Goal: Task Accomplishment & Management: Manage account settings

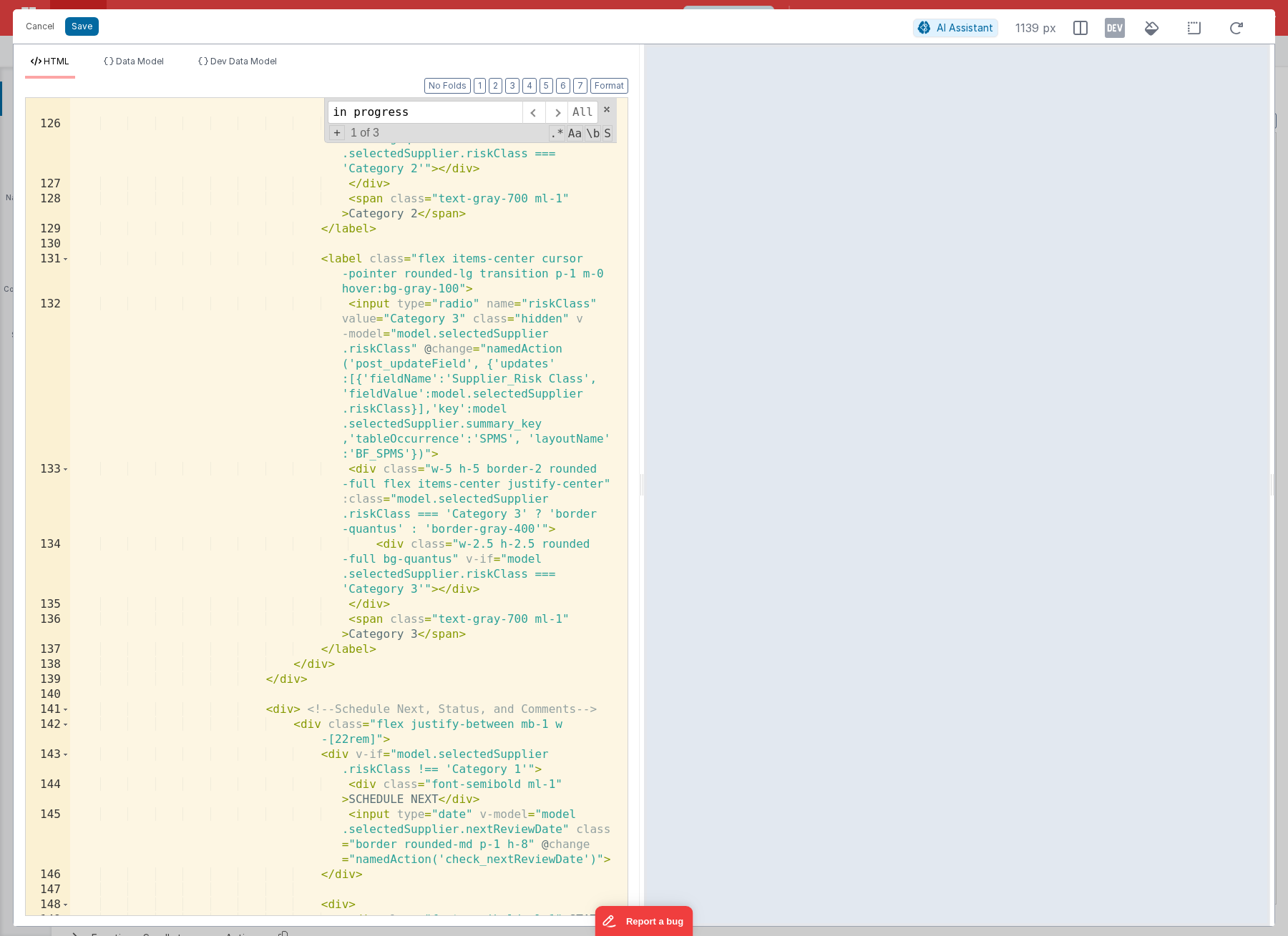
scroll to position [215, 0]
click at [217, 329] on div "< div class = "w-5 h-5 border-2 rounded -full flex items-center justify-center"…" at bounding box center [342, 503] width 546 height 922
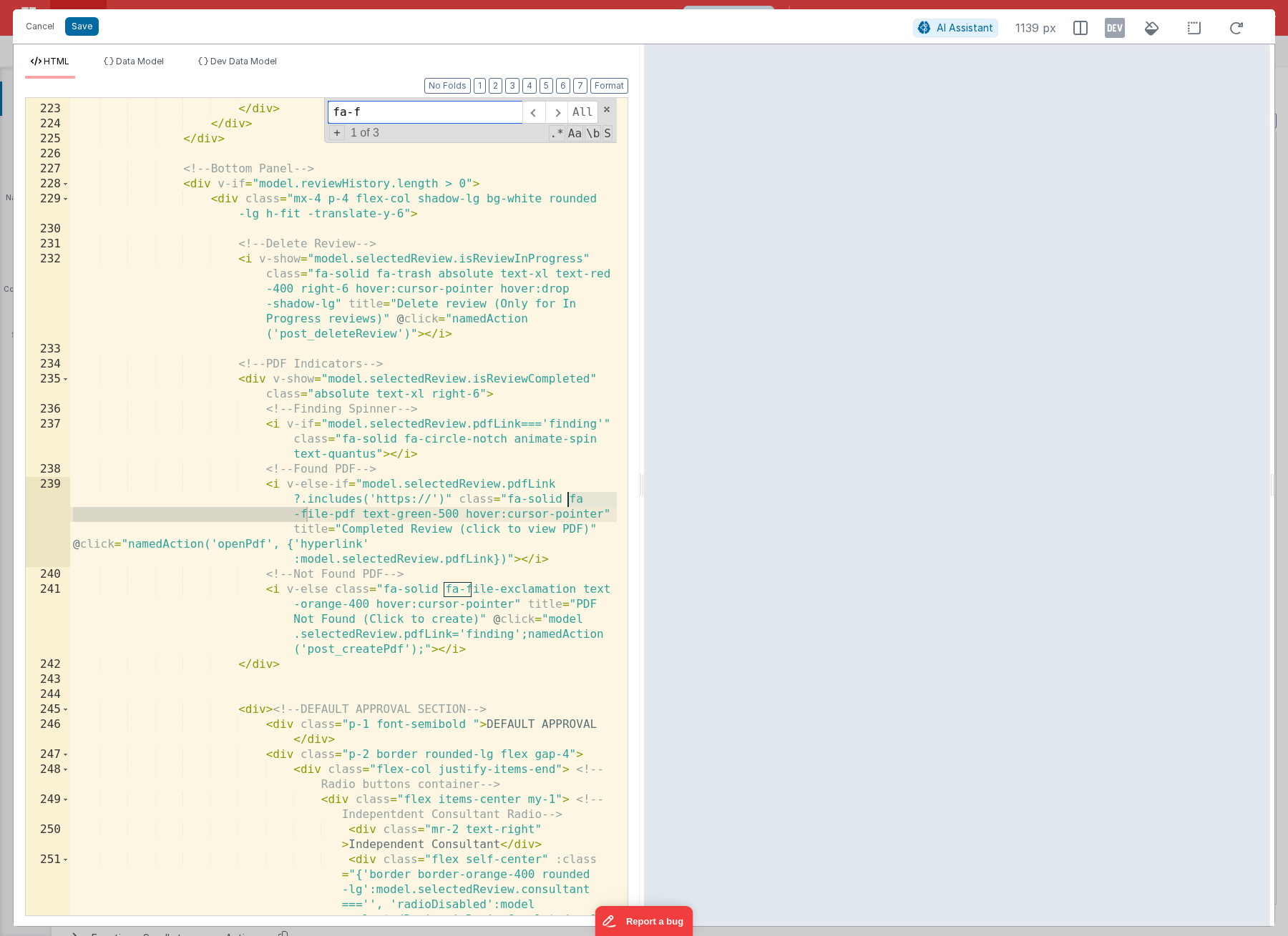
scroll to position [6712, 0]
type input "fa-file"
click at [265, 482] on div "</ div > </ div > </ div > </ div > <!-- Bottom Panel --> < div v-if = "model.r…" at bounding box center [342, 548] width 546 height 922
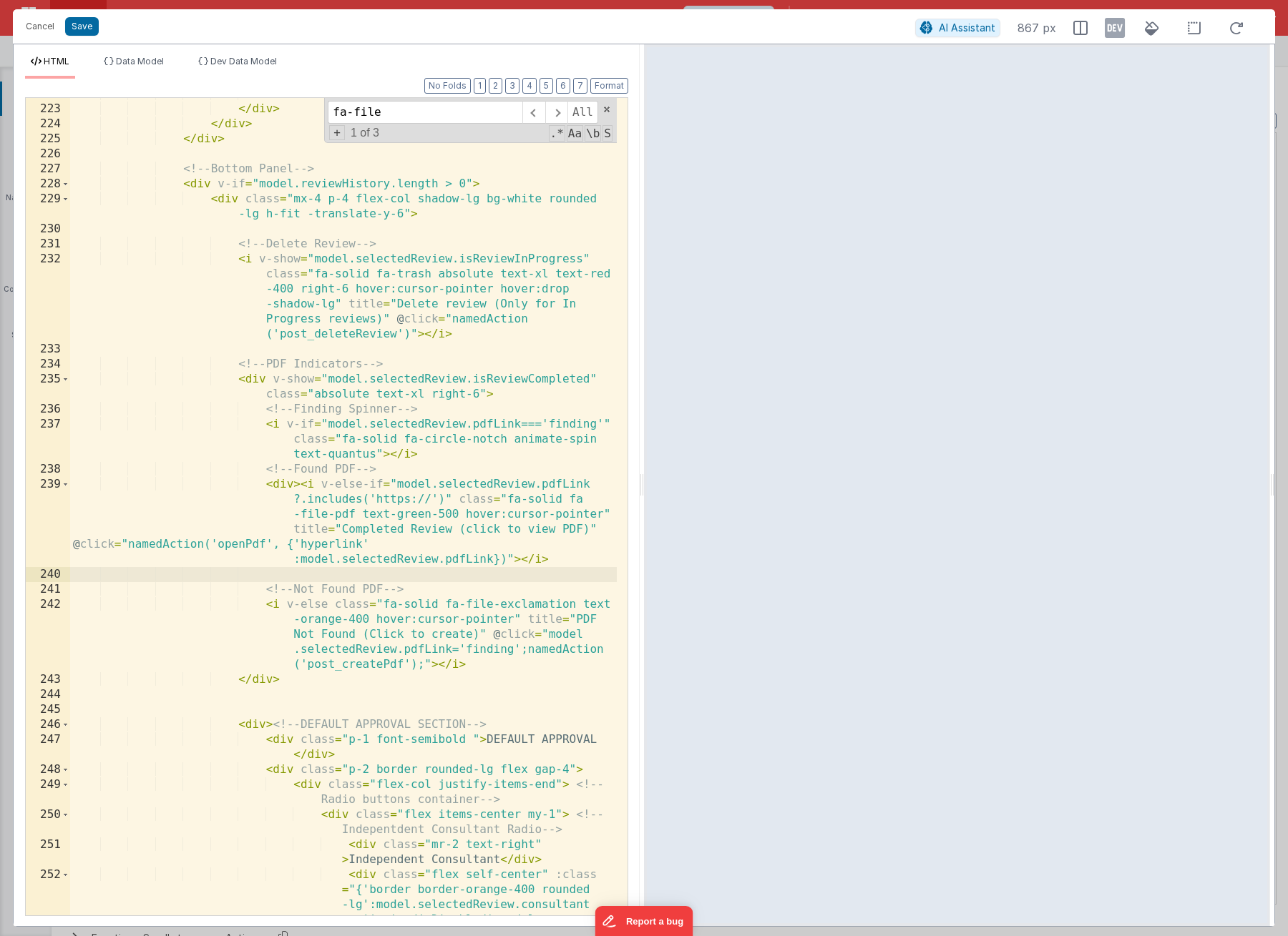
paste textarea
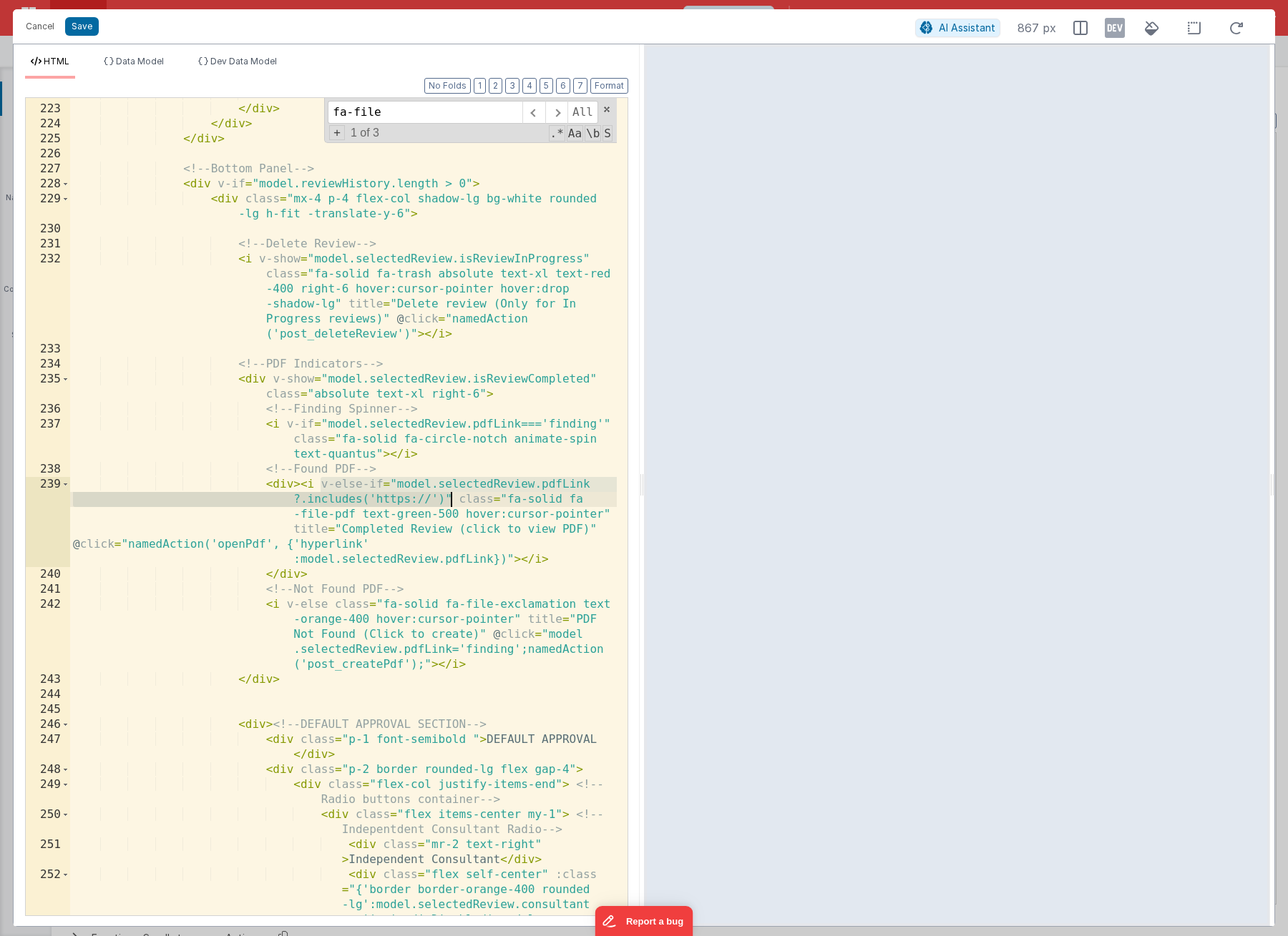
drag, startPoint x: 319, startPoint y: 485, endPoint x: 451, endPoint y: 494, distance: 132.3
click at [451, 494] on div "</ div > </ div > </ div > </ div > <!-- Bottom Panel --> < div v-if = "model.r…" at bounding box center [342, 548] width 546 height 922
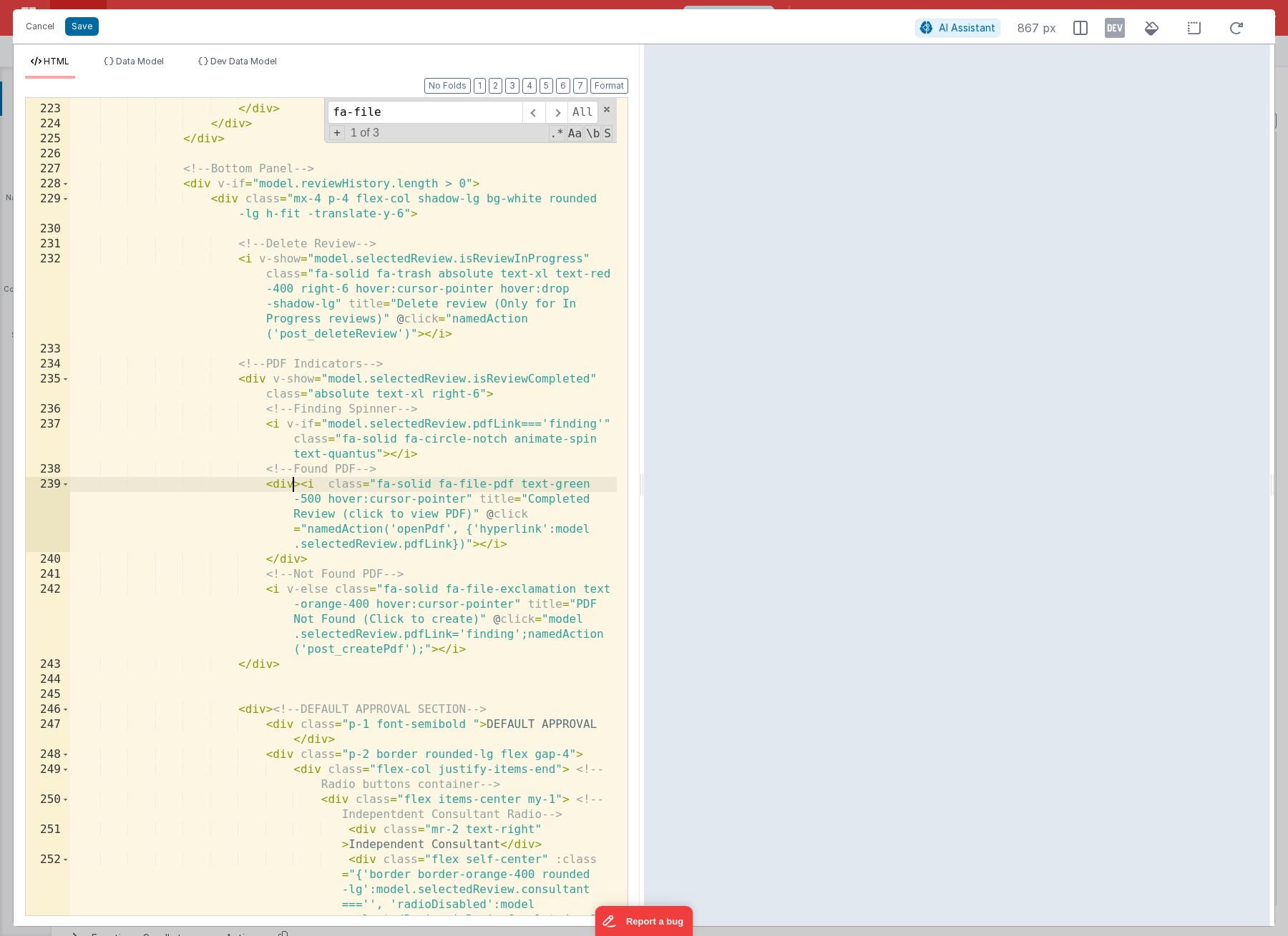
click at [293, 483] on div "</ div > </ div > </ div > </ div > <!-- Bottom Panel --> < div v-if = "model.r…" at bounding box center [342, 548] width 546 height 922
paste textarea
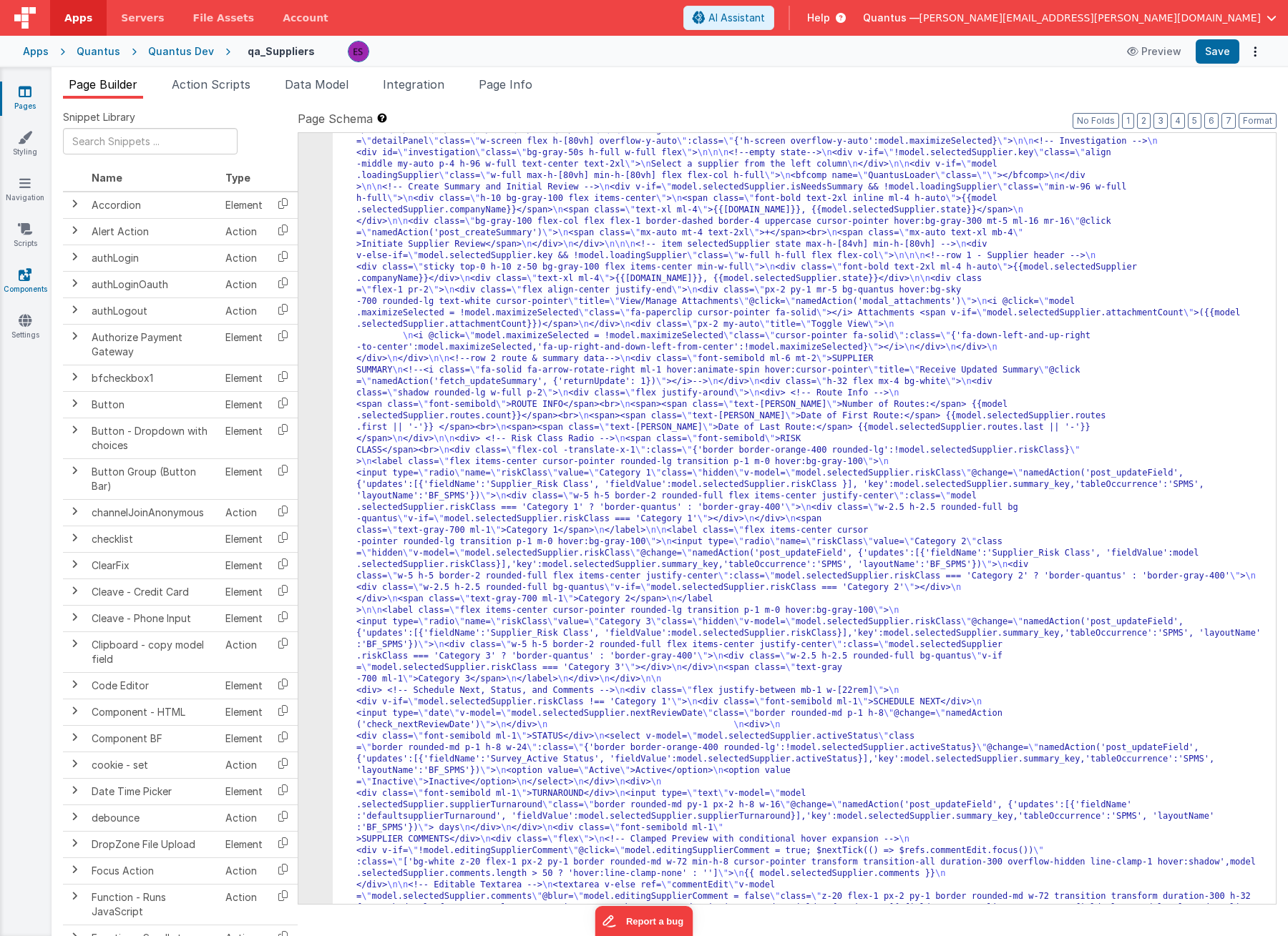
click at [19, 274] on icon at bounding box center [24, 275] width 13 height 15
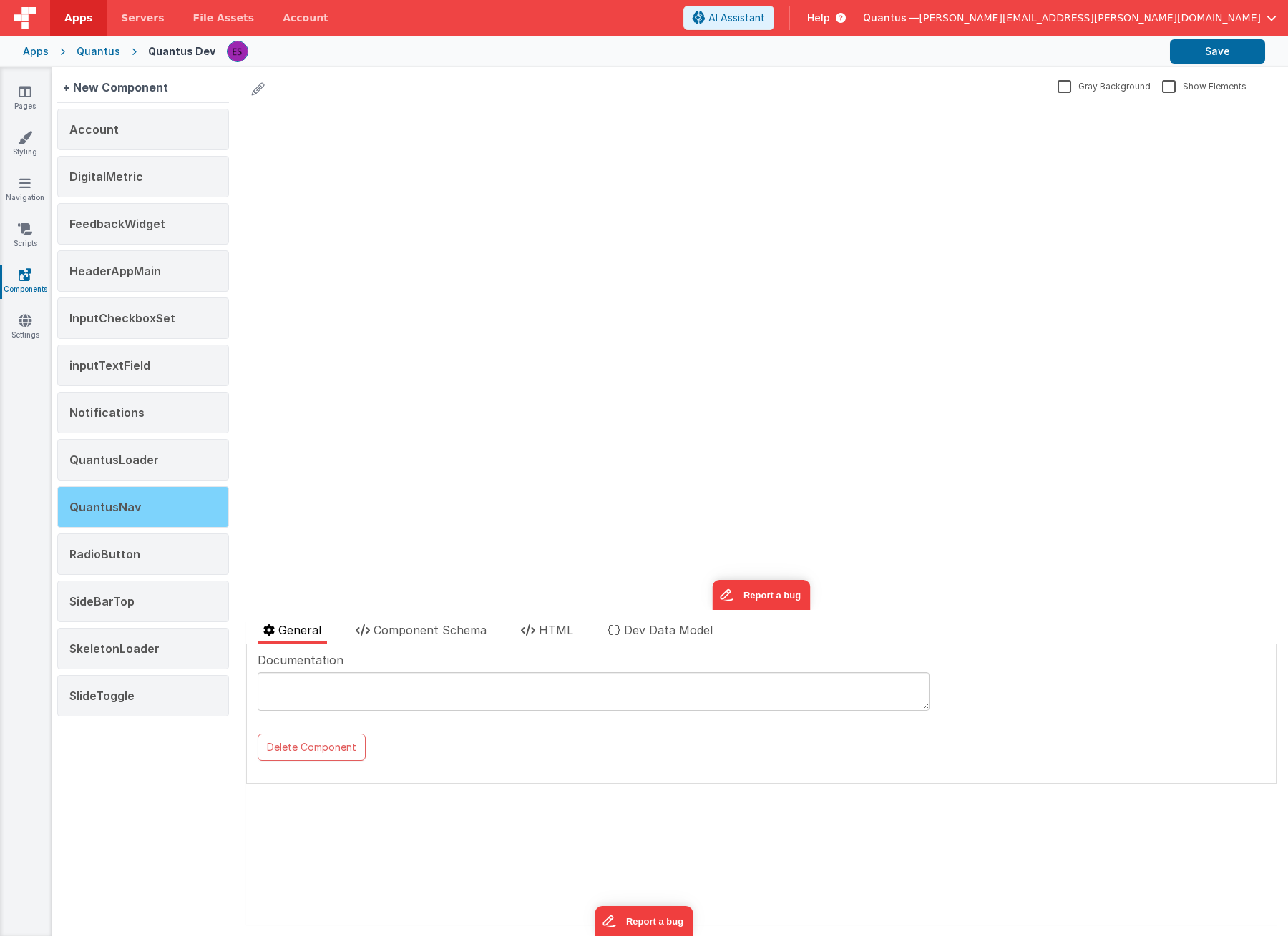
click at [154, 515] on div "QuantusNav" at bounding box center [143, 507] width 172 height 42
click at [368, 622] on li "Component Schema" at bounding box center [421, 632] width 142 height 22
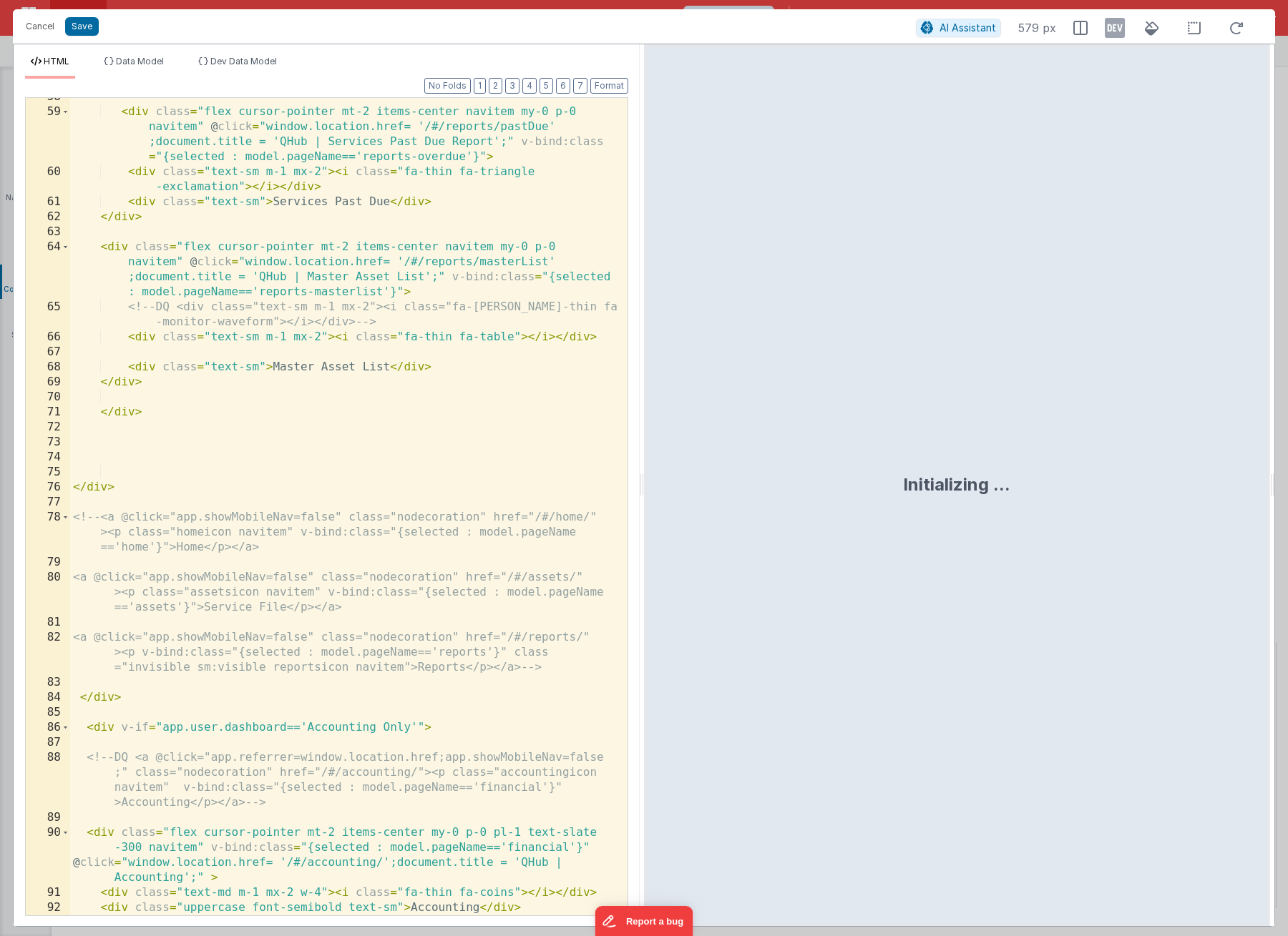
scroll to position [1158, 0]
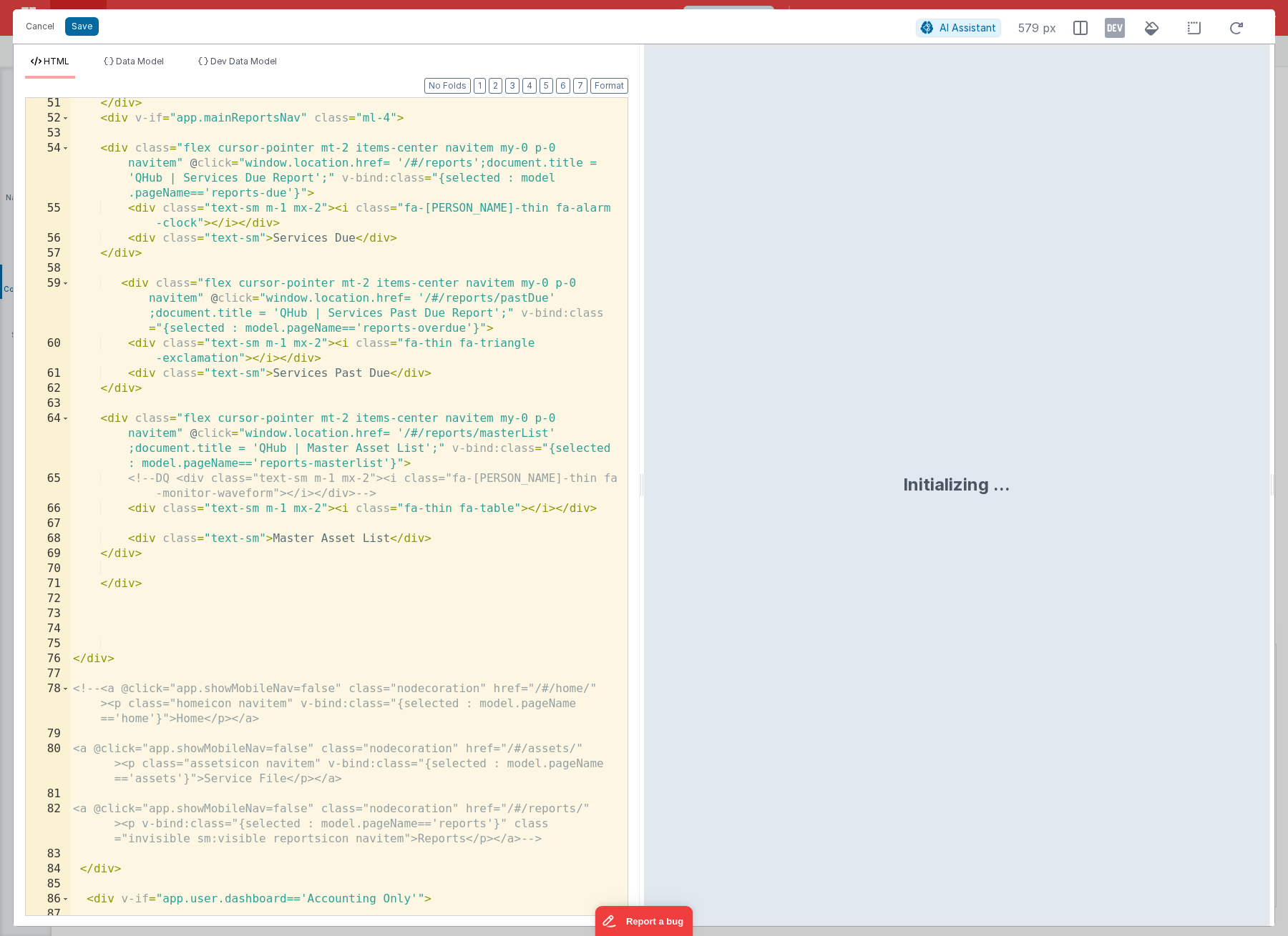
click at [515, 383] on div "</ div > < div v-if = "app.mainReportsNav" class = "ml-4" > < div class = "flex…" at bounding box center [342, 541] width 546 height 892
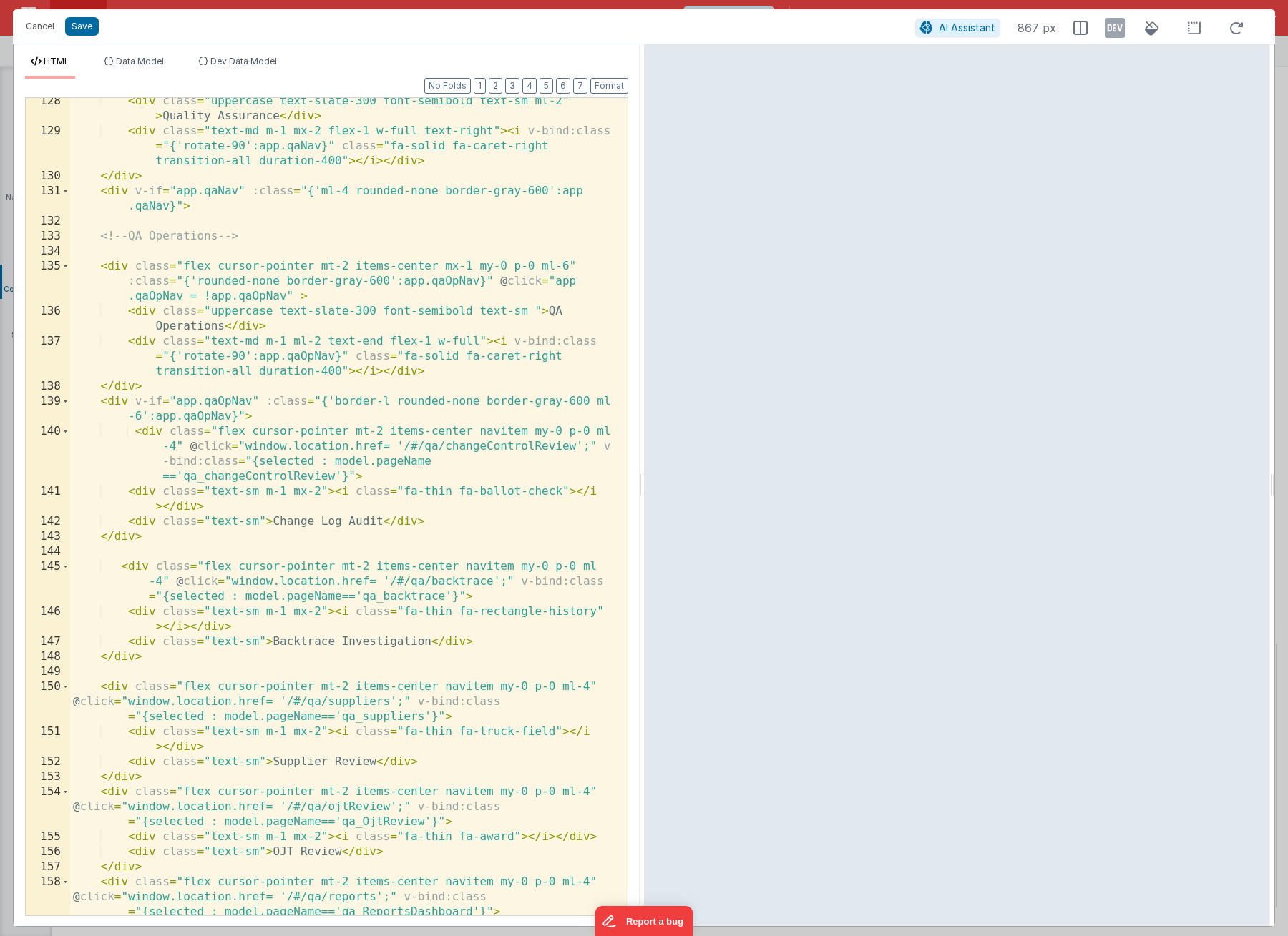
scroll to position [3004, 0]
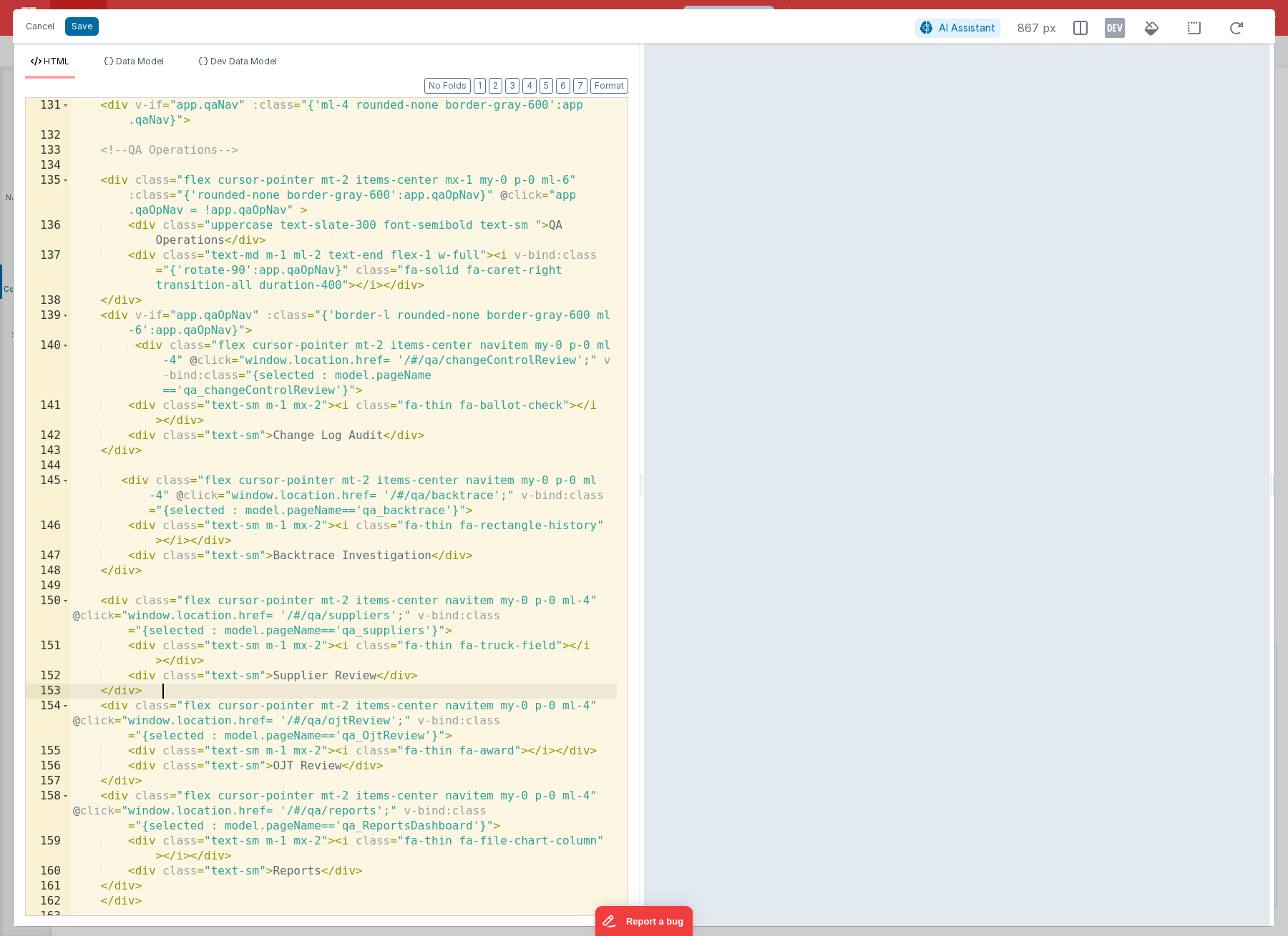
click at [438, 695] on div "< div v-if = "app.qaNav" :class = "{'ml-4 rounded-none border-gray-600':app .qa…" at bounding box center [342, 529] width 546 height 863
click at [463, 705] on div "< div v-if = "app.qaNav" :class = "{'ml-4 rounded-none border-gray-600':app .qa…" at bounding box center [342, 529] width 546 height 863
click at [1151, 36] on icon at bounding box center [1152, 28] width 32 height 17
click at [508, 728] on div "< div v-if = "app.qaNav" :class = "{'ml-4 rounded-none border-gray-600':app .qa…" at bounding box center [342, 529] width 546 height 863
click at [583, 706] on div "< div v-if = "app.qaNav" :class = "{'ml-4 rounded-none border-gray-600':app .qa…" at bounding box center [342, 529] width 546 height 863
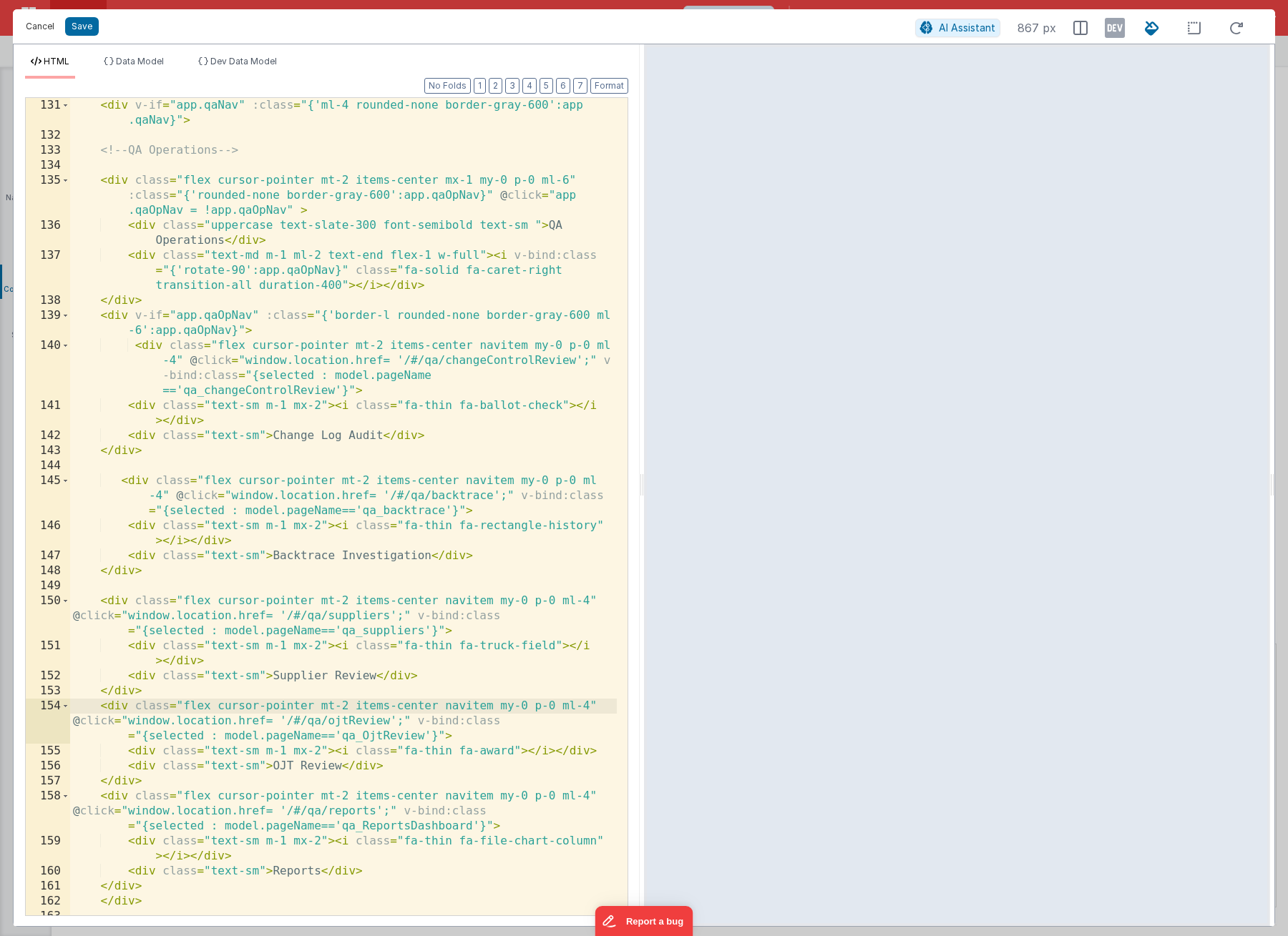
click at [45, 26] on button "Cancel" at bounding box center [40, 26] width 43 height 20
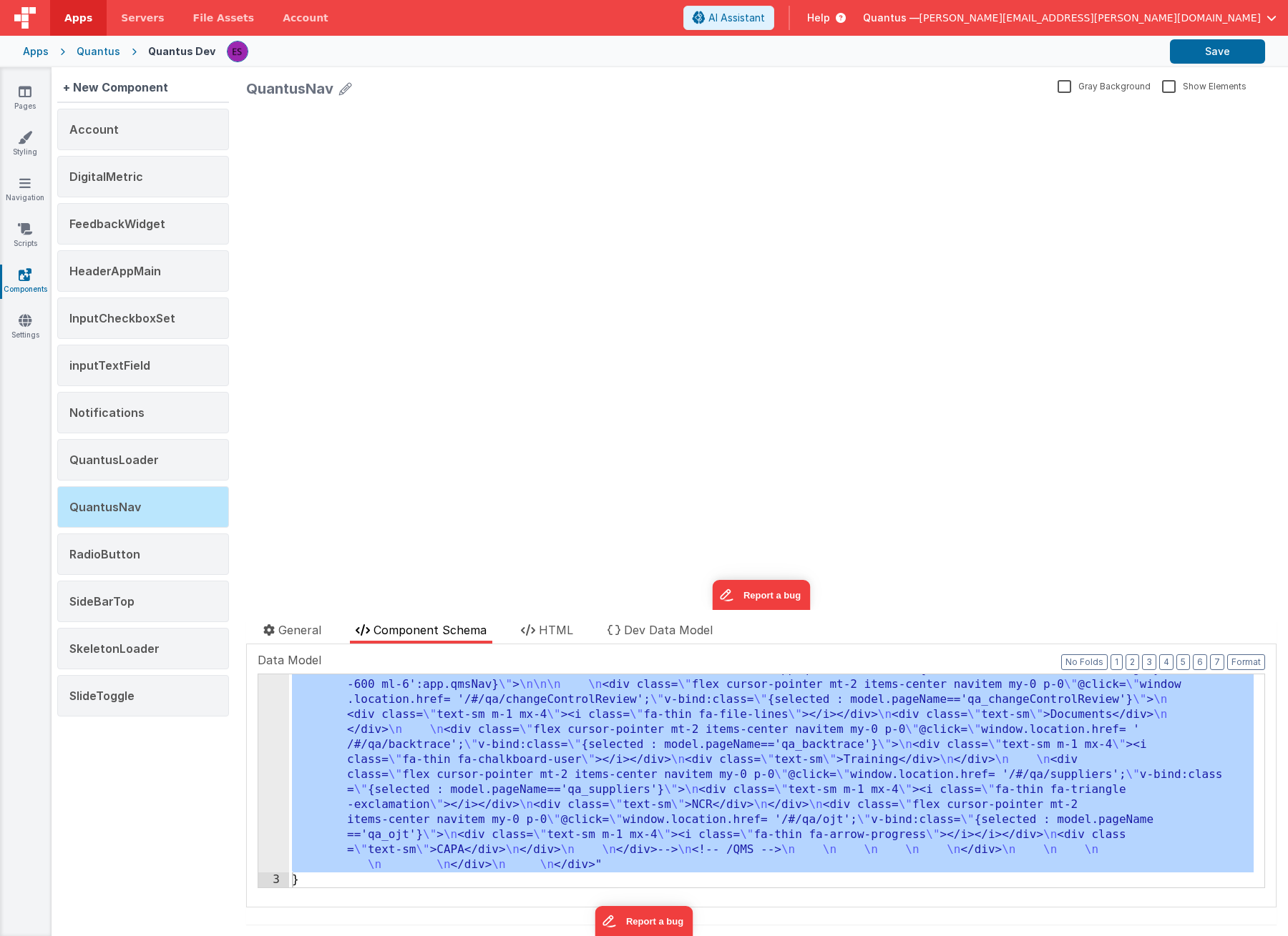
click at [127, 483] on div "Account DigitalMetric FeedbackWidget HeaderAppMain InputCheckboxSet inputTextFi…" at bounding box center [143, 415] width 172 height 614
click at [134, 600] on div "SideBarTop" at bounding box center [143, 601] width 172 height 42
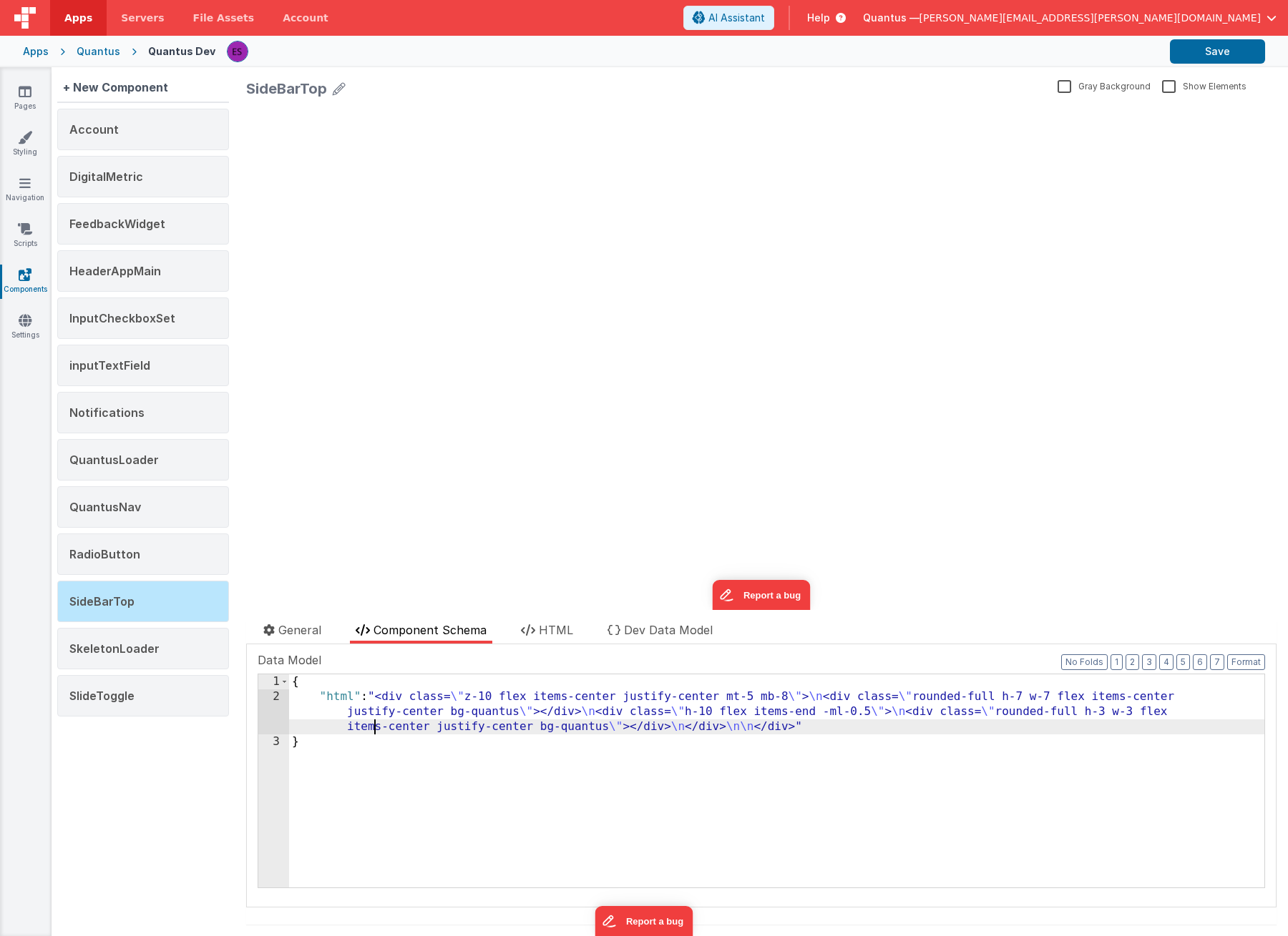
click at [377, 724] on div "{ "html" : "<div class= \" z-10 flex items-center justify-center mt-5 mb-8 \" >…" at bounding box center [776, 797] width 975 height 244
click at [15, 331] on link "Settings" at bounding box center [24, 328] width 51 height 29
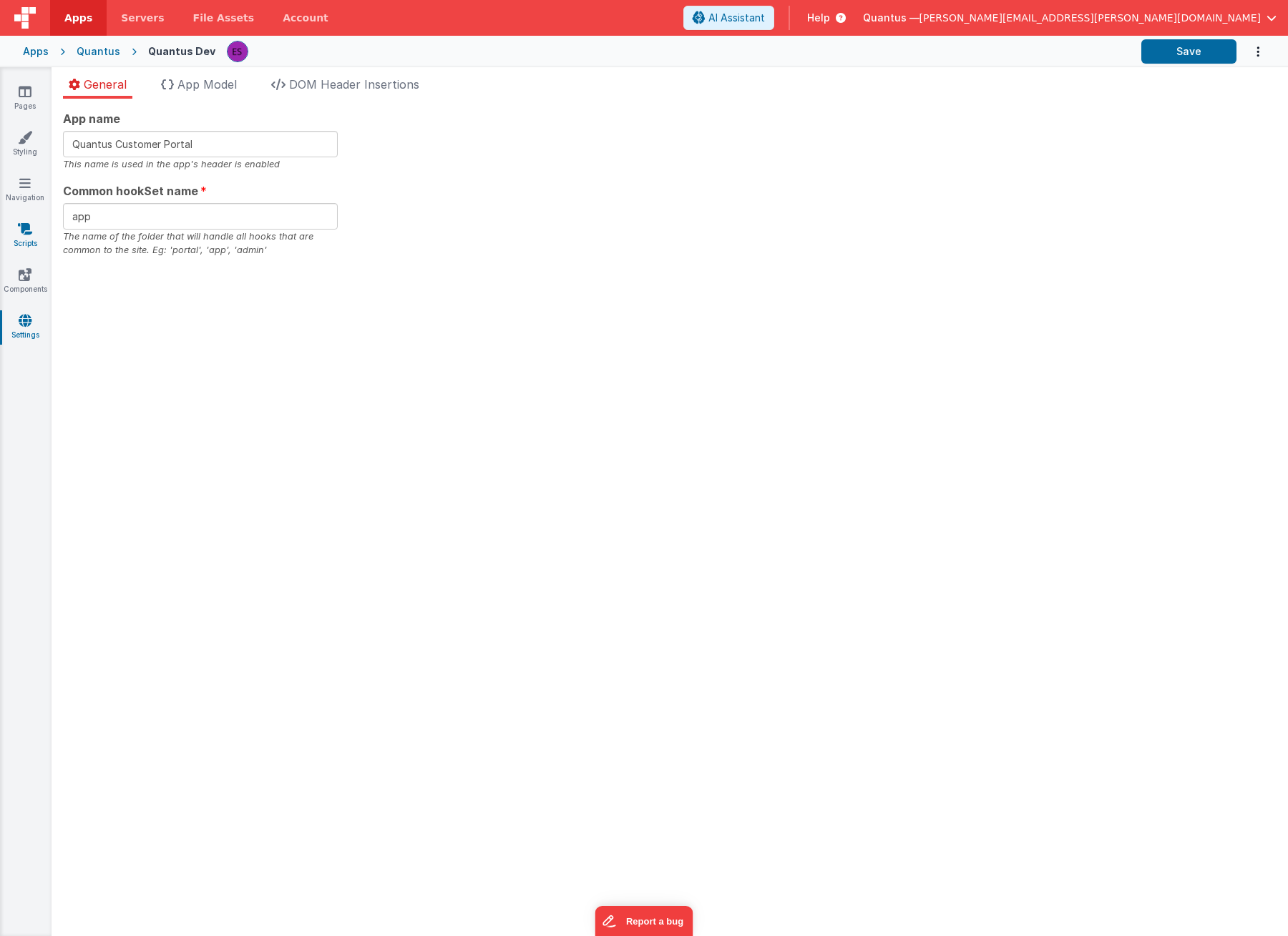
click at [35, 224] on link "Scripts" at bounding box center [24, 236] width 51 height 29
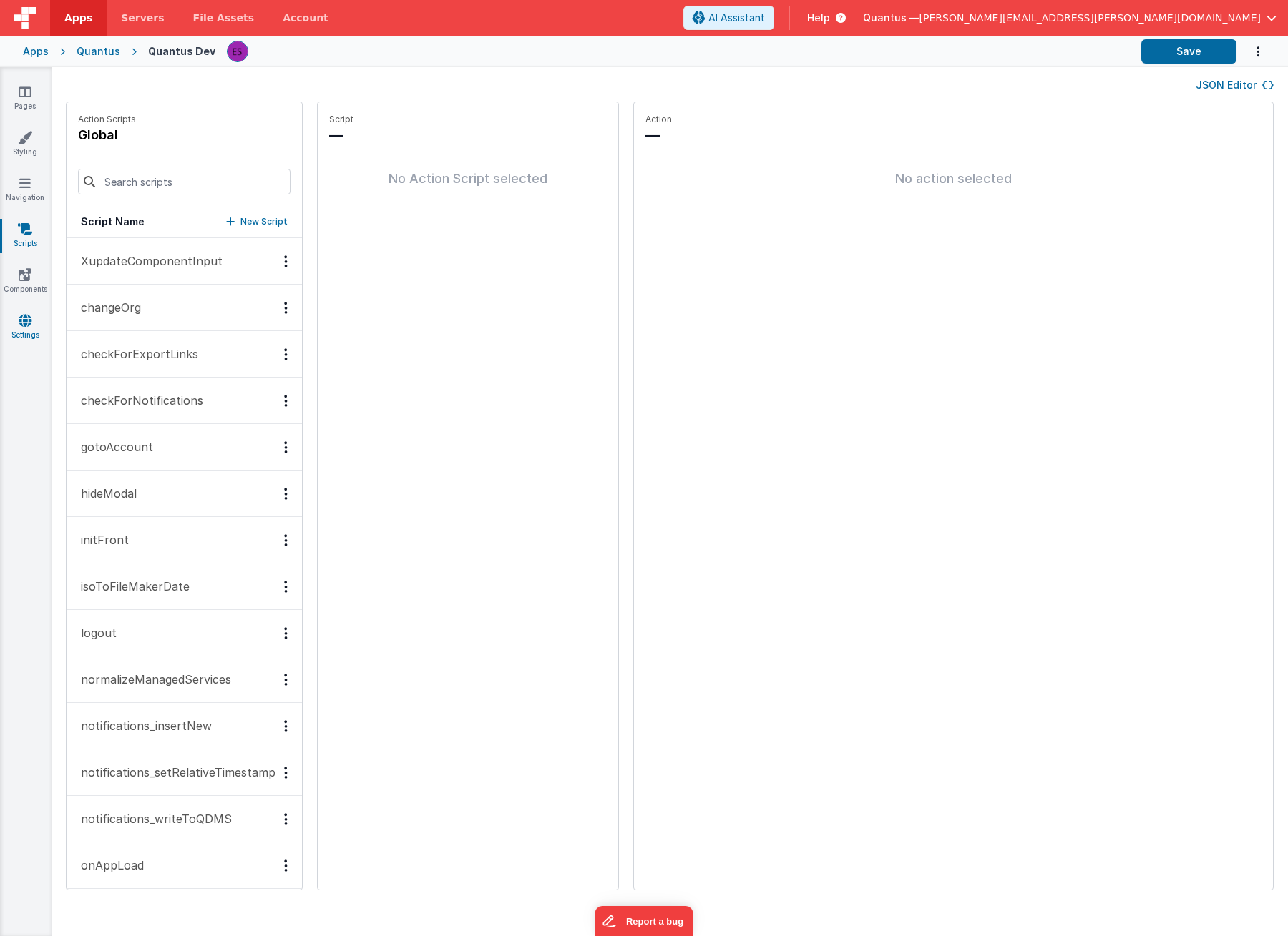
click at [23, 324] on icon at bounding box center [24, 320] width 13 height 15
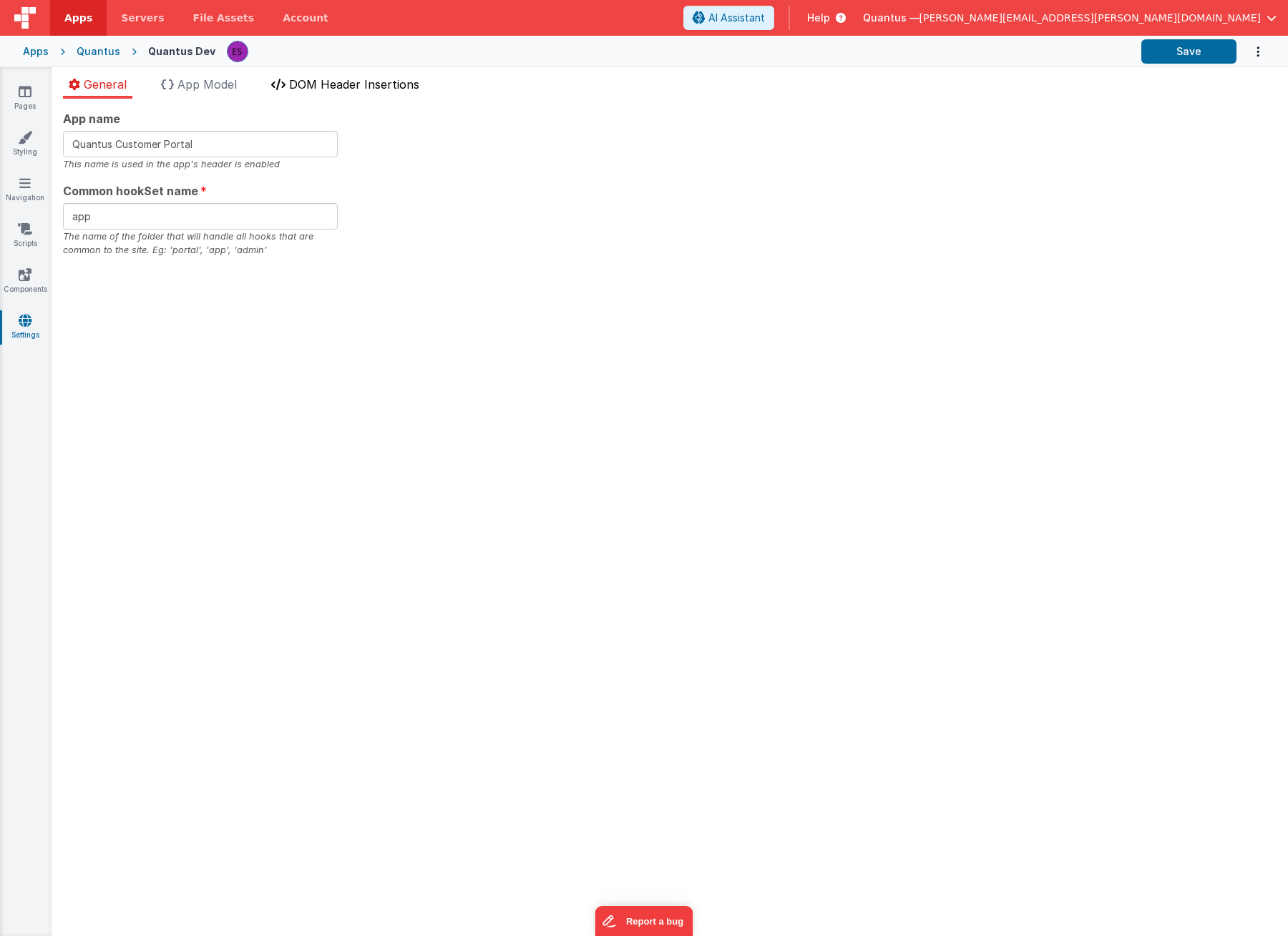
click at [359, 86] on span "DOM Header Insertions" at bounding box center [354, 84] width 131 height 15
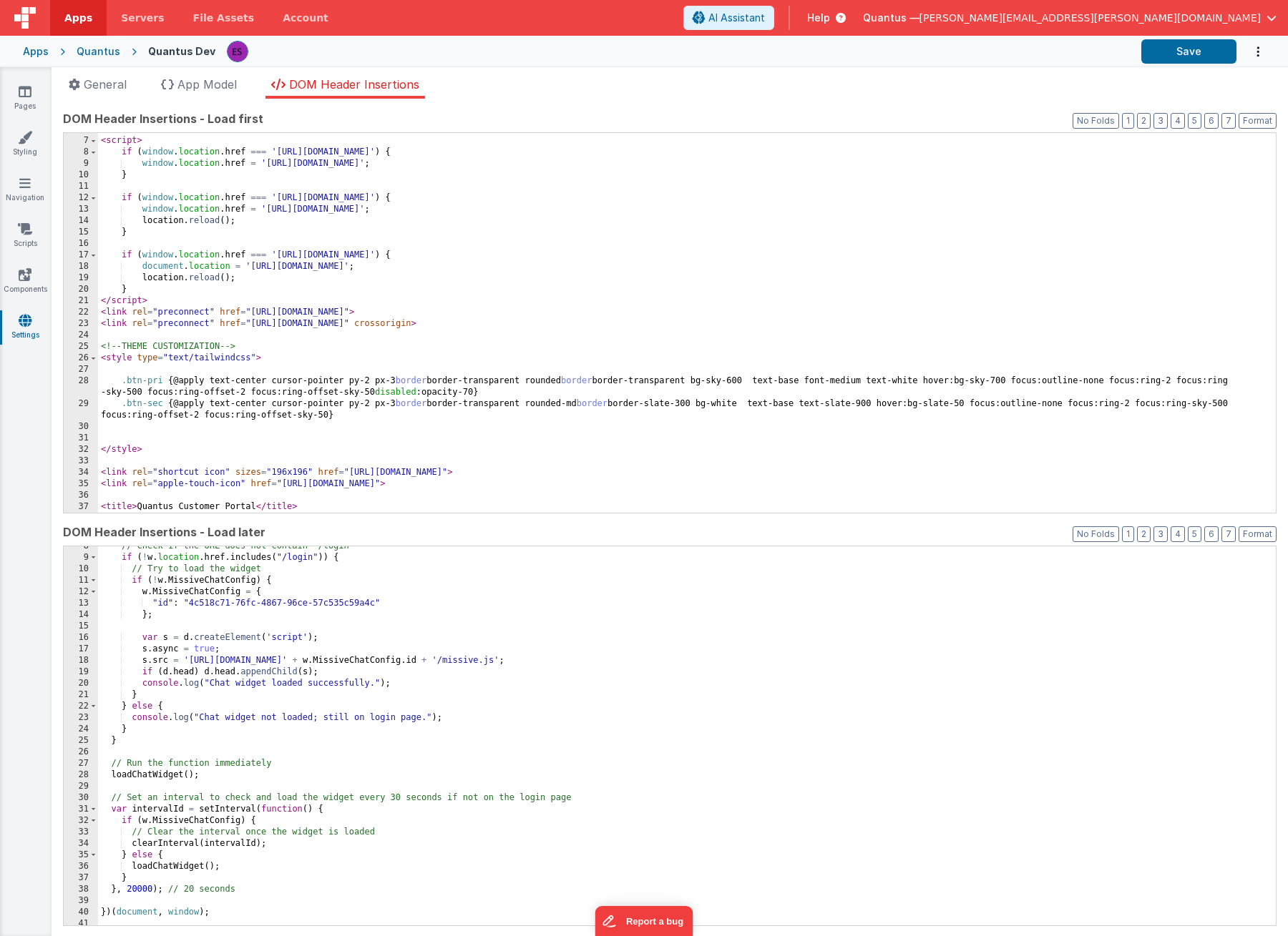
scroll to position [226, 0]
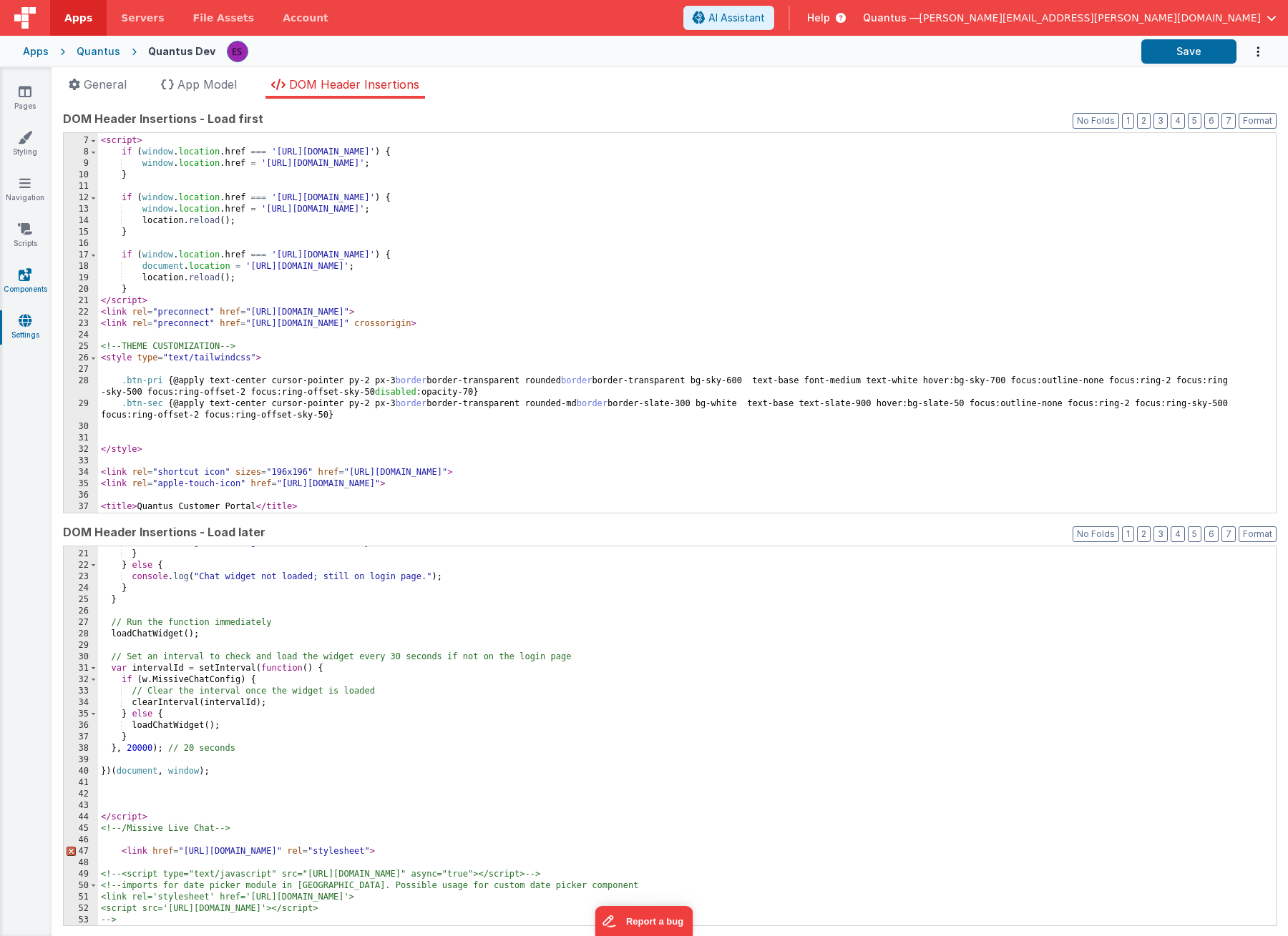
click at [34, 271] on link "Components" at bounding box center [24, 282] width 51 height 29
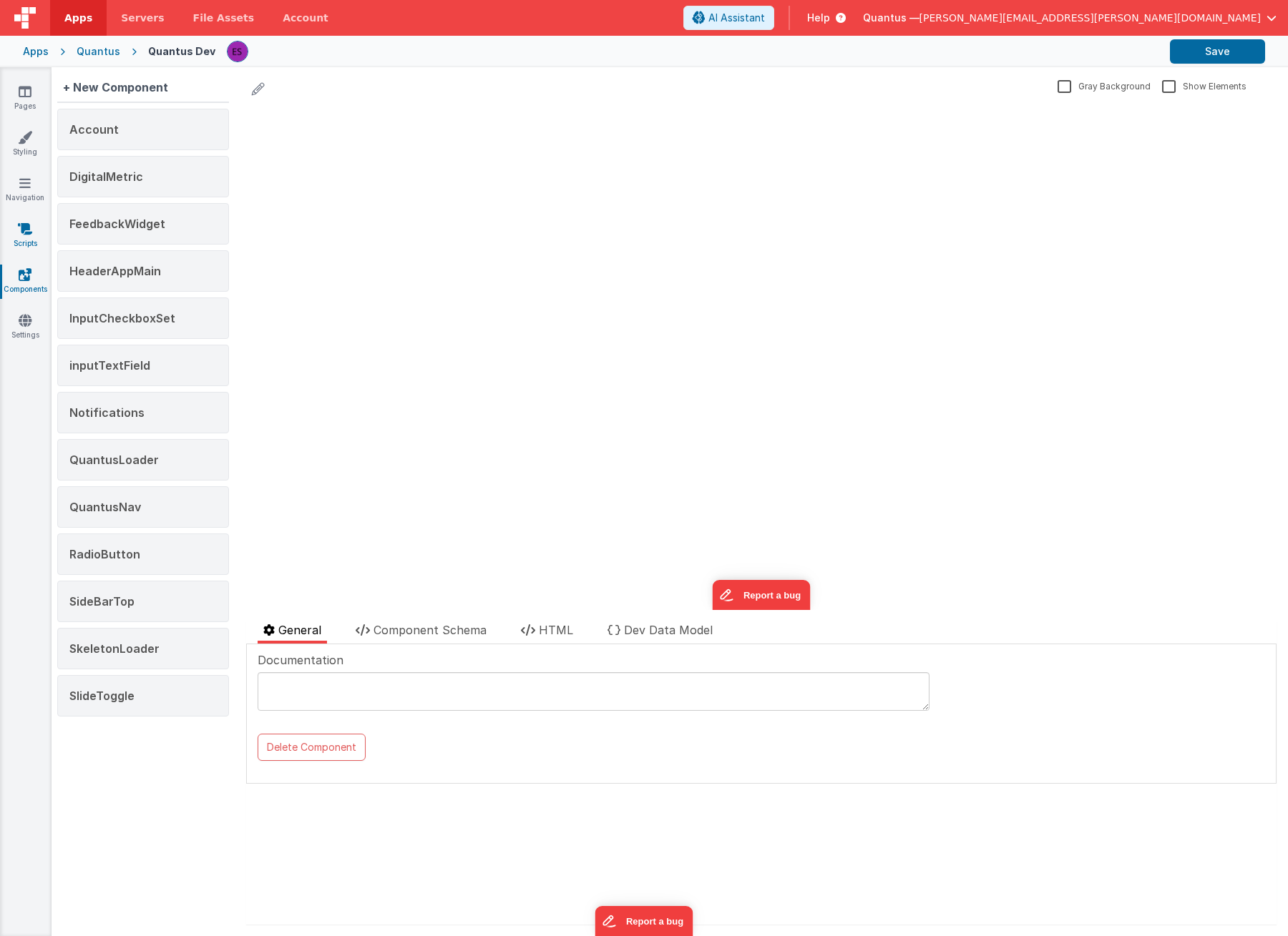
click at [29, 226] on icon at bounding box center [24, 228] width 15 height 15
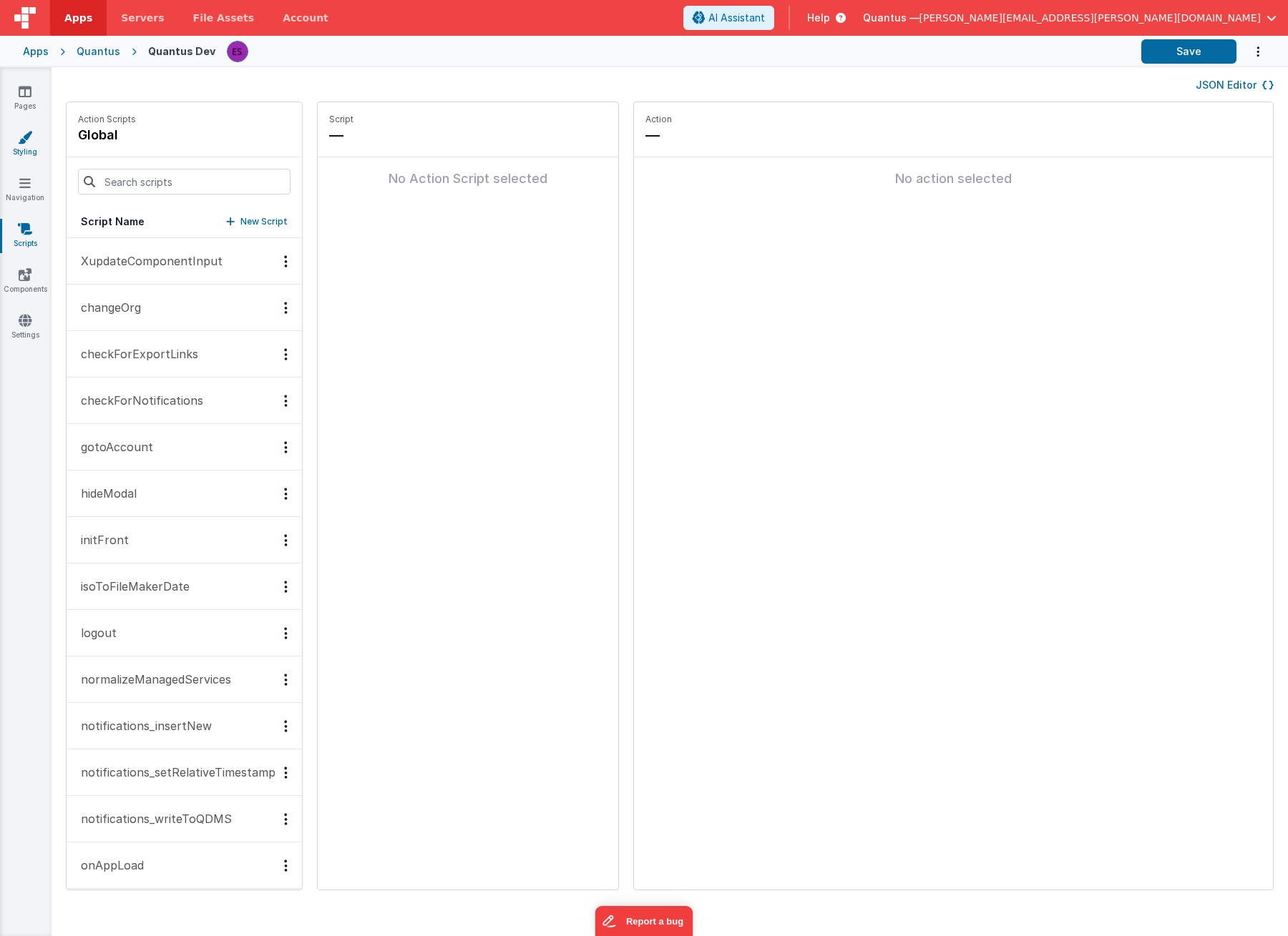
click at [23, 150] on link "Styling" at bounding box center [24, 145] width 51 height 29
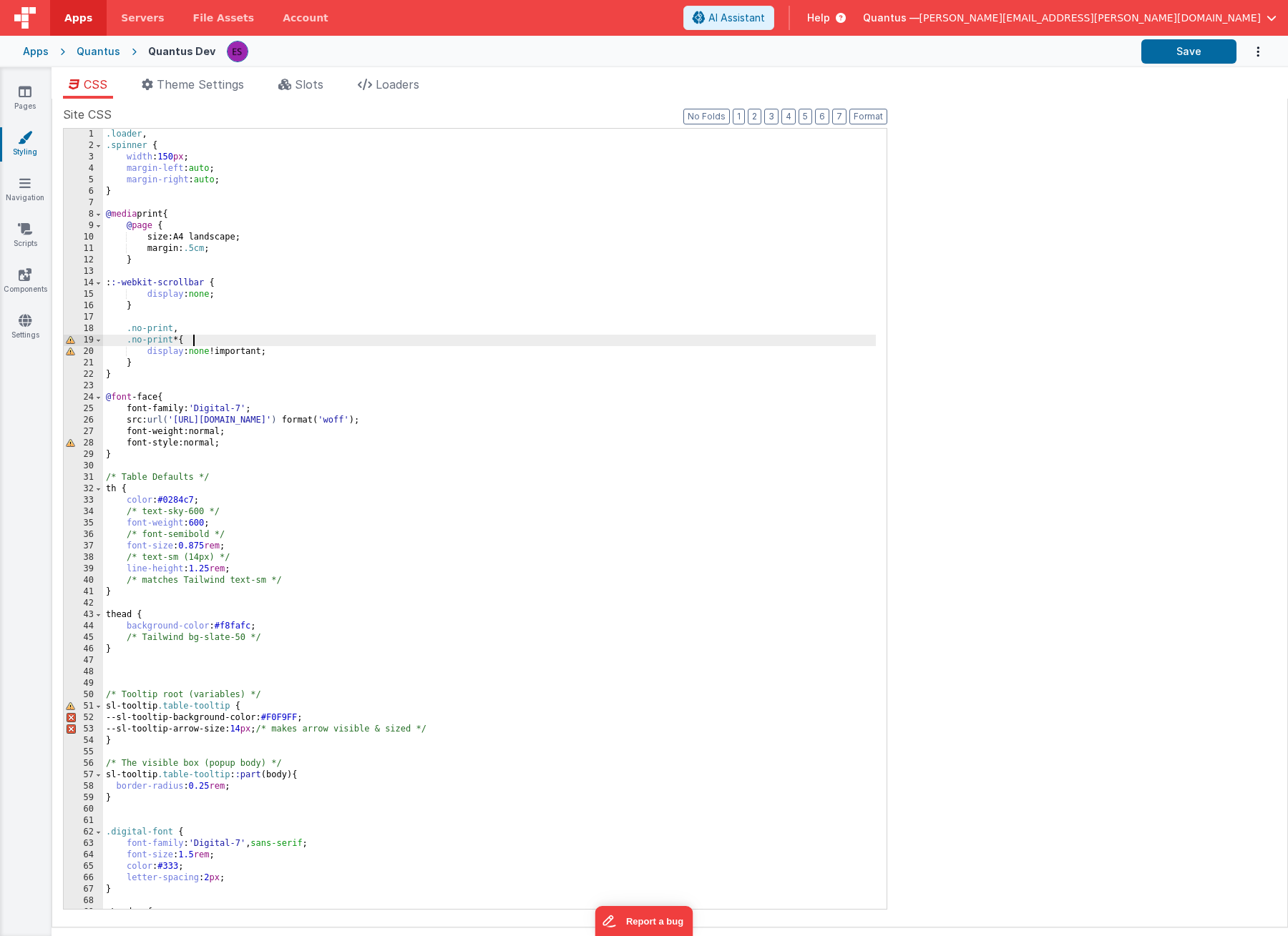
click at [526, 342] on div ".loader , .spinner { width : 150 px ; margin-left : auto ; margin-right : auto …" at bounding box center [489, 530] width 773 height 804
click at [229, 85] on span "Theme Settings" at bounding box center [200, 84] width 87 height 15
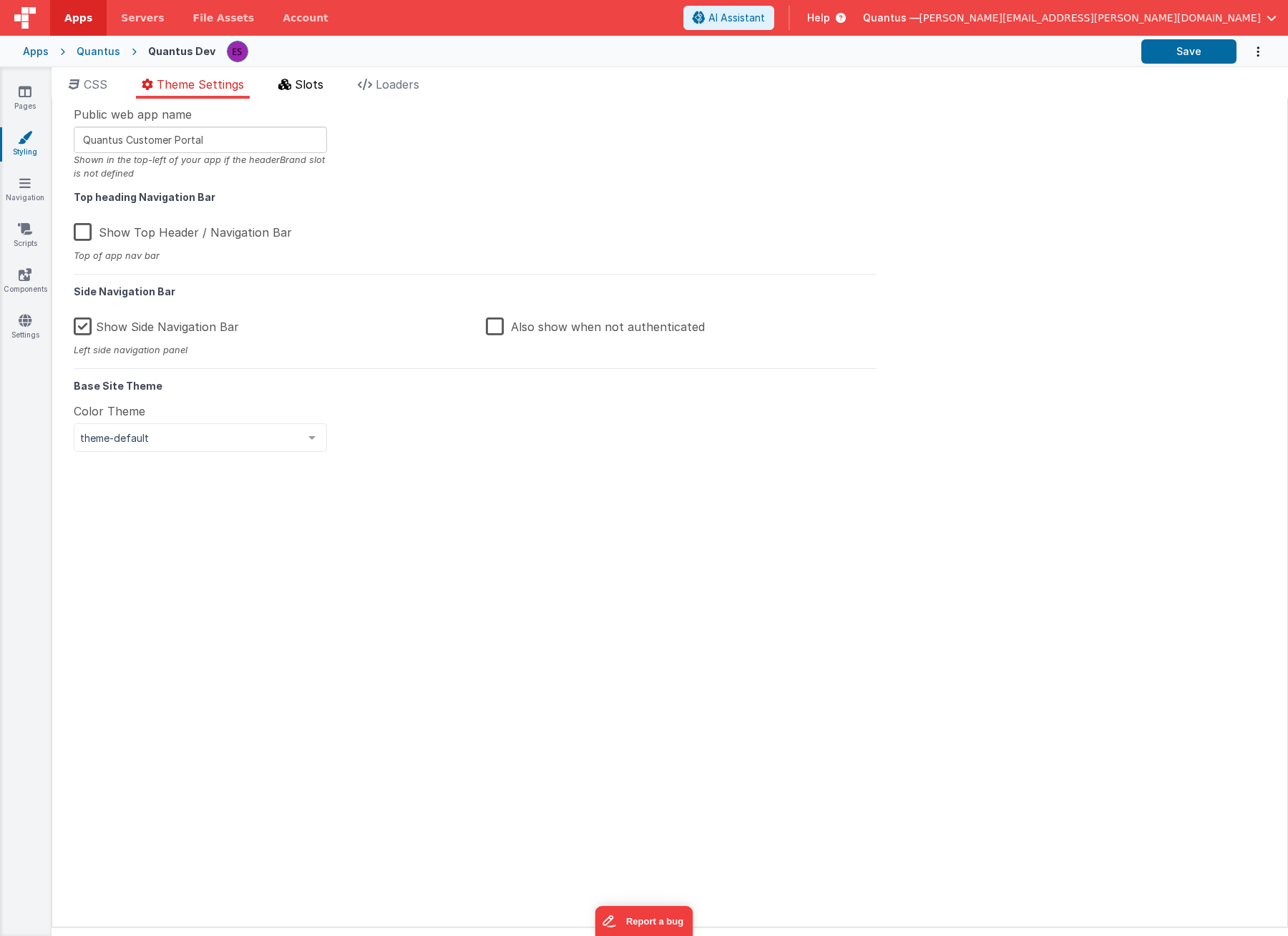
click at [288, 83] on icon at bounding box center [284, 84] width 13 height 12
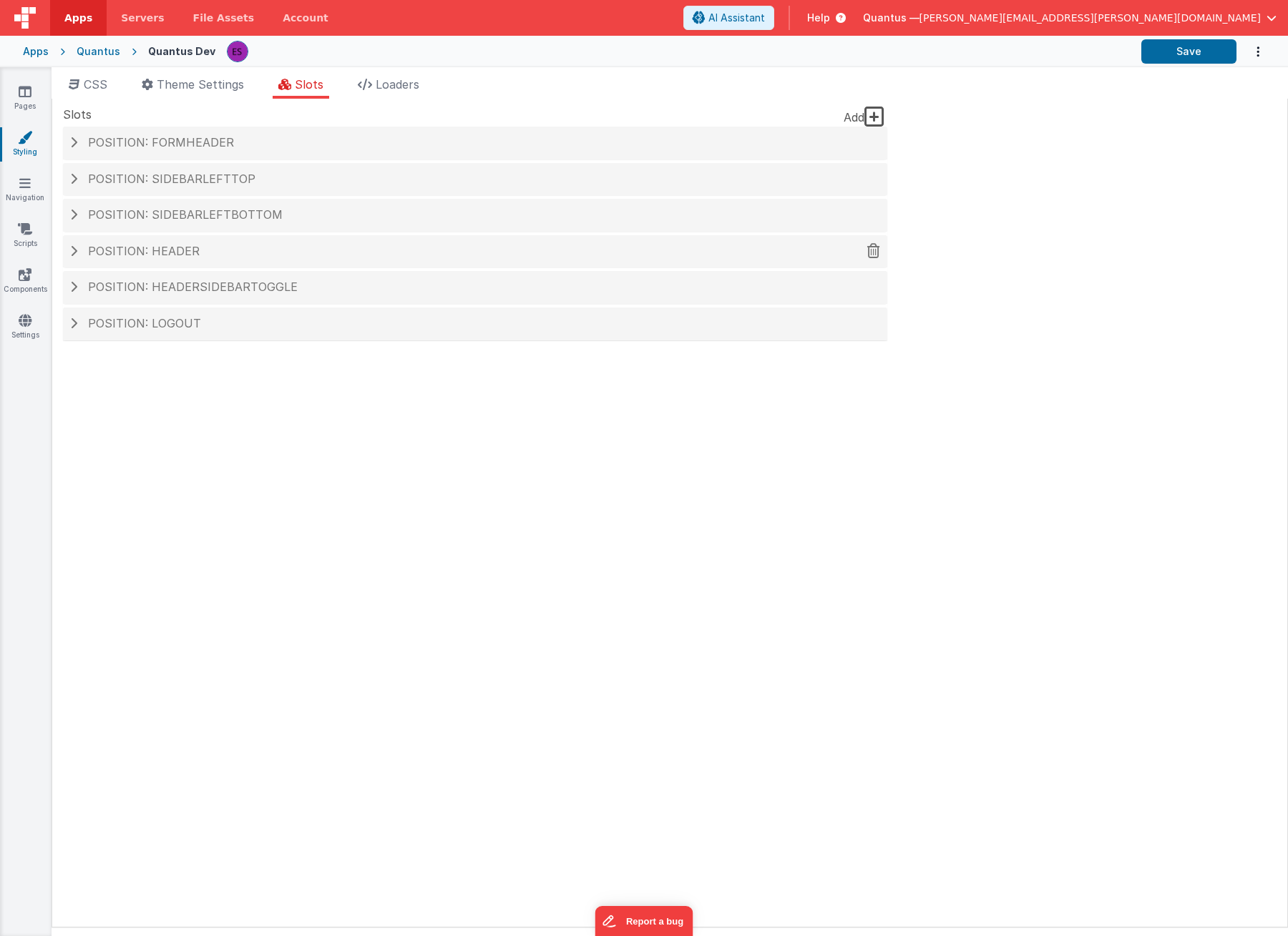
click at [74, 255] on span at bounding box center [73, 251] width 7 height 12
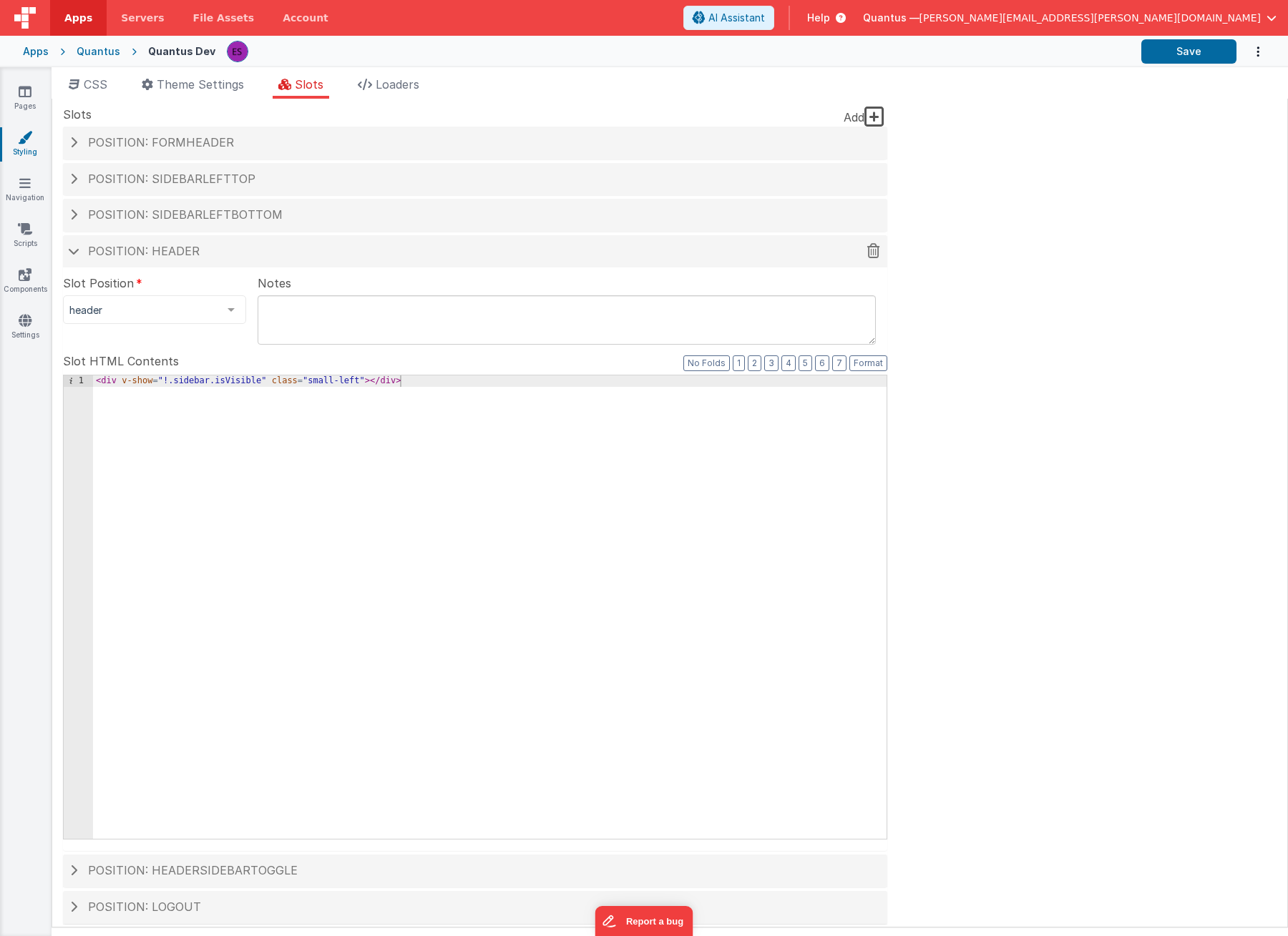
click at [73, 254] on h4 "Position: header" at bounding box center [474, 251] width 809 height 13
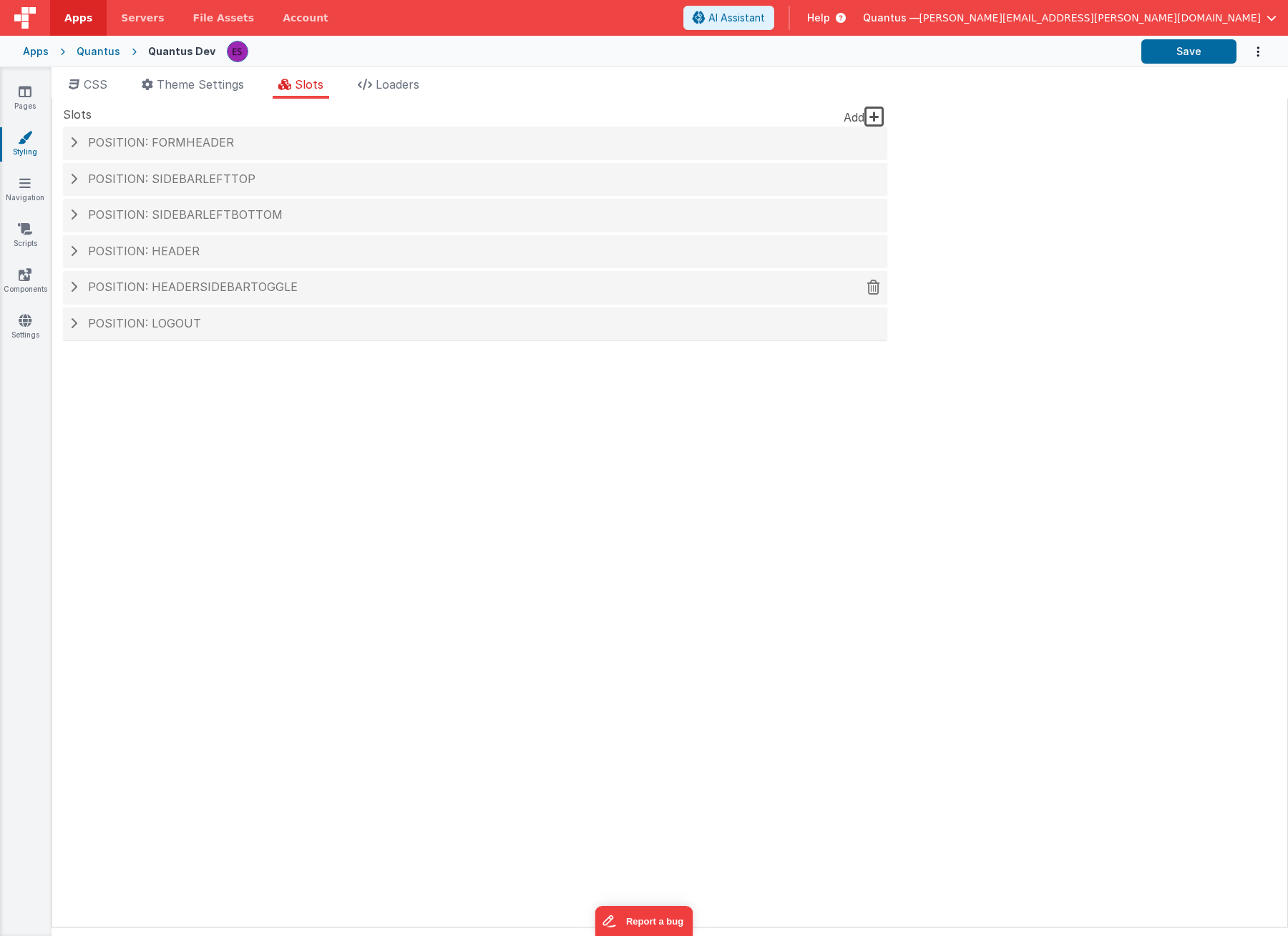
click at [78, 283] on h4 "Position: headerSidebarToggle" at bounding box center [474, 287] width 809 height 13
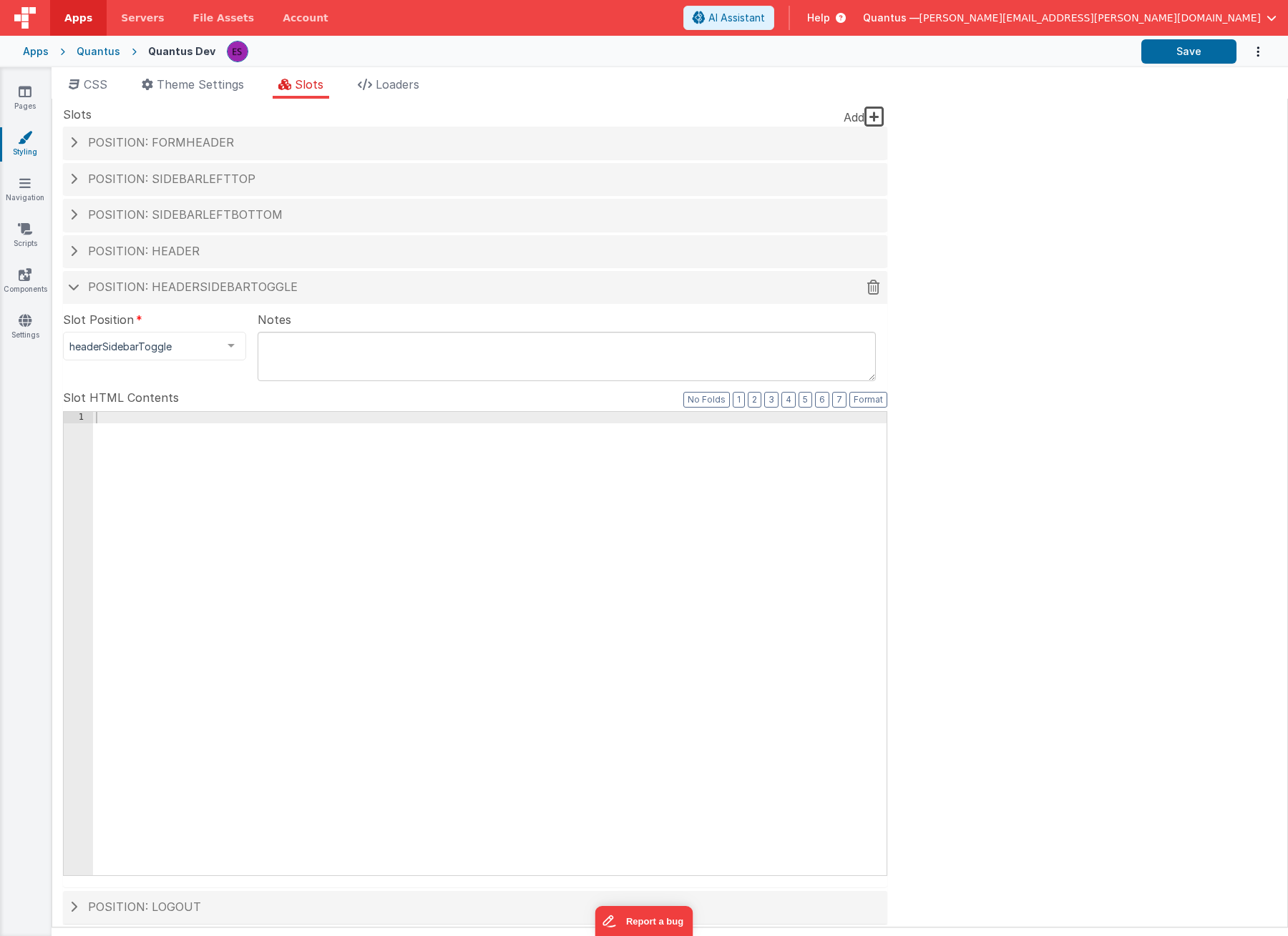
click at [78, 283] on span at bounding box center [73, 286] width 12 height 7
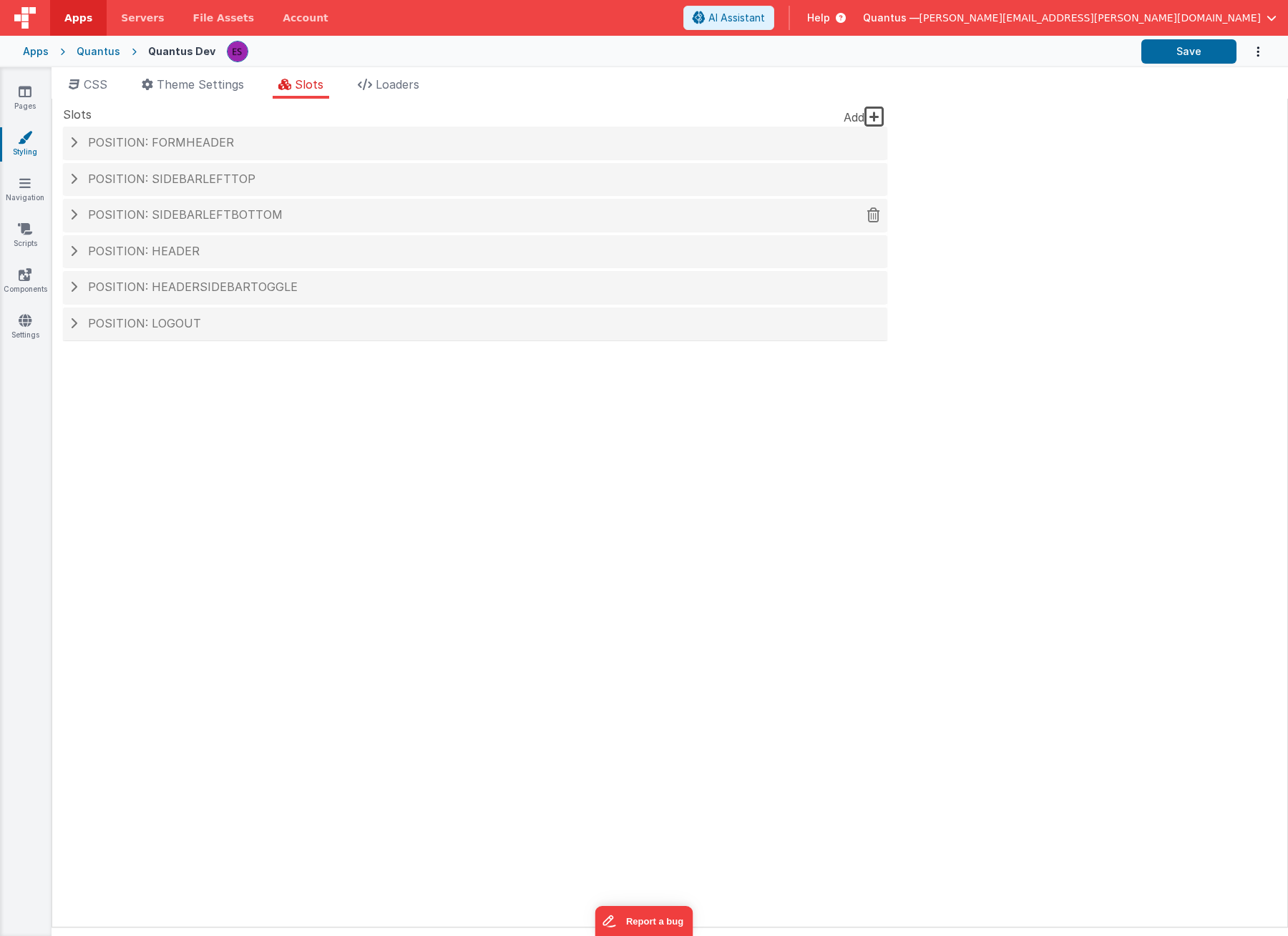
click at [80, 214] on h4 "Position: sidebarLeftBottom" at bounding box center [474, 215] width 809 height 13
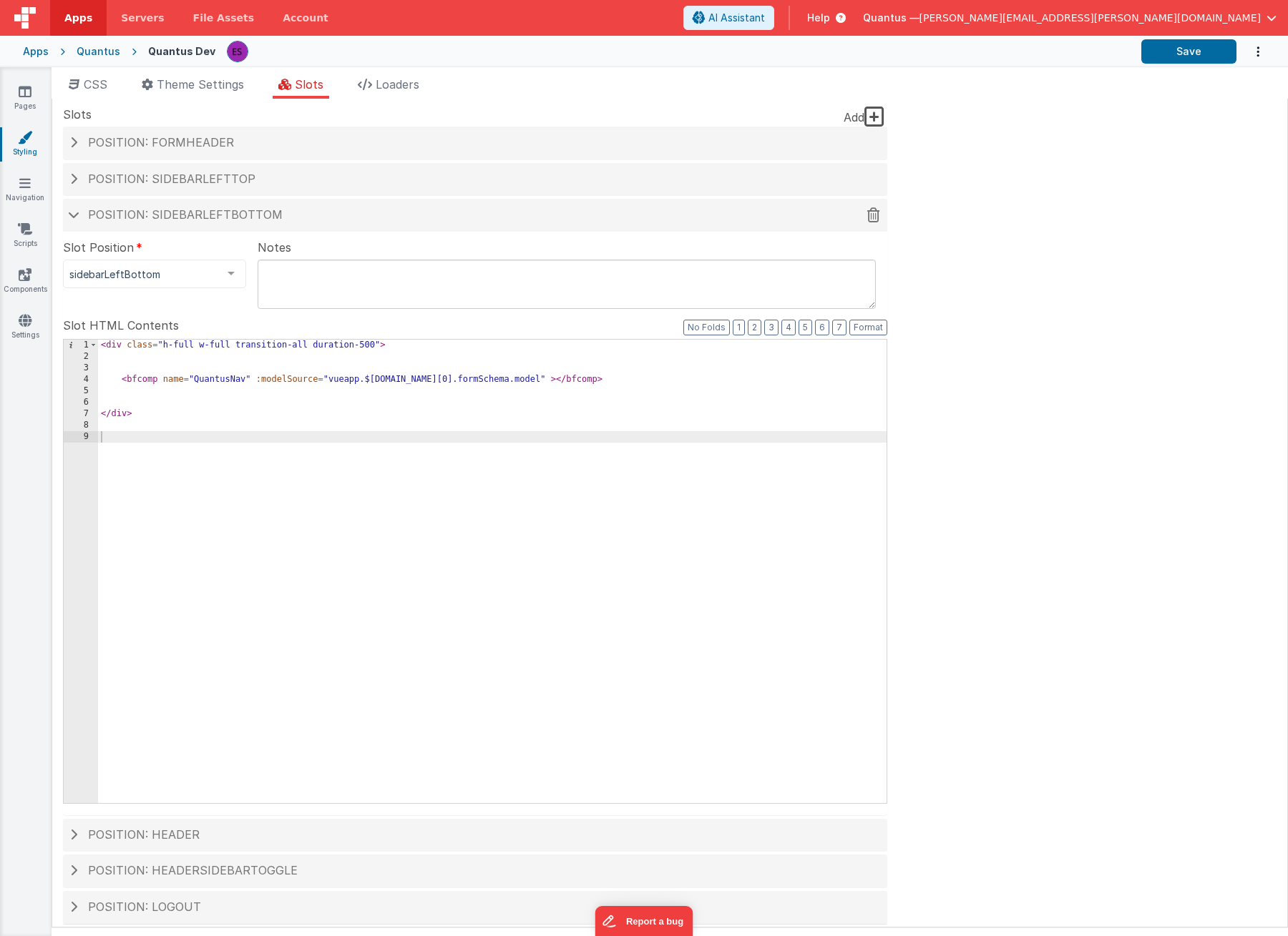
click at [80, 209] on h4 "Position: sidebarLeftBottom" at bounding box center [474, 215] width 809 height 13
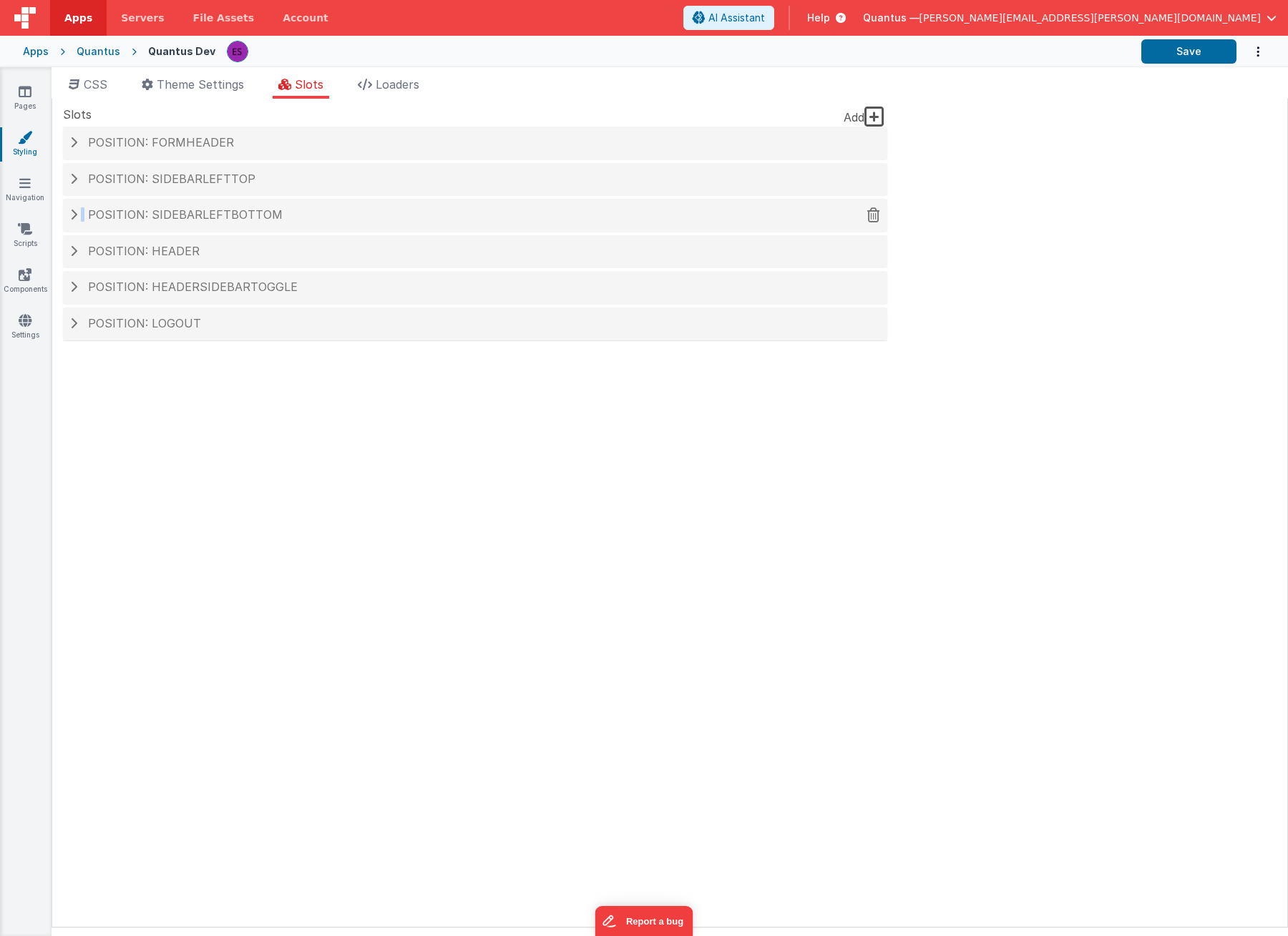
click at [80, 209] on h4 "Position: sidebarLeftBottom" at bounding box center [474, 215] width 809 height 13
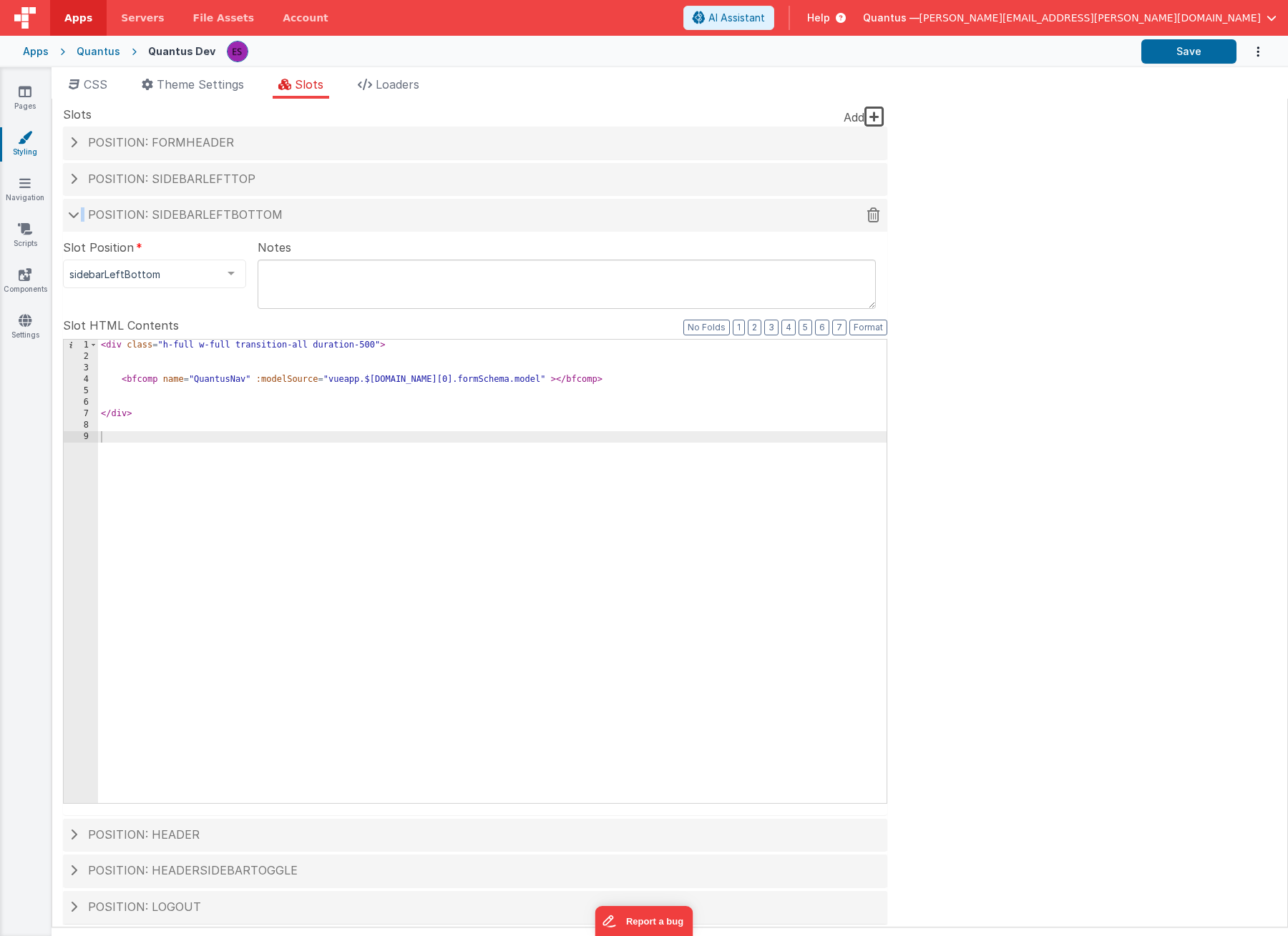
click at [80, 209] on h4 "Position: sidebarLeftBottom" at bounding box center [474, 215] width 809 height 13
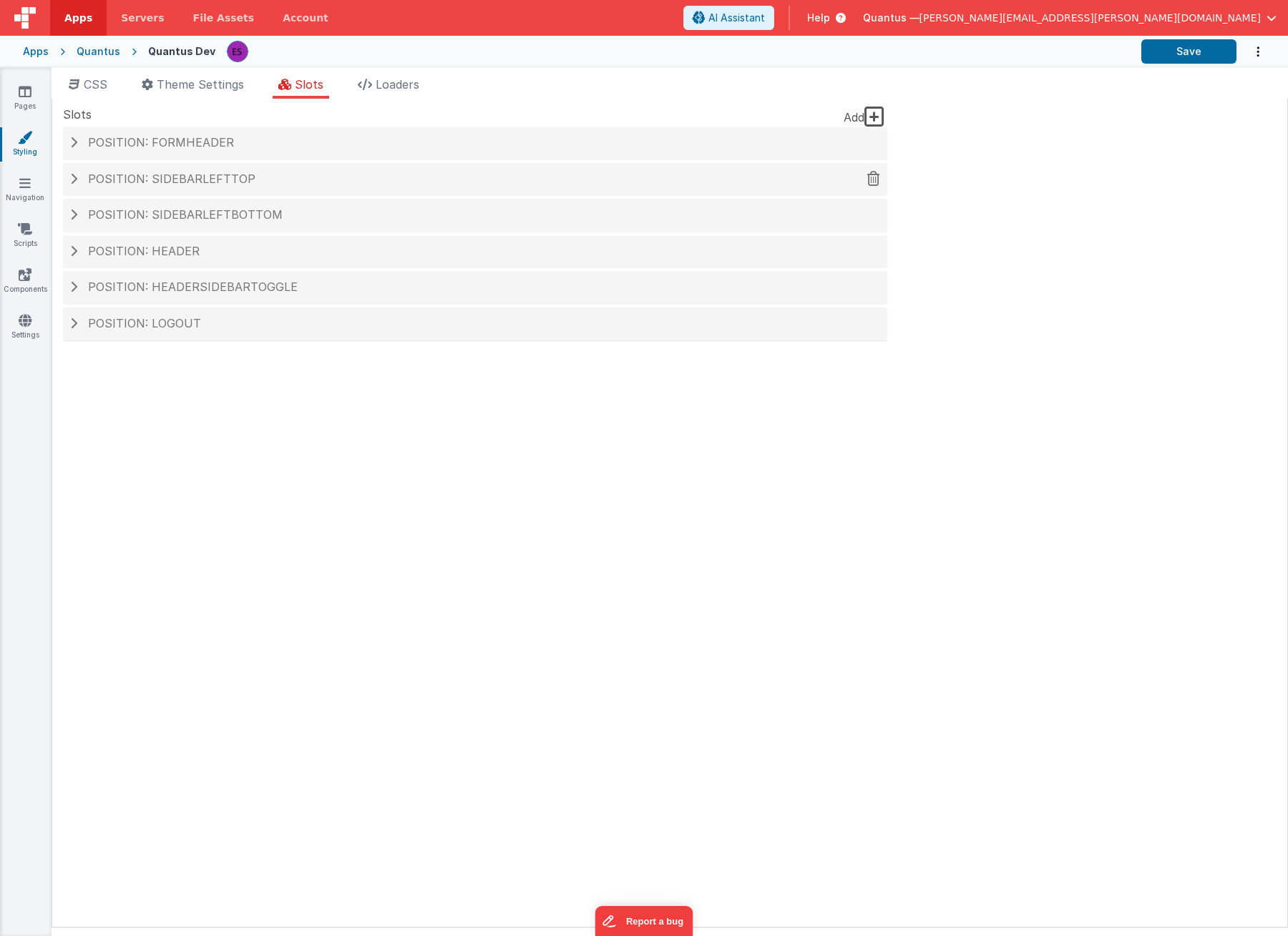
click at [81, 183] on h4 "Position: sidebarLeftTop" at bounding box center [474, 179] width 809 height 13
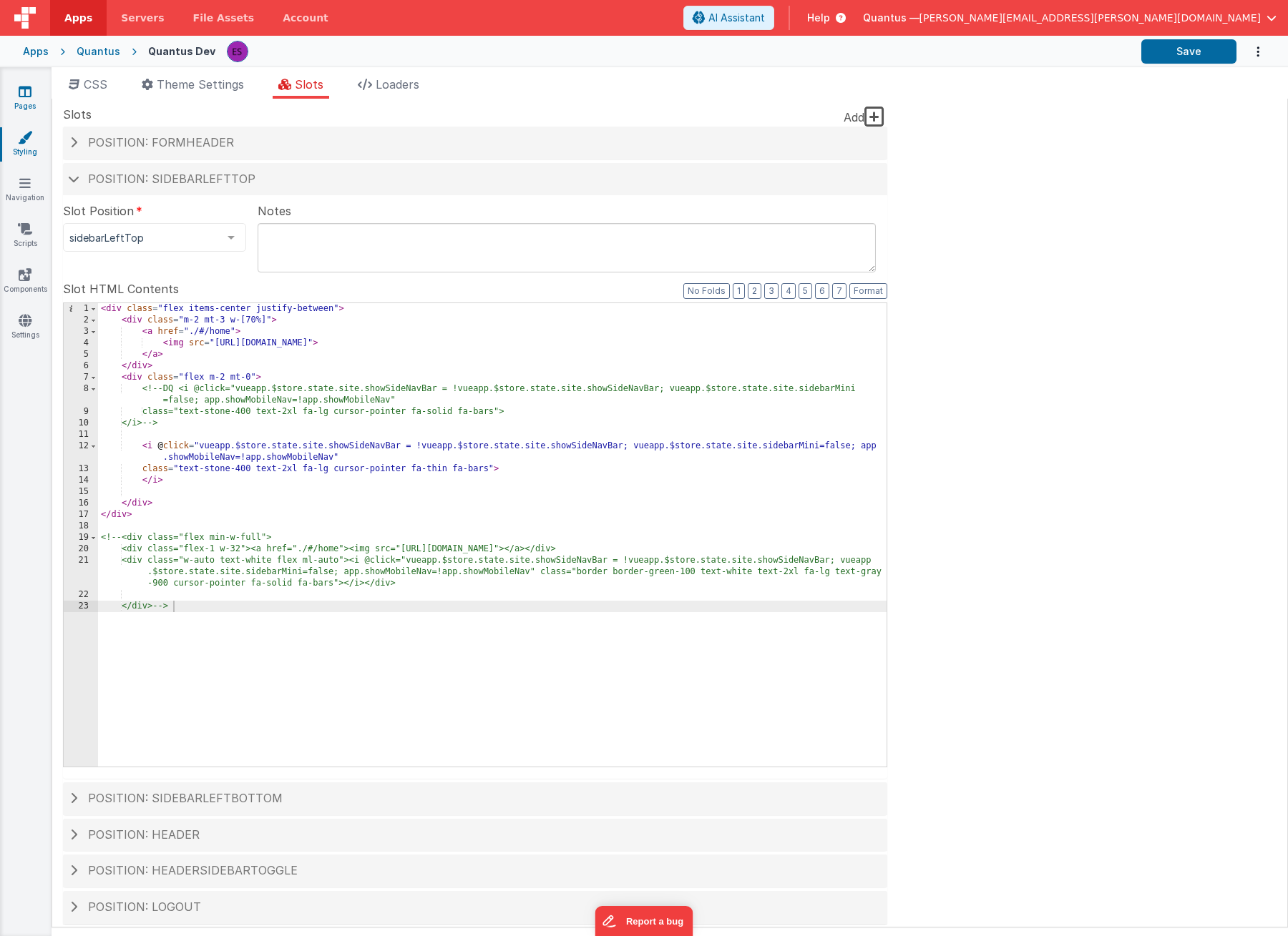
click at [22, 90] on icon at bounding box center [24, 91] width 13 height 15
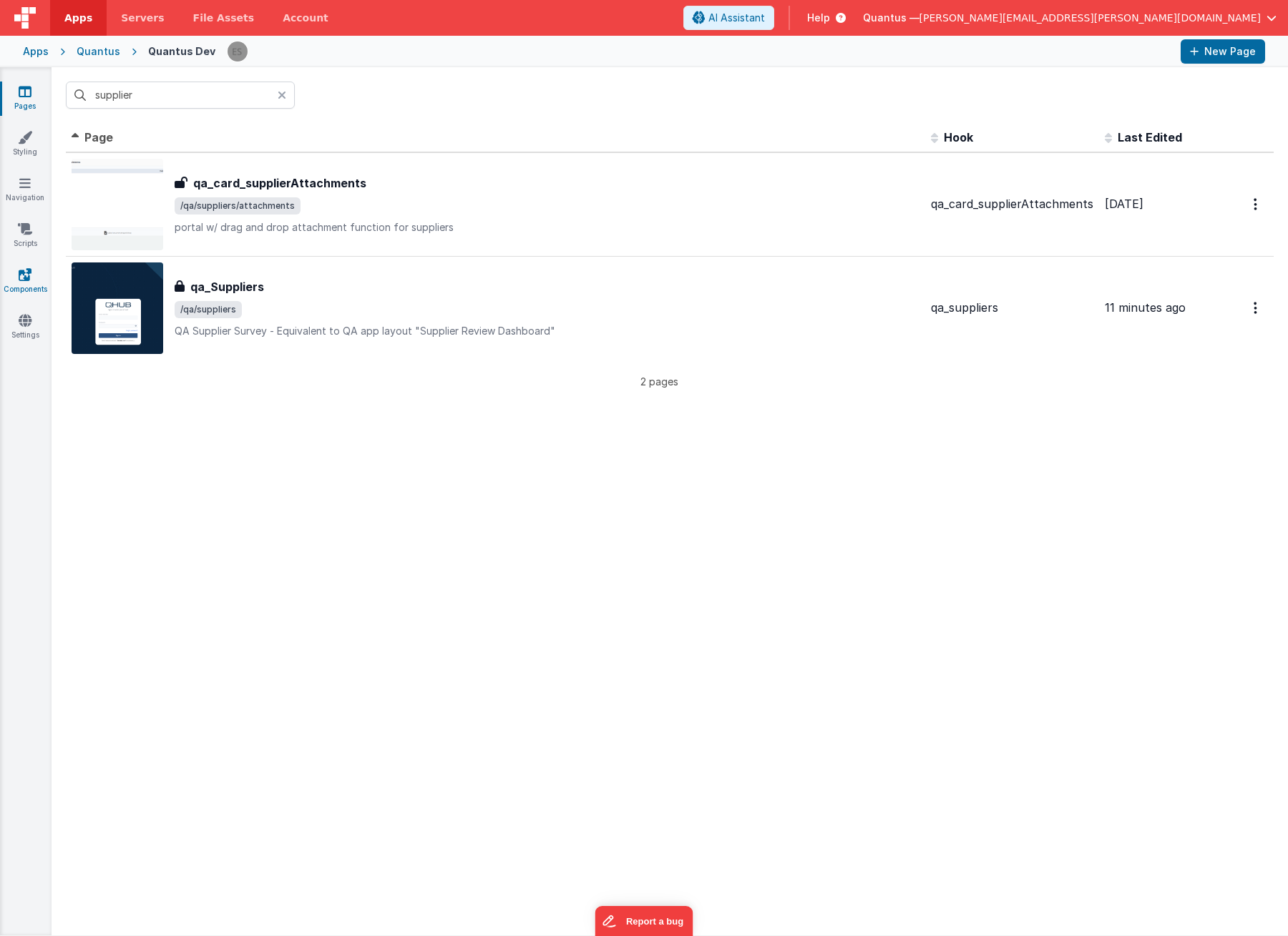
click at [16, 293] on link "Components" at bounding box center [24, 282] width 51 height 29
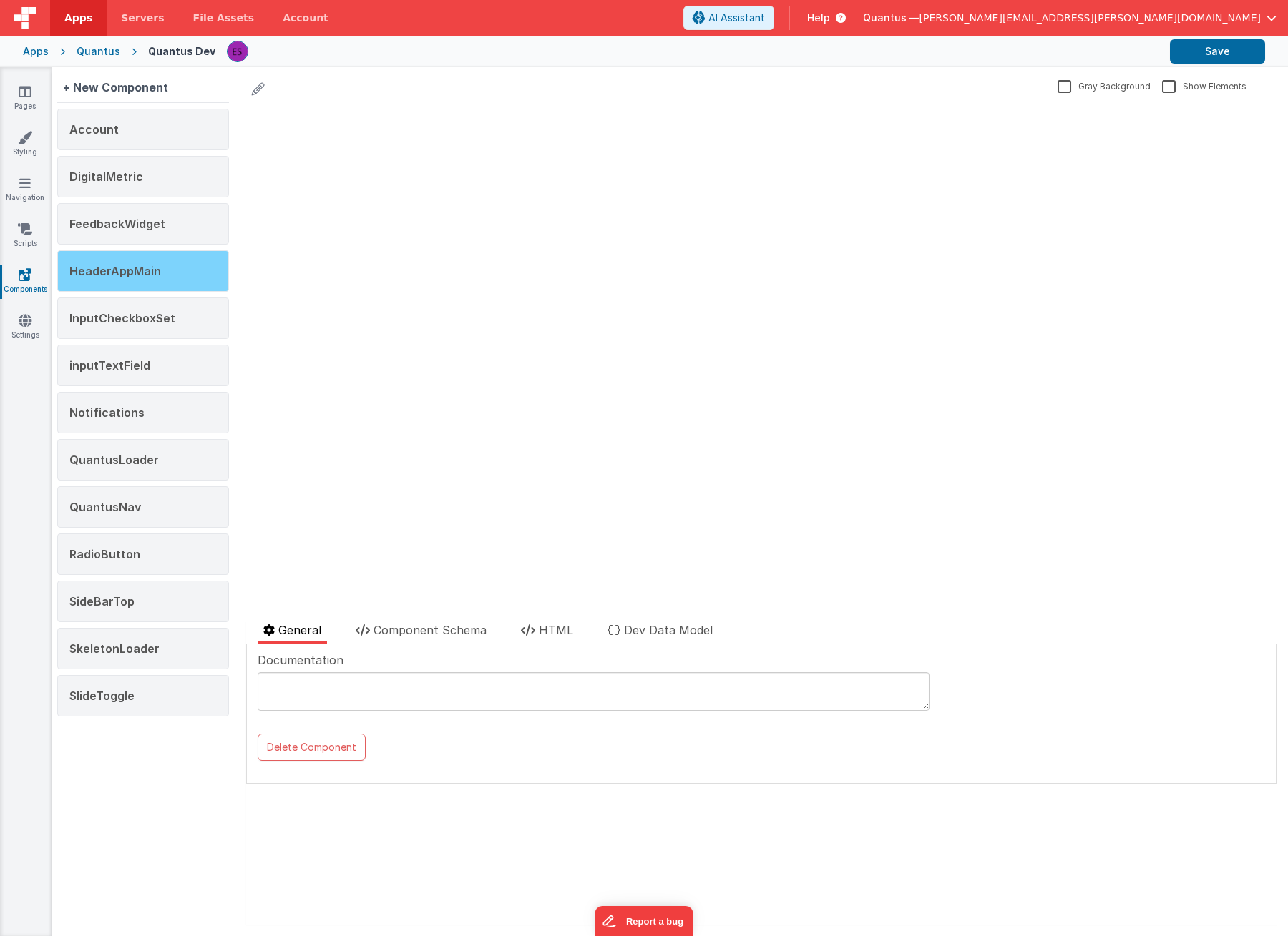
click at [165, 272] on div "HeaderAppMain" at bounding box center [143, 271] width 172 height 42
click at [419, 630] on span "Component Schema" at bounding box center [429, 629] width 113 height 15
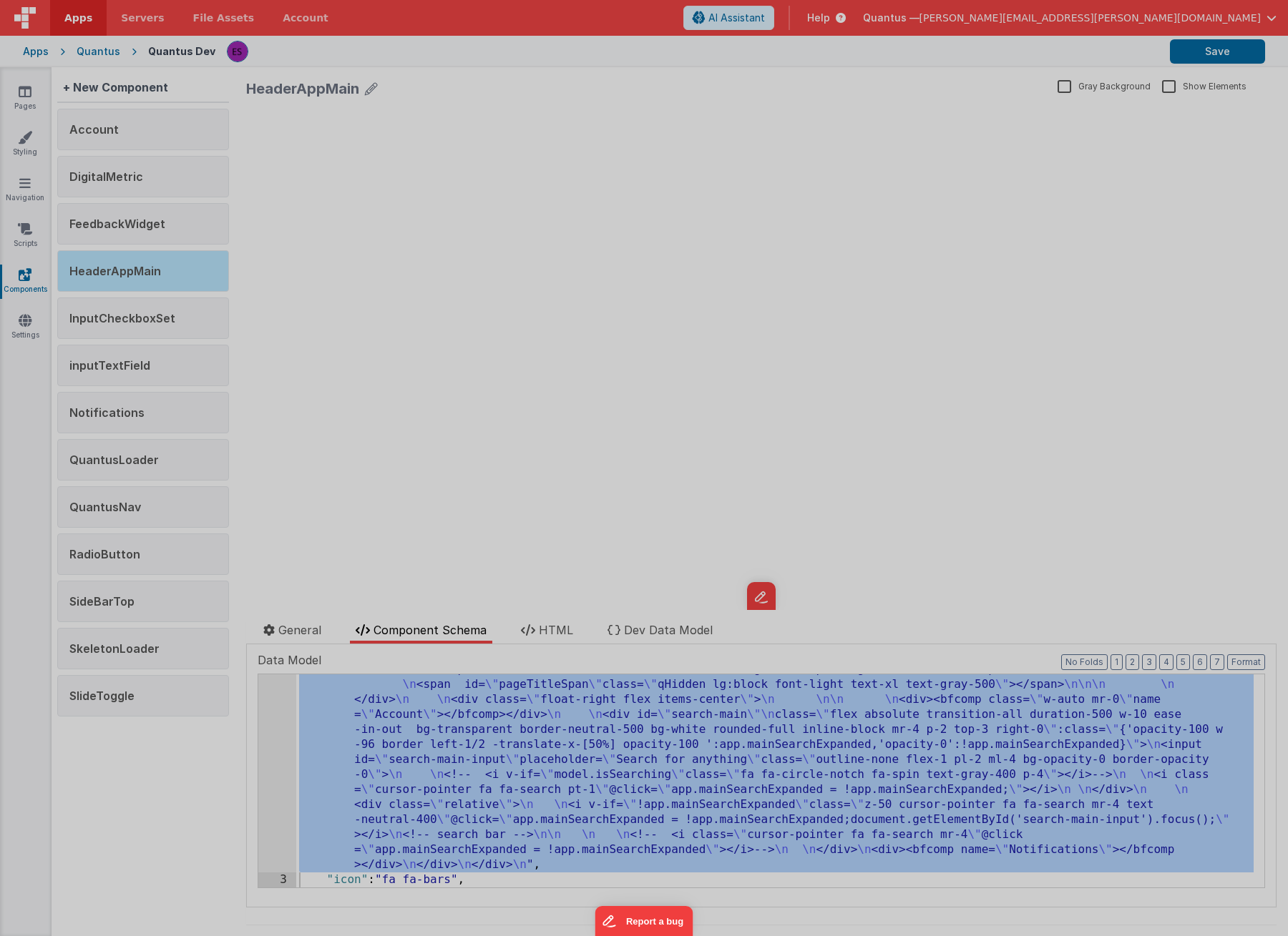
scroll to position [312, 0]
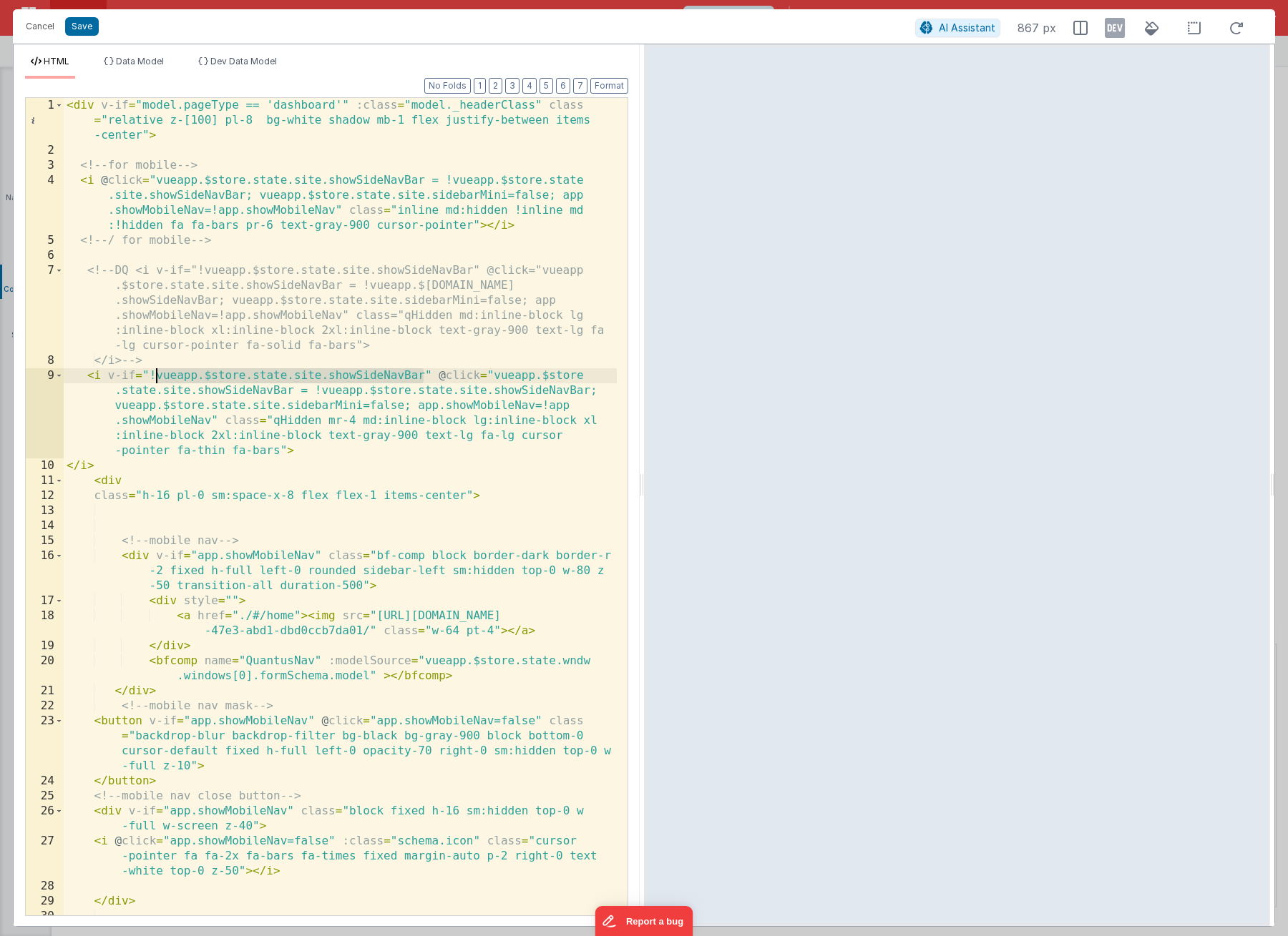
drag, startPoint x: 424, startPoint y: 374, endPoint x: 156, endPoint y: 372, distance: 268.0
click at [156, 372] on div "< div v-if = "model.pageType == 'dashboard'" :class = "model._headerClass" clas…" at bounding box center [340, 543] width 553 height 892
click at [155, 470] on div "< div v-if = "model.pageType == 'dashboard'" :class = "model._headerClass" clas…" at bounding box center [340, 543] width 553 height 892
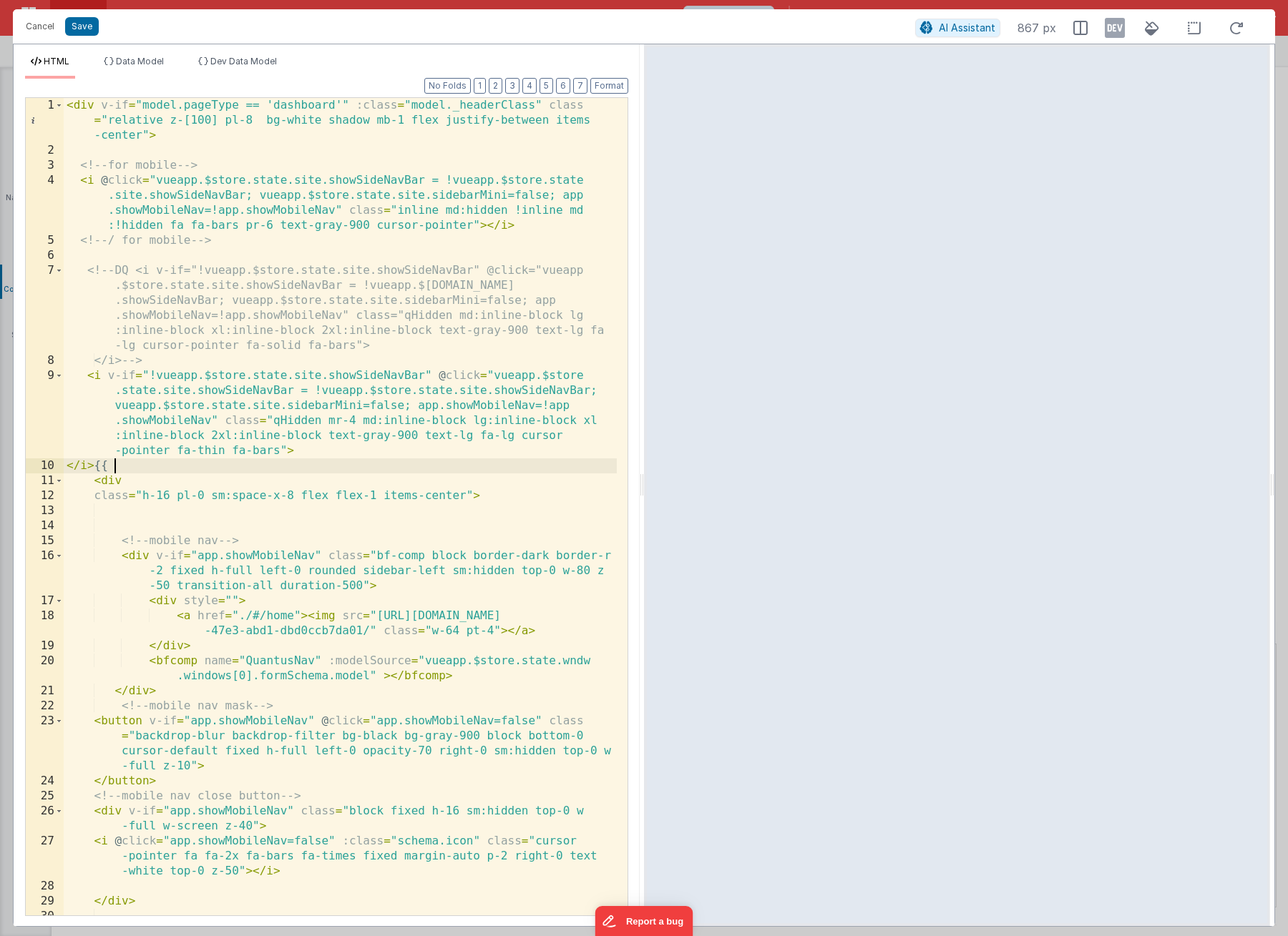
paste textarea
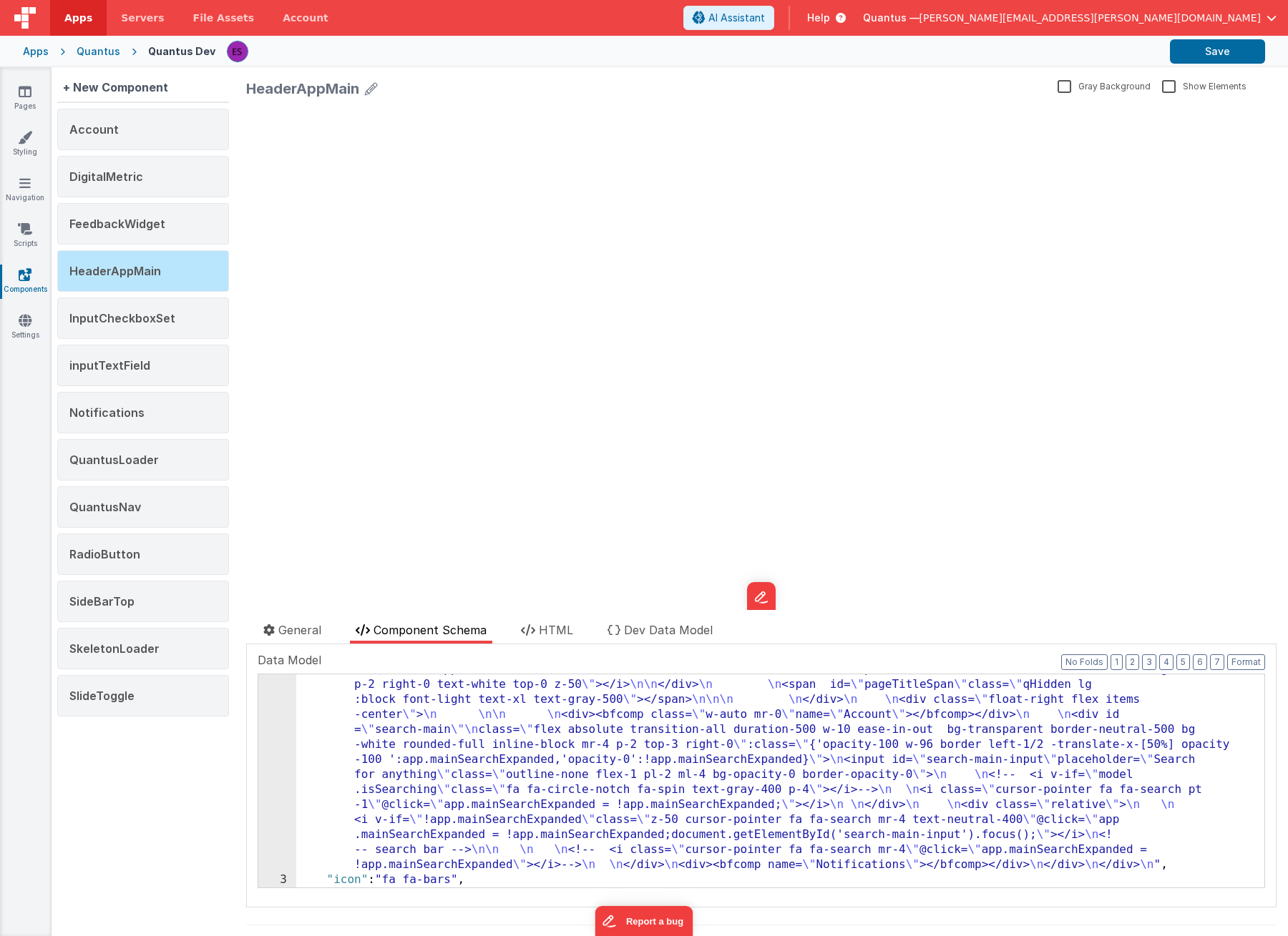
click at [329, 741] on div ""html" : "<div v-if= \" model.pageType == 'dashboard' \" :class= \" model._head…" at bounding box center [775, 739] width 957 height 724
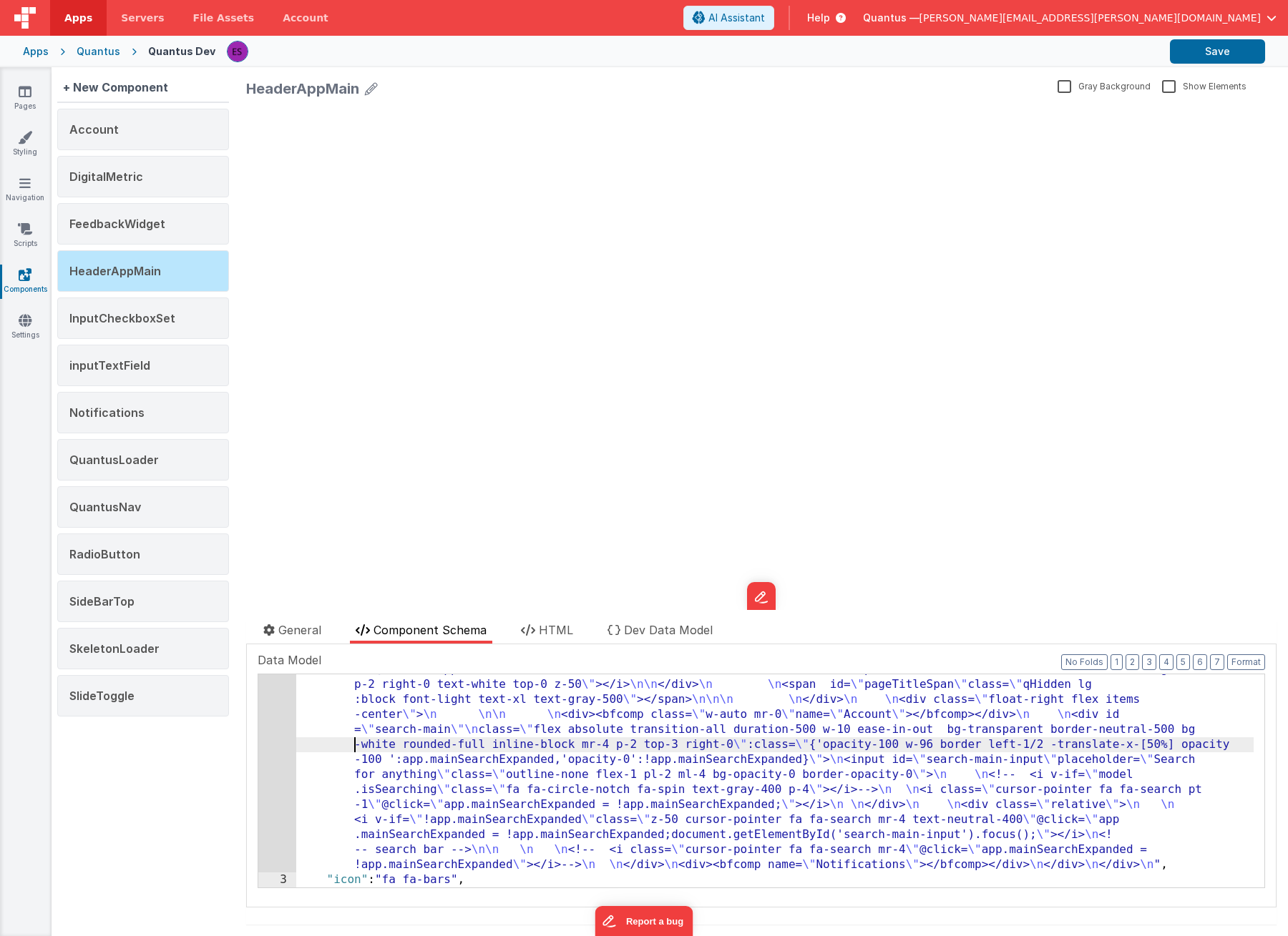
click at [270, 741] on div "2" at bounding box center [277, 625] width 38 height 496
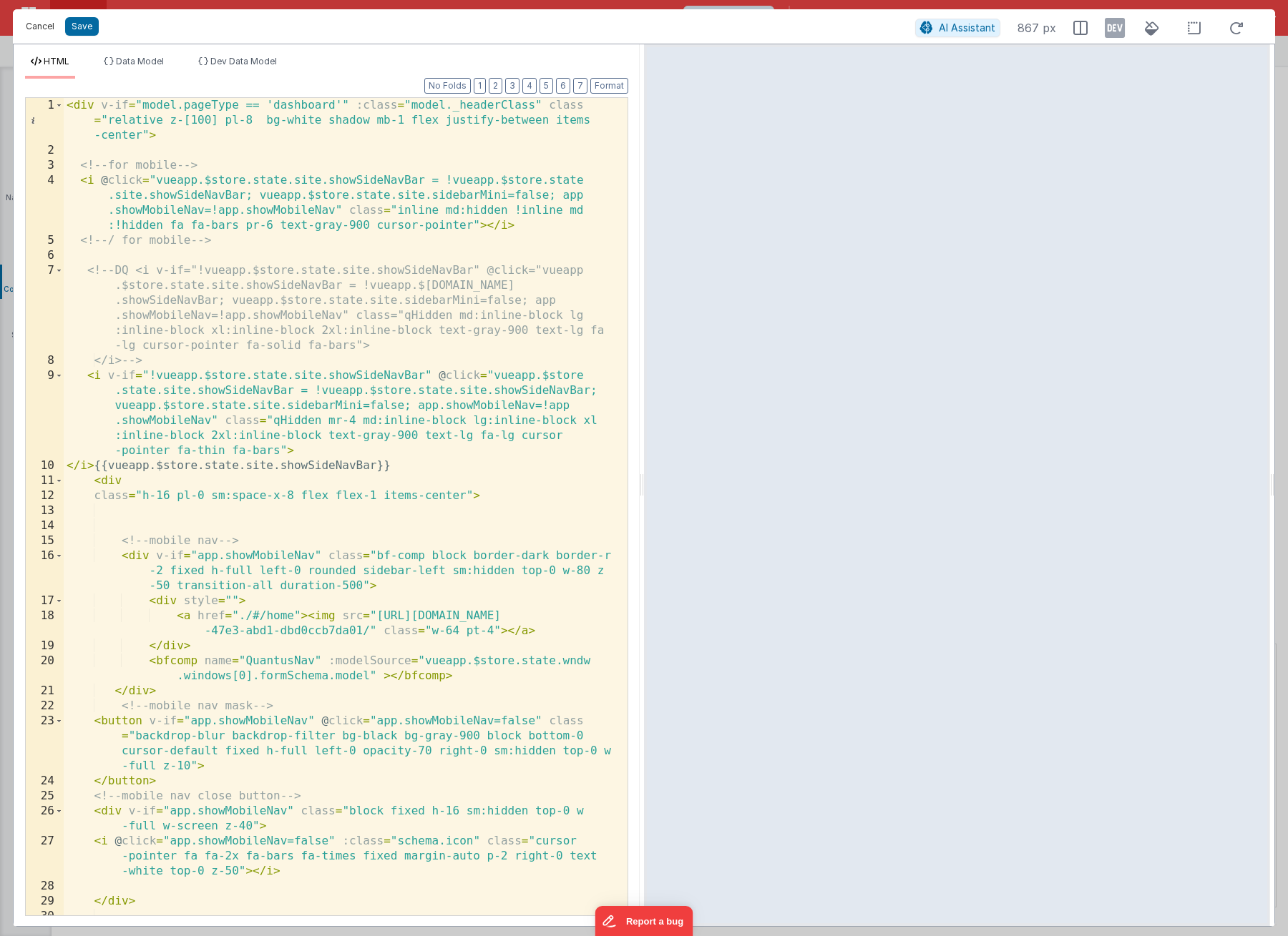
click at [36, 20] on button "Cancel" at bounding box center [40, 26] width 43 height 20
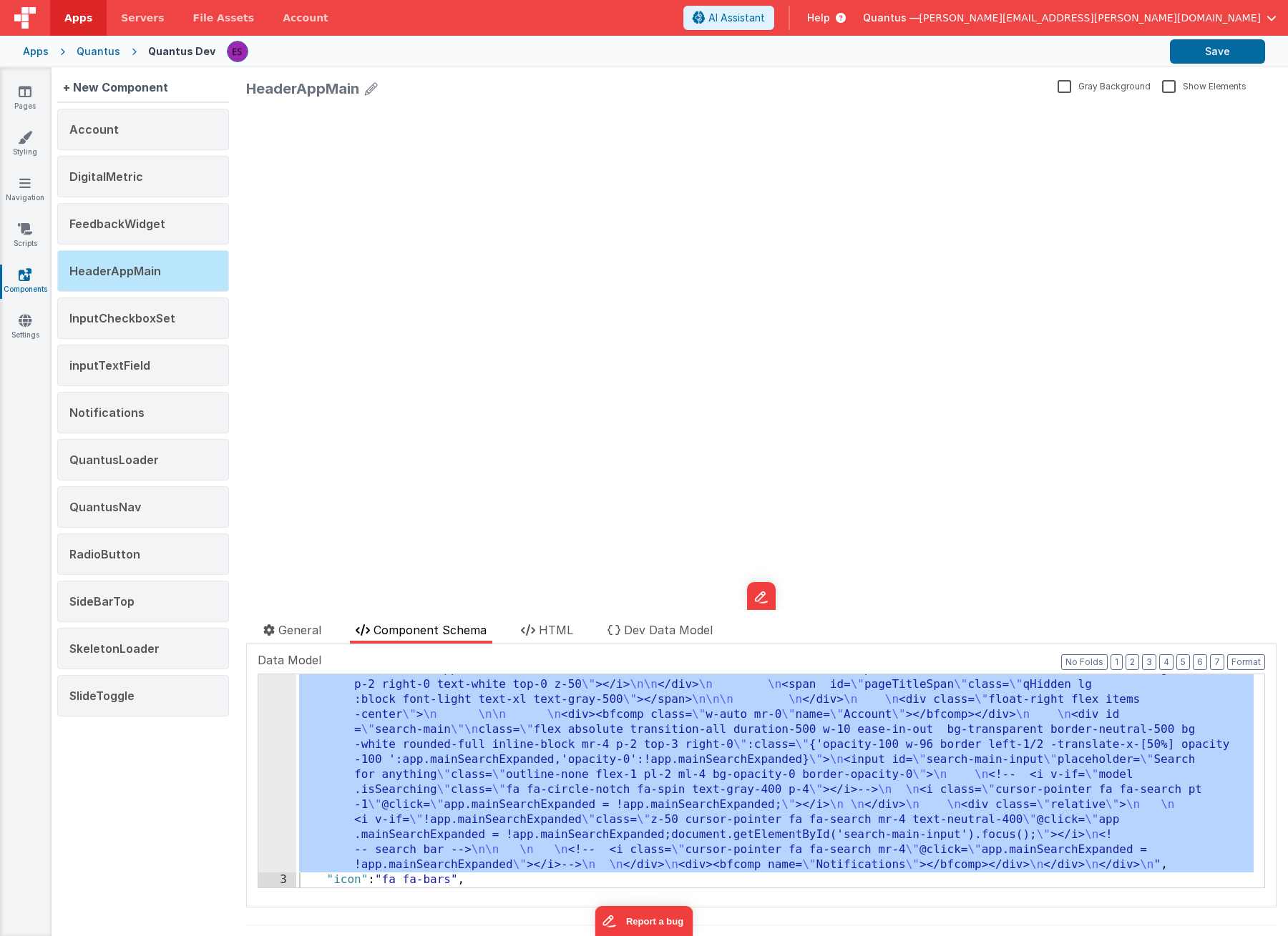
click at [114, 51] on div "Apps Quantus Quantus Dev Save" at bounding box center [644, 51] width 1288 height 32
click at [109, 51] on div "Quantus" at bounding box center [98, 51] width 44 height 15
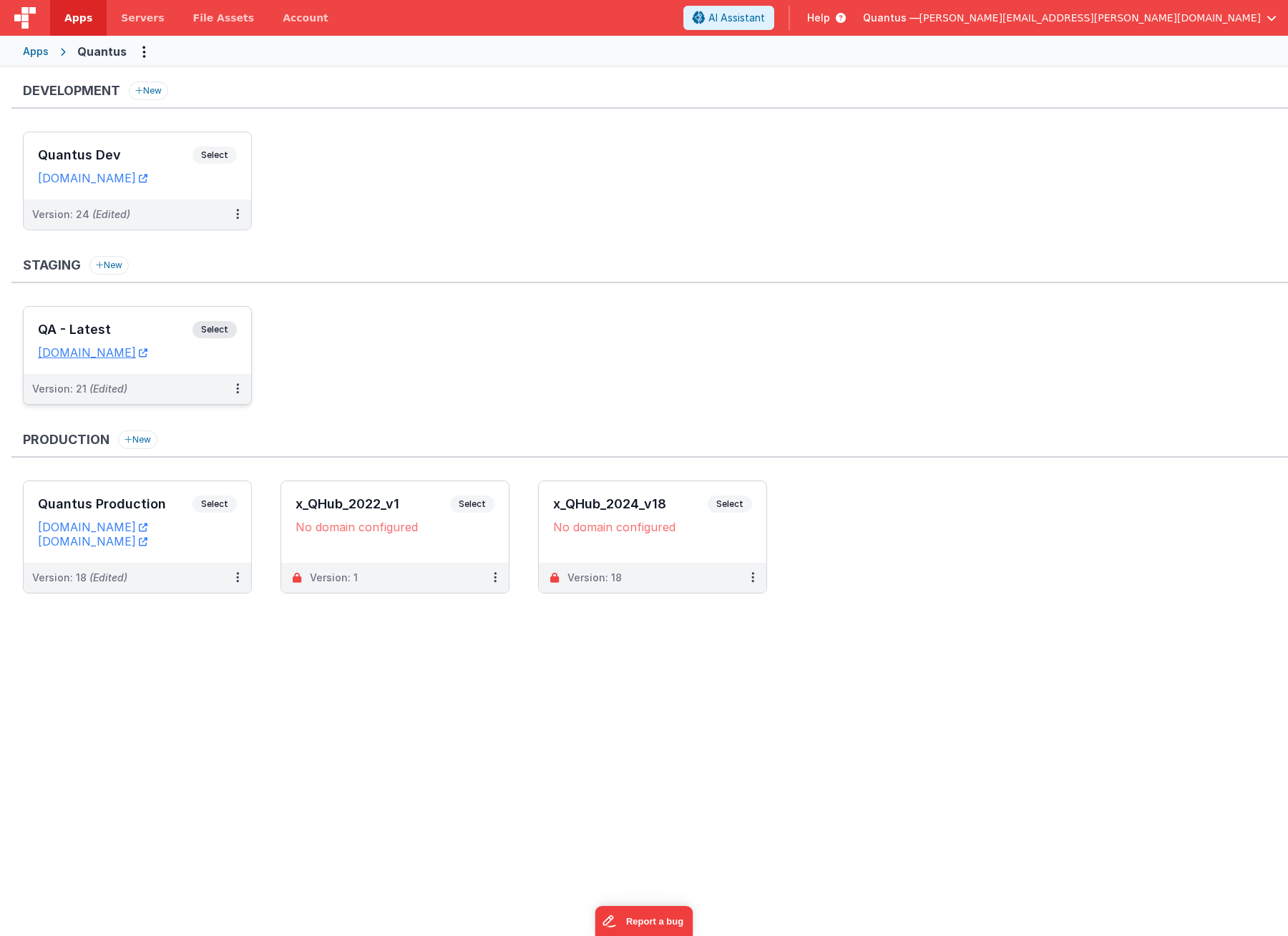
click at [139, 326] on h3 "QA - Latest" at bounding box center [115, 330] width 155 height 15
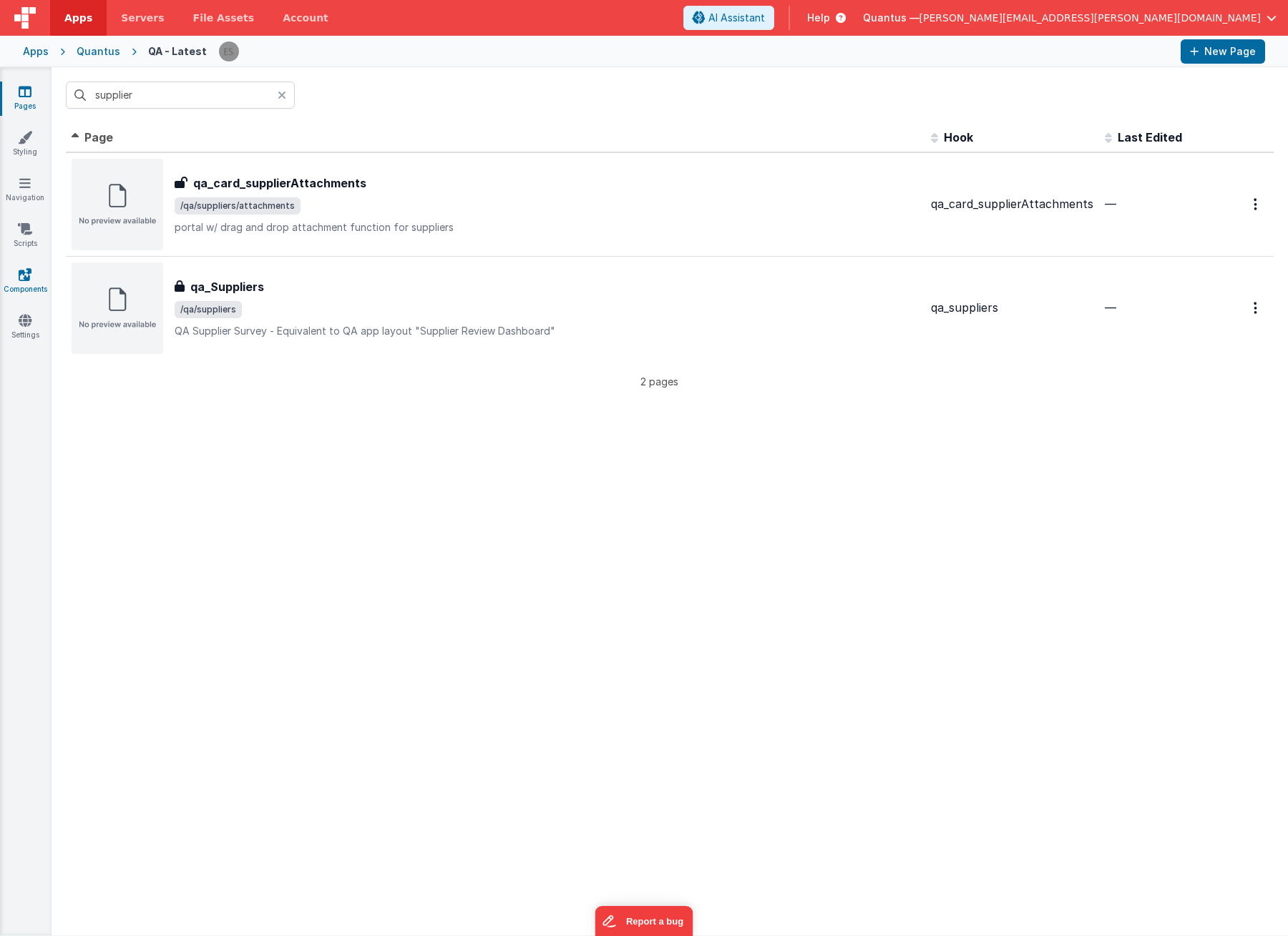
click at [19, 276] on icon at bounding box center [24, 275] width 13 height 15
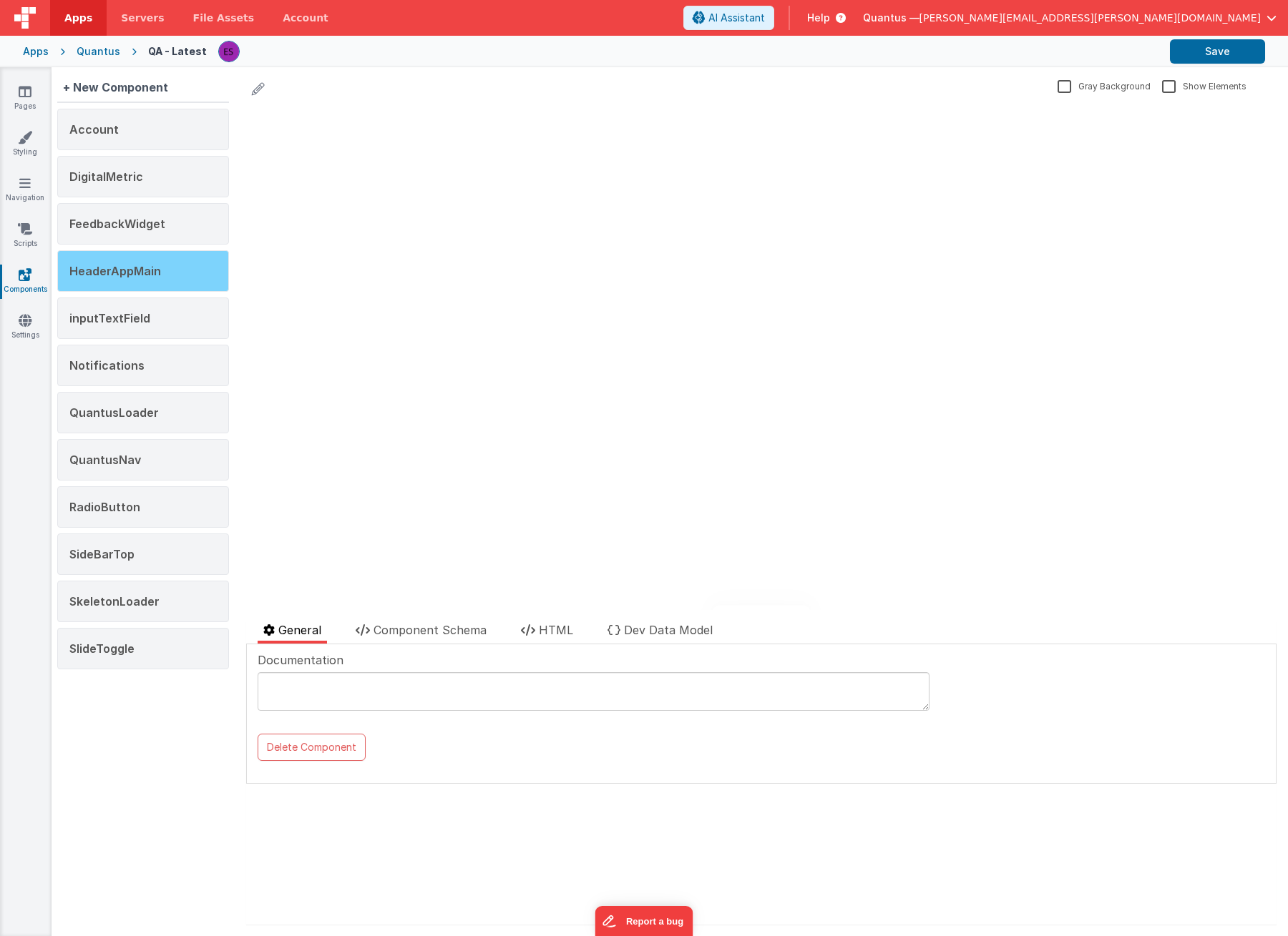
click at [68, 278] on div "HeaderAppMain" at bounding box center [143, 271] width 172 height 42
click at [386, 636] on span "Component Schema" at bounding box center [429, 629] width 113 height 15
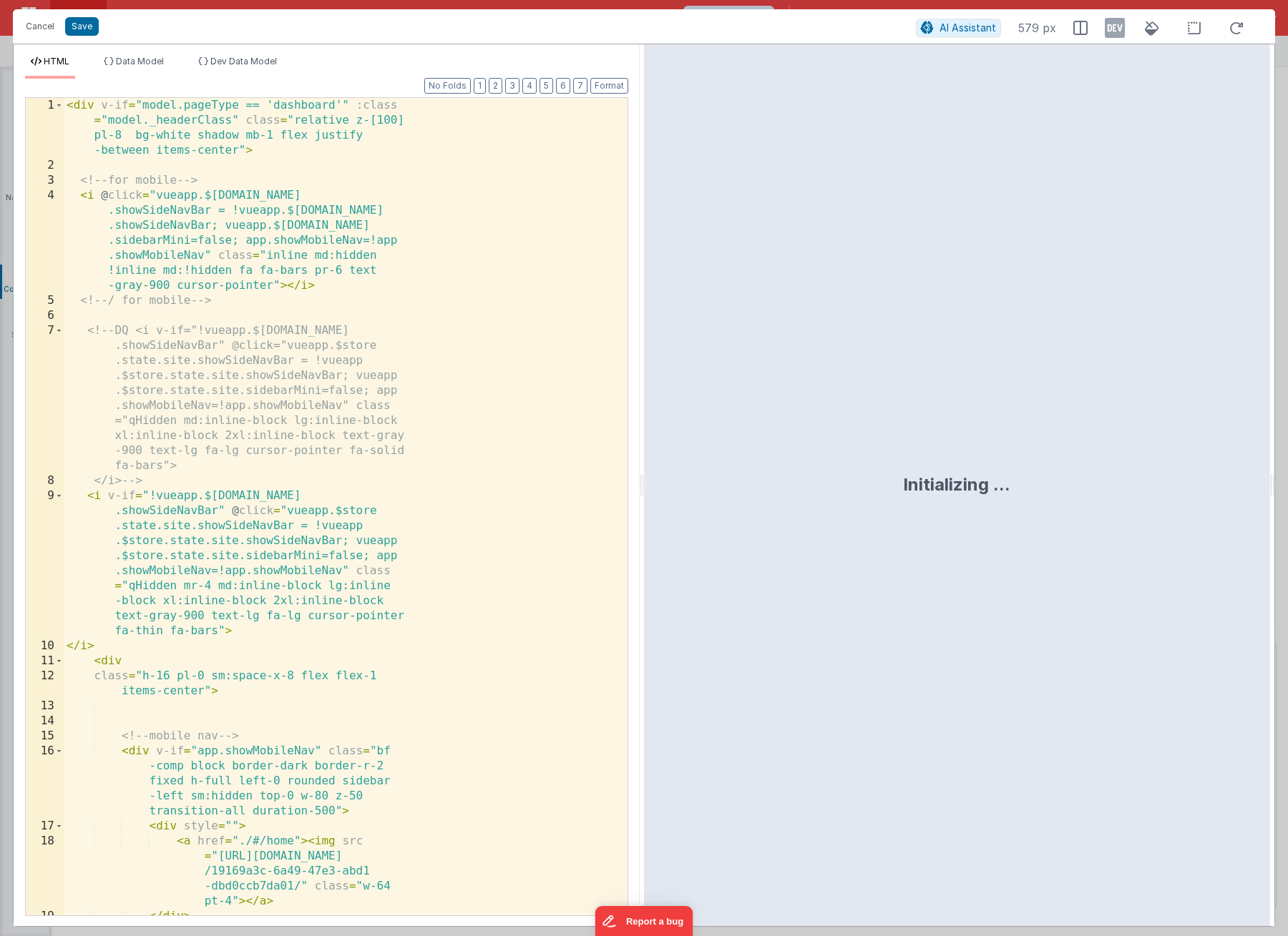
scroll to position [312, 0]
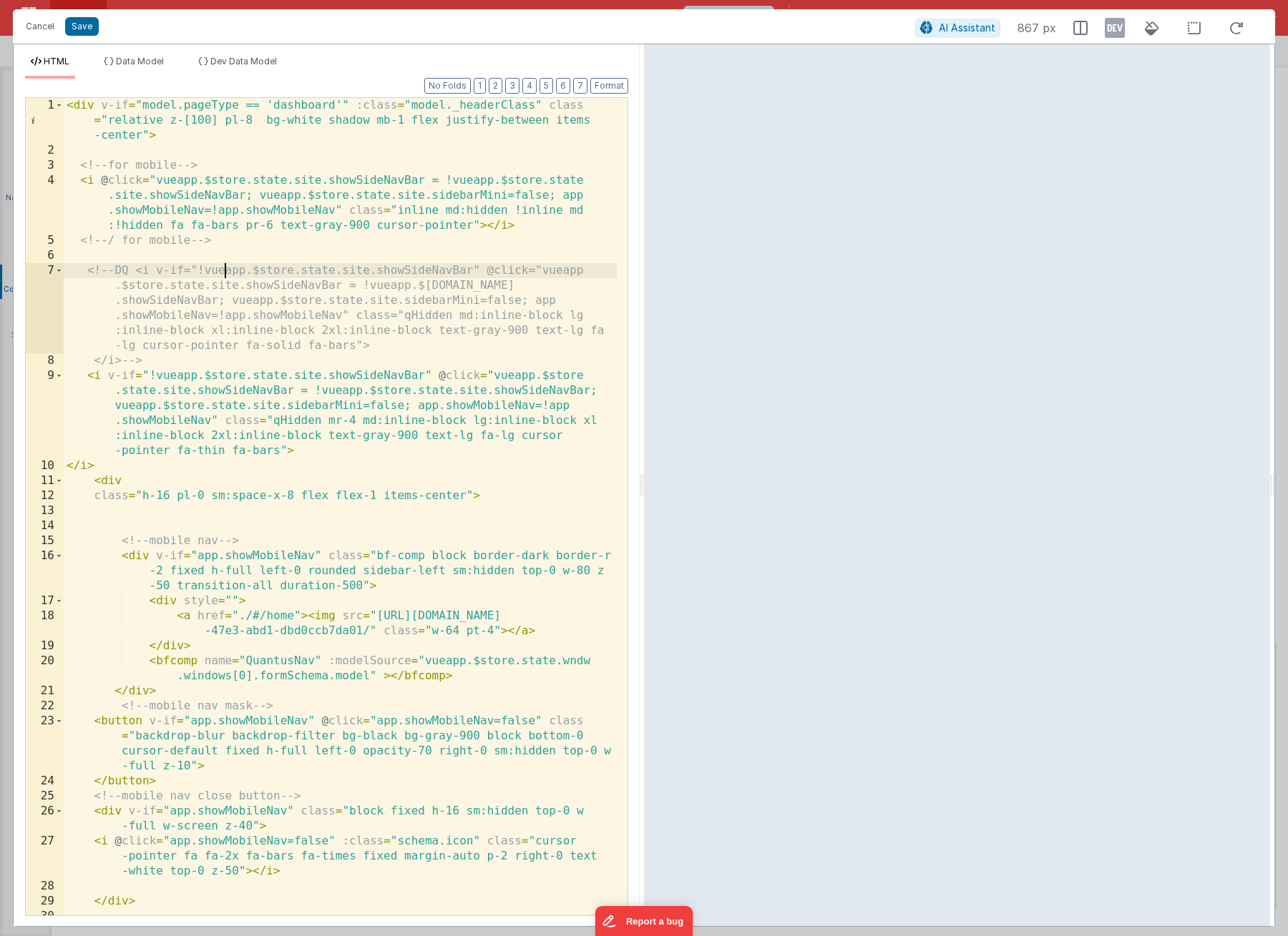
click at [224, 273] on div "< div v-if = "model.pageType == 'dashboard'" :class = "model._headerClass" clas…" at bounding box center [340, 543] width 553 height 892
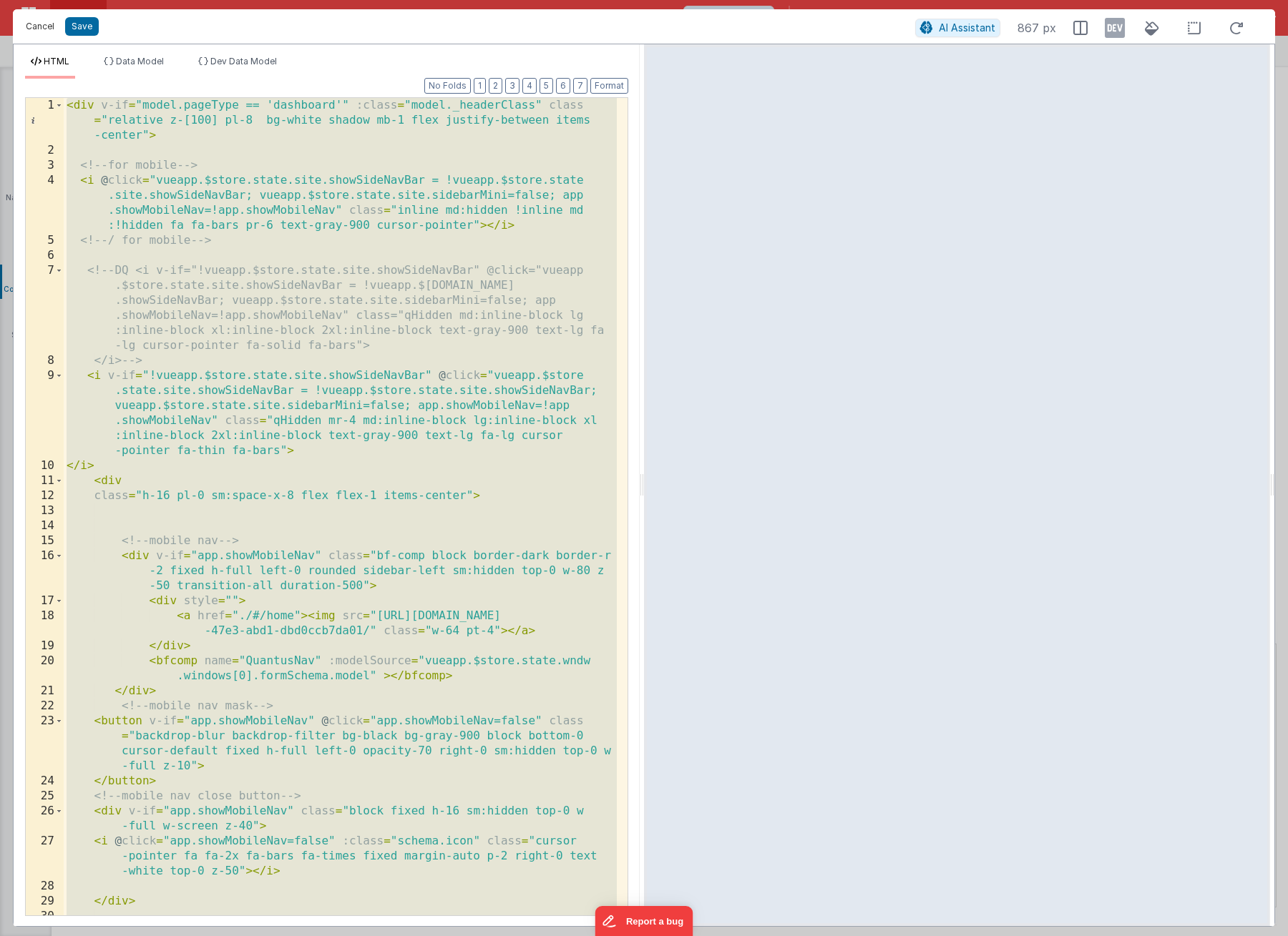
click at [31, 24] on button "Cancel" at bounding box center [40, 26] width 43 height 20
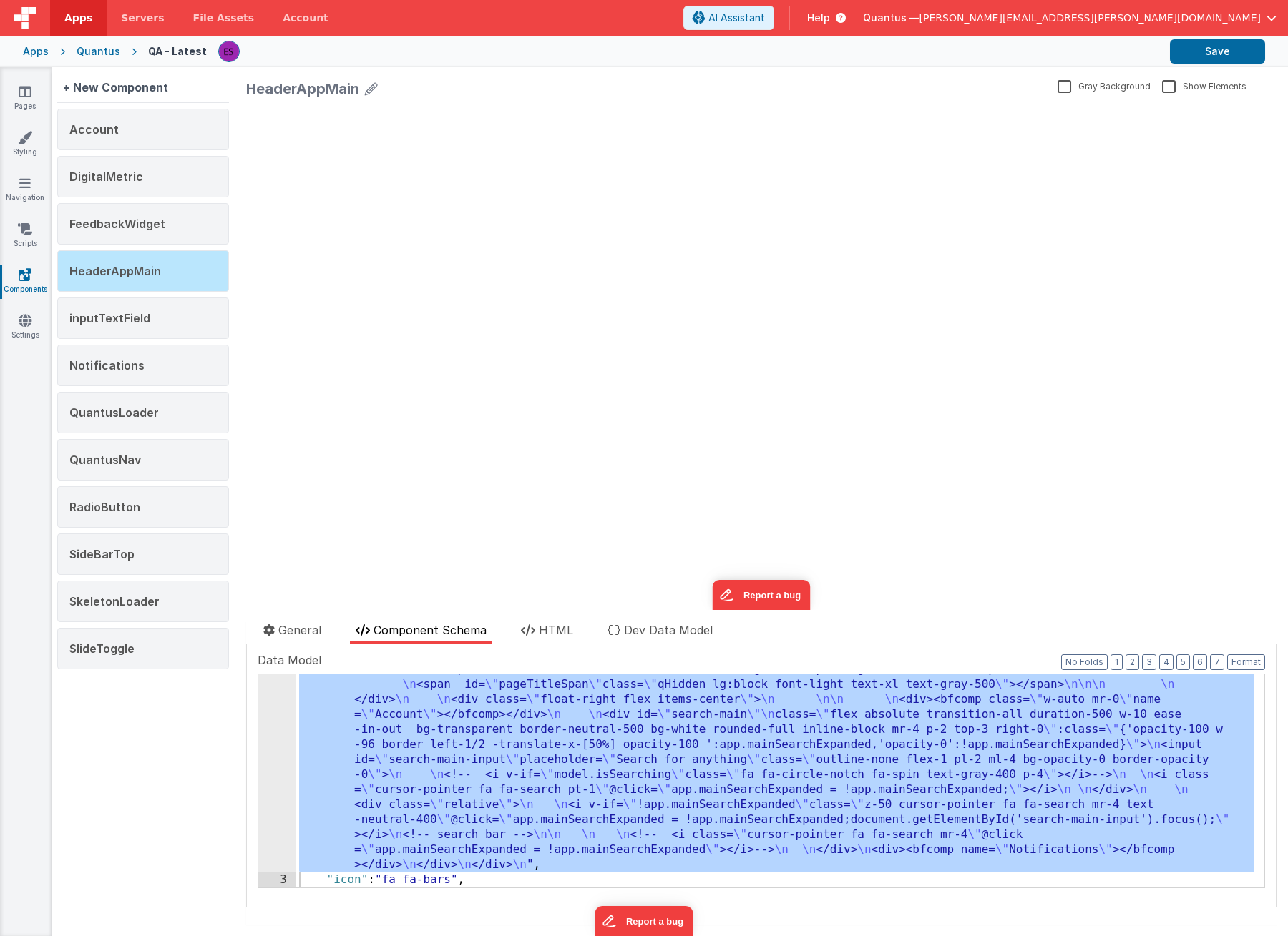
click at [77, 48] on div "Quantus" at bounding box center [98, 51] width 44 height 15
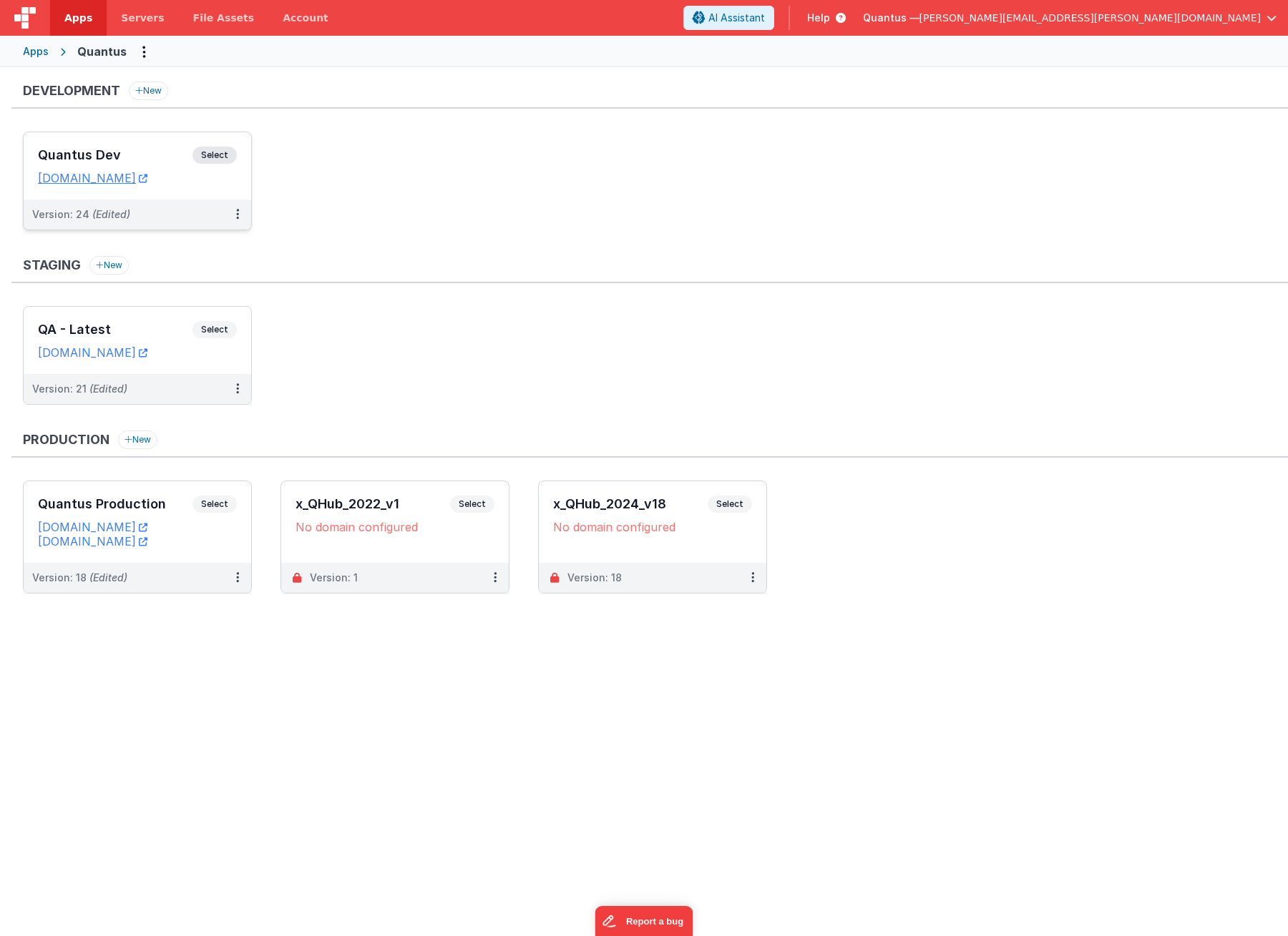
click at [75, 159] on h3 "Quantus Dev" at bounding box center [115, 155] width 155 height 15
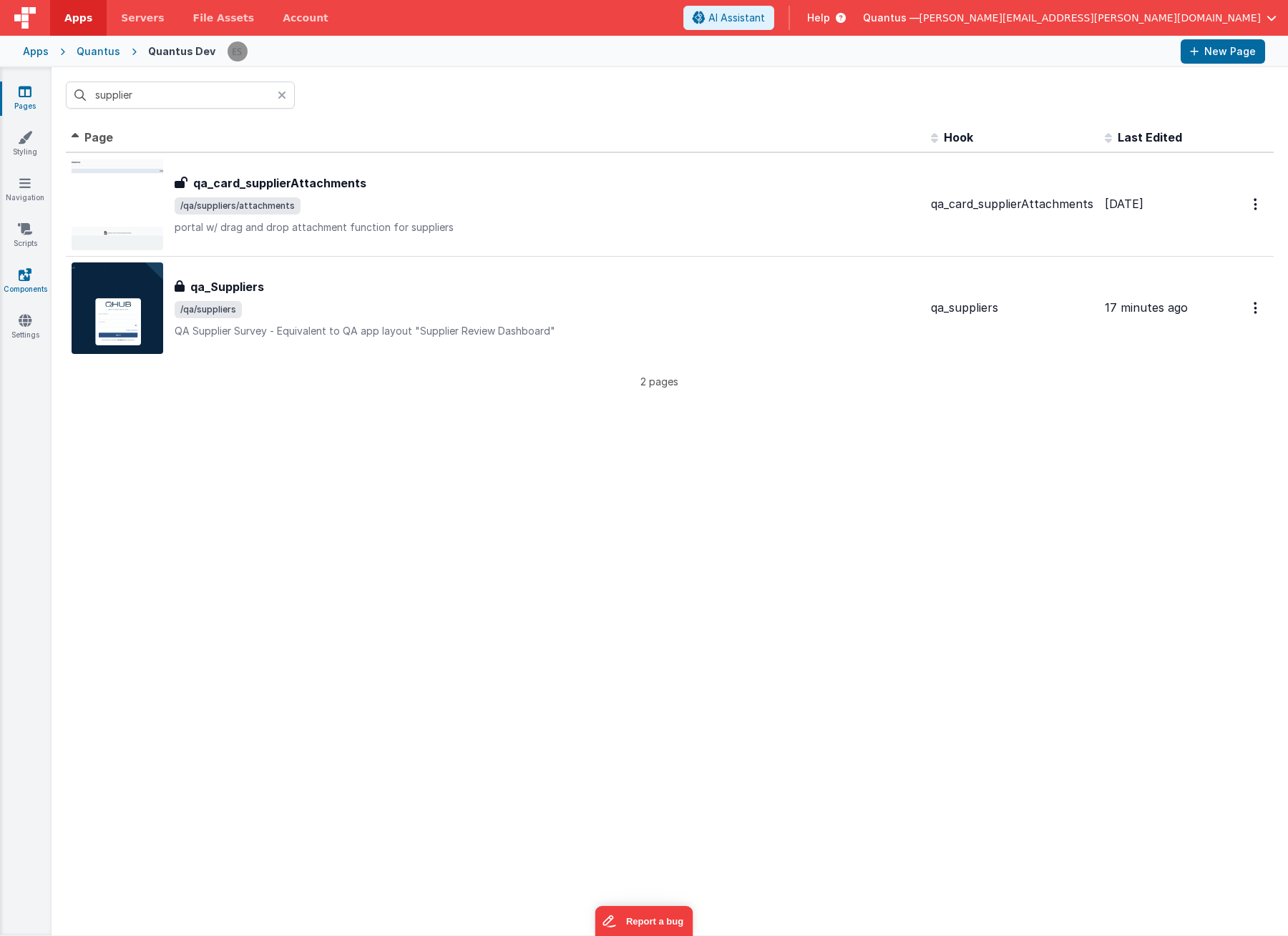
click at [25, 271] on icon at bounding box center [24, 275] width 13 height 15
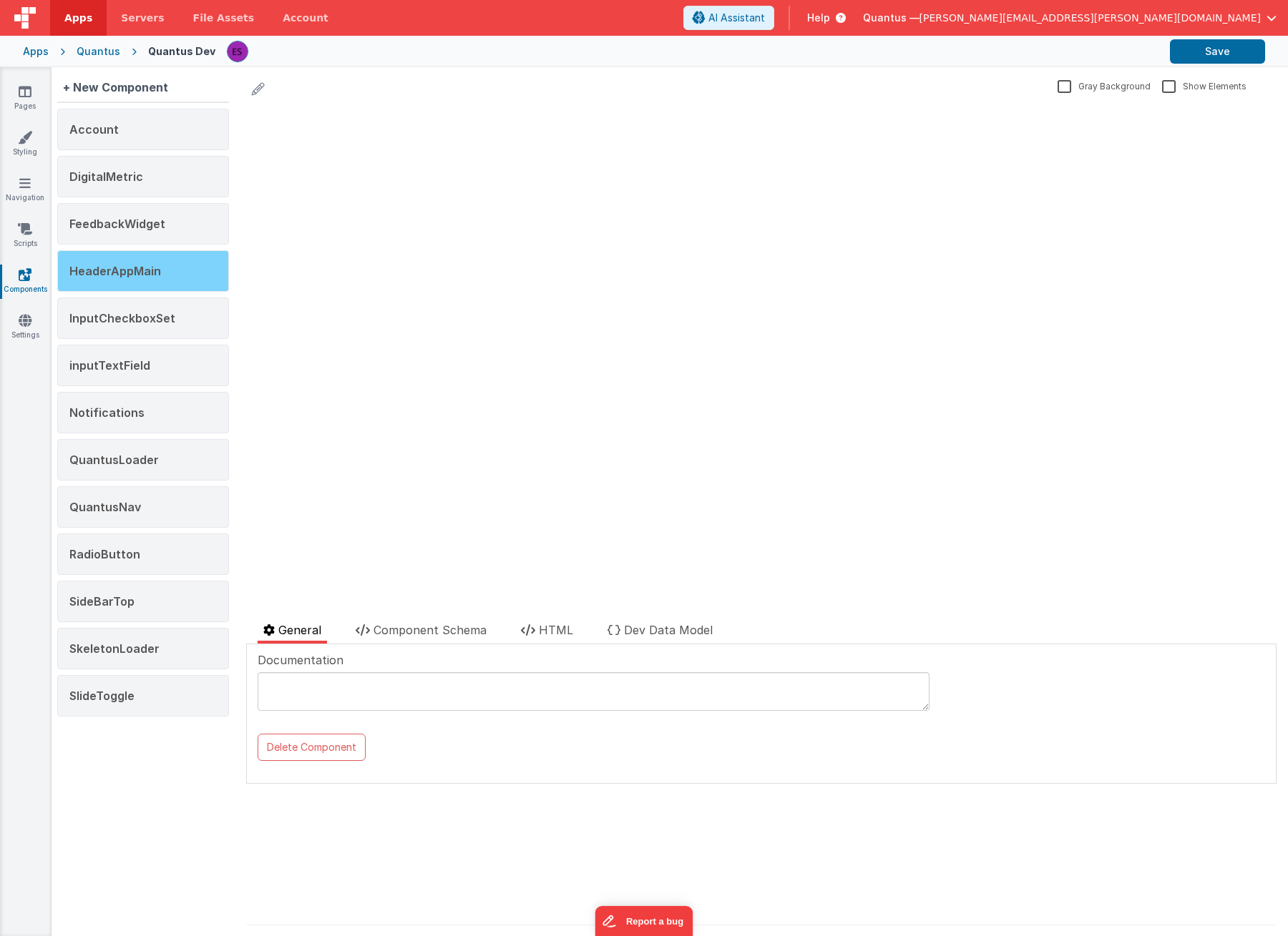
click at [118, 277] on span "HeaderAppMain" at bounding box center [115, 271] width 92 height 15
click at [408, 635] on span "Component Schema" at bounding box center [429, 629] width 113 height 15
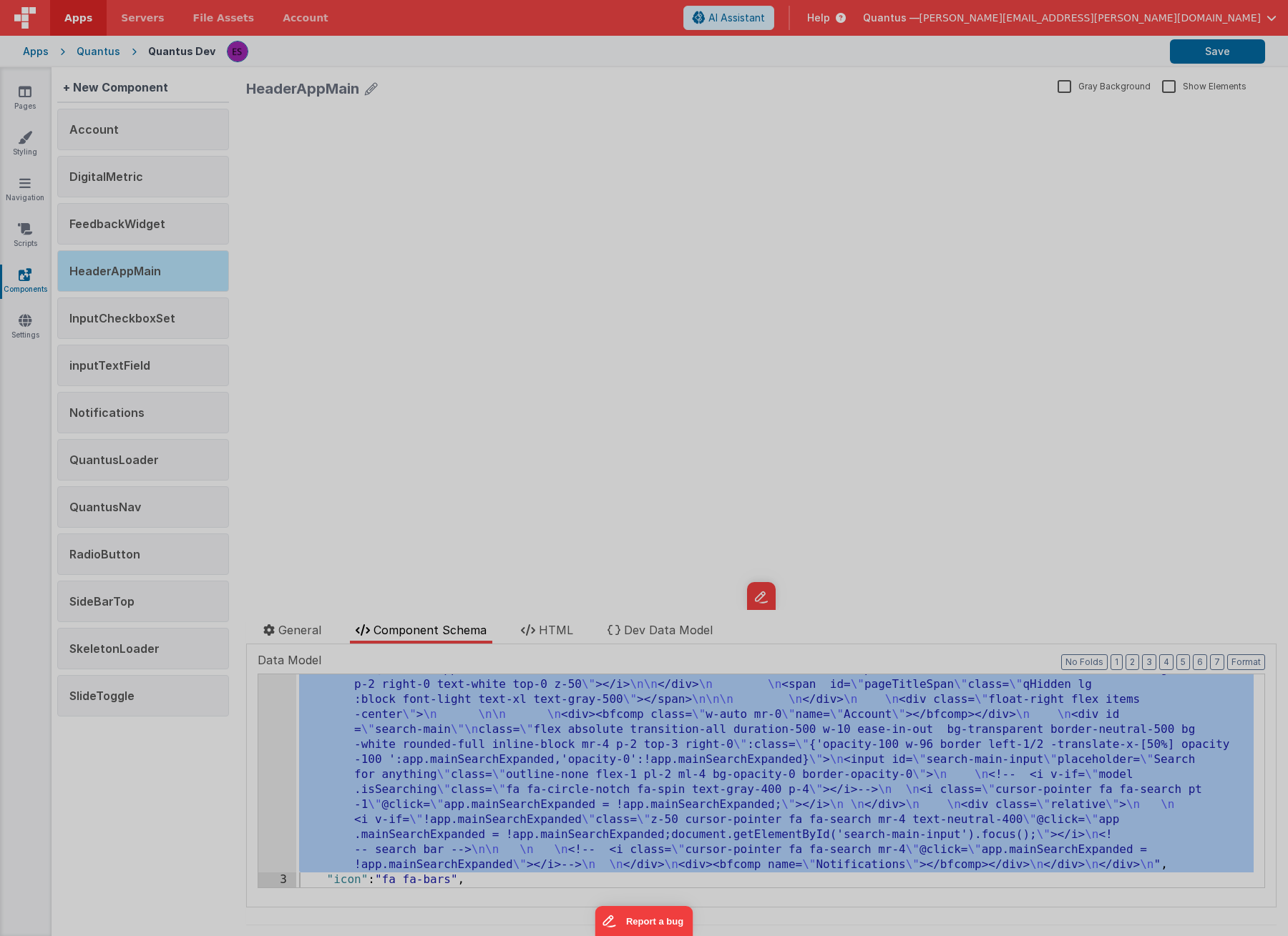
scroll to position [312, 0]
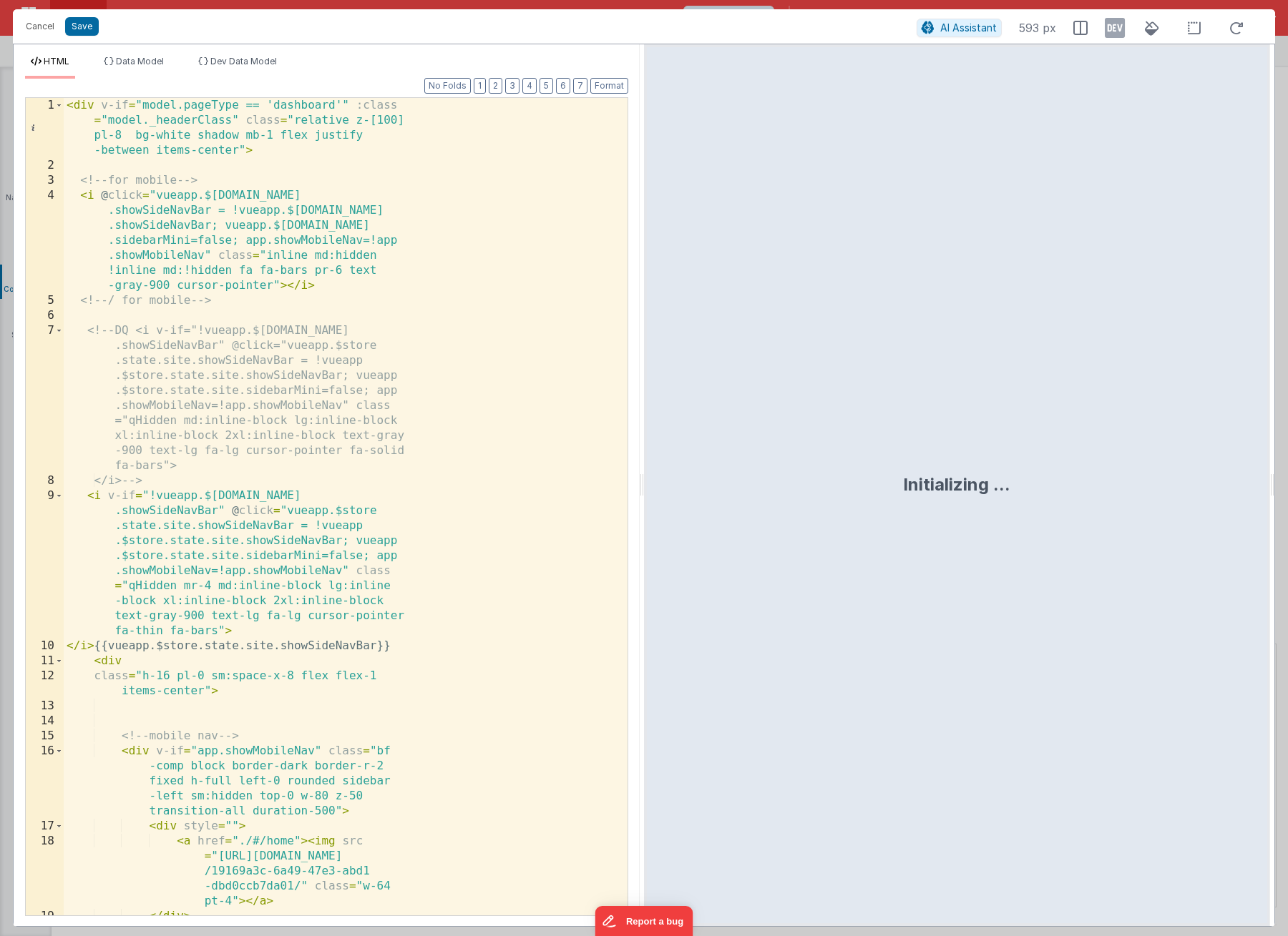
click at [235, 447] on div "< div v-if = "model.pageType == 'dashboard'" :class = "model._headerClass" clas…" at bounding box center [340, 567] width 553 height 938
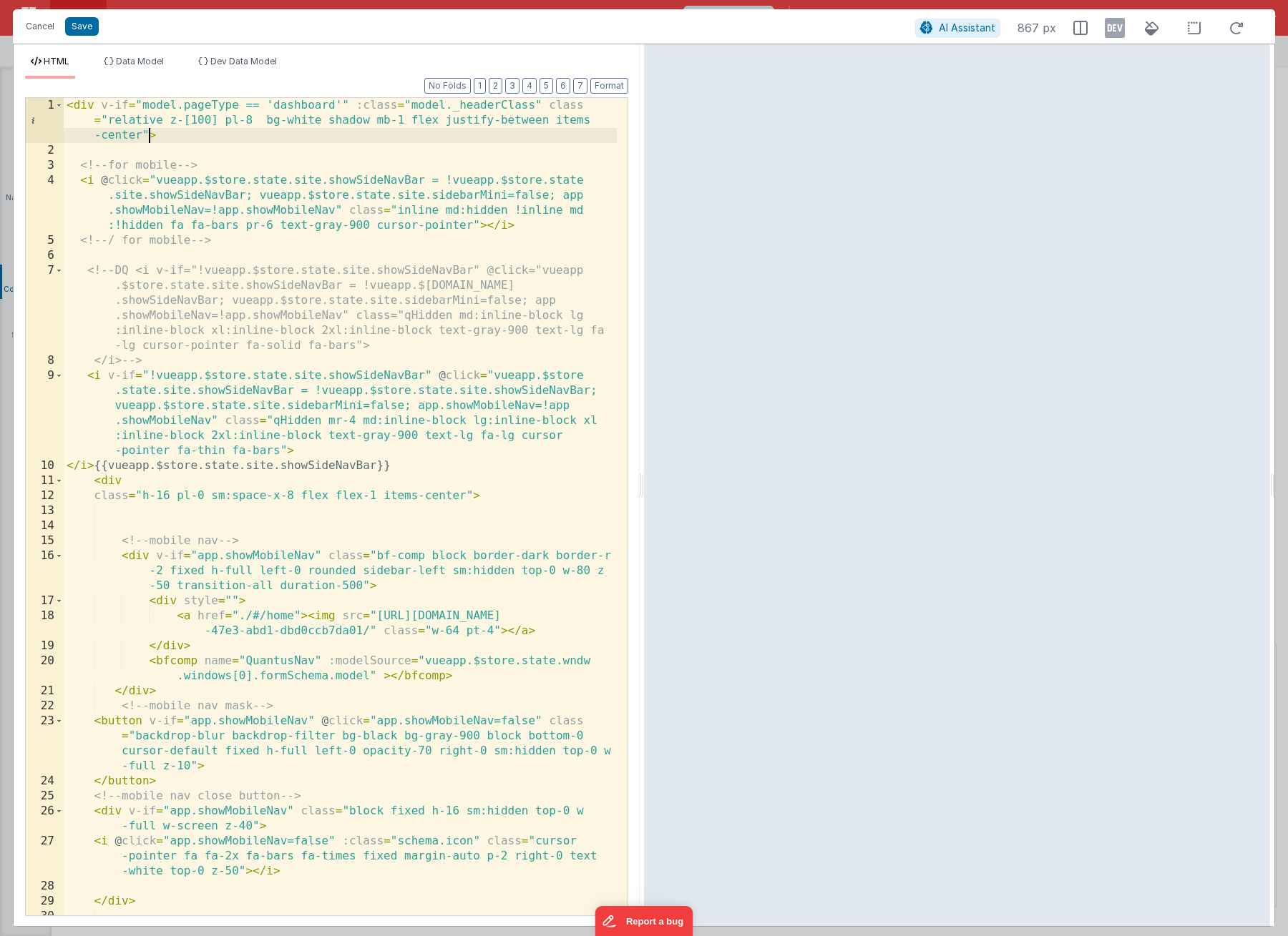
click at [147, 139] on div "< div v-if = "model.pageType == 'dashboard'" :class = "model._headerClass" clas…" at bounding box center [340, 543] width 553 height 892
click at [54, 17] on button "Cancel" at bounding box center [40, 26] width 43 height 20
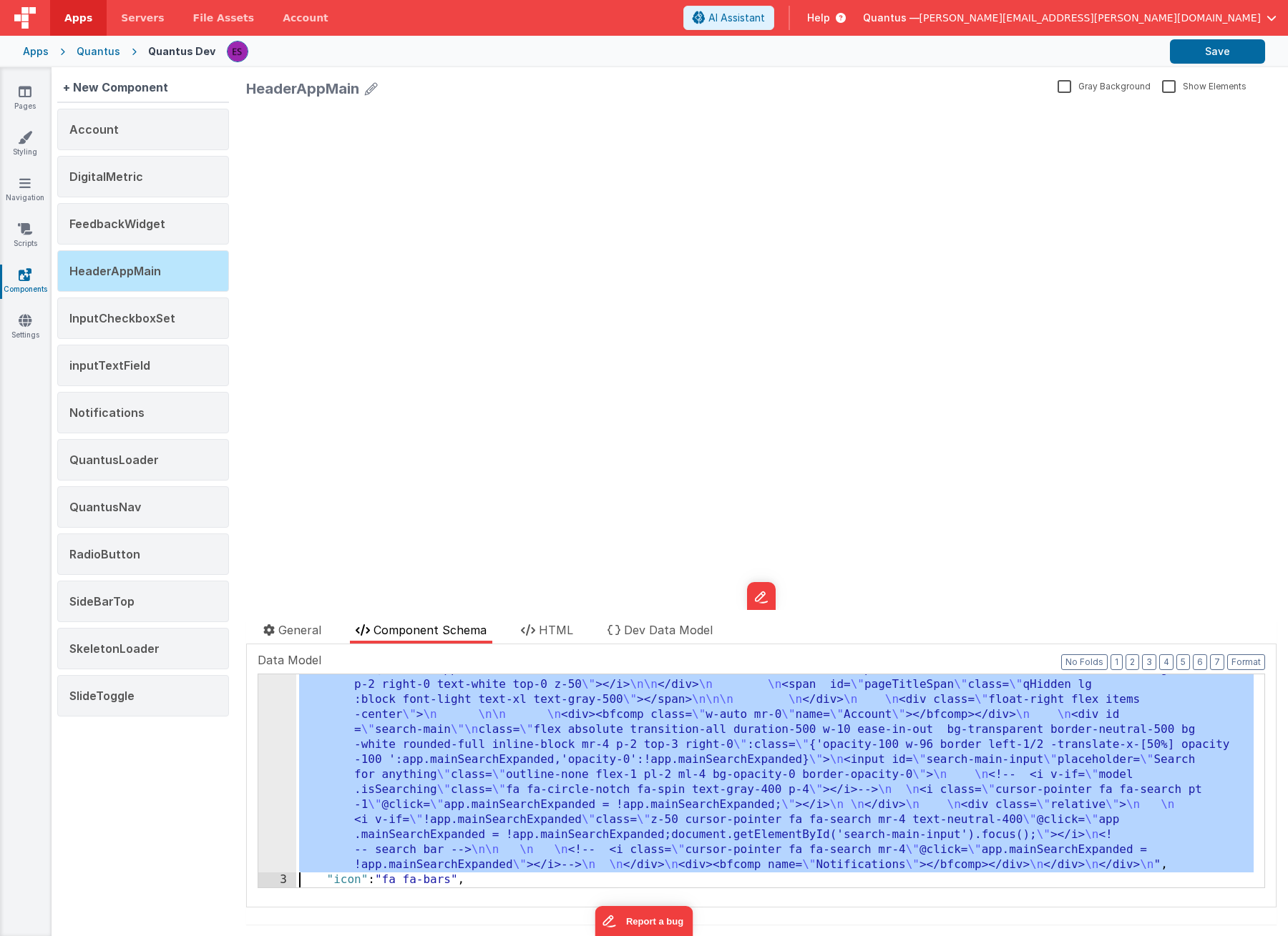
click at [381, 721] on div ""html" : "<div v-if= \" model.pageType == 'dashboard' \" :class= \" model._head…" at bounding box center [775, 739] width 957 height 724
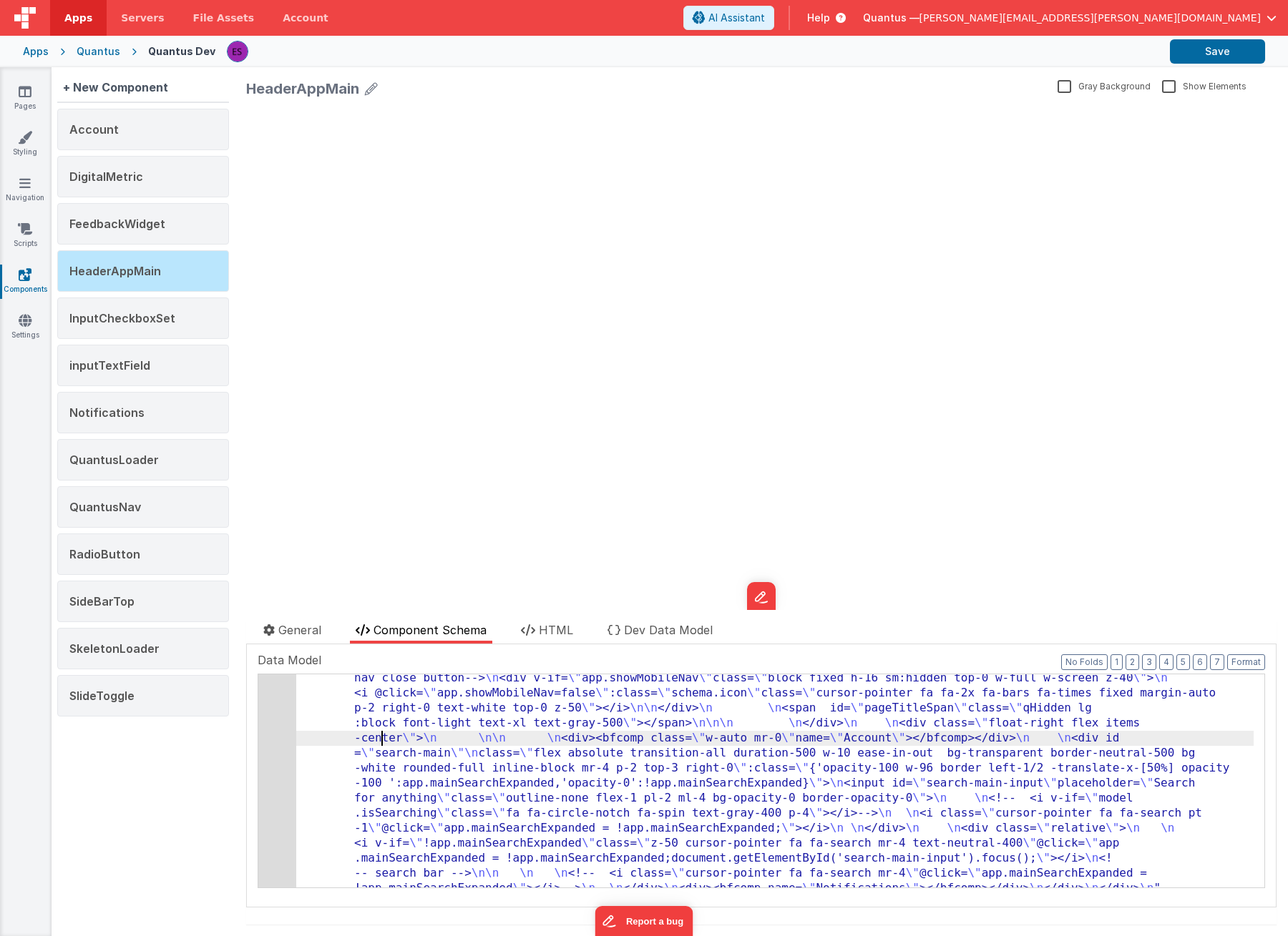
scroll to position [0, 0]
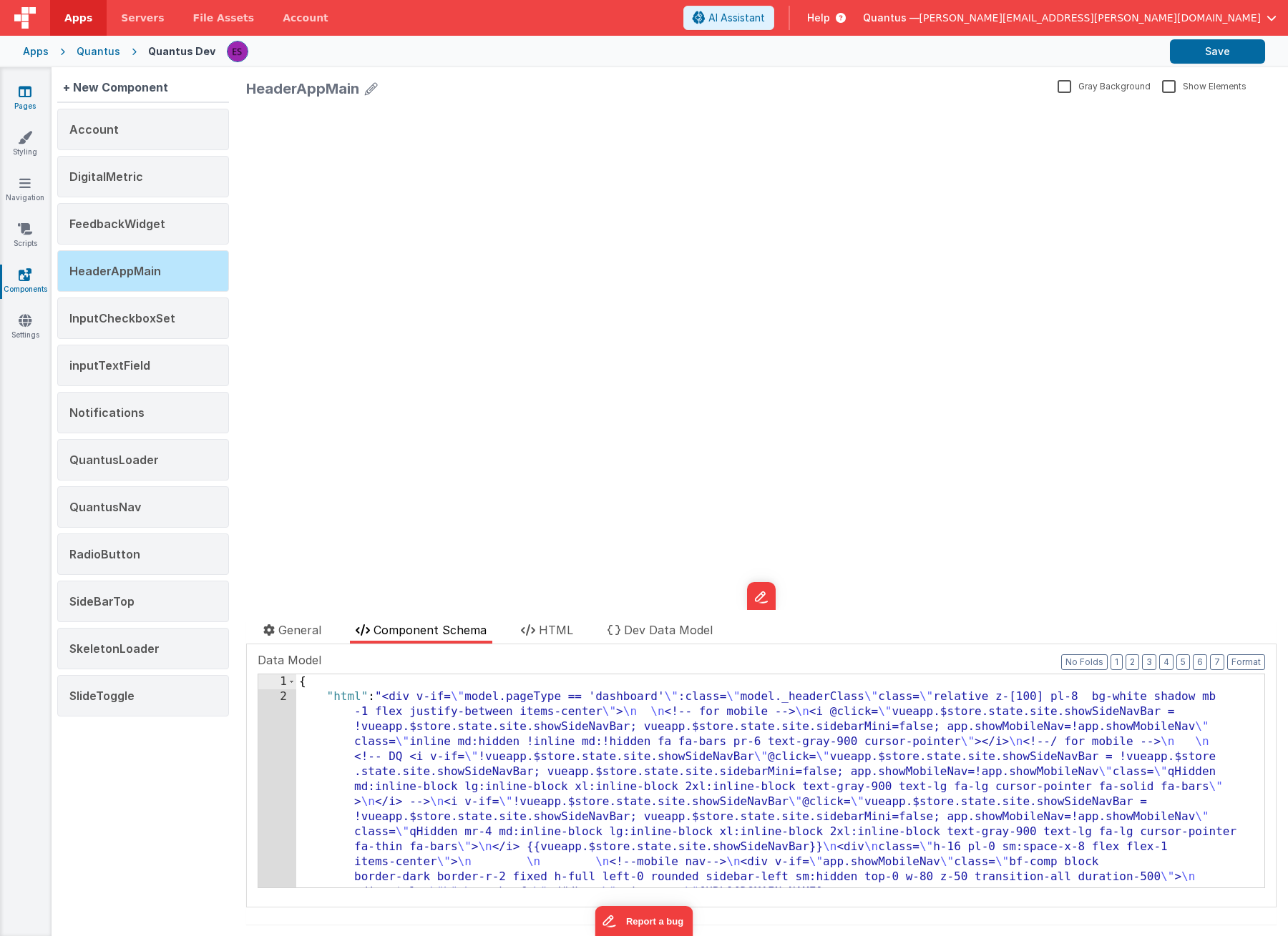
click at [22, 100] on link "Pages" at bounding box center [24, 99] width 51 height 29
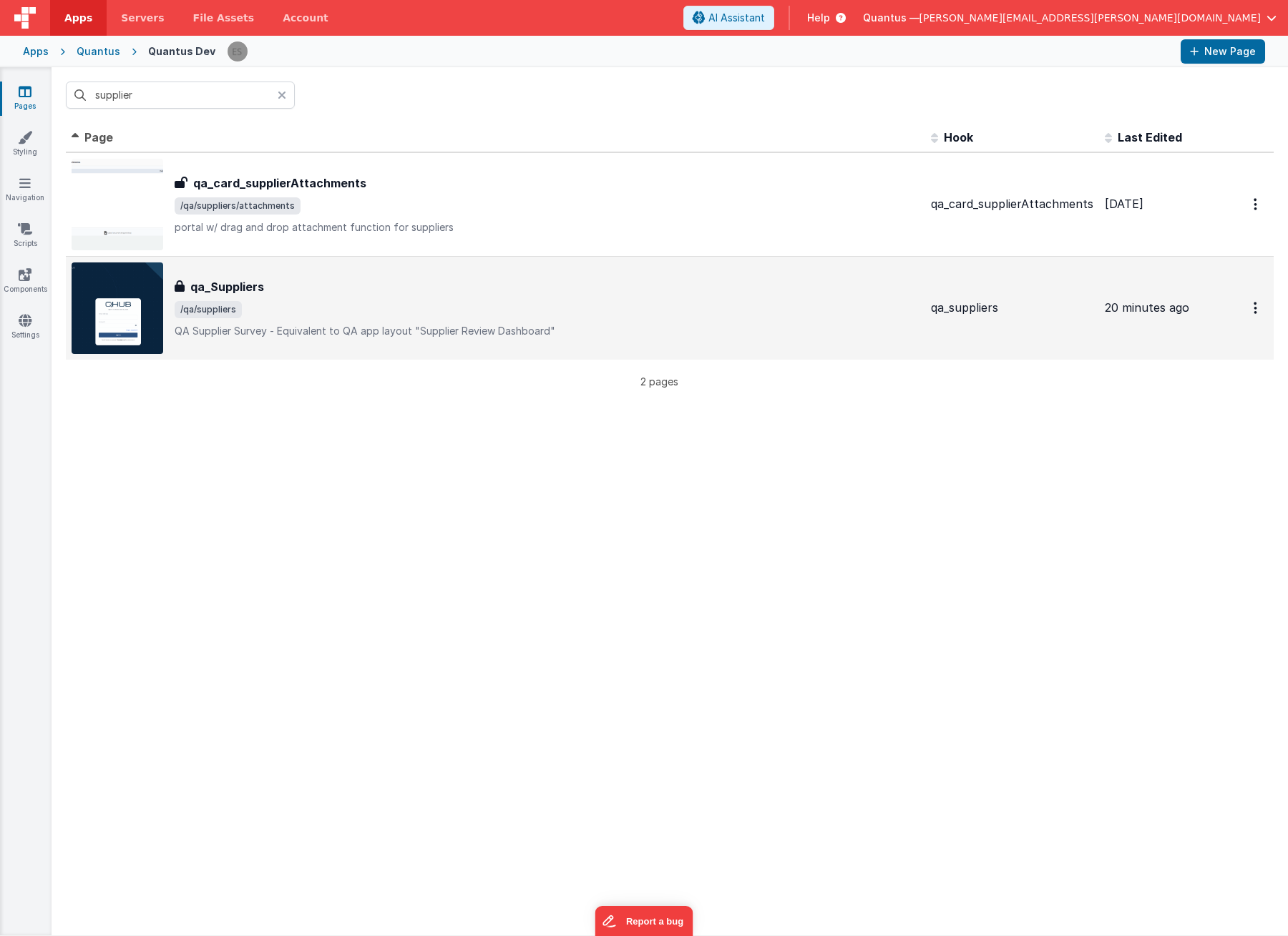
click at [328, 295] on div "qa_Suppliers qa_Suppliers /qa/suppliers QA Supplier Survey - Equivalent to QA a…" at bounding box center [546, 308] width 745 height 60
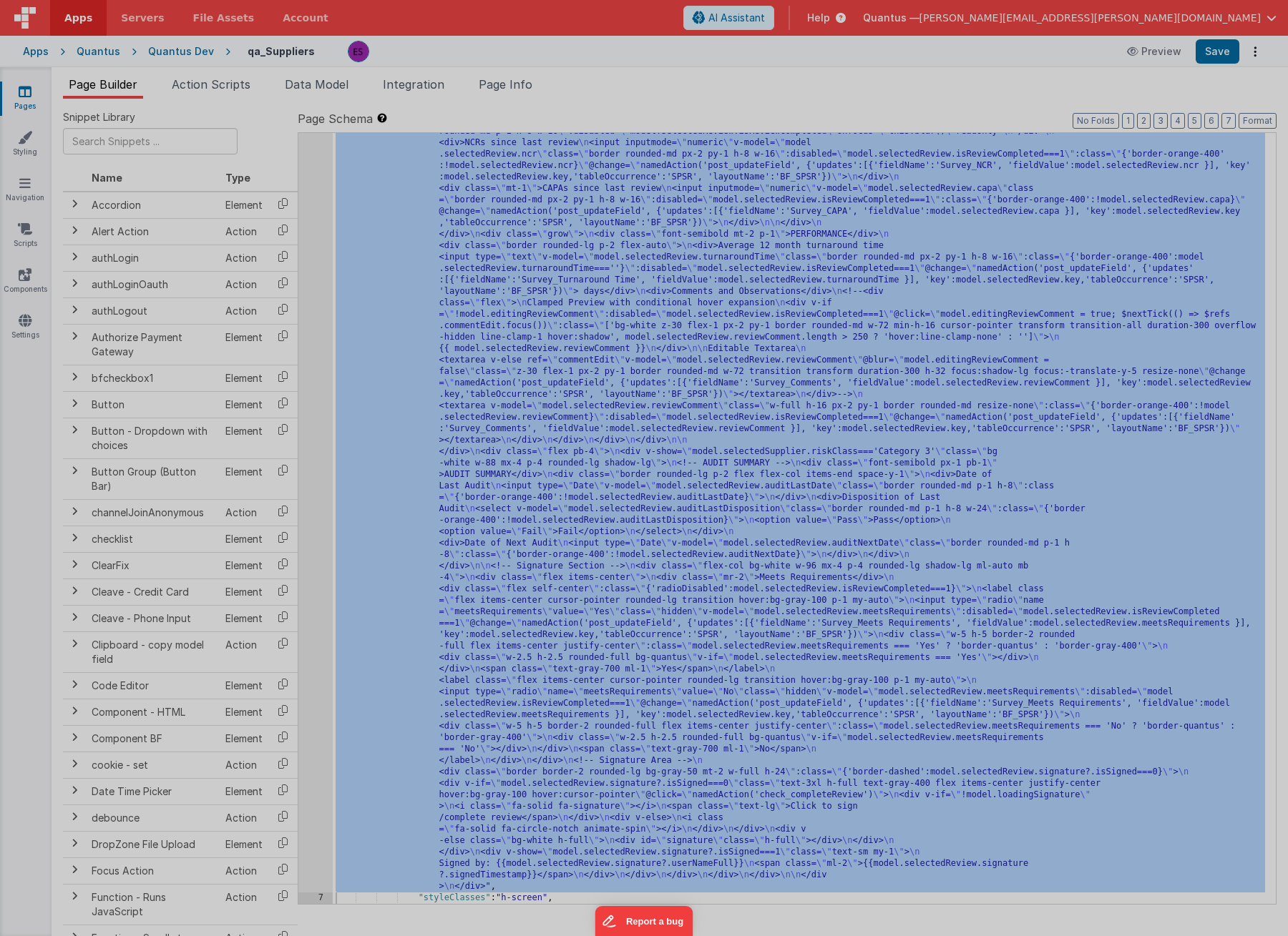
scroll to position [2559, 0]
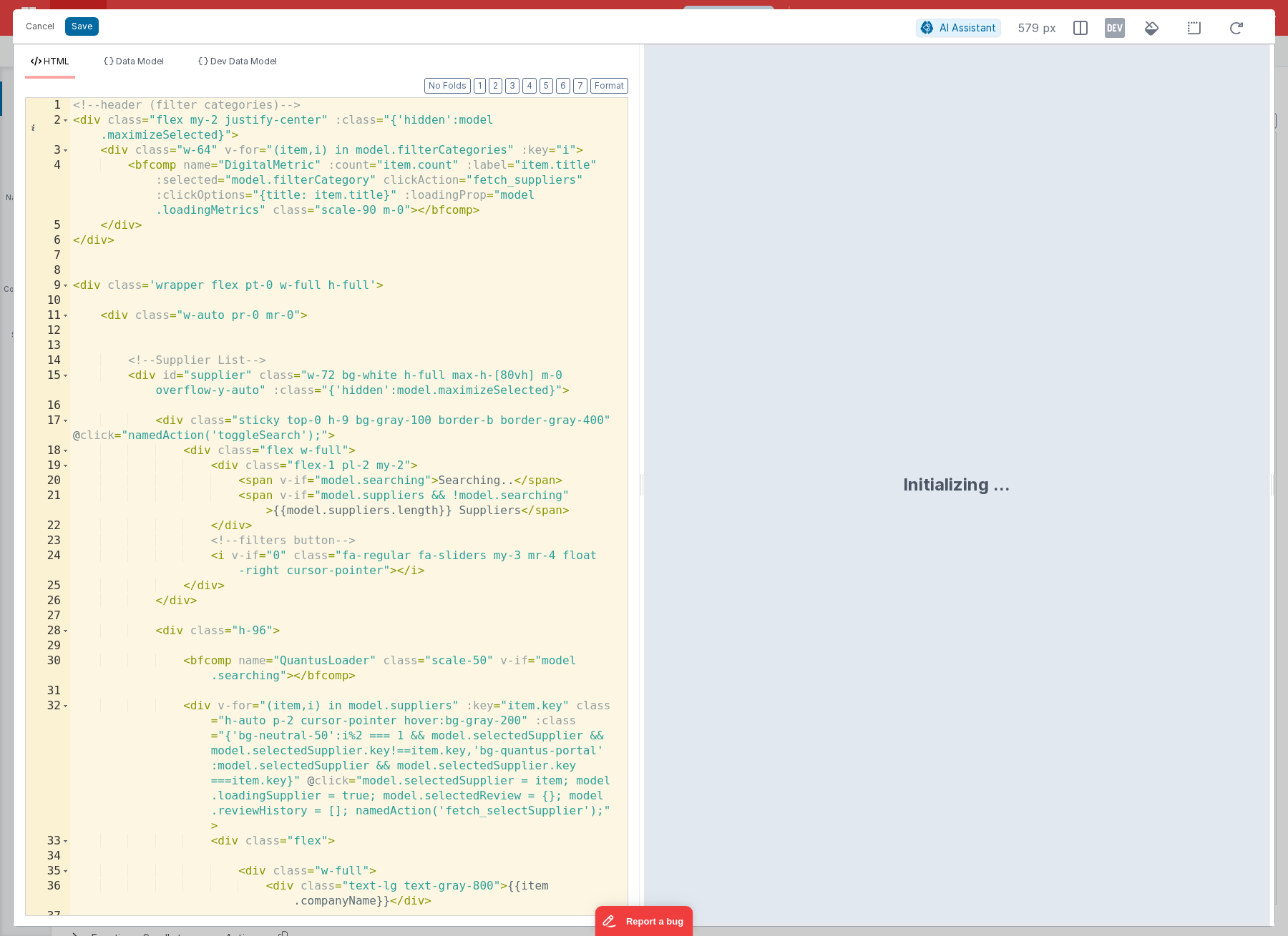
click at [359, 427] on div "<!-- header (filter categories) --> < div class = "flex my-2 justify-center" :c…" at bounding box center [342, 521] width 546 height 848
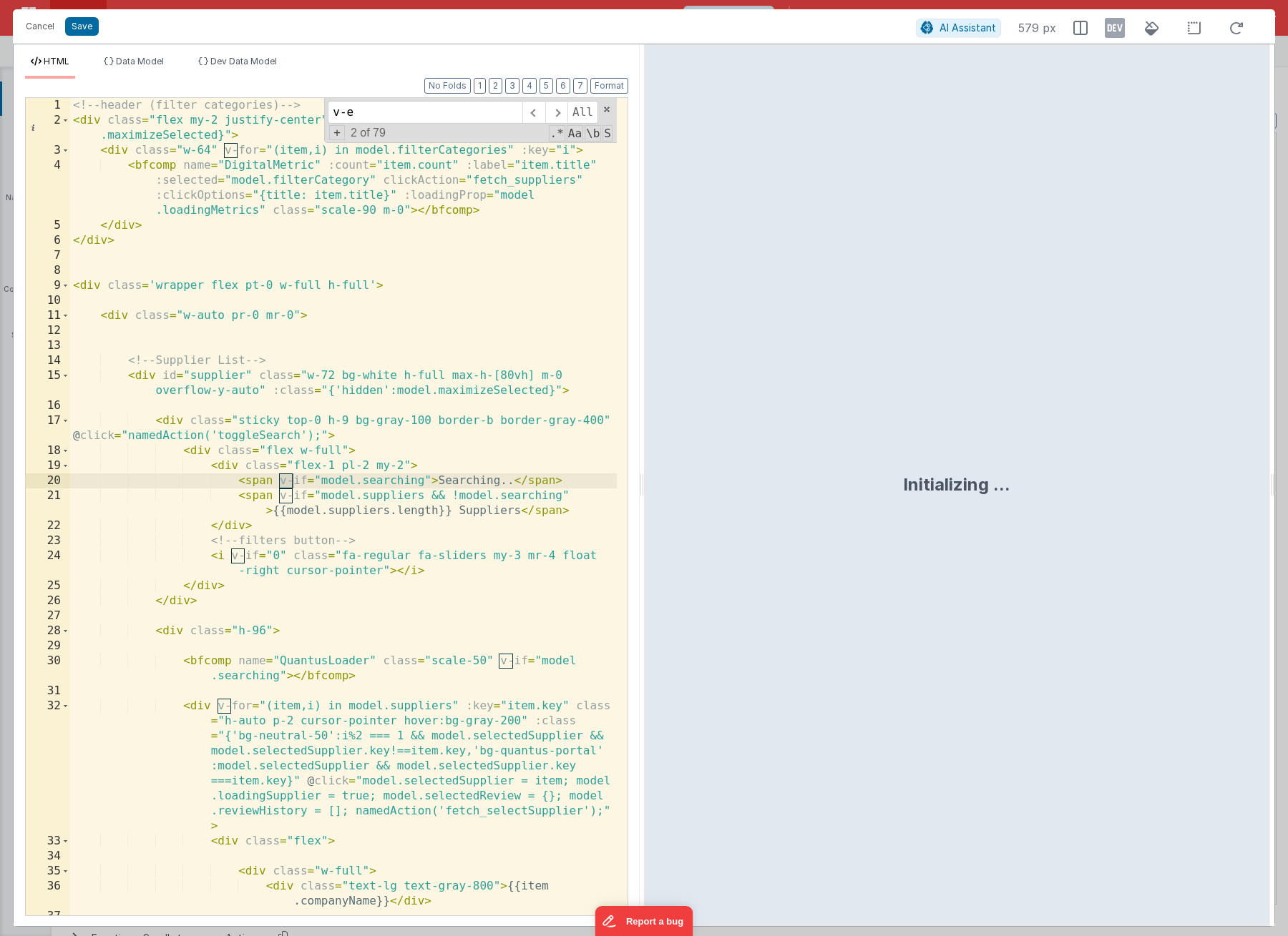
scroll to position [1154, 0]
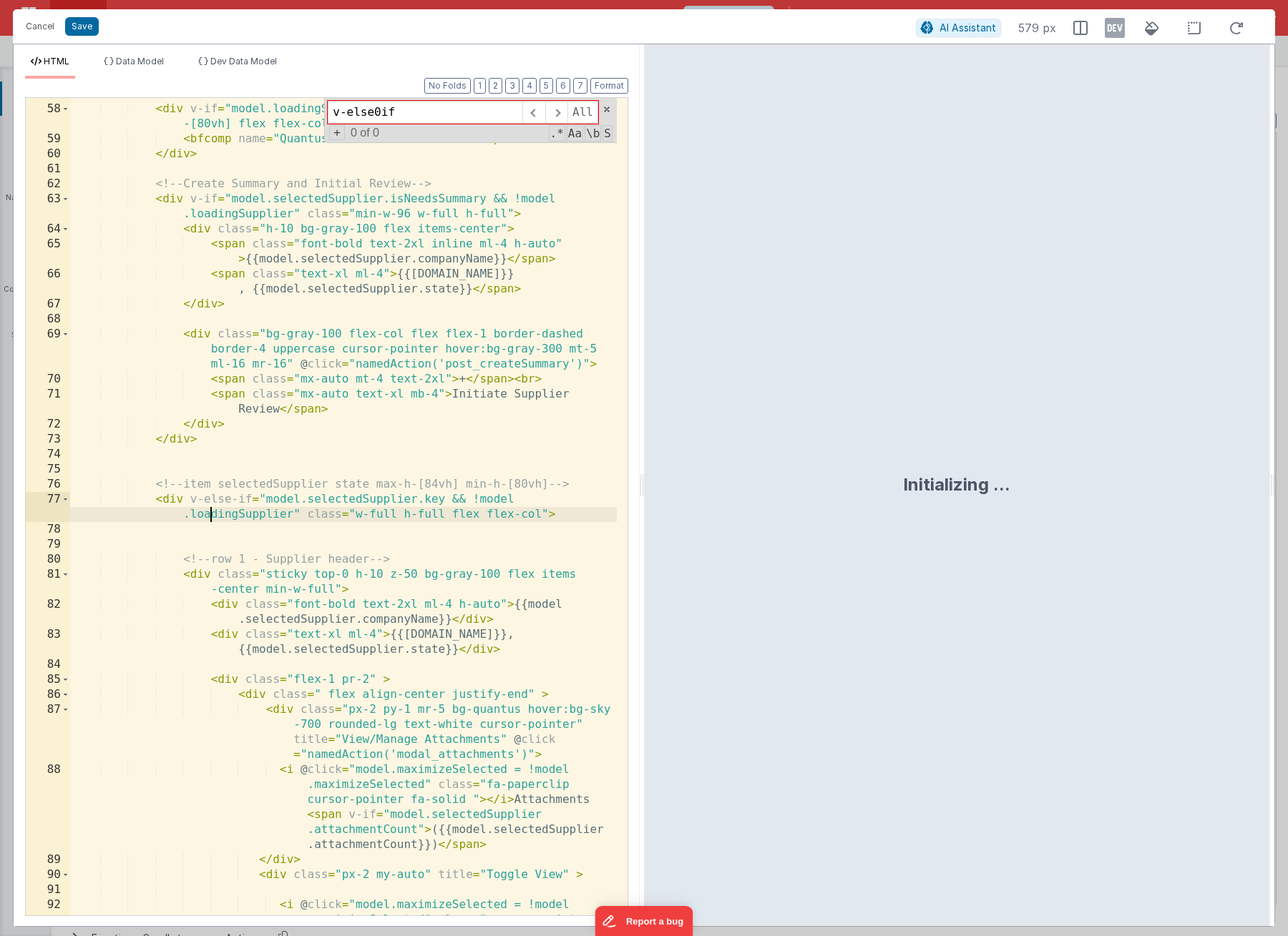
click at [212, 510] on div "< div v-if = "model.loadingSupplier" class = "w-full max-h-[80vh] min-h -[80vh]…" at bounding box center [342, 548] width 546 height 922
click at [407, 115] on input "v-else0if" at bounding box center [424, 112] width 194 height 23
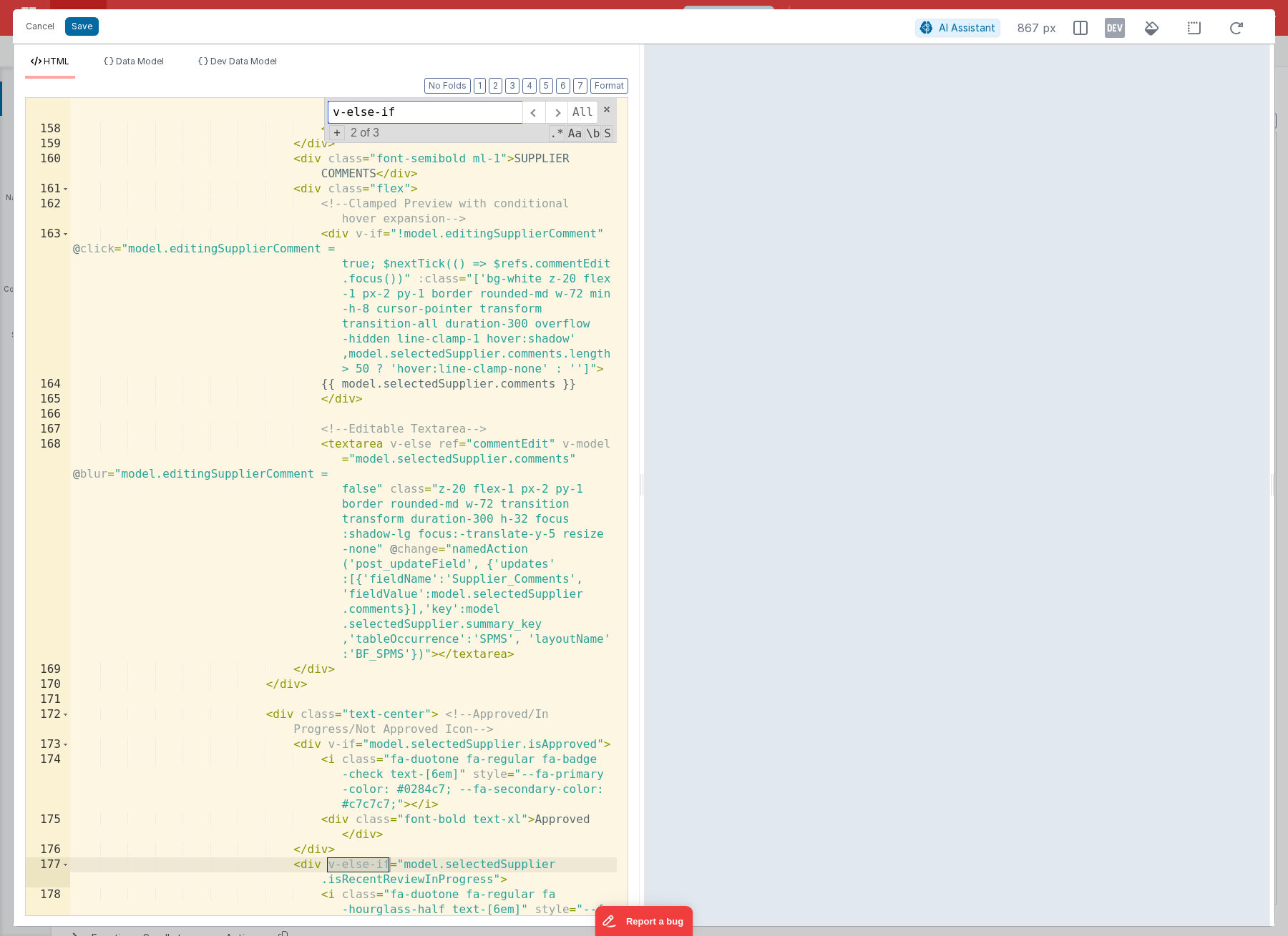
scroll to position [4731, 0]
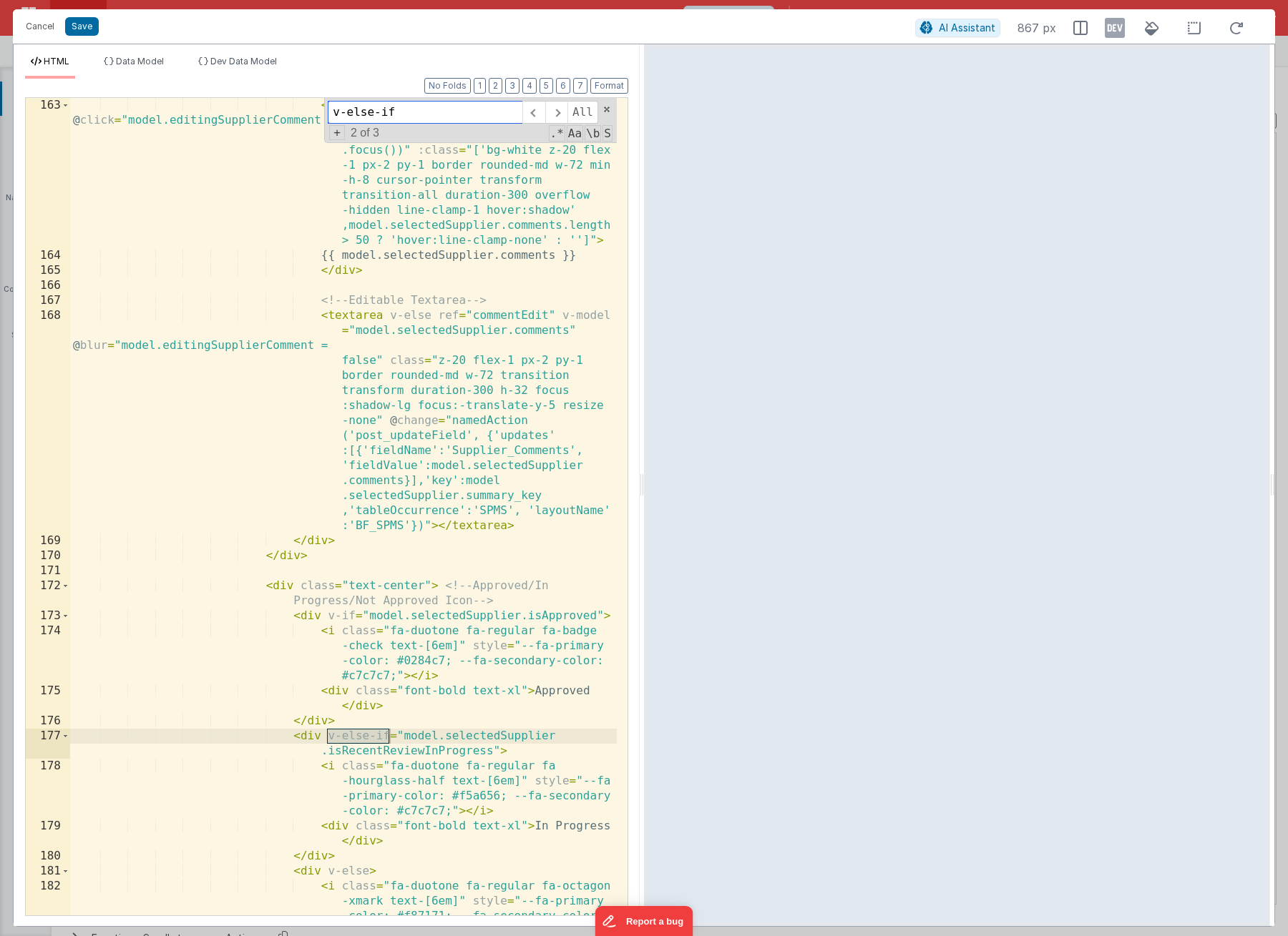
type input "v-else-if"
click at [316, 613] on div "< div v-if = "!model.editingSupplierComment" @ click = "model.editingSupplierCo…" at bounding box center [342, 611] width 546 height 1028
click at [308, 737] on div "< div v-if = "!model.editingSupplierComment" @ click = "model.editingSupplierCo…" at bounding box center [342, 611] width 546 height 1028
click at [44, 26] on button "Cancel" at bounding box center [40, 26] width 43 height 20
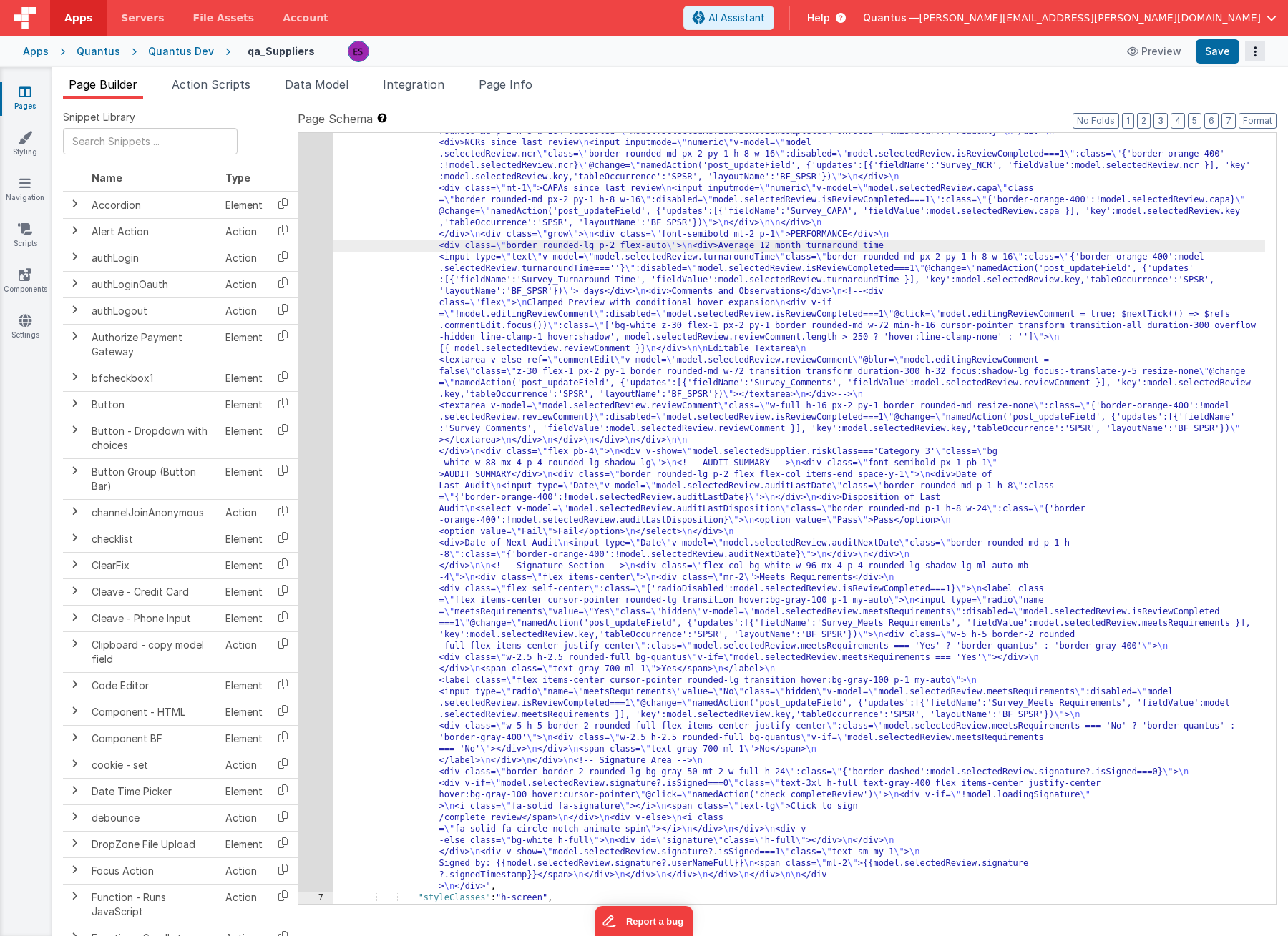
click at [1247, 54] on button "Options" at bounding box center [1254, 51] width 20 height 20
click at [1211, 110] on link "Rollback" at bounding box center [1202, 108] width 126 height 27
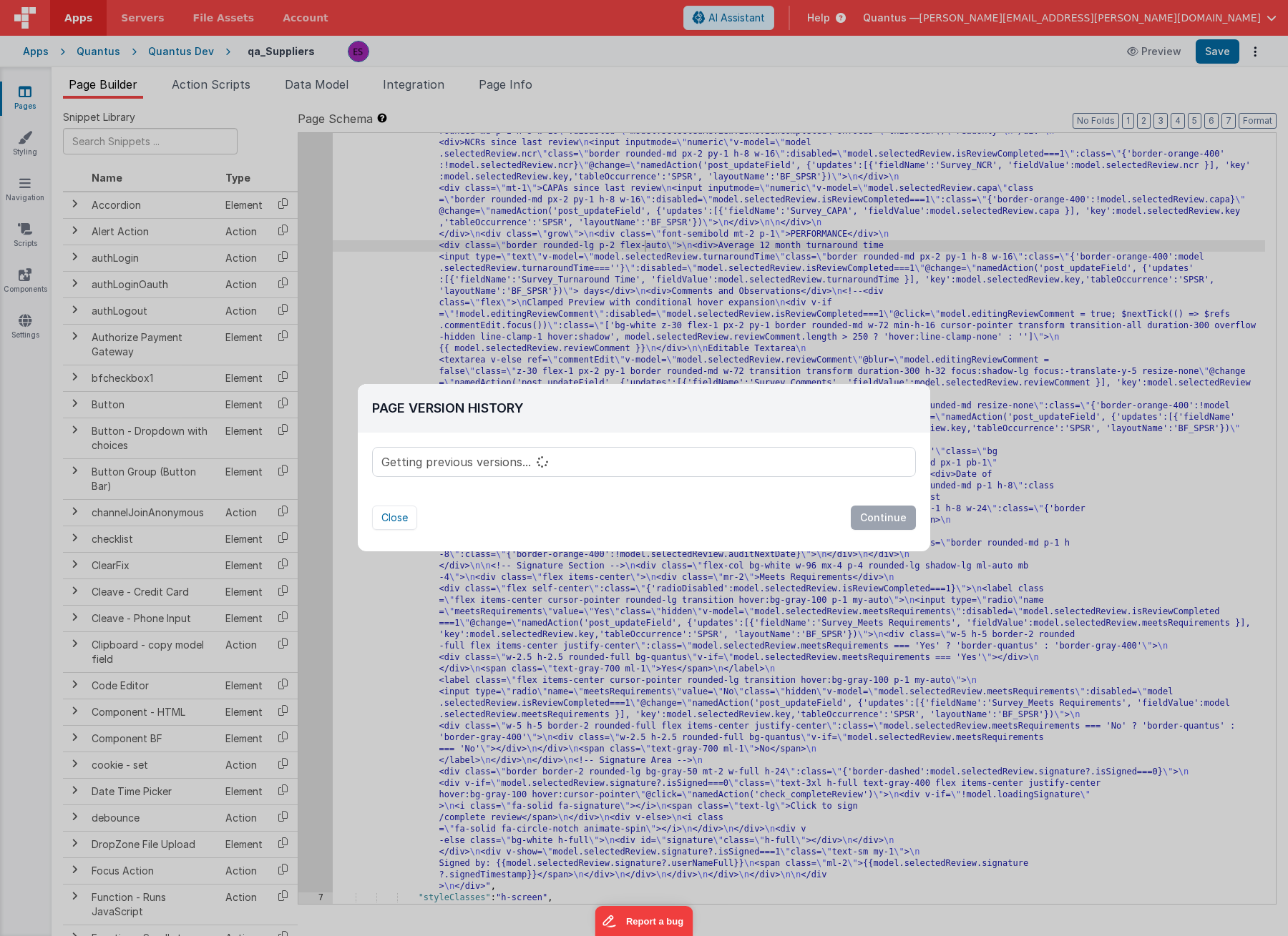
drag, startPoint x: 555, startPoint y: 464, endPoint x: 507, endPoint y: 463, distance: 48.0
click at [507, 463] on div "Getting previous versions..." at bounding box center [643, 462] width 542 height 29
click at [485, 470] on div "Getting previous versions..." at bounding box center [643, 462] width 542 height 29
click at [400, 521] on button "Close" at bounding box center [395, 517] width 45 height 24
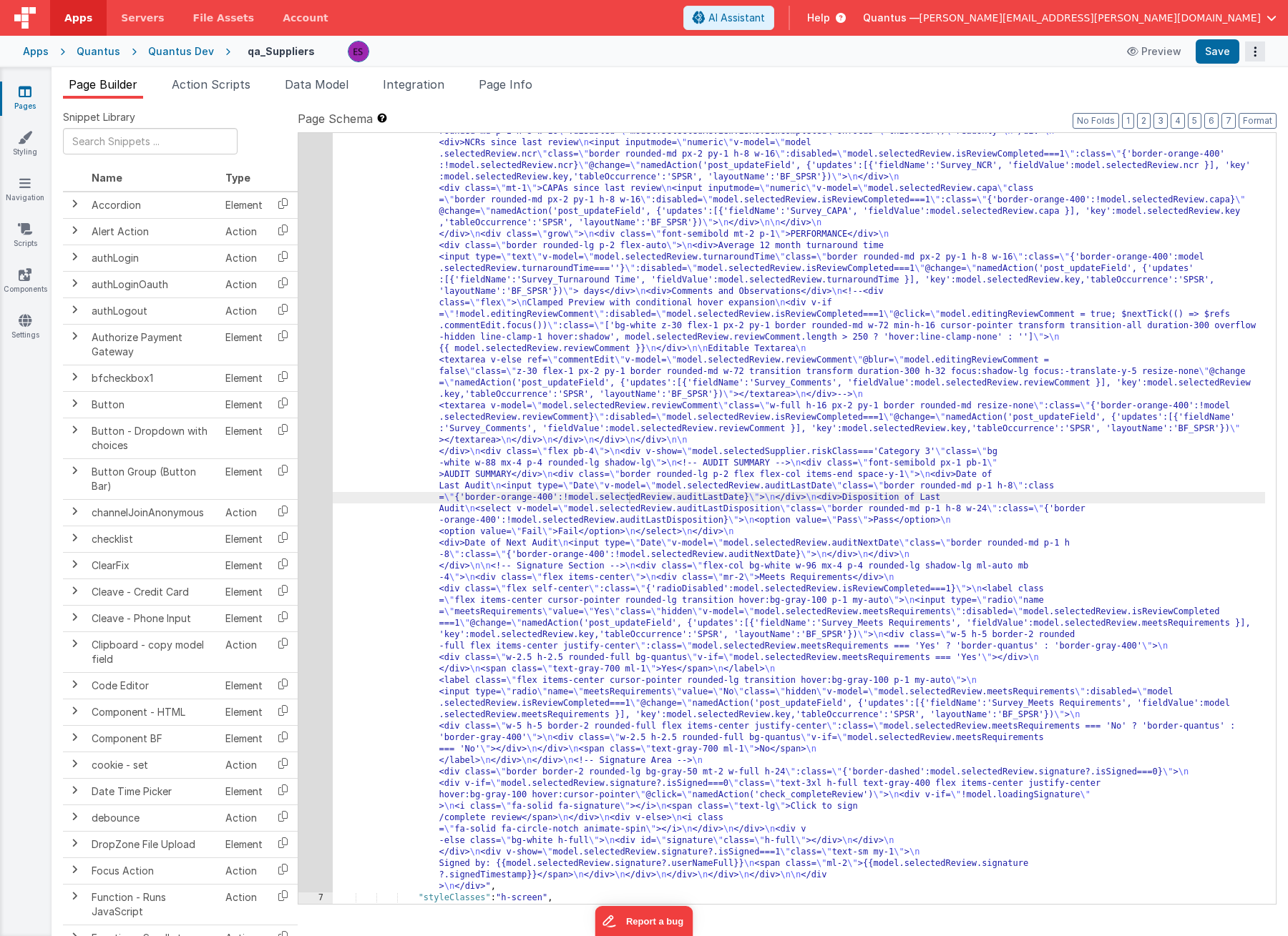
click at [1256, 42] on button "Options" at bounding box center [1254, 51] width 20 height 20
click at [1203, 105] on link "Rollback" at bounding box center [1202, 108] width 126 height 27
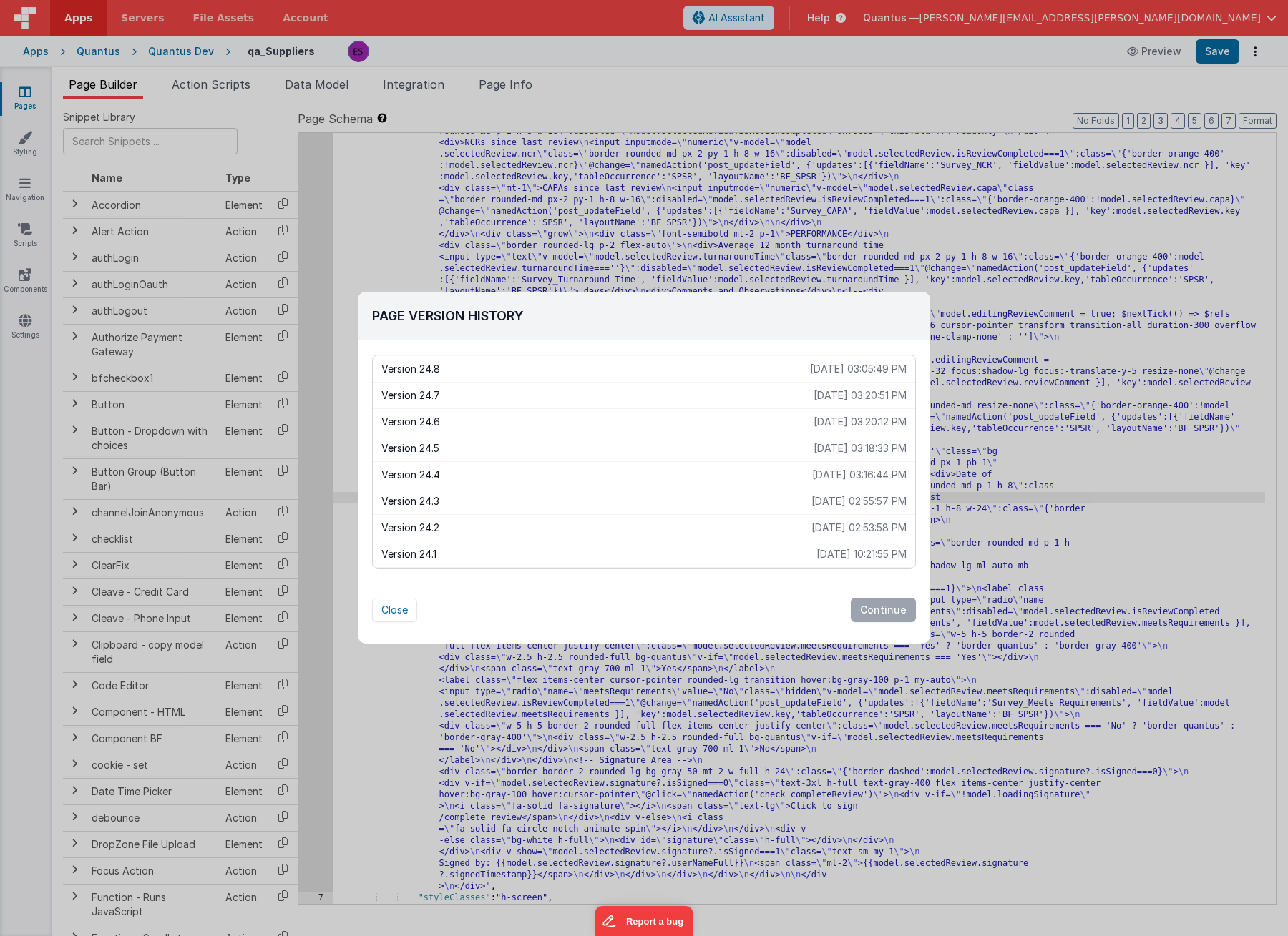
click at [813, 394] on p "[DATE] 03:20:51 PM" at bounding box center [860, 395] width 93 height 15
click at [864, 616] on button "Continue" at bounding box center [883, 609] width 65 height 24
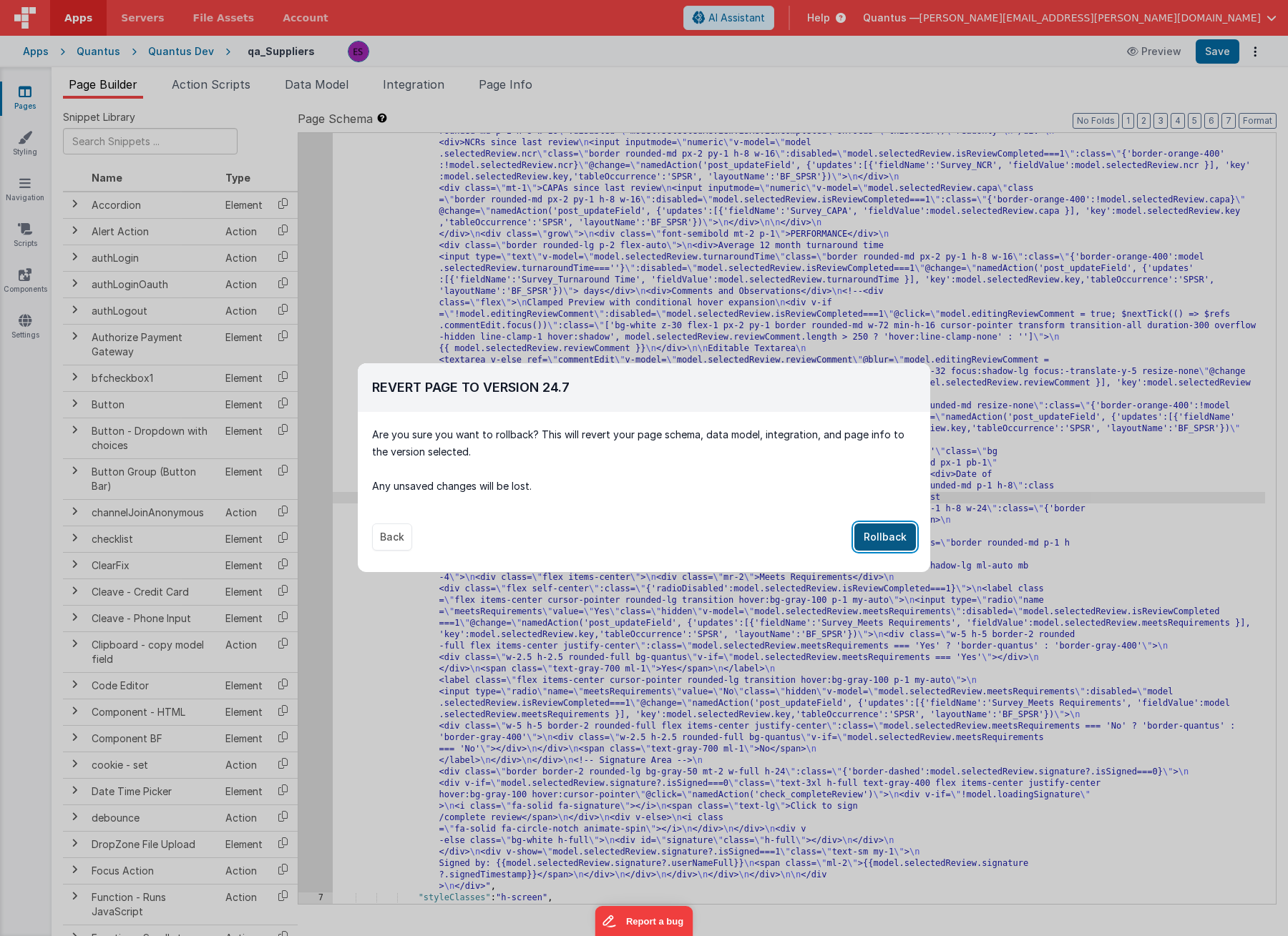
click at [875, 545] on button "Rollback" at bounding box center [885, 537] width 62 height 27
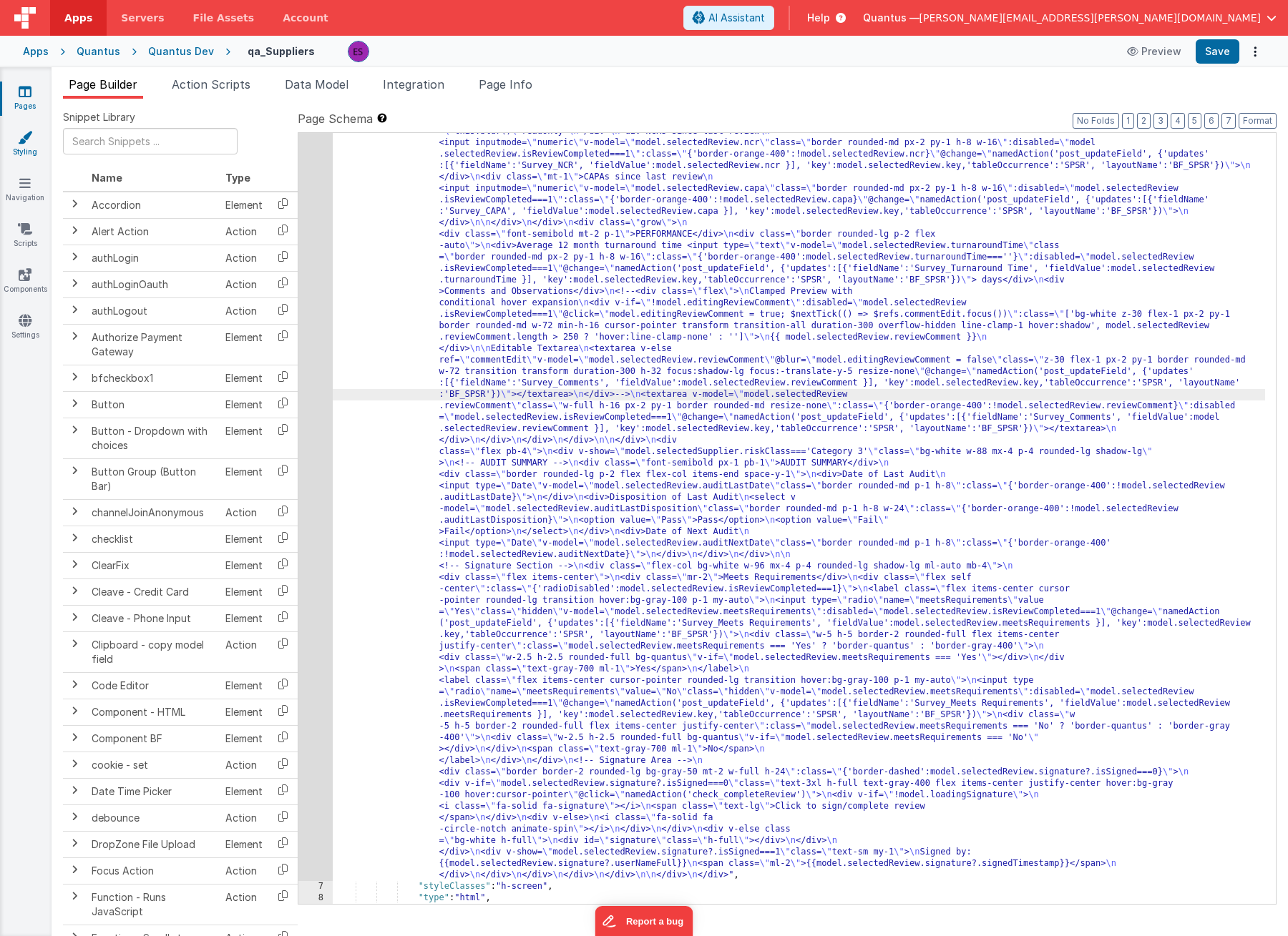
click at [20, 147] on link "Styling" at bounding box center [24, 145] width 51 height 29
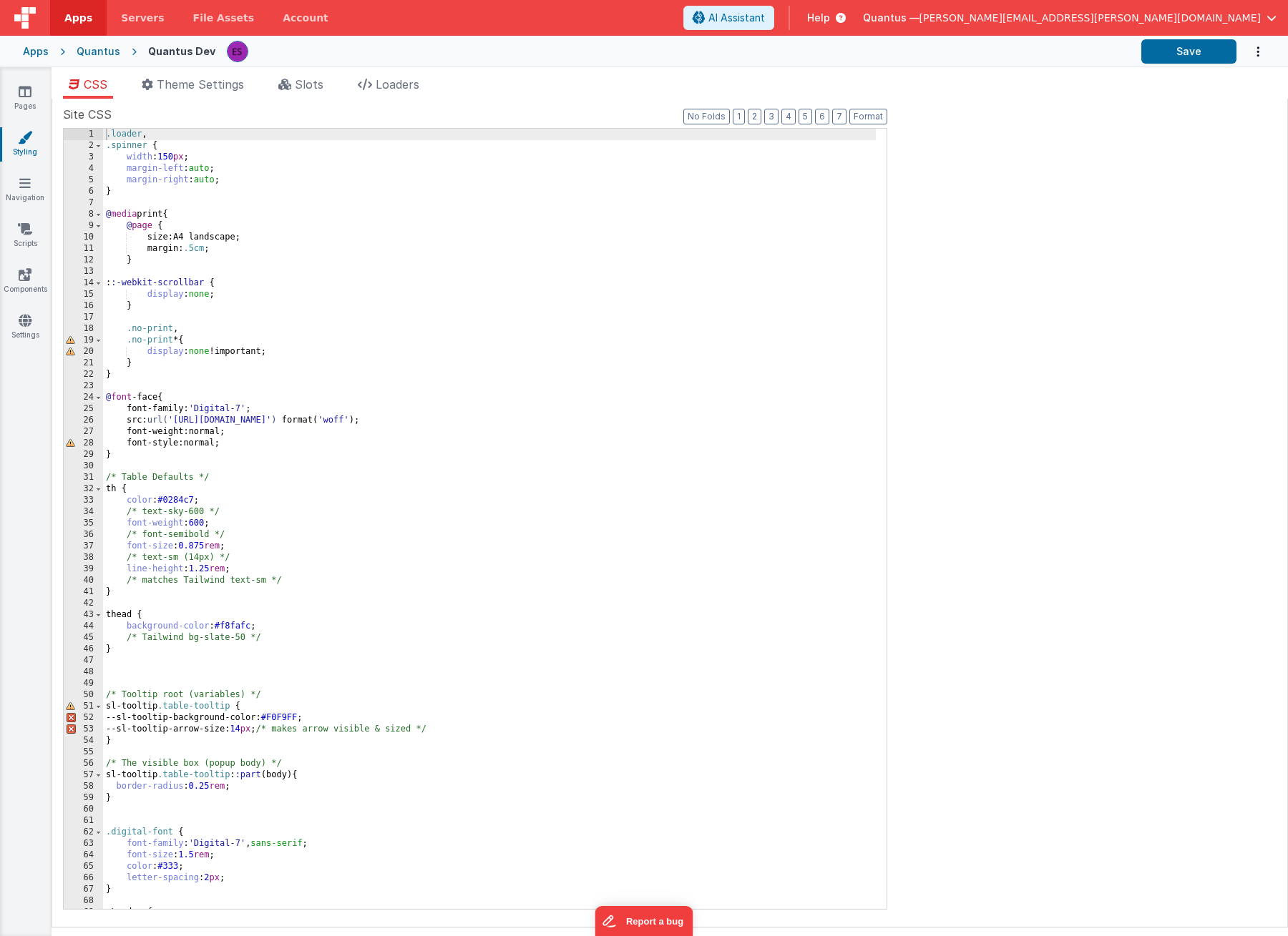
click at [255, 199] on div ".loader , .spinner { width : 150 px ; margin-left : auto ; margin-right : auto …" at bounding box center [489, 530] width 773 height 804
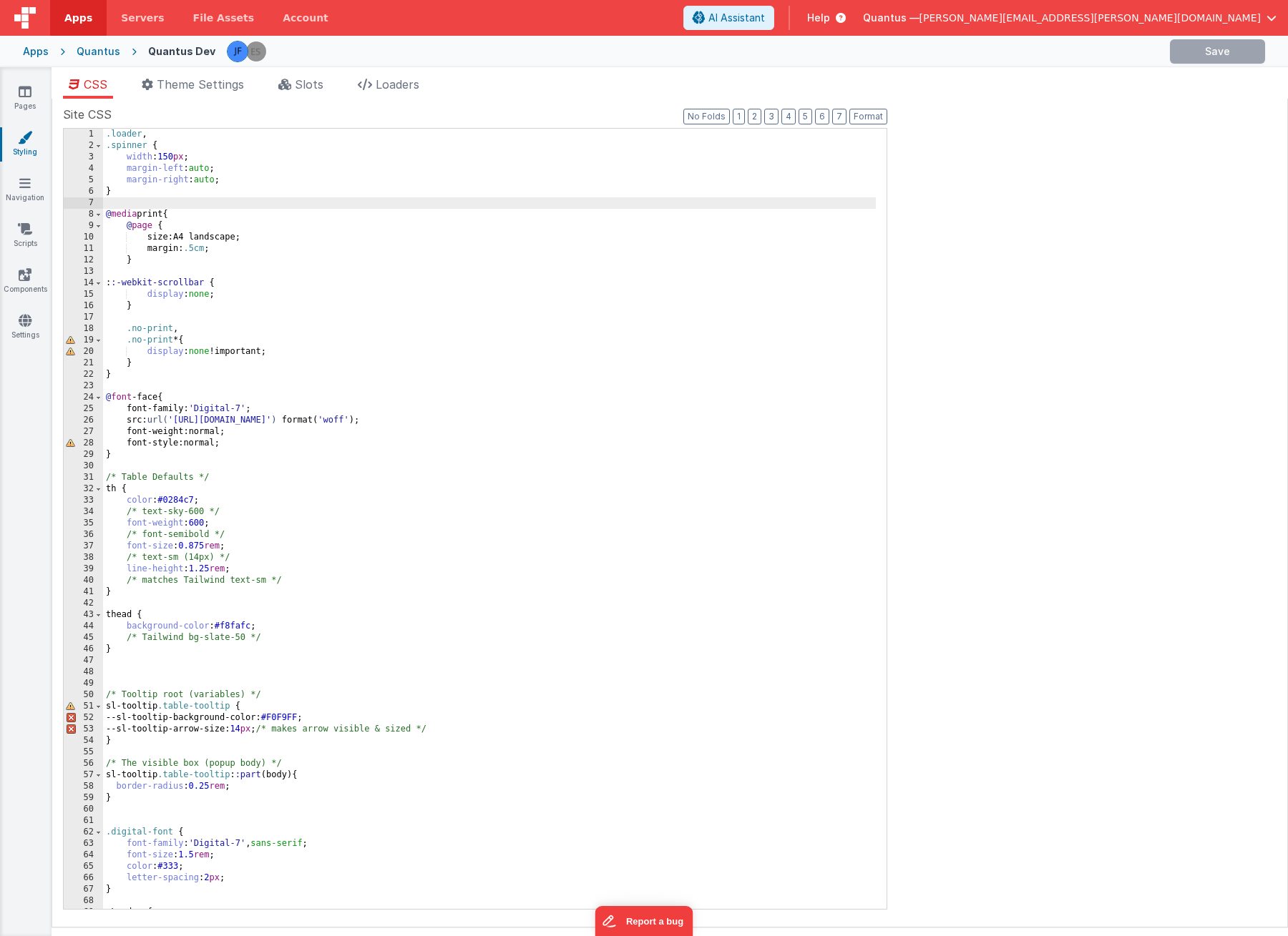
click at [375, 362] on div ".loader , .spinner { width : 150 px ; margin-left : auto ; margin-right : auto …" at bounding box center [489, 530] width 773 height 804
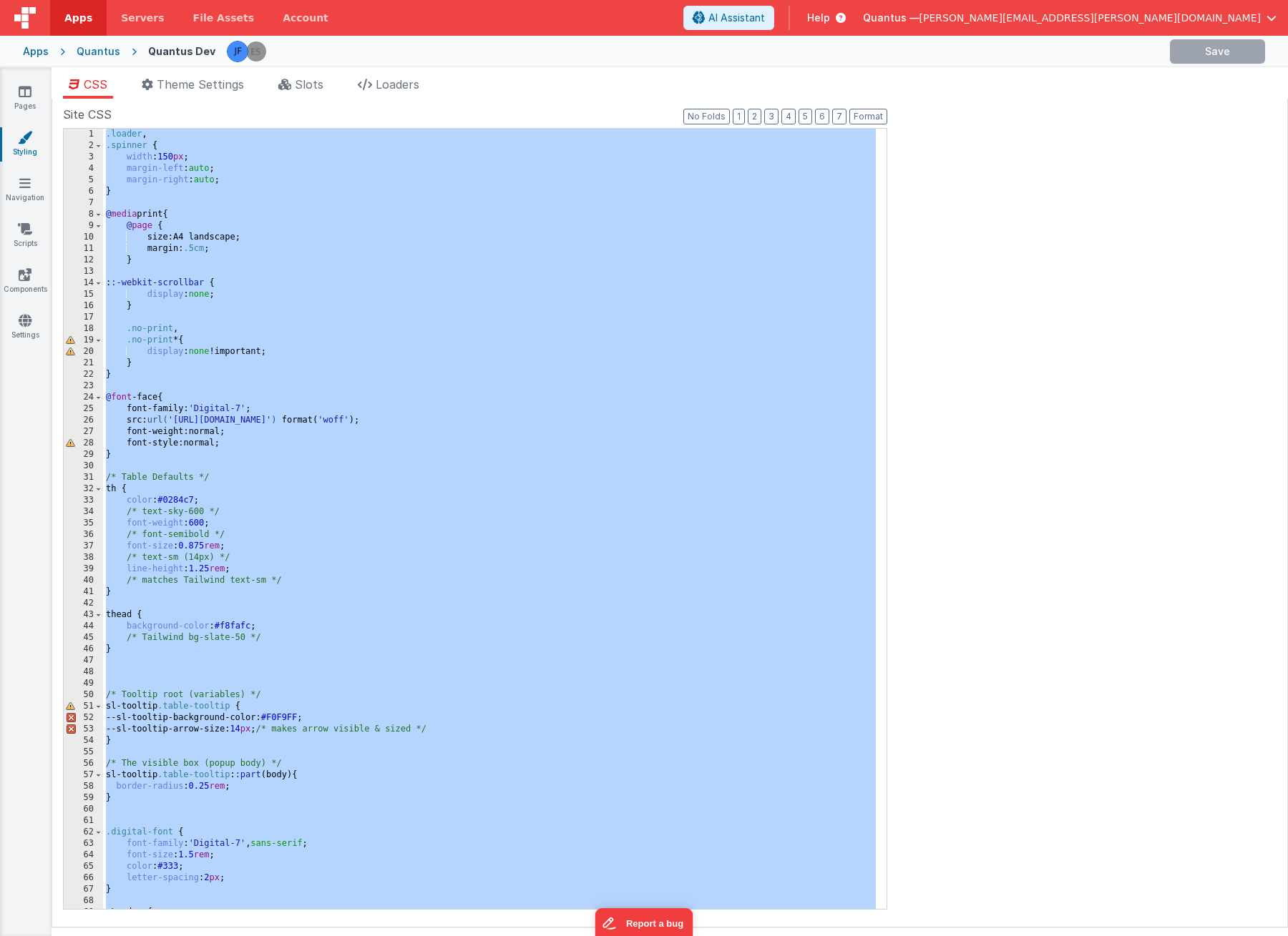
click at [95, 46] on div "Quantus" at bounding box center [98, 51] width 44 height 15
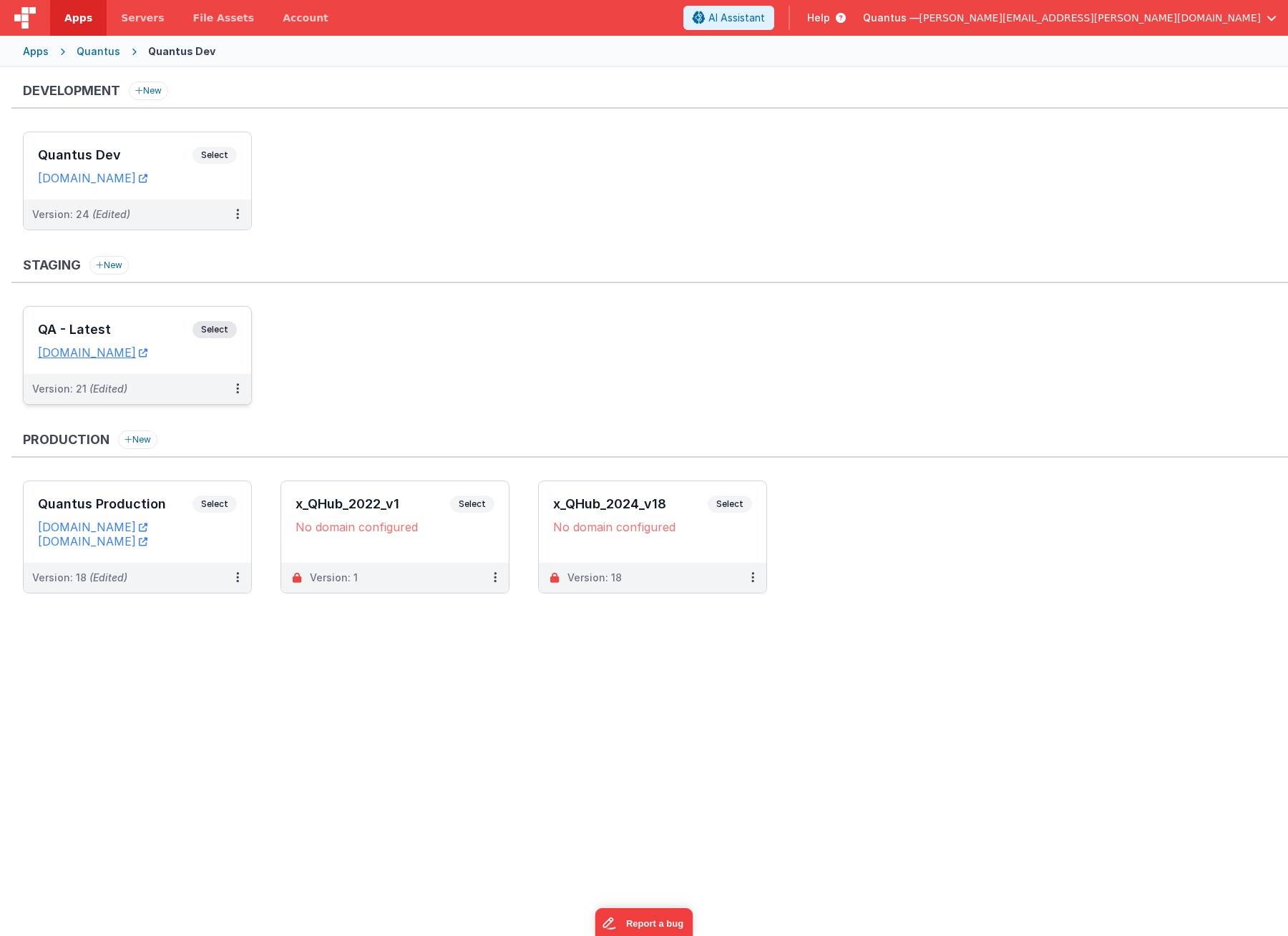
click at [171, 314] on div "QA - Latest Select URLs [DOMAIN_NAME]" at bounding box center [136, 340] width 227 height 68
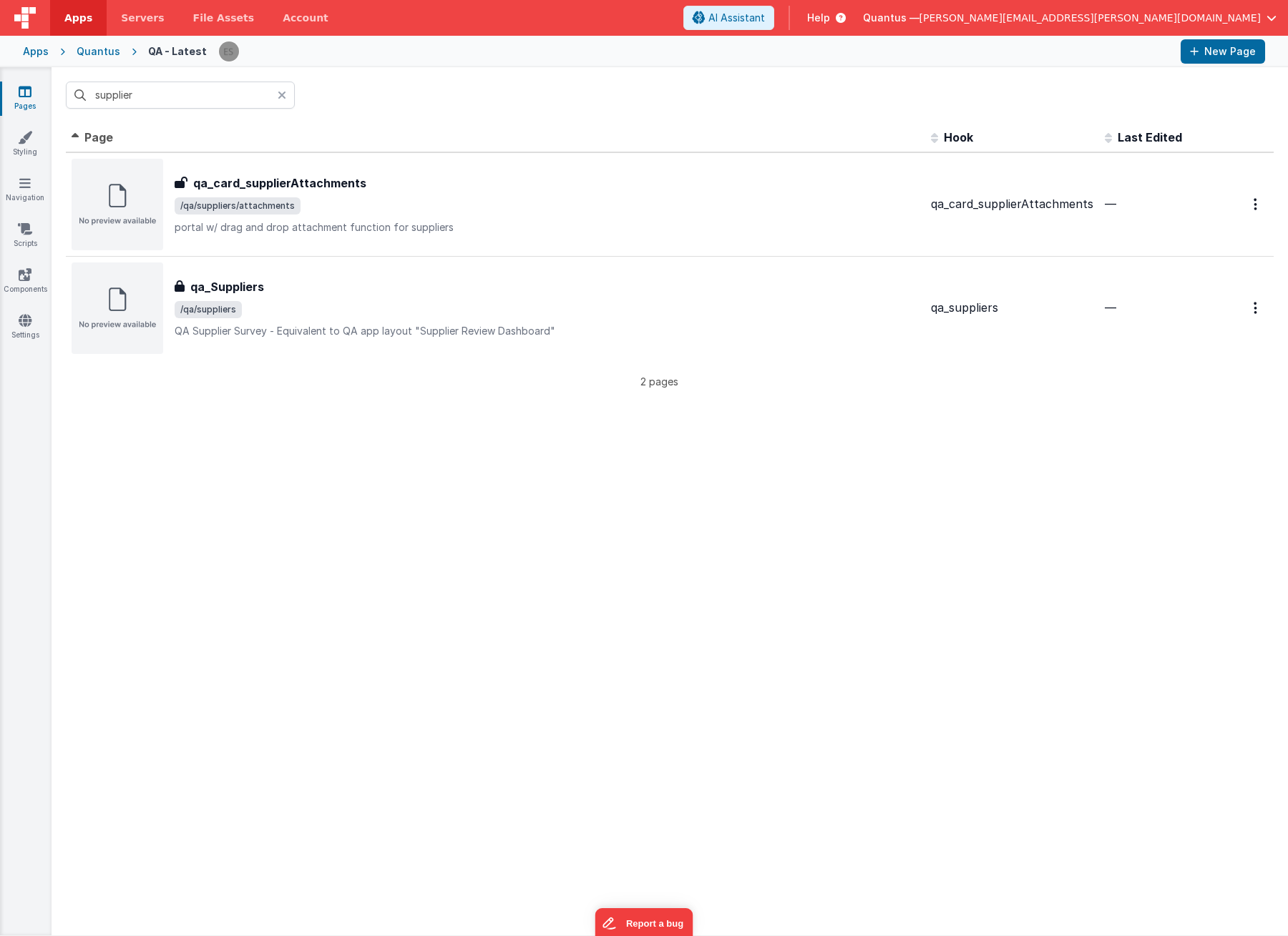
click at [28, 128] on div "Pages Styling Navigation Scripts Components Settings" at bounding box center [25, 502] width 51 height 868
click at [33, 137] on link "Styling" at bounding box center [24, 145] width 51 height 29
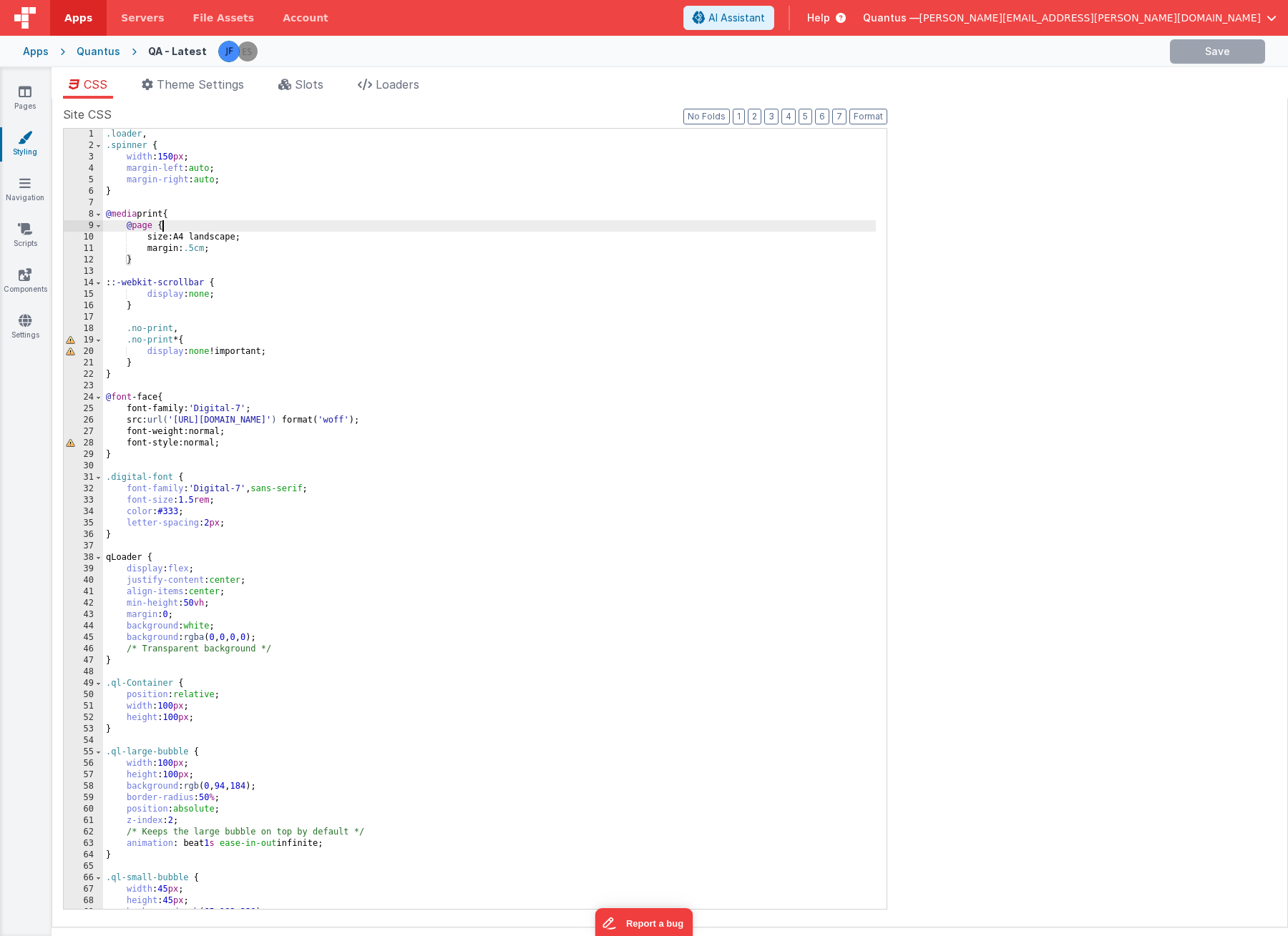
click at [186, 230] on div ".loader , .spinner { width : 150 px ; margin-left : auto ; margin-right : auto …" at bounding box center [489, 530] width 773 height 804
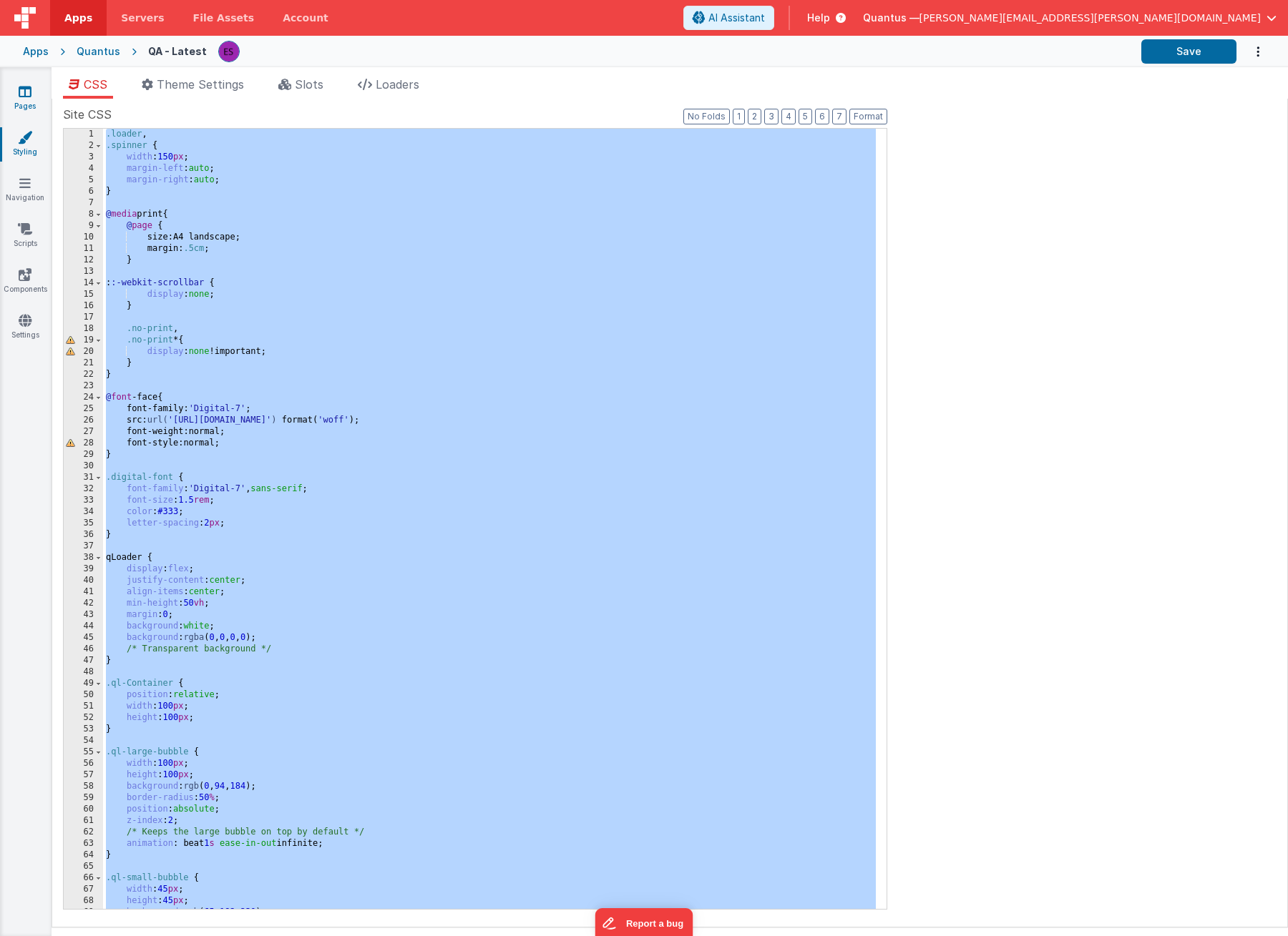
click at [15, 96] on link "Pages" at bounding box center [24, 99] width 51 height 29
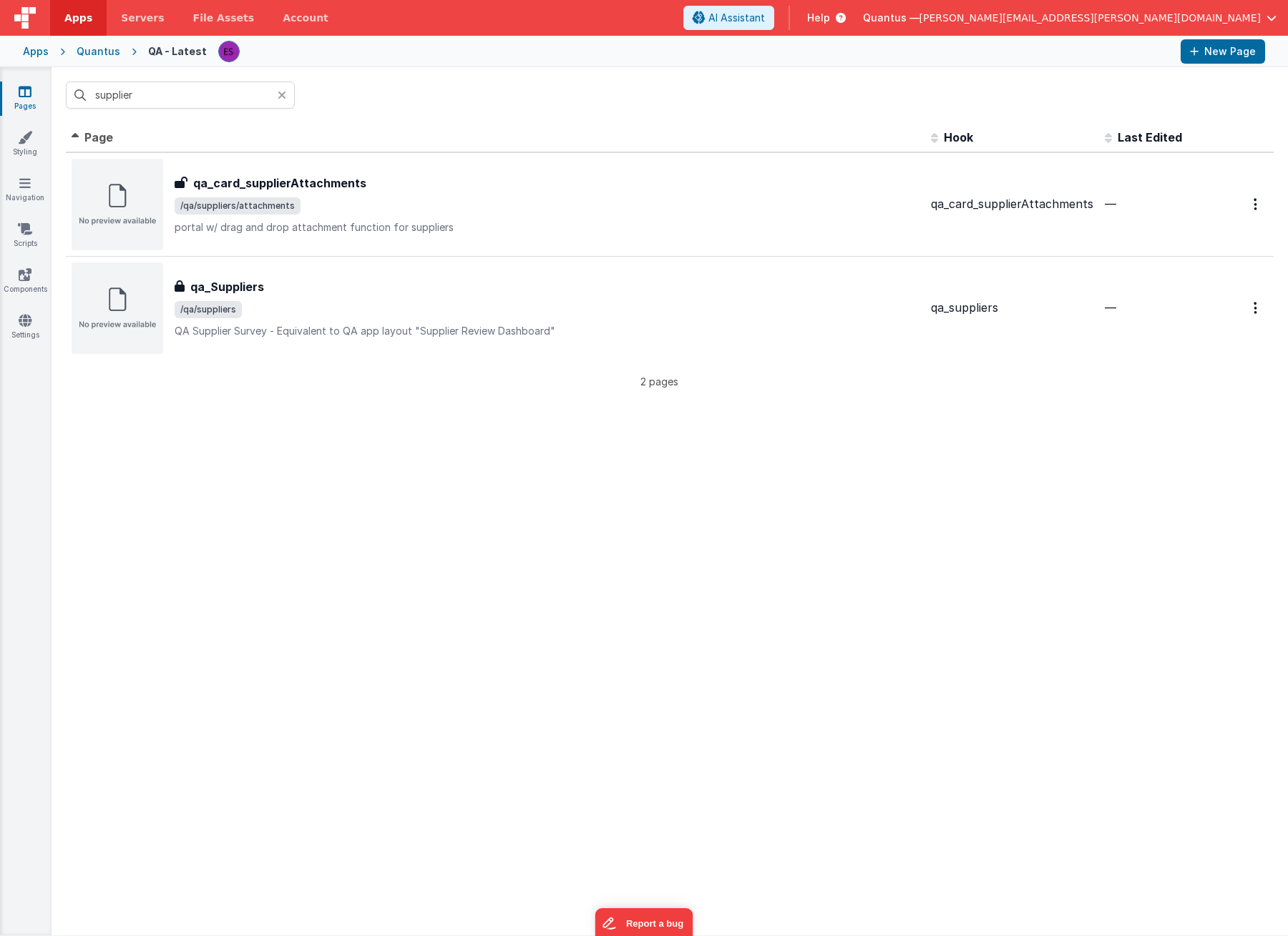
click at [91, 45] on div "Quantus" at bounding box center [98, 51] width 44 height 15
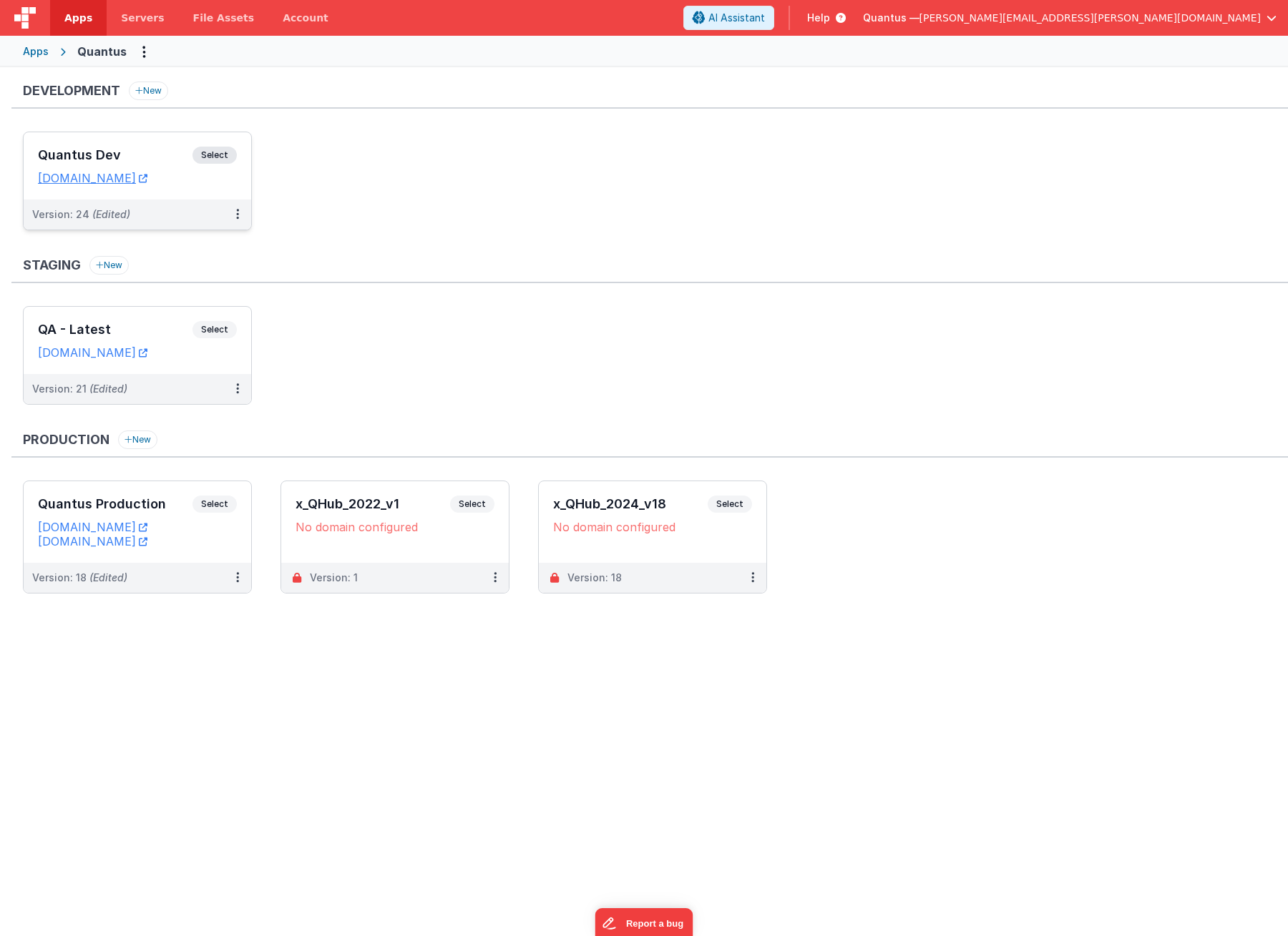
click at [116, 143] on div "Quantus Dev Select URLs [DOMAIN_NAME]" at bounding box center [136, 166] width 227 height 68
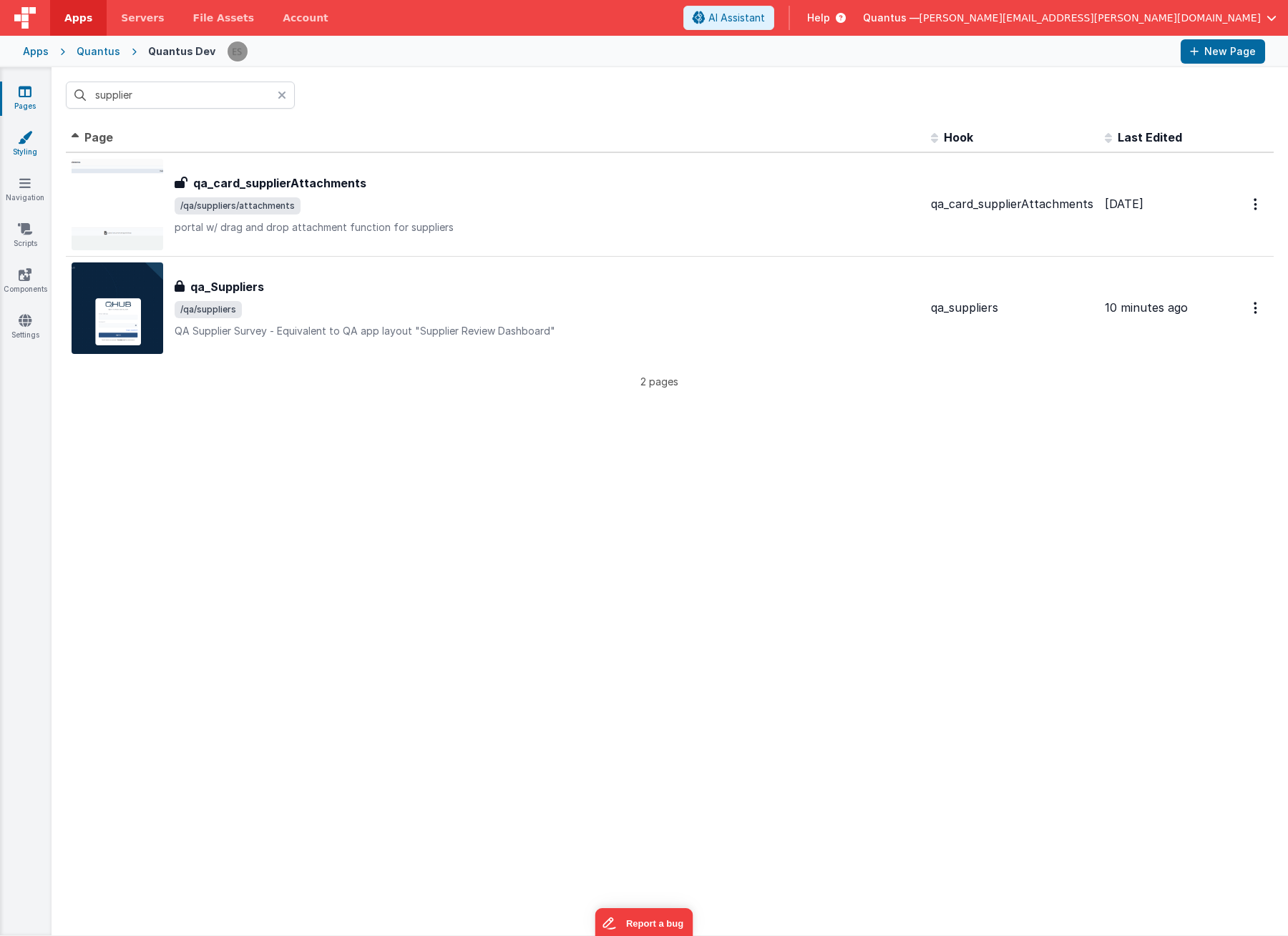
click at [22, 150] on link "Styling" at bounding box center [24, 145] width 51 height 29
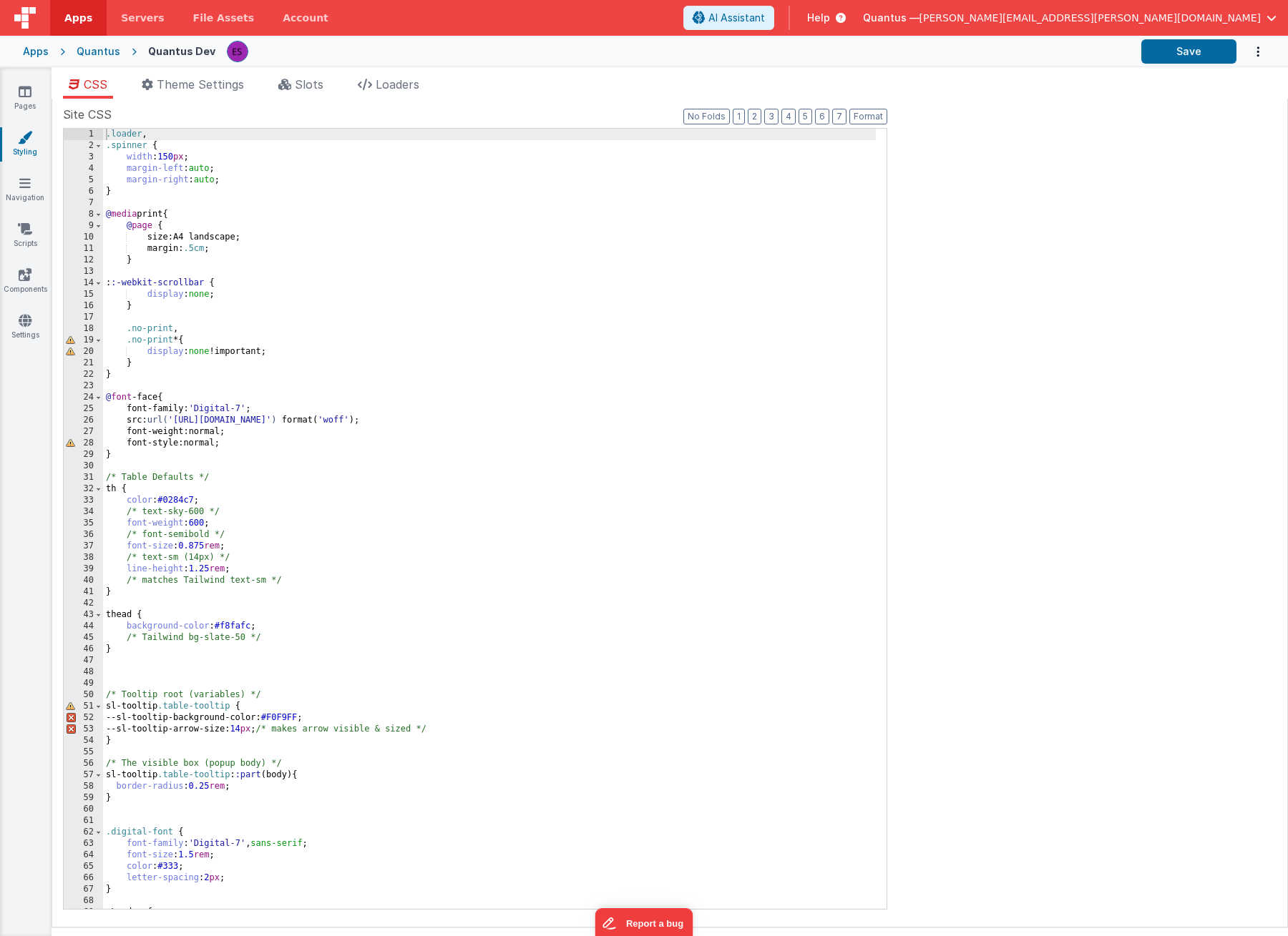
click at [148, 168] on div ".loader , .spinner { width : 150 px ; margin-left : auto ; margin-right : auto …" at bounding box center [489, 530] width 773 height 804
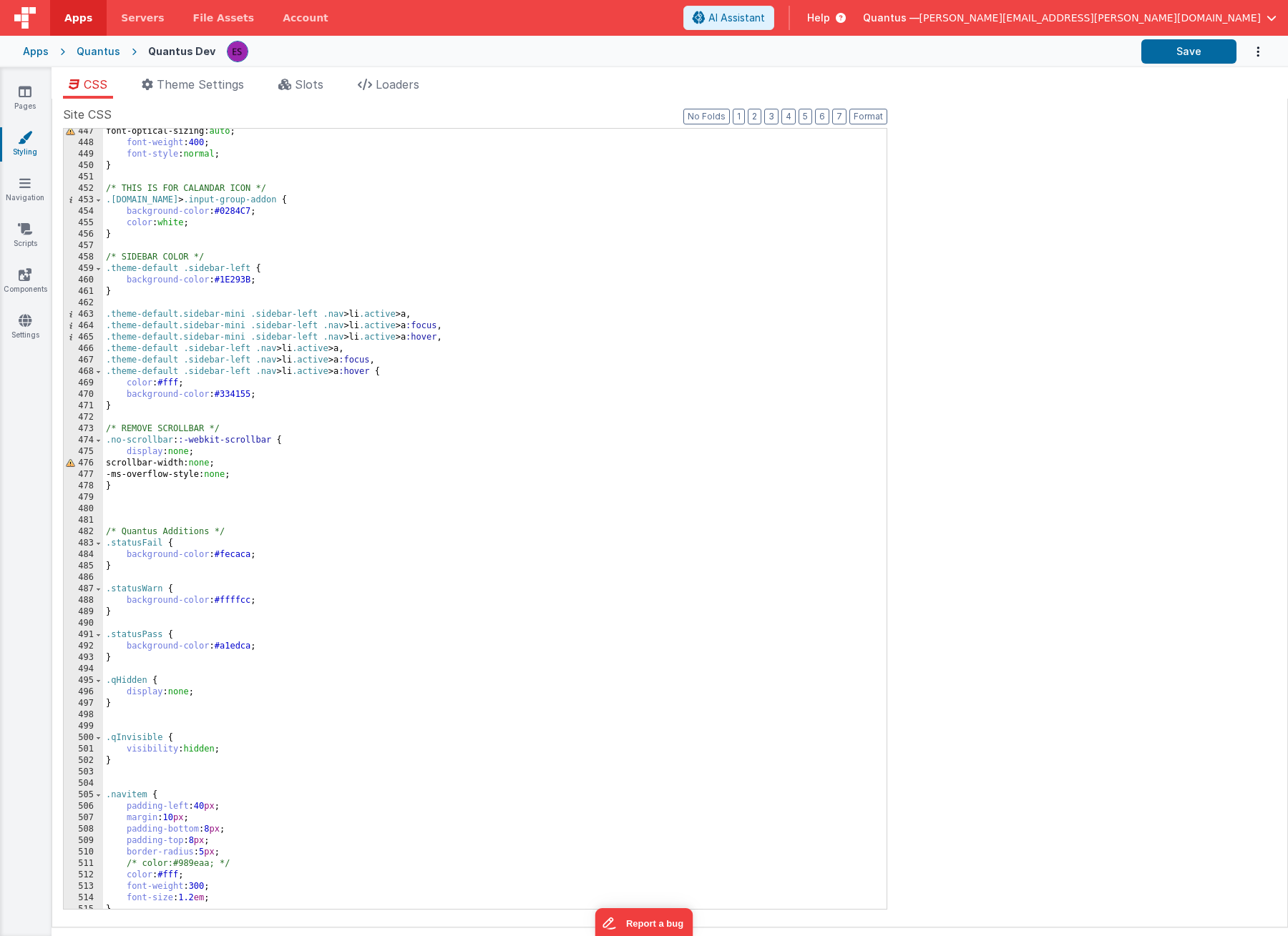
scroll to position [5107, 0]
click at [667, 329] on div "font-optical-sizing: auto ; font-weight : 400 ; font-style : normal ; } /* THIS…" at bounding box center [489, 527] width 773 height 804
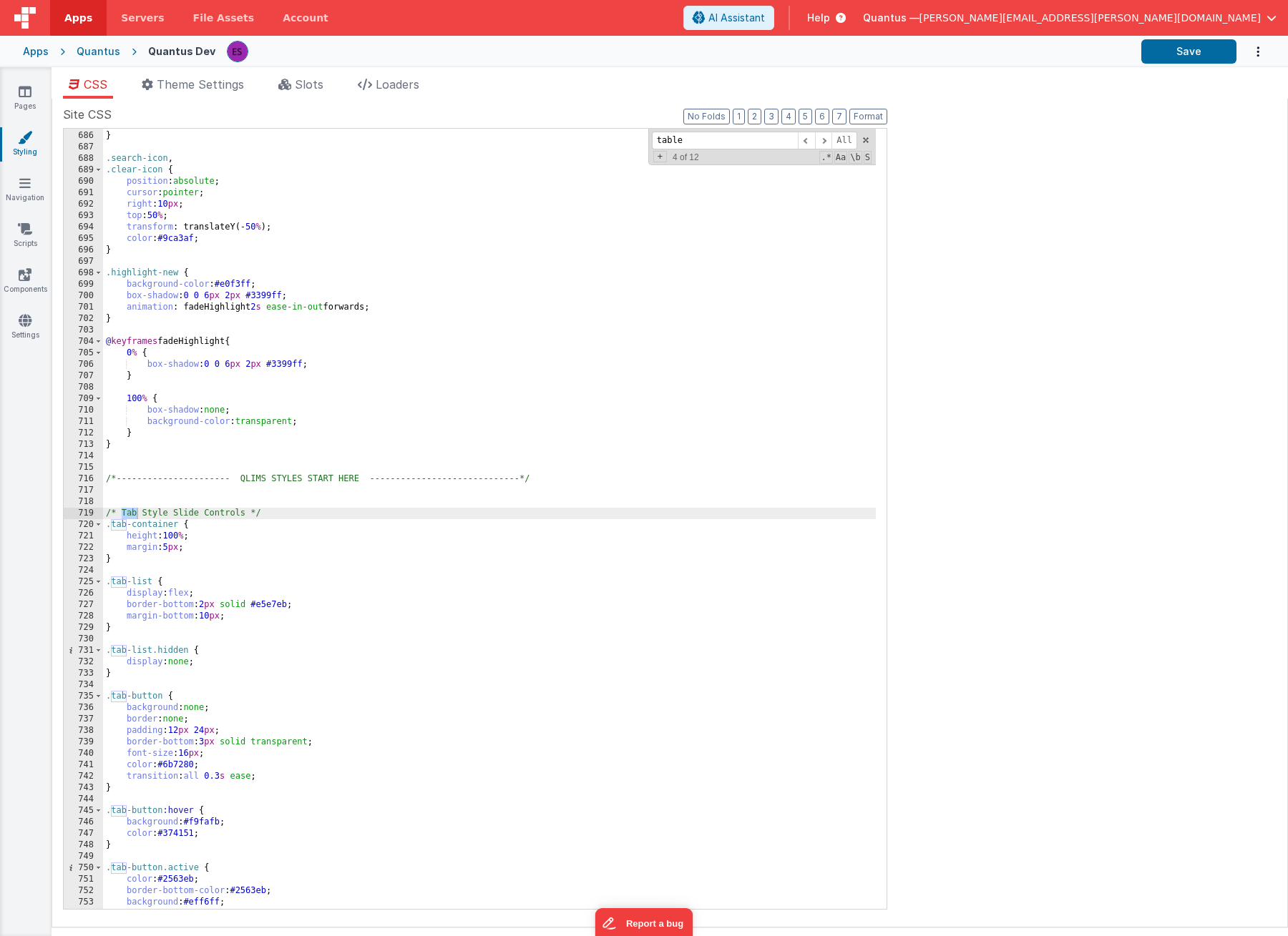
scroll to position [0, 0]
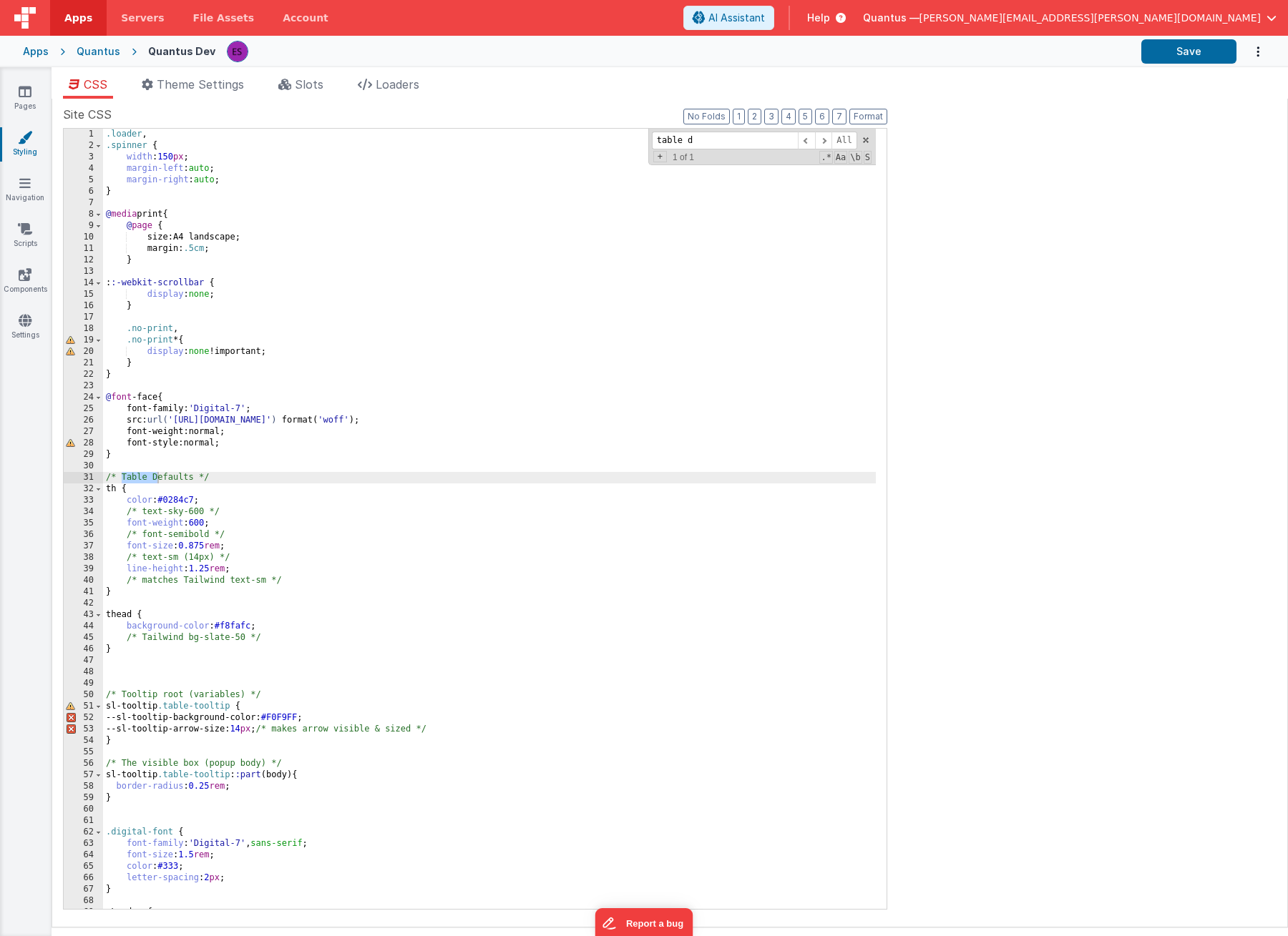
click at [285, 578] on div ".loader , .spinner { width : 150 px ; margin-left : auto ; margin-right : auto …" at bounding box center [489, 530] width 773 height 804
click at [106, 480] on div ".loader , .spinner { width : 150 px ; margin-left : auto ; margin-right : auto …" at bounding box center [489, 530] width 773 height 804
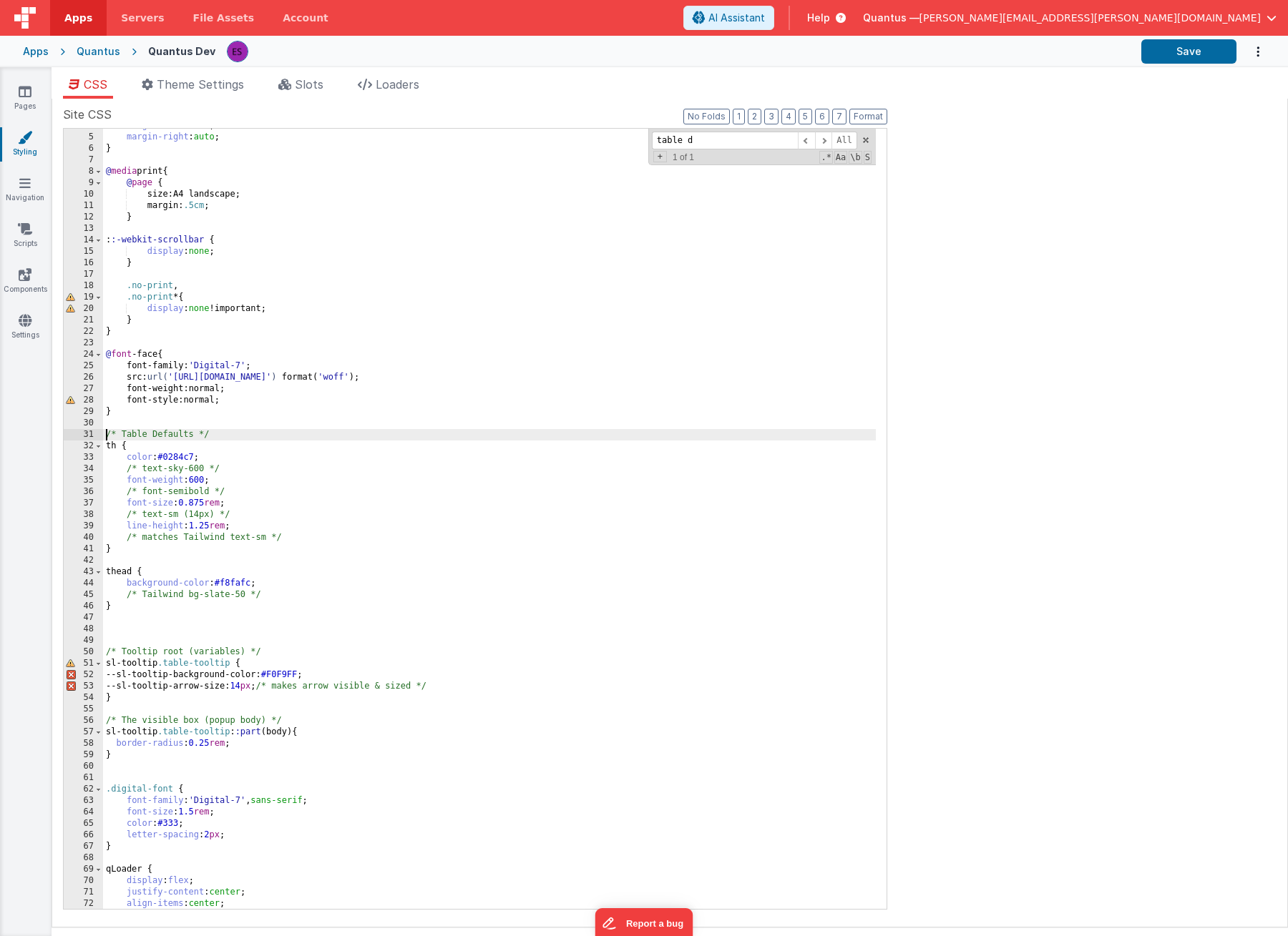
scroll to position [86, 0]
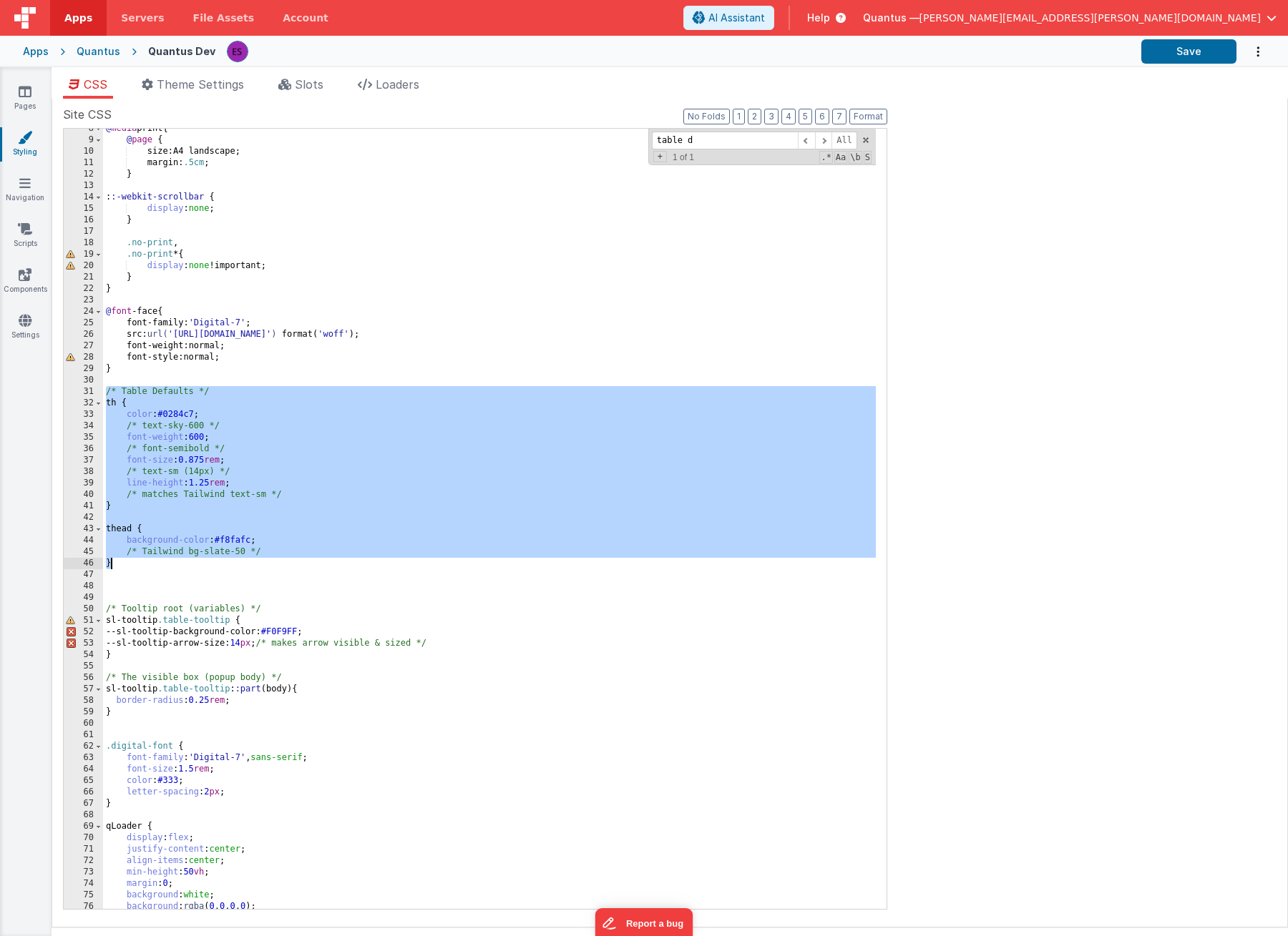
click at [139, 569] on div "@ media print { @ page { size : A4 landscape ; margin : .5cm ; } : :-webkit-scr…" at bounding box center [489, 524] width 773 height 804
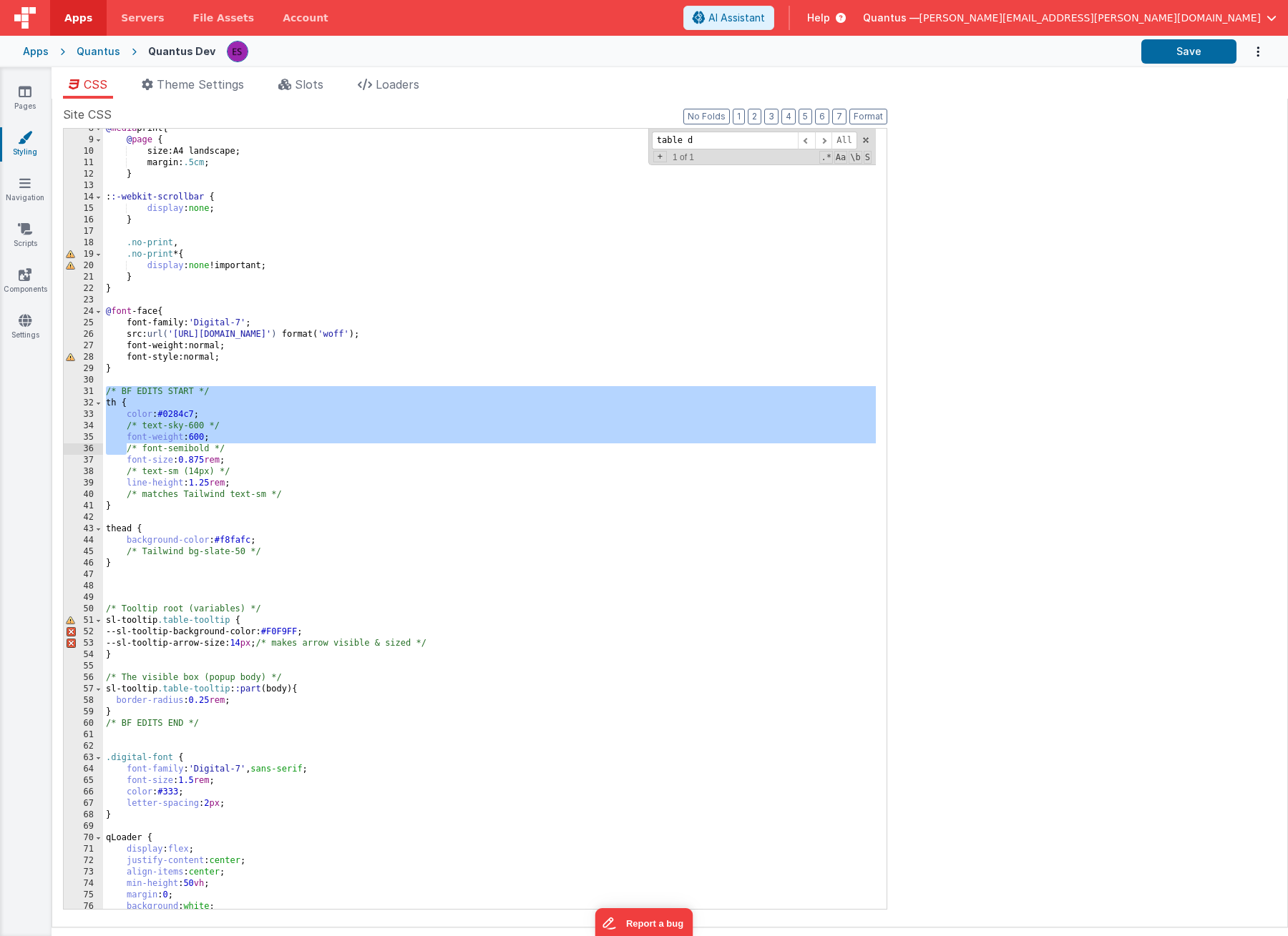
drag, startPoint x: 103, startPoint y: 392, endPoint x: 128, endPoint y: 450, distance: 63.2
click at [128, 450] on div "@ media print { @ page { size : A4 landscape ; margin : .5cm ; } : :-webkit-scr…" at bounding box center [489, 524] width 773 height 804
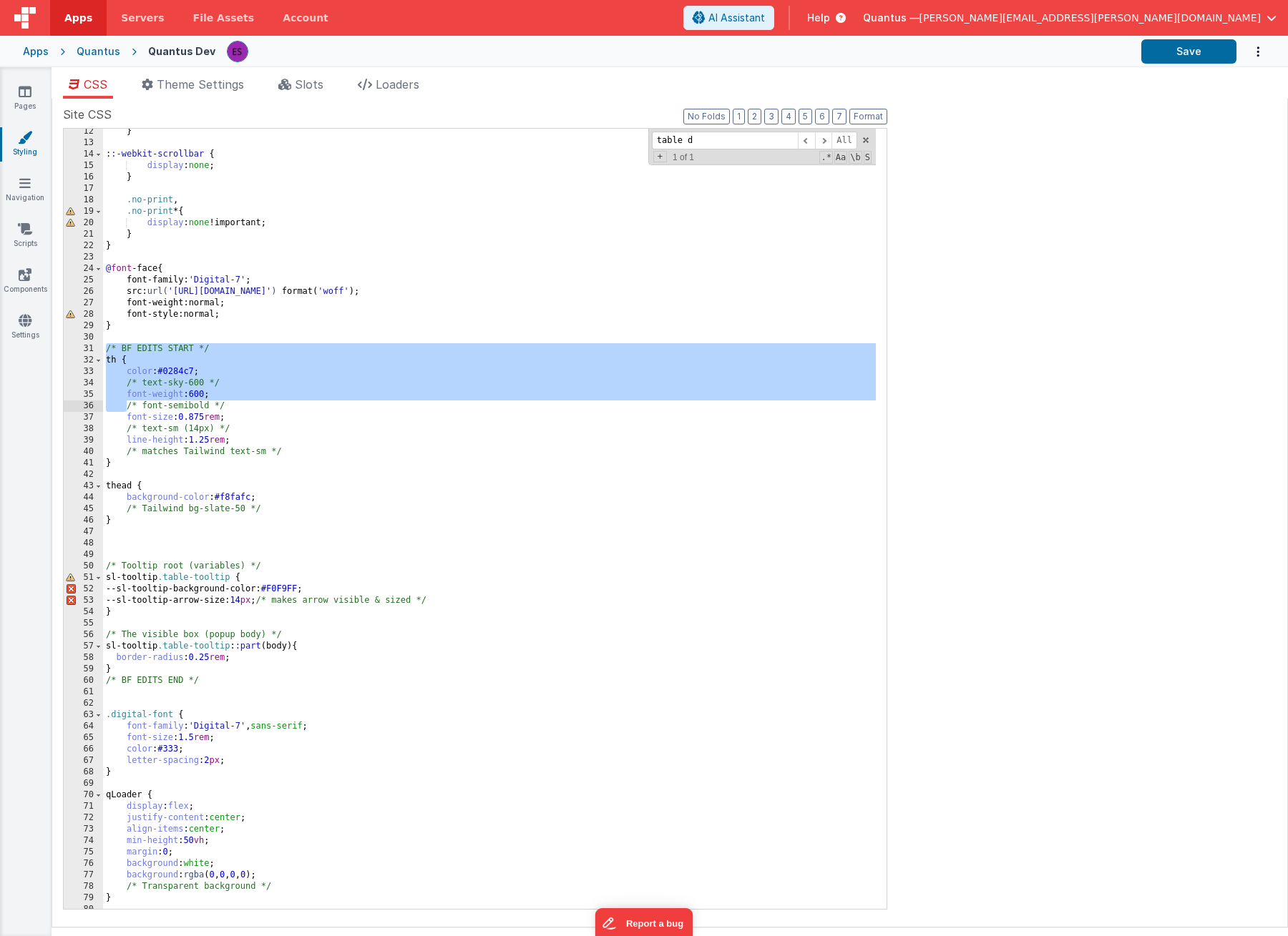
click at [189, 699] on div "} : :-webkit-scrollbar { display : none ; } .no-print , .no-print * { display :…" at bounding box center [489, 527] width 773 height 804
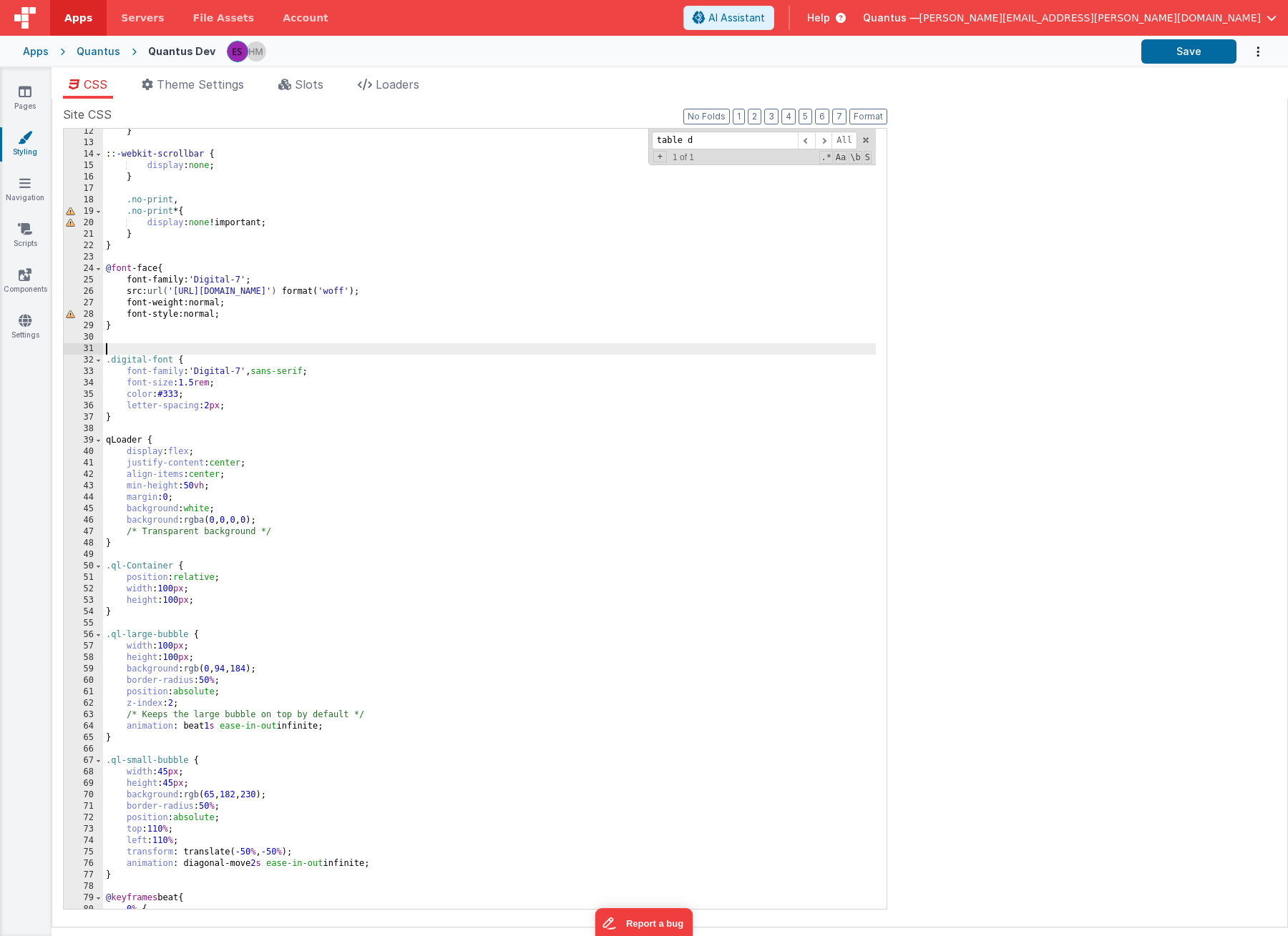
click at [298, 378] on div "} : :-webkit-scrollbar { display : none ; } .no-print , .no-print * { display :…" at bounding box center [489, 527] width 773 height 804
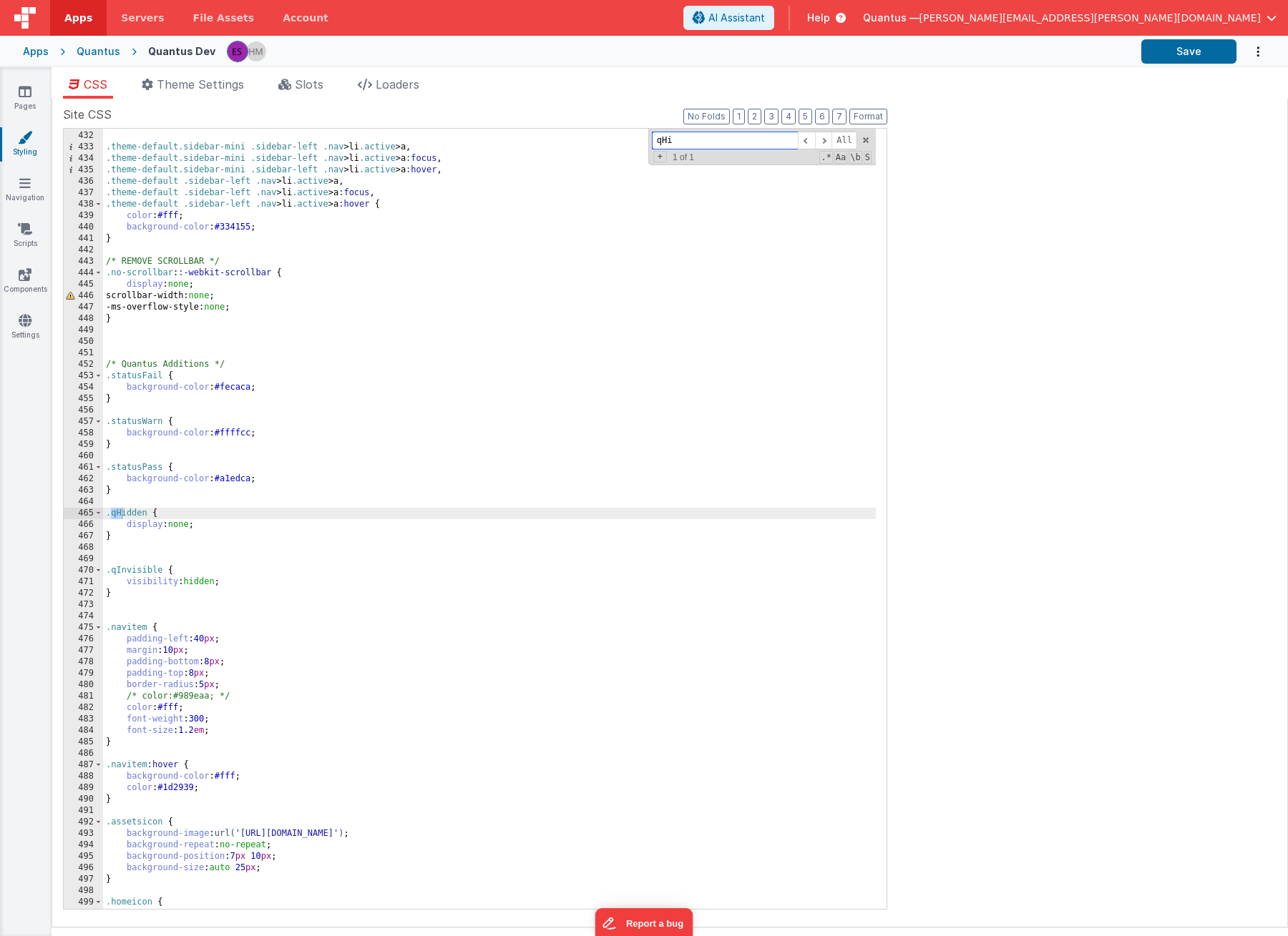
scroll to position [4931, 0]
type input "qHidden"
click at [271, 518] on div "} .theme-default.sidebar-mini .sidebar-left .nav > li .active > a , .theme-defa…" at bounding box center [489, 520] width 773 height 804
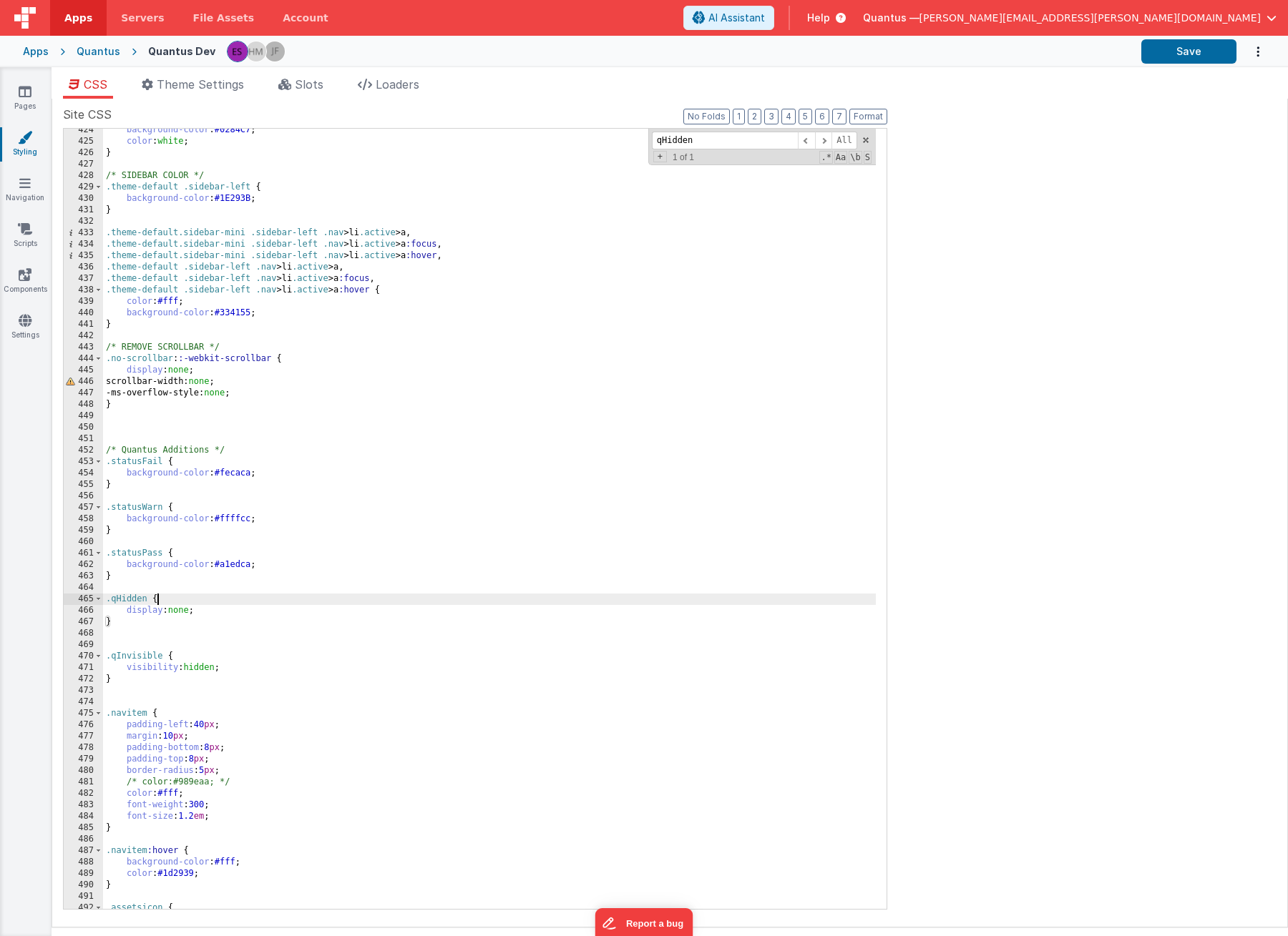
scroll to position [4803, 0]
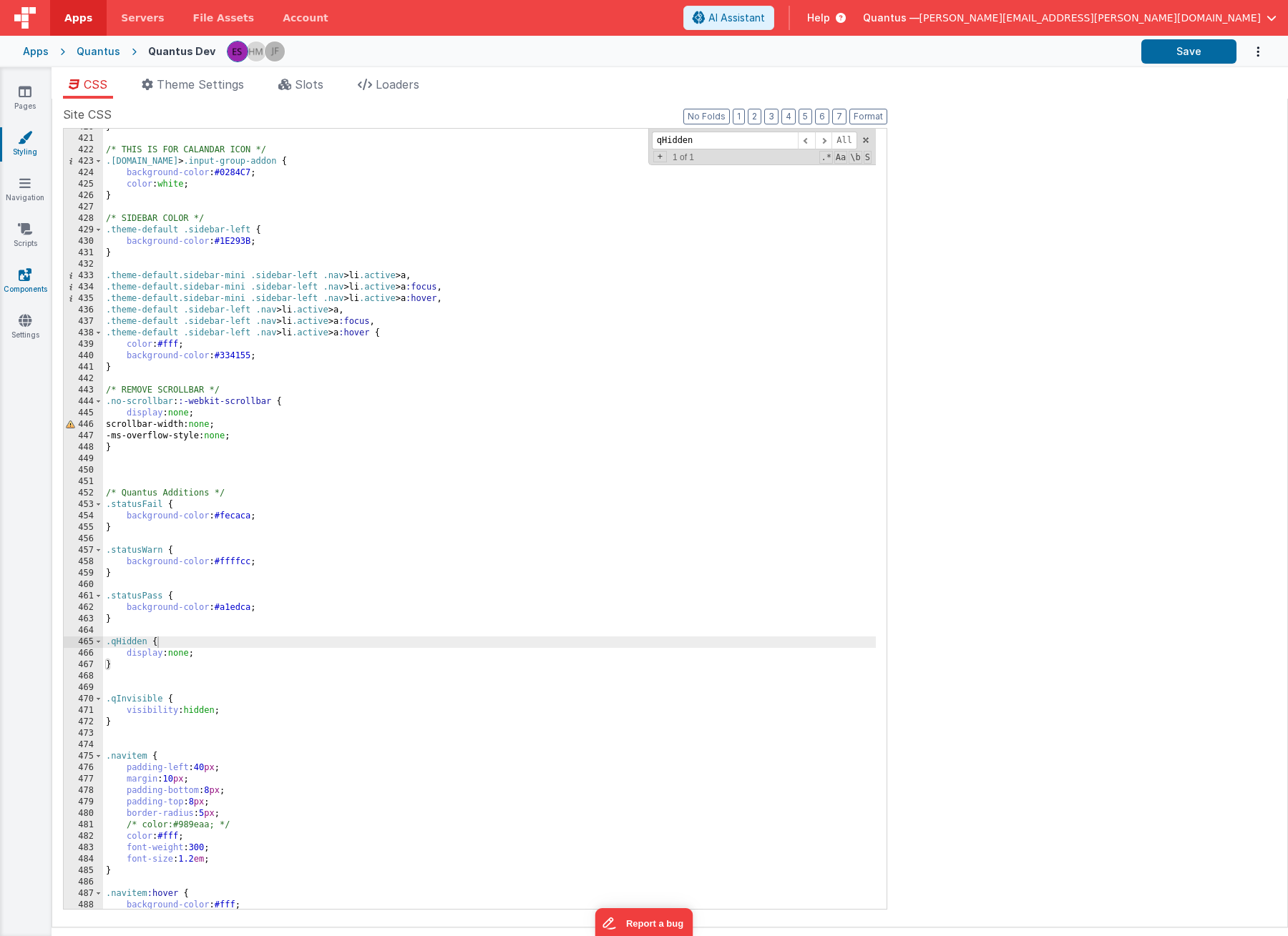
click at [15, 277] on link "Components" at bounding box center [24, 282] width 51 height 29
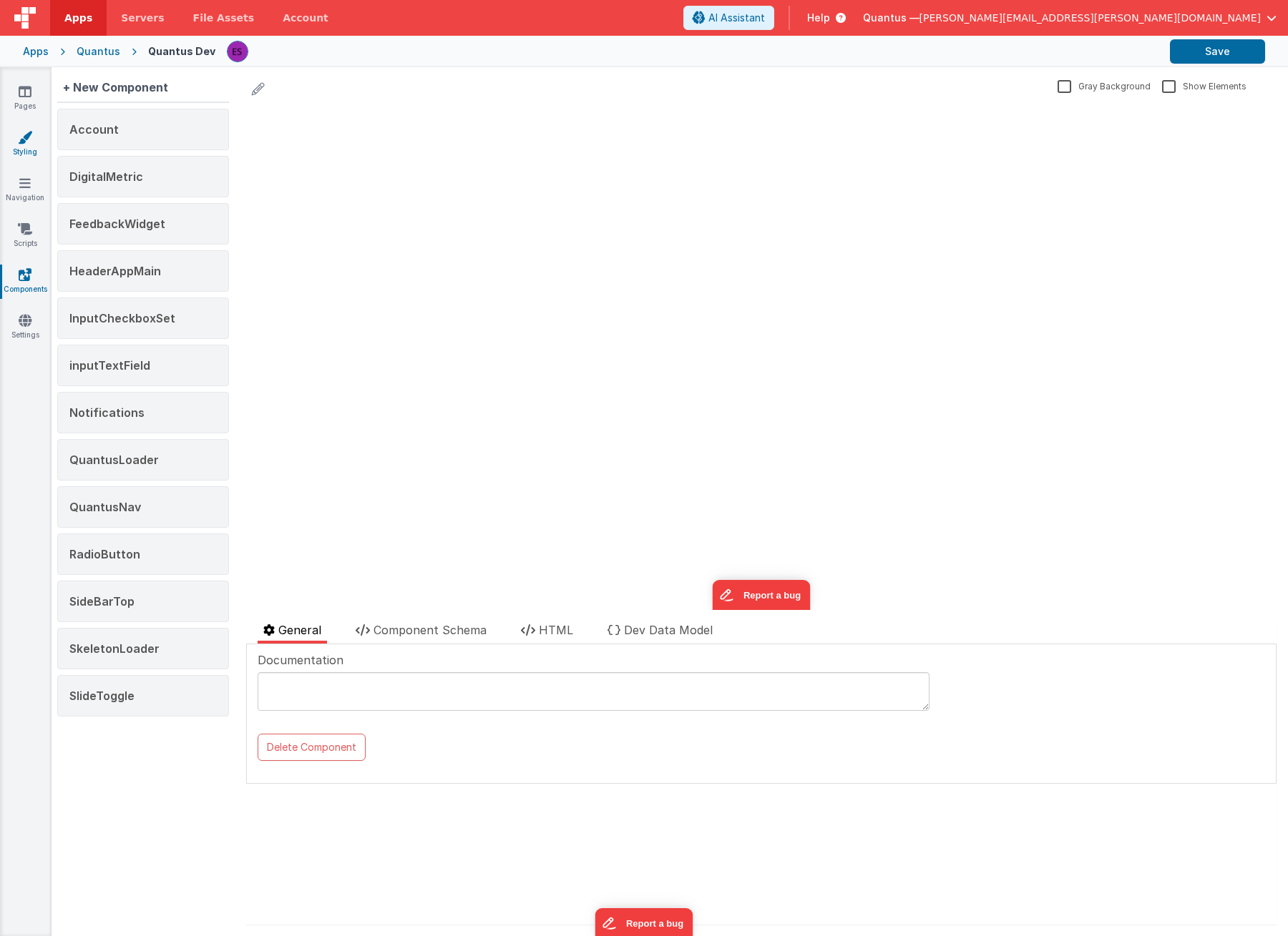
click at [36, 147] on link "Styling" at bounding box center [24, 145] width 51 height 29
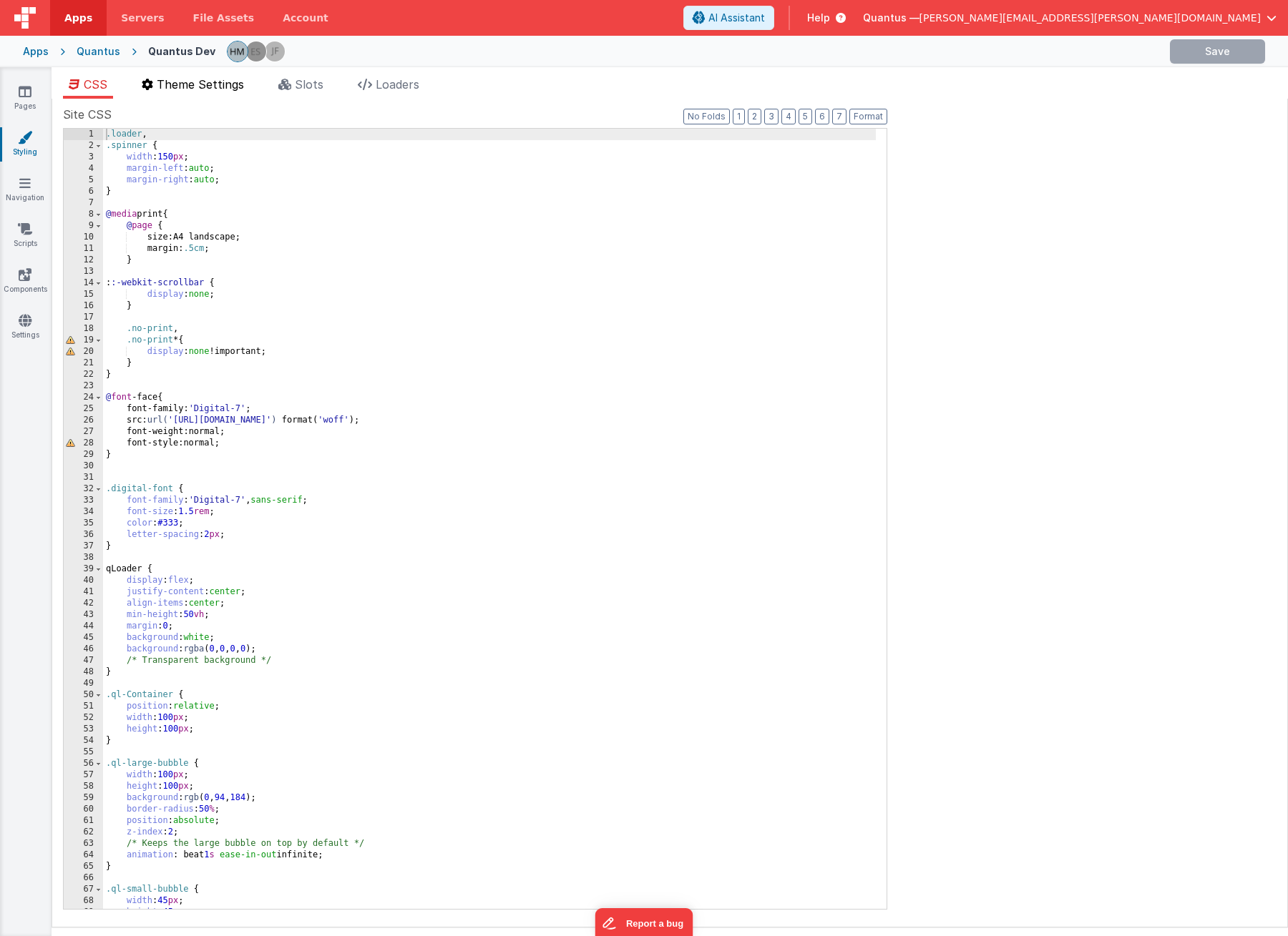
click at [235, 89] on span "Theme Settings" at bounding box center [200, 84] width 87 height 15
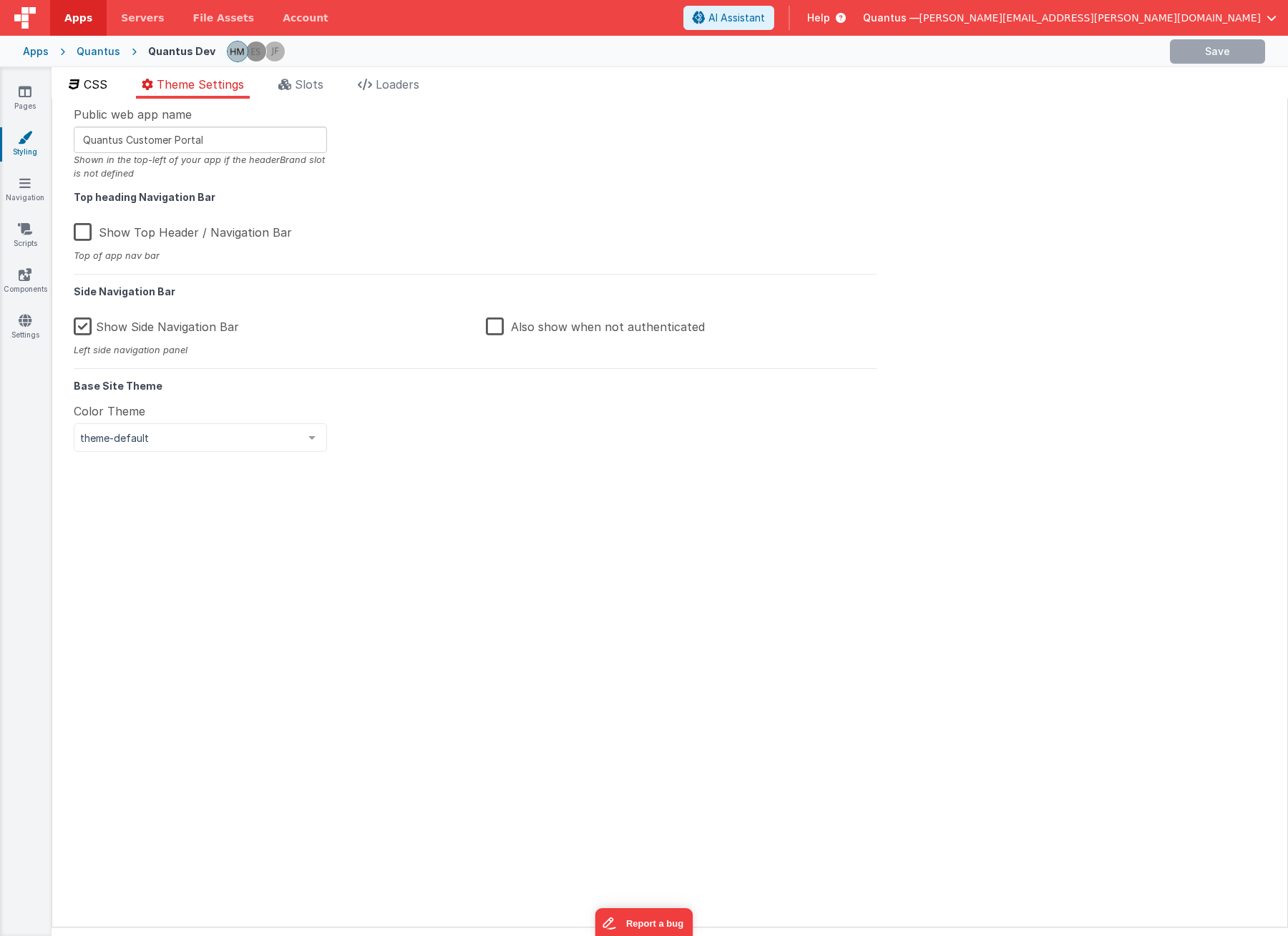
click at [95, 92] on li "CSS" at bounding box center [88, 87] width 50 height 23
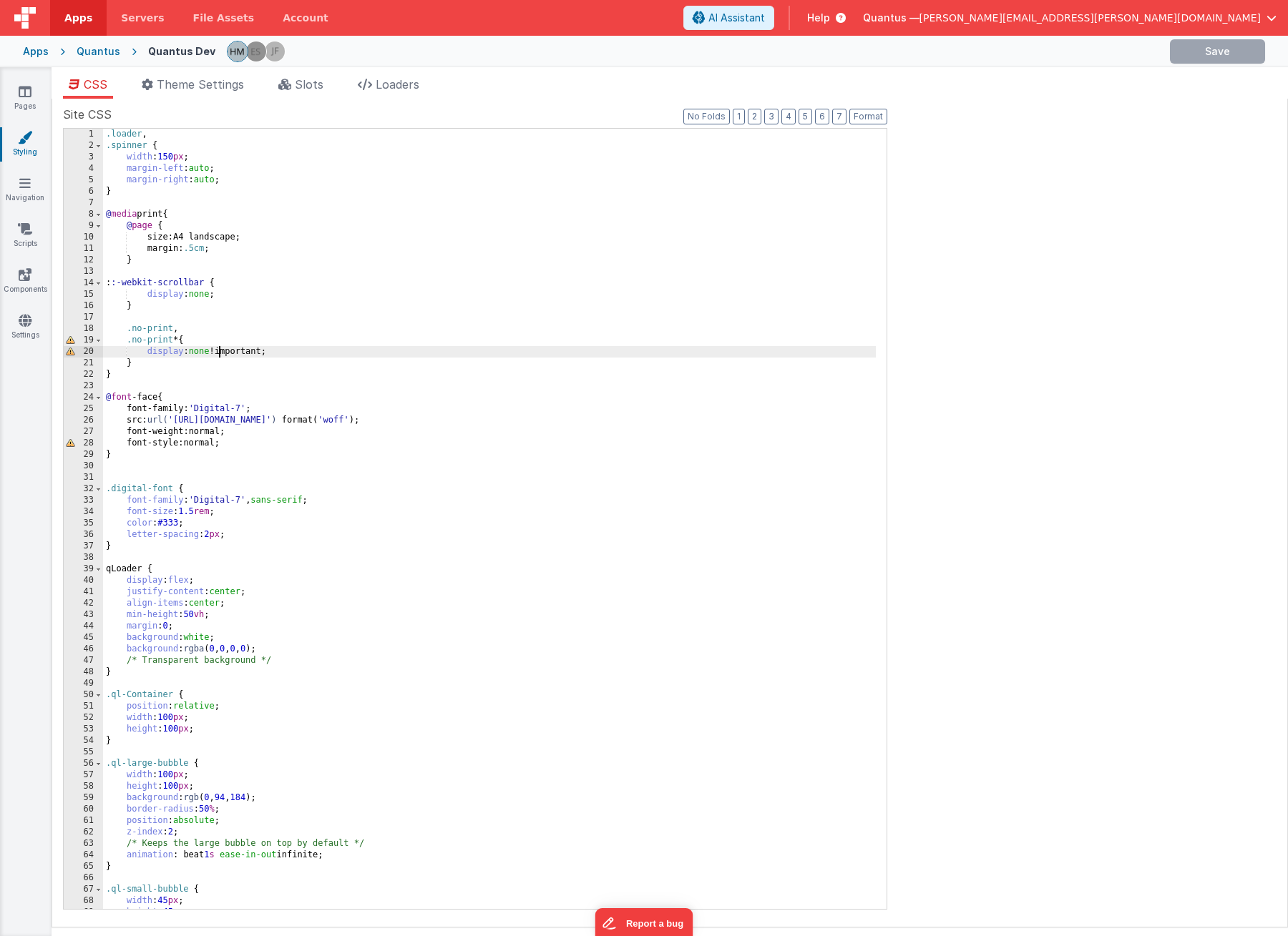
click at [220, 345] on div ".loader , .spinner { width : 150 px ; margin-left : auto ; margin-right : auto …" at bounding box center [489, 530] width 773 height 804
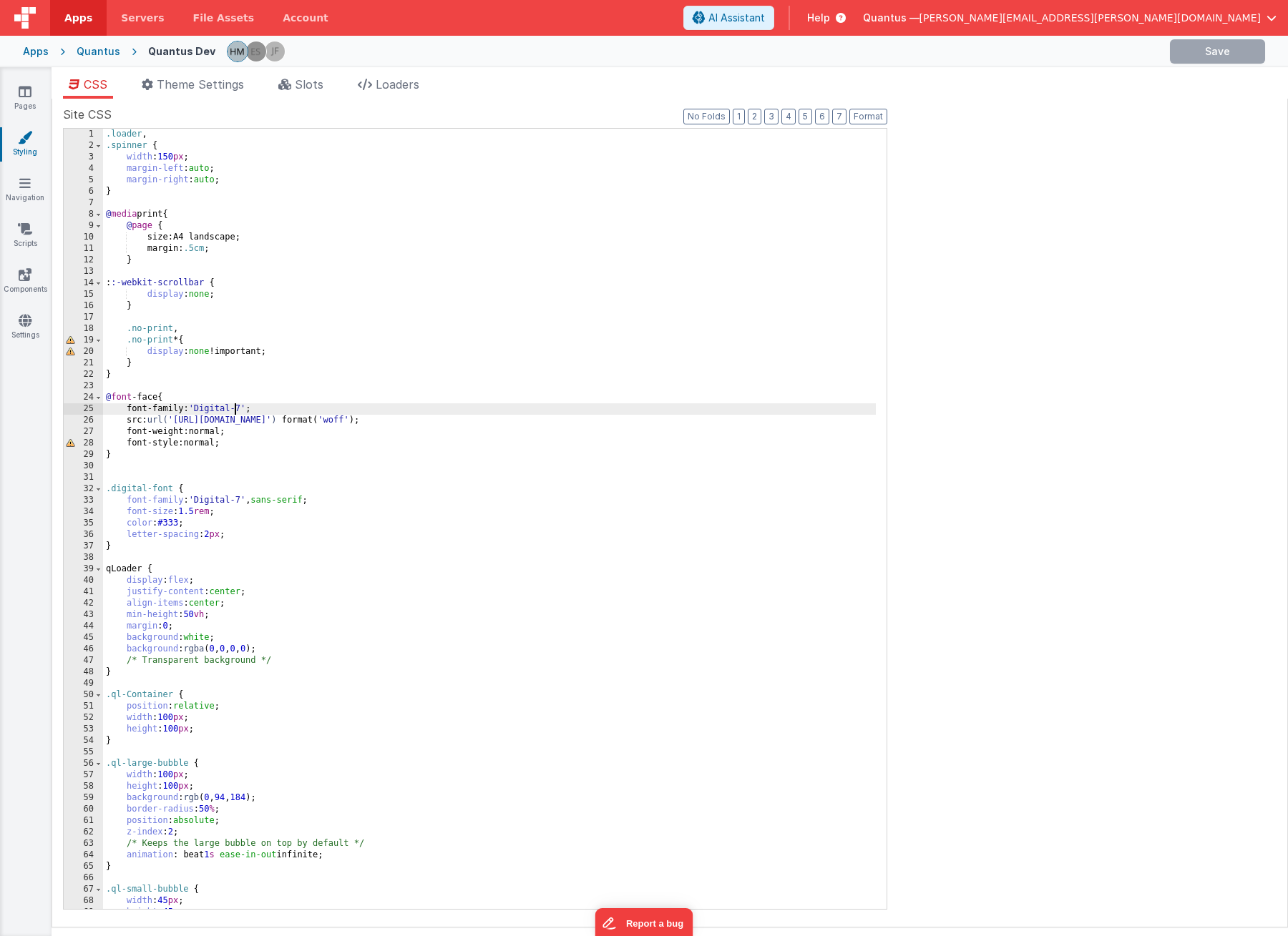
click at [235, 405] on div ".loader , .spinner { width : 150 px ; margin-left : auto ; margin-right : auto …" at bounding box center [489, 530] width 773 height 804
click at [190, 383] on div ".loader , .spinner { width : 150 px ; margin-left : auto ; margin-right : auto …" at bounding box center [489, 530] width 773 height 804
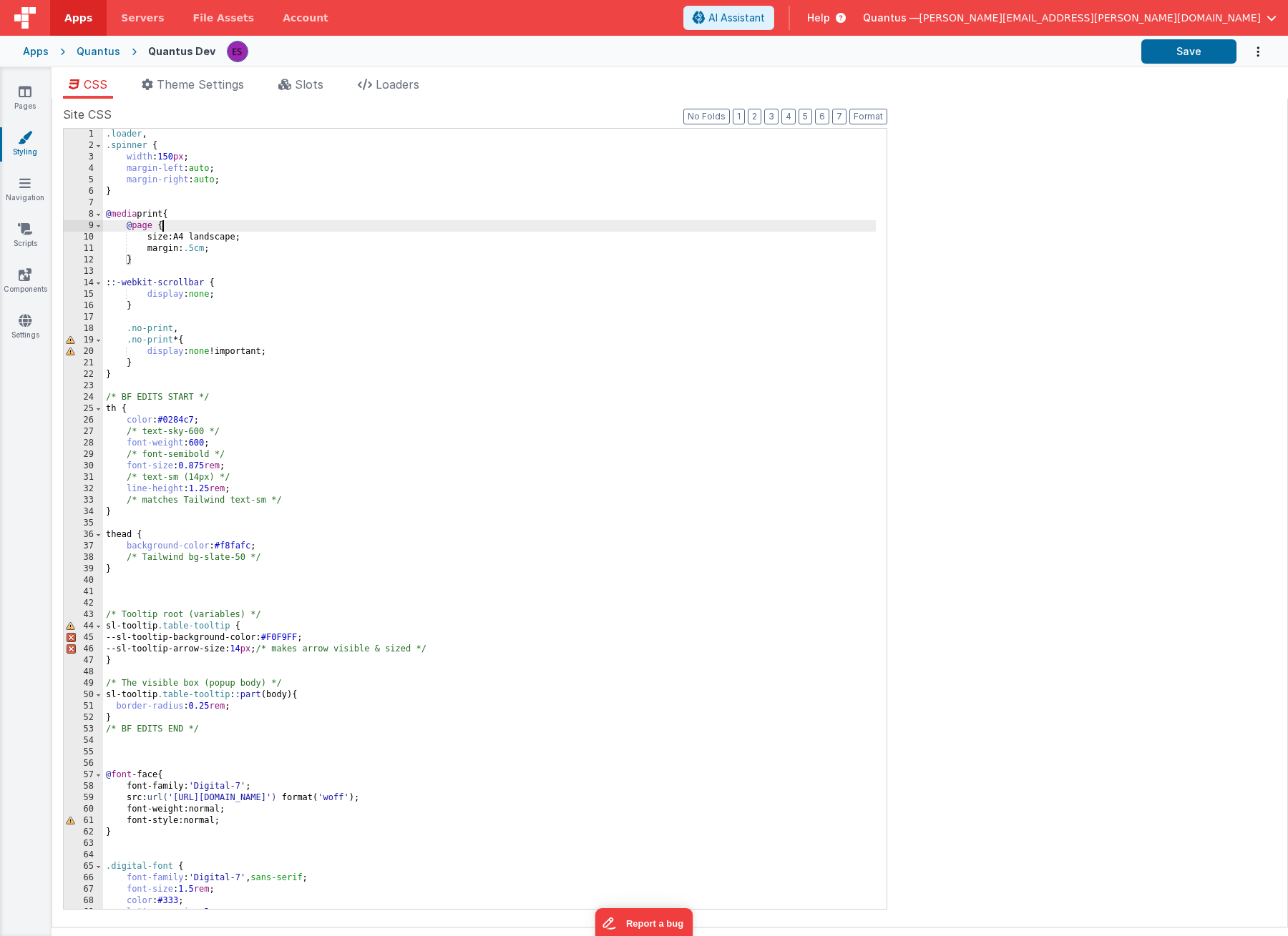
click at [353, 225] on div ".loader , .spinner { width : 150 px ; margin-left : auto ; margin-right : auto …" at bounding box center [489, 530] width 773 height 804
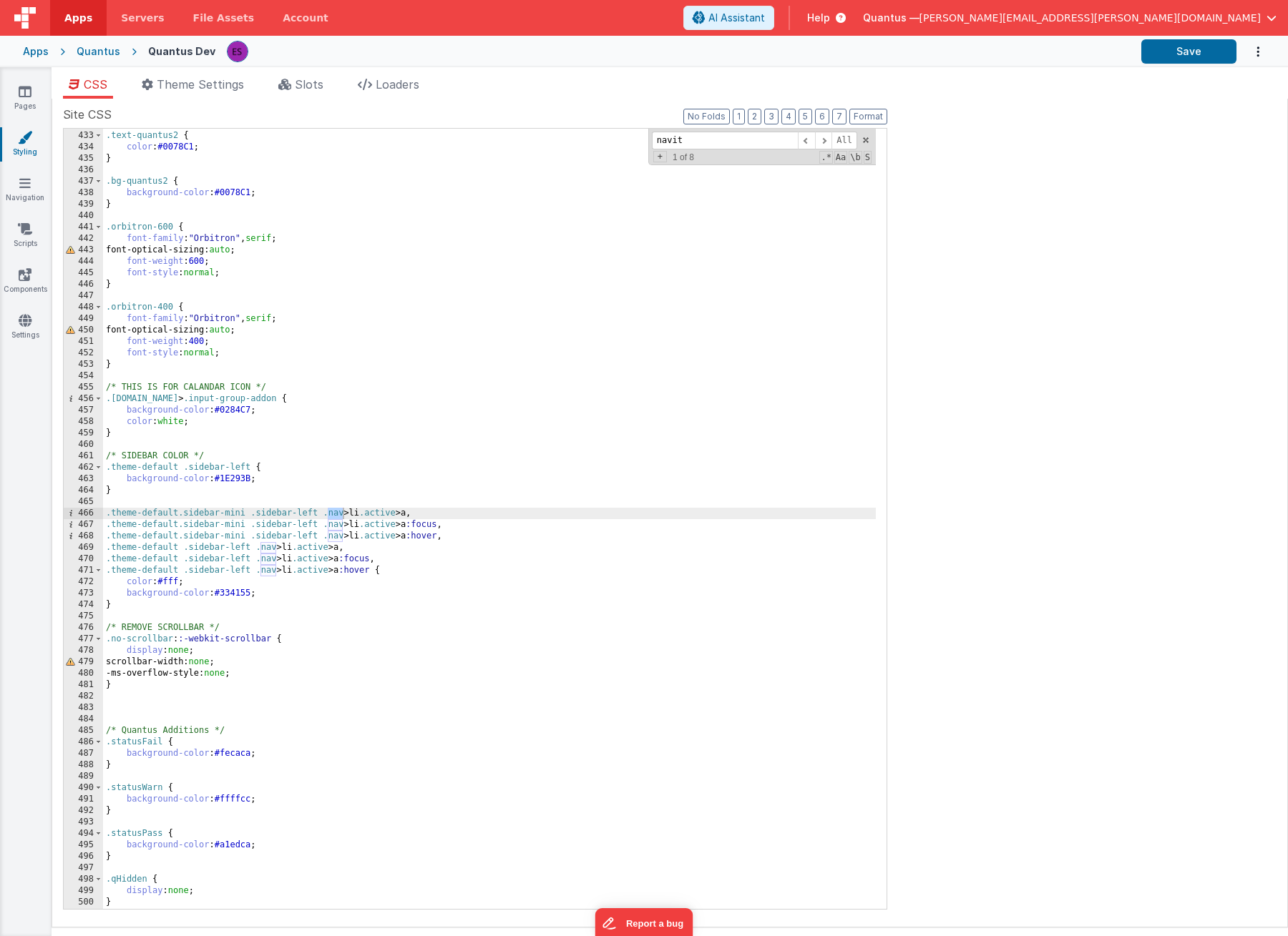
scroll to position [5424, 0]
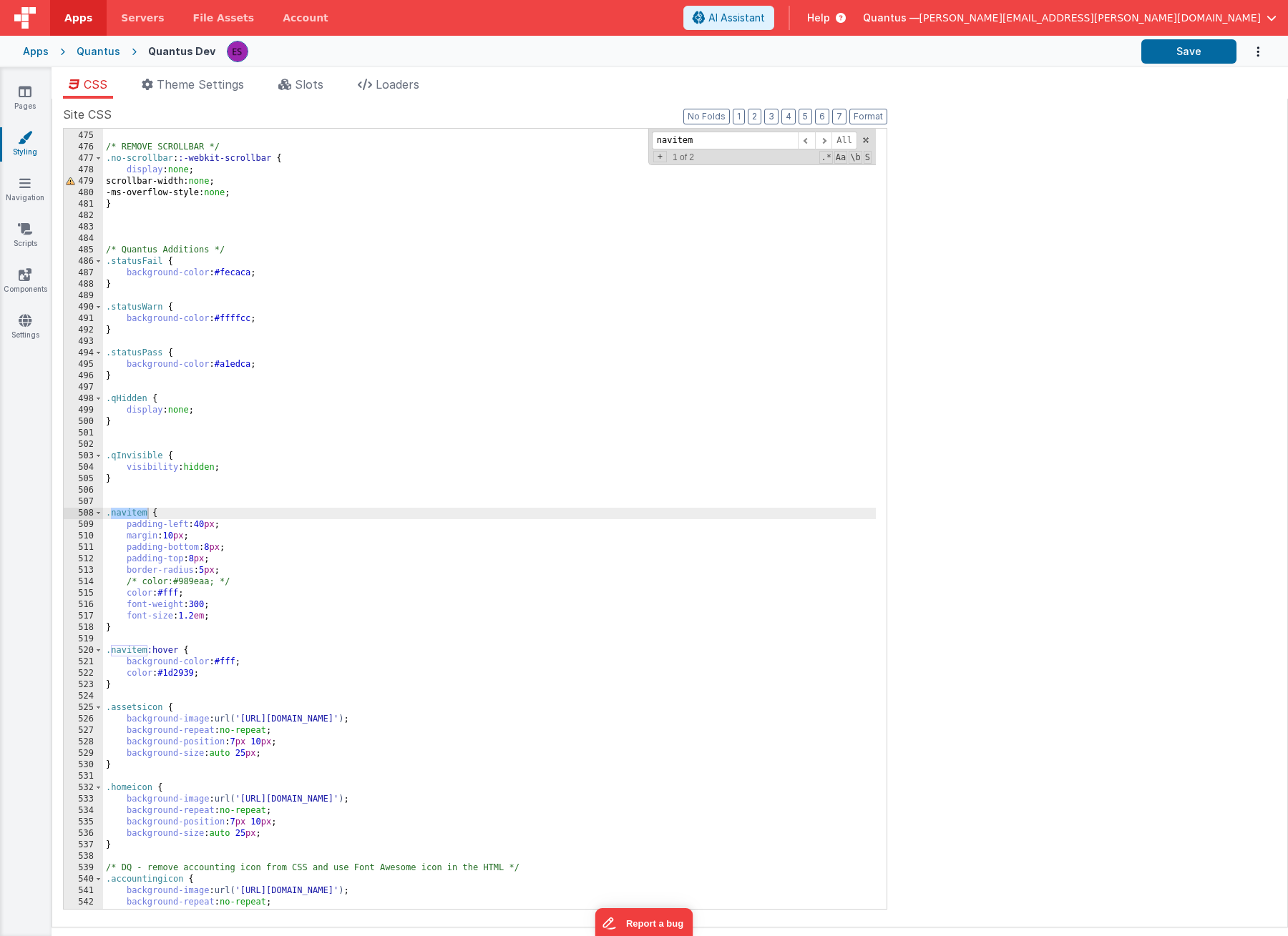
type input "navitem"
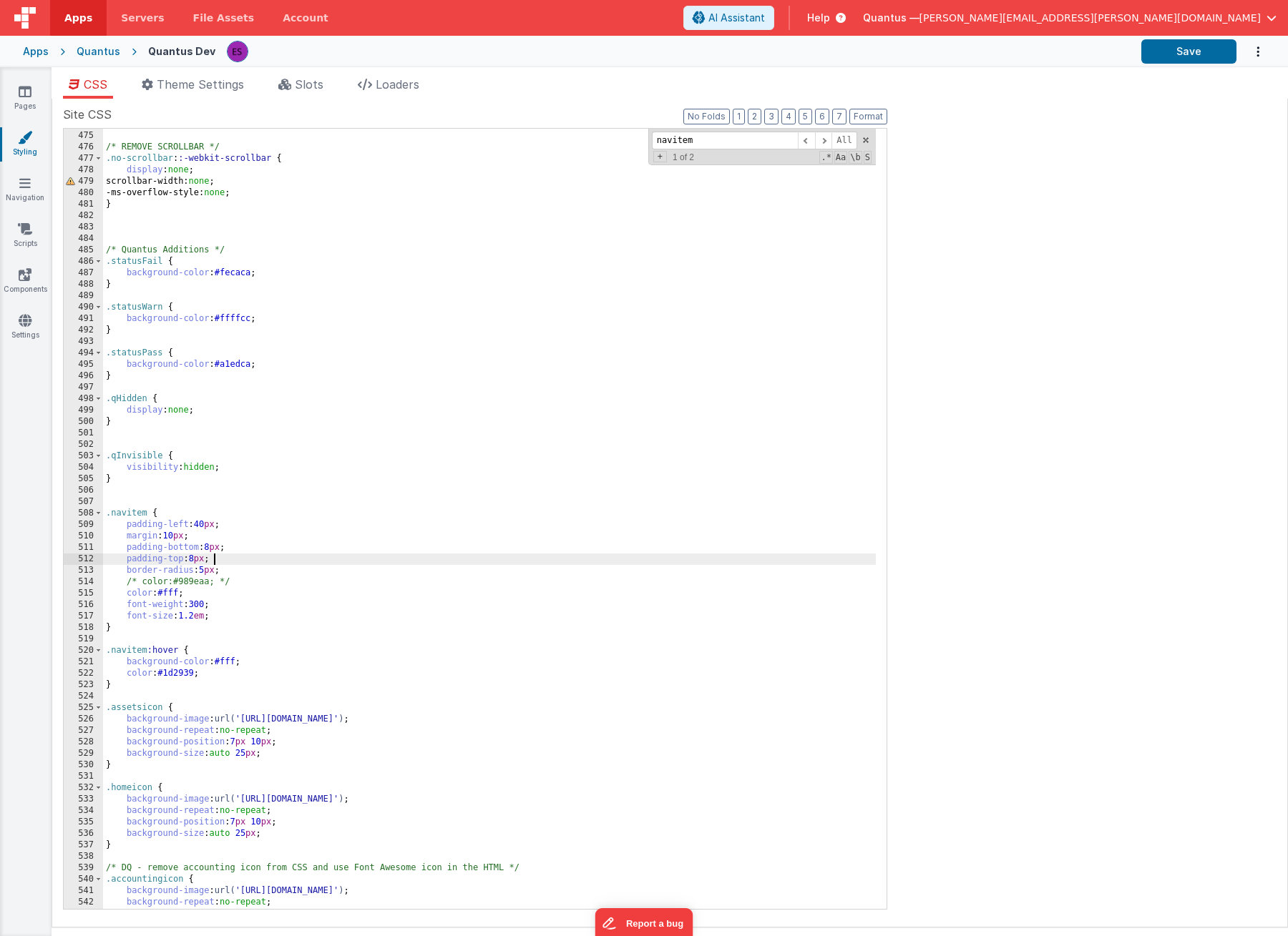
click at [279, 562] on div "} /* REMOVE SCROLLBAR */ .no-scrollbar : :-webkit-scrollbar { display : none ; …" at bounding box center [489, 520] width 773 height 804
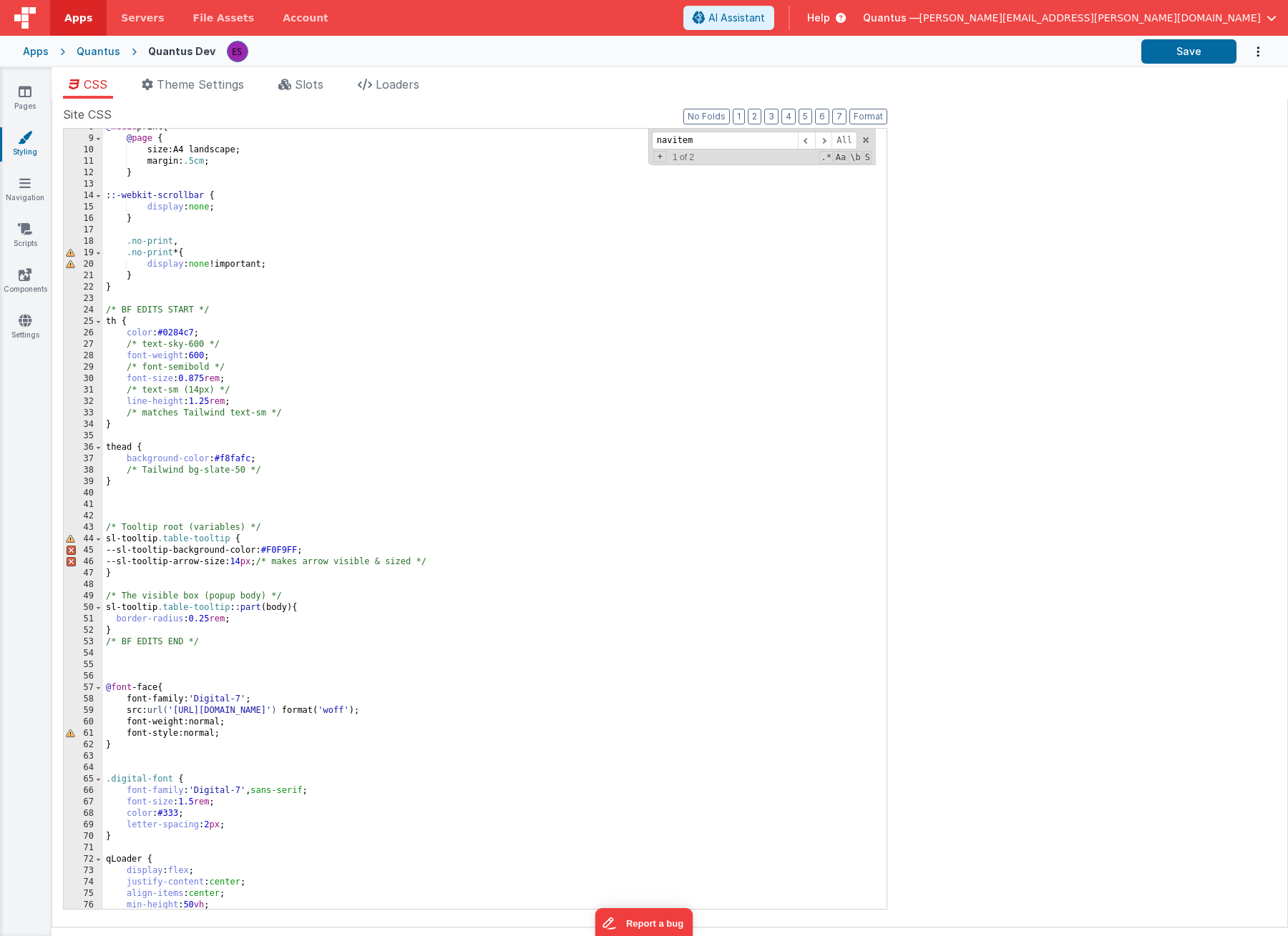
scroll to position [0, 0]
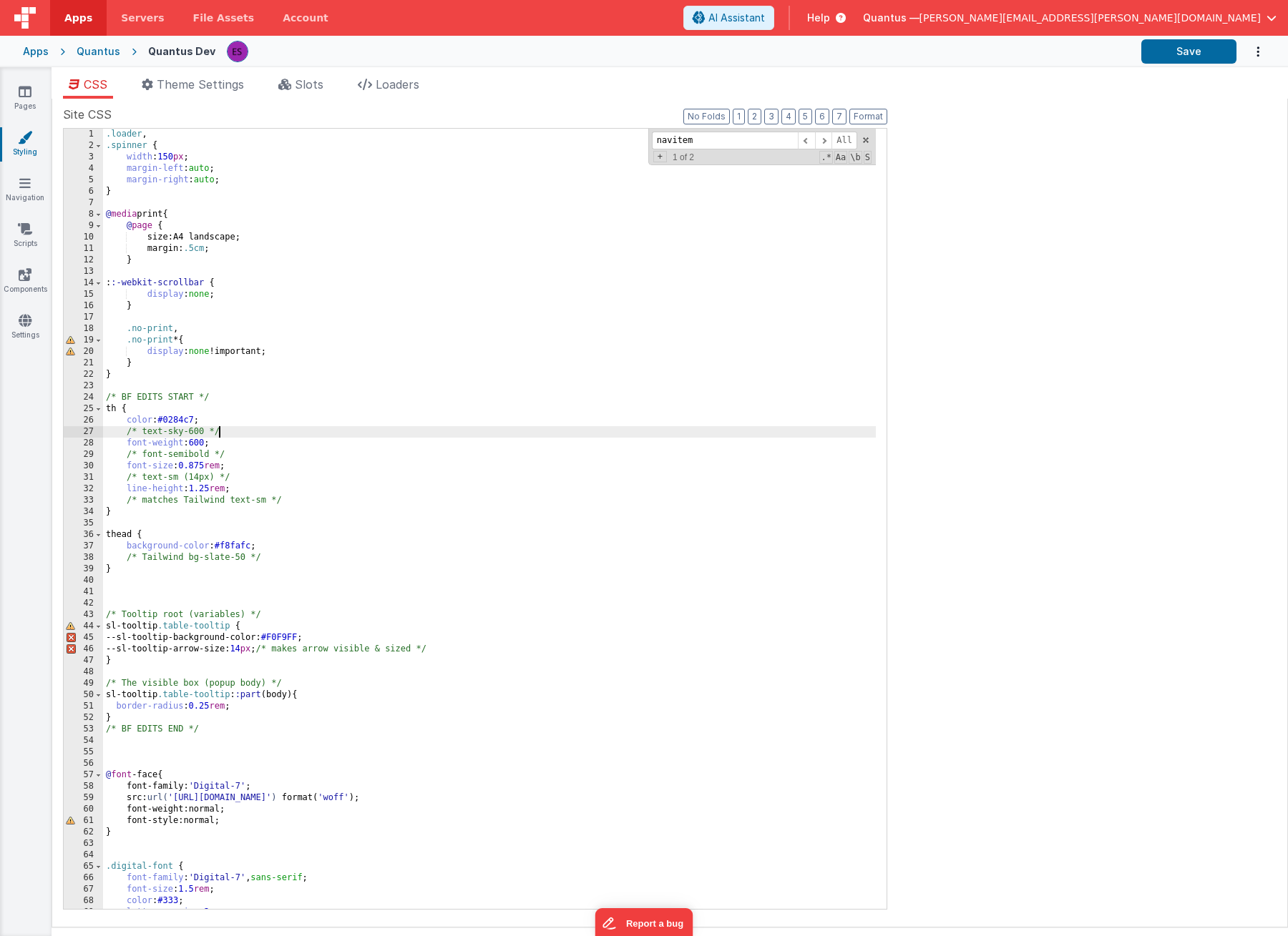
click at [534, 436] on div ".loader , .spinner { width : 150 px ; margin-left : auto ; margin-right : auto …" at bounding box center [489, 530] width 773 height 804
click at [23, 281] on link "Components" at bounding box center [24, 282] width 51 height 29
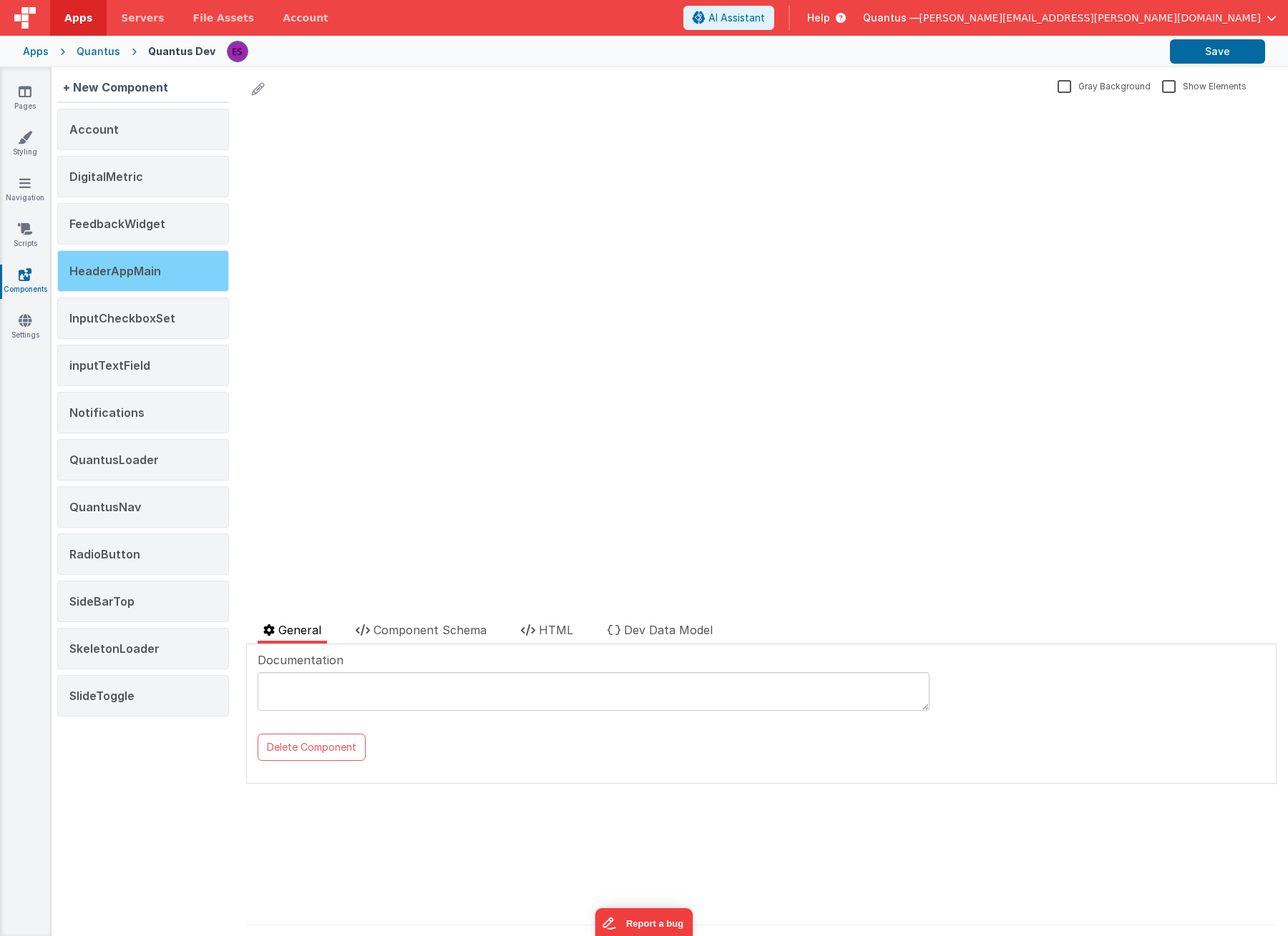
click at [112, 278] on div "HeaderAppMain" at bounding box center [143, 271] width 172 height 42
drag, startPoint x: 372, startPoint y: 612, endPoint x: 378, endPoint y: 618, distance: 8.5
click at [374, 612] on div "HeaderAppMain Gray Background Show Elements General Component Schema HTML Dev D…" at bounding box center [761, 502] width 1053 height 869
click at [383, 627] on span "Component Schema" at bounding box center [429, 629] width 113 height 15
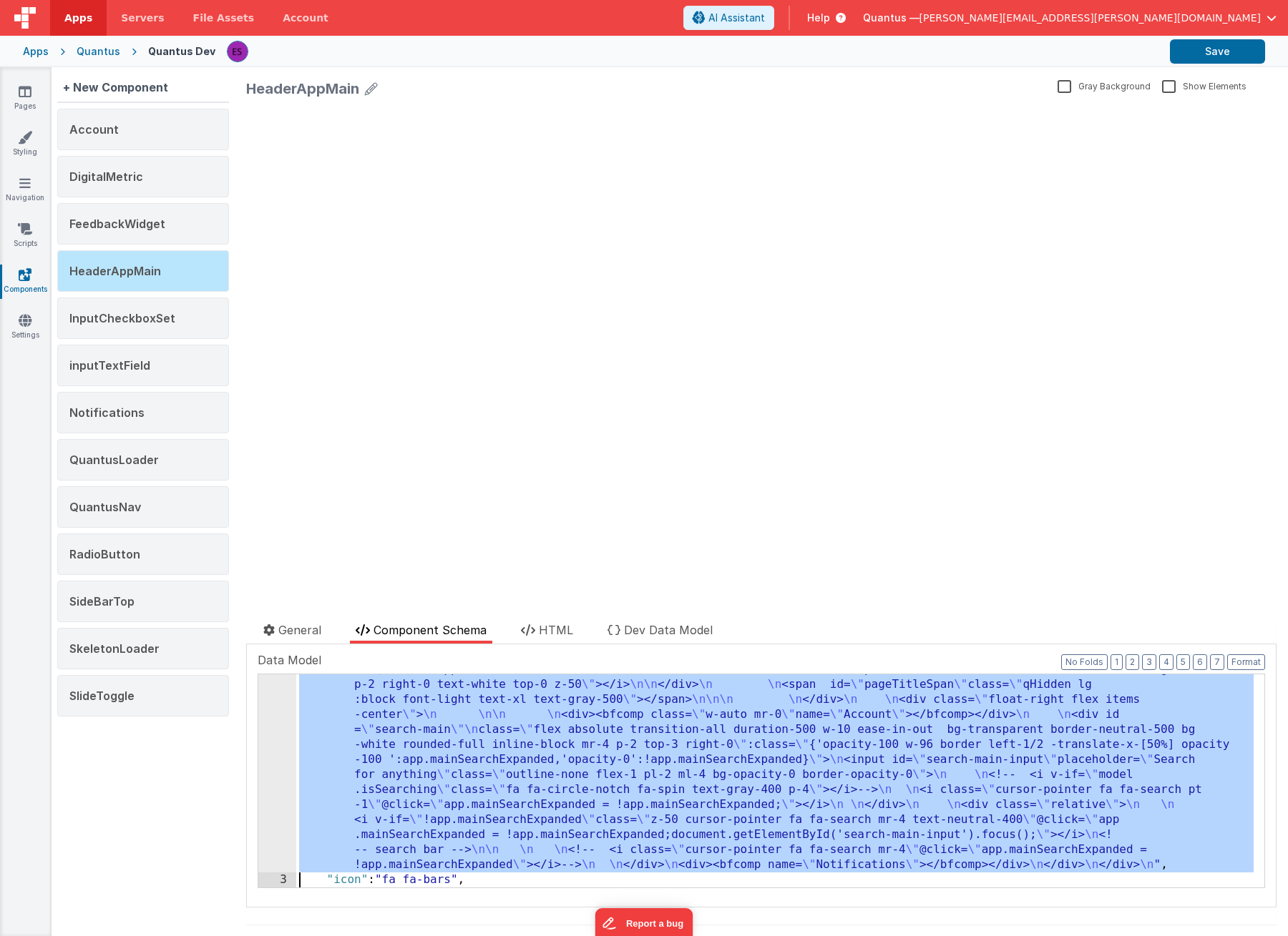
click at [281, 736] on div "2 3 4 5 6 7 8 9 10" at bounding box center [277, 739] width 38 height 724
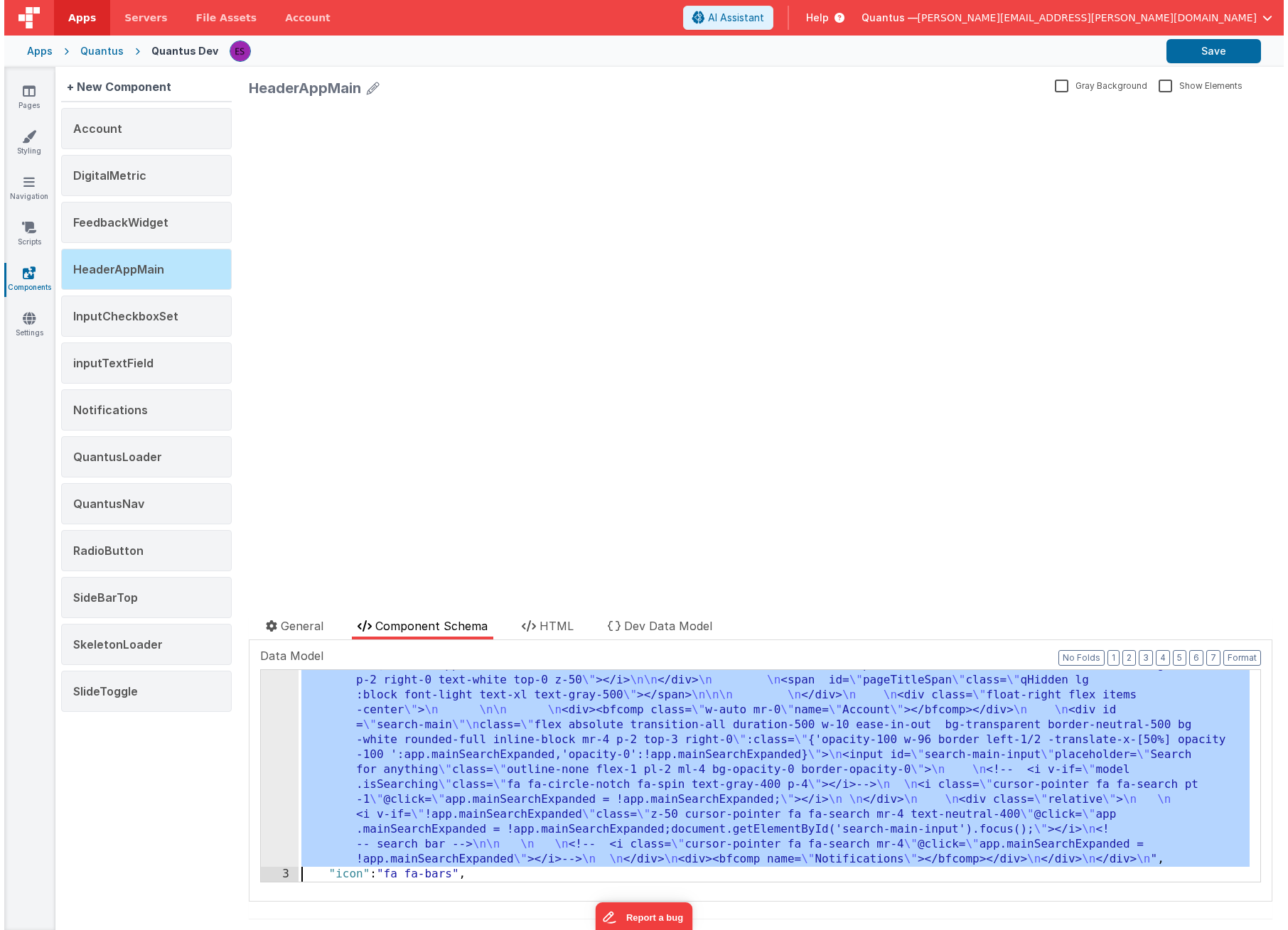
scroll to position [310, 0]
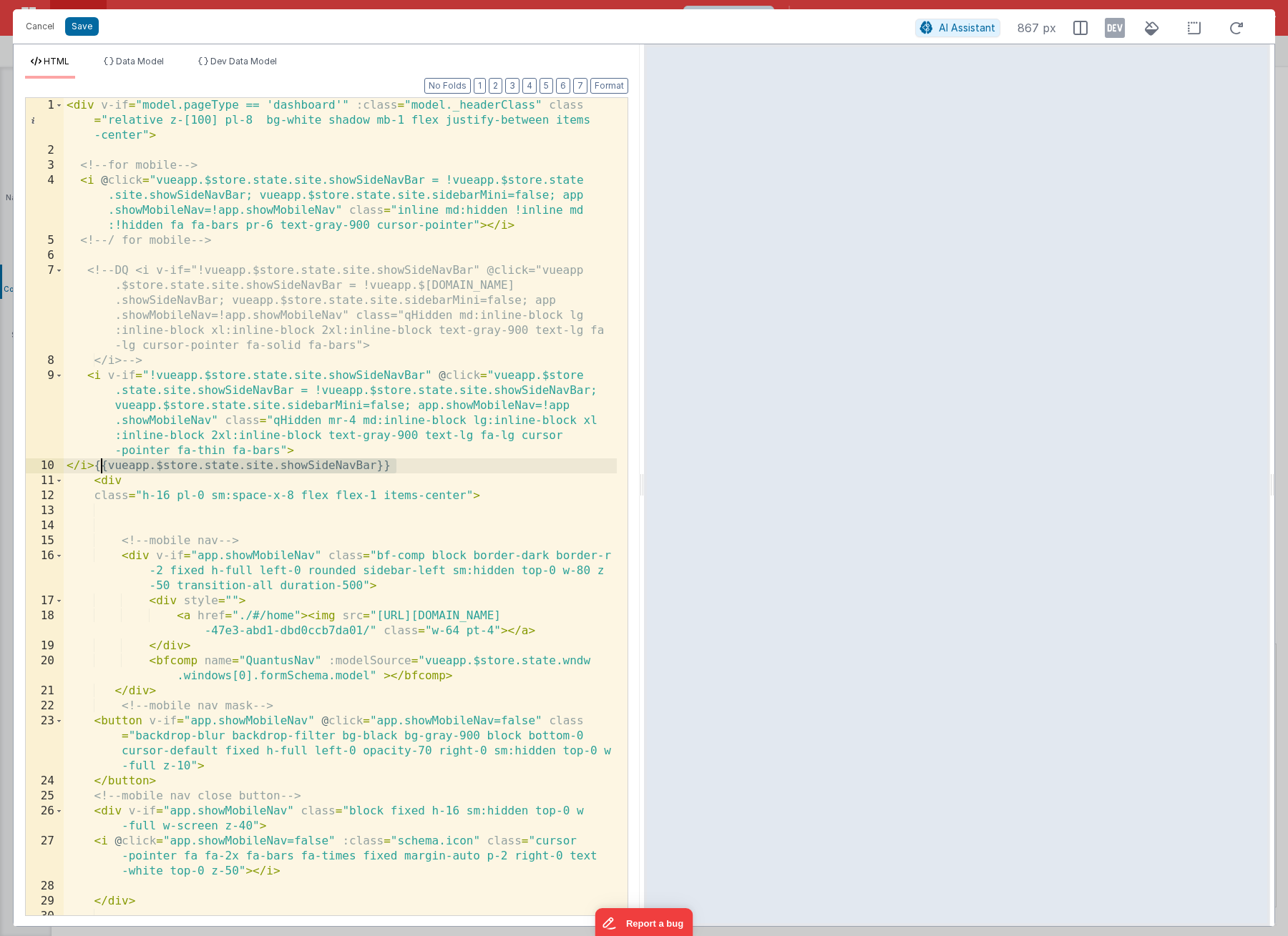
drag, startPoint x: 403, startPoint y: 468, endPoint x: 102, endPoint y: 469, distance: 301.0
click at [102, 469] on div "< div v-if = "model.pageType == 'dashboard'" :class = "model._headerClass" clas…" at bounding box center [340, 543] width 553 height 892
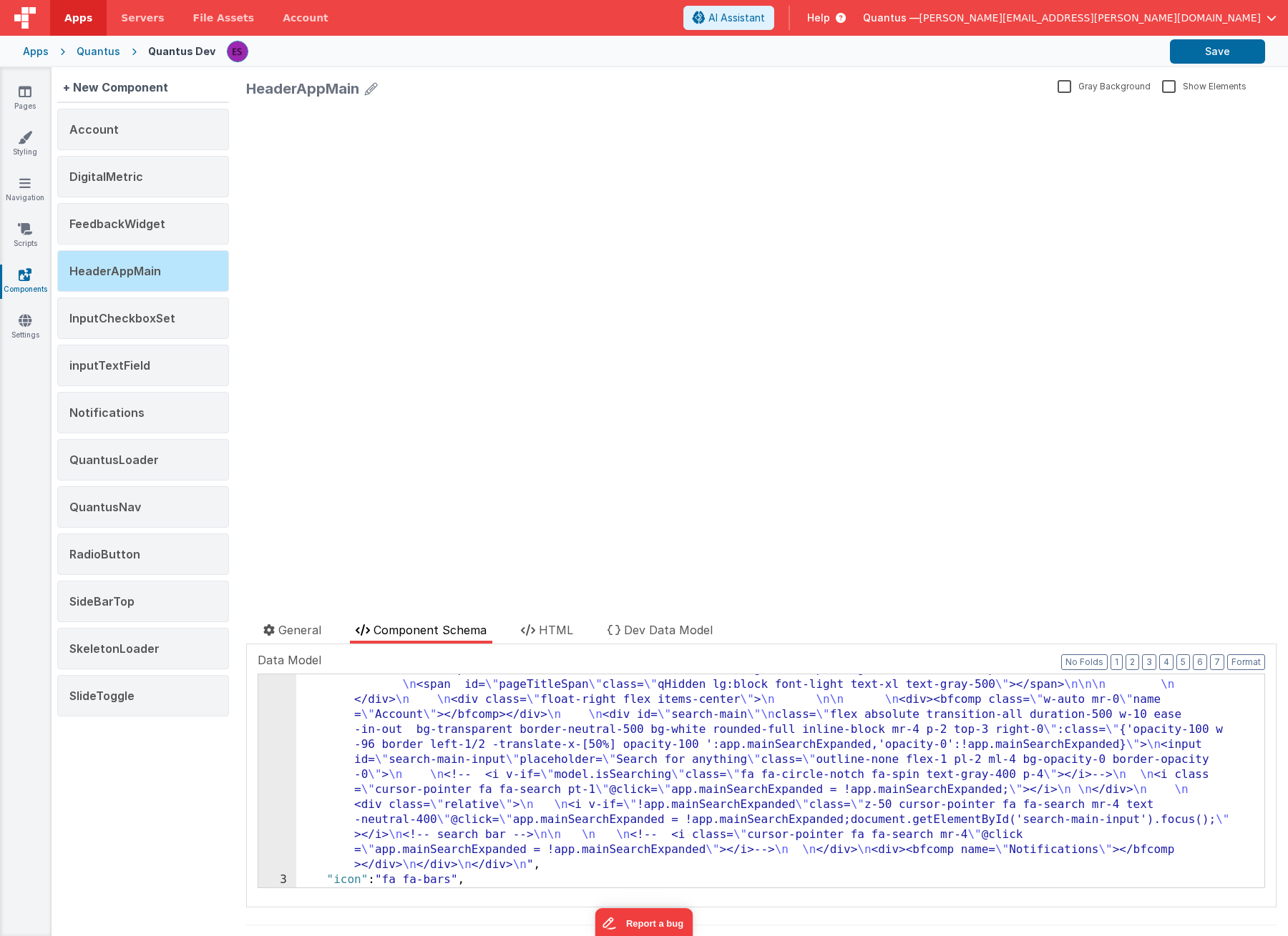
click at [334, 787] on div ""html" : "<div v-if= \" model.pageType == 'dashboard' \" :class= \" model._head…" at bounding box center [775, 739] width 957 height 724
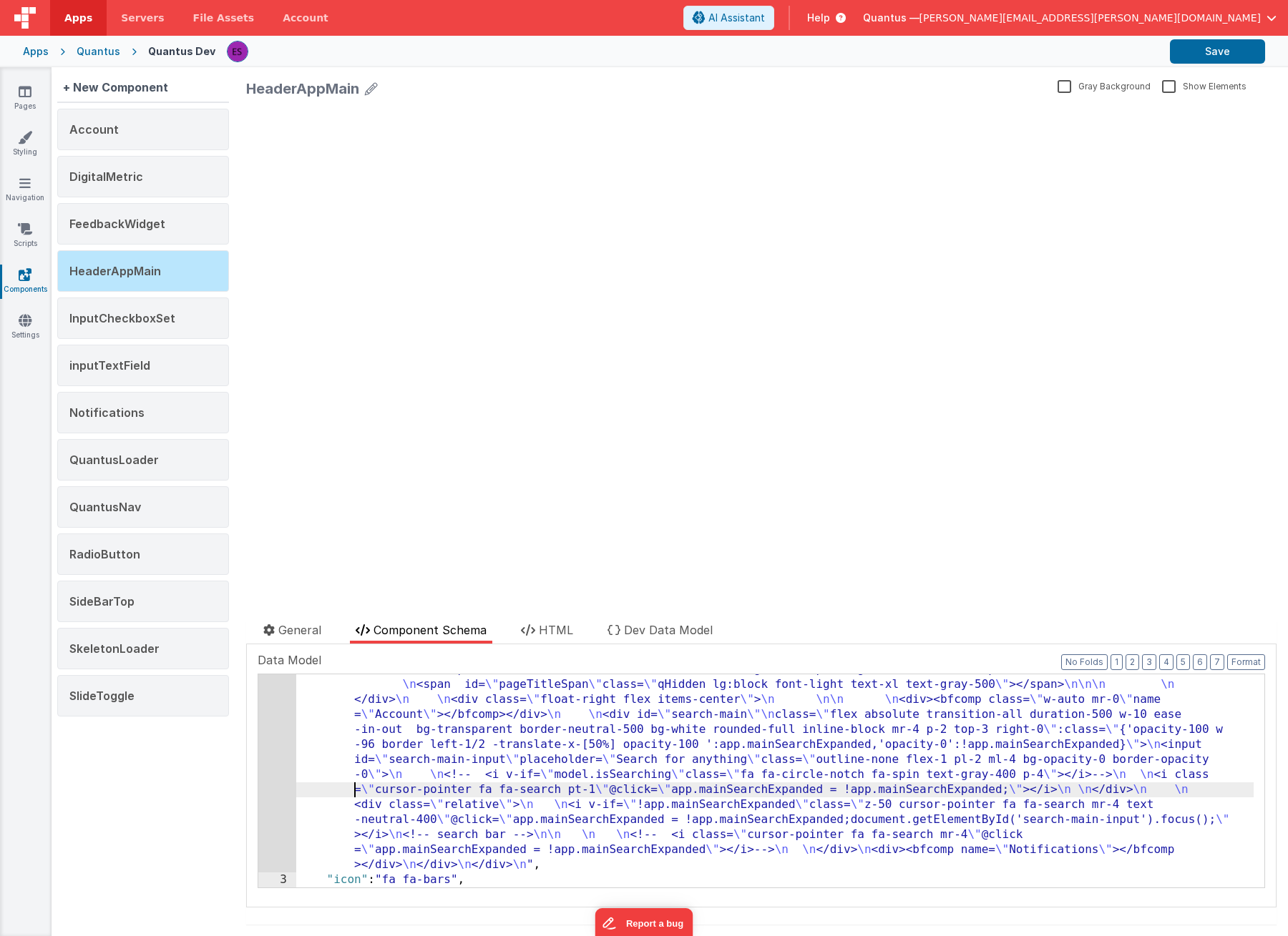
click at [268, 725] on div "2" at bounding box center [277, 625] width 38 height 496
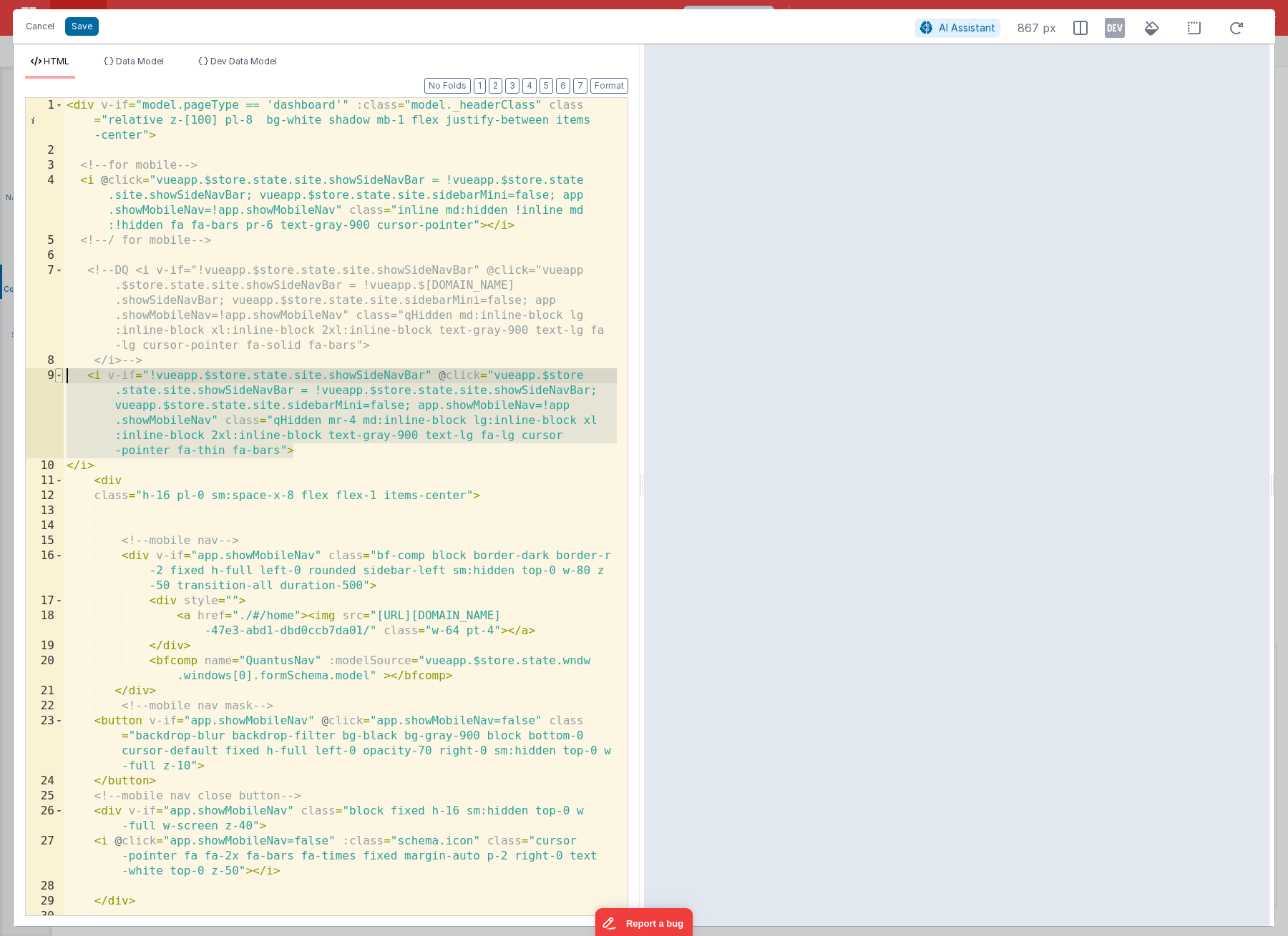
drag, startPoint x: 375, startPoint y: 454, endPoint x: 61, endPoint y: 370, distance: 325.0
click at [61, 370] on div "1 2 3 4 5 6 7 8 9 10 11 12 13 14 15 16 17 18 19 20 21 22 23 24 25 26 27 28 29 3…" at bounding box center [327, 507] width 603 height 819
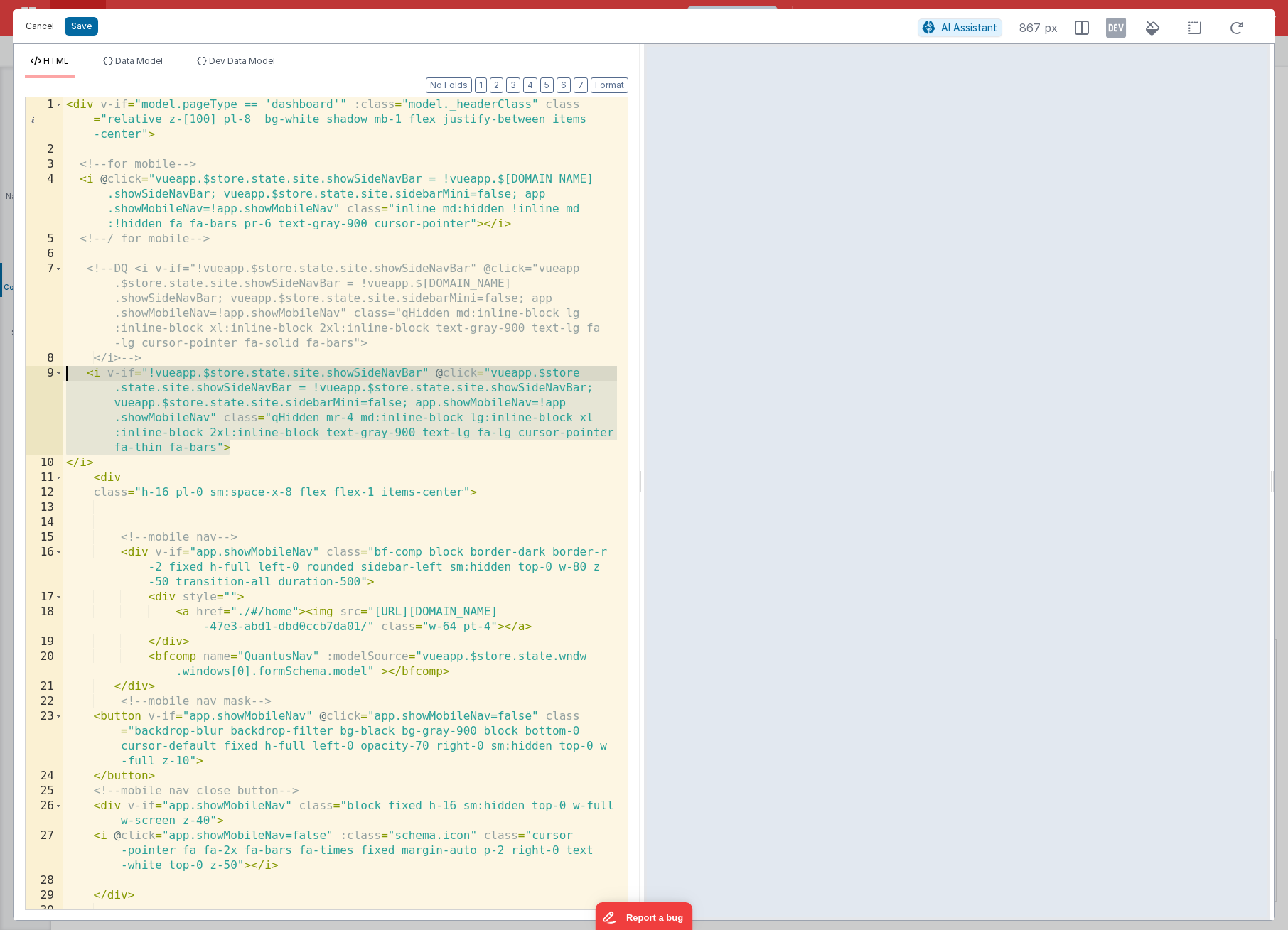
click at [40, 32] on button "Cancel" at bounding box center [39, 26] width 42 height 20
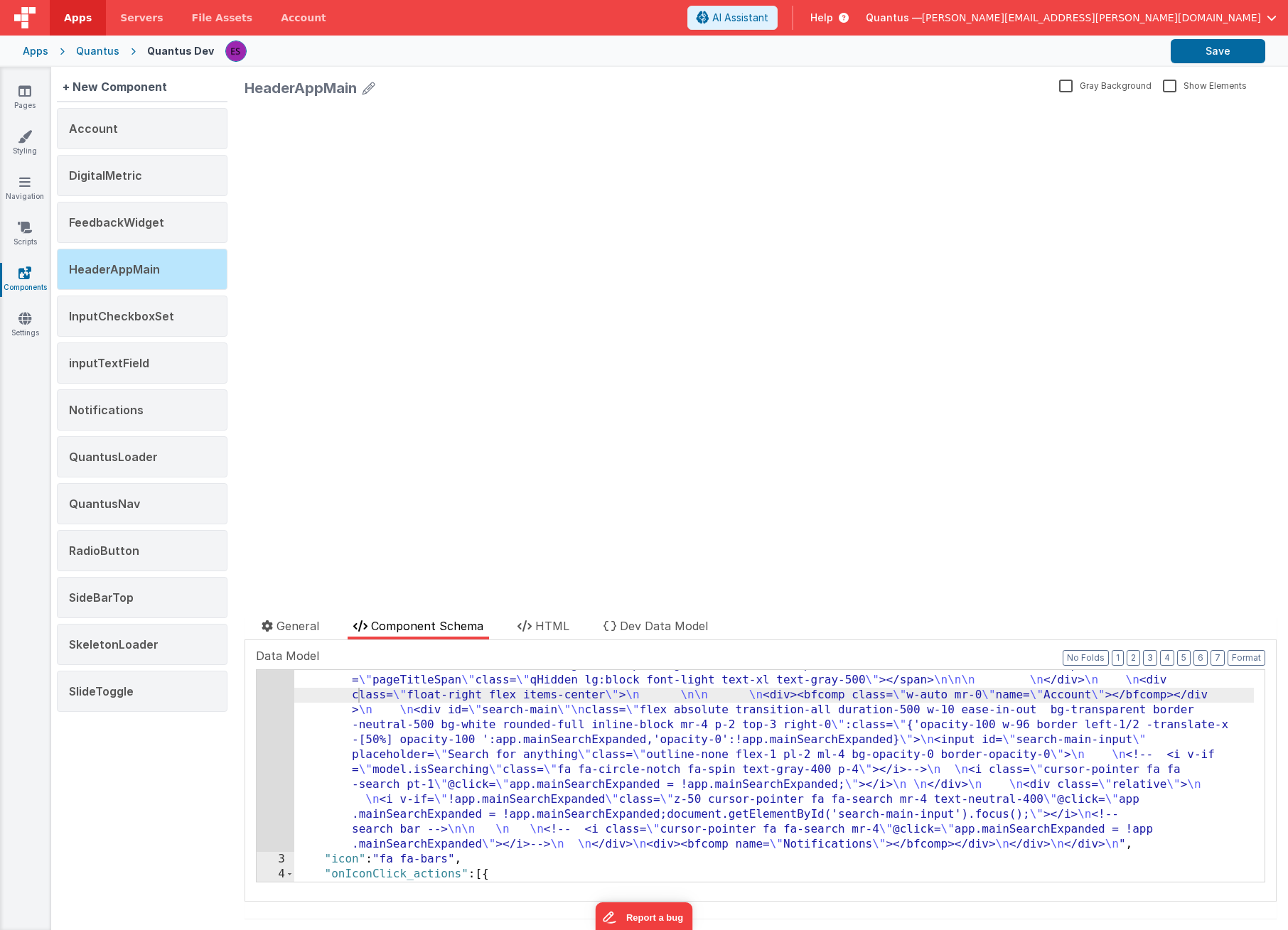
click at [357, 692] on div ""html" : "<div v-if= \" model.pageType == 'dashboard' \" :class= \" model._head…" at bounding box center [774, 726] width 960 height 704
click at [119, 52] on icon at bounding box center [133, 51] width 28 height 14
click at [107, 51] on div "Quantus" at bounding box center [97, 51] width 43 height 14
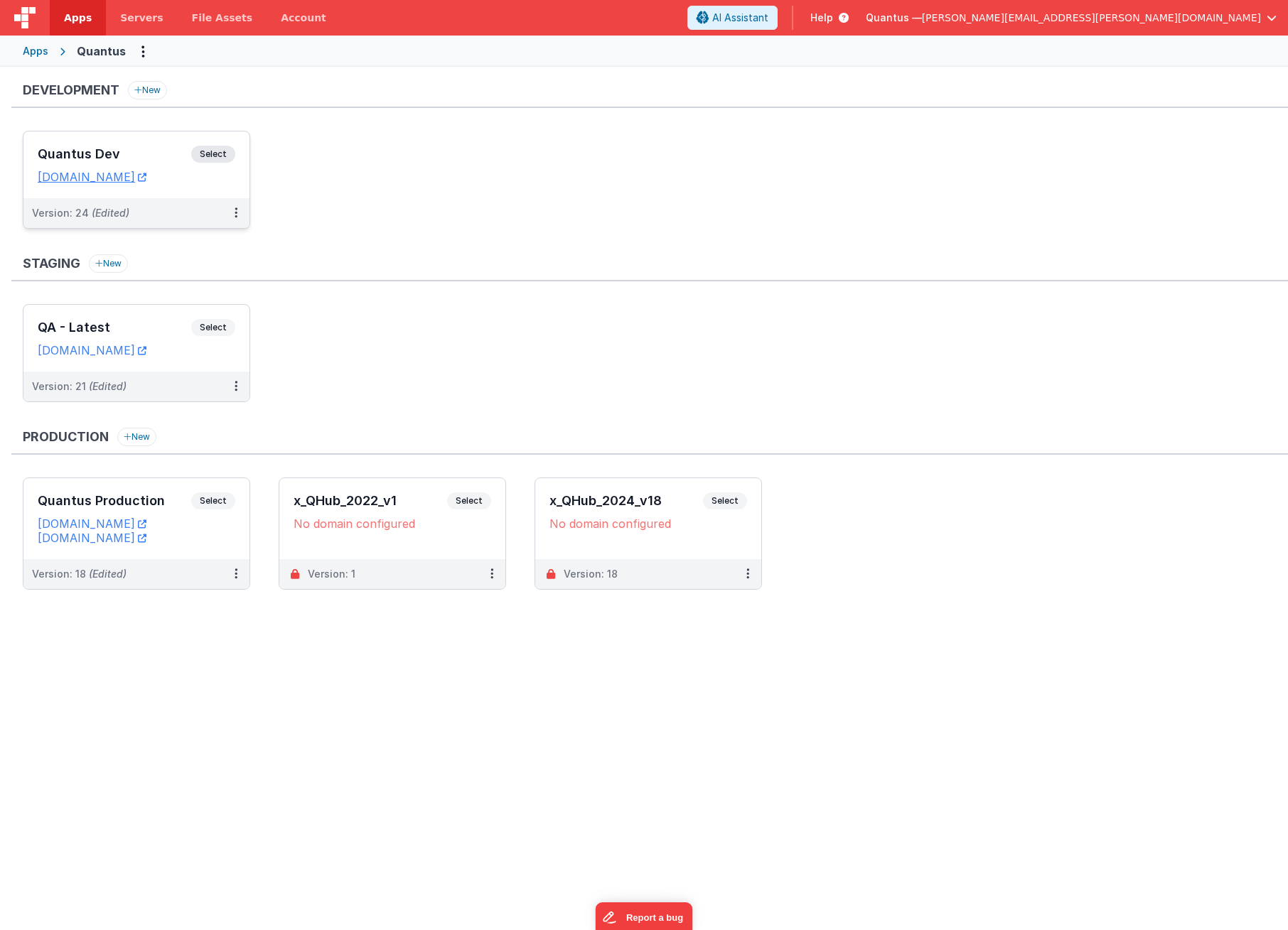
click at [84, 159] on h3 "Quantus Dev" at bounding box center [114, 154] width 154 height 14
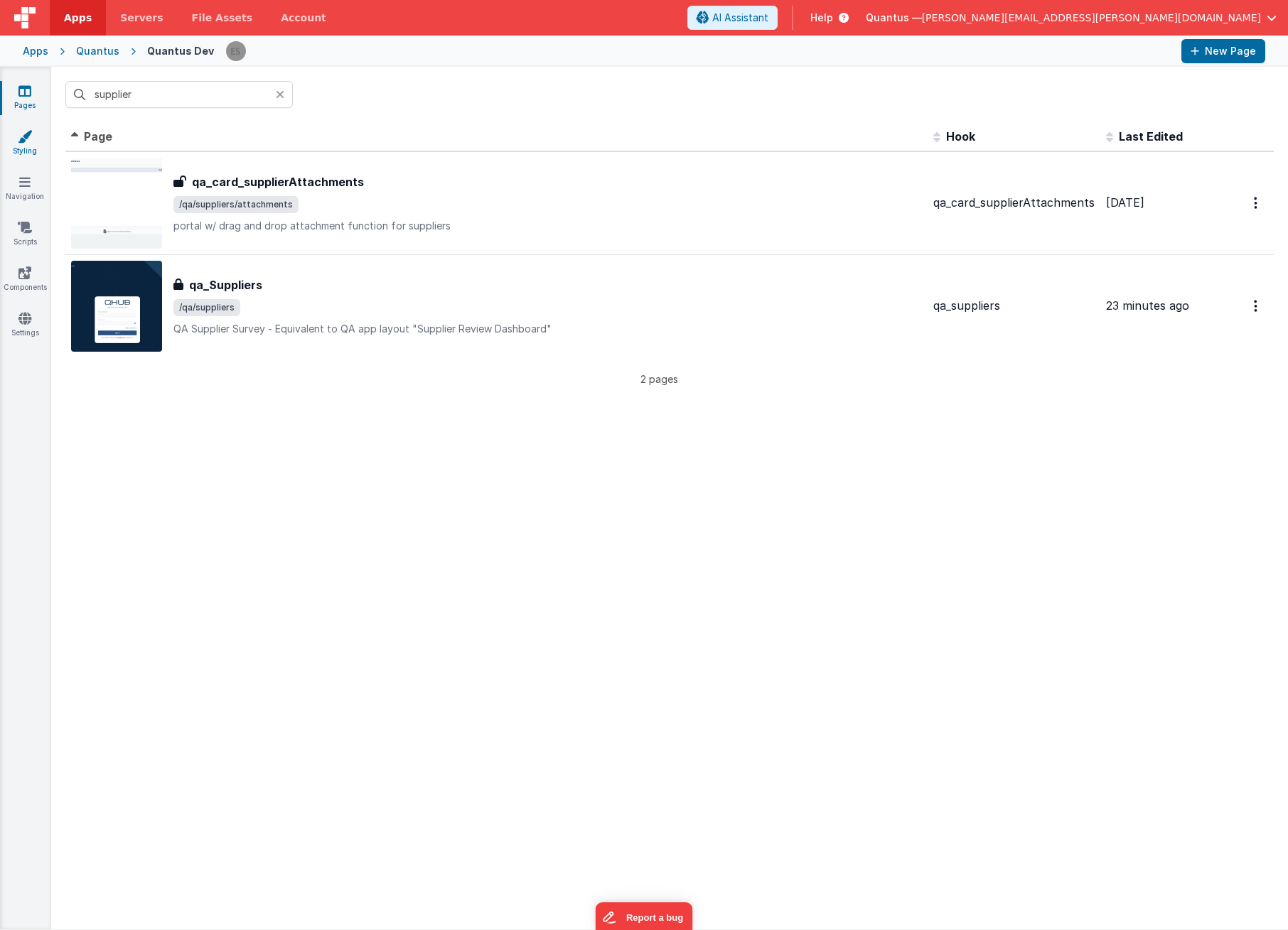
click at [21, 149] on link "Styling" at bounding box center [24, 144] width 51 height 29
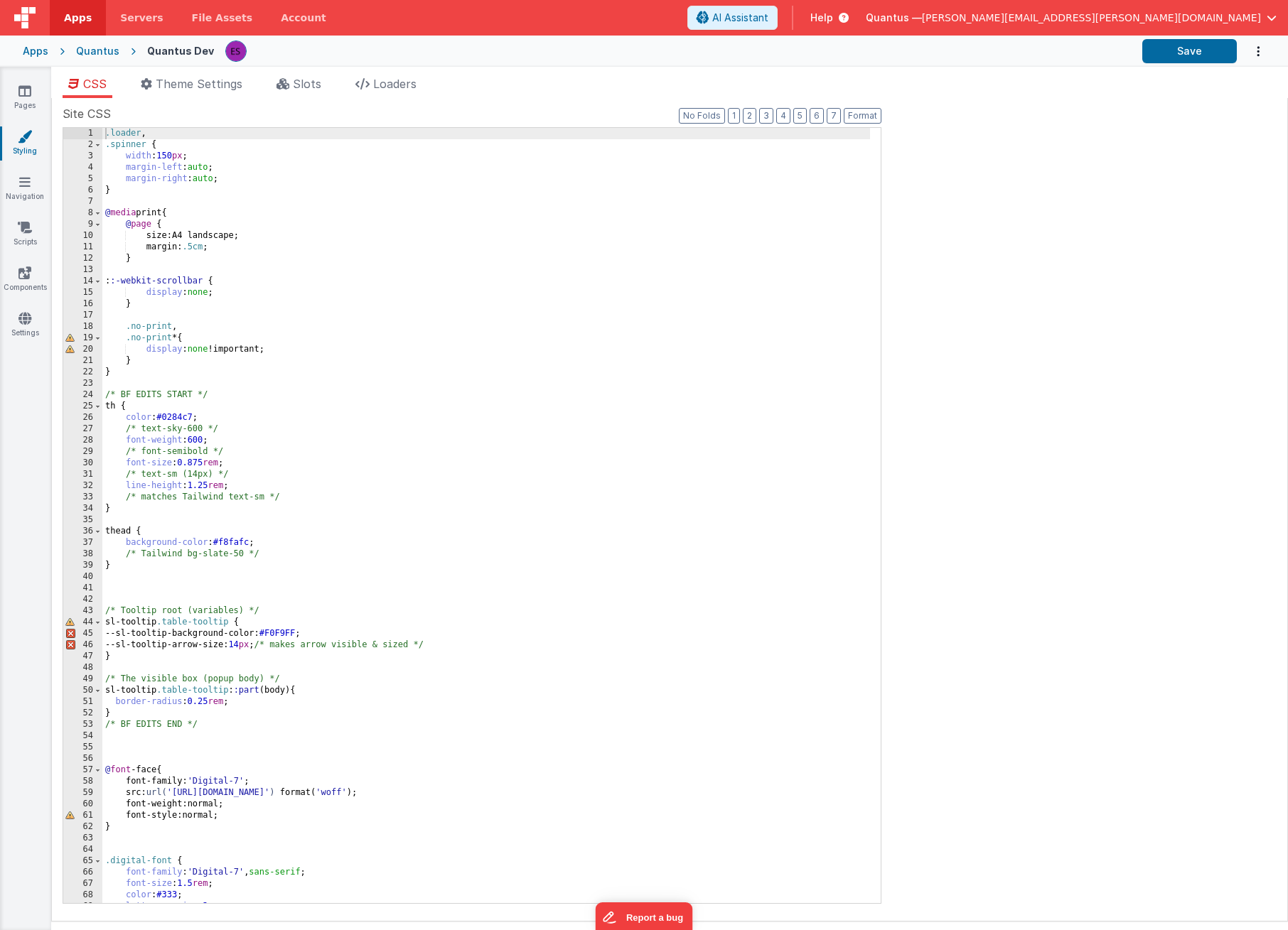
click at [1268, 45] on div "Apps Quantus Quantus Dev Save" at bounding box center [644, 51] width 1288 height 32
click at [1258, 50] on icon "Options" at bounding box center [1258, 51] width 14 height 29
click at [1168, 191] on button at bounding box center [644, 465] width 1288 height 930
click at [1260, 53] on icon "Options" at bounding box center [1258, 51] width 14 height 29
click at [1229, 86] on link "Rollback" at bounding box center [1203, 85] width 125 height 27
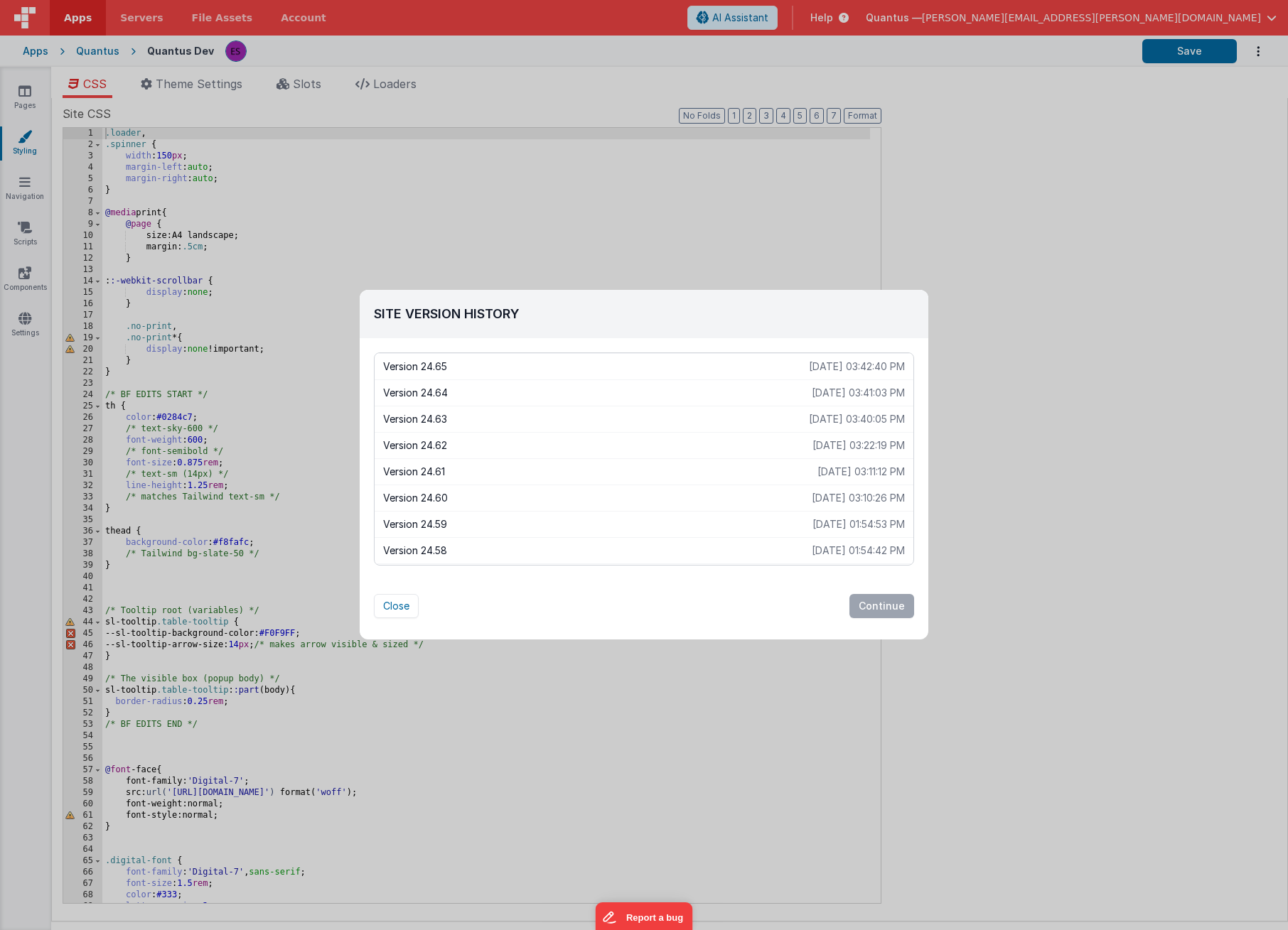
scroll to position [3, 0]
click at [813, 521] on p "2025-08-21 01:54:53 PM" at bounding box center [859, 522] width 92 height 14
click at [604, 526] on p "Version 24.59" at bounding box center [598, 522] width 430 height 14
click at [875, 611] on button "Continue" at bounding box center [881, 605] width 64 height 24
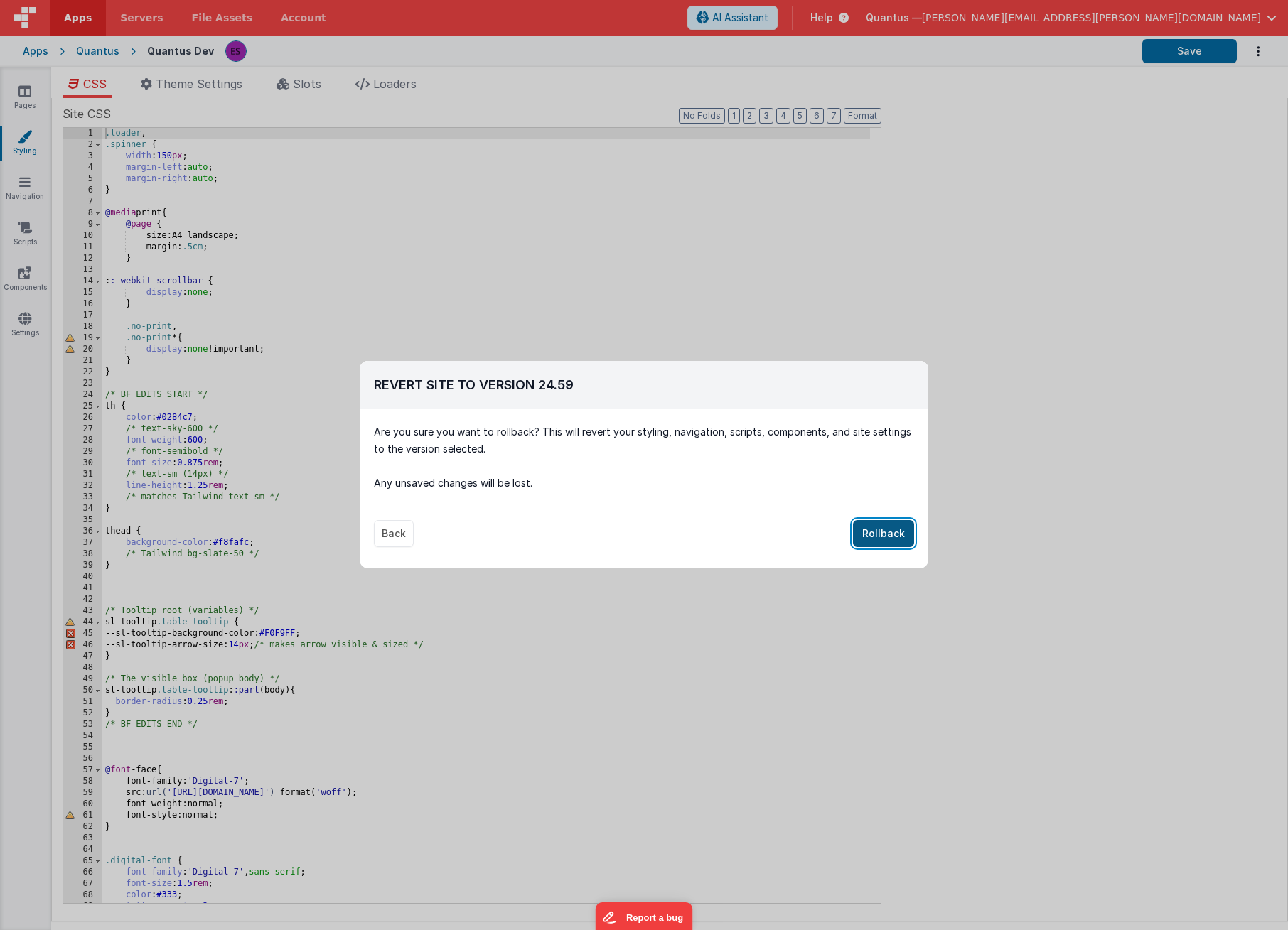
click at [897, 543] on button "Rollback" at bounding box center [884, 533] width 62 height 27
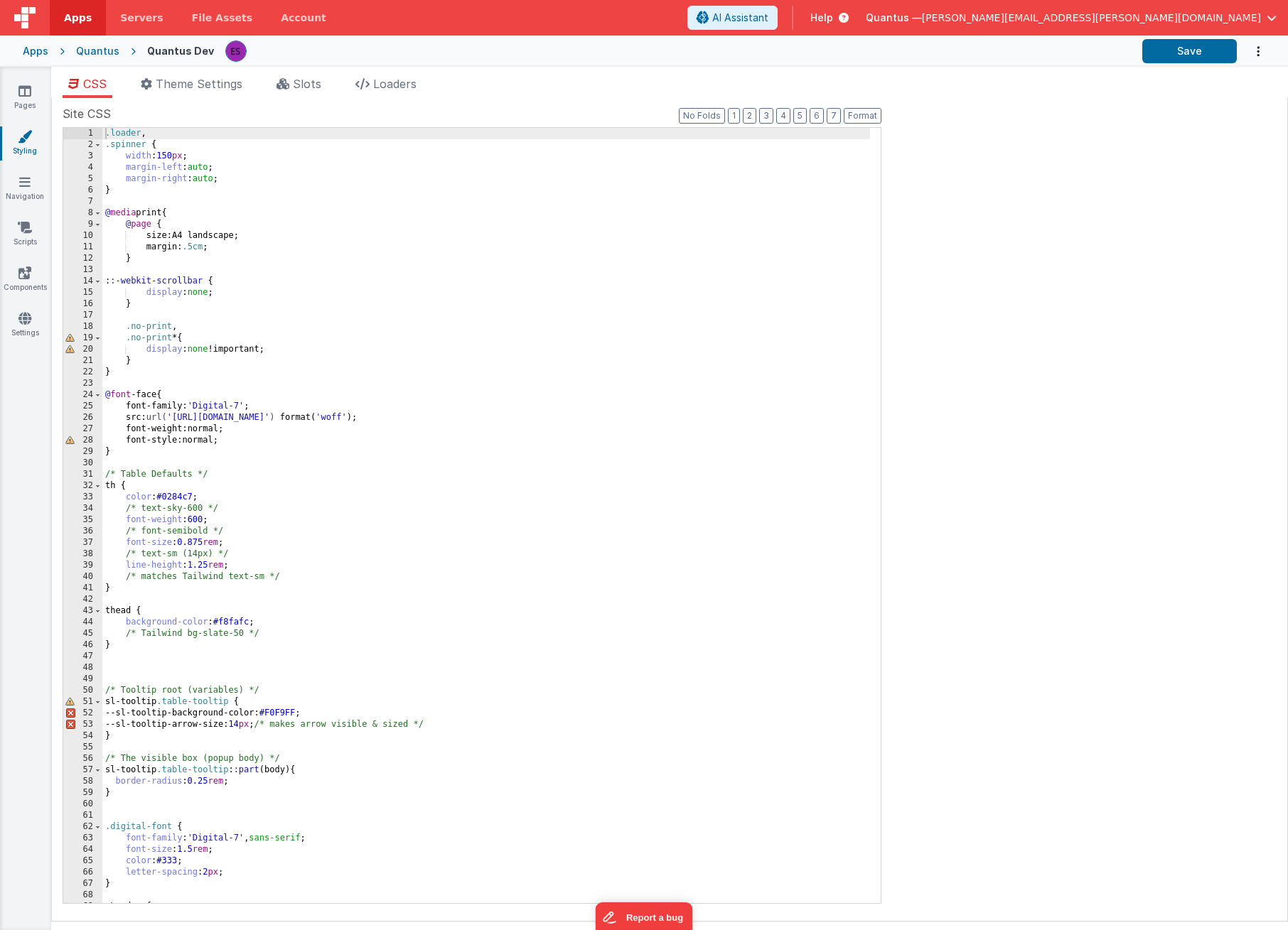
click at [721, 516] on div ".loader , .spinner { width : 150 px ; margin-left : auto ; margin-right : auto …" at bounding box center [486, 526] width 768 height 798
click at [1260, 53] on icon "Options" at bounding box center [1258, 51] width 14 height 29
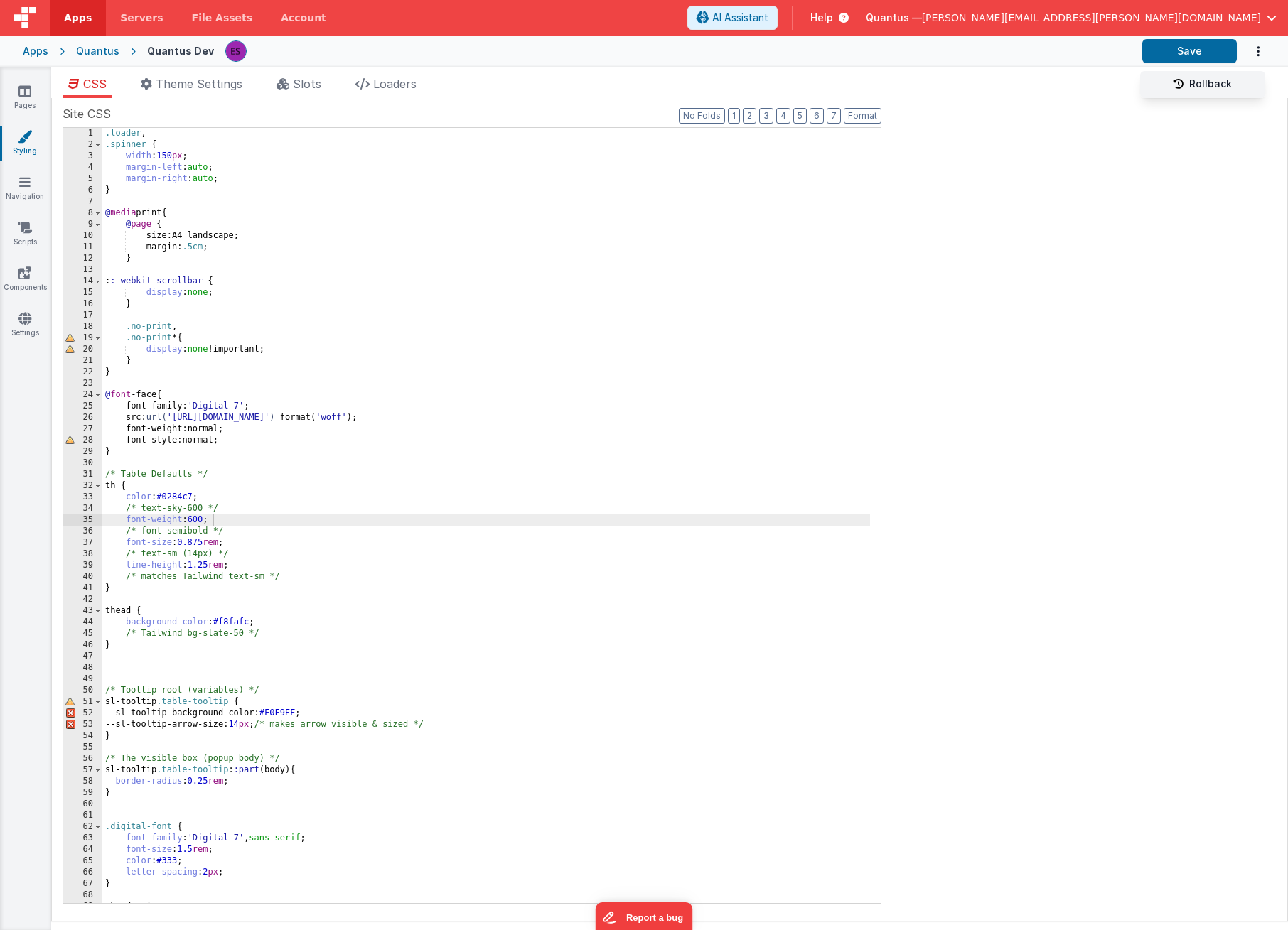
click at [1233, 83] on link "Rollback" at bounding box center [1203, 85] width 125 height 27
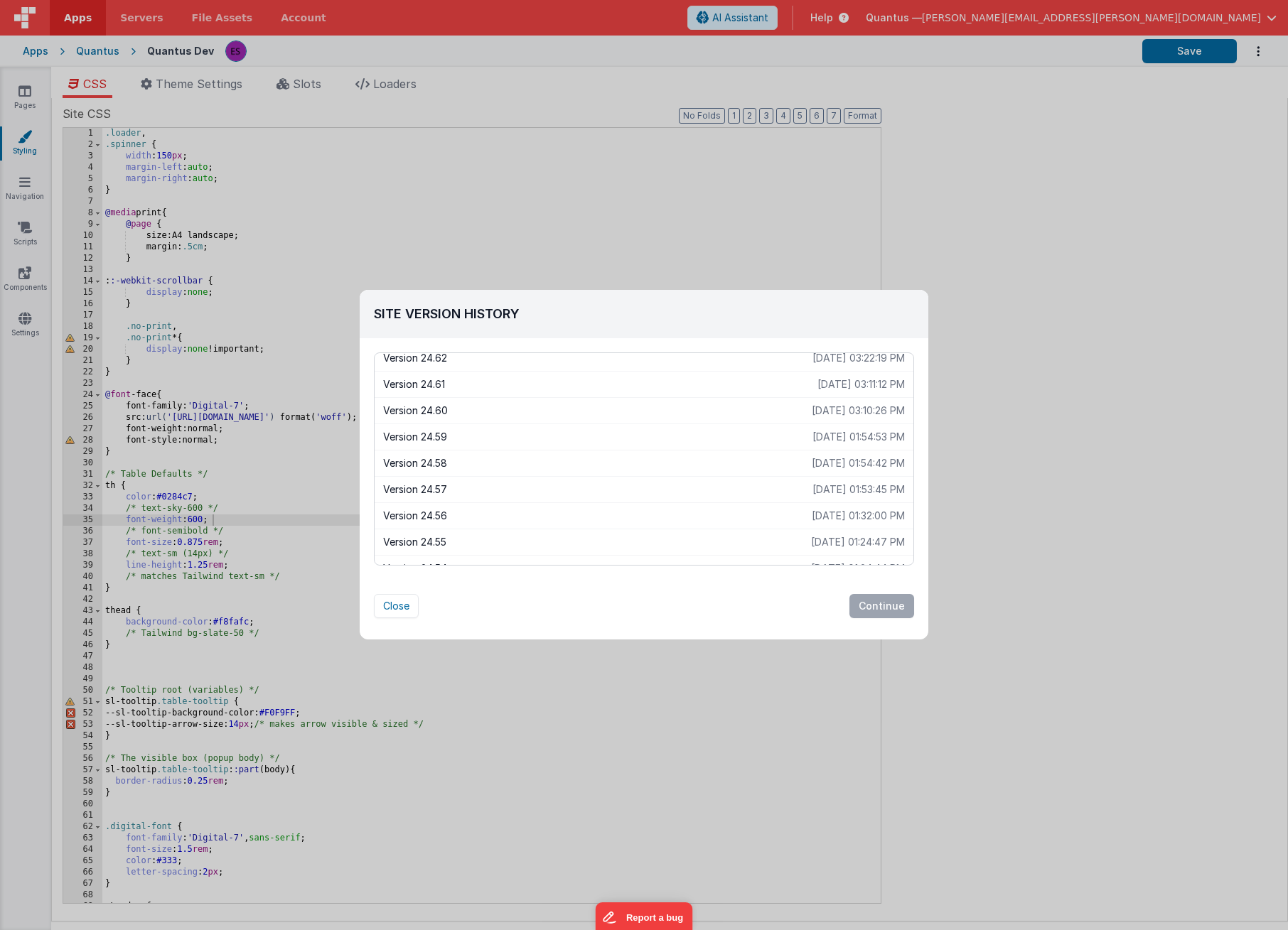
scroll to position [141, 0]
click at [817, 493] on p "2025-08-21 01:32:00 PM" at bounding box center [858, 488] width 93 height 14
click at [873, 605] on button "Continue" at bounding box center [881, 605] width 64 height 24
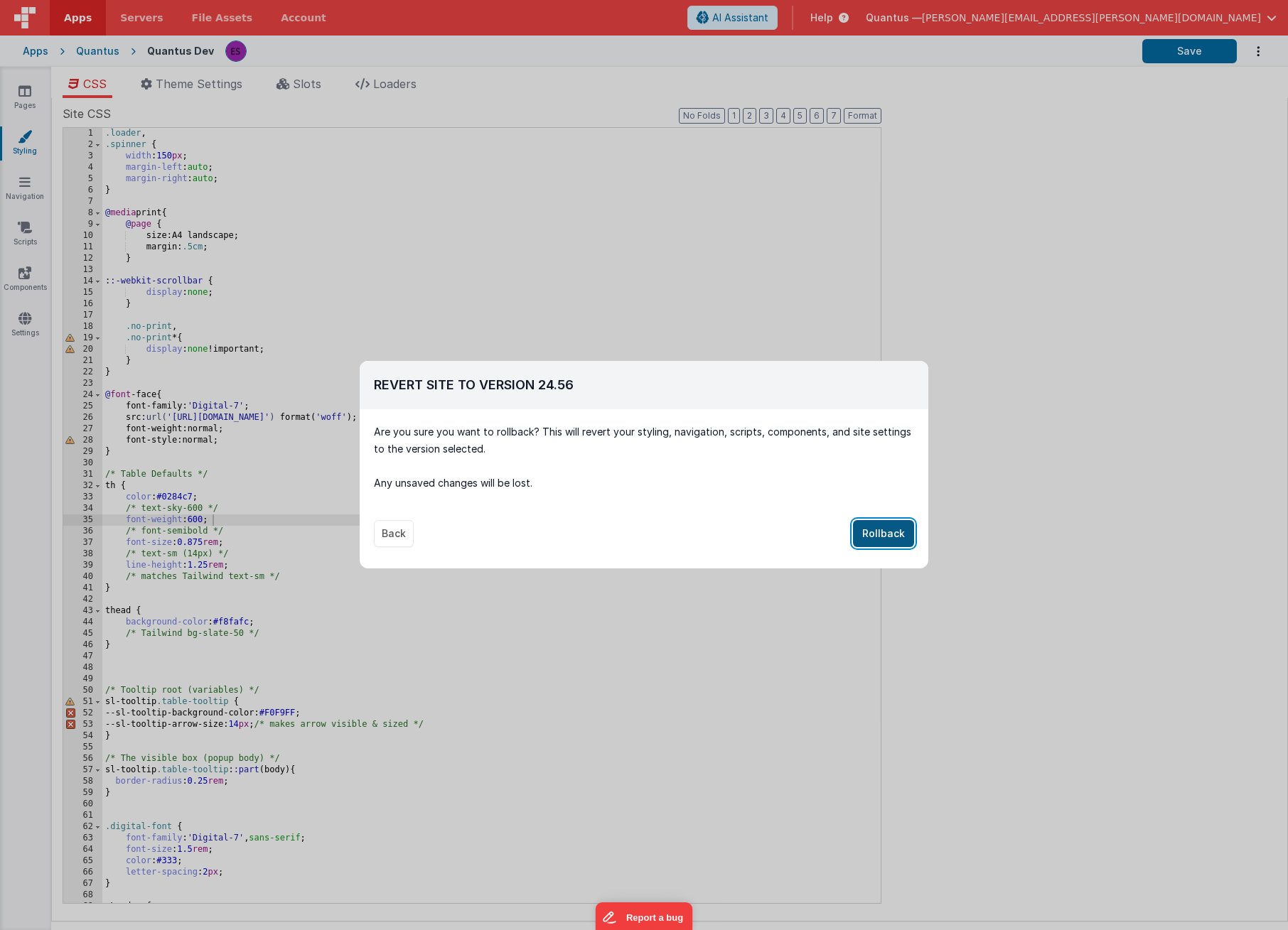
click at [873, 534] on button "Rollback" at bounding box center [884, 533] width 62 height 27
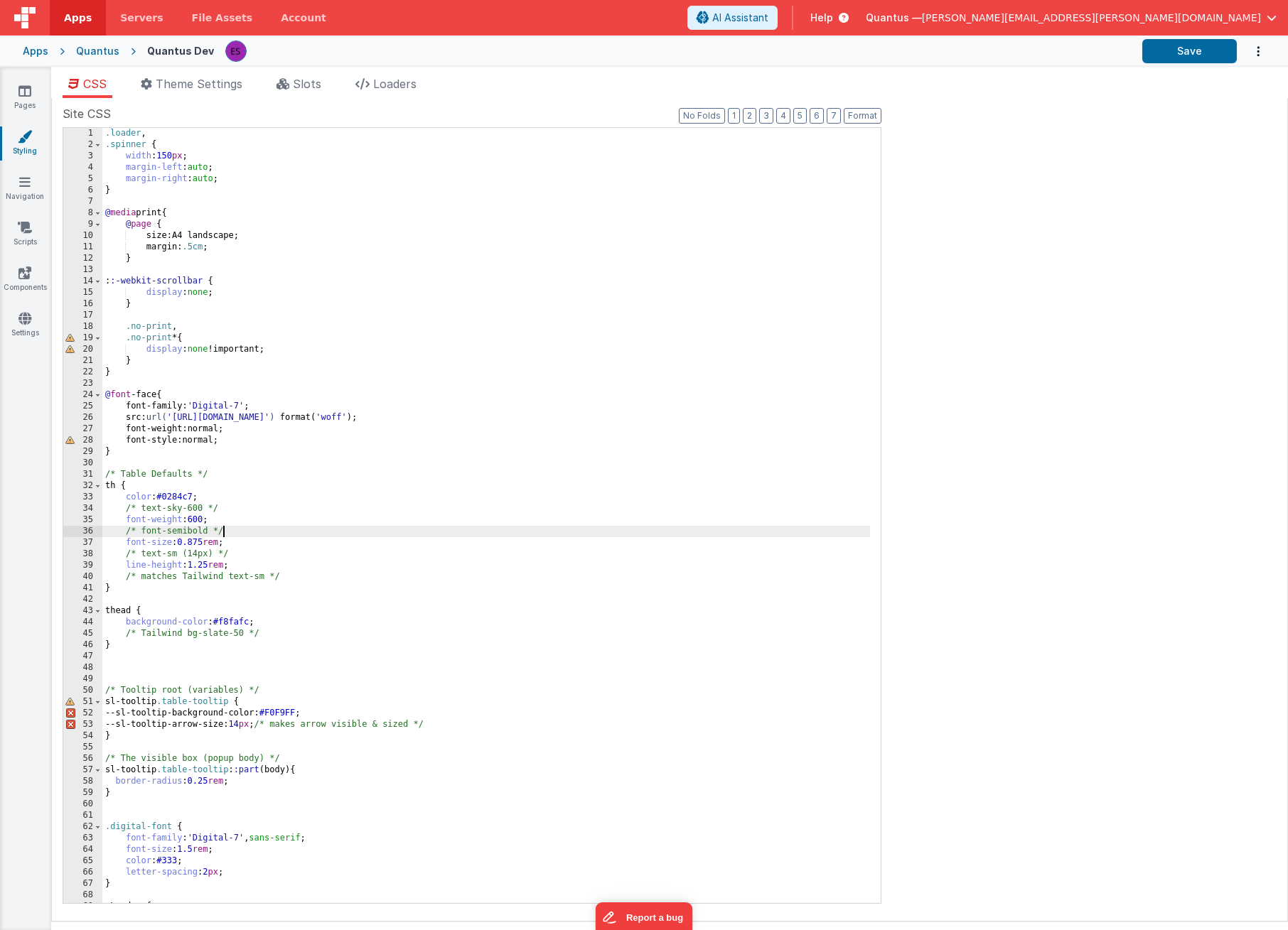
click at [827, 536] on div ".loader , .spinner { width : 150 px ; margin-left : auto ; margin-right : auto …" at bounding box center [486, 526] width 768 height 798
click at [332, 548] on div ".loader , .spinner { width : 150 px ; margin-left : auto ; margin-right : auto …" at bounding box center [486, 526] width 768 height 798
click at [1252, 50] on icon "Options" at bounding box center [1258, 51] width 14 height 29
click at [1233, 86] on link "Rollback" at bounding box center [1203, 85] width 125 height 27
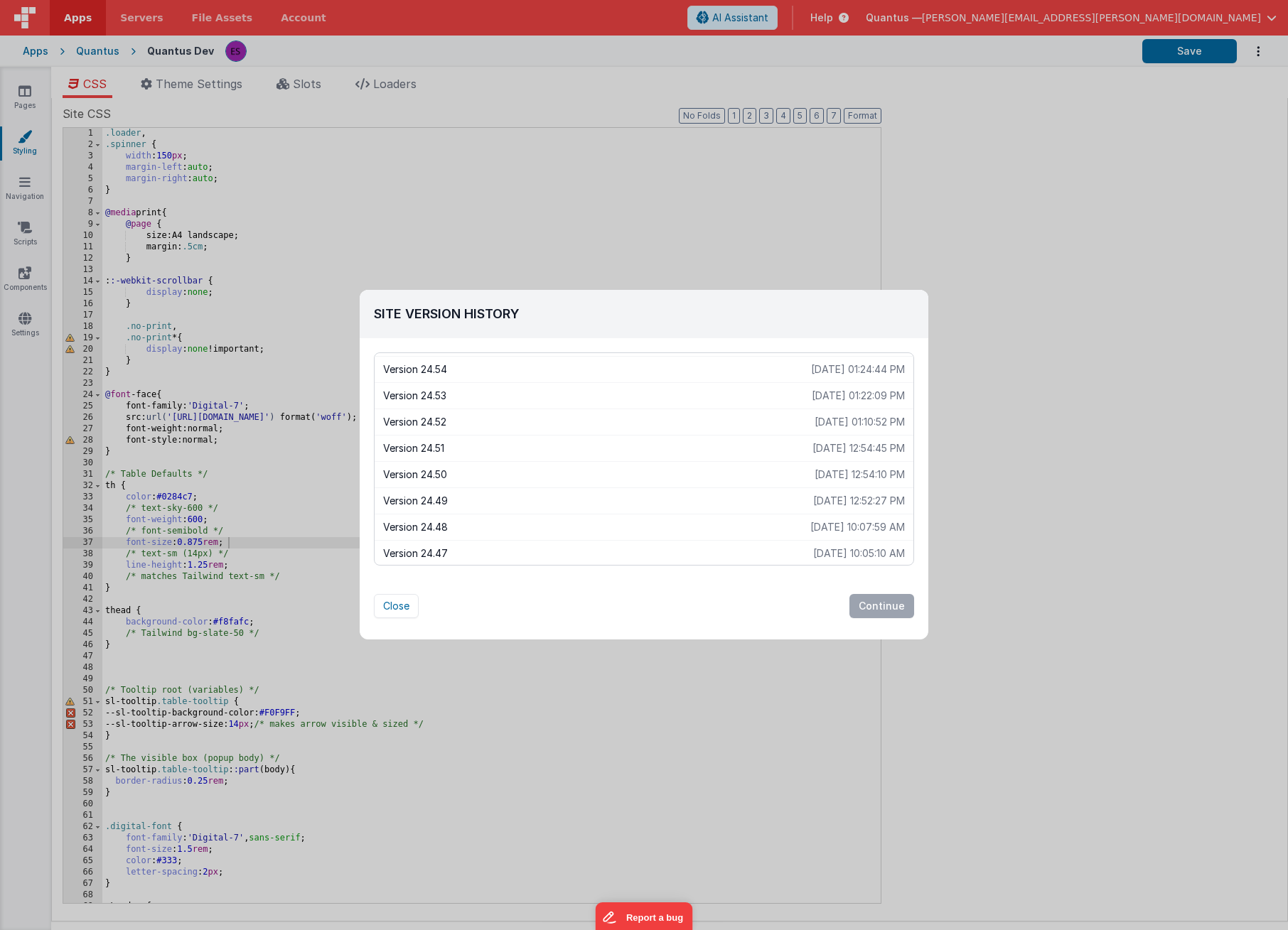
scroll to position [340, 0]
click at [868, 523] on p "2025-08-21 10:07:59 AM" at bounding box center [857, 526] width 94 height 14
click at [881, 605] on button "Continue" at bounding box center [881, 605] width 64 height 24
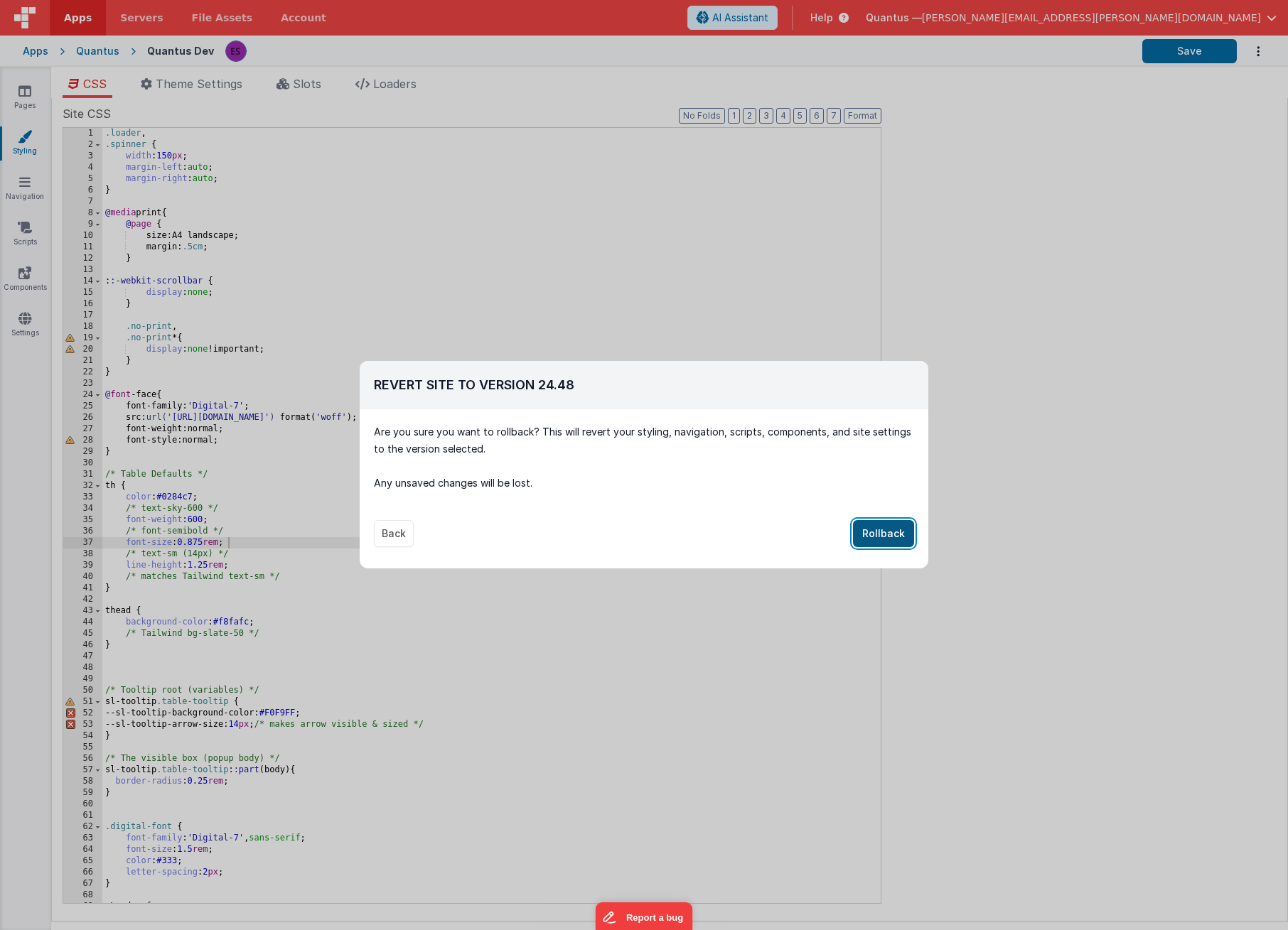
click at [882, 542] on button "Rollback" at bounding box center [884, 533] width 62 height 27
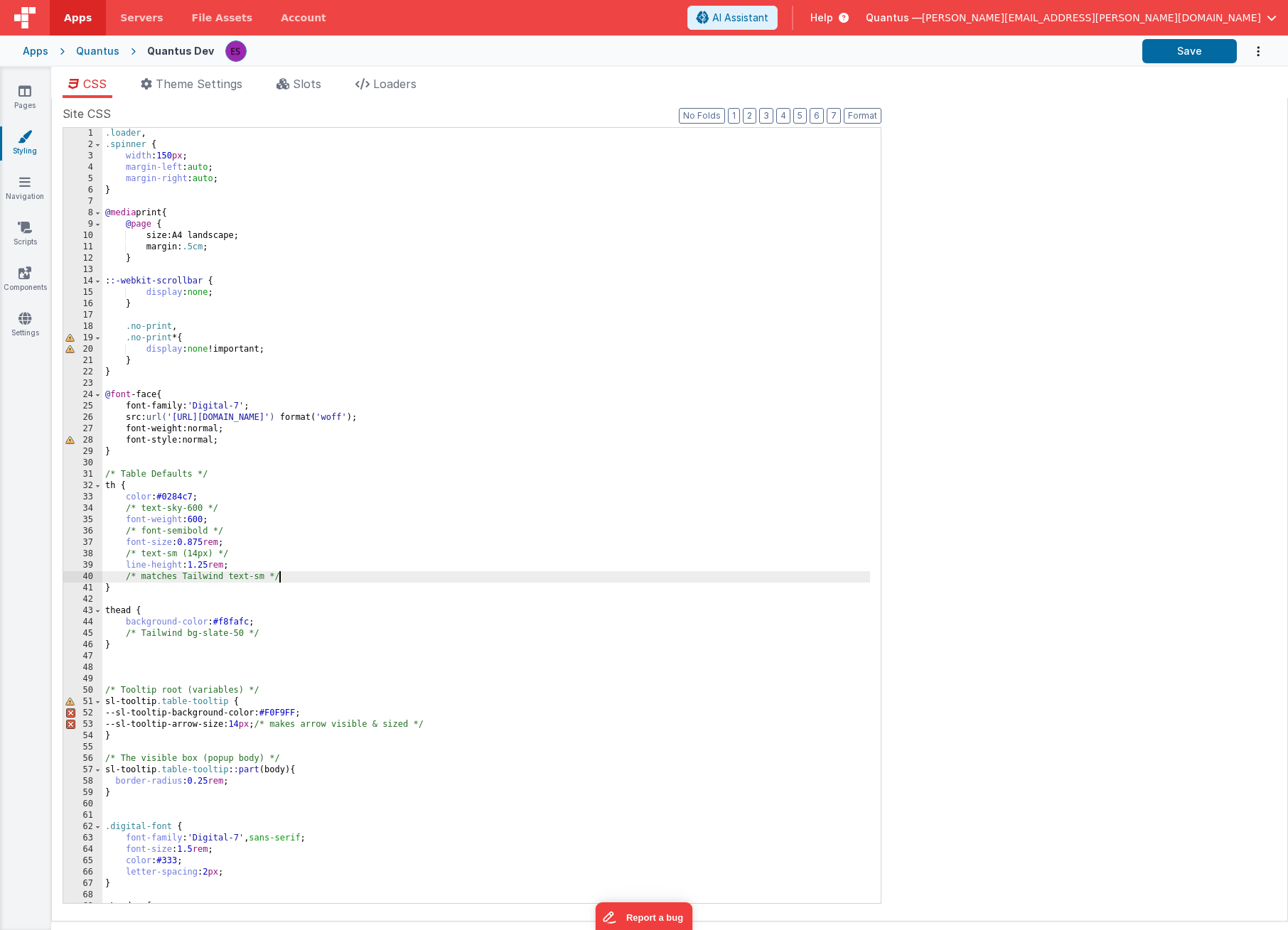
click at [580, 580] on div ".loader , .spinner { width : 150 px ; margin-left : auto ; margin-right : auto …" at bounding box center [486, 526] width 768 height 798
click at [1258, 54] on icon "Options" at bounding box center [1258, 51] width 14 height 29
click at [1231, 78] on link "Rollback" at bounding box center [1203, 85] width 125 height 27
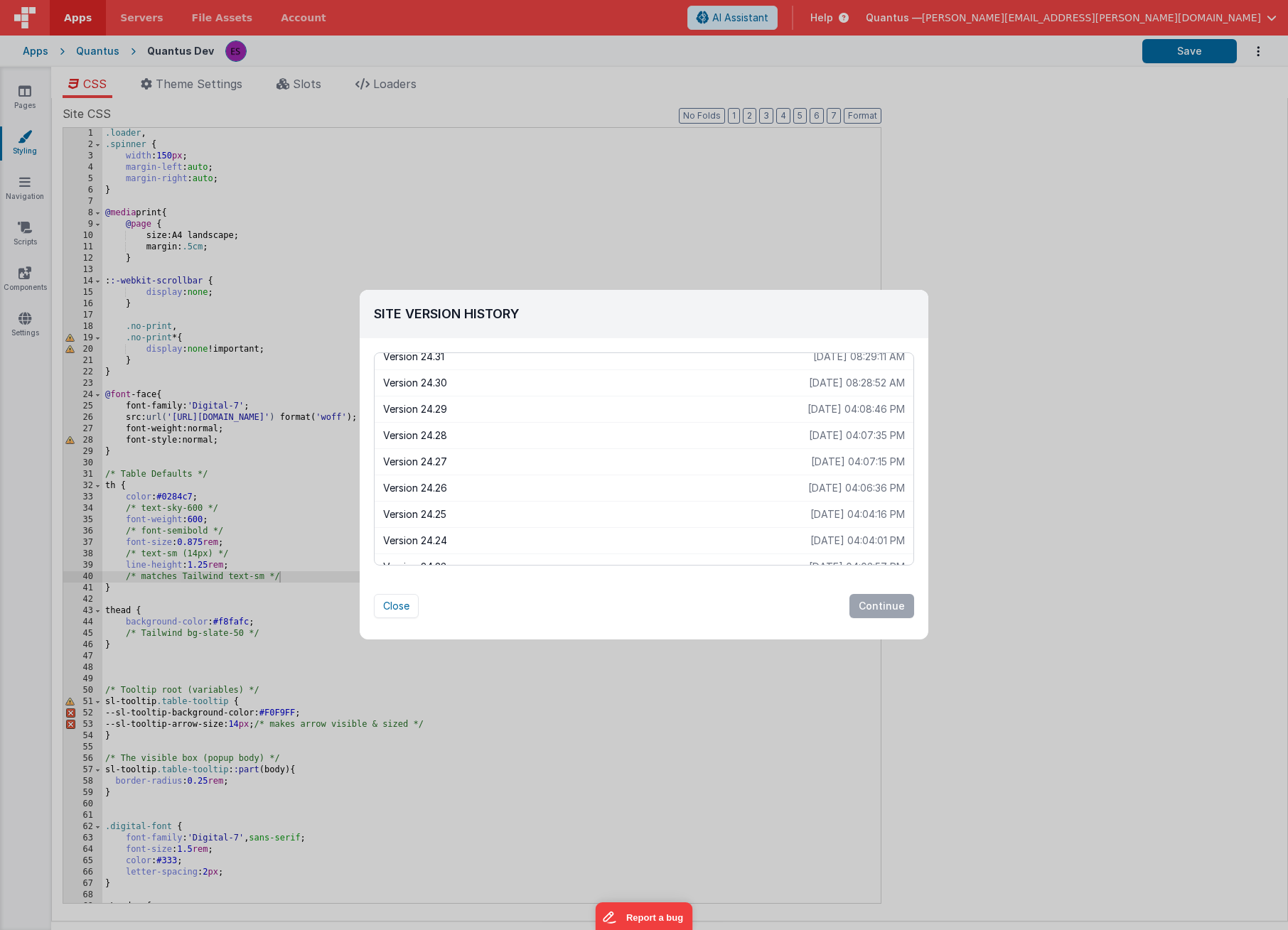
scroll to position [980, 0]
click at [769, 398] on div "Version 24.30 2025-08-21 08:28:52 AM" at bounding box center [644, 385] width 539 height 26
click at [807, 407] on p "2025-08-20 04:08:46 PM" at bounding box center [855, 412] width 97 height 14
click at [881, 608] on button "Continue" at bounding box center [881, 605] width 64 height 24
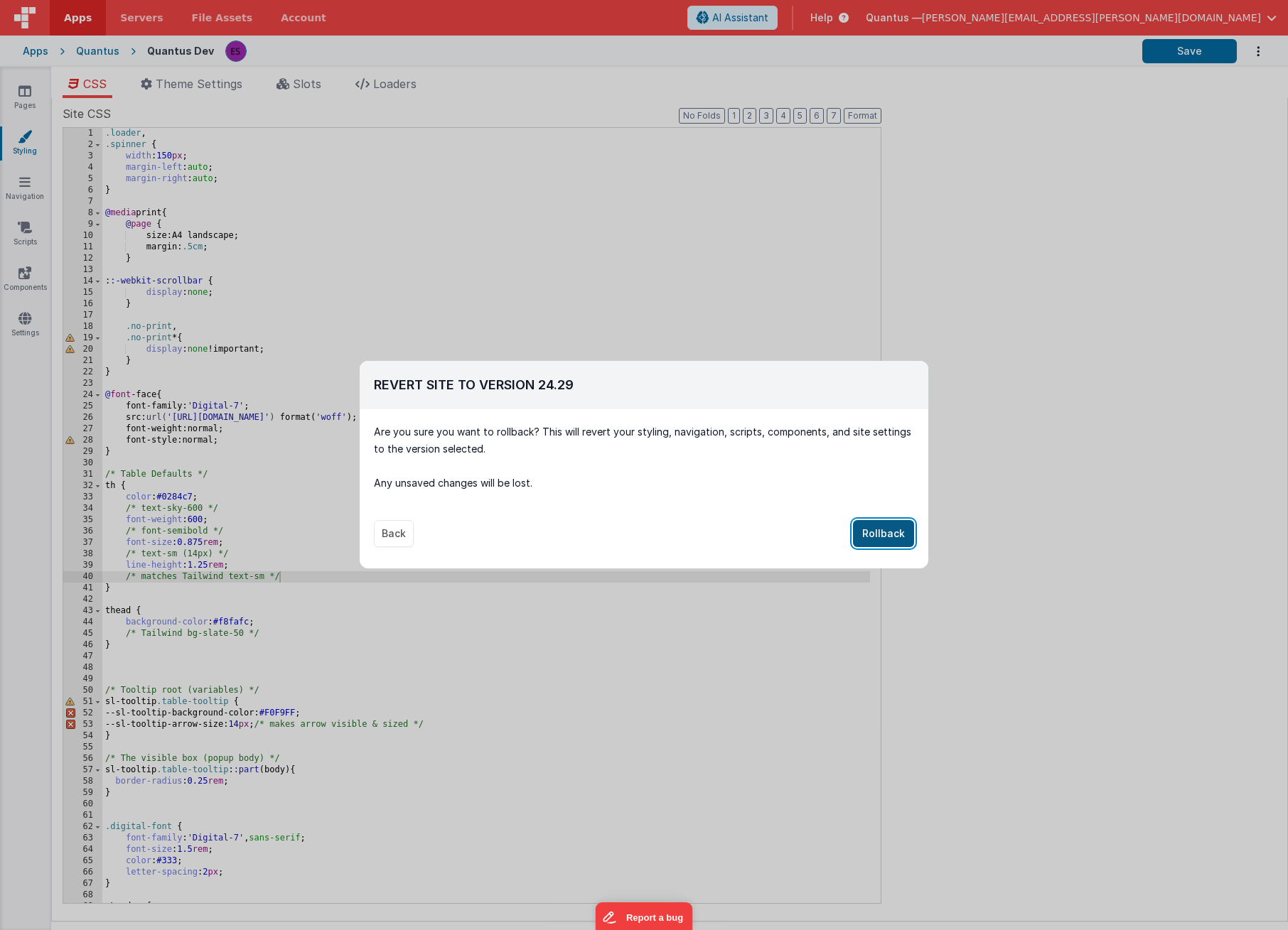
click at [868, 537] on button "Rollback" at bounding box center [884, 533] width 62 height 27
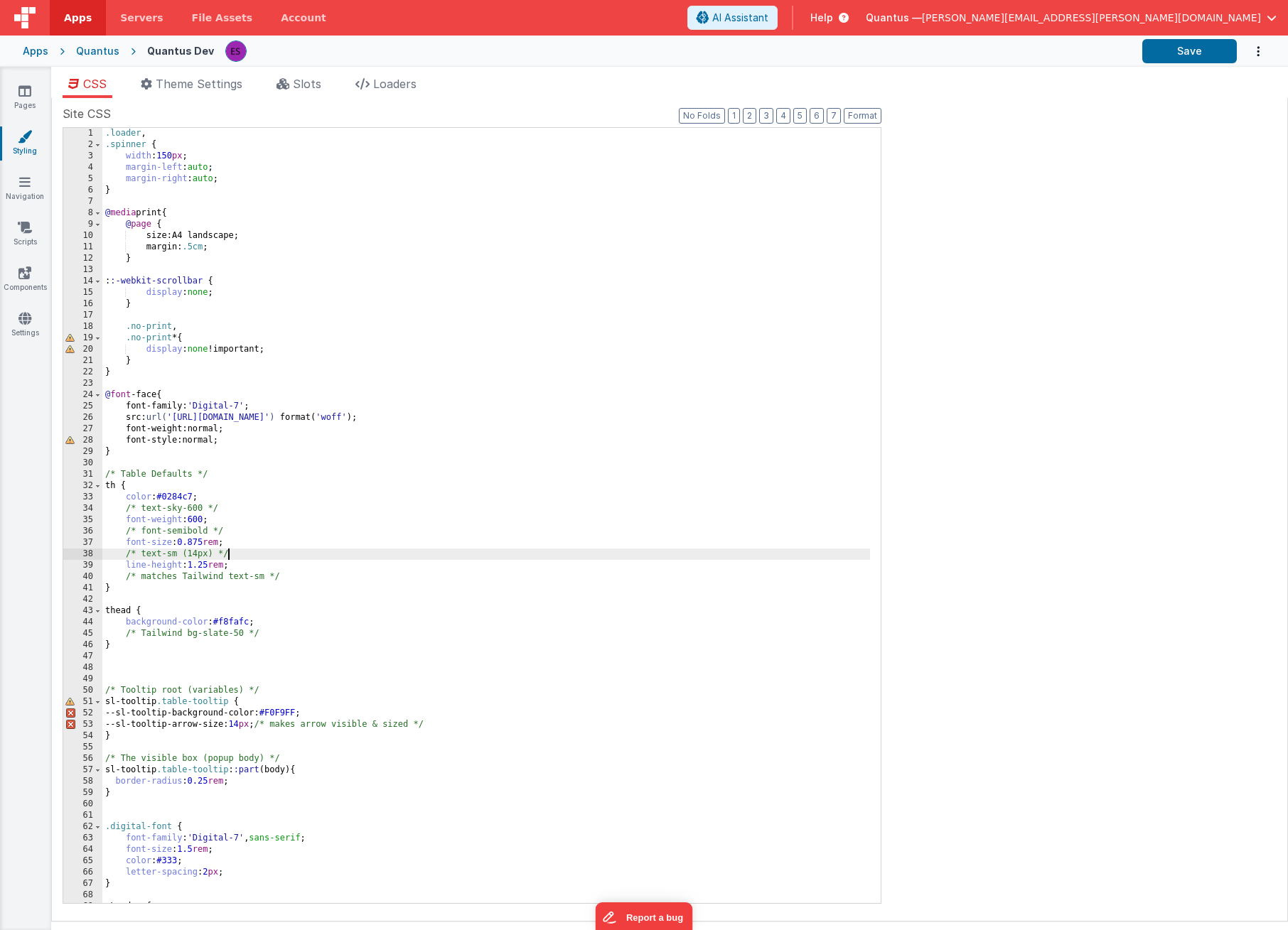
click at [759, 552] on div ".loader , .spinner { width : 150 px ; margin-left : auto ; margin-right : auto …" at bounding box center [486, 526] width 768 height 798
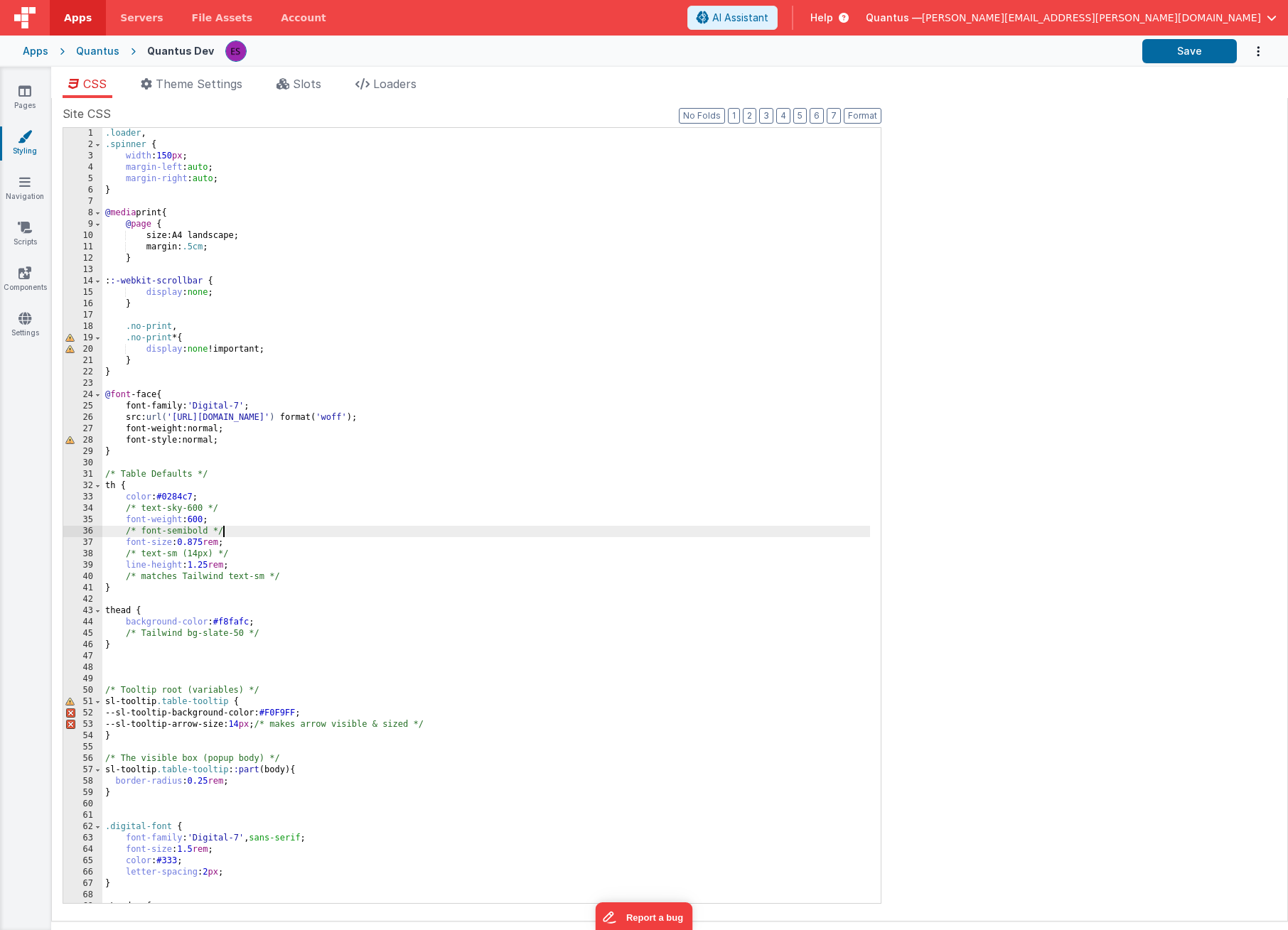
click at [296, 529] on div ".loader , .spinner { width : 150 px ; margin-left : auto ; margin-right : auto …" at bounding box center [486, 526] width 768 height 798
click at [85, 52] on div "Quantus" at bounding box center [97, 51] width 43 height 14
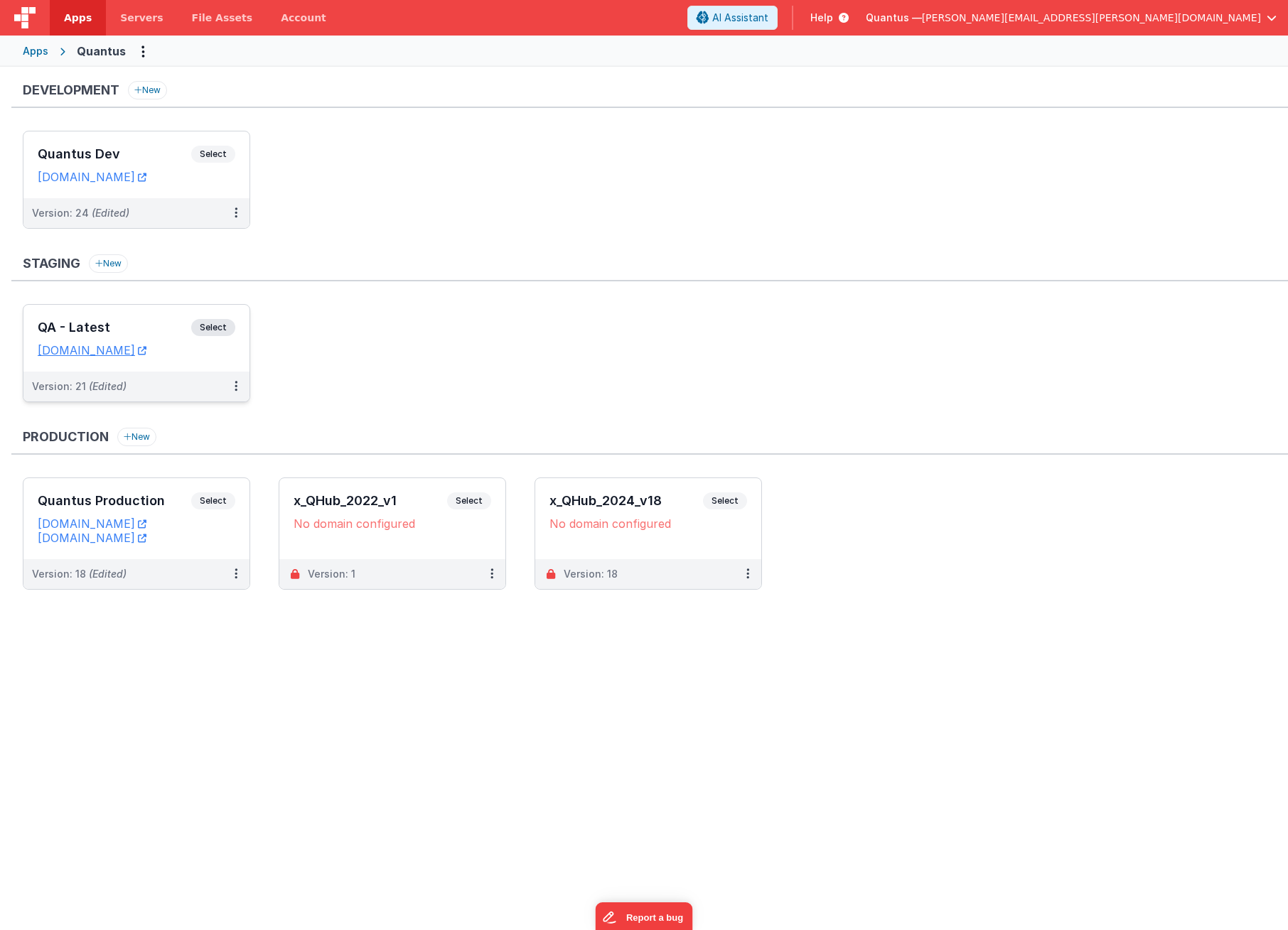
click at [100, 326] on h3 "QA - Latest" at bounding box center [114, 328] width 154 height 14
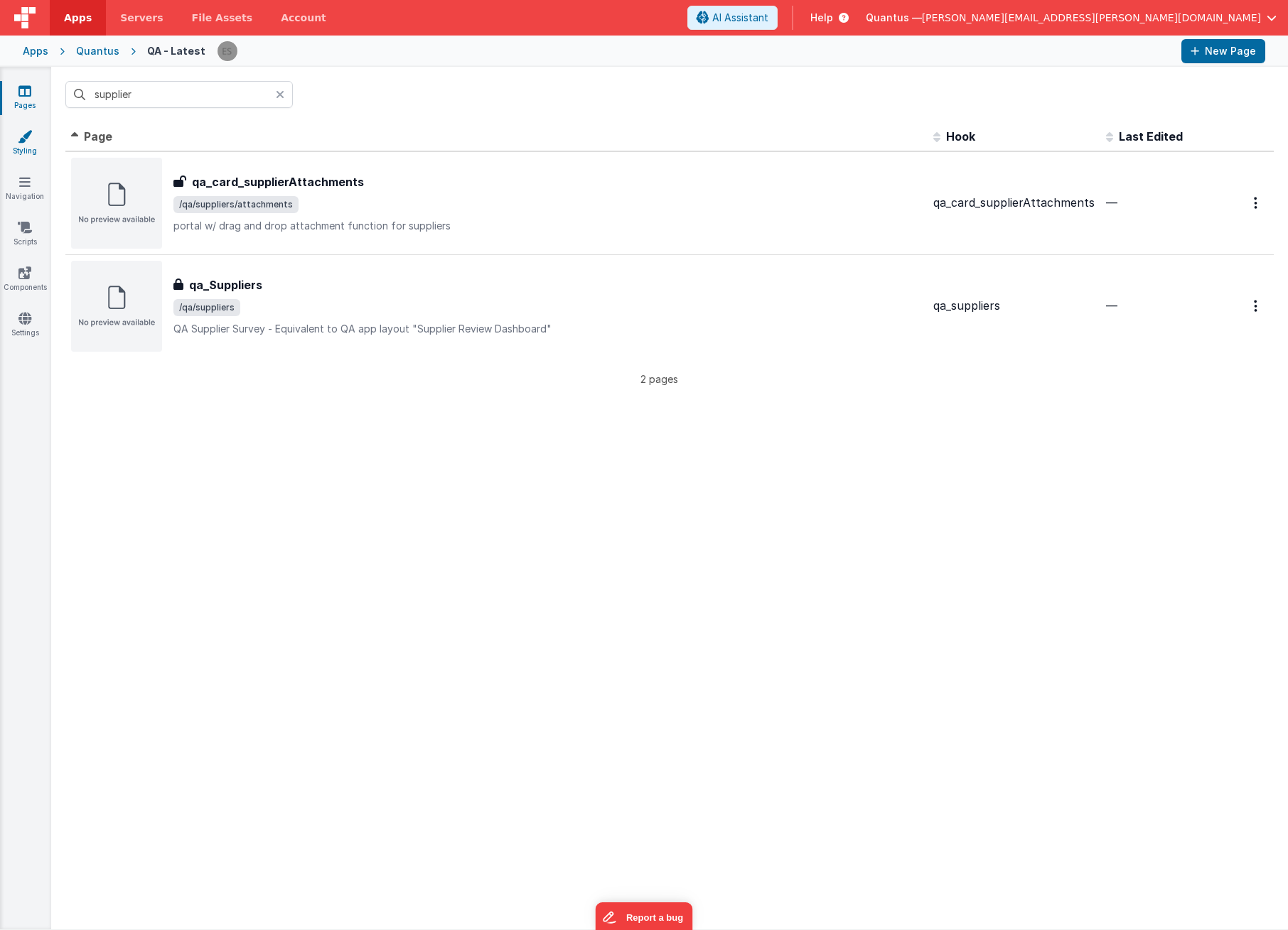
click at [27, 142] on icon at bounding box center [24, 136] width 14 height 14
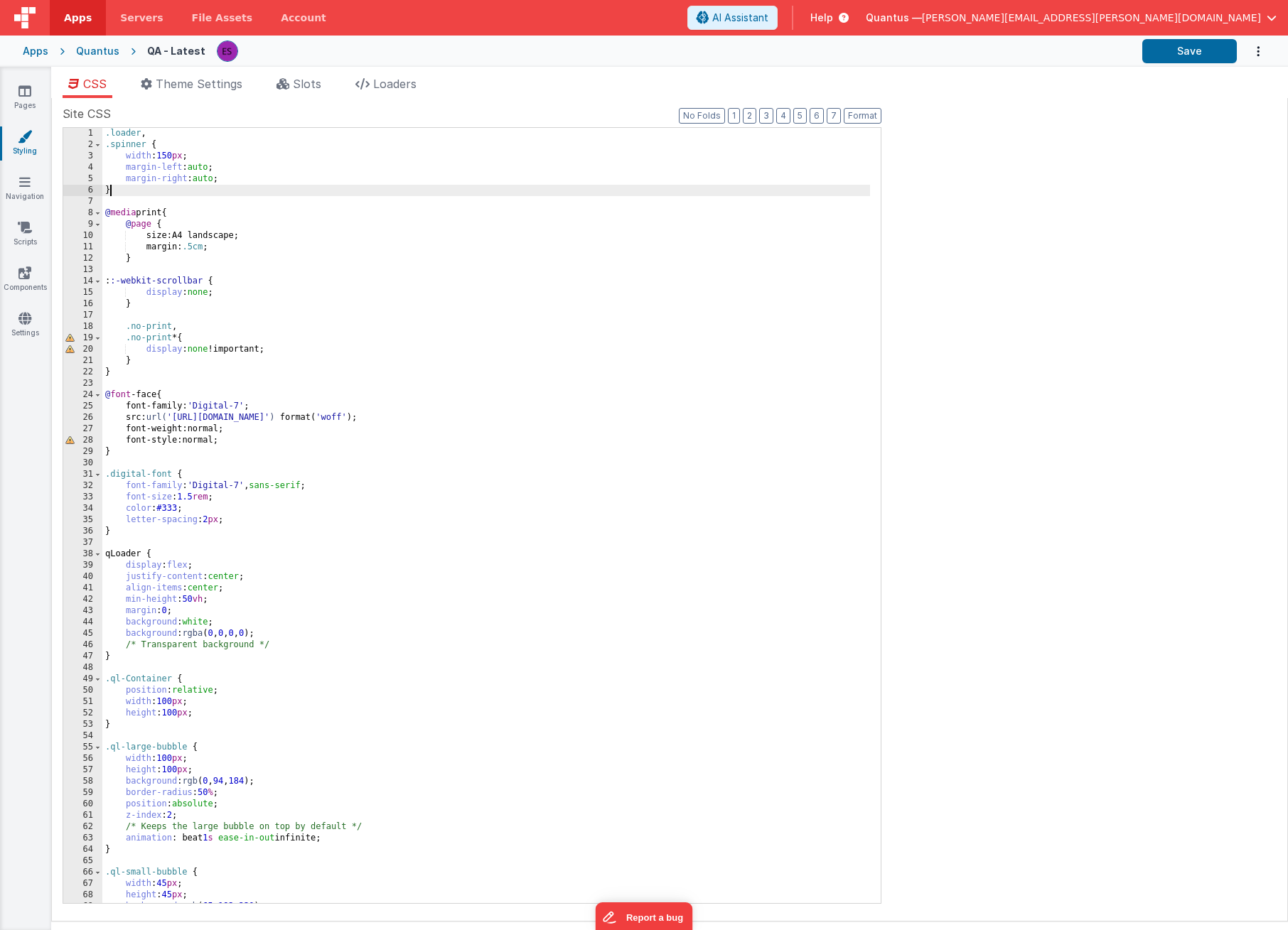
click at [207, 195] on div ".loader , .spinner { width : 150 px ; margin-left : auto ; margin-right : auto …" at bounding box center [486, 526] width 768 height 798
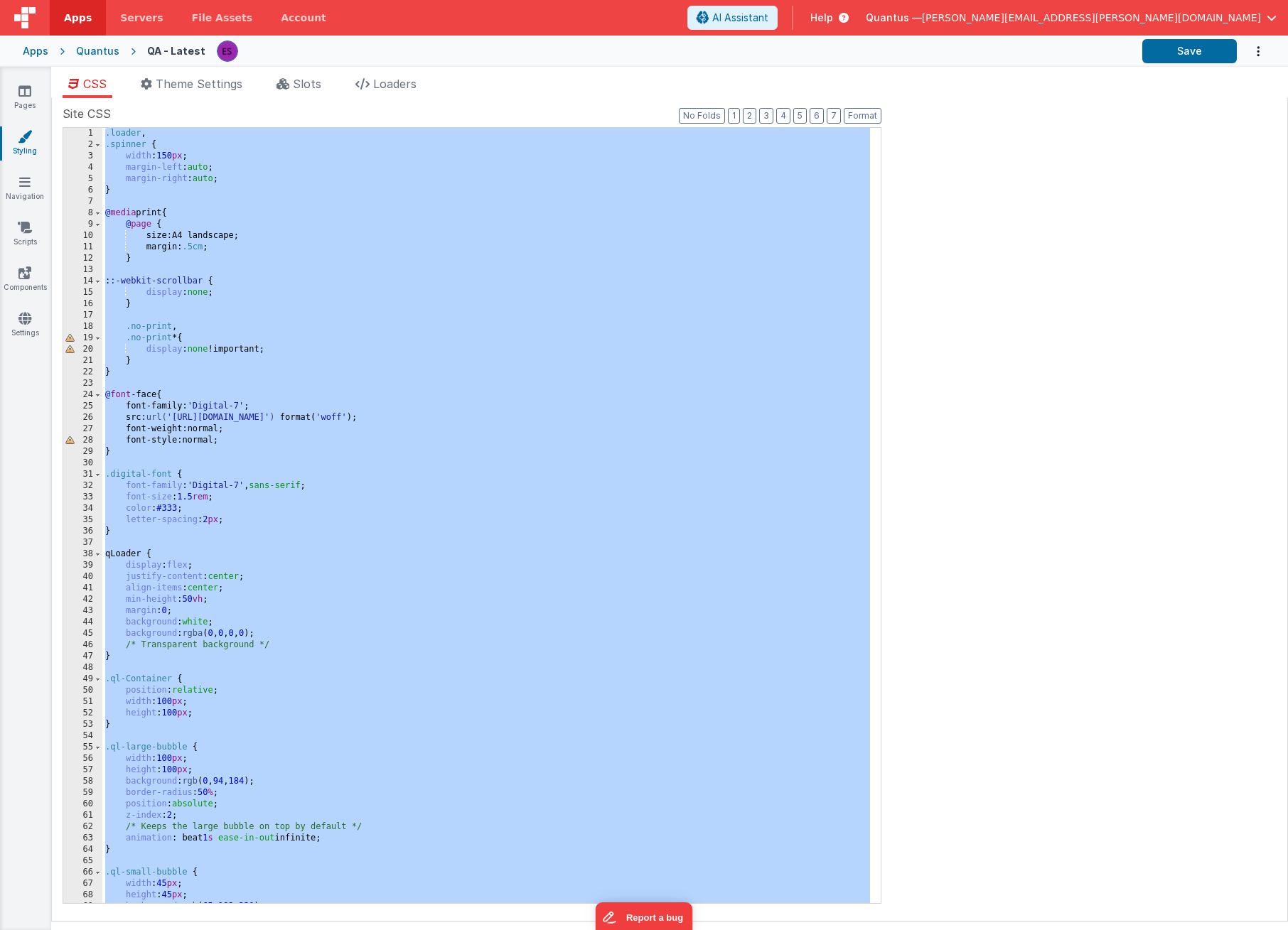
click at [87, 52] on div "Quantus" at bounding box center [97, 51] width 43 height 14
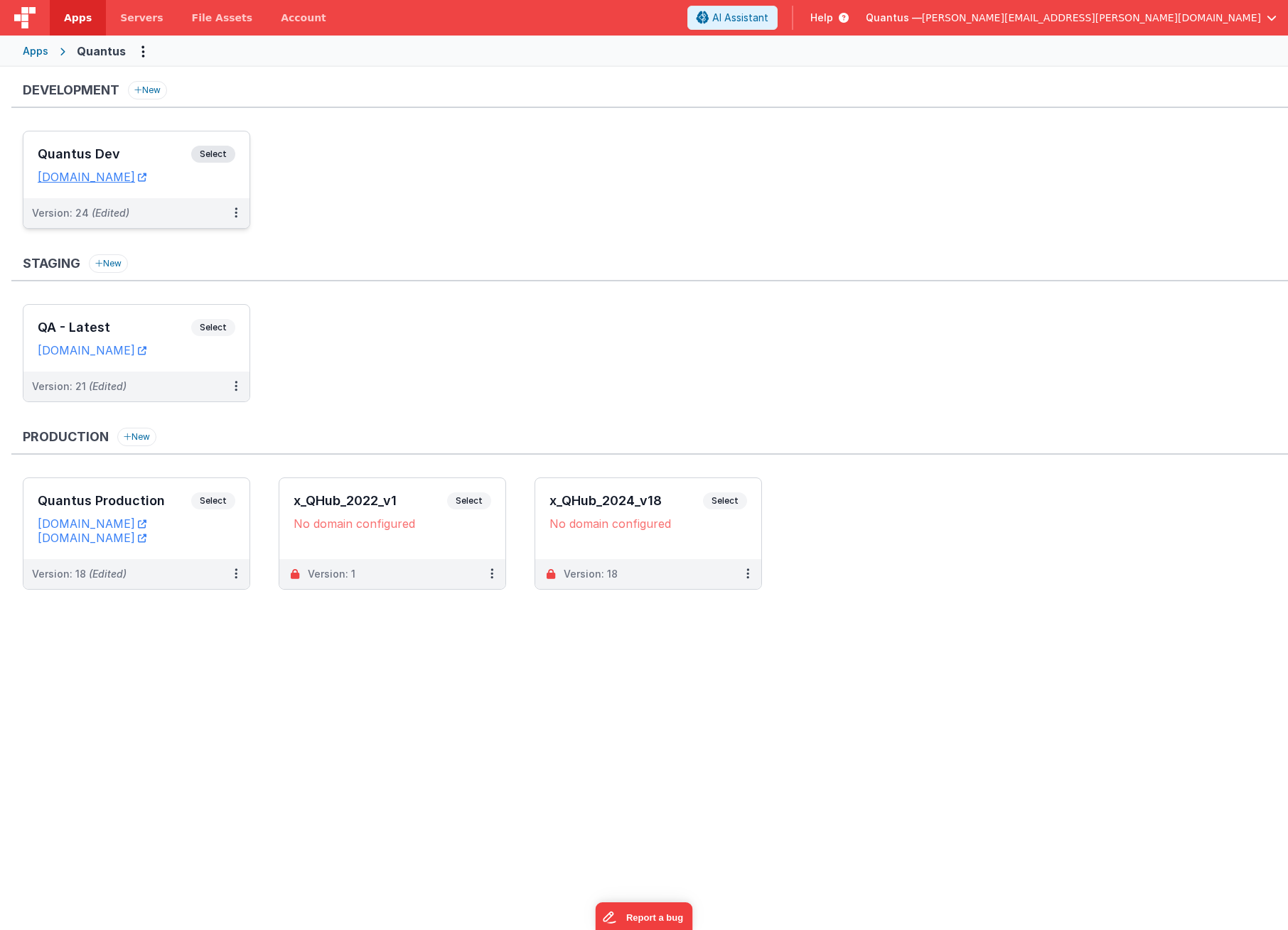
click at [62, 142] on div "Quantus Dev Select URLs [DOMAIN_NAME]" at bounding box center [136, 165] width 226 height 67
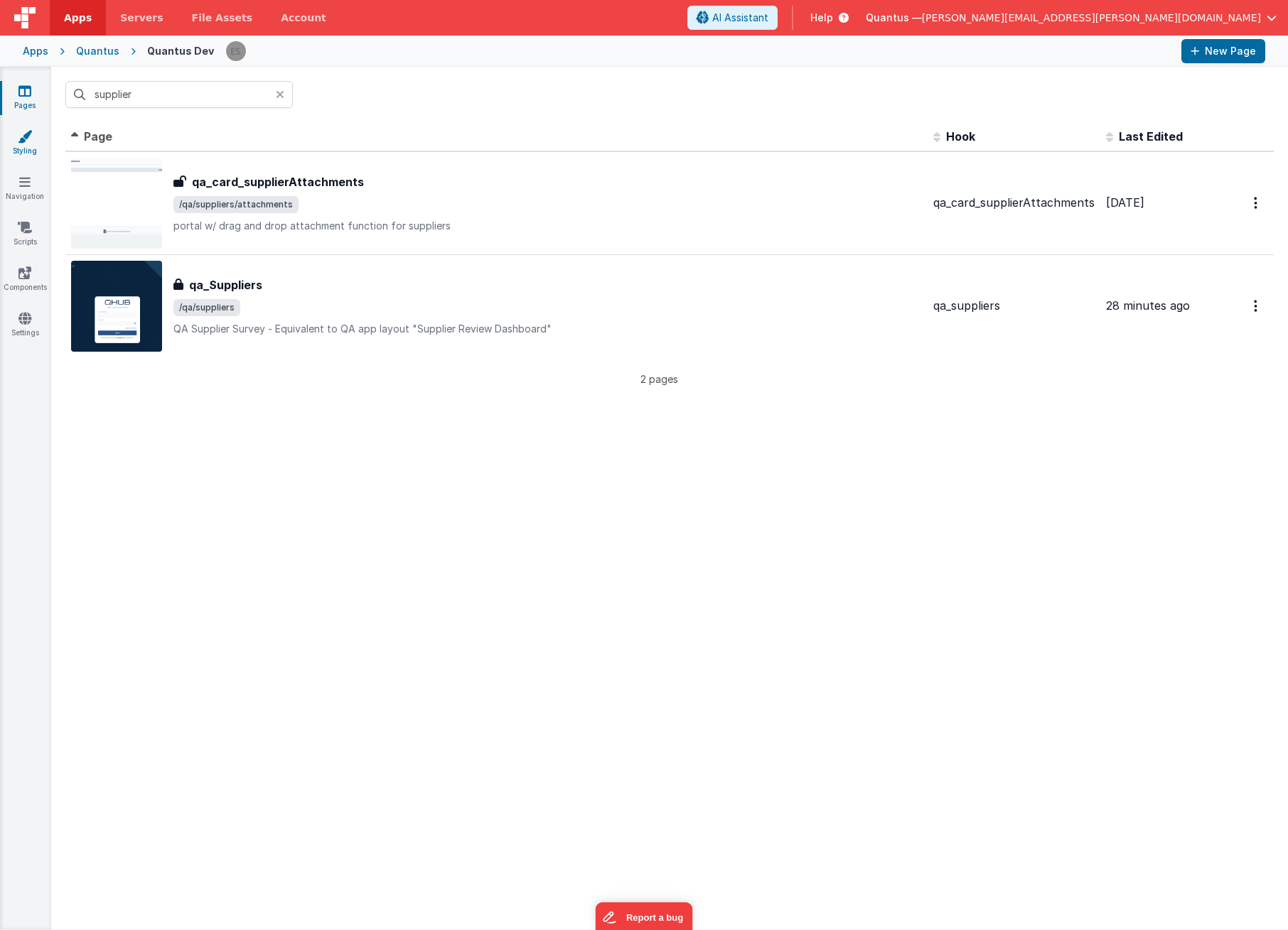
click at [23, 135] on icon at bounding box center [24, 136] width 14 height 14
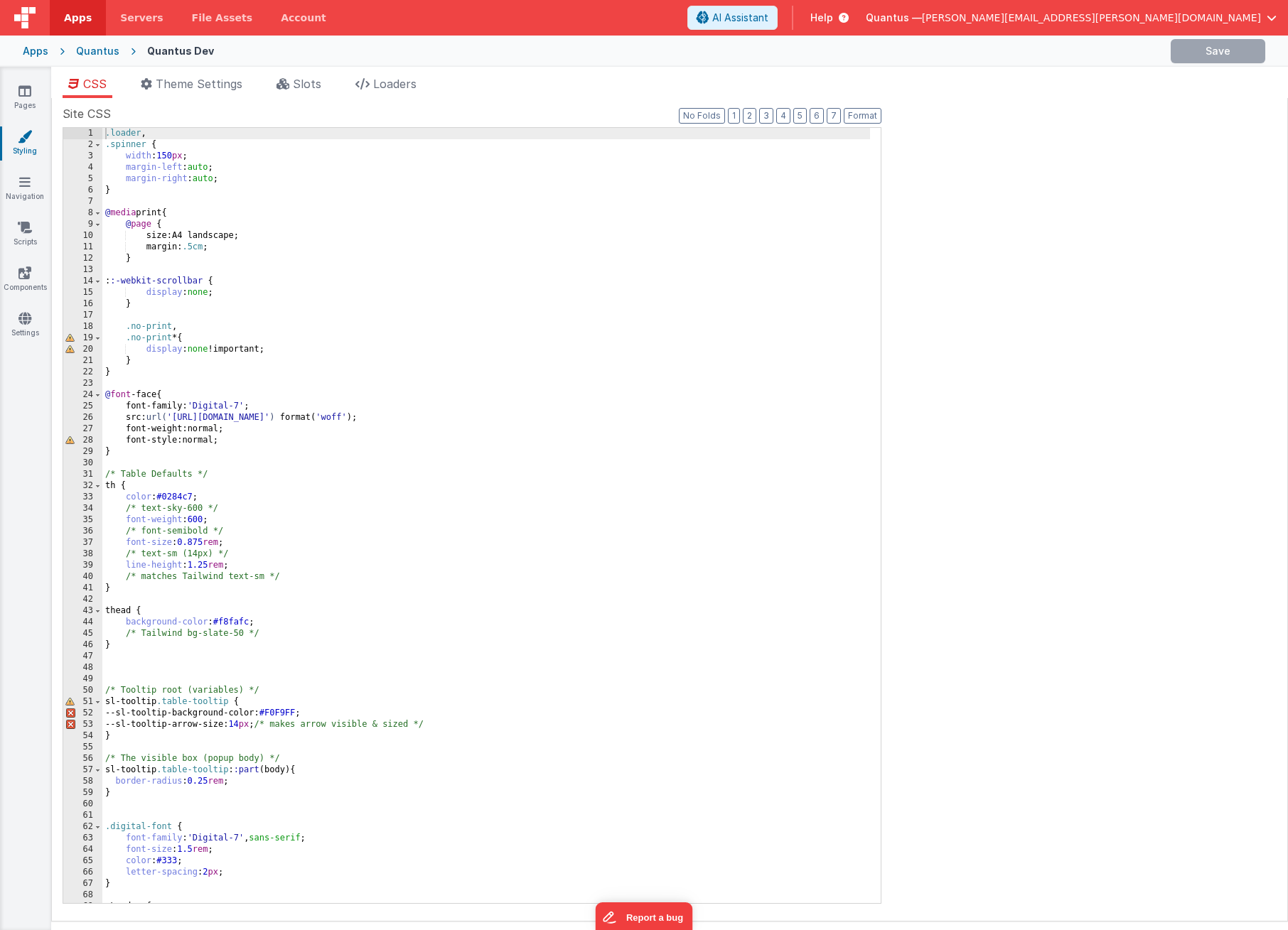
click at [161, 252] on div ".loader , .spinner { width : 150 px ; margin-left : auto ; margin-right : auto …" at bounding box center [486, 526] width 768 height 798
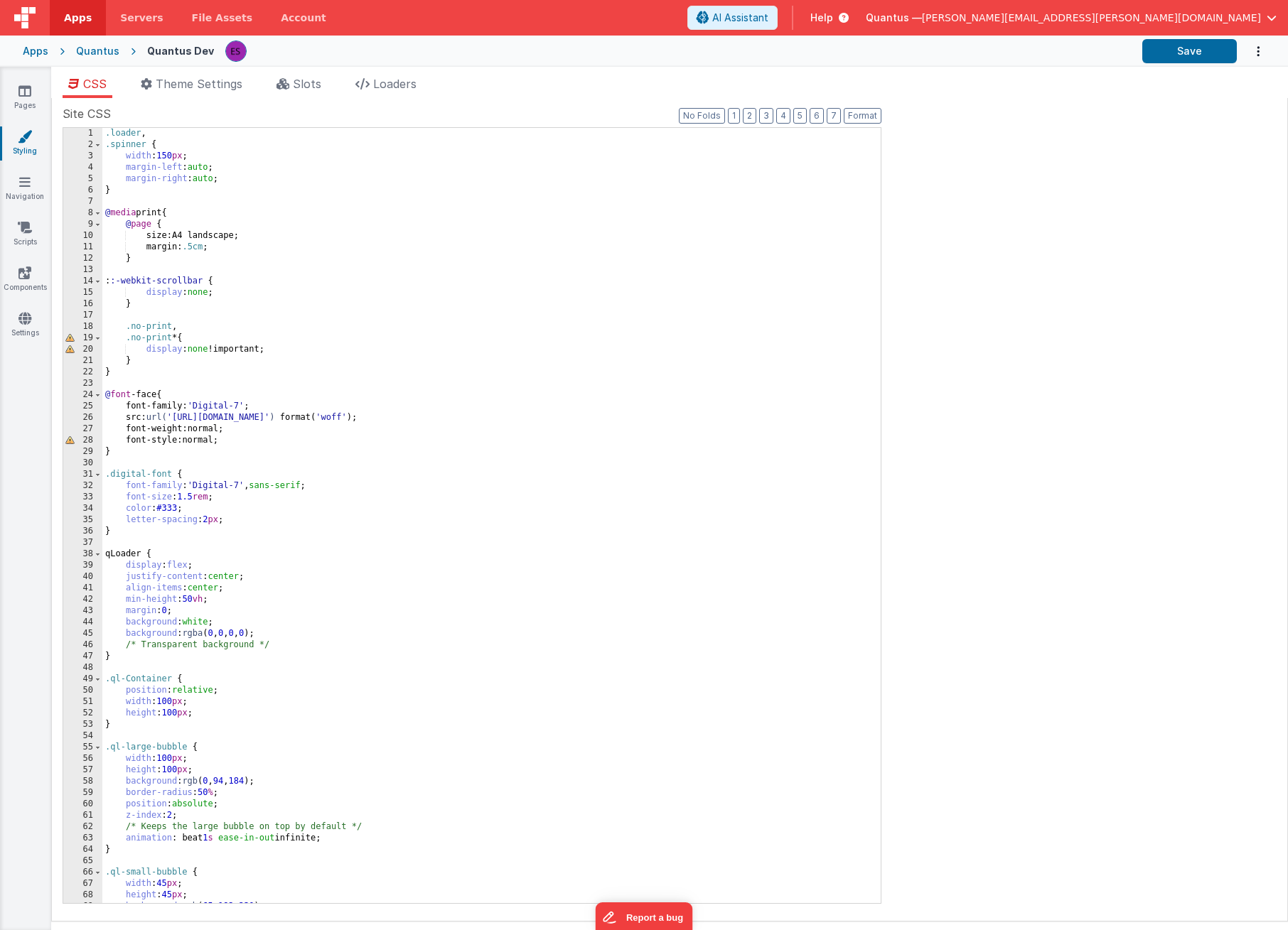
click at [268, 209] on div ".loader , .spinner { width : 150 px ; margin-left : auto ; margin-right : auto …" at bounding box center [486, 526] width 768 height 798
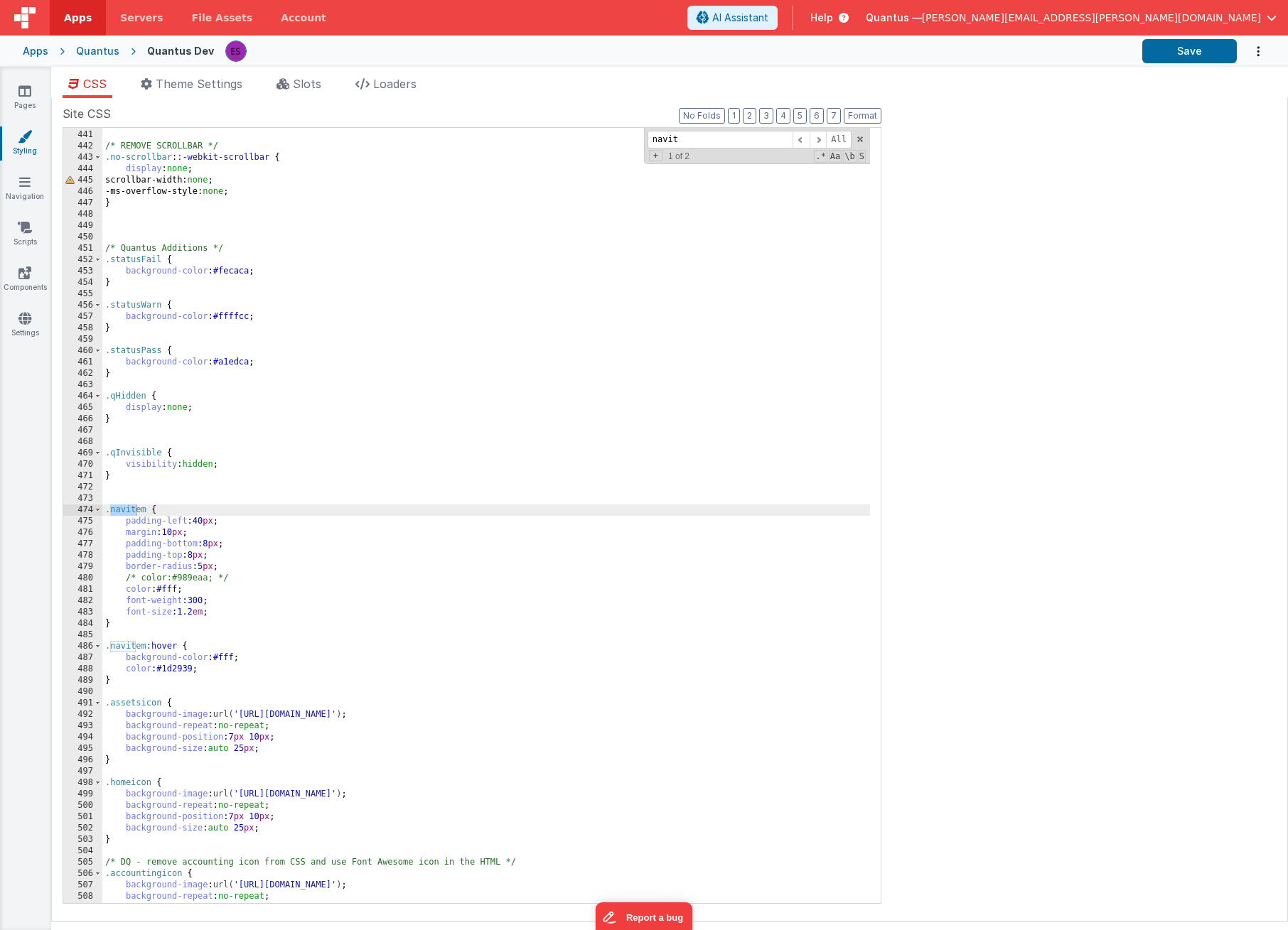
scroll to position [5003, 0]
type input "navitem"
click at [157, 501] on div "} /* REMOVE SCROLLBAR */ .no-scrollbar : :-webkit-scrollbar { display : none ; …" at bounding box center [486, 517] width 768 height 798
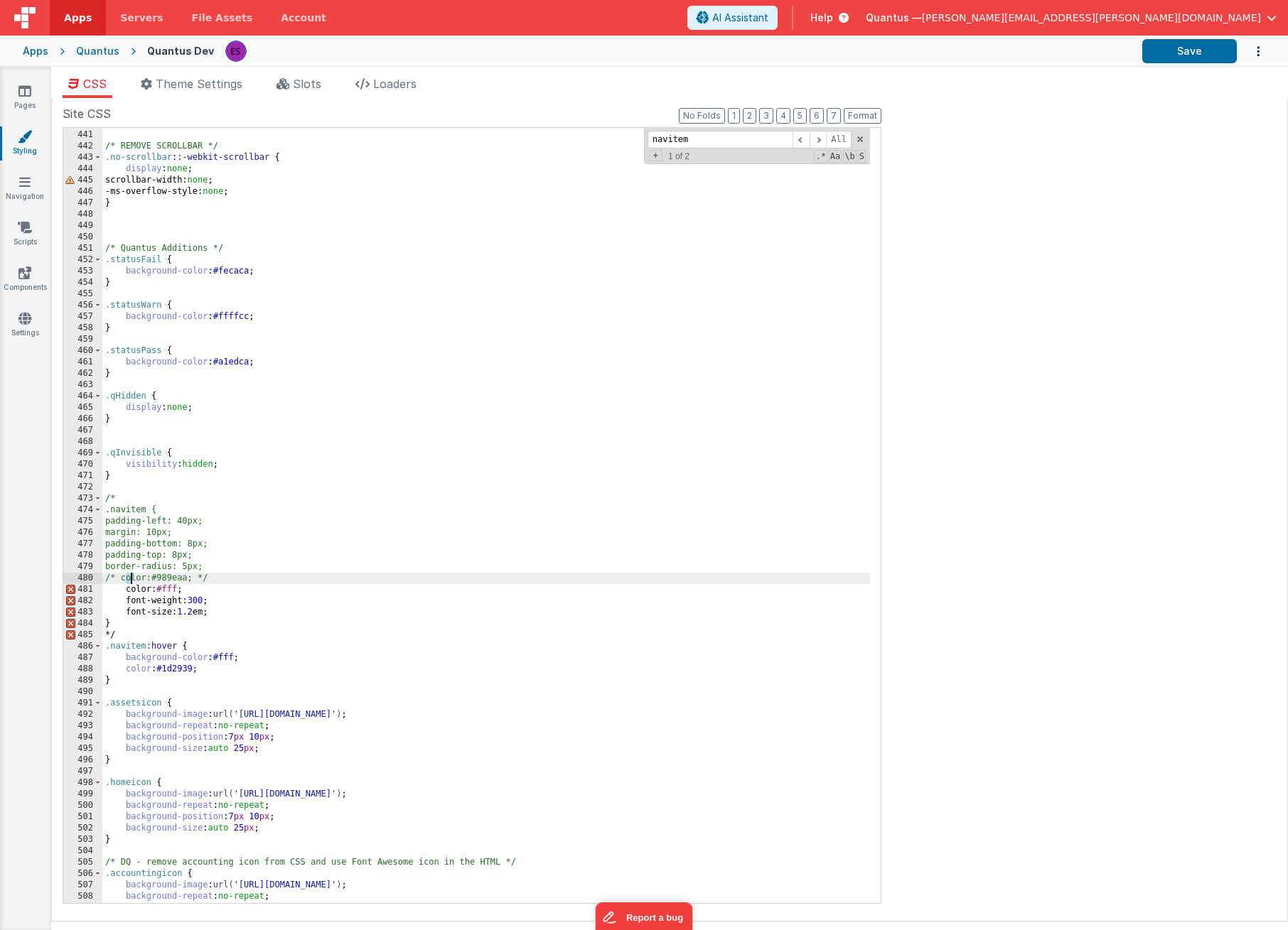
click at [130, 577] on div "} /* REMOVE SCROLLBAR */ .no-scrollbar : :-webkit-scrollbar { display : none ; …" at bounding box center [486, 517] width 768 height 798
click at [243, 578] on div "} /* REMOVE SCROLLBAR */ .no-scrollbar : :-webkit-scrollbar { display : none ; …" at bounding box center [486, 517] width 768 height 798
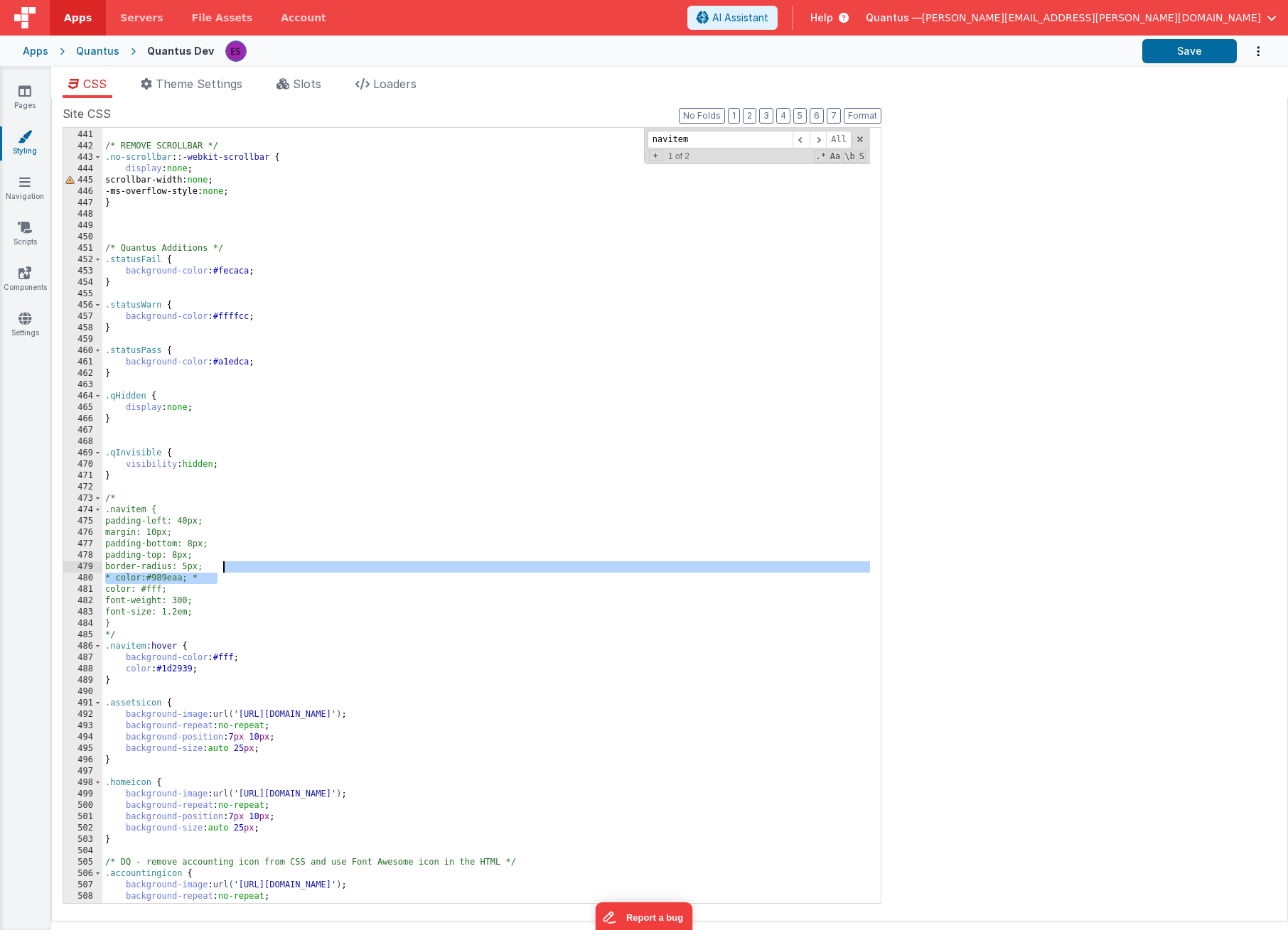
drag, startPoint x: 243, startPoint y: 579, endPoint x: 236, endPoint y: 572, distance: 9.9
click at [236, 572] on div "} /* REMOVE SCROLLBAR */ .no-scrollbar : :-webkit-scrollbar { display : none ; …" at bounding box center [486, 517] width 768 height 798
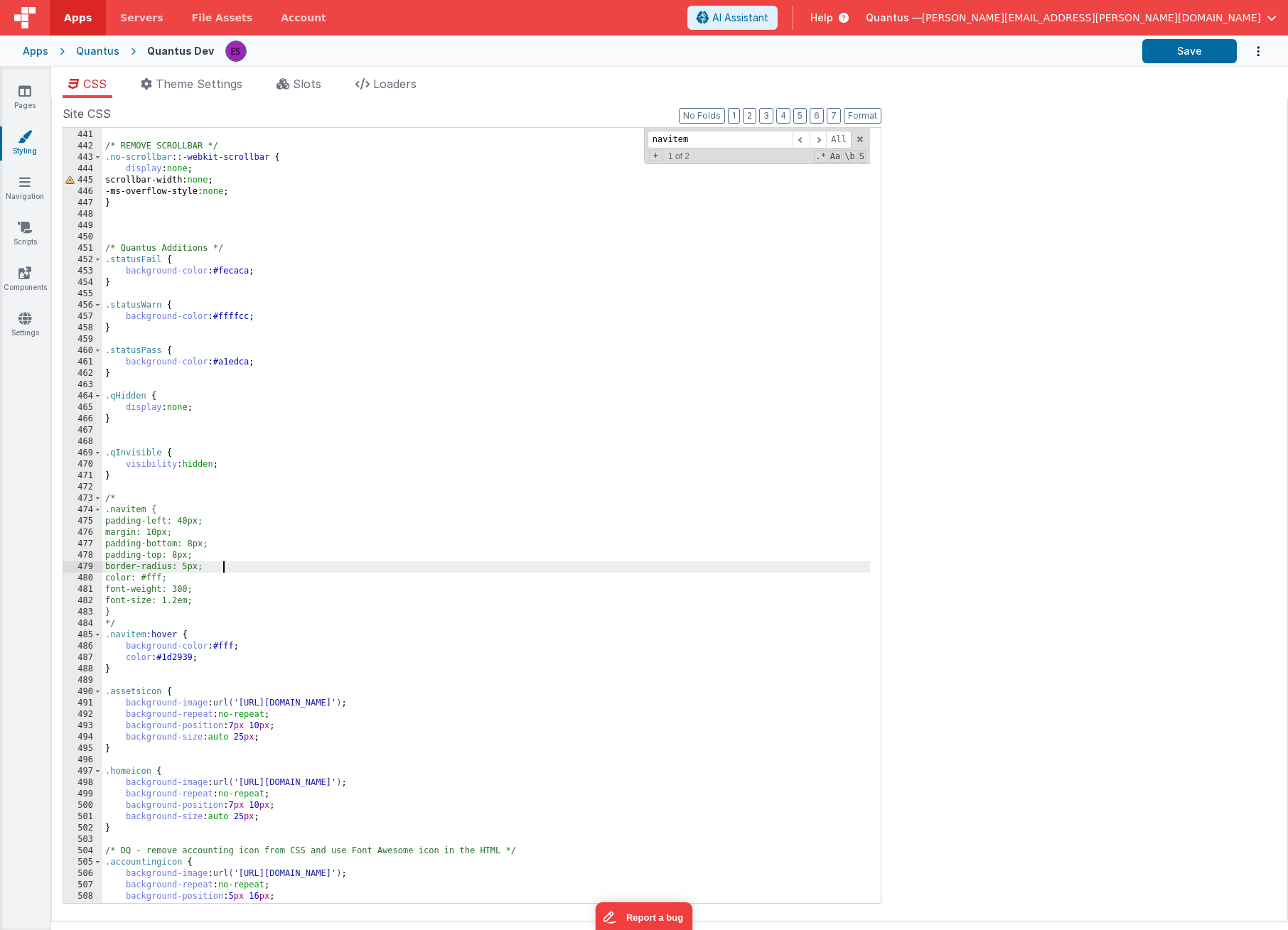
click at [94, 58] on div "Quantus" at bounding box center [97, 51] width 43 height 14
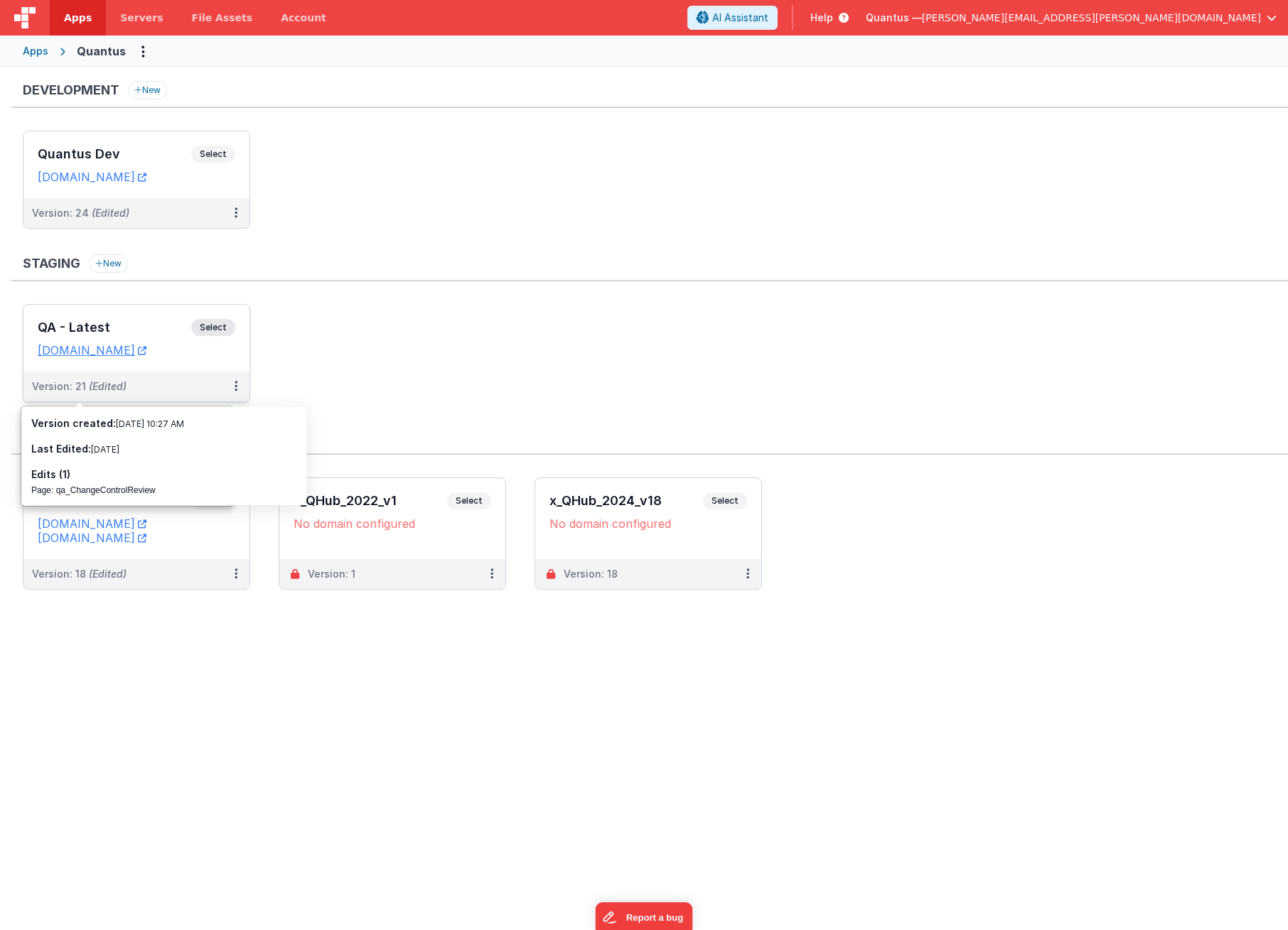
click at [116, 321] on h3 "QA - Latest" at bounding box center [114, 328] width 154 height 14
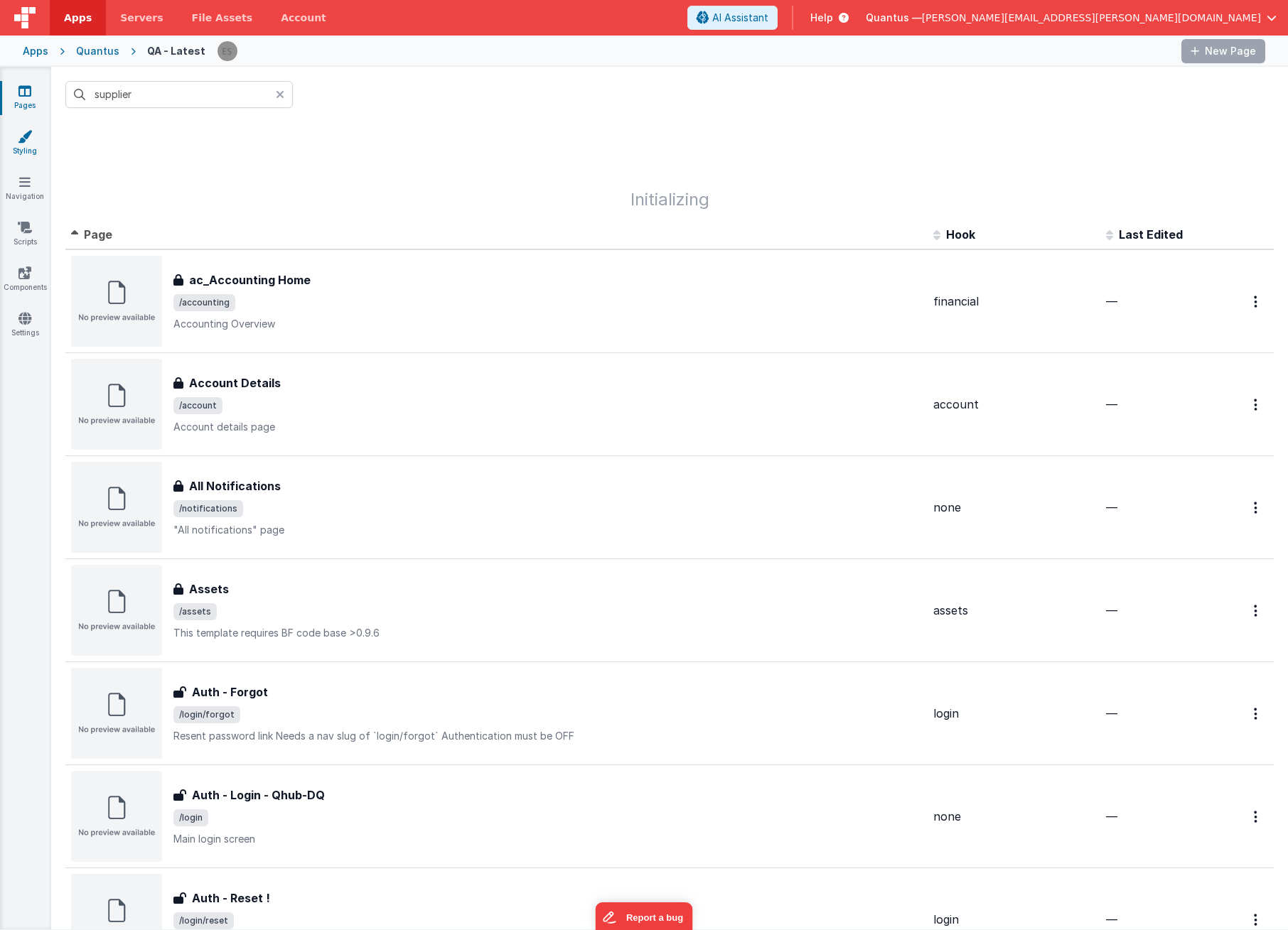
click at [24, 149] on link "Styling" at bounding box center [24, 144] width 51 height 29
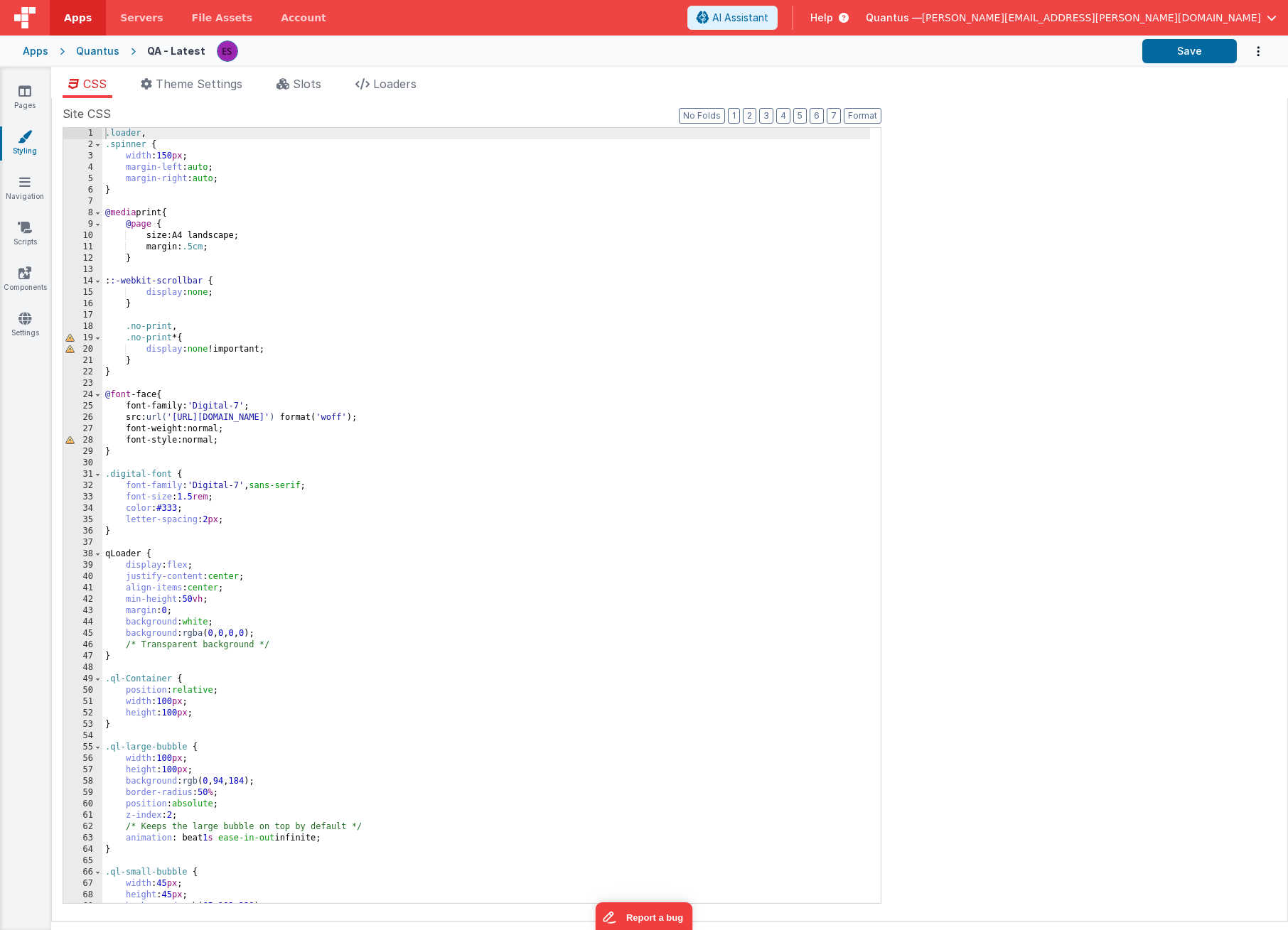
click at [348, 281] on div ".loader , .spinner { width : 150 px ; margin-left : auto ; margin-right : auto …" at bounding box center [486, 526] width 768 height 798
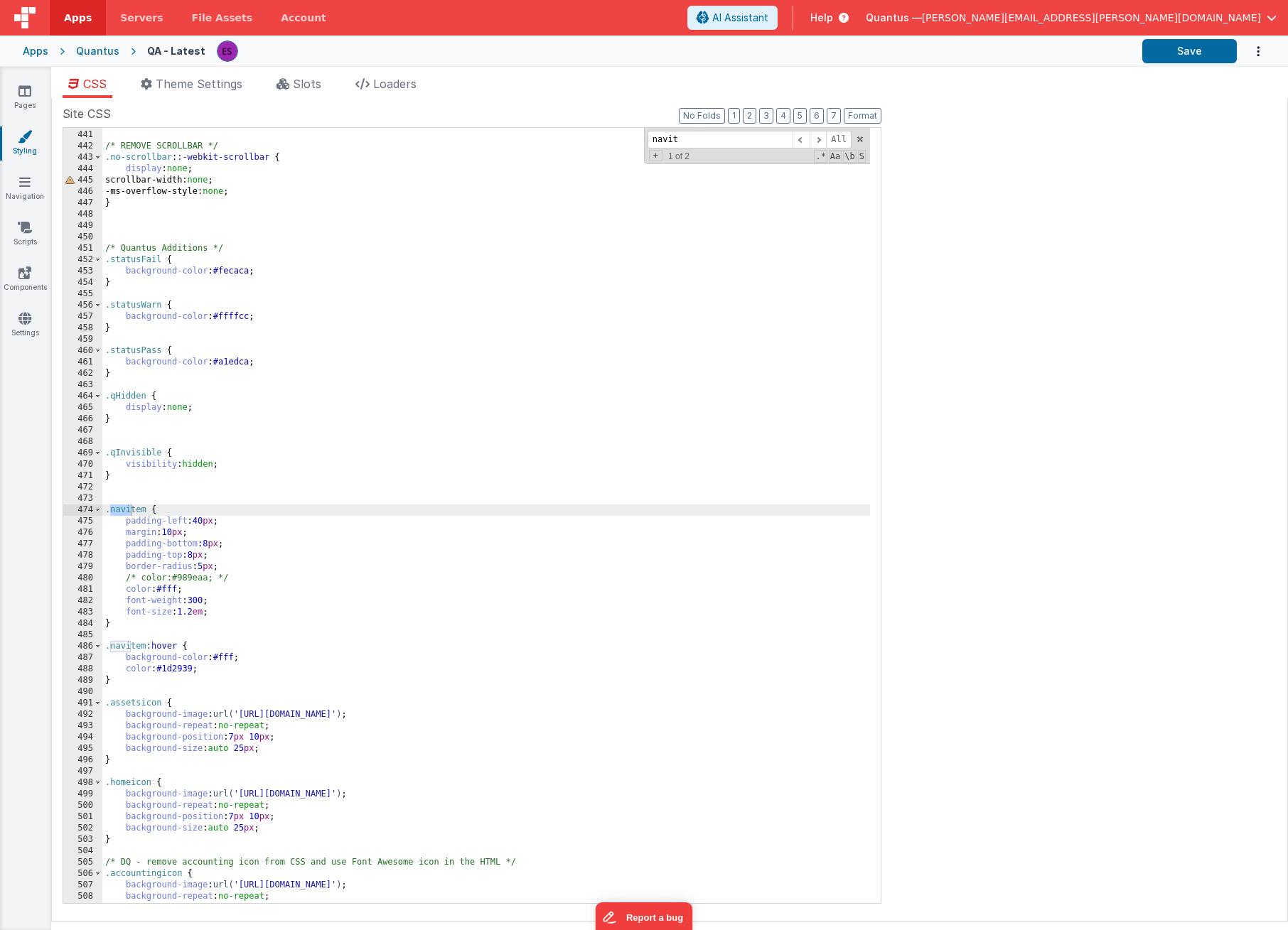
scroll to position [5003, 0]
type input "navitem"
click at [32, 280] on link "Components" at bounding box center [24, 281] width 51 height 29
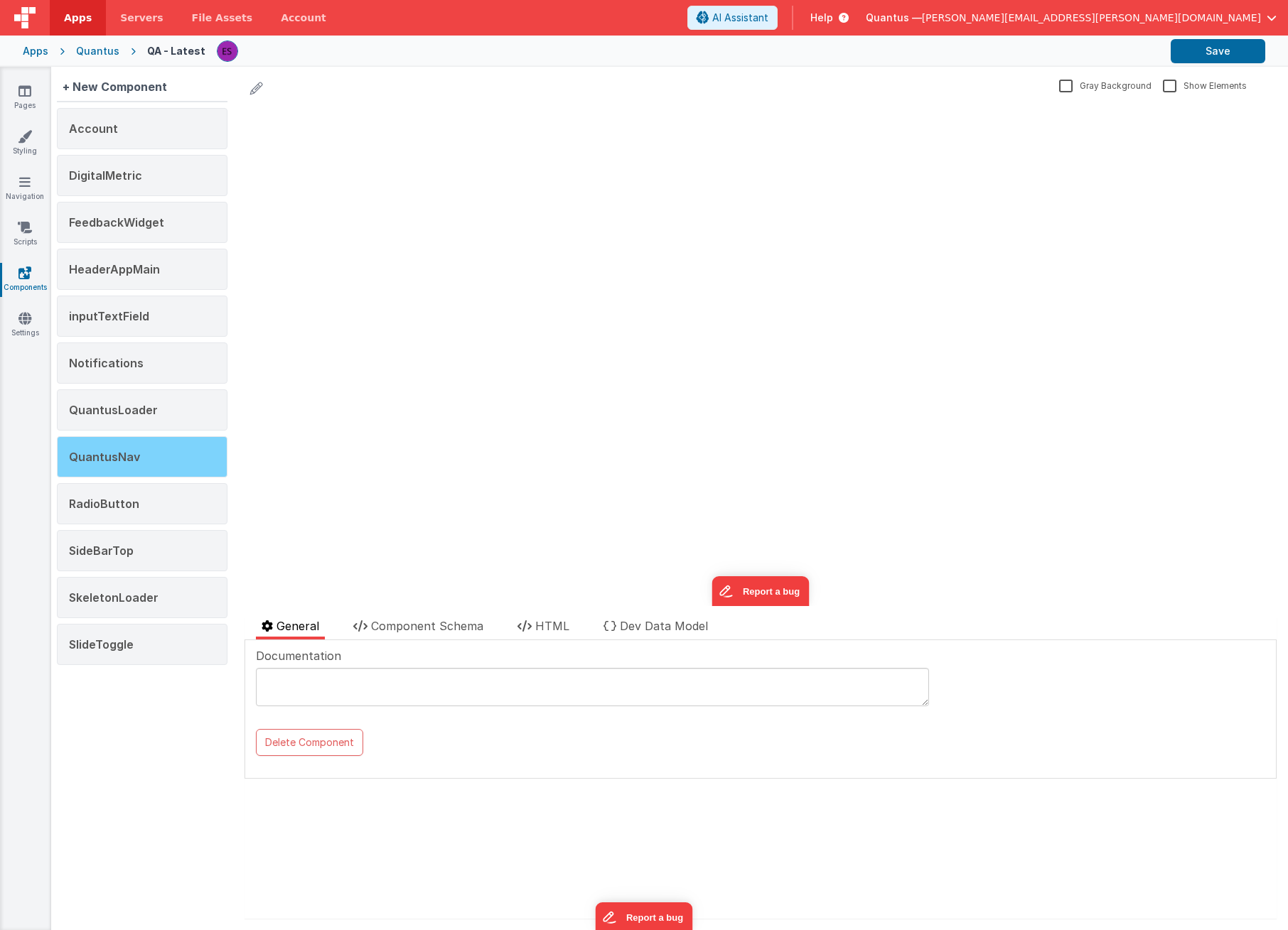
click at [119, 454] on span "QuantusNav" at bounding box center [105, 456] width 71 height 14
click at [404, 625] on span "Component Schema" at bounding box center [427, 625] width 112 height 14
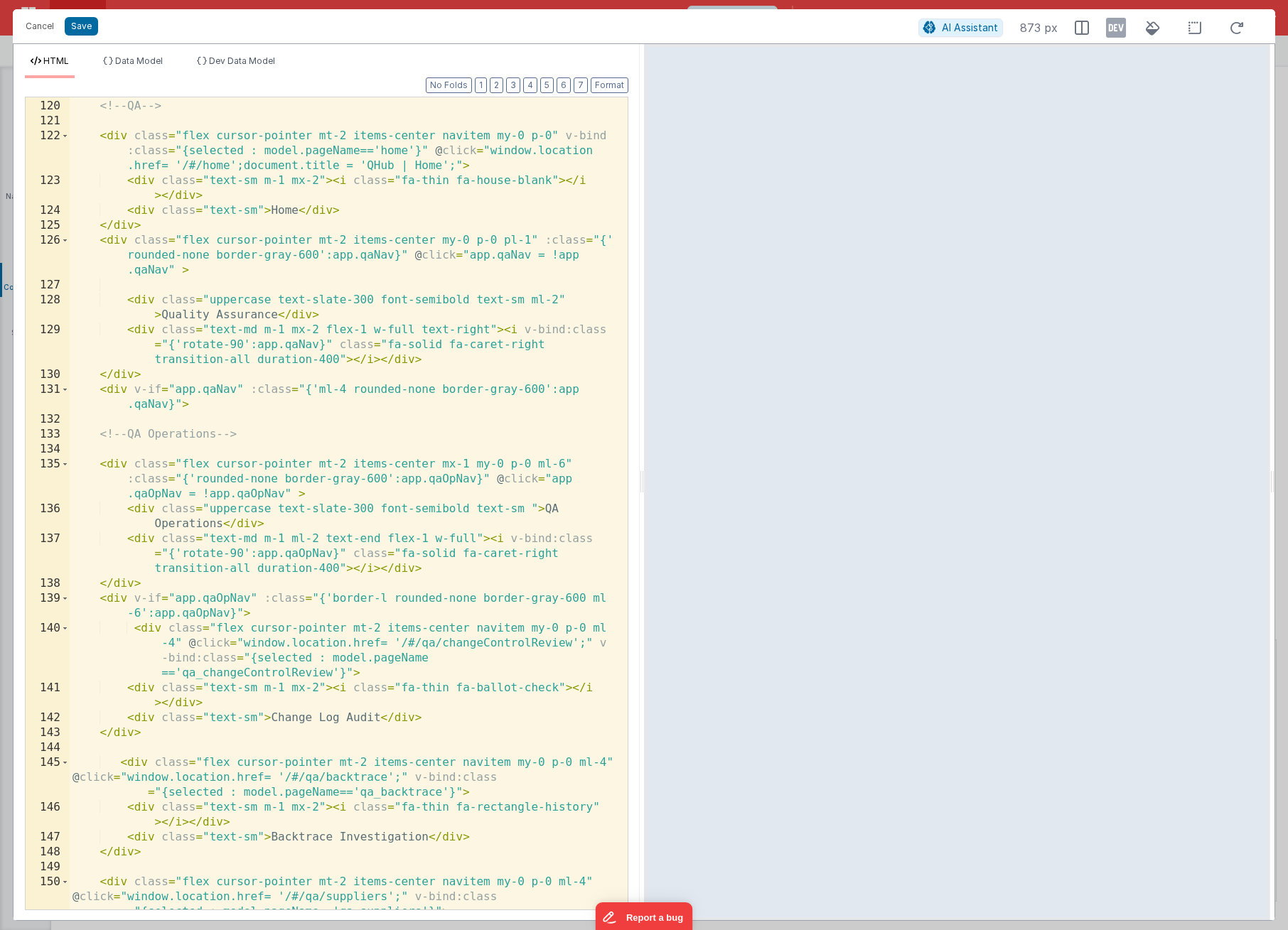
scroll to position [2155, 0]
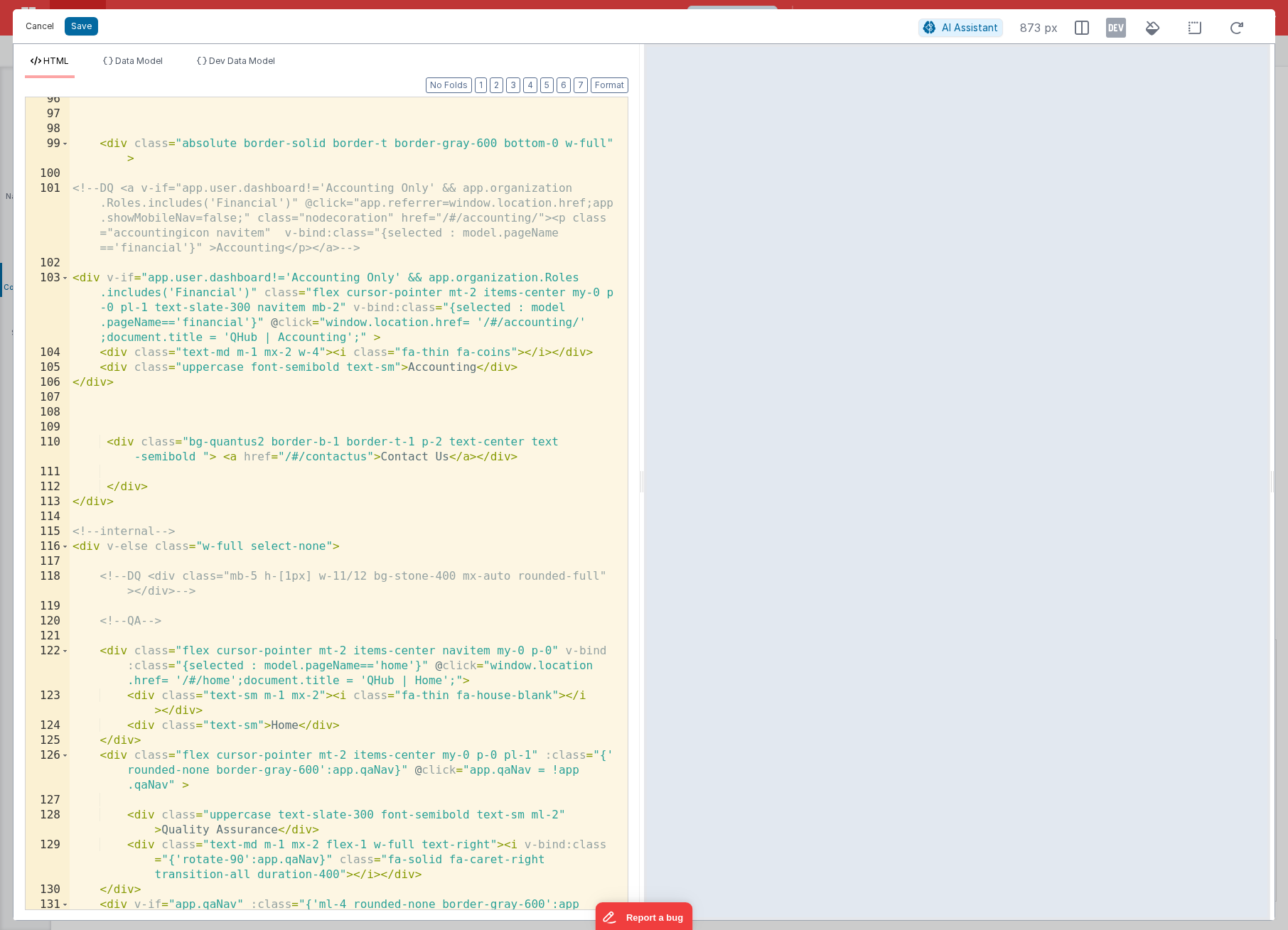
click at [39, 27] on button "Cancel" at bounding box center [39, 26] width 42 height 20
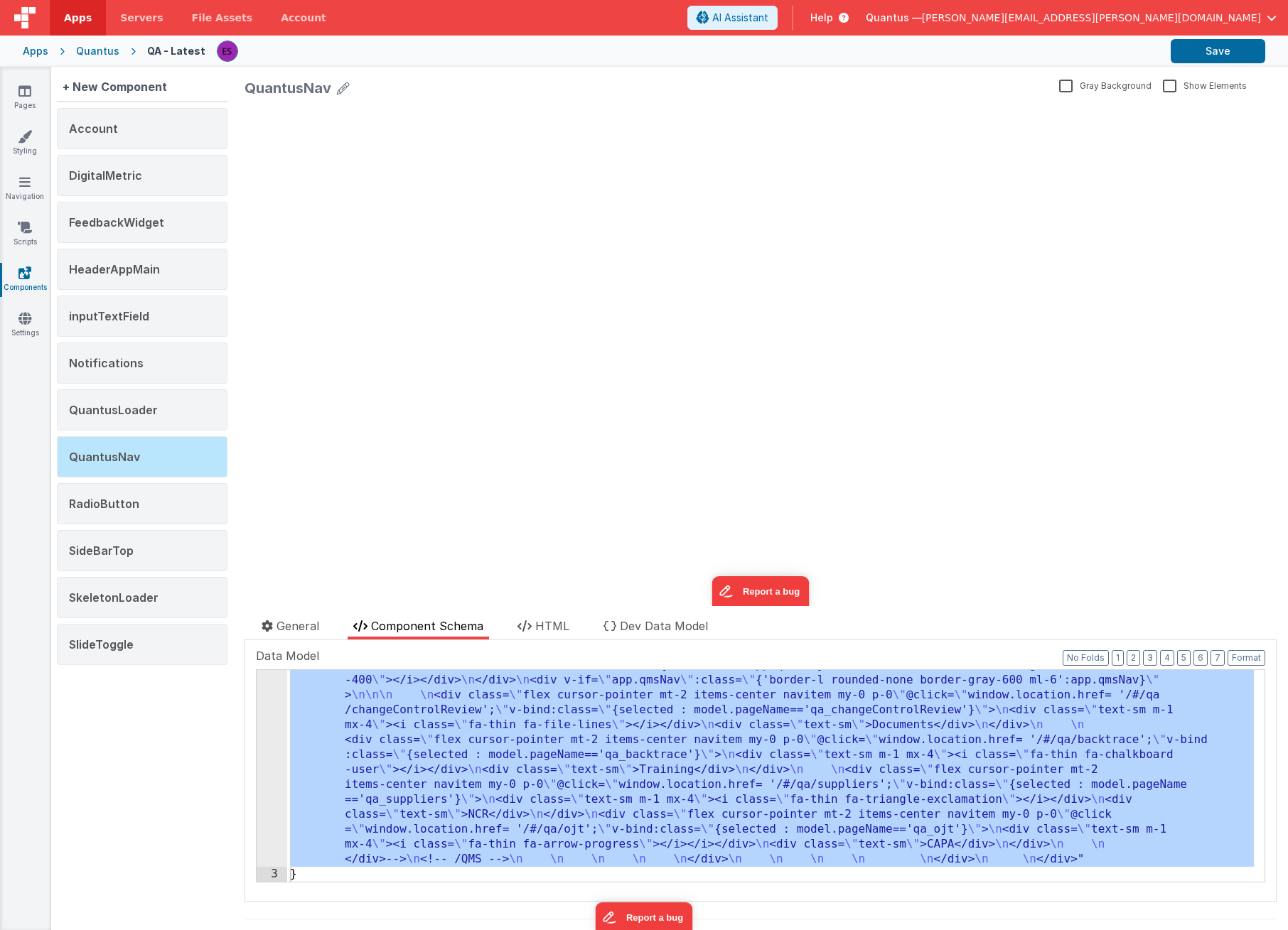
click at [111, 52] on div "Quantus" at bounding box center [97, 51] width 43 height 14
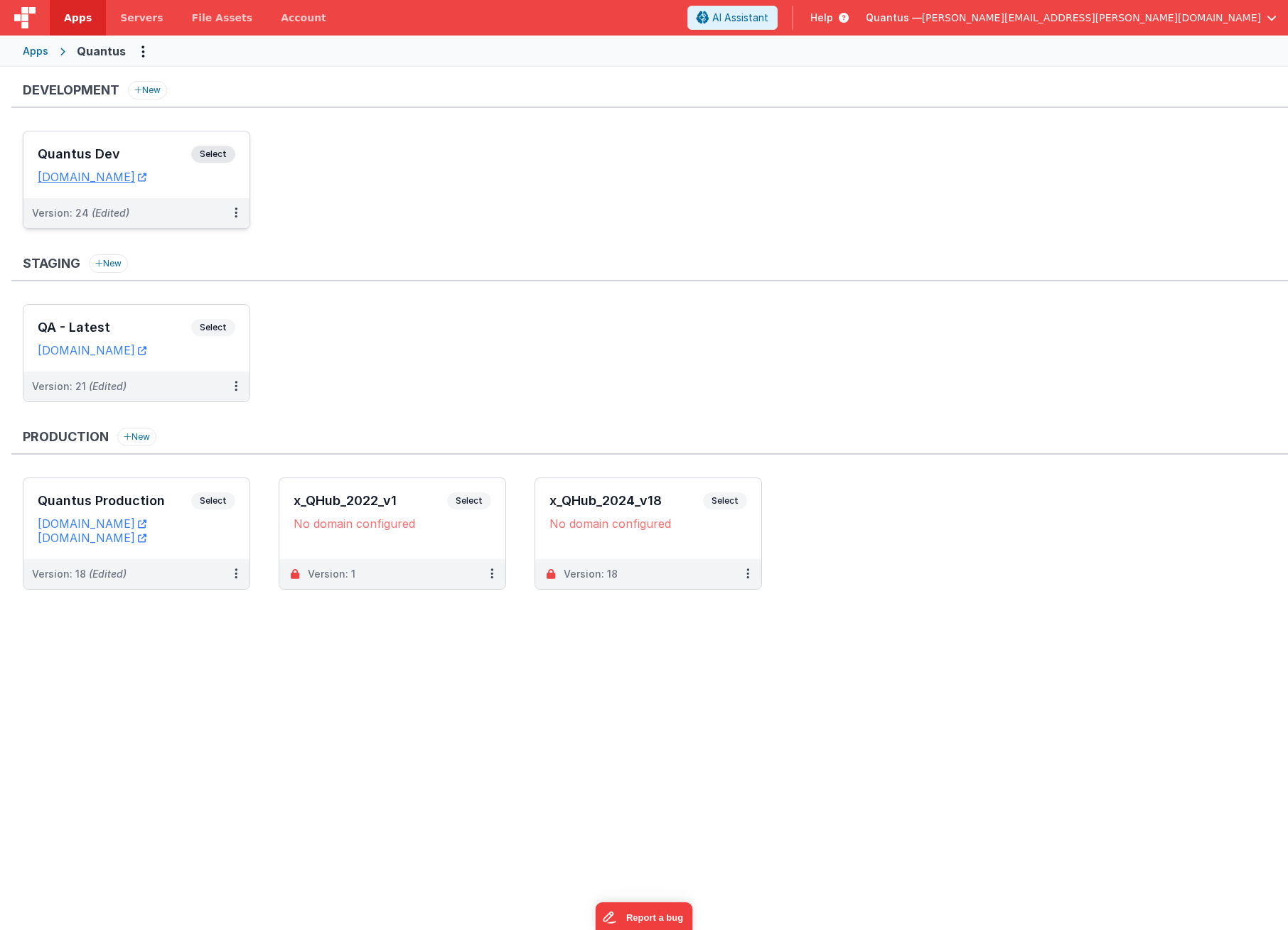
click at [100, 152] on h3 "Quantus Dev" at bounding box center [114, 154] width 154 height 14
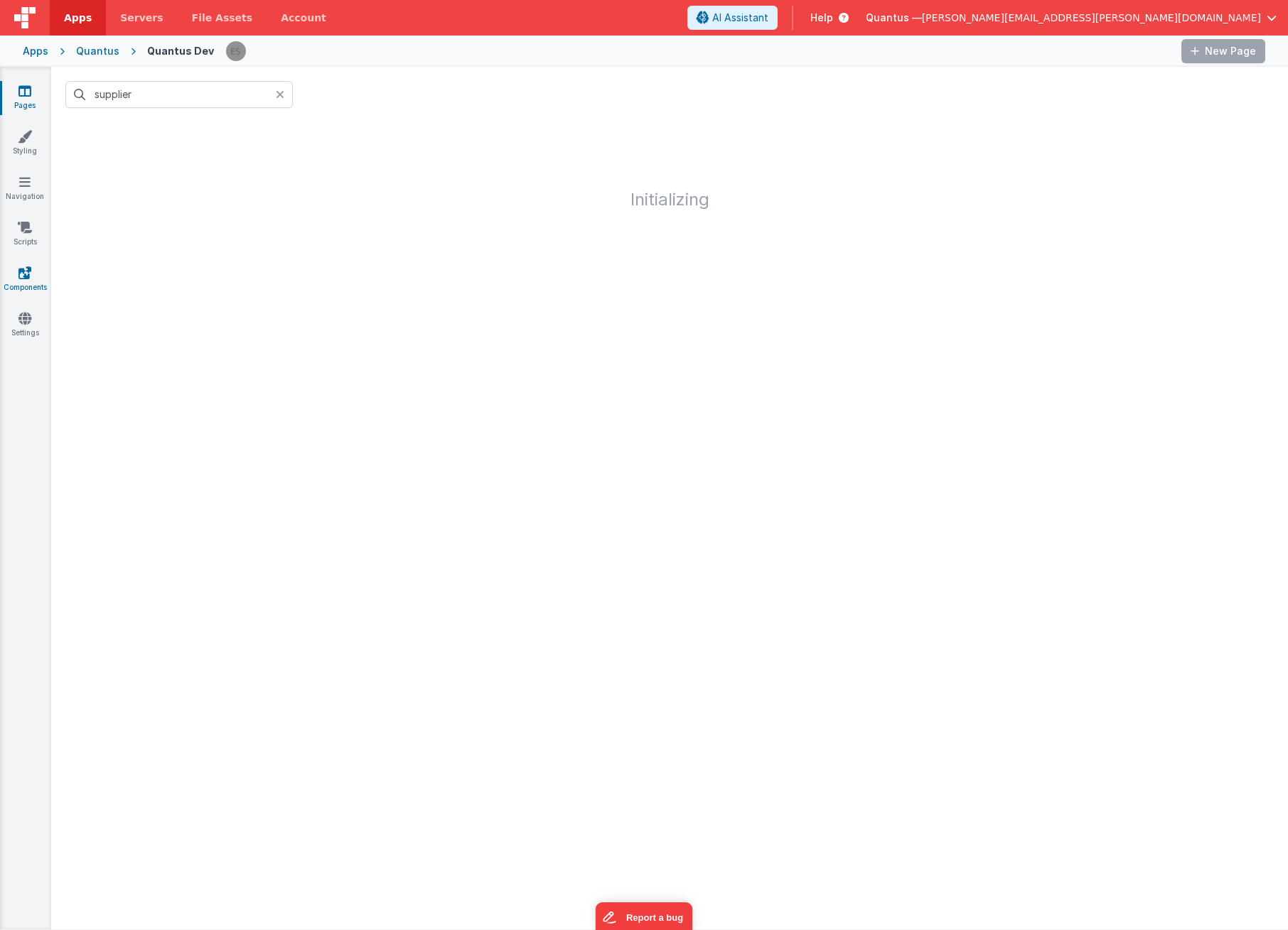
click at [12, 271] on link "Components" at bounding box center [24, 281] width 51 height 29
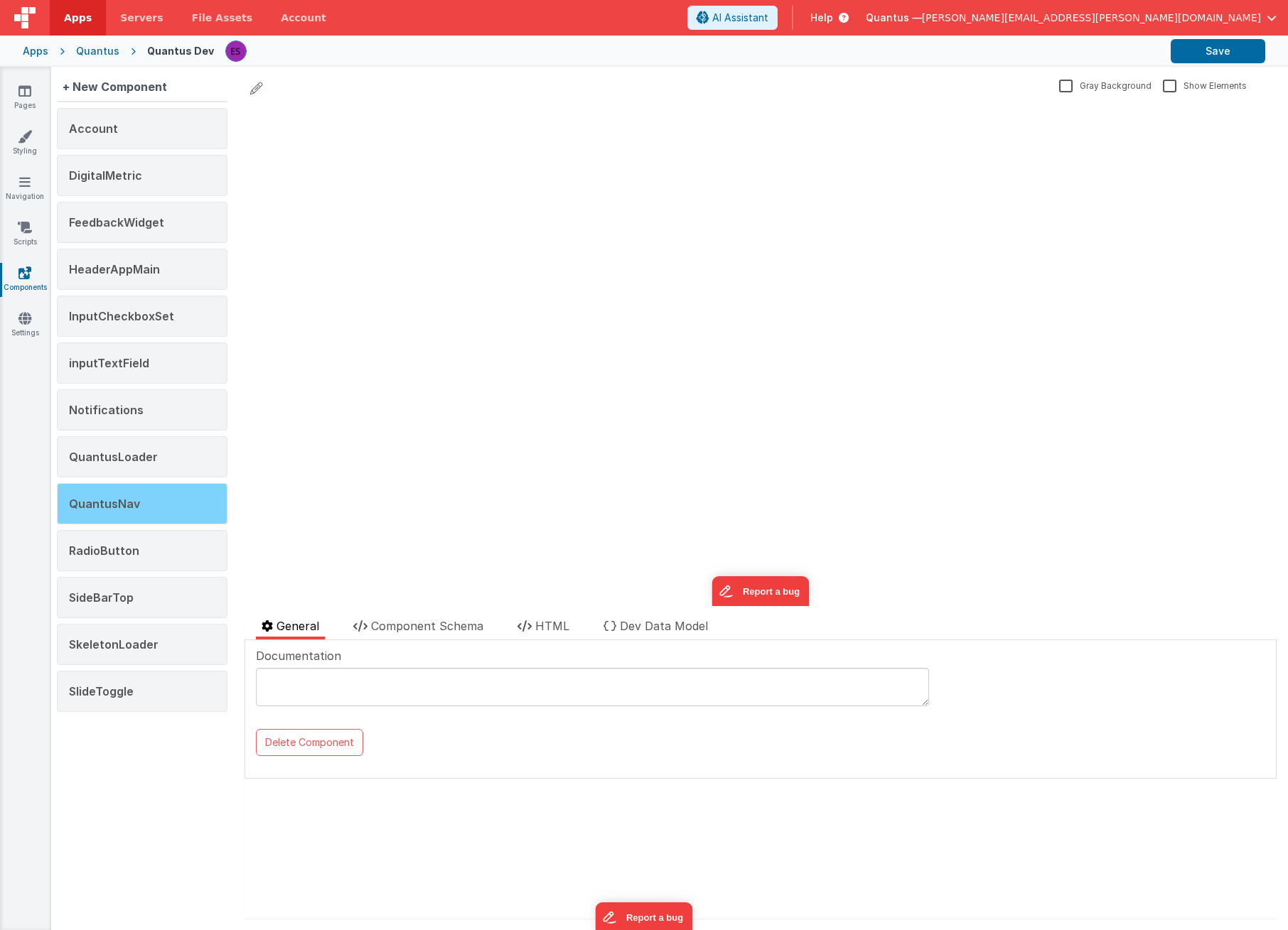
click at [103, 502] on span "QuantusNav" at bounding box center [105, 503] width 71 height 14
click at [469, 627] on span "Component Schema" at bounding box center [427, 625] width 112 height 14
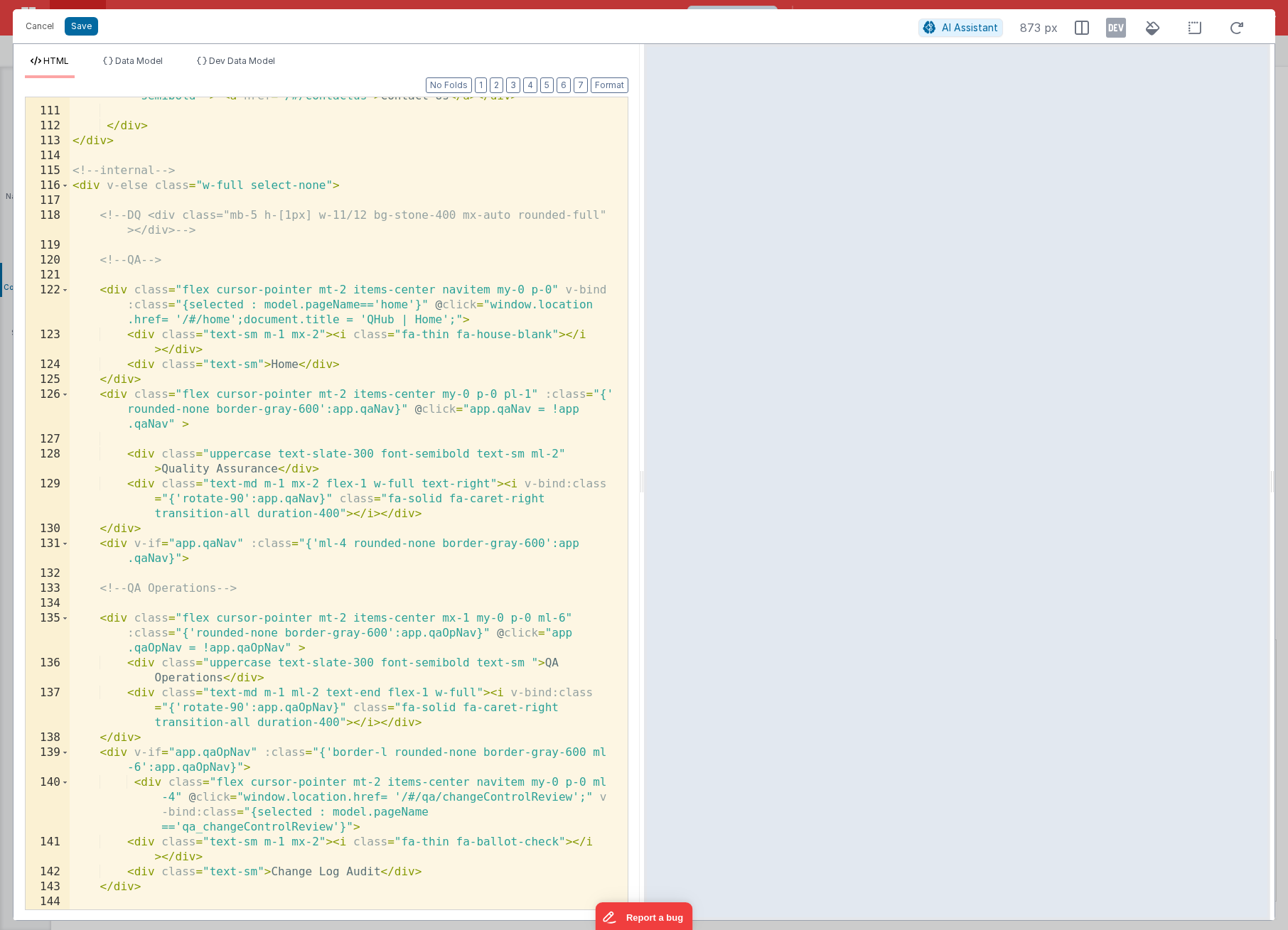
scroll to position [2686, 0]
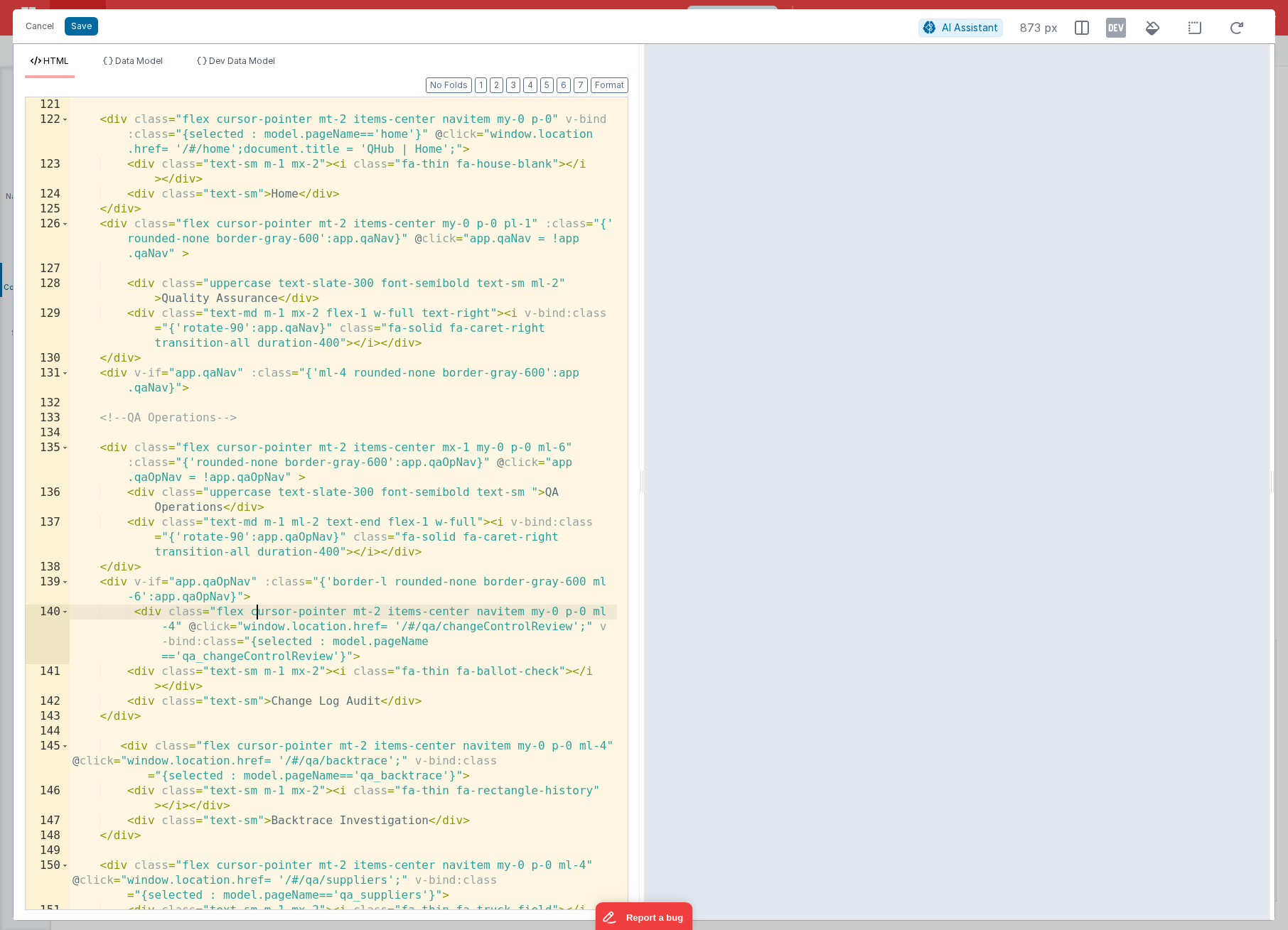
click at [254, 616] on div "< div class = "flex cursor-pointer mt-2 items-center navitem my-0 p-0" v-bind :…" at bounding box center [343, 526] width 548 height 857
click at [33, 29] on button "Cancel" at bounding box center [39, 26] width 42 height 20
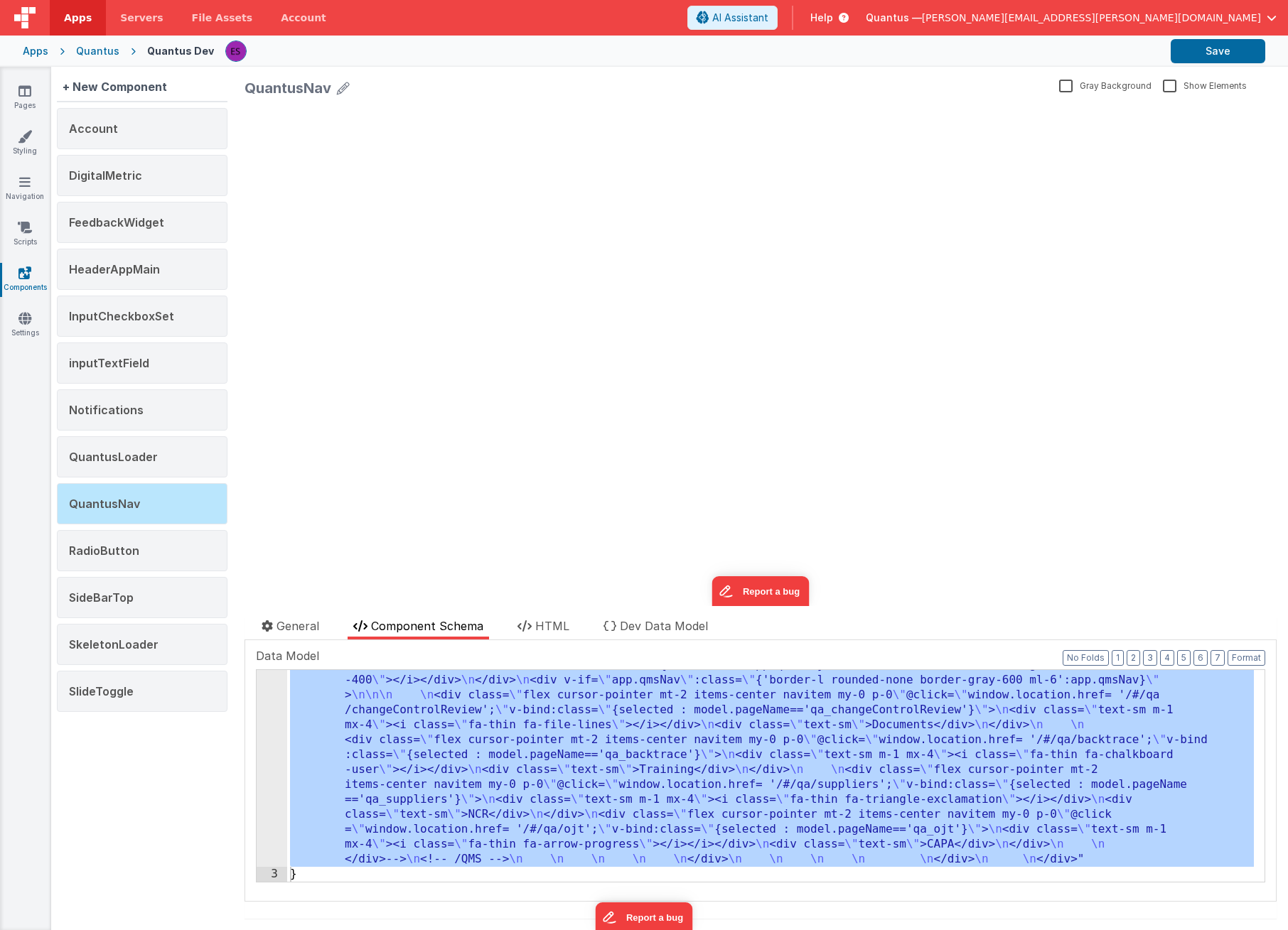
click at [111, 60] on div "Apps Quantus Quantus Dev Save" at bounding box center [644, 51] width 1288 height 32
click at [103, 53] on div "Quantus" at bounding box center [97, 51] width 43 height 14
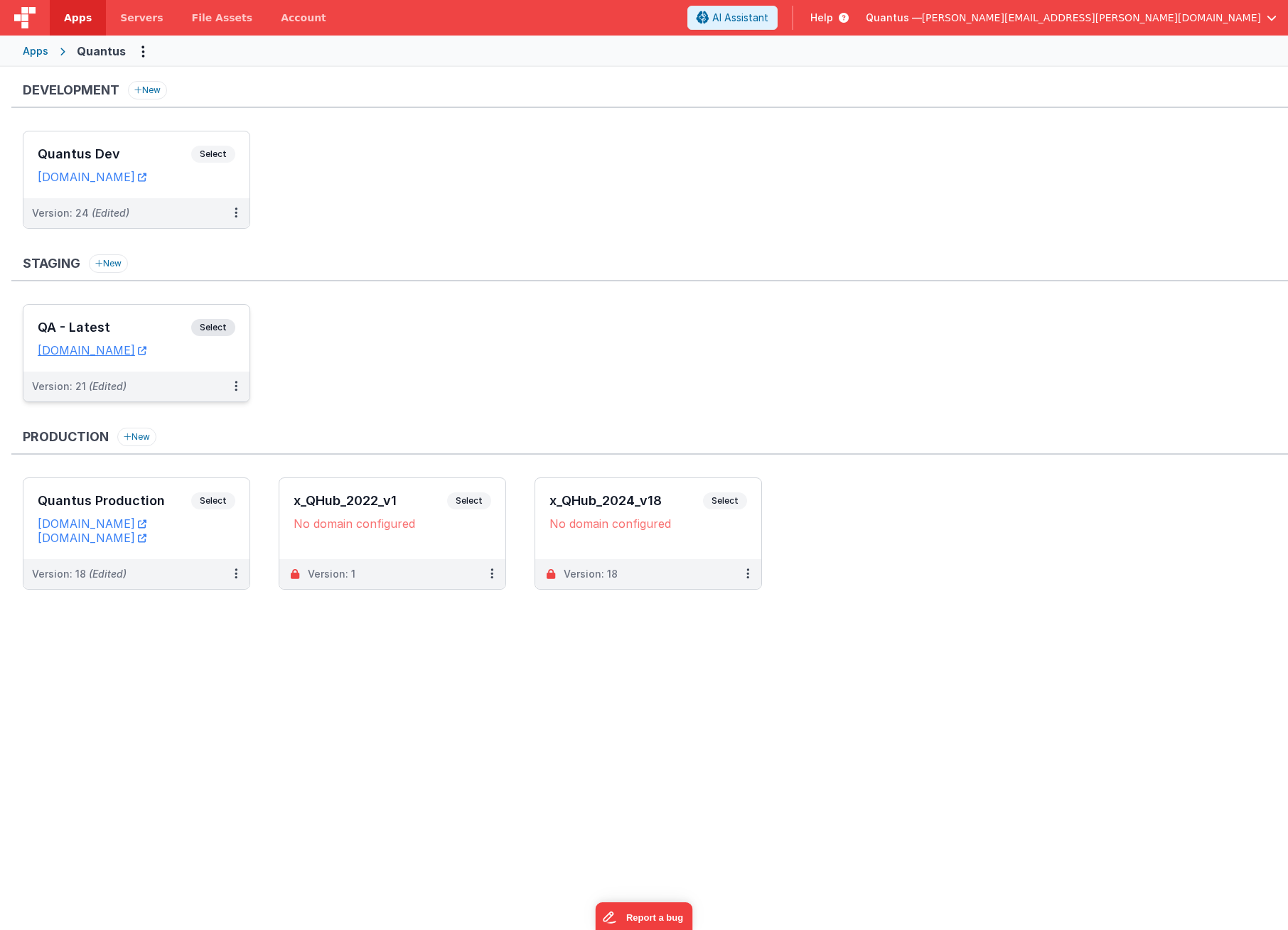
click at [110, 319] on div "QA - Latest Select" at bounding box center [136, 330] width 198 height 24
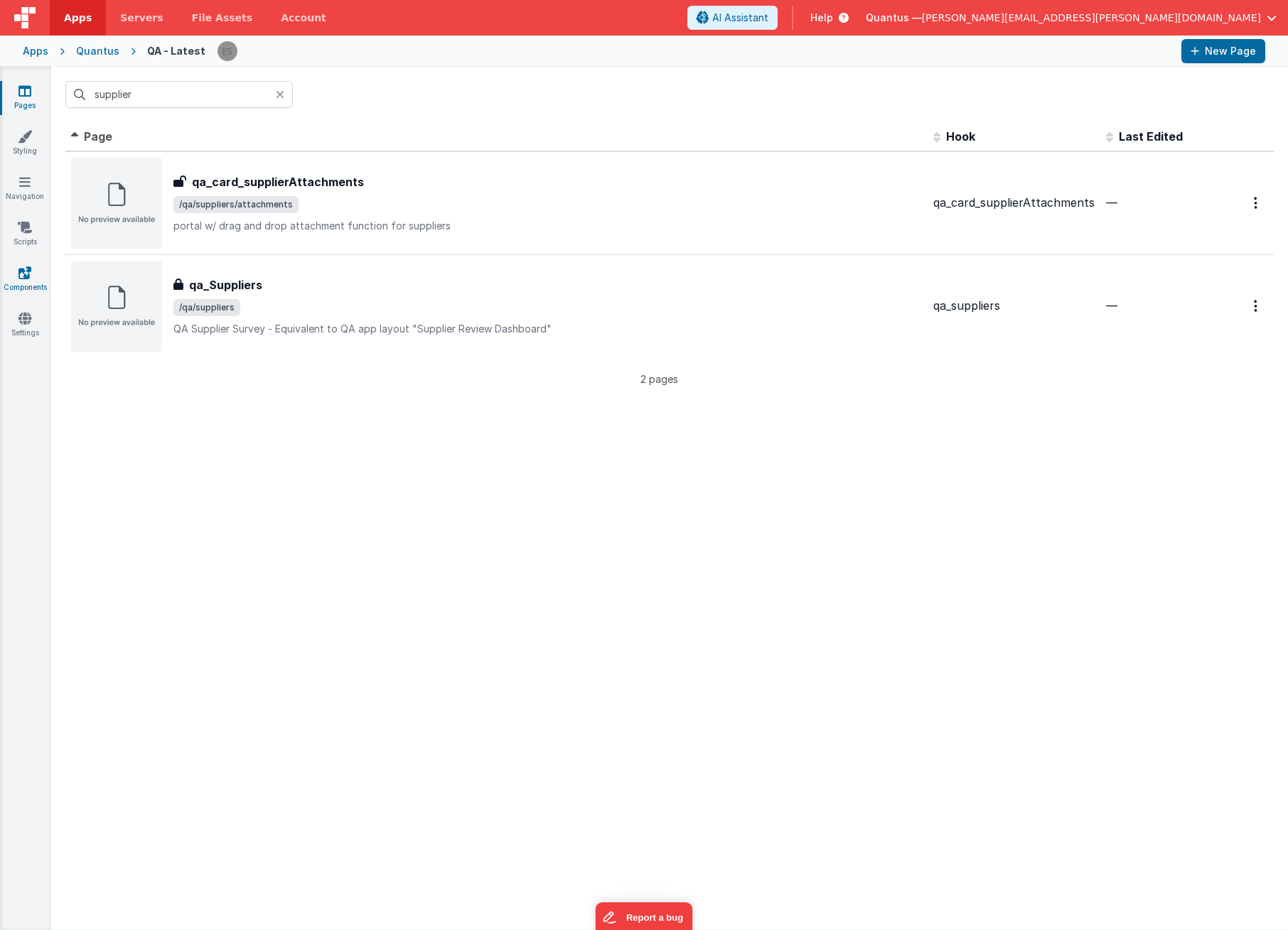
click at [13, 268] on link "Components" at bounding box center [24, 281] width 51 height 29
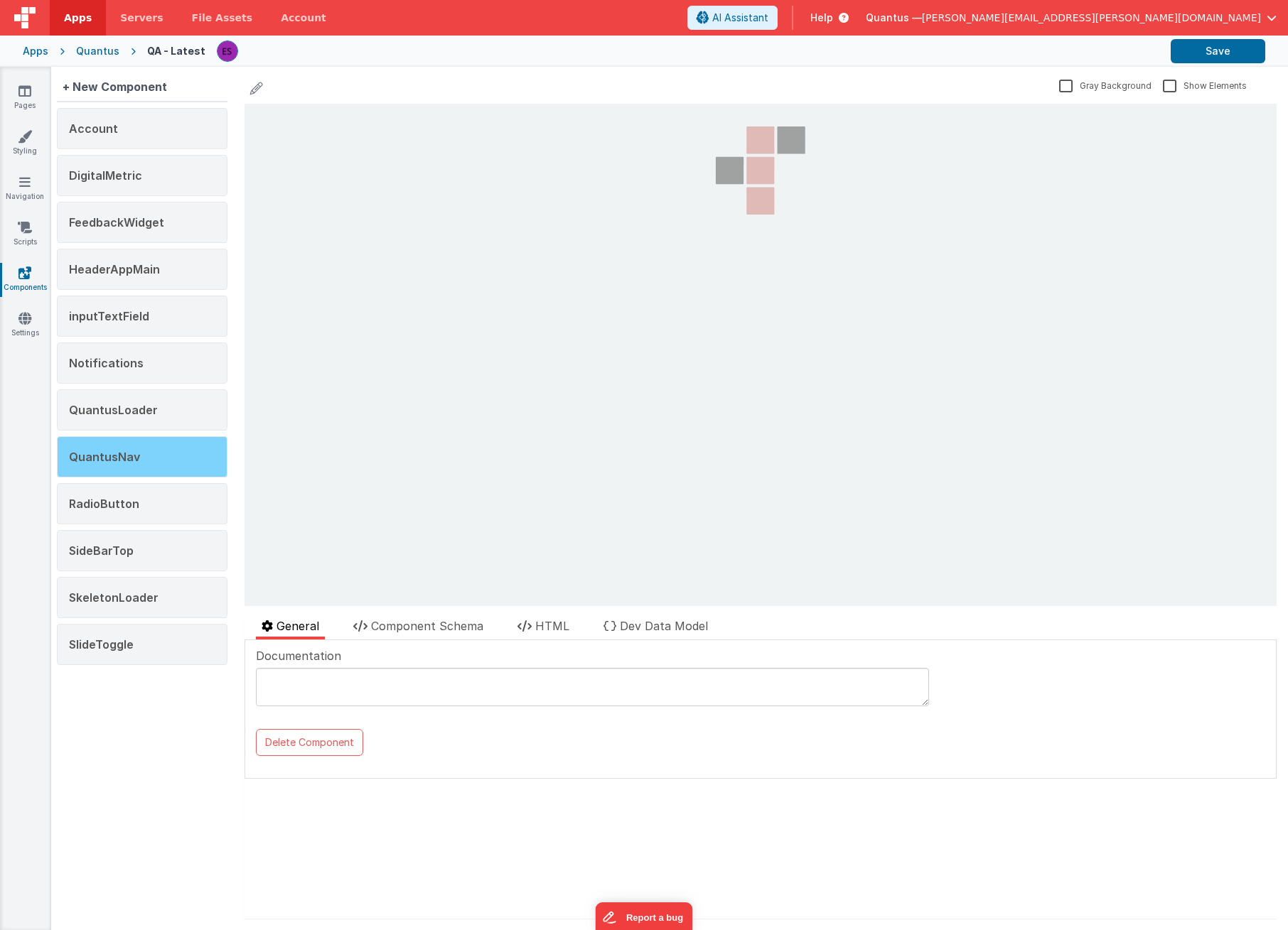
click at [97, 453] on span "QuantusNav" at bounding box center [105, 456] width 71 height 14
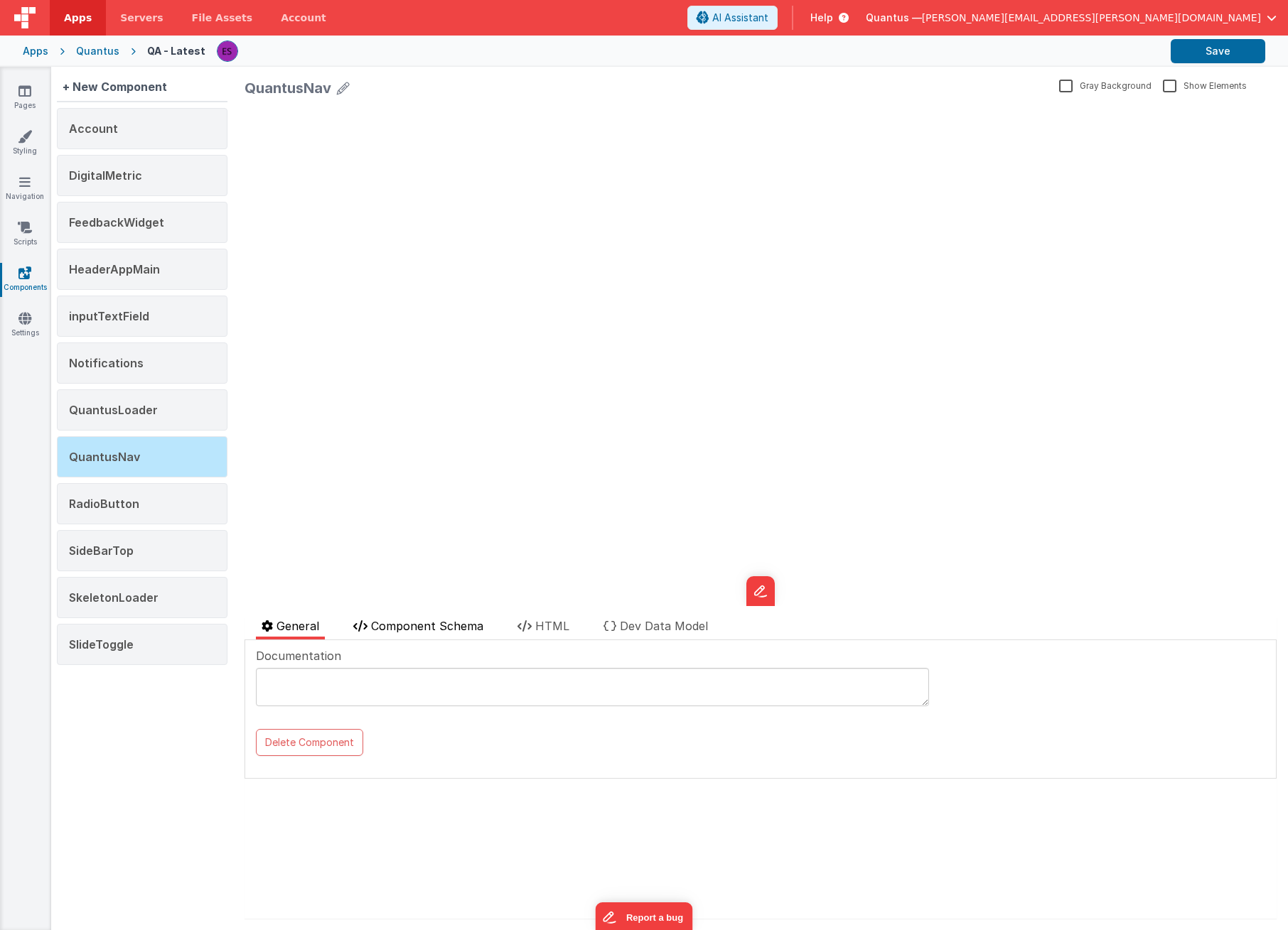
click at [444, 628] on span "Component Schema" at bounding box center [427, 625] width 112 height 14
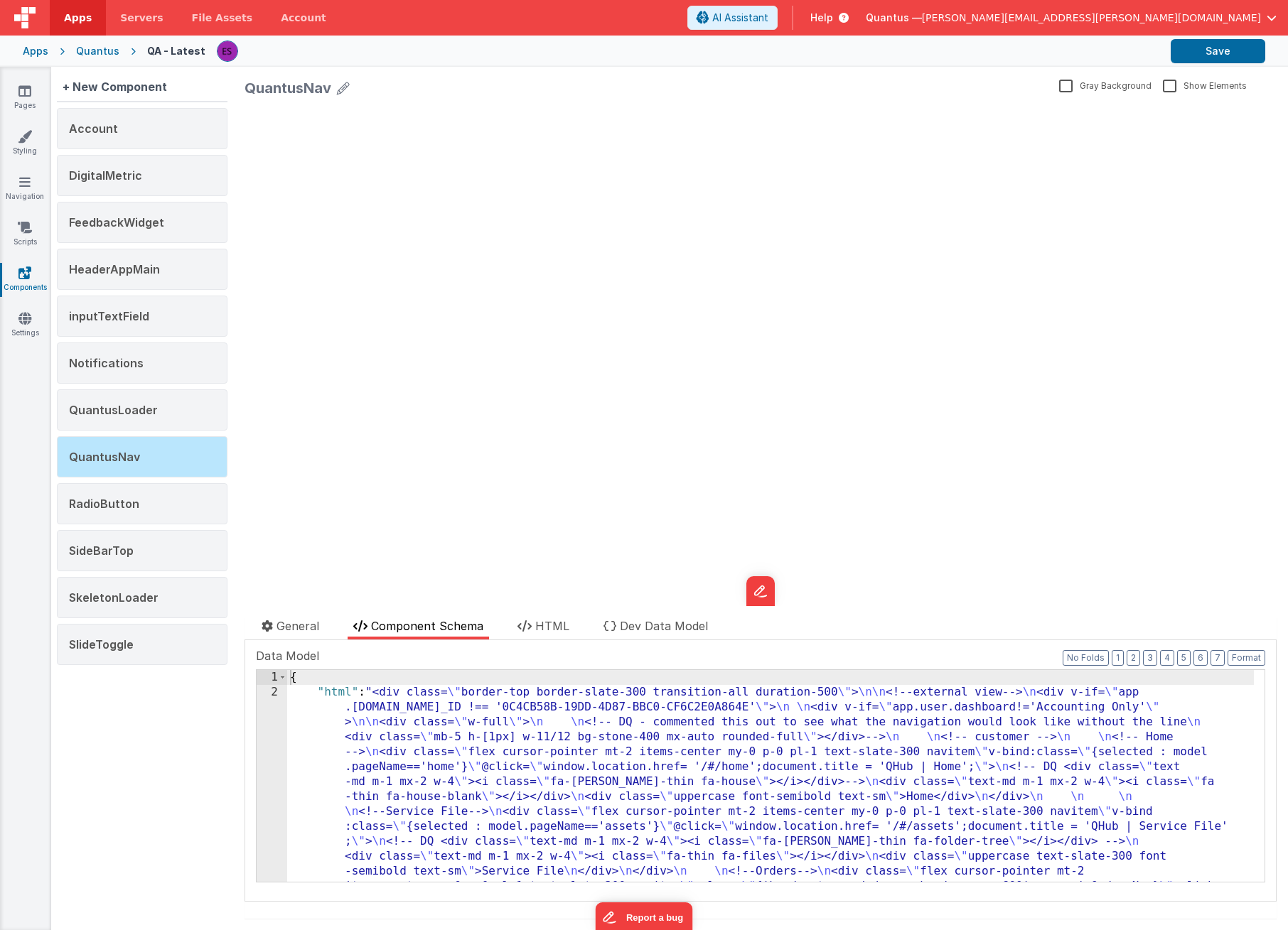
drag, startPoint x: 362, startPoint y: 744, endPoint x: 302, endPoint y: 752, distance: 60.5
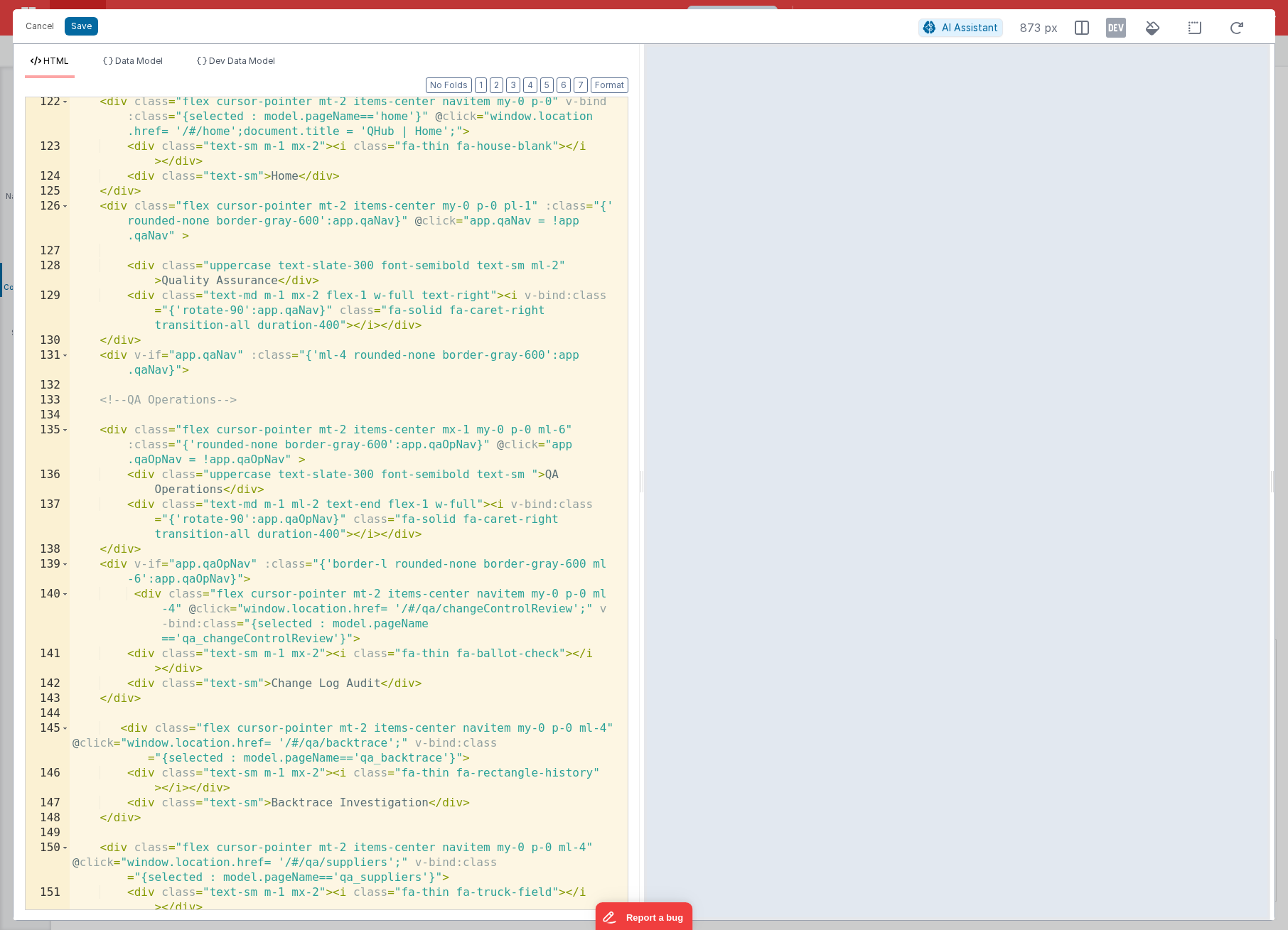
scroll to position [2746, 0]
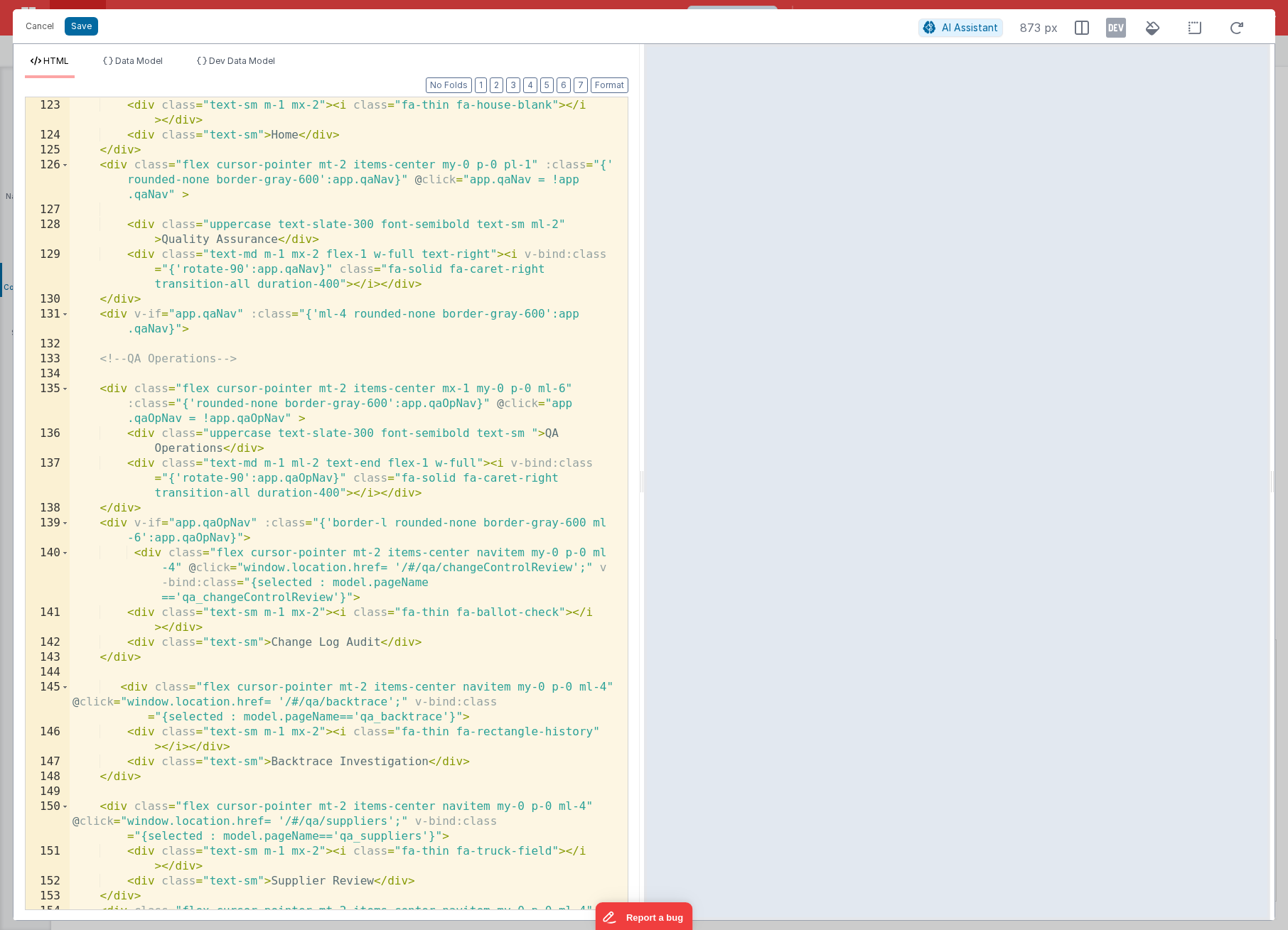
click at [288, 556] on div "< div class = "flex cursor-pointer mt-2 items-center navitem my-0 p-0" v-bind :…" at bounding box center [343, 503] width 548 height 902
click at [49, 25] on button "Cancel" at bounding box center [39, 26] width 42 height 20
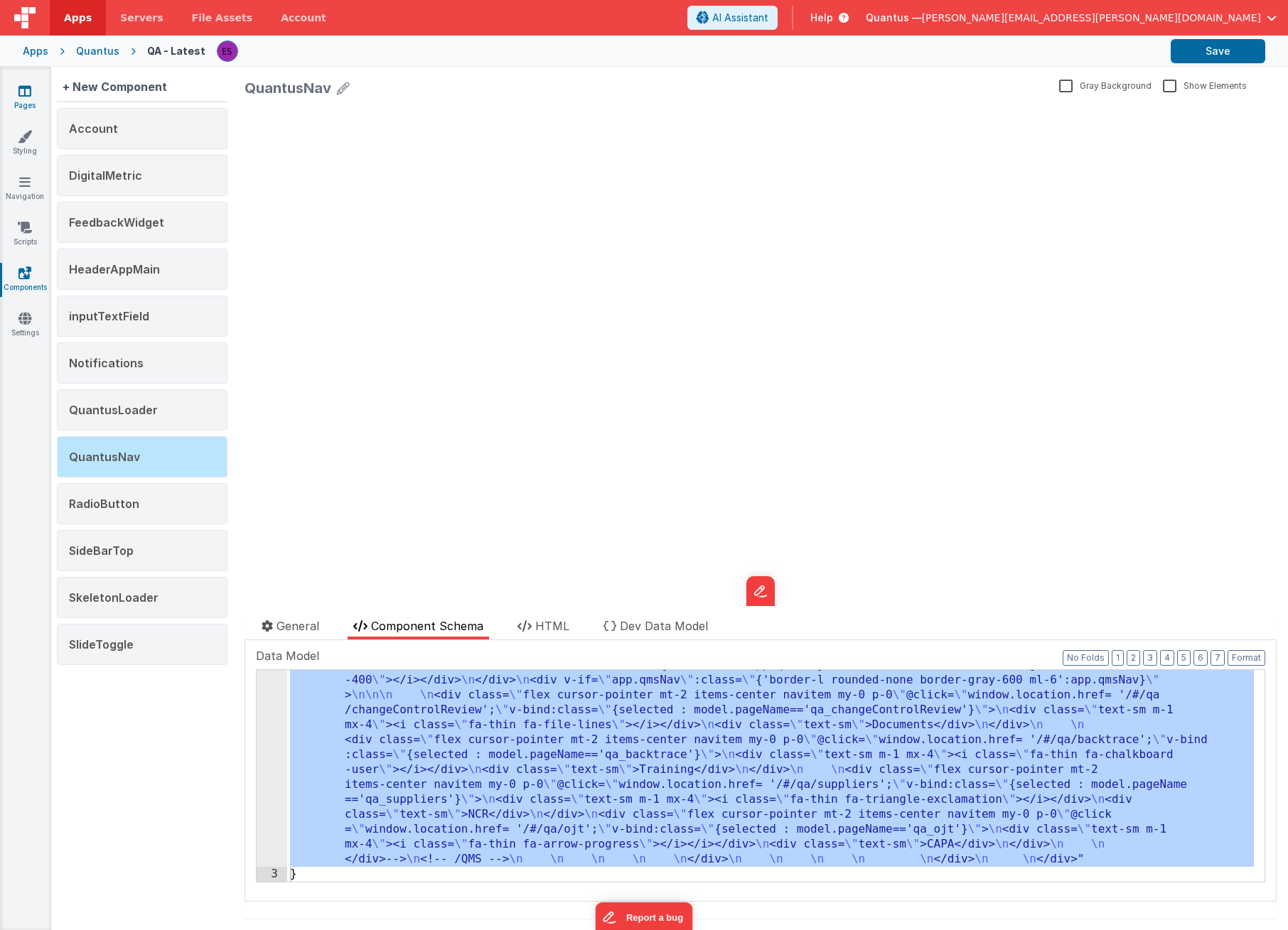
click at [37, 84] on link "Pages" at bounding box center [24, 98] width 51 height 29
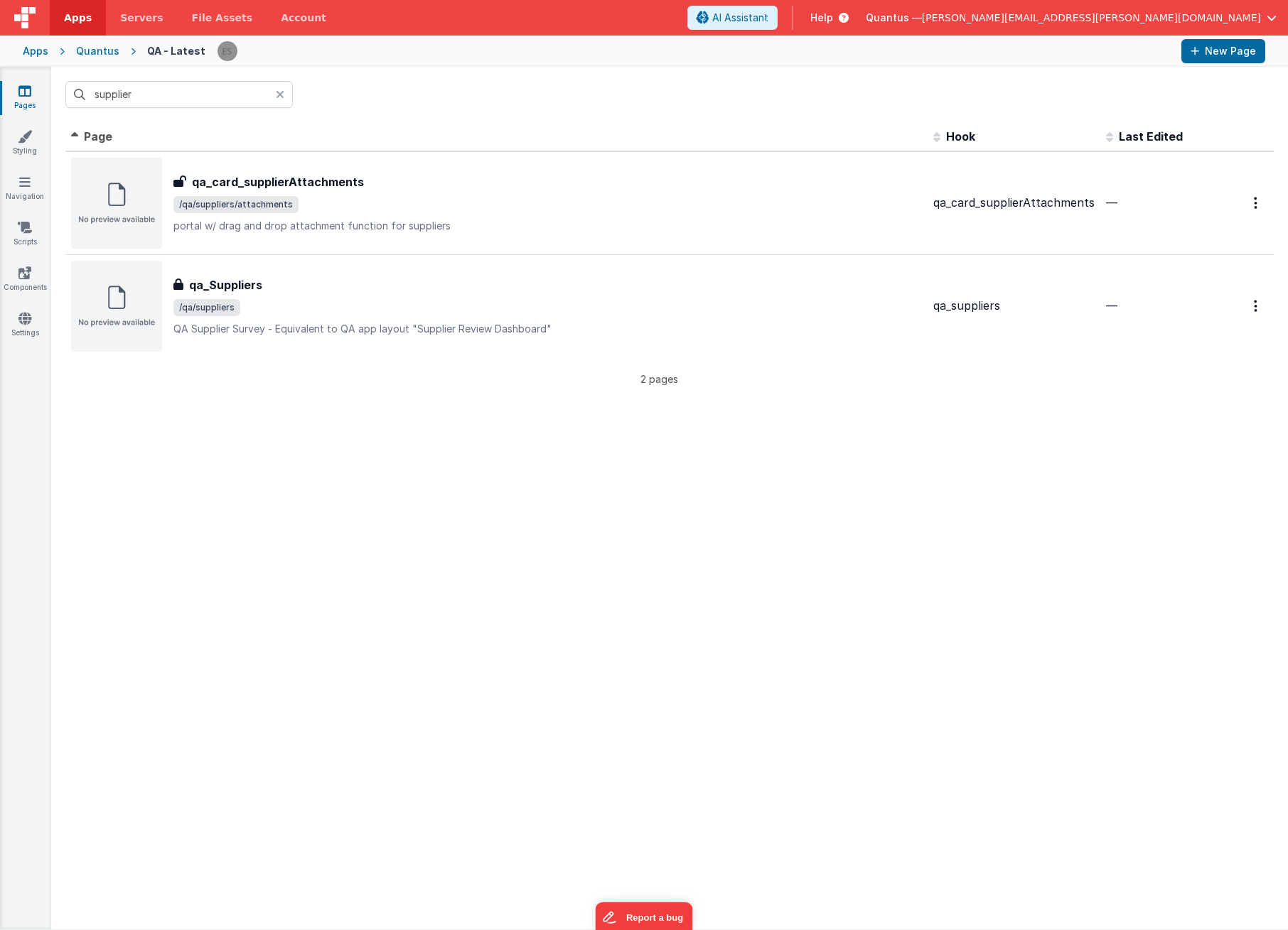
click at [88, 49] on div "Quantus" at bounding box center [97, 51] width 43 height 14
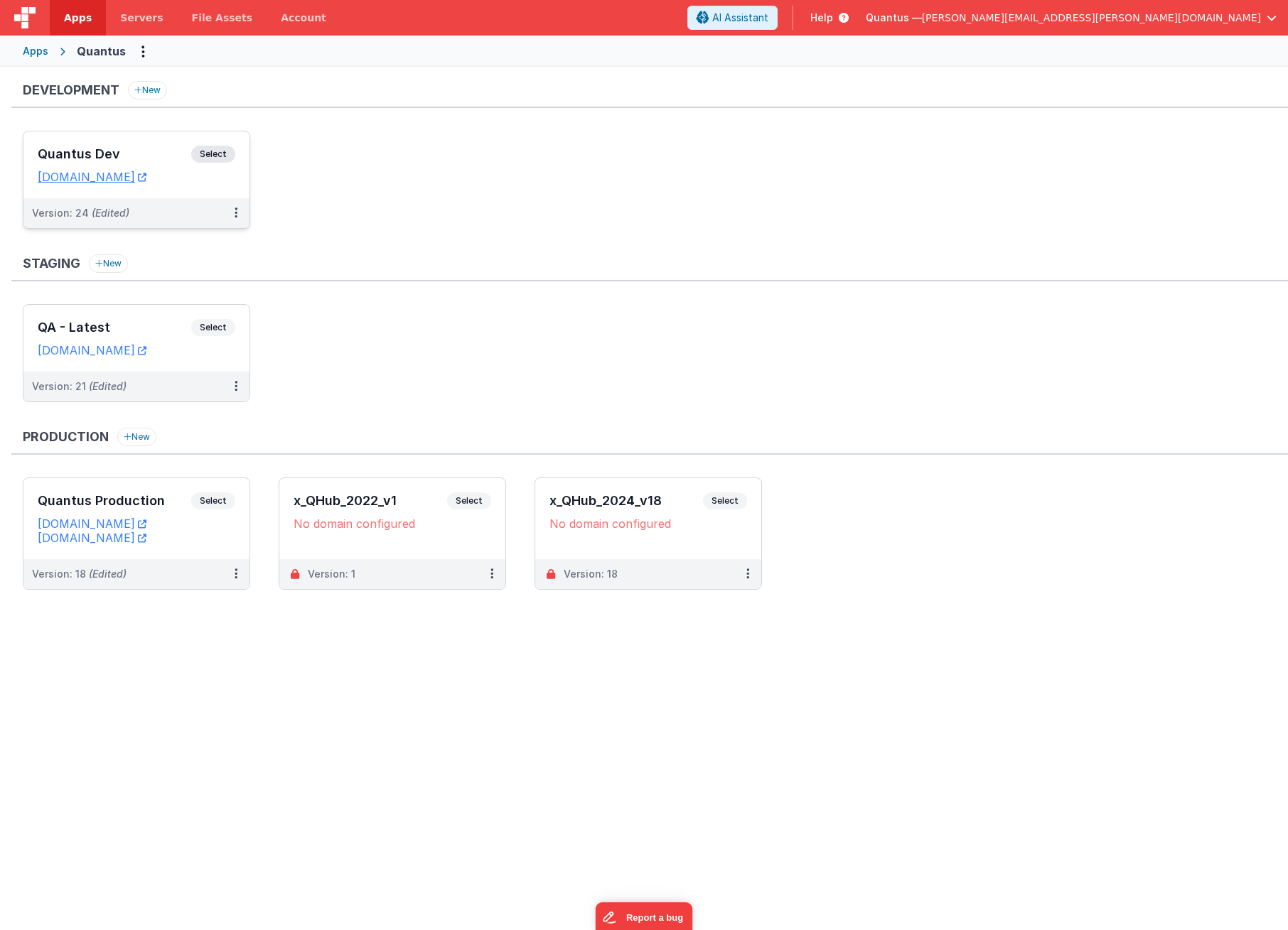
click at [81, 140] on div "Quantus Dev Select URLs [DOMAIN_NAME]" at bounding box center [136, 165] width 226 height 67
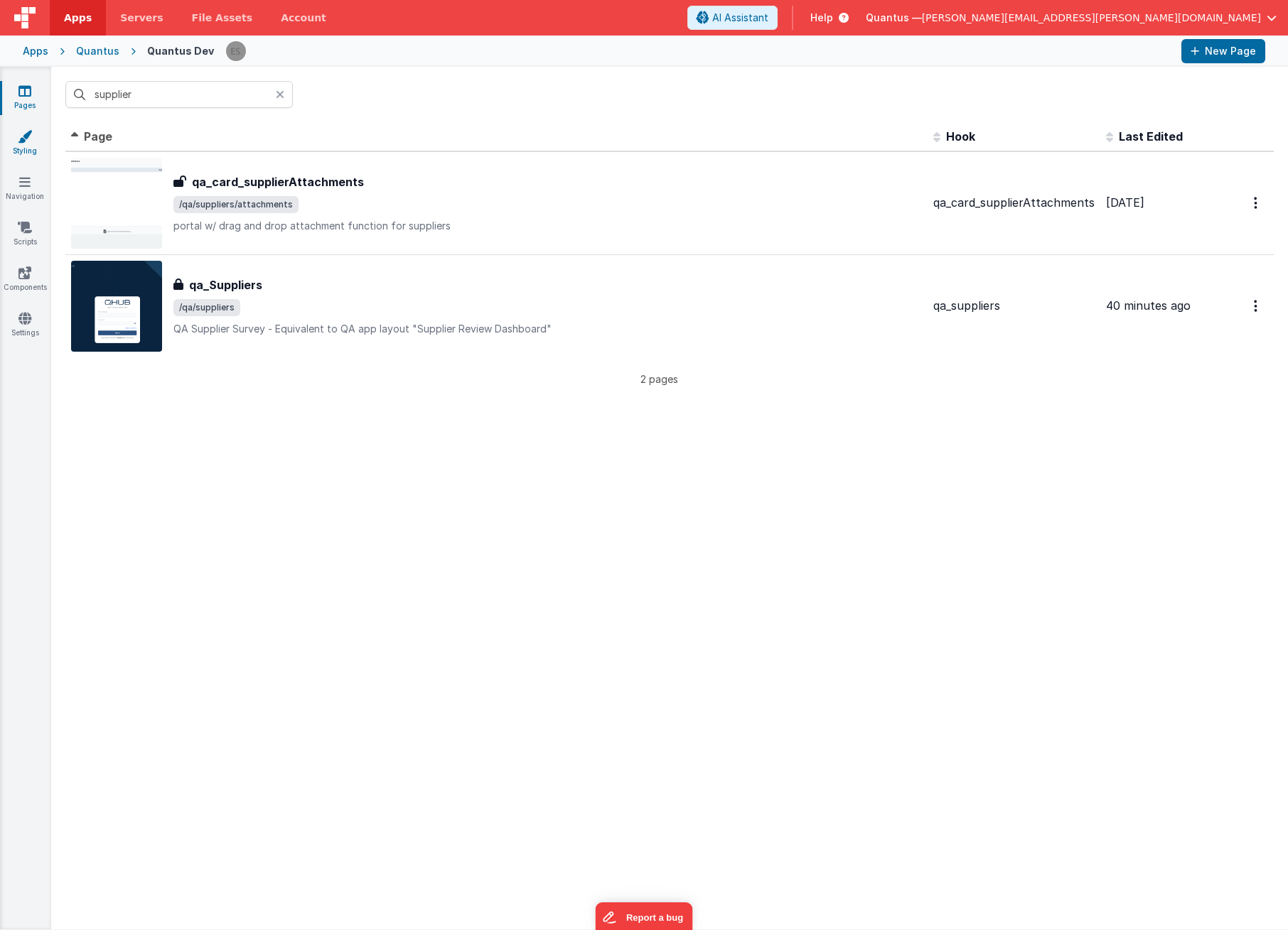
click at [36, 136] on link "Styling" at bounding box center [24, 144] width 51 height 29
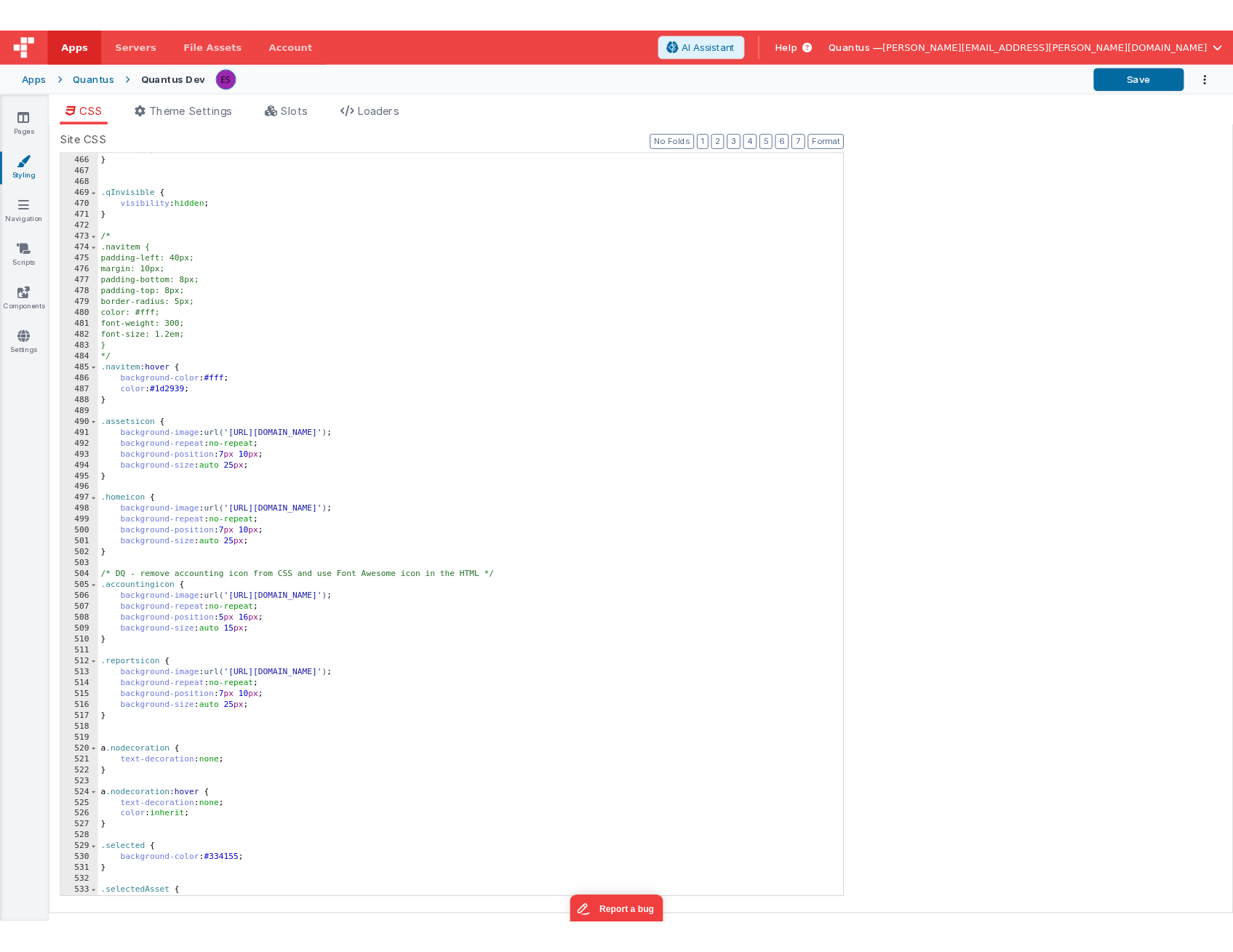
scroll to position [5410, 0]
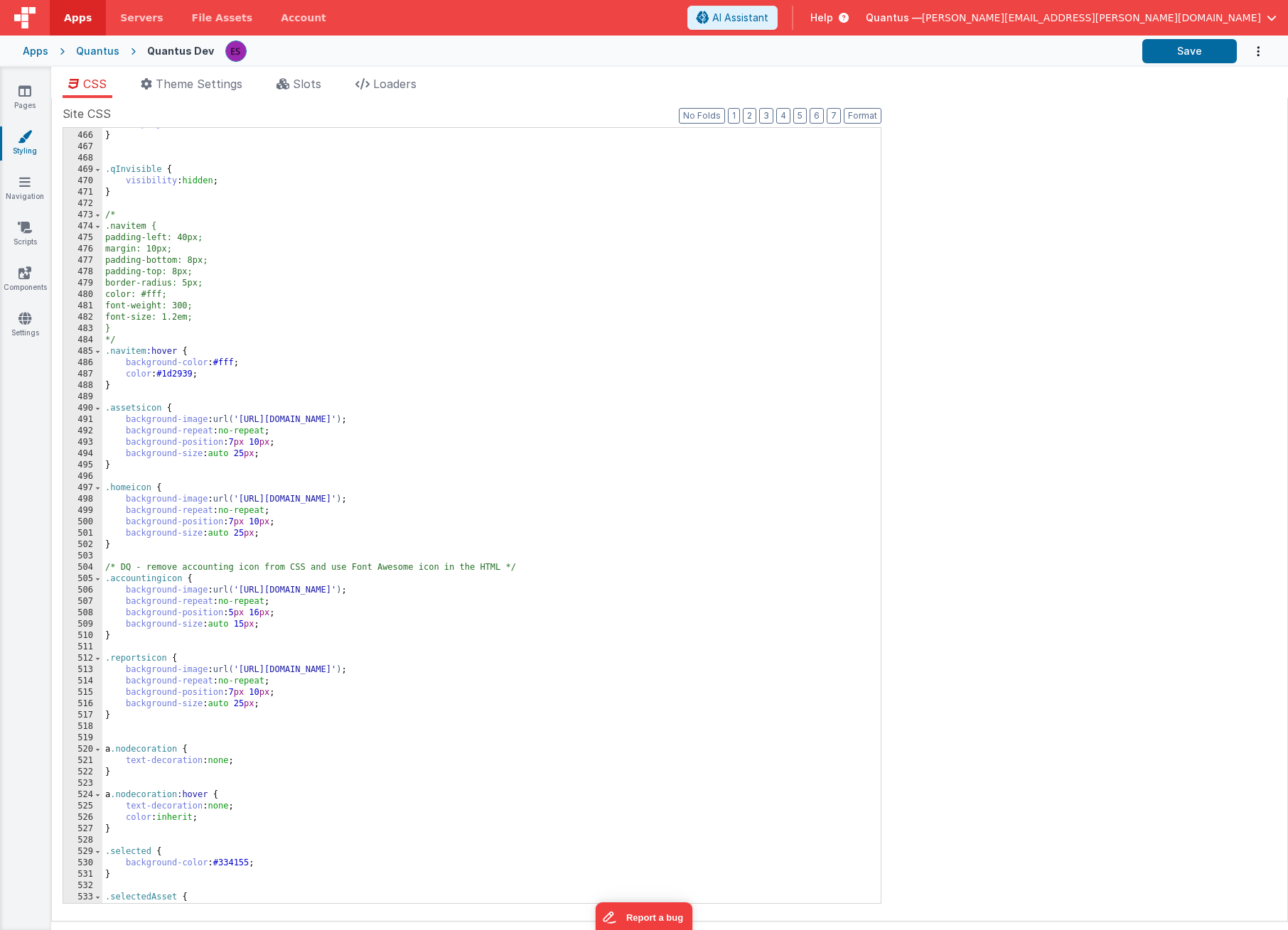
click at [118, 337] on div "display : none ; } .qInvisible { visibility : hidden ; } /* .navitem { padding-…" at bounding box center [486, 518] width 768 height 798
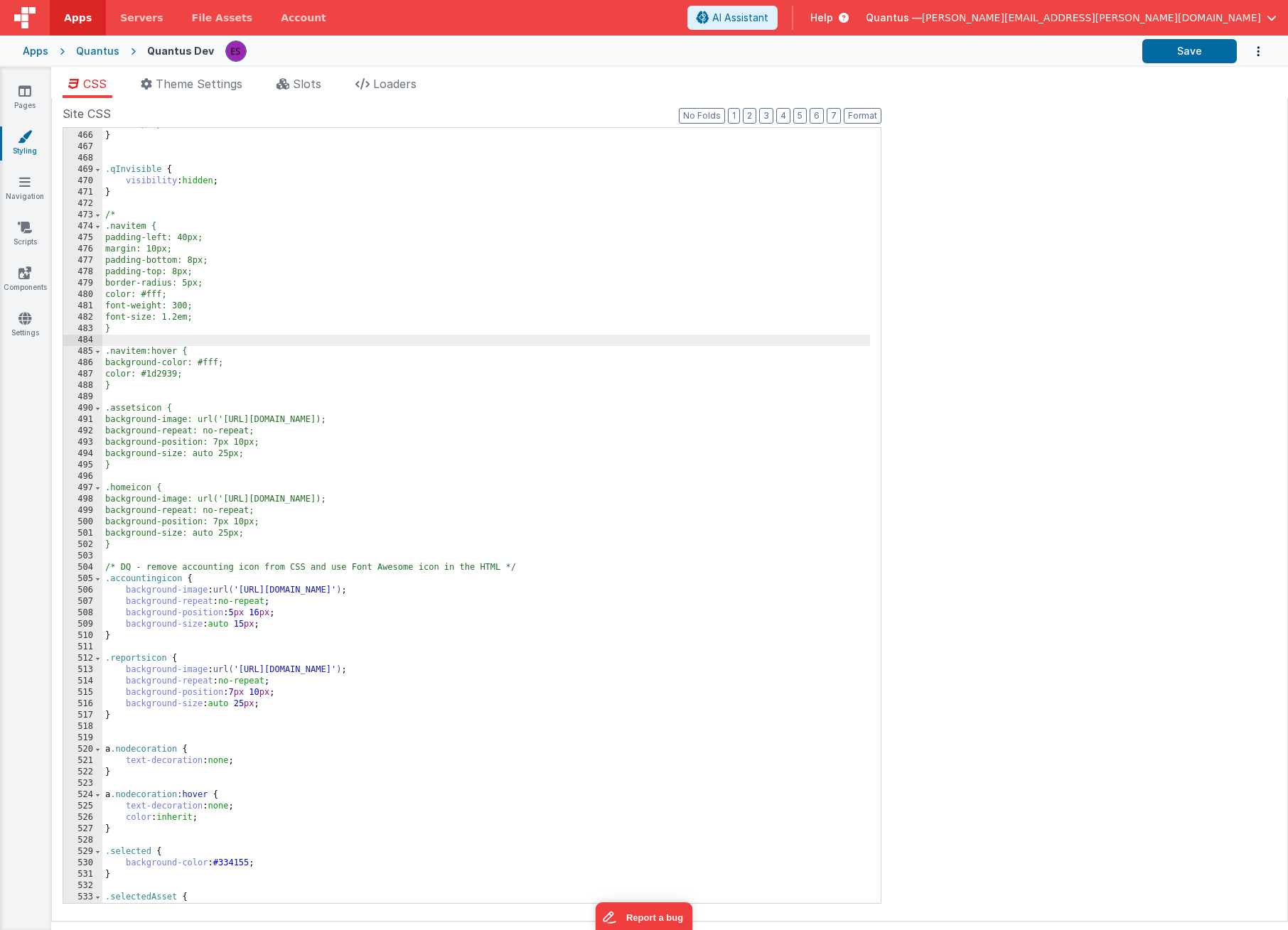
click at [123, 214] on div "display : none ; } .qInvisible { visibility : hidden ; } /* .navitem { padding-…" at bounding box center [486, 518] width 768 height 798
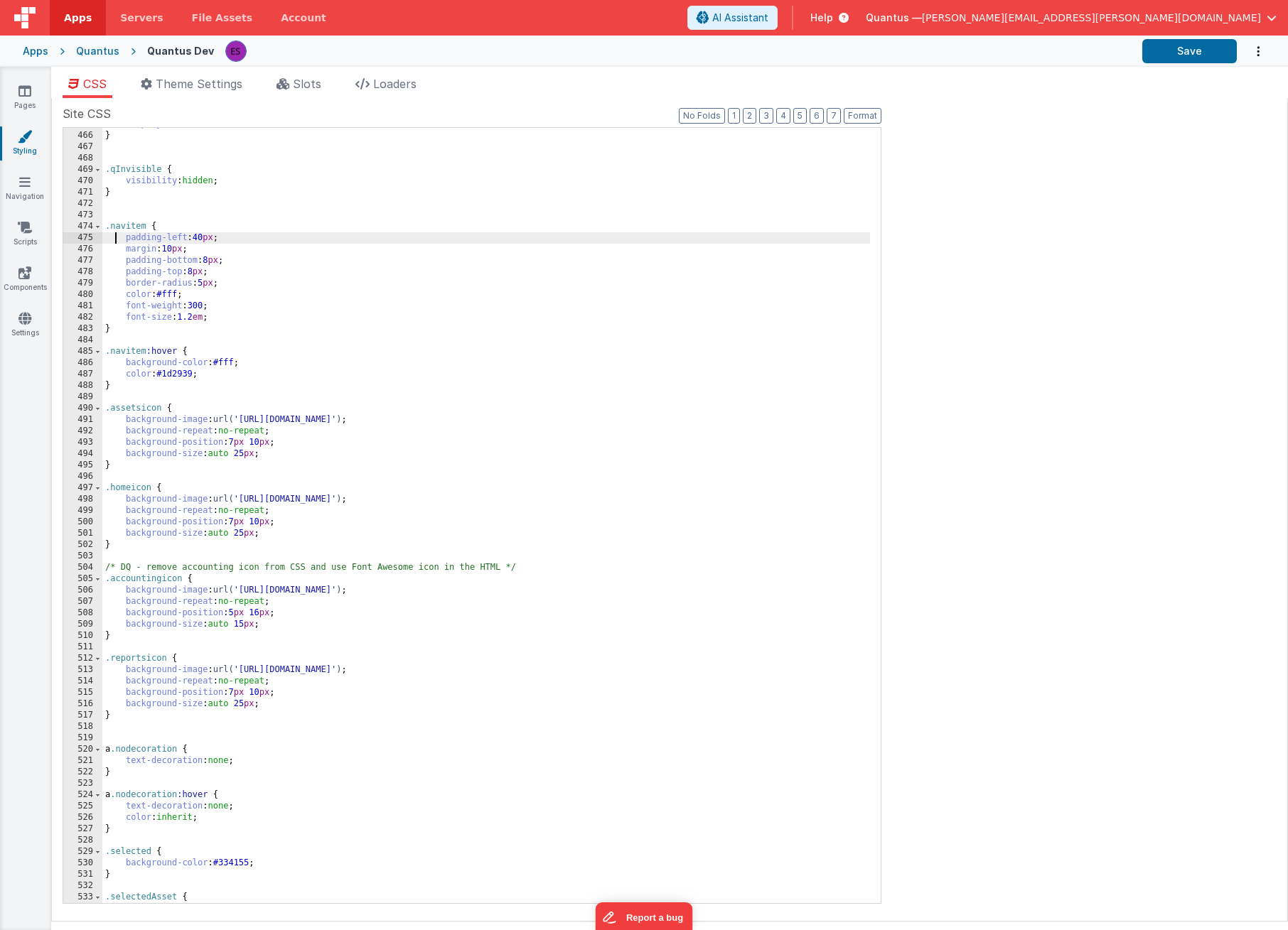
click at [116, 241] on div "display : none ; } .qInvisible { visibility : hidden ; } .navitem { padding-lef…" at bounding box center [486, 518] width 768 height 798
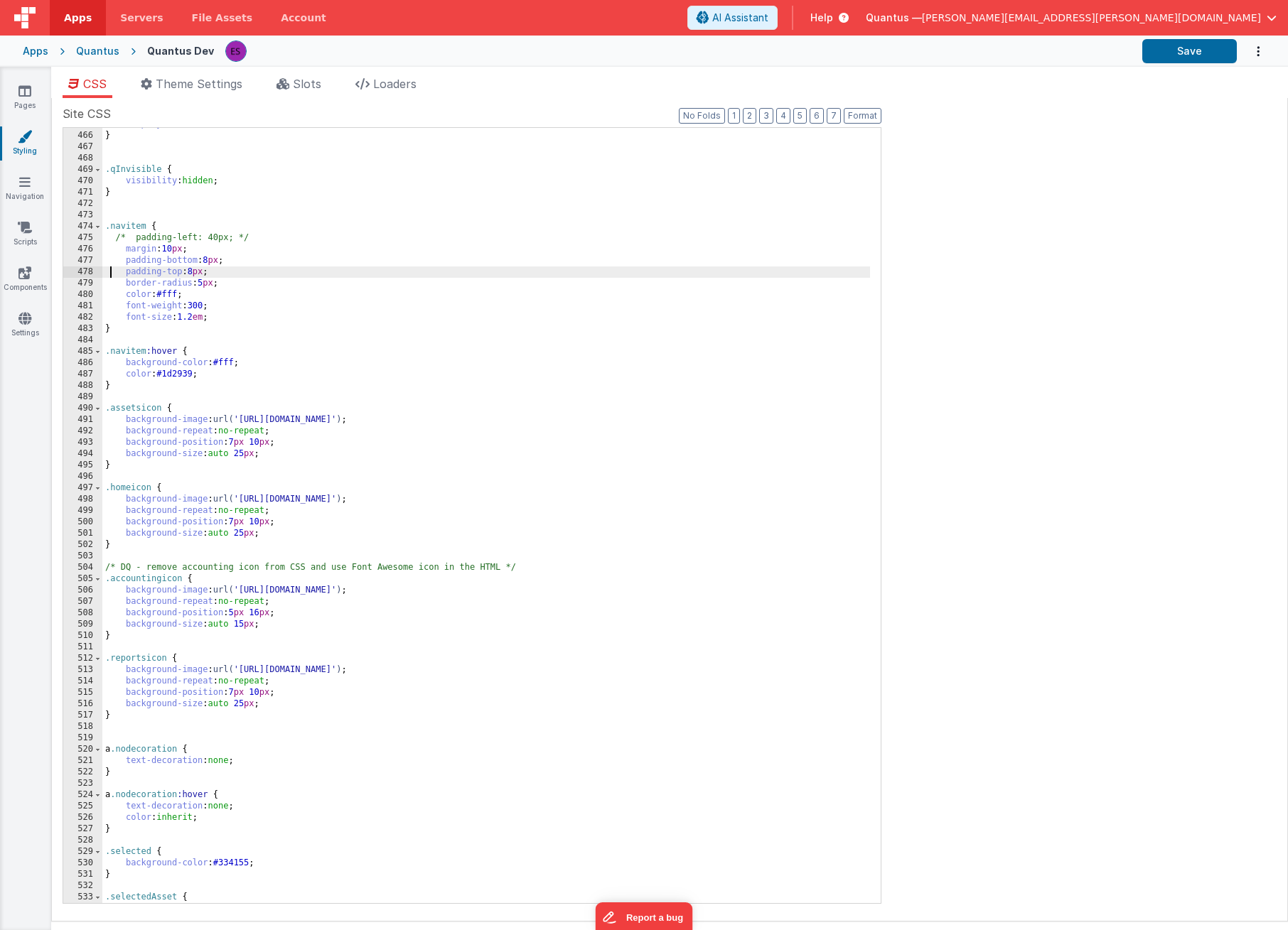
click at [112, 269] on div "display : none ; } .qInvisible { visibility : hidden ; } .navitem { /* padding-…" at bounding box center [486, 518] width 768 height 798
drag, startPoint x: 124, startPoint y: 270, endPoint x: 108, endPoint y: 271, distance: 16.0
click at [108, 271] on div "display : none ; } .qInvisible { visibility : hidden ; } .navitem { /* padding-…" at bounding box center [486, 518] width 768 height 798
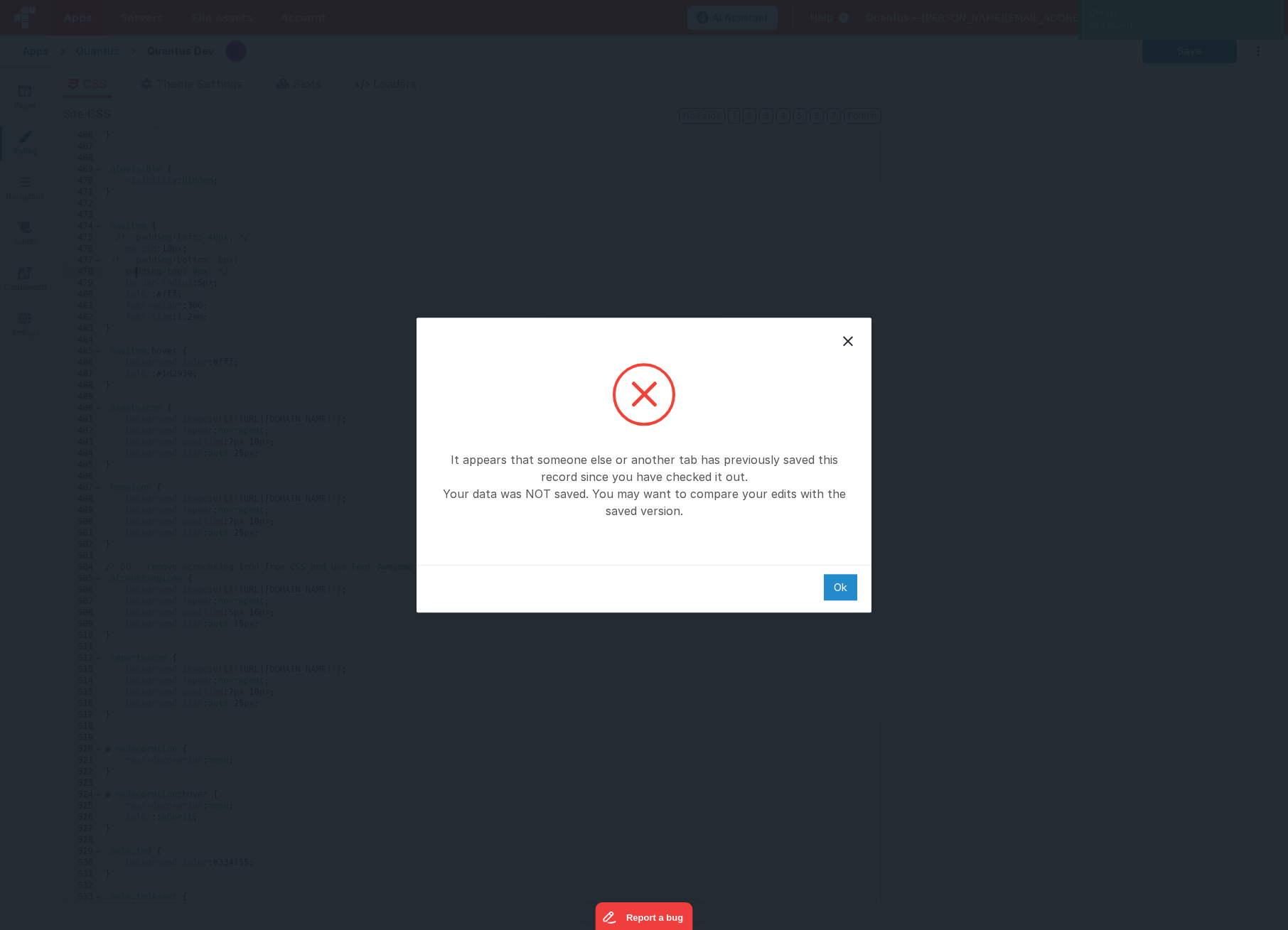
click at [844, 588] on div "Ok" at bounding box center [840, 587] width 34 height 26
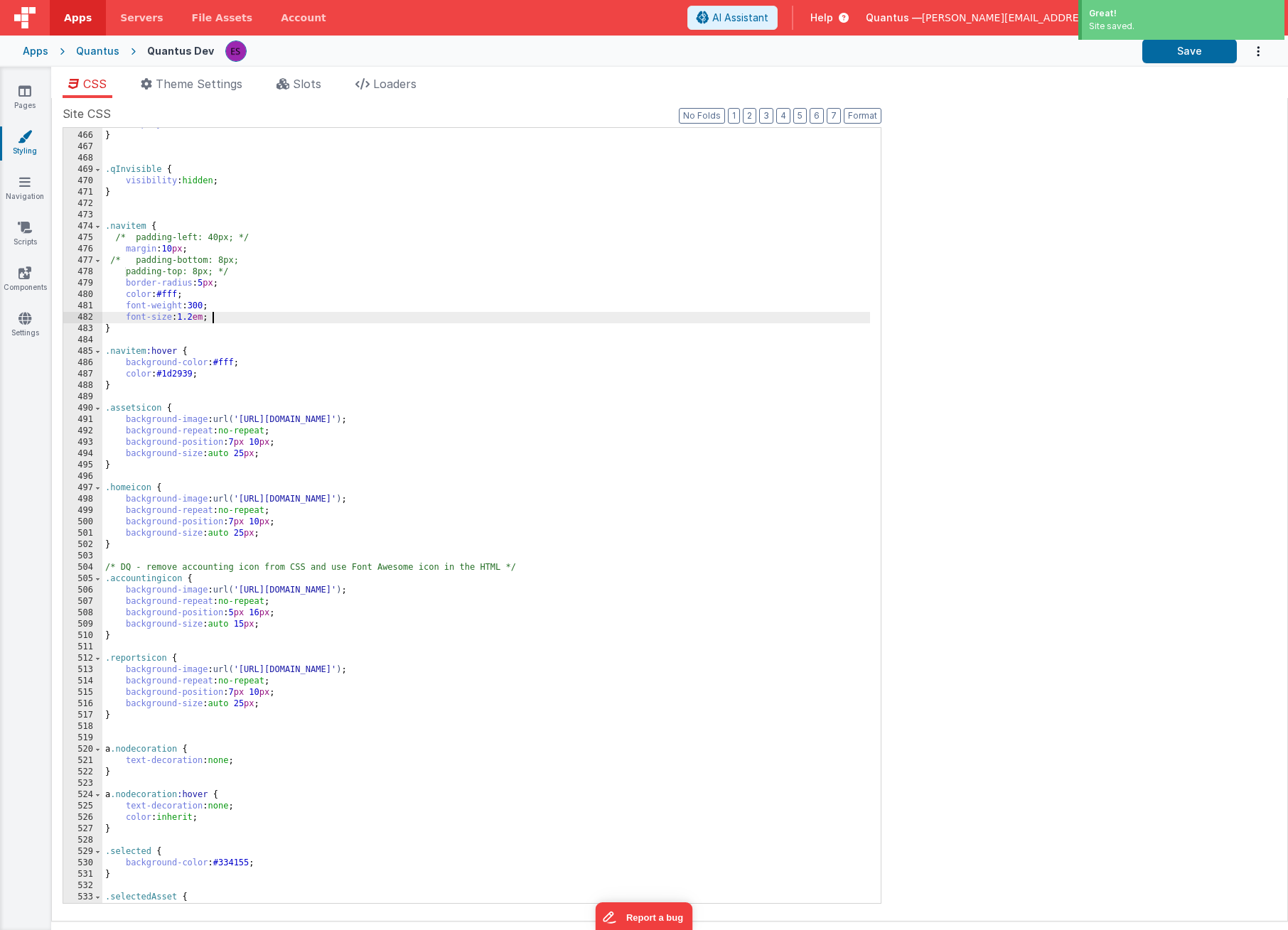
click at [417, 322] on div "display : none ; } .qInvisible { visibility : hidden ; } .navitem { /* padding-…" at bounding box center [486, 518] width 768 height 798
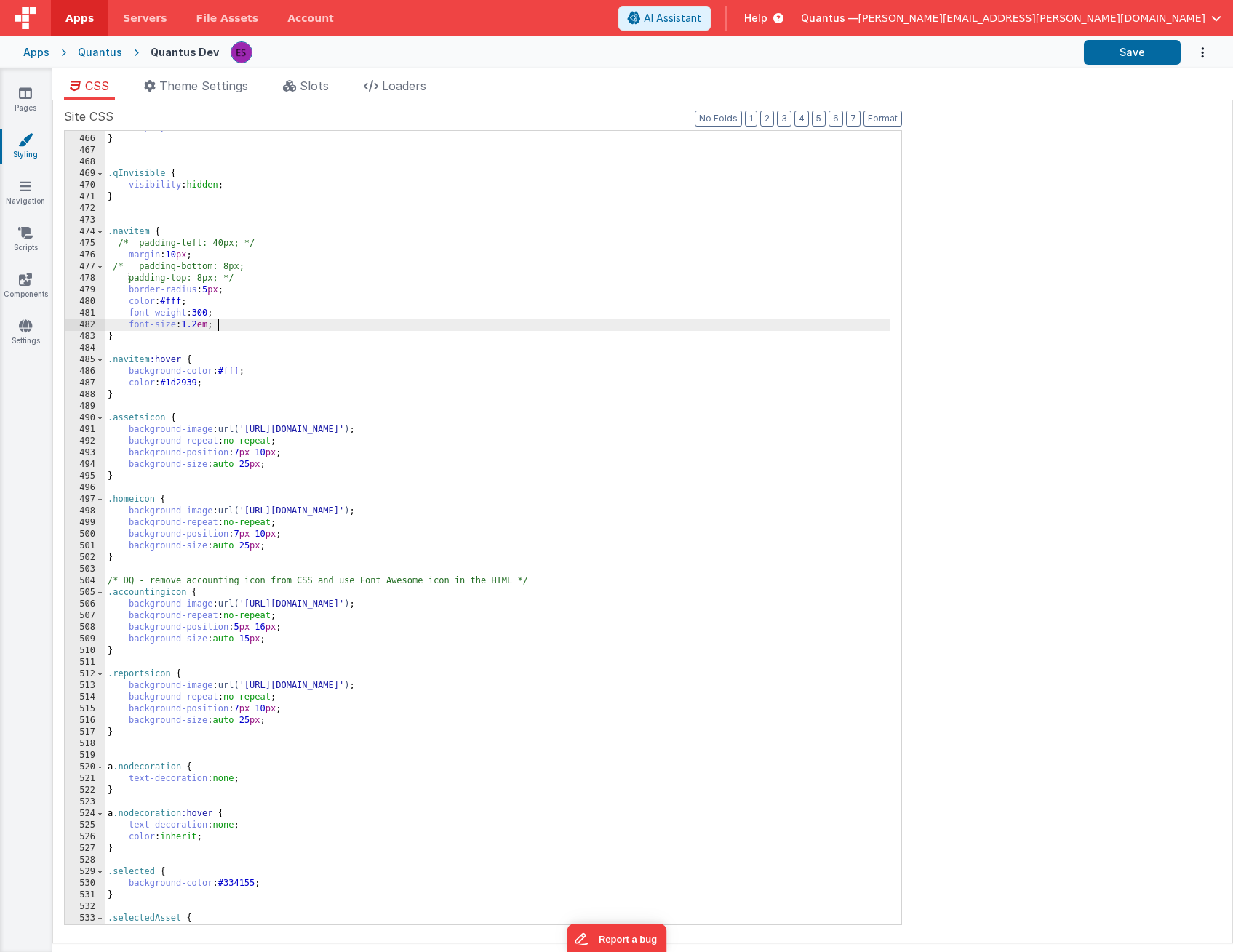
drag, startPoint x: 192, startPoint y: 307, endPoint x: 202, endPoint y: 307, distance: 10.0
click at [193, 307] on div "display : none ; } .qInvisible { visibility : hidden ; } .navitem { /* padding-…" at bounding box center [498, 530] width 786 height 817
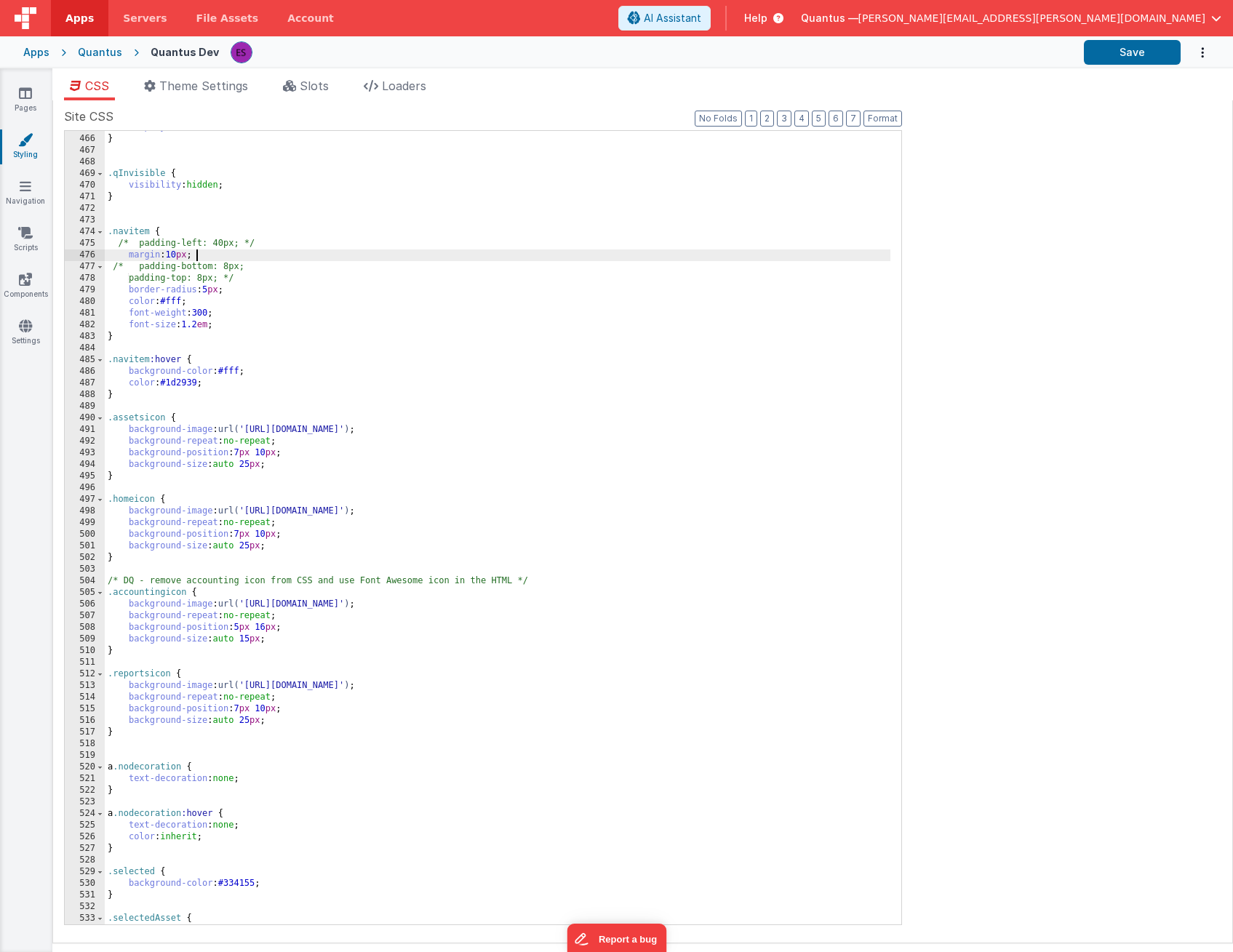
click at [331, 259] on div "display : none ; } .qInvisible { visibility : hidden ; } .navitem { /* padding-…" at bounding box center [498, 530] width 786 height 817
click at [321, 206] on div "display : none ; } .qInvisible { visibility : hidden ; } .navitem { /* padding-…" at bounding box center [498, 530] width 786 height 817
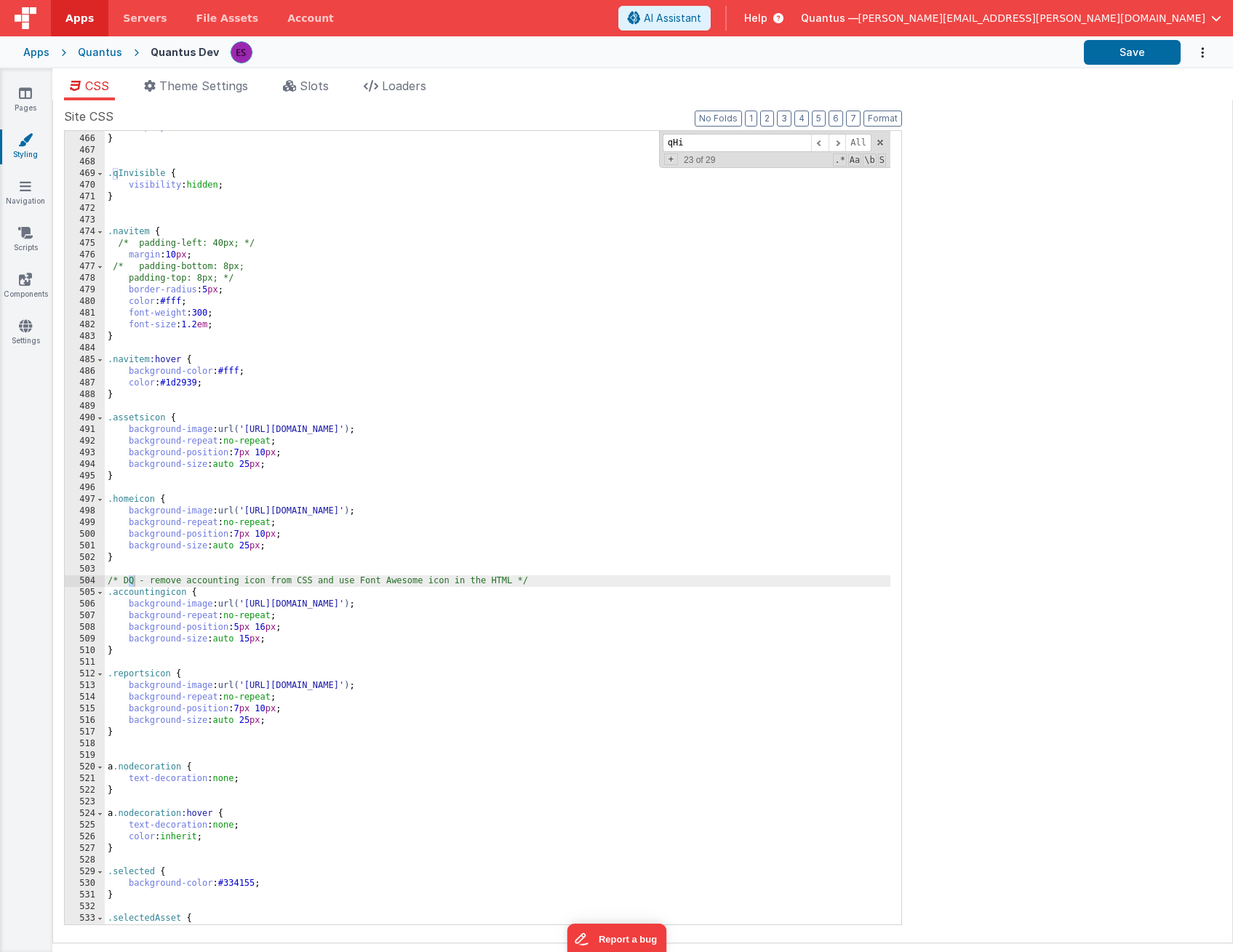
scroll to position [4993, 0]
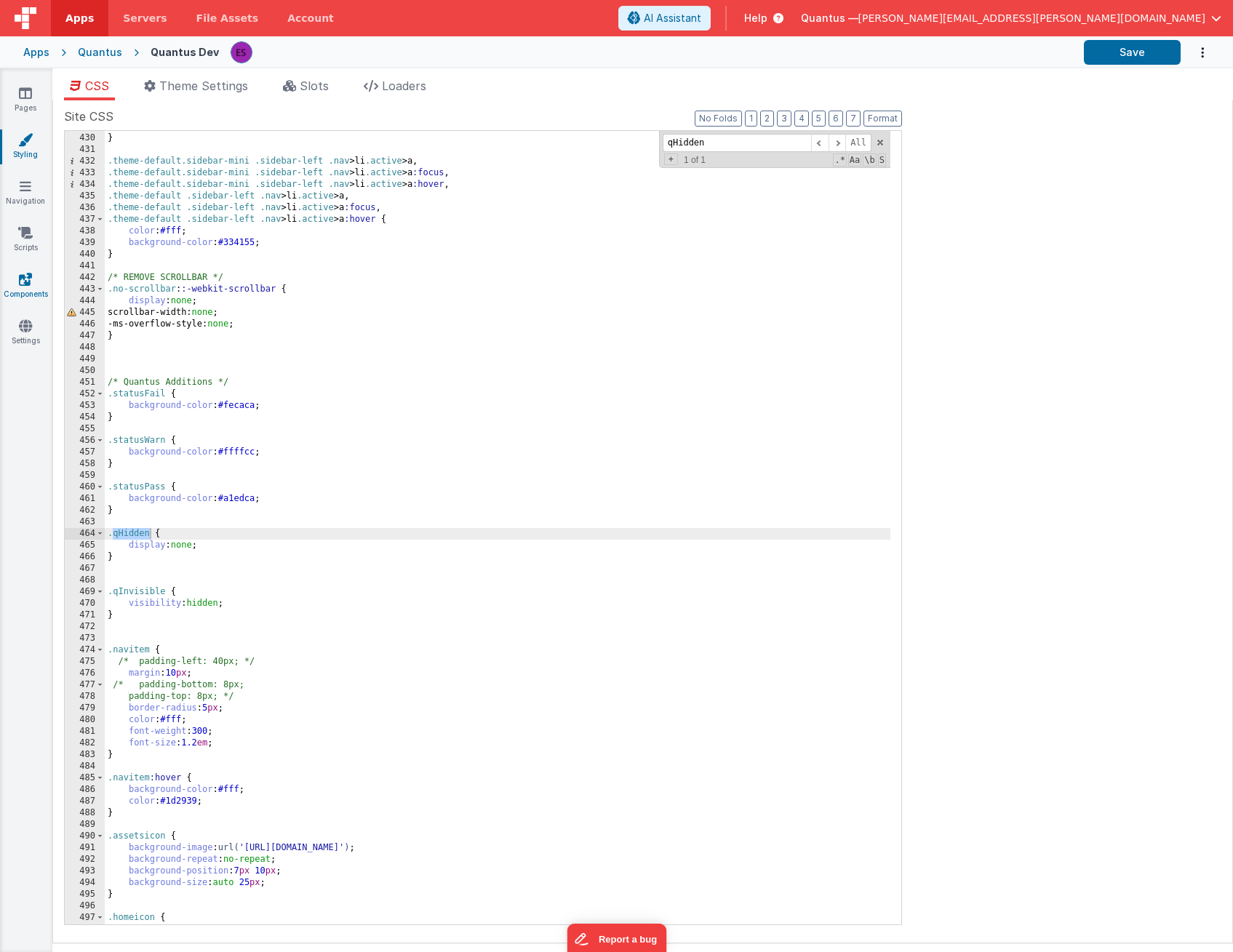
type input "qHidden"
click at [26, 283] on icon at bounding box center [25, 279] width 13 height 15
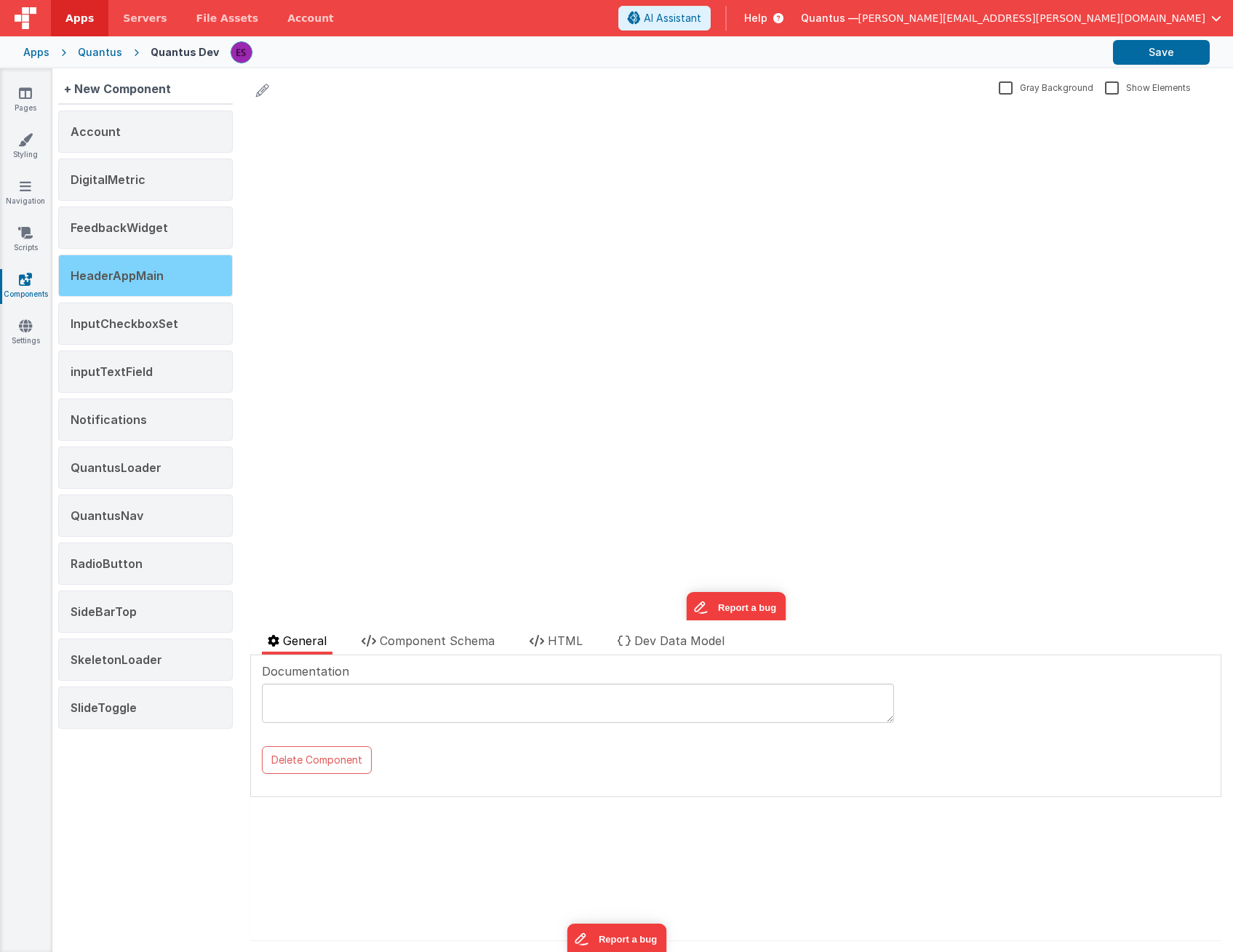
click at [133, 280] on span "HeaderAppMain" at bounding box center [117, 275] width 93 height 15
click at [380, 639] on li "Component Schema" at bounding box center [428, 643] width 145 height 23
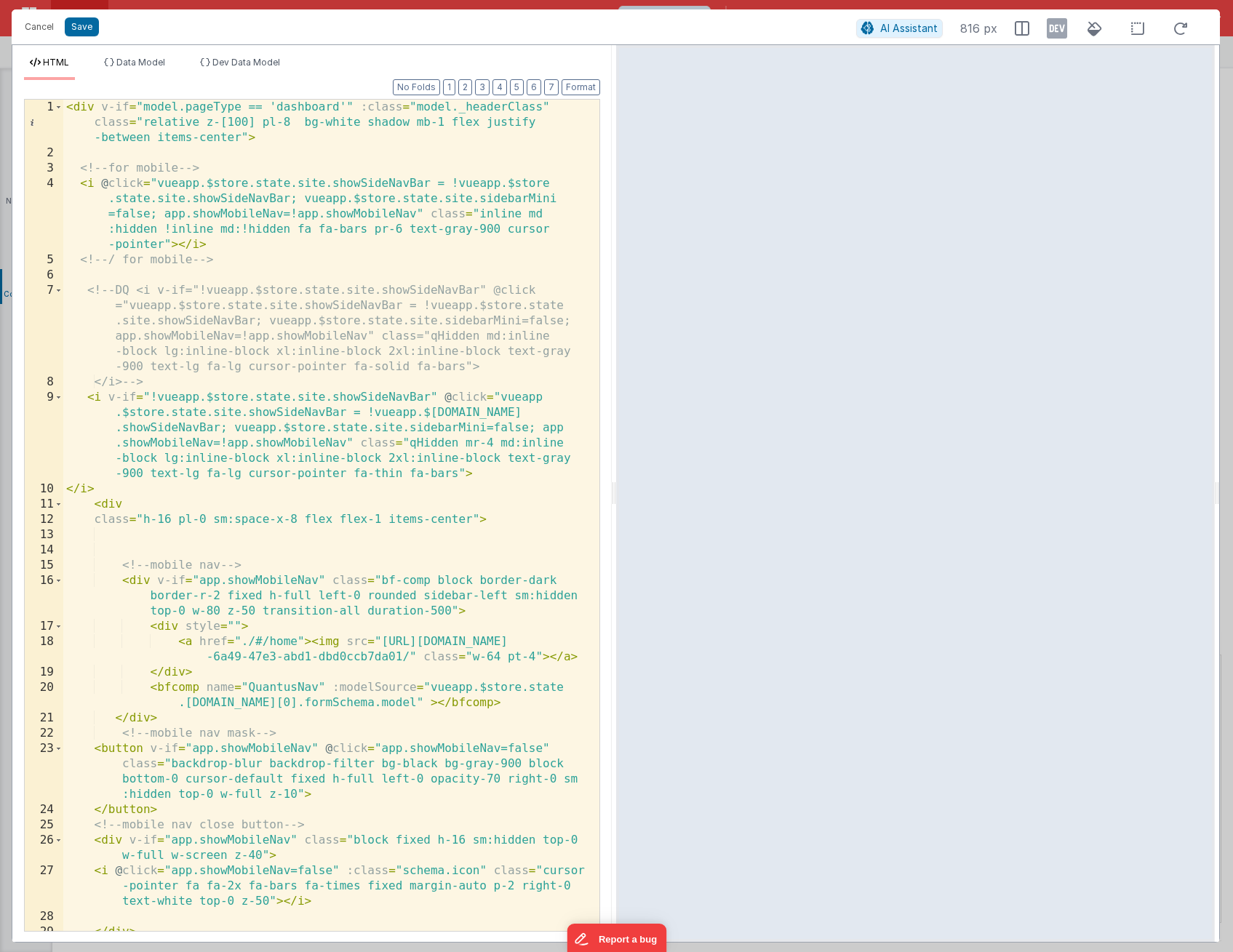
click at [435, 443] on div "< div v-if = "model.pageType == 'dashboard'" :class = "model._headerClass" clas…" at bounding box center [325, 546] width 525 height 893
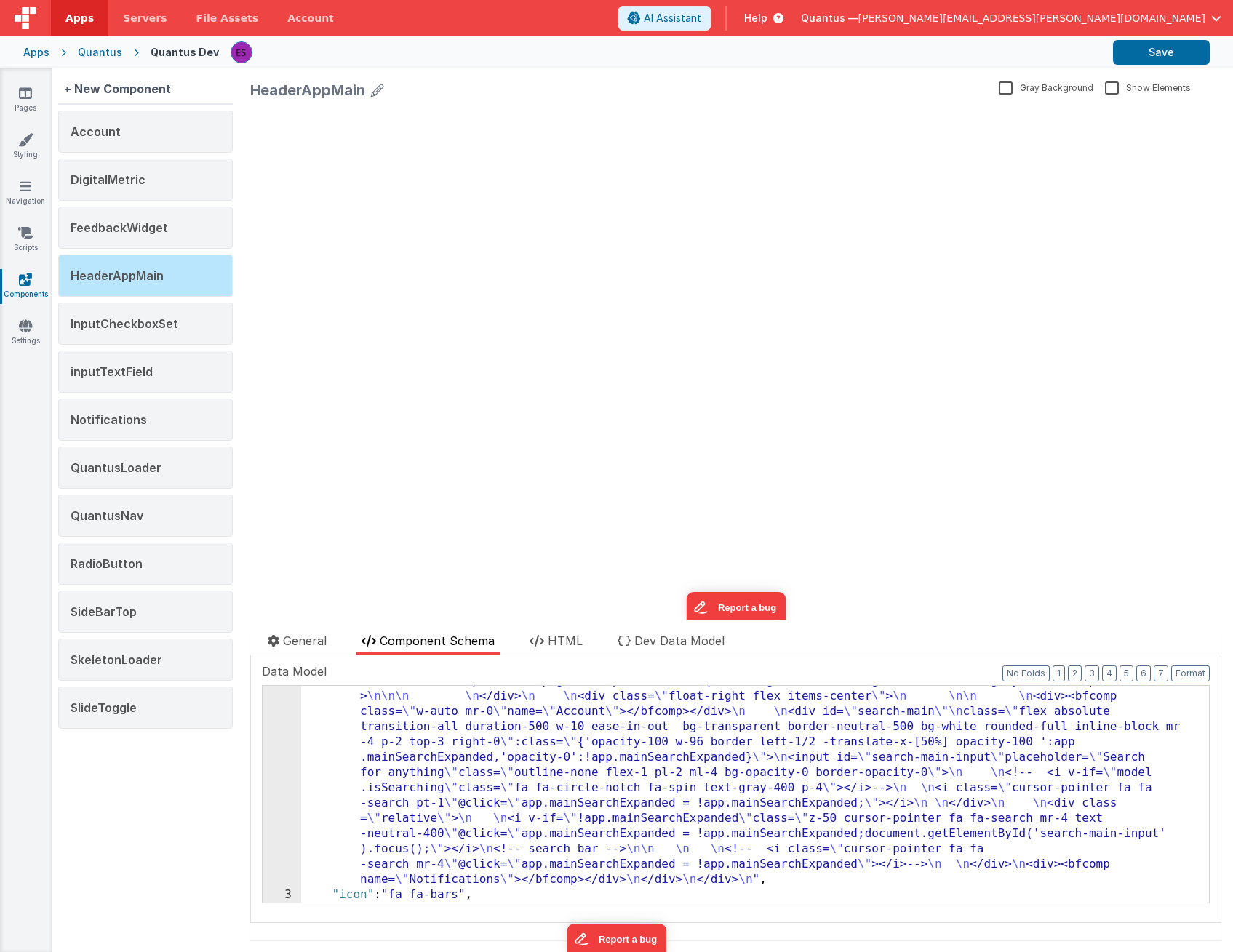
click at [336, 730] on div ""html" : "<div v-if= \" model.pageType == 'dashboard' \" :class= \" model._head…" at bounding box center [749, 728] width 897 height 782
click at [284, 750] on div "2" at bounding box center [281, 612] width 38 height 550
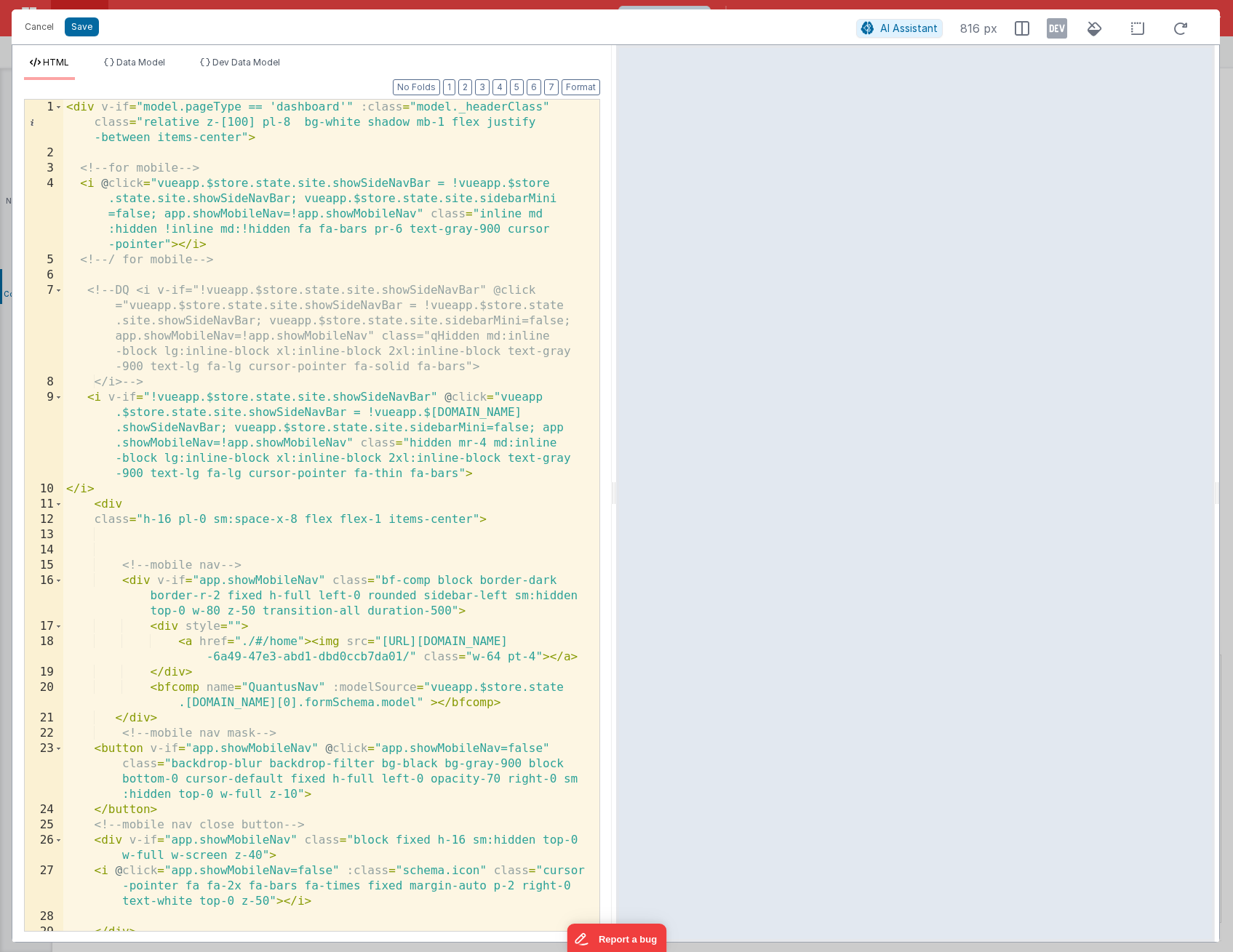
click at [409, 445] on div "< div v-if = "model.pageType == 'dashboard'" :class = "model._headerClass" clas…" at bounding box center [325, 546] width 525 height 893
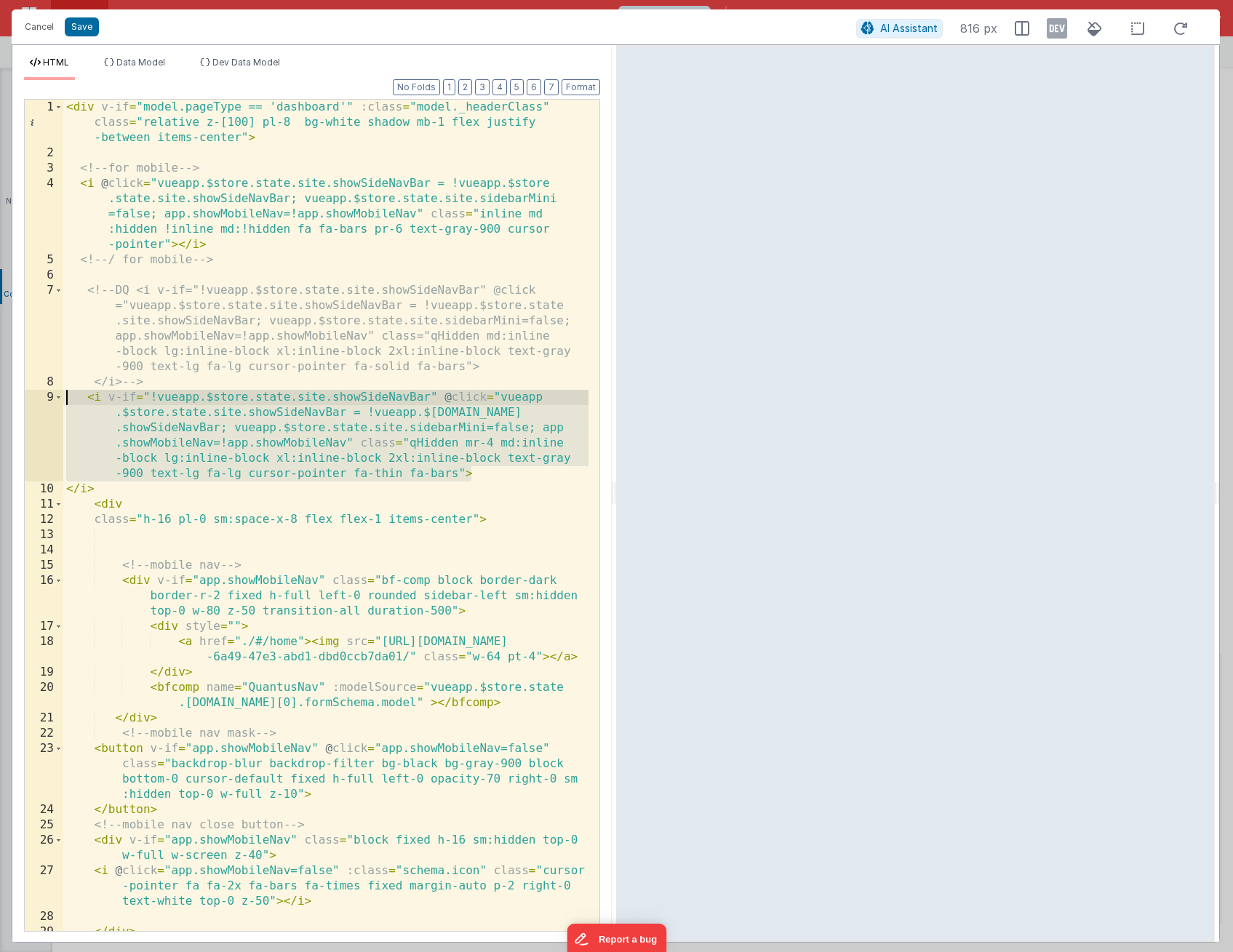
drag, startPoint x: 477, startPoint y: 476, endPoint x: 49, endPoint y: 395, distance: 435.6
click at [49, 395] on div "1 2 3 4 5 6 7 8 9 10 11 12 13 14 15 16 17 18 19 20 21 22 23 24 25 26 27 28 29 3…" at bounding box center [312, 515] width 576 height 833
click at [43, 30] on button "Cancel" at bounding box center [39, 27] width 43 height 21
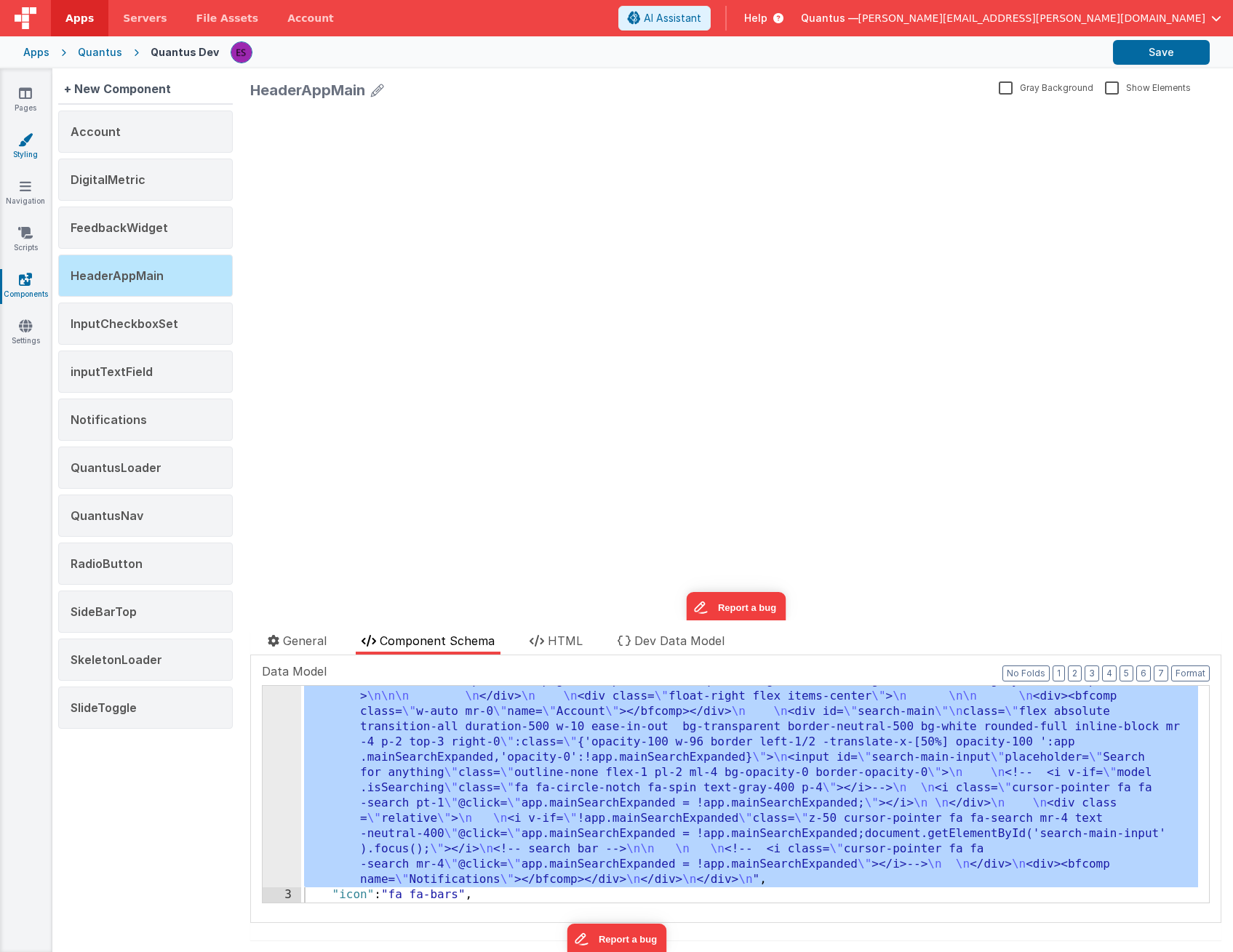
click at [29, 141] on icon at bounding box center [25, 140] width 15 height 15
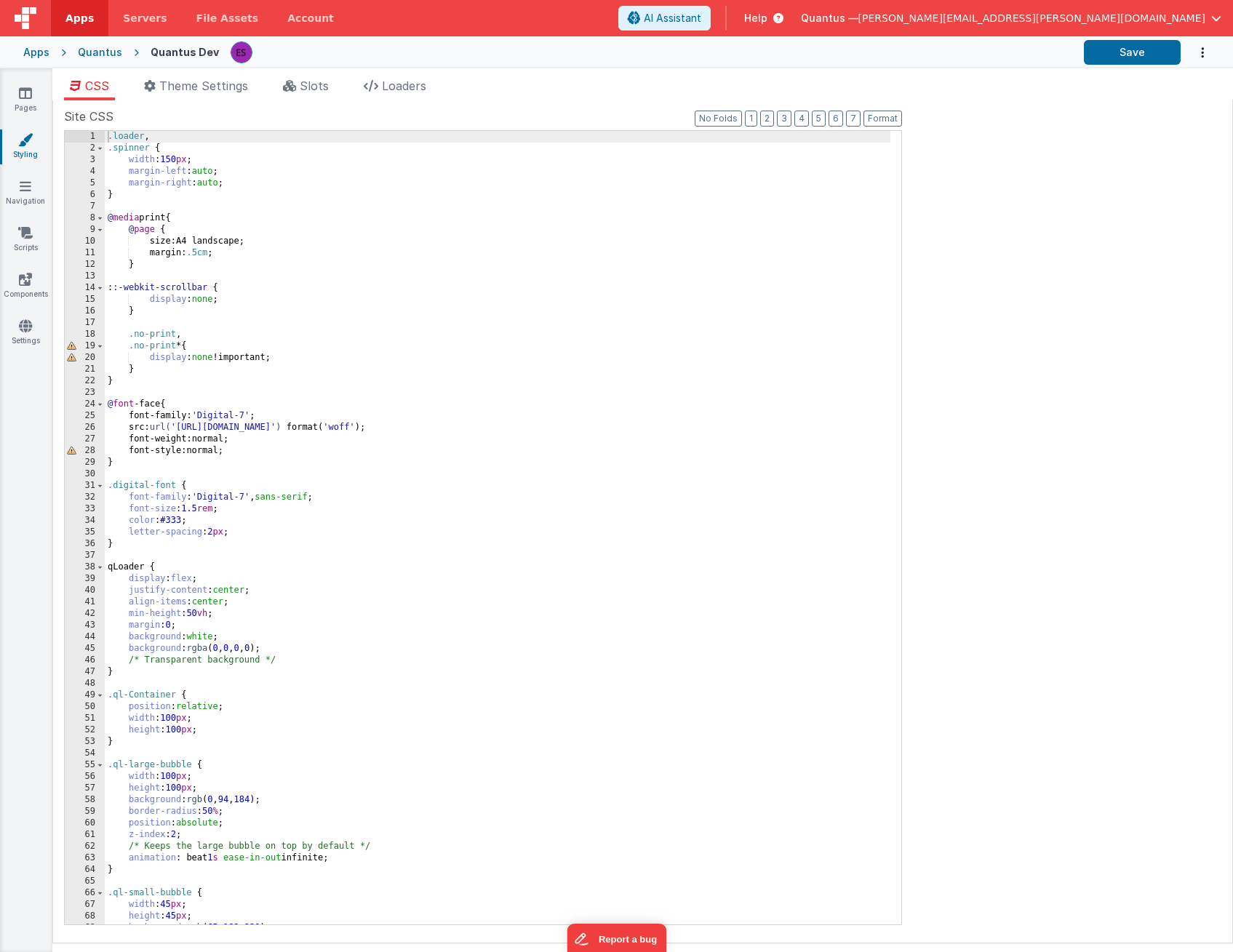
click at [214, 149] on div ".loader , .spinner { width : 150 px ; margin-left : auto ; margin-right : auto …" at bounding box center [498, 539] width 786 height 817
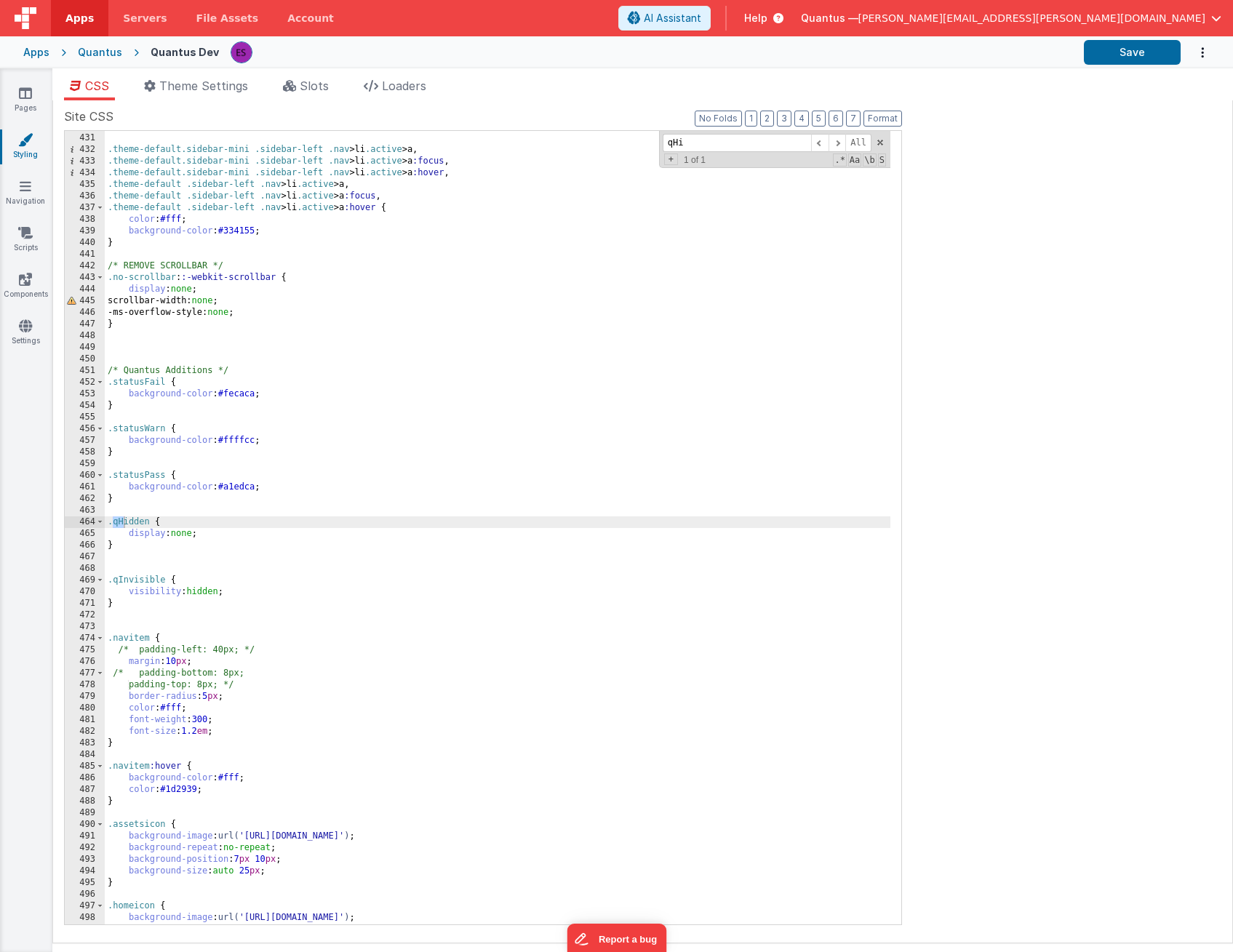
scroll to position [5005, 0]
type input "qHidden"
click at [29, 290] on link "Components" at bounding box center [25, 287] width 52 height 30
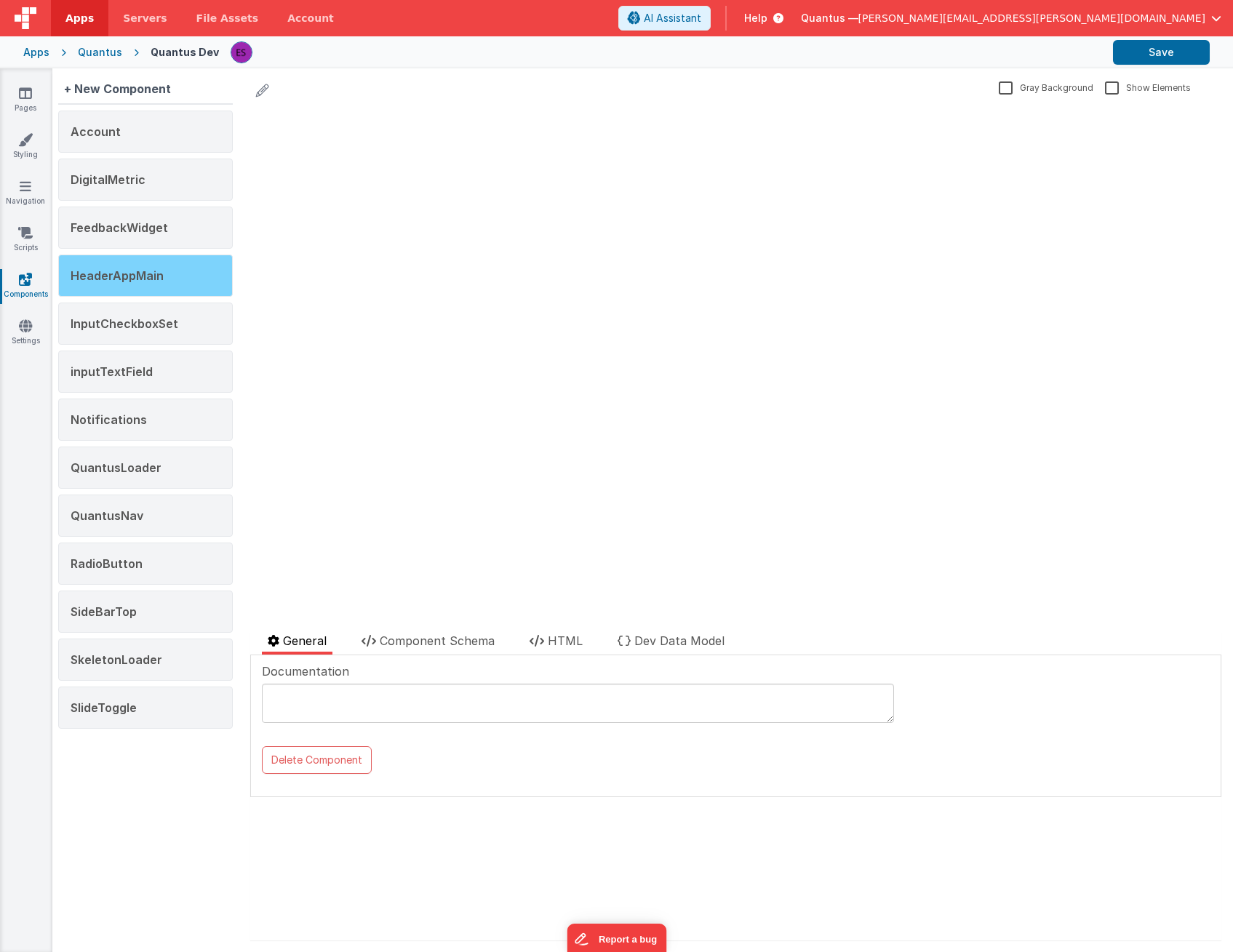
click at [119, 286] on div "HeaderAppMain" at bounding box center [146, 275] width 175 height 42
click at [389, 644] on span "Component Schema" at bounding box center [437, 640] width 115 height 15
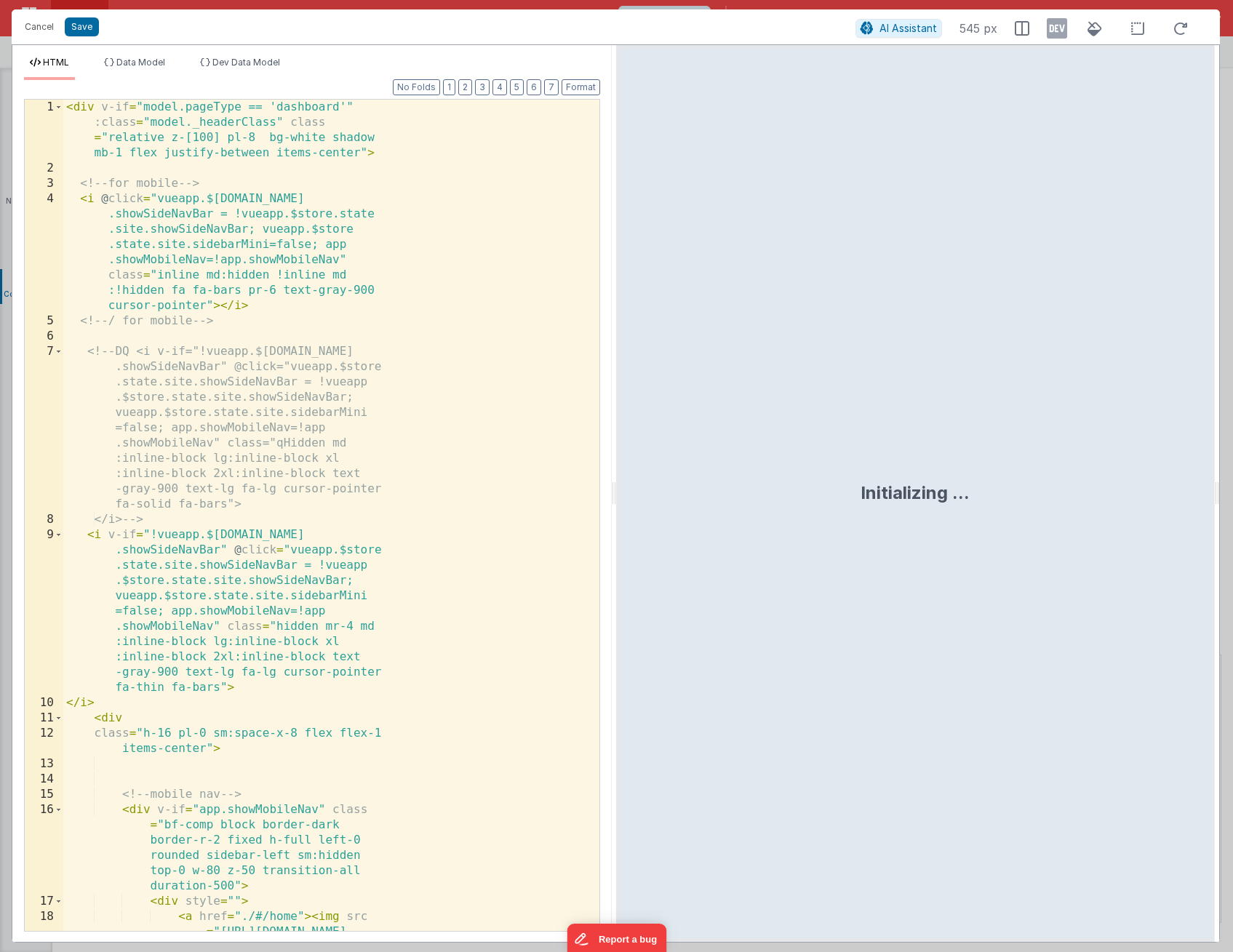
scroll to position [364, 0]
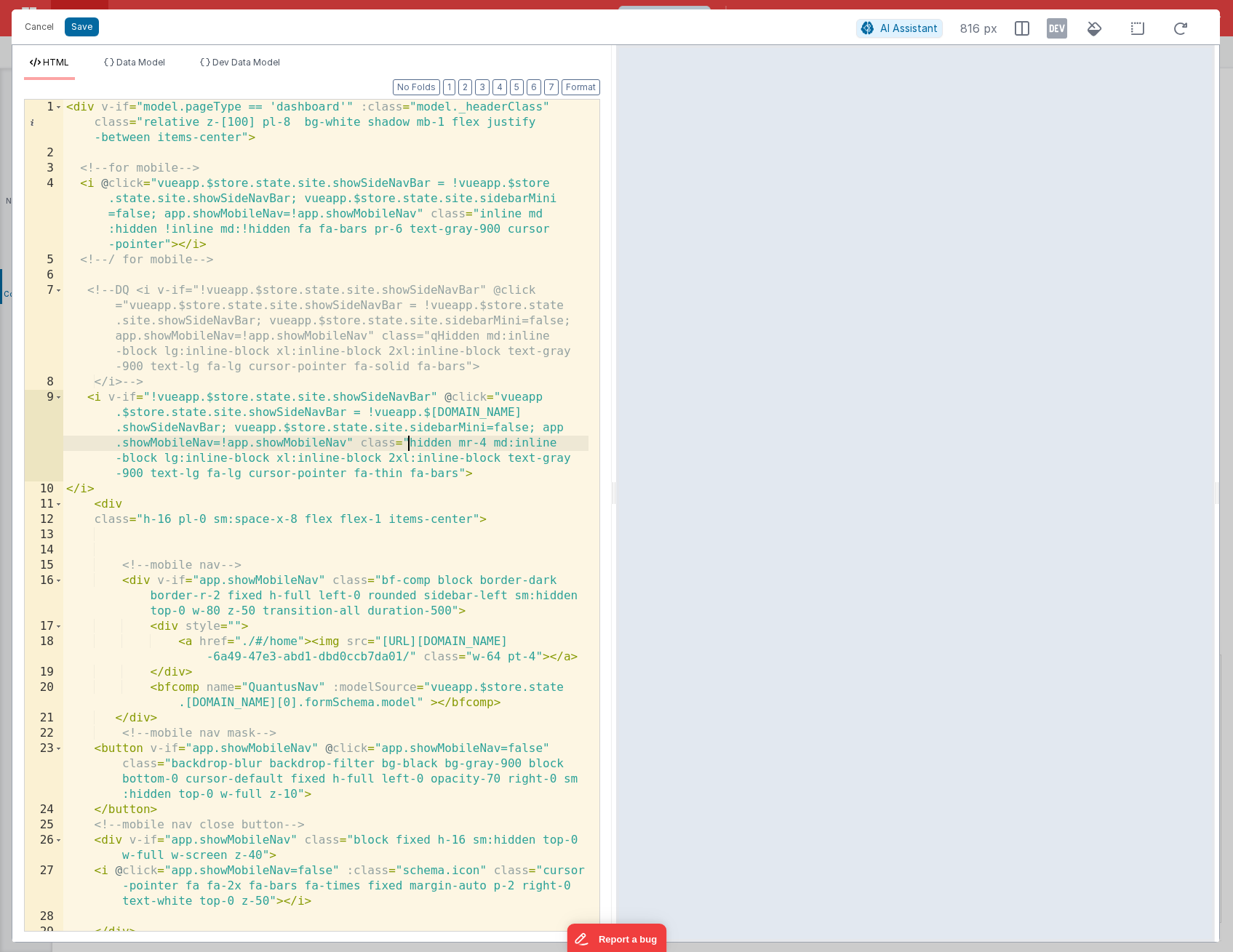
click at [407, 443] on div "< div v-if = "model.pageType == 'dashboard'" :class = "model._headerClass" clas…" at bounding box center [325, 546] width 525 height 893
drag, startPoint x: 523, startPoint y: 441, endPoint x: 511, endPoint y: 460, distance: 22.5
click at [523, 441] on div "< div v-if = "model.pageType == 'dashboard'" :class = "model._headerClass" clas…" at bounding box center [325, 546] width 525 height 893
click at [185, 457] on div "< div v-if = "model.pageType == 'dashboard'" :class = "model._headerClass" clas…" at bounding box center [325, 546] width 525 height 893
drag, startPoint x: 301, startPoint y: 456, endPoint x: 295, endPoint y: 476, distance: 20.9
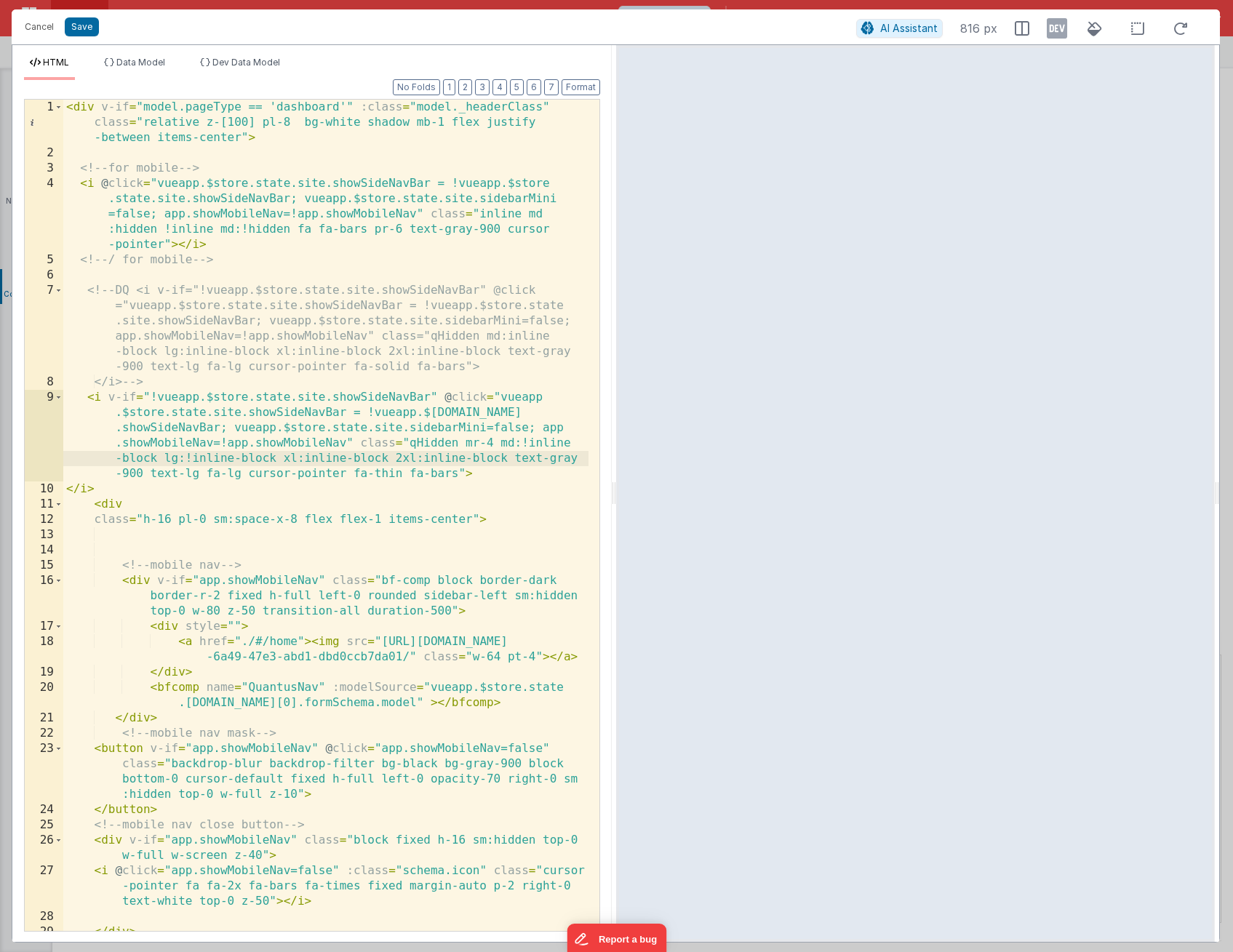
click at [302, 456] on div "< div v-if = "model.pageType == 'dashboard'" :class = "model._headerClass" clas…" at bounding box center [325, 546] width 525 height 893
click at [432, 457] on div "< div v-if = "model.pageType == 'dashboard'" :class = "model._headerClass" clas…" at bounding box center [325, 546] width 525 height 893
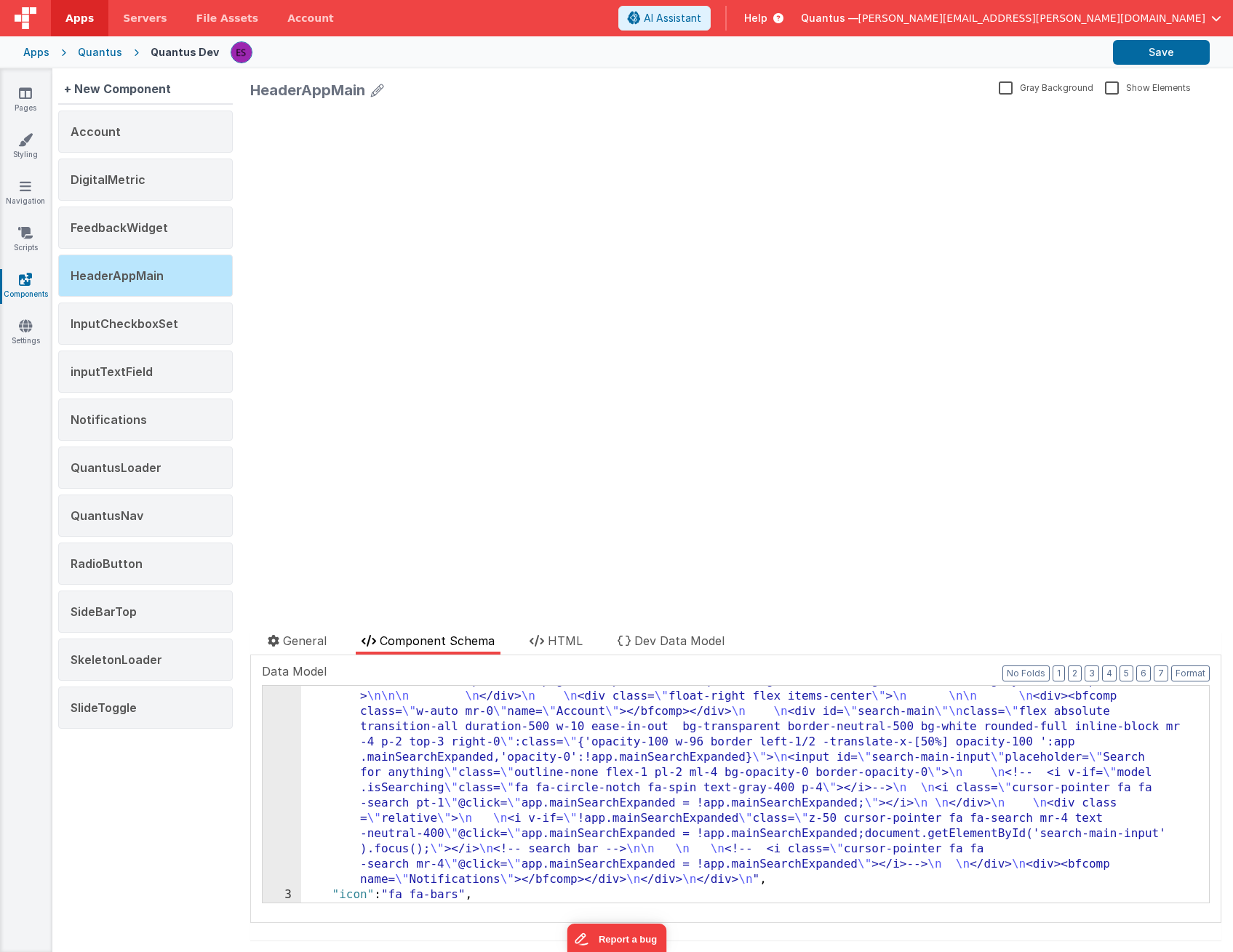
click at [348, 788] on div ""html" : "<div v-if= \" model.pageType == 'dashboard' \" :class= \" model._head…" at bounding box center [749, 728] width 897 height 782
click at [272, 776] on div "2" at bounding box center [281, 612] width 38 height 550
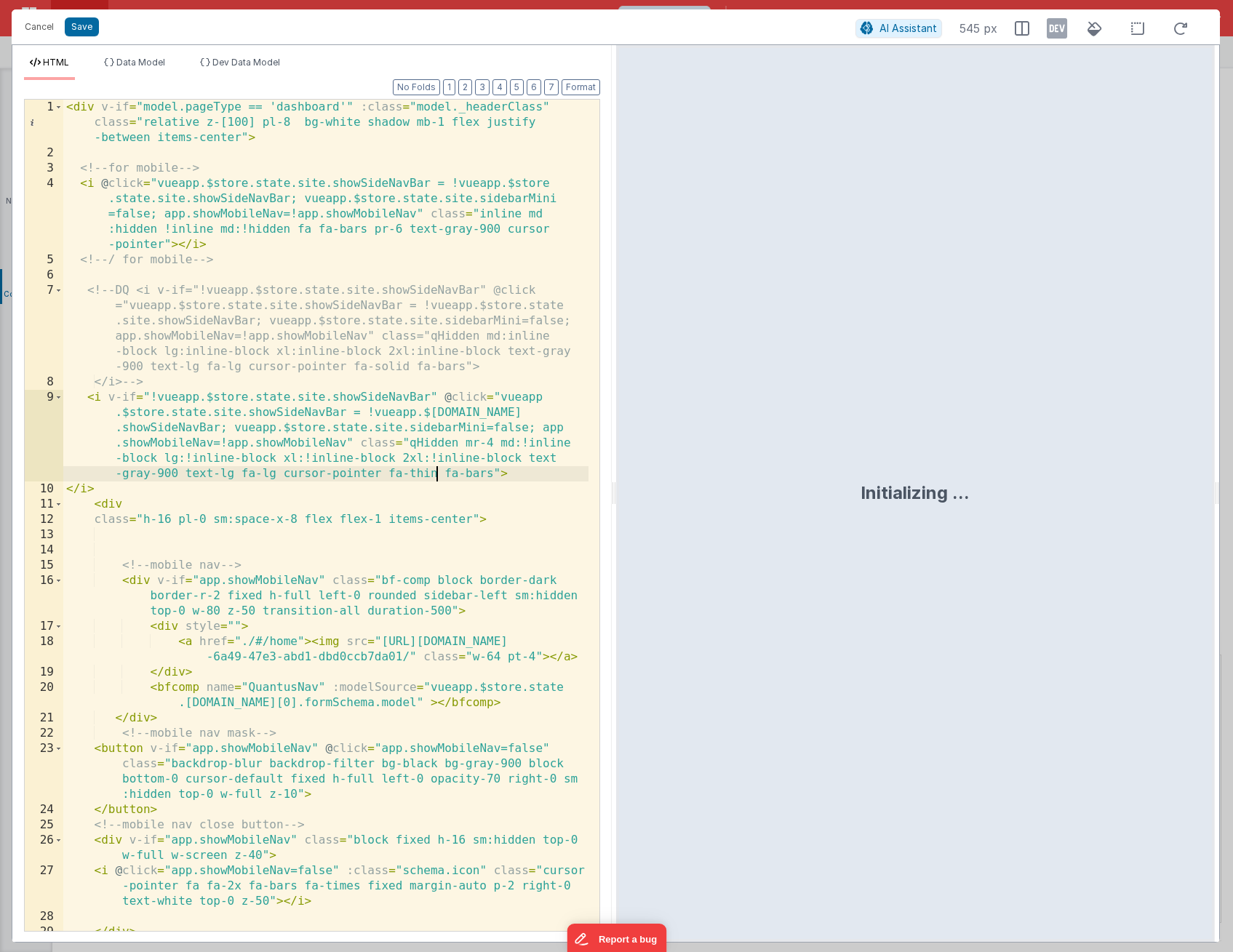
click at [439, 468] on div "< div v-if = "model.pageType == 'dashboard'" :class = "model._headerClass" clas…" at bounding box center [325, 546] width 525 height 893
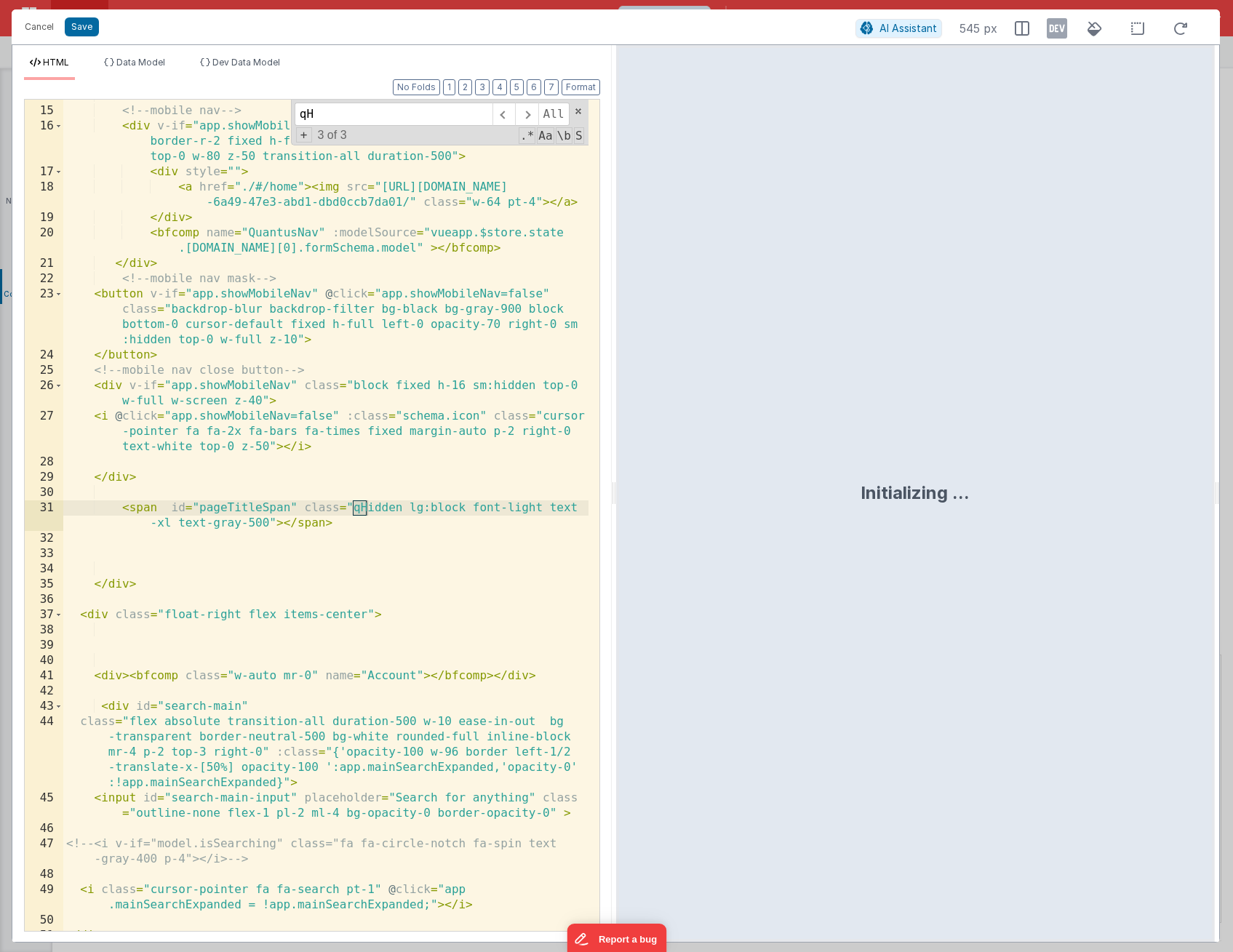
scroll to position [455, 0]
type input "qHidden"
drag, startPoint x: 428, startPoint y: 509, endPoint x: 421, endPoint y: 538, distance: 29.8
click at [428, 510] on div "<!-- mobile nav --> < div v-if = "app.showMobileNav" class = "bf-comp block bor…" at bounding box center [325, 519] width 525 height 863
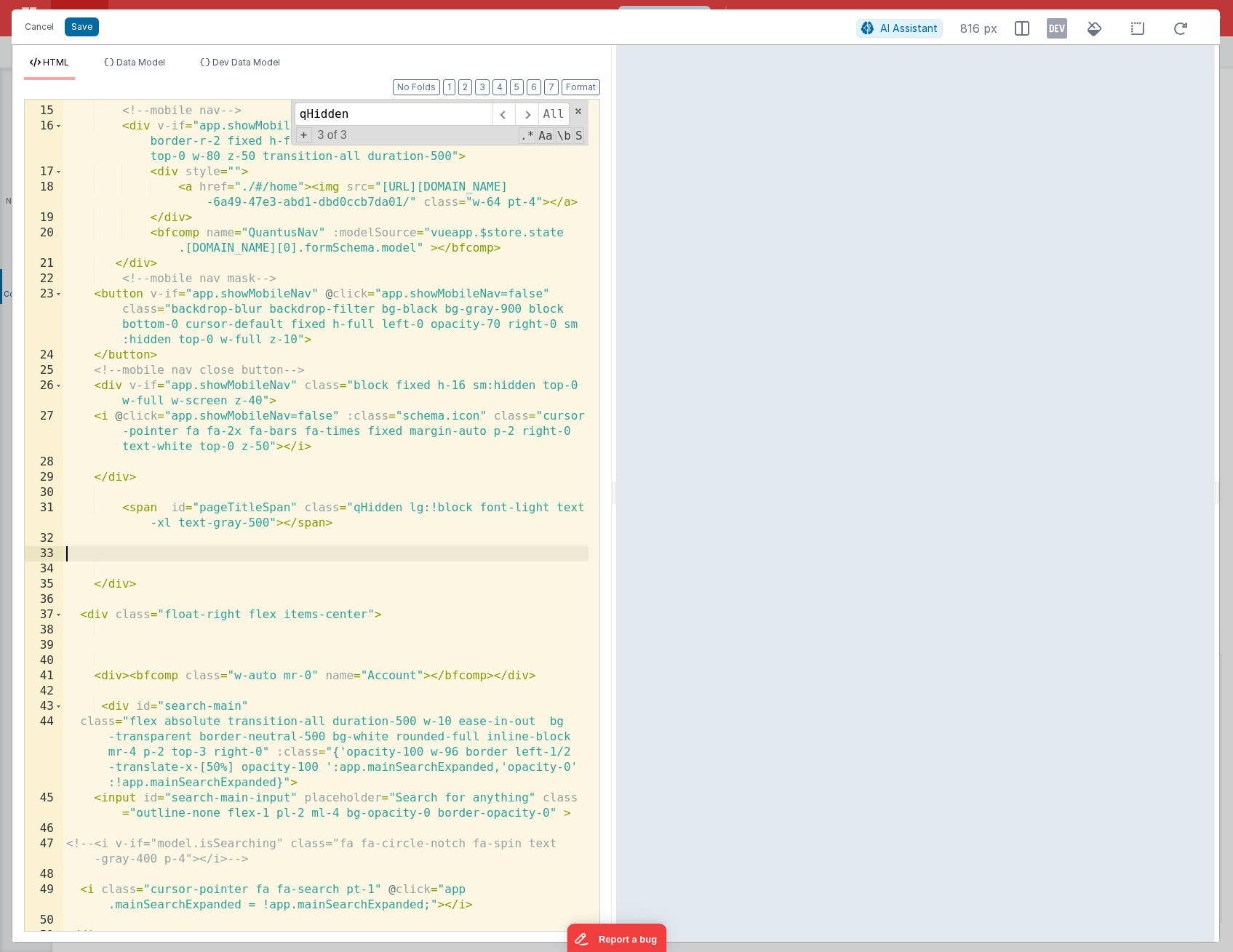
click at [309, 550] on div "<!-- mobile nav --> < div v-if = "app.showMobileNav" class = "bf-comp block bor…" at bounding box center [325, 519] width 525 height 863
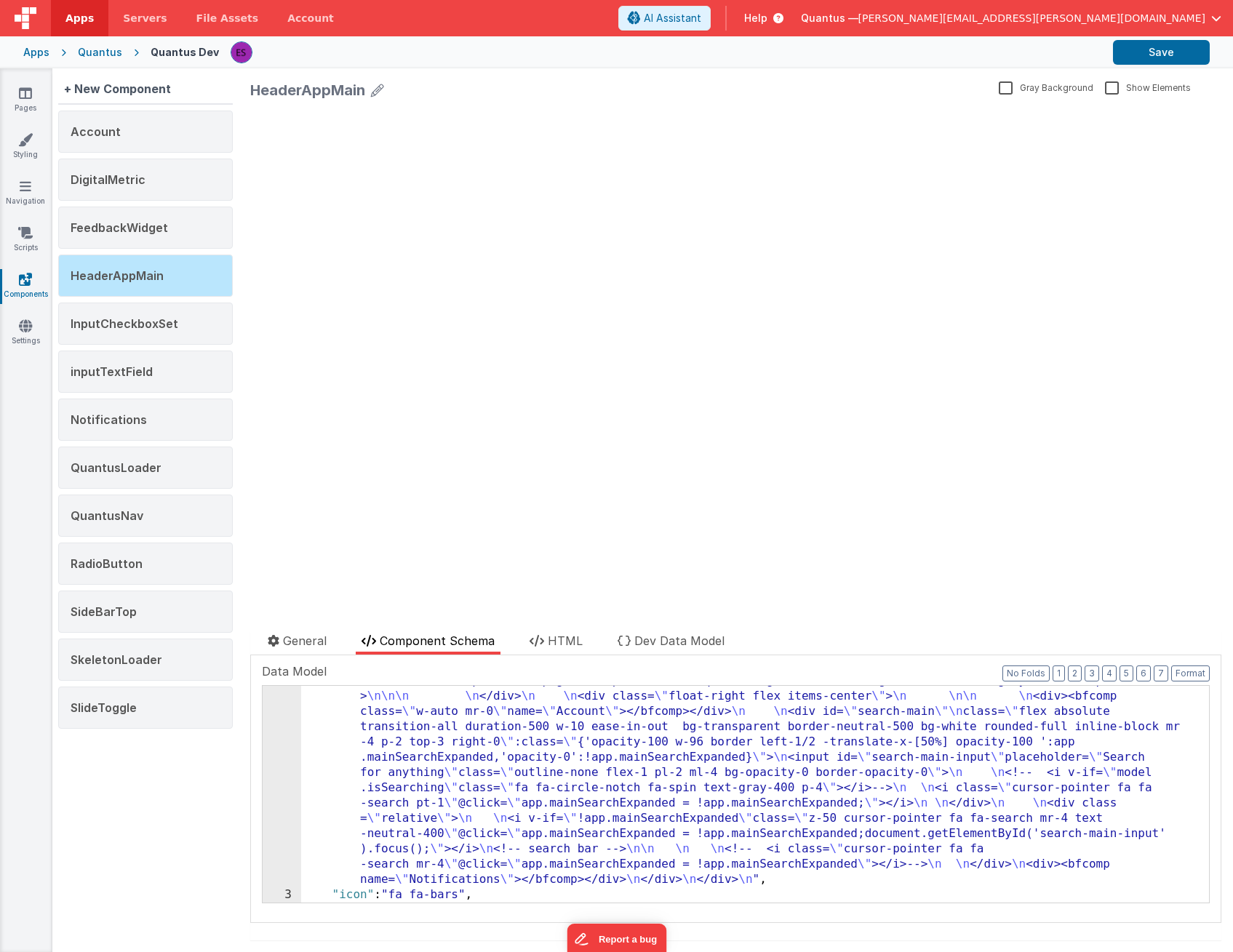
scroll to position [364, 0]
click at [16, 83] on div "Pages Styling Navigation Scripts Components Settings" at bounding box center [26, 510] width 52 height 884
click at [19, 99] on icon at bounding box center [25, 92] width 13 height 15
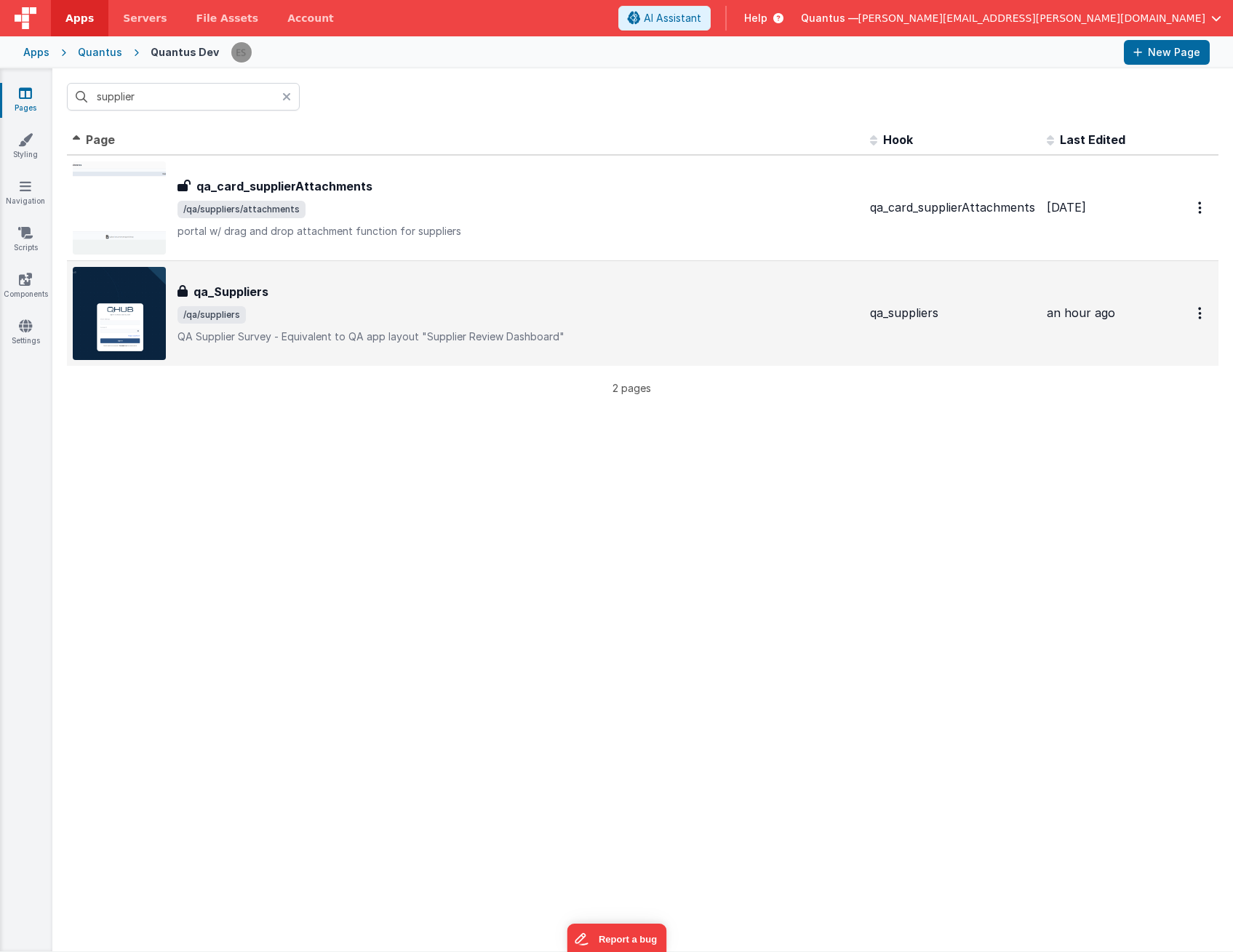
click at [235, 317] on span "/qa/suppliers" at bounding box center [211, 315] width 69 height 18
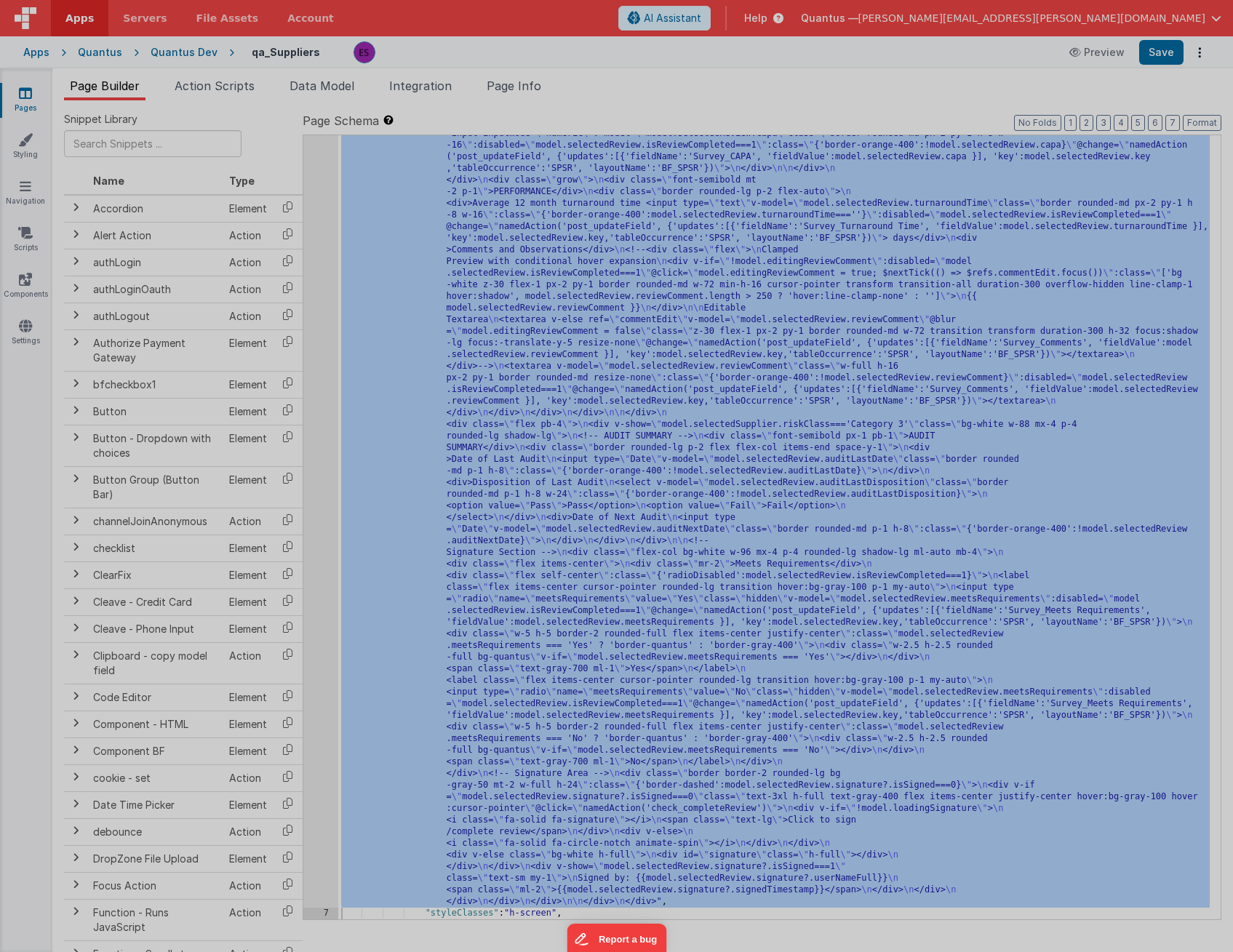
scroll to position [2929, 0]
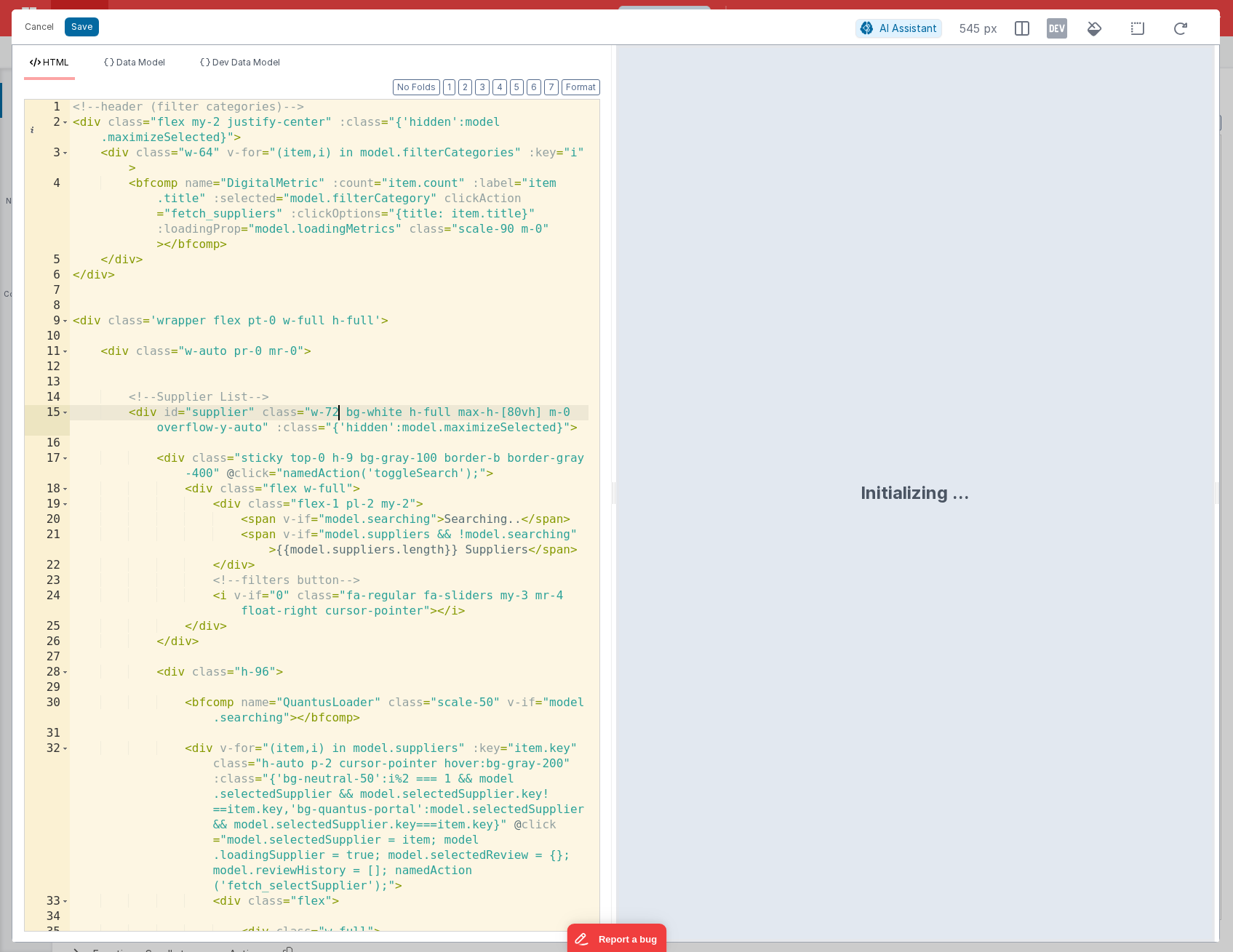
click at [336, 407] on div "<!-- header (filter categories) --> < div class = "flex my-2 justify-center" :c…" at bounding box center [328, 538] width 518 height 877
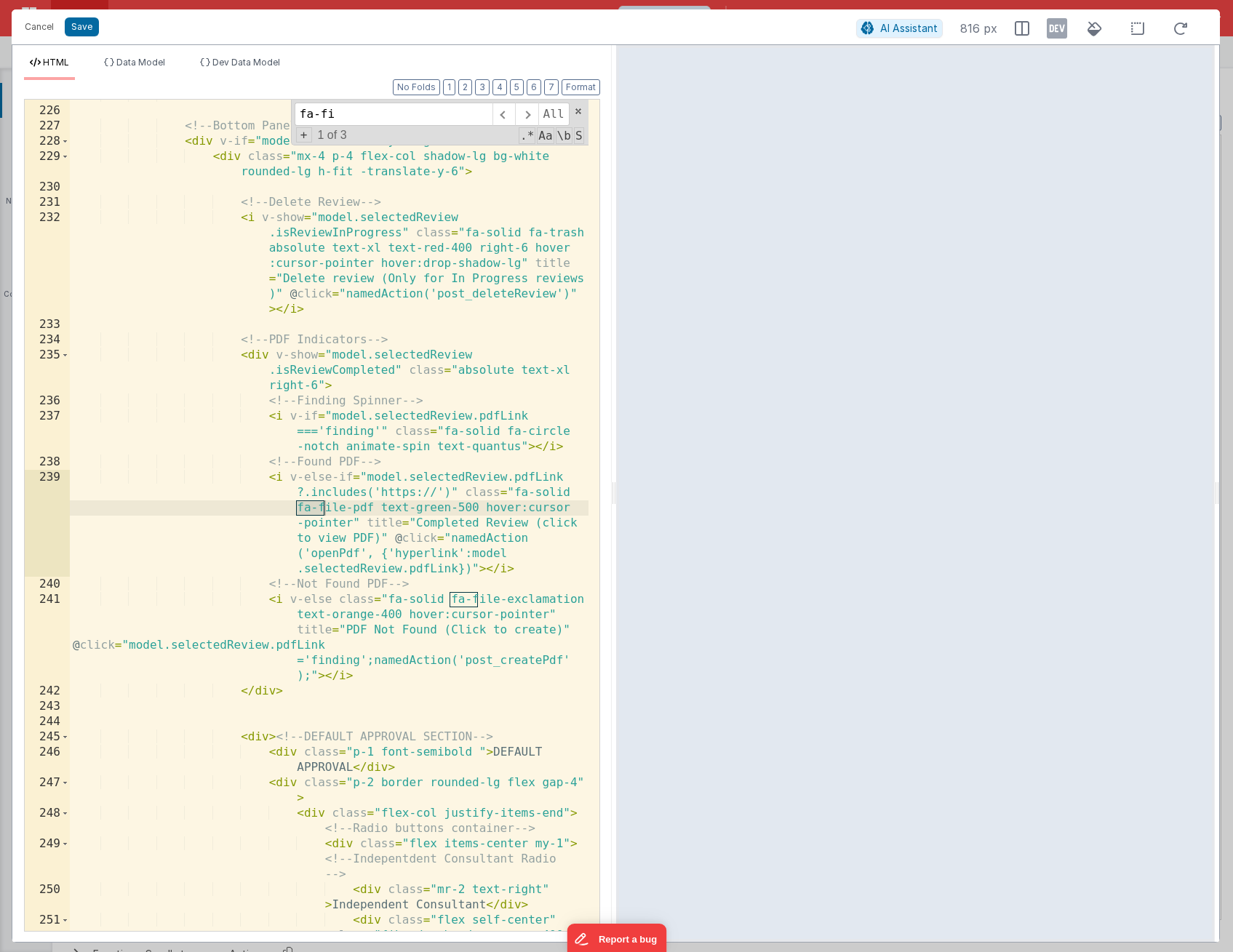
scroll to position [7269, 0]
type input "fa-file"
click at [267, 484] on div "</ div > <!-- Bottom Panel --> < div v-if = "model.reviewHistory.length > 0" > …" at bounding box center [328, 558] width 518 height 938
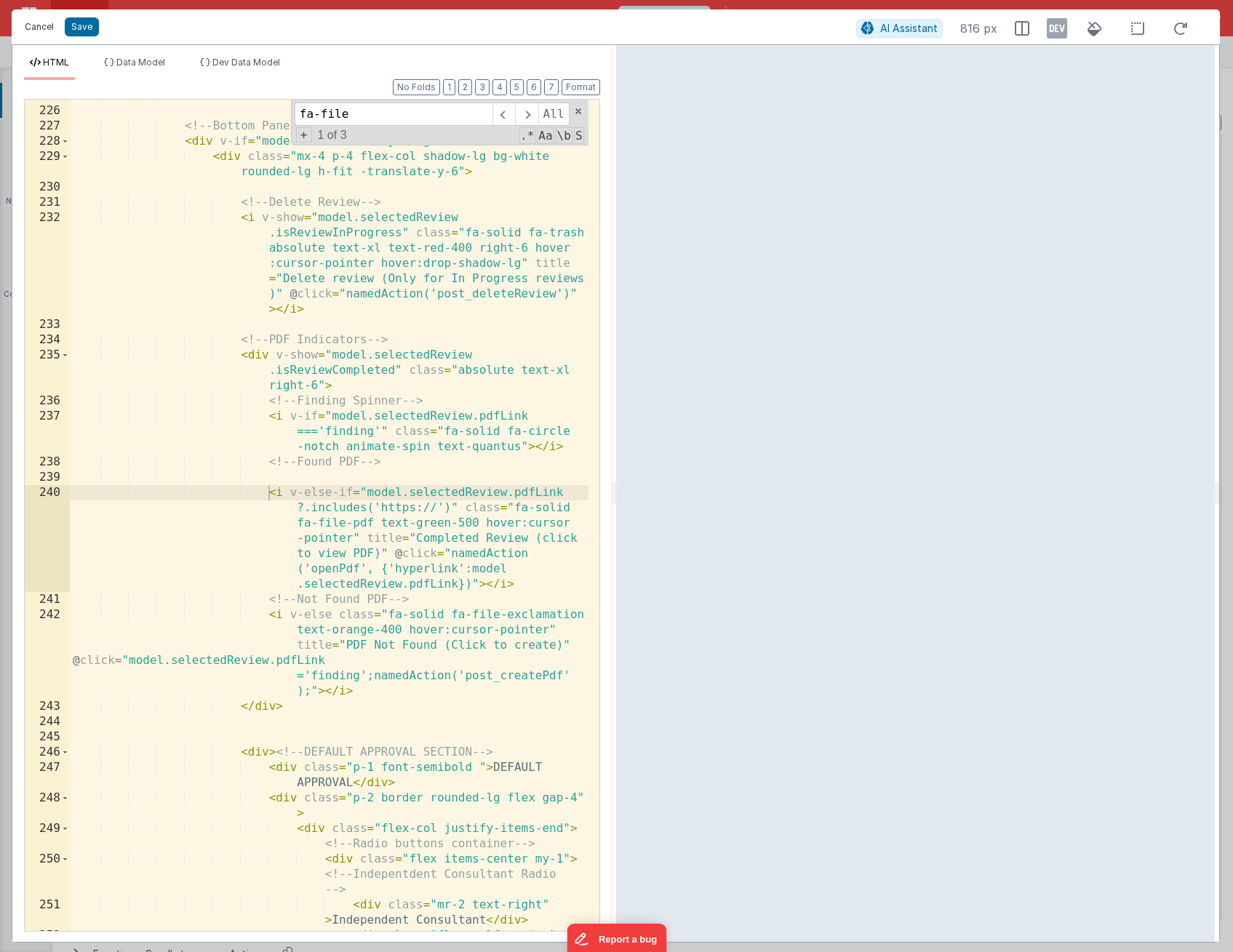
click at [48, 33] on button "Cancel" at bounding box center [39, 27] width 43 height 21
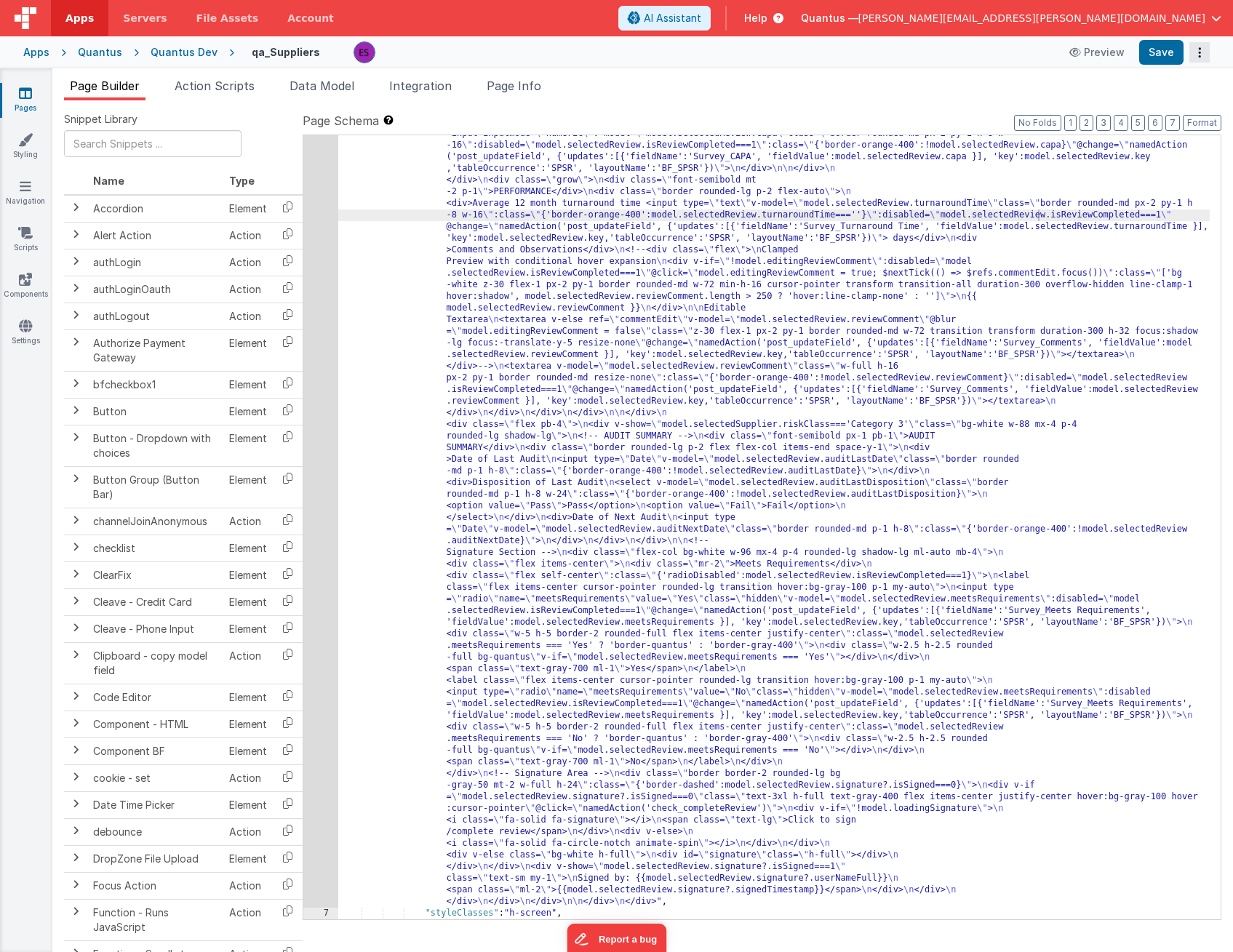
click at [1199, 53] on icon "Options" at bounding box center [1199, 52] width 21 height 1
click at [1163, 110] on link "Rollback" at bounding box center [1145, 110] width 128 height 28
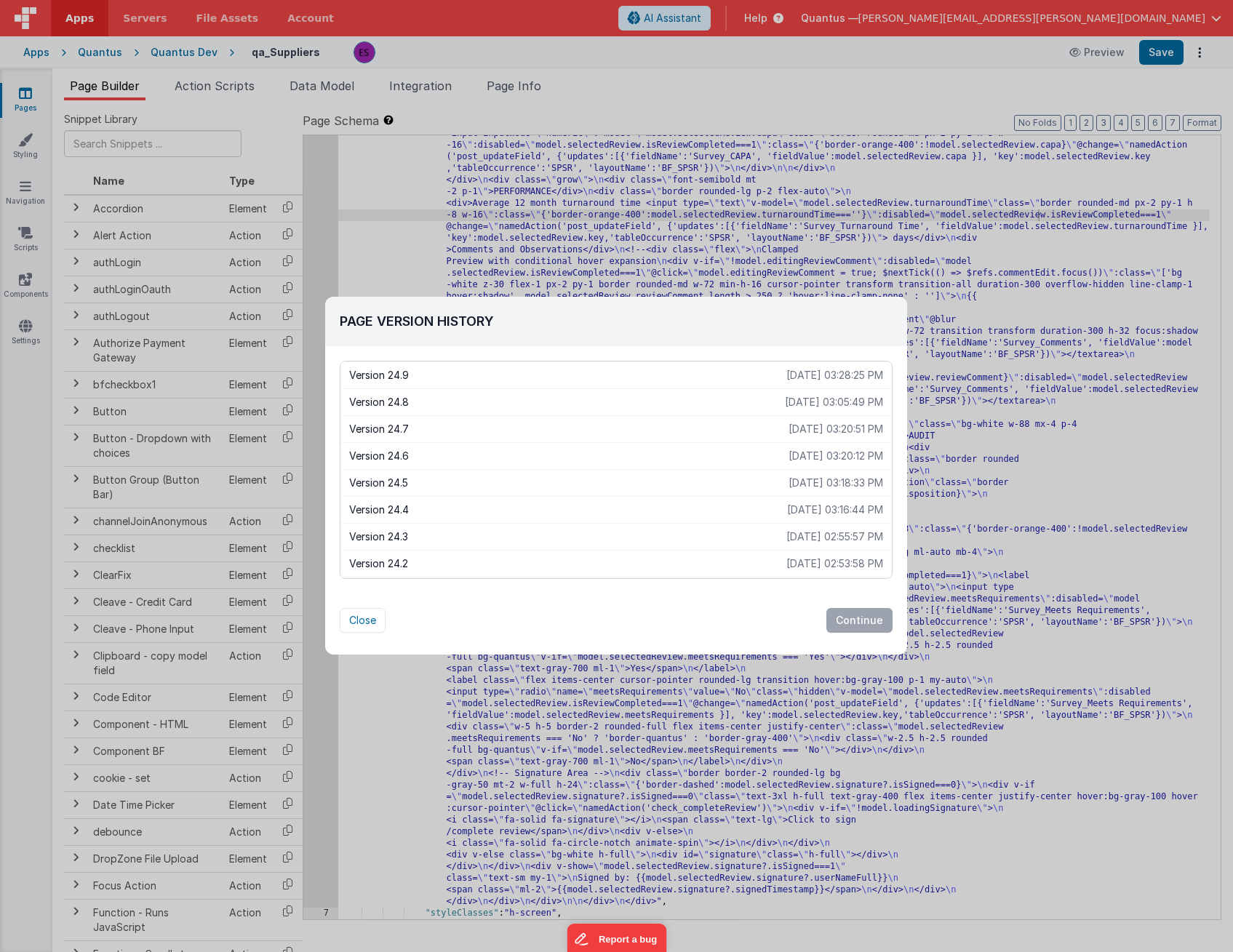
click at [677, 401] on p "Version 24.8" at bounding box center [566, 402] width 436 height 15
click at [843, 617] on button "Continue" at bounding box center [858, 620] width 66 height 25
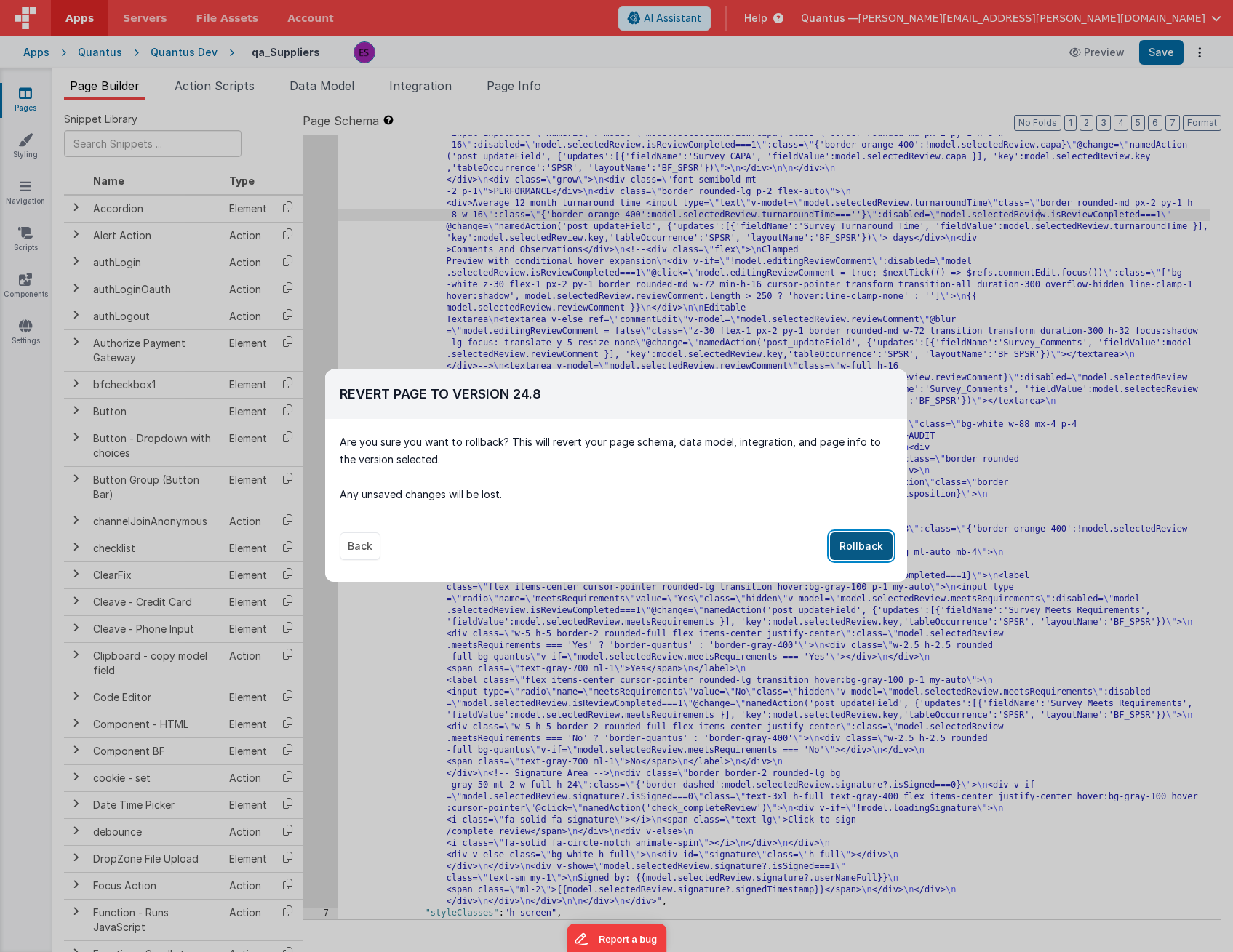
click at [870, 539] on button "Rollback" at bounding box center [861, 546] width 63 height 28
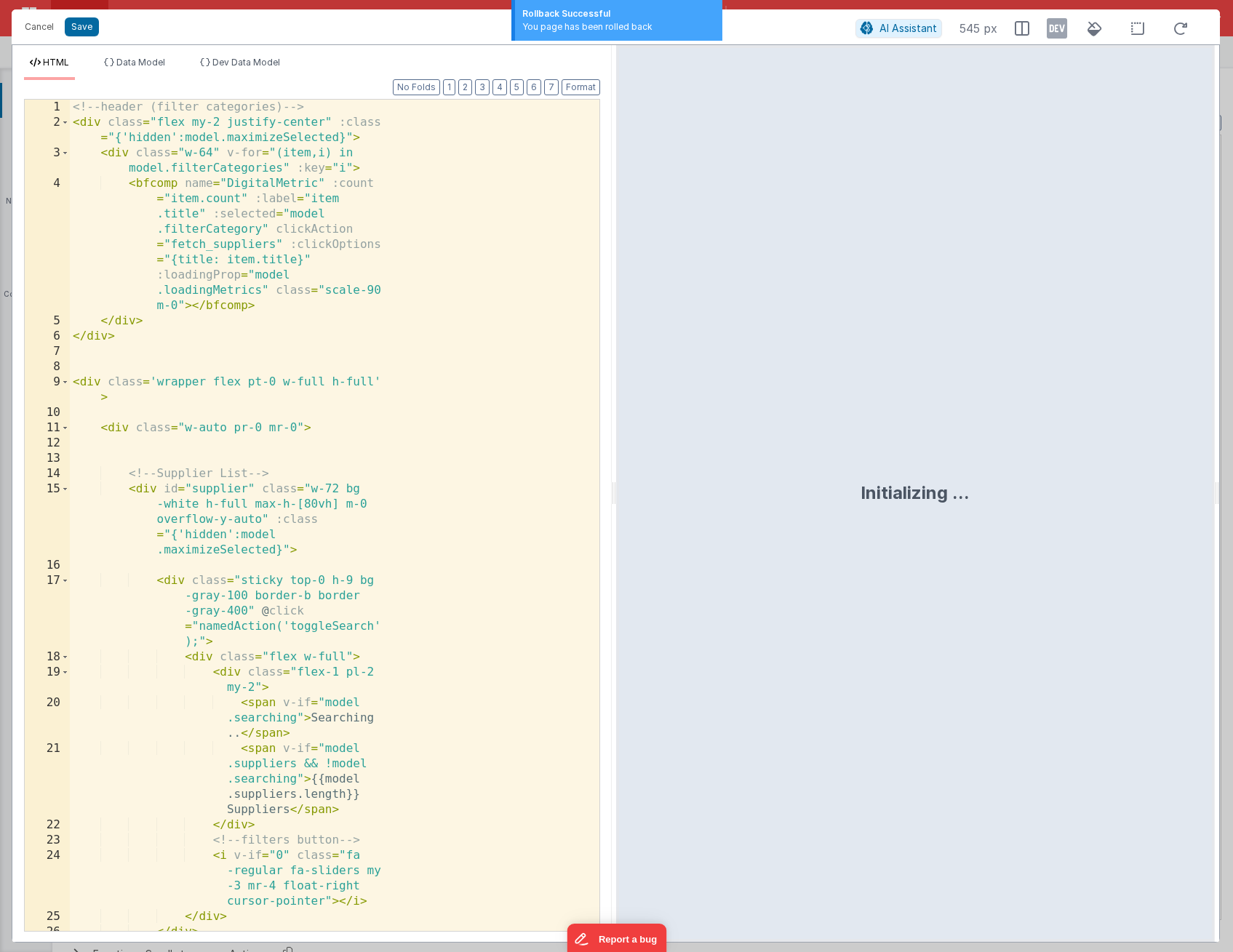
scroll to position [2941, 0]
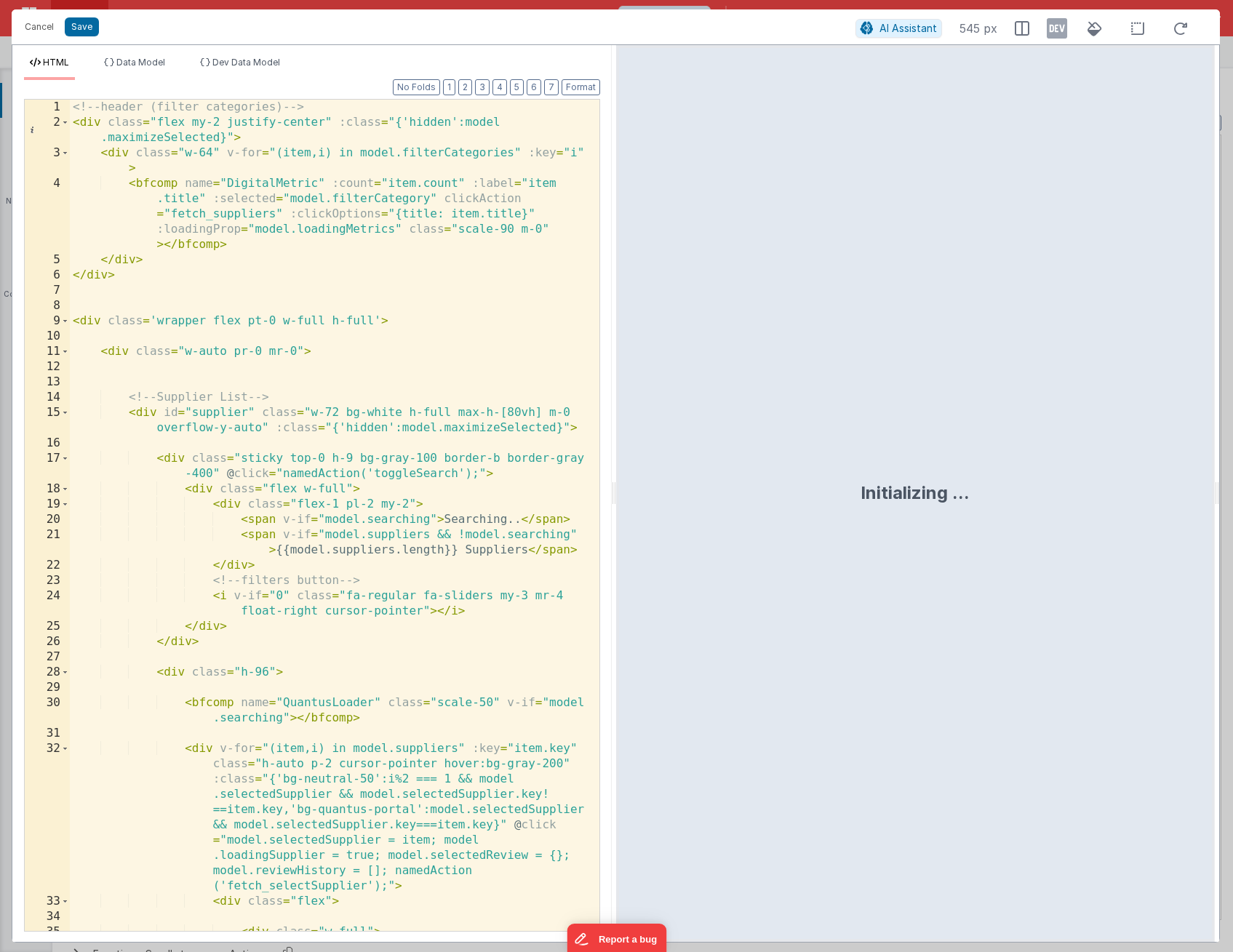
click at [316, 462] on div "<!-- header (filter categories) --> < div class = "flex my-2 justify-center" :c…" at bounding box center [328, 538] width 518 height 877
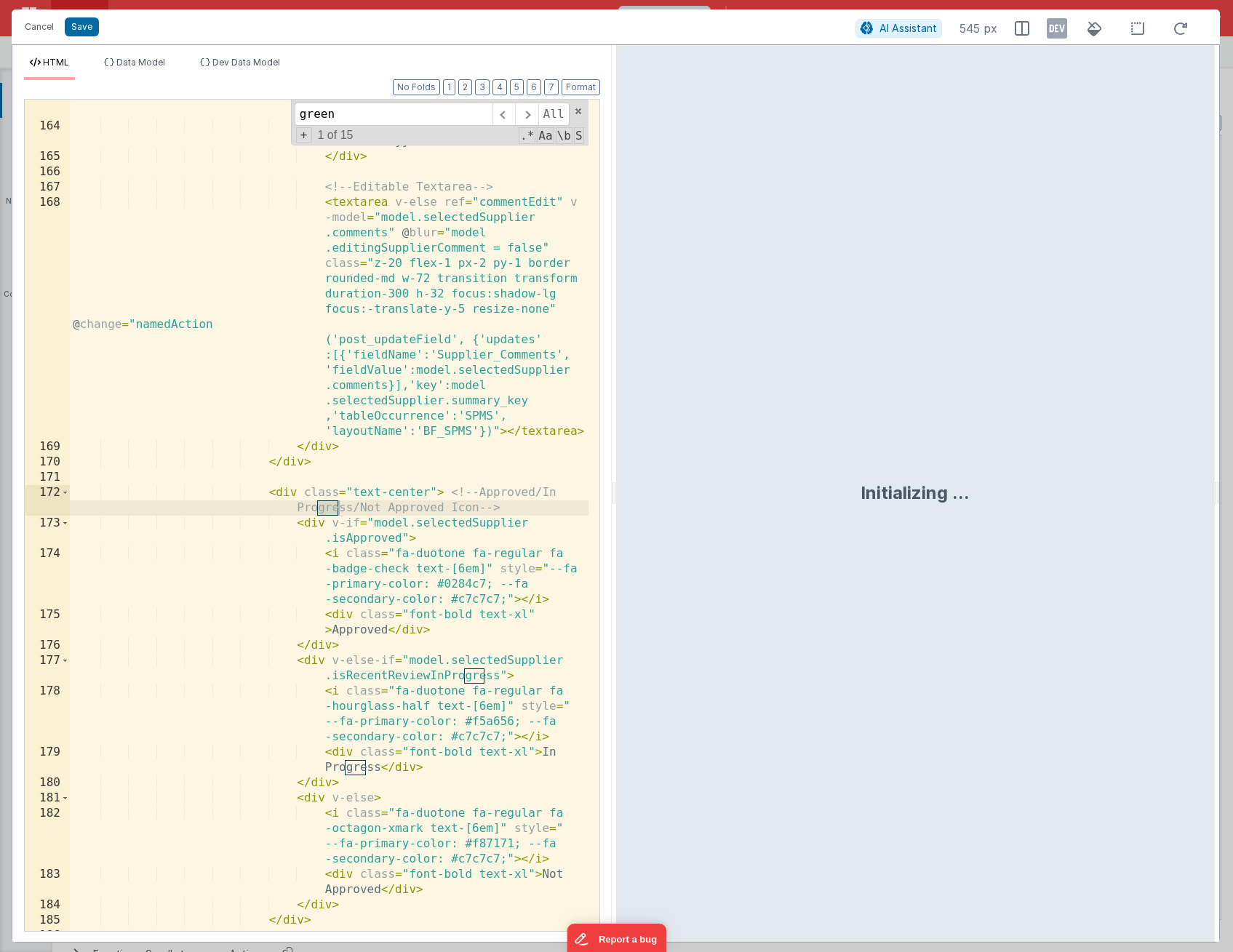
scroll to position [7285, 0]
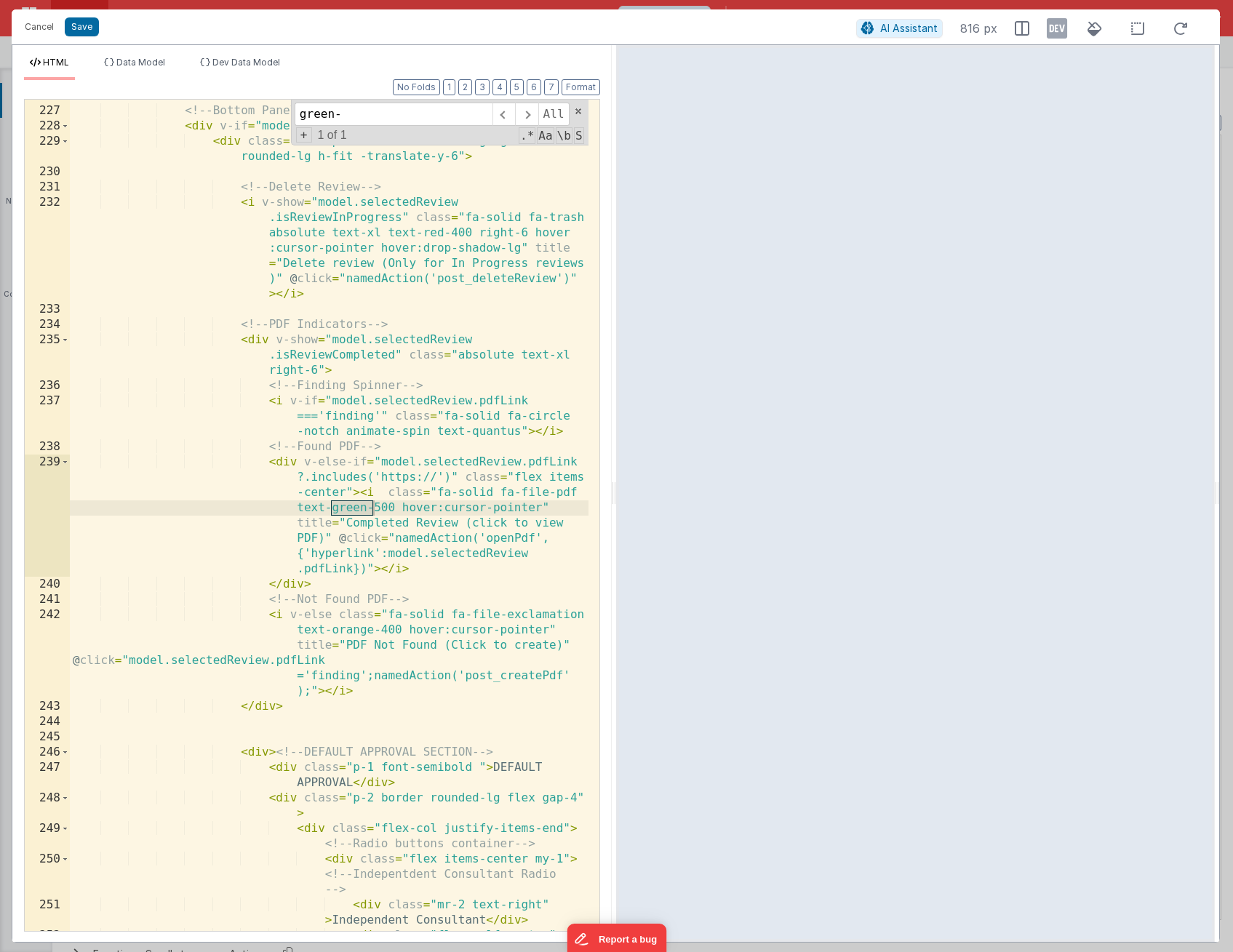
type input "green-"
click at [289, 460] on div "<!-- Bottom Panel --> < div v-if = "model.reviewHistory.length > 0" > < div cla…" at bounding box center [328, 558] width 518 height 938
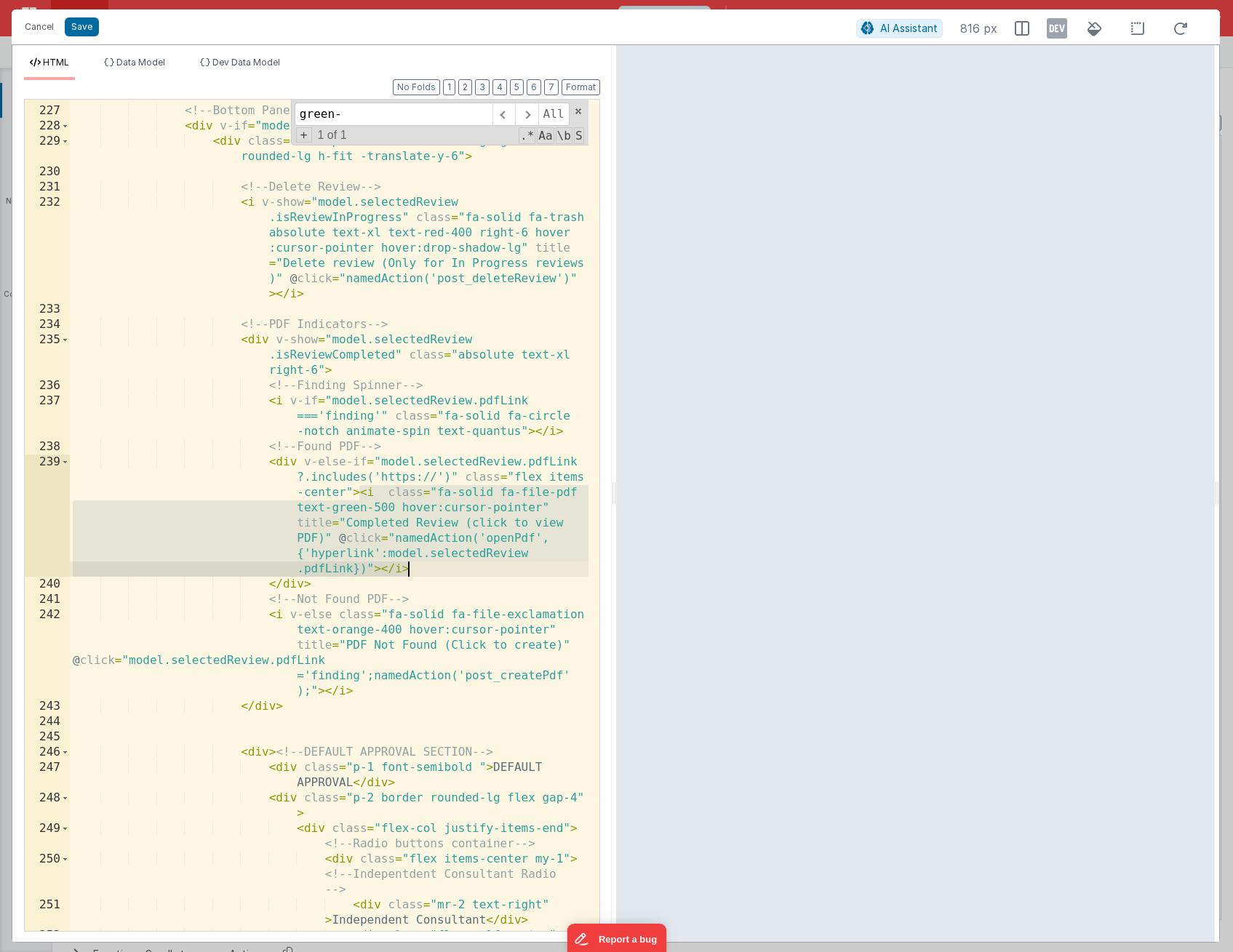
drag, startPoint x: 359, startPoint y: 491, endPoint x: 409, endPoint y: 574, distance: 96.9
click at [409, 574] on div "<!-- Bottom Panel --> < div v-if = "model.reviewHistory.length > 0" > < div cla…" at bounding box center [328, 558] width 518 height 938
click at [362, 497] on div "<!-- Bottom Panel --> < div v-if = "model.reviewHistory.length > 0" > < div cla…" at bounding box center [328, 558] width 518 height 938
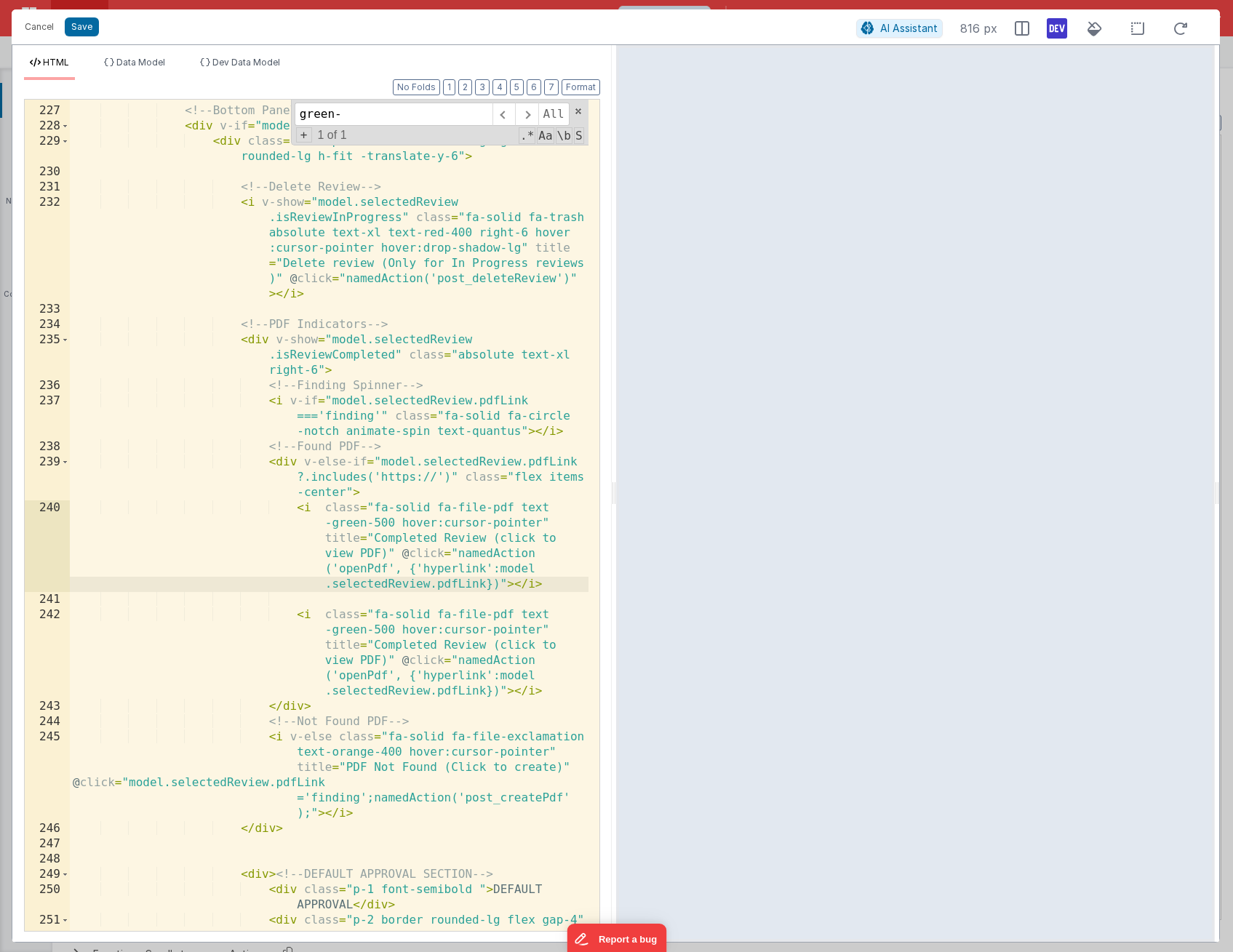
click at [1064, 29] on icon at bounding box center [1056, 29] width 21 height 24
click at [1059, 30] on icon at bounding box center [1056, 29] width 21 height 24
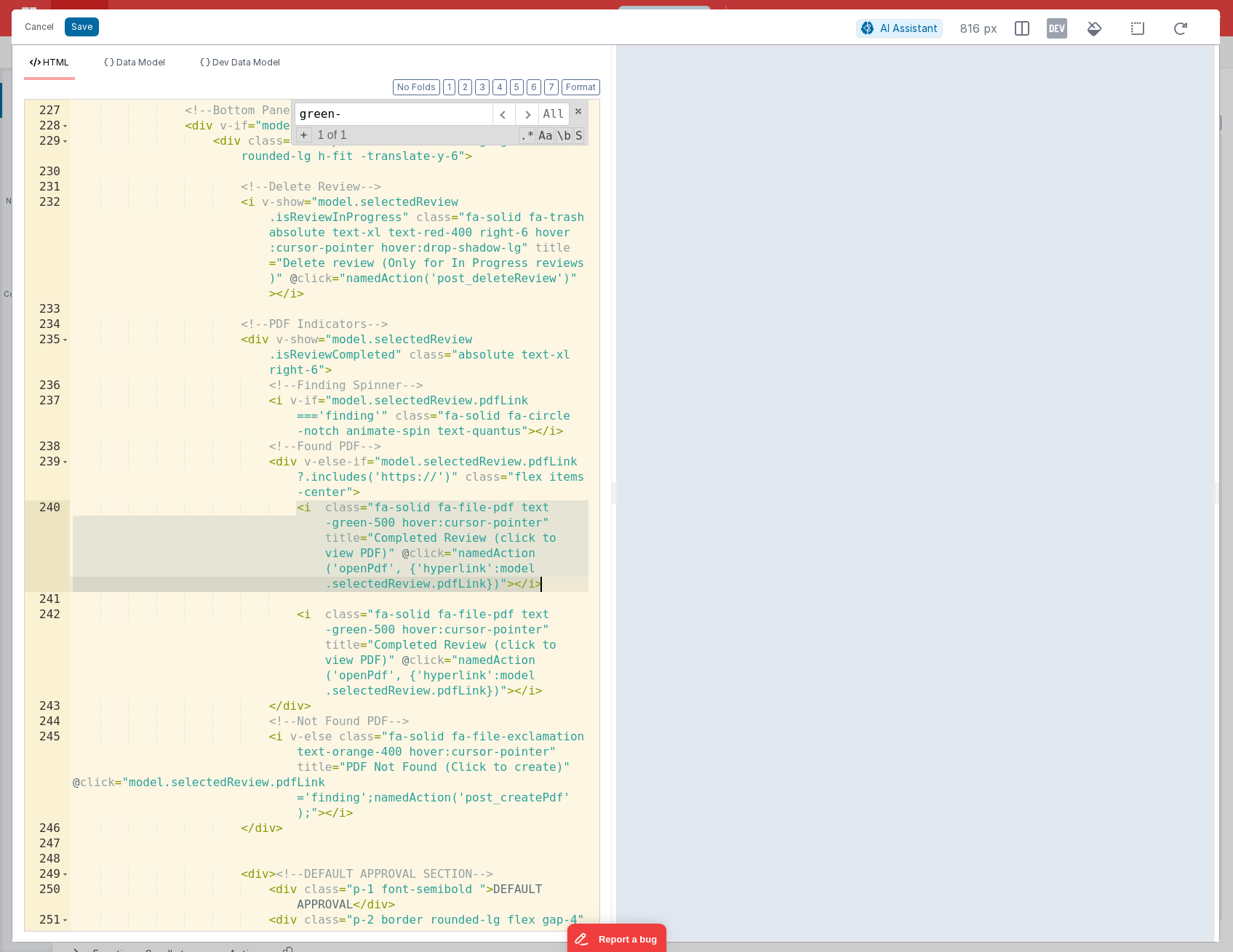
drag, startPoint x: 295, startPoint y: 507, endPoint x: 560, endPoint y: 583, distance: 275.7
click at [560, 583] on div "<!-- Bottom Panel --> < div v-if = "model.reviewHistory.length > 0" > < div cla…" at bounding box center [328, 527] width 518 height 877
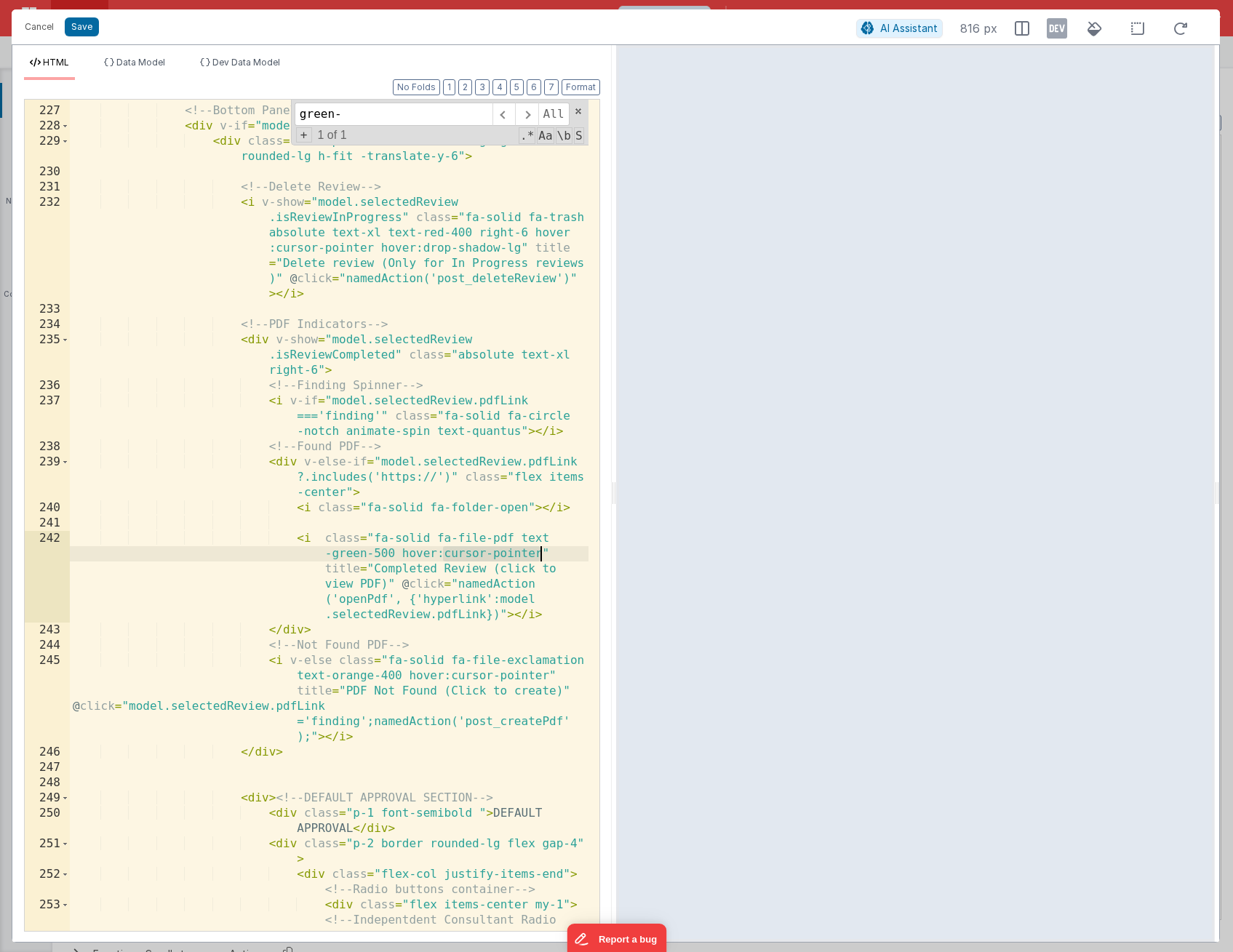
drag, startPoint x: 443, startPoint y: 553, endPoint x: 538, endPoint y: 550, distance: 95.0
click at [538, 550] on div "<!-- Bottom Panel --> < div v-if = "model.reviewHistory.length > 0" > < div cla…" at bounding box center [328, 535] width 518 height 893
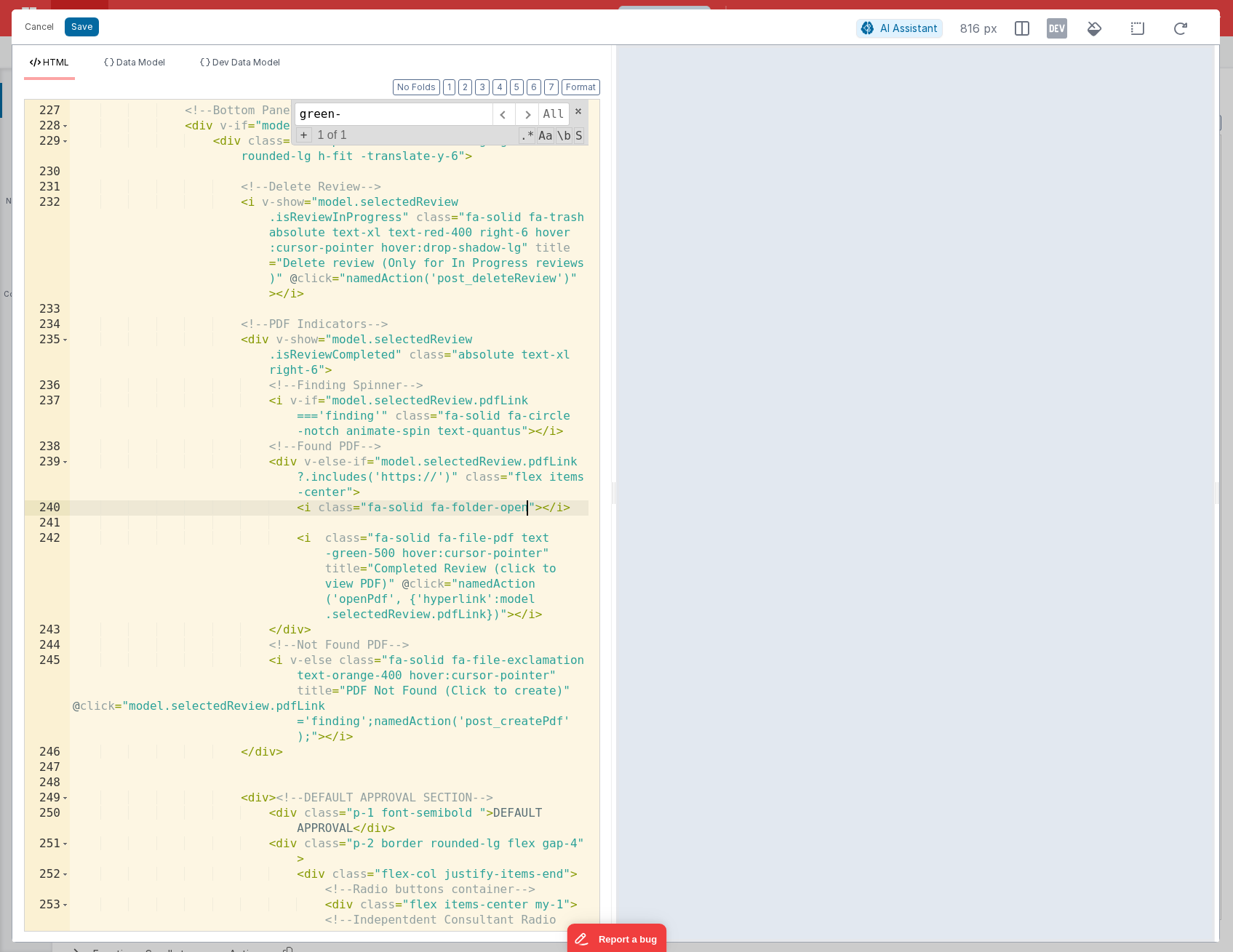
click at [526, 505] on div "<!-- Bottom Panel --> < div v-if = "model.reviewHistory.length > 0" > < div cla…" at bounding box center [328, 535] width 518 height 893
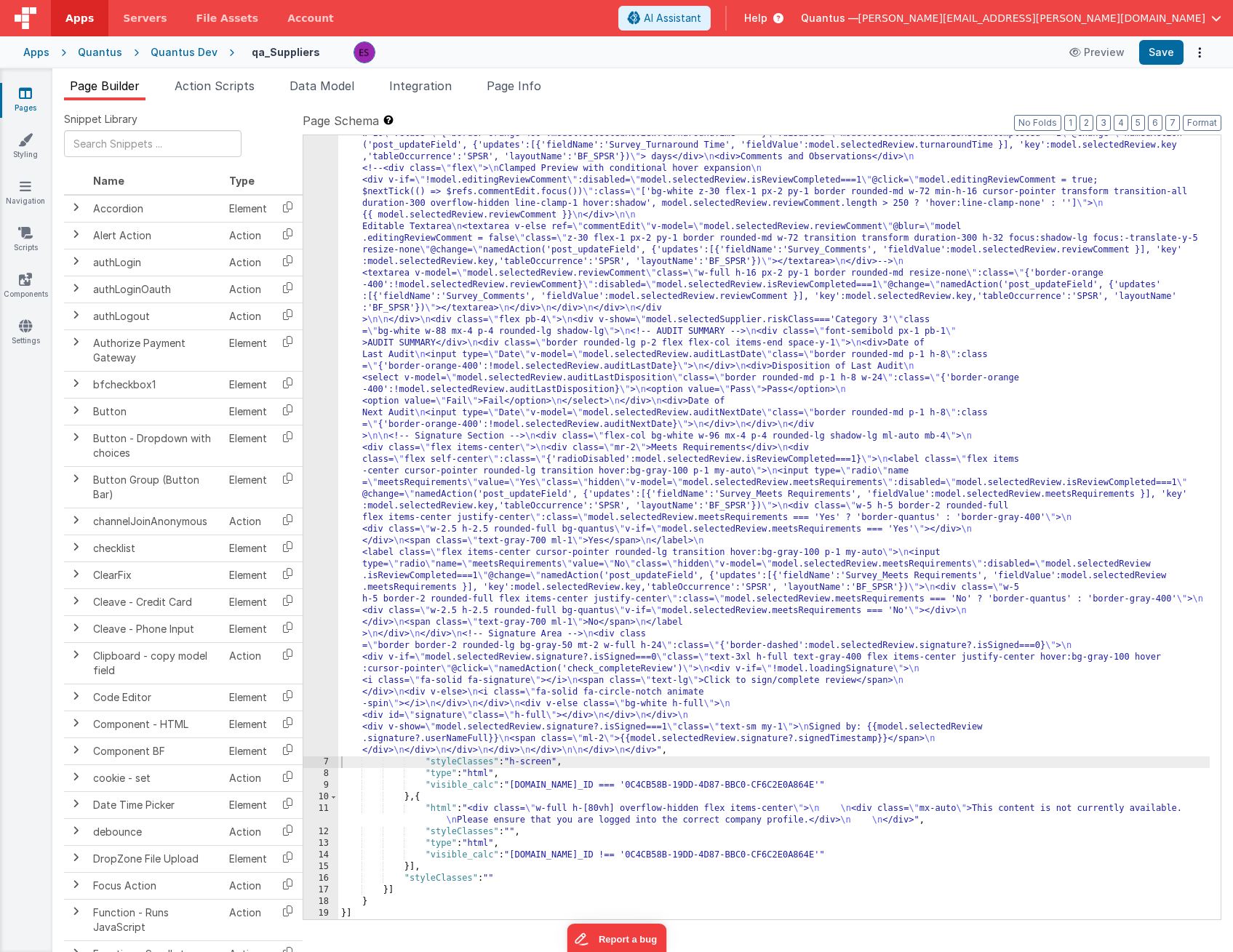
scroll to position [2719, 0]
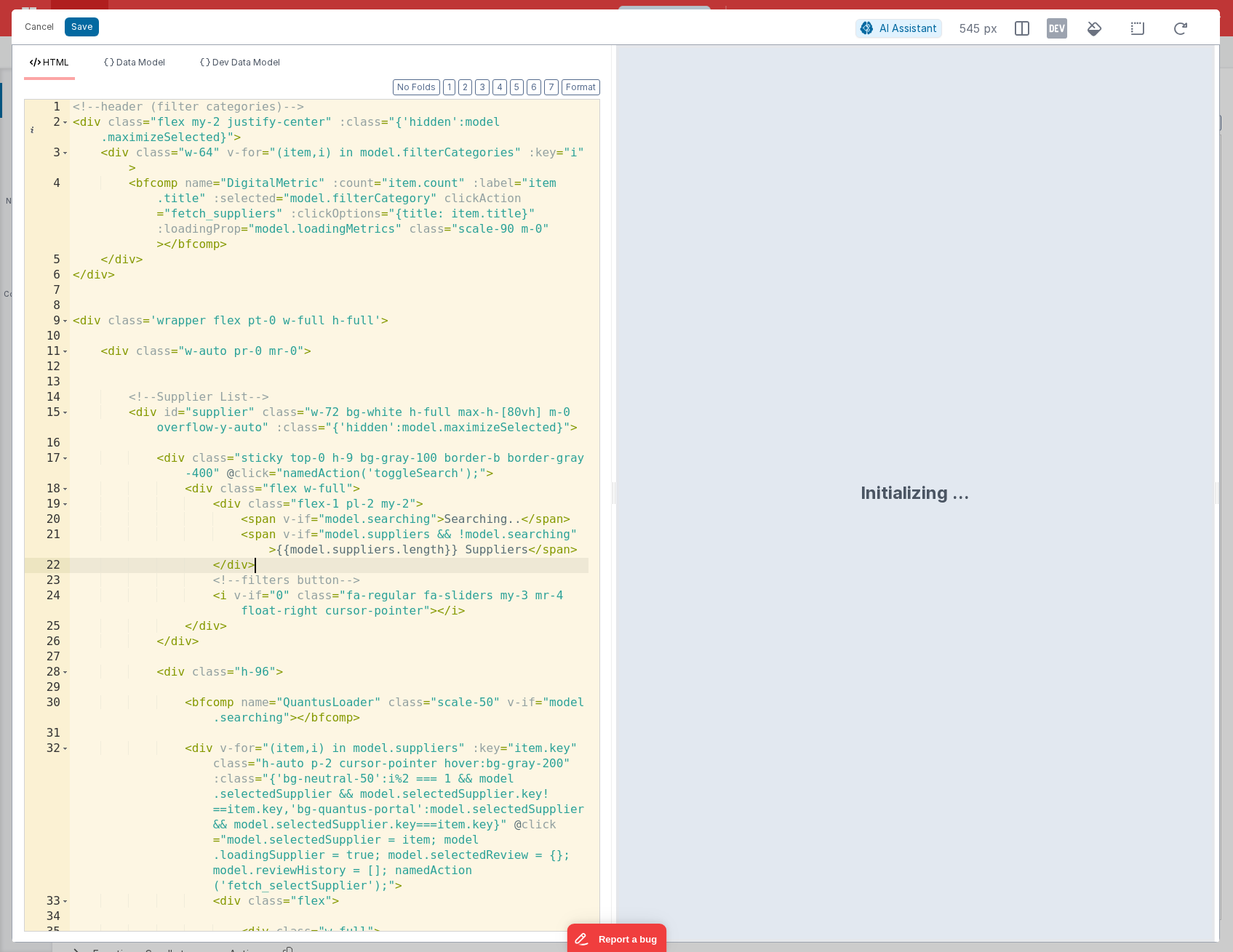
click at [322, 568] on div "<!-- header (filter categories) --> < div class = "flex my-2 justify-center" :c…" at bounding box center [328, 538] width 518 height 877
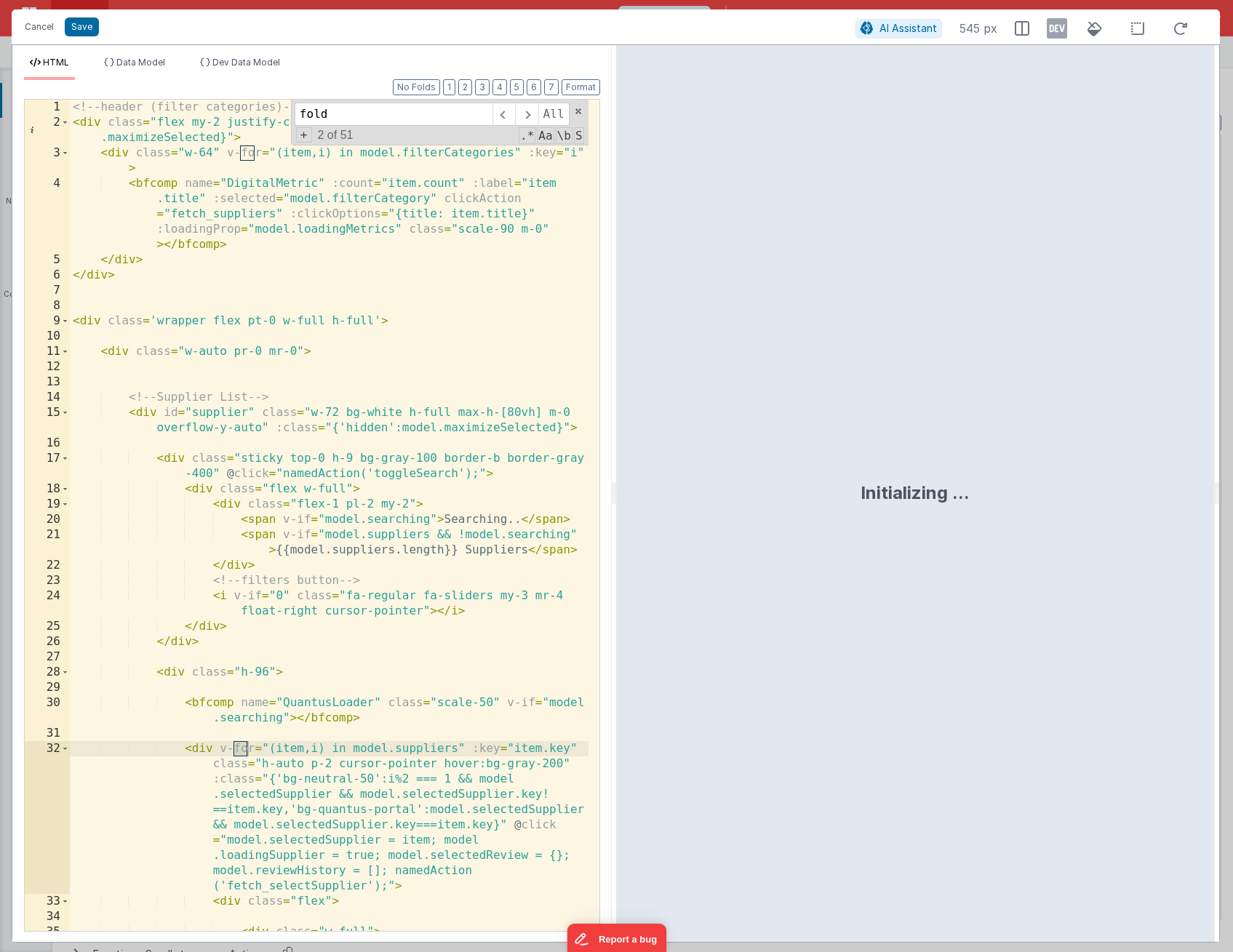
scroll to position [7285, 0]
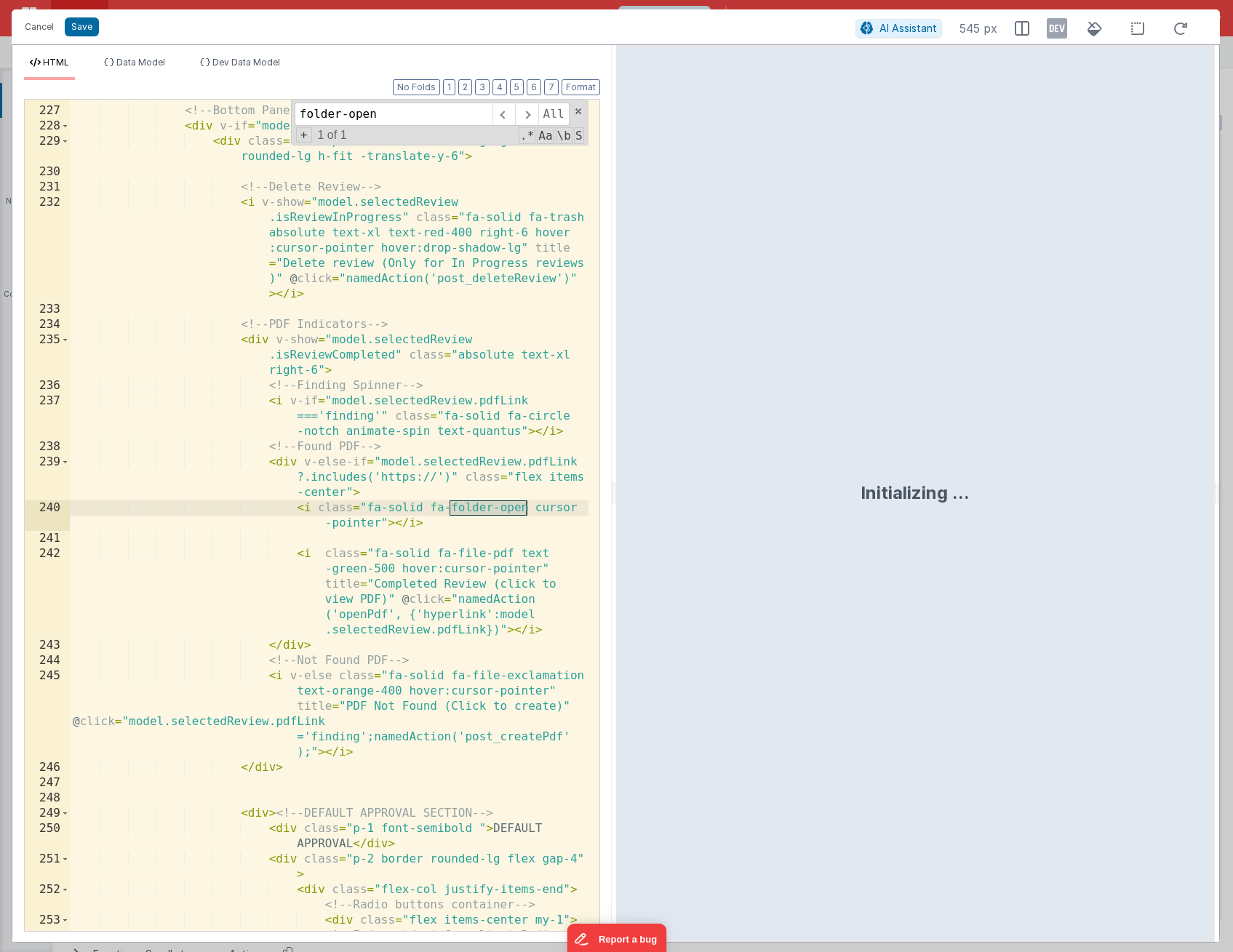
type input "folder-open"
click at [382, 519] on div "<!-- Bottom Panel --> < div v-if = "model.reviewHistory.length > 0" > < div cla…" at bounding box center [328, 535] width 518 height 893
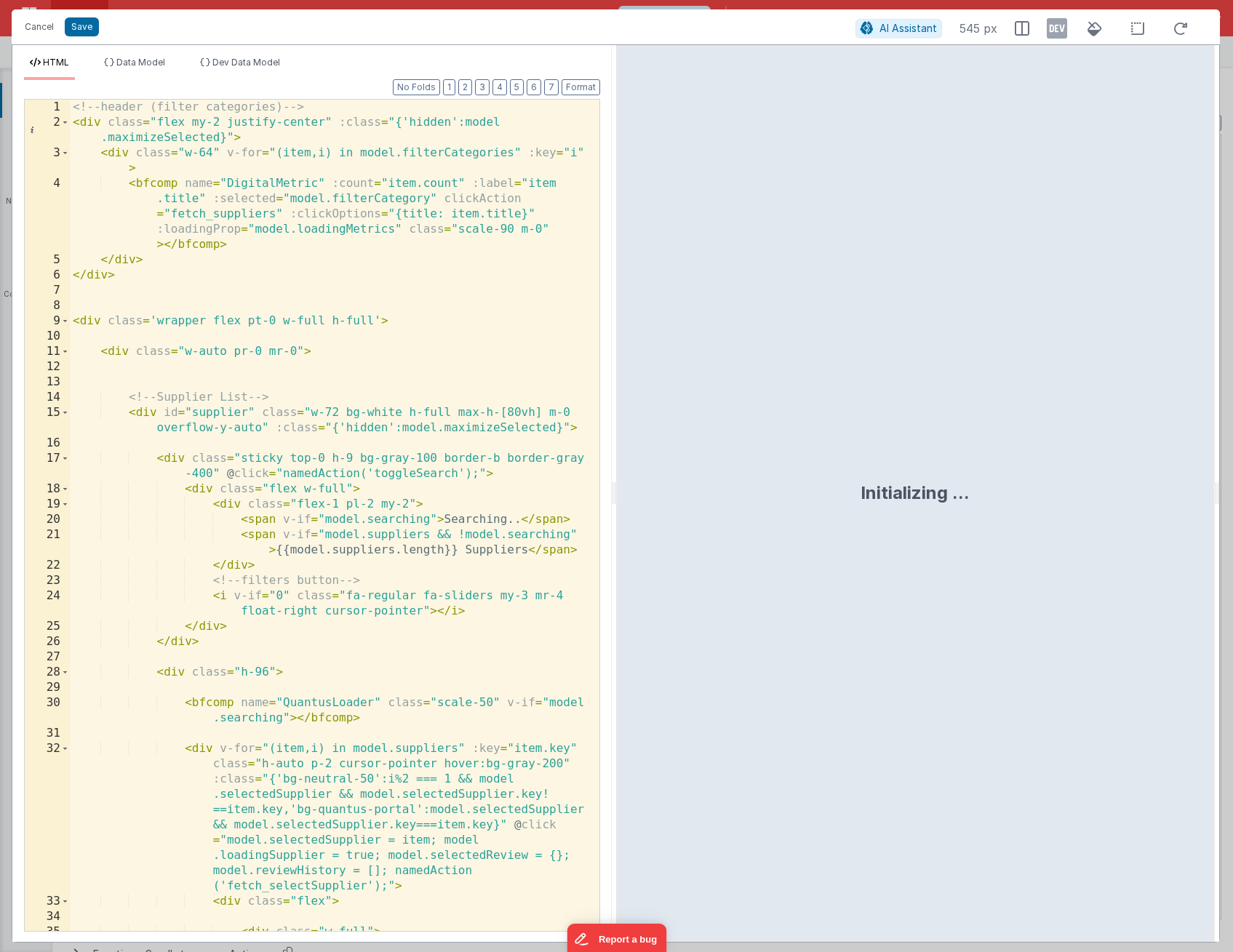
click at [324, 356] on div "<!-- header (filter categories) --> < div class = "flex my-2 justify-center" :c…" at bounding box center [328, 538] width 518 height 877
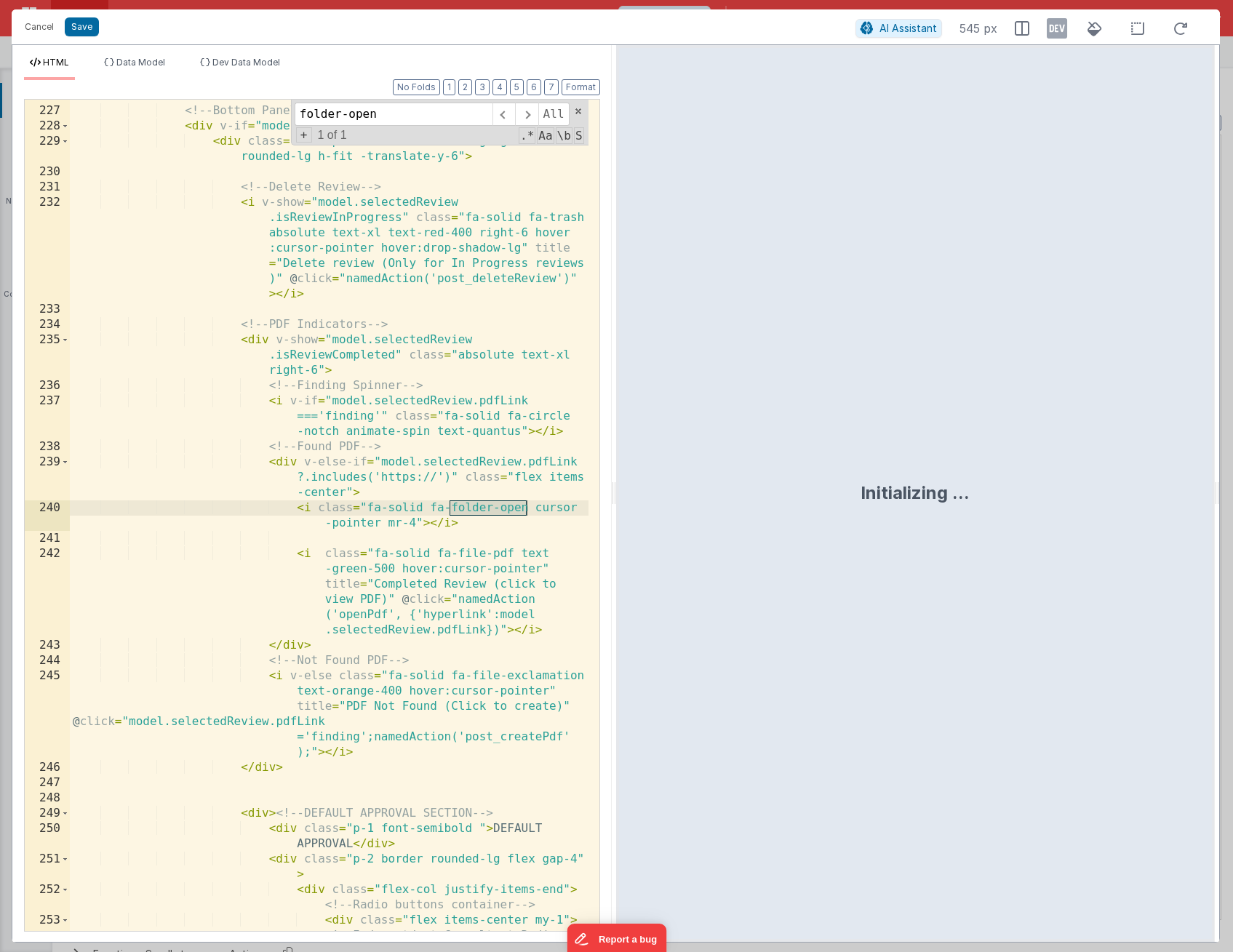
type input "folder-open"
click at [421, 515] on div "<!-- Bottom Panel --> < div v-if = "model.reviewHistory.length > 0" > < div cla…" at bounding box center [328, 535] width 518 height 893
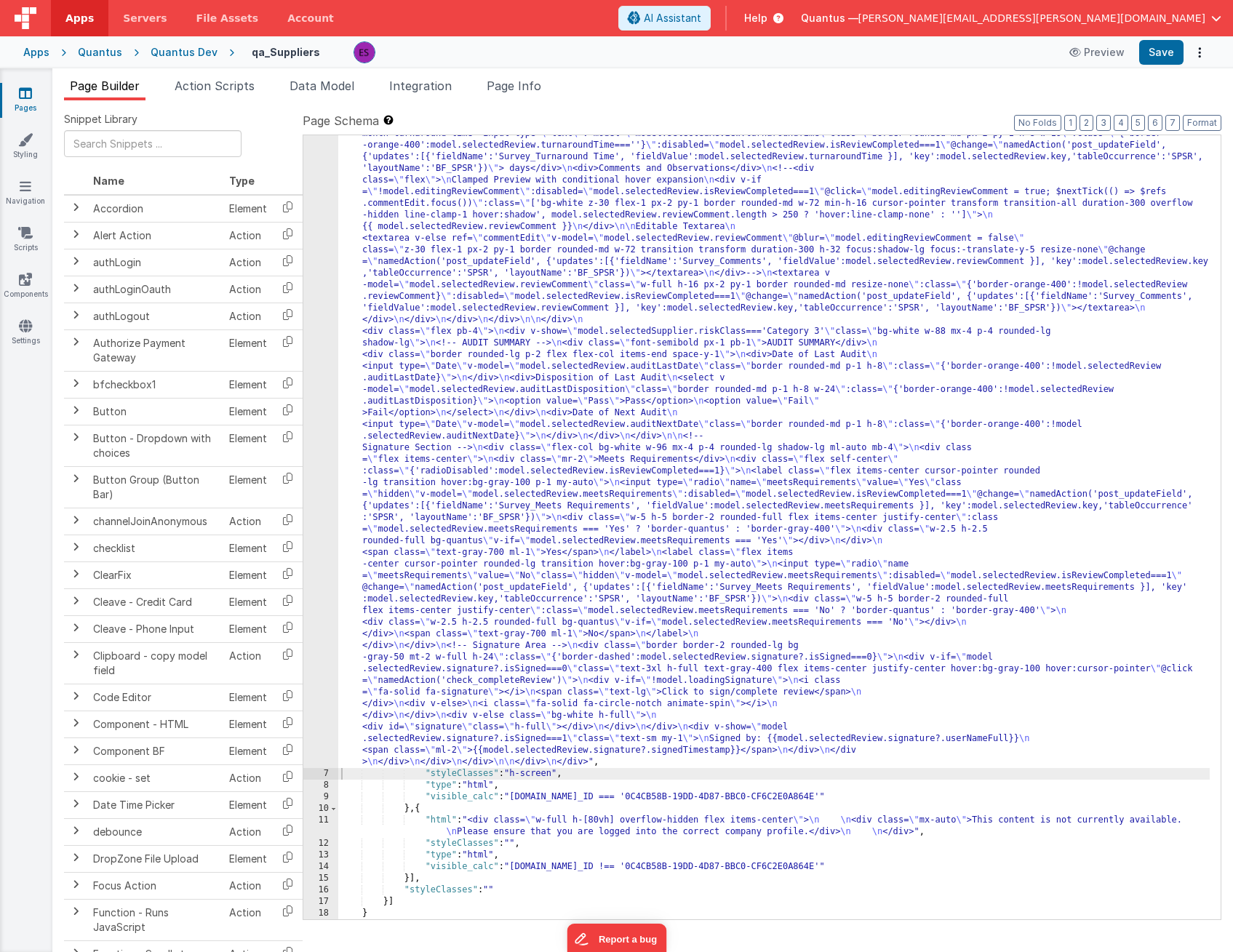
click at [172, 49] on div "Quantus Dev" at bounding box center [184, 52] width 67 height 15
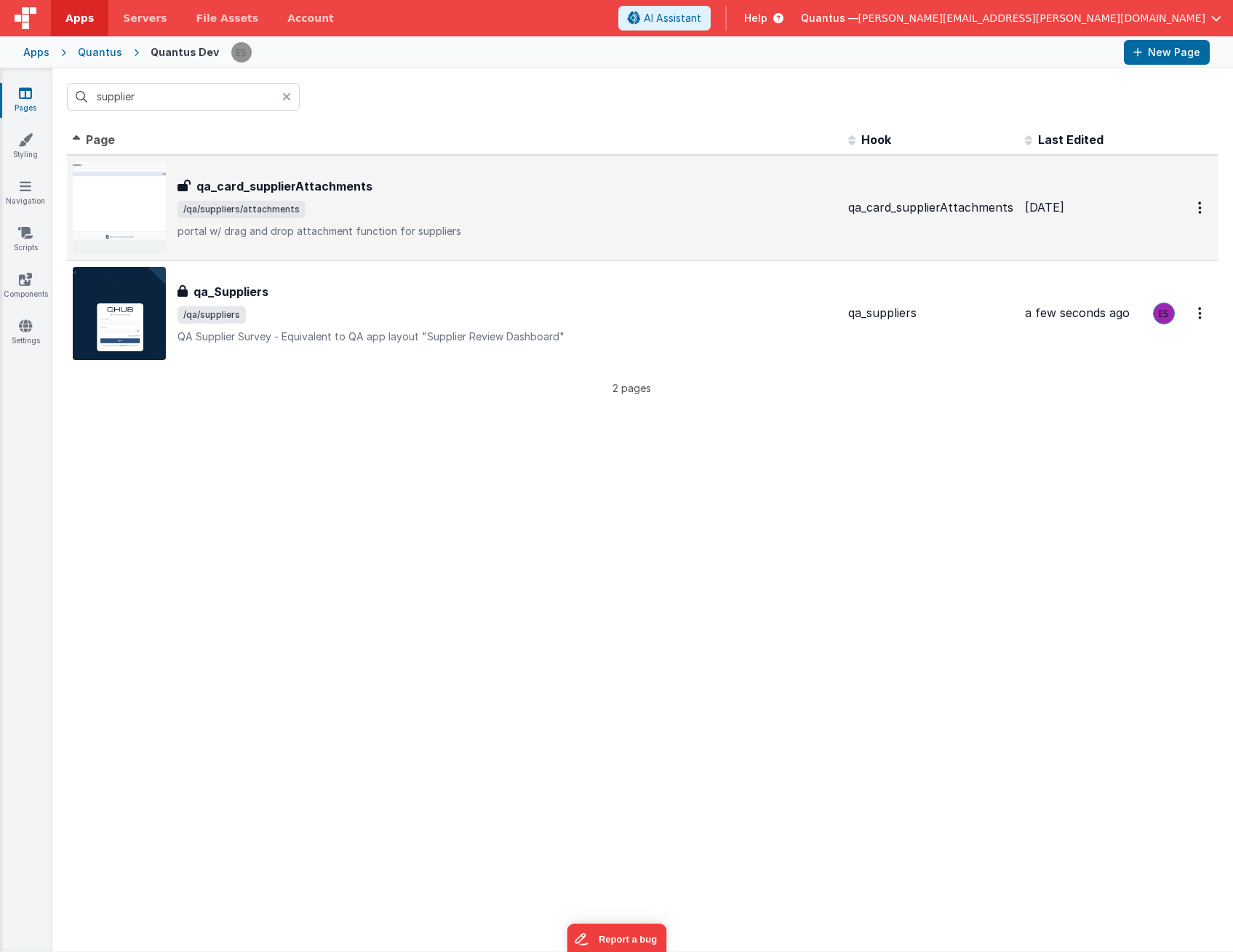
click at [367, 196] on div "qa_card_supplierAttachments qa_card_supplierAttachments /qa/suppliers/attachmen…" at bounding box center [506, 208] width 659 height 61
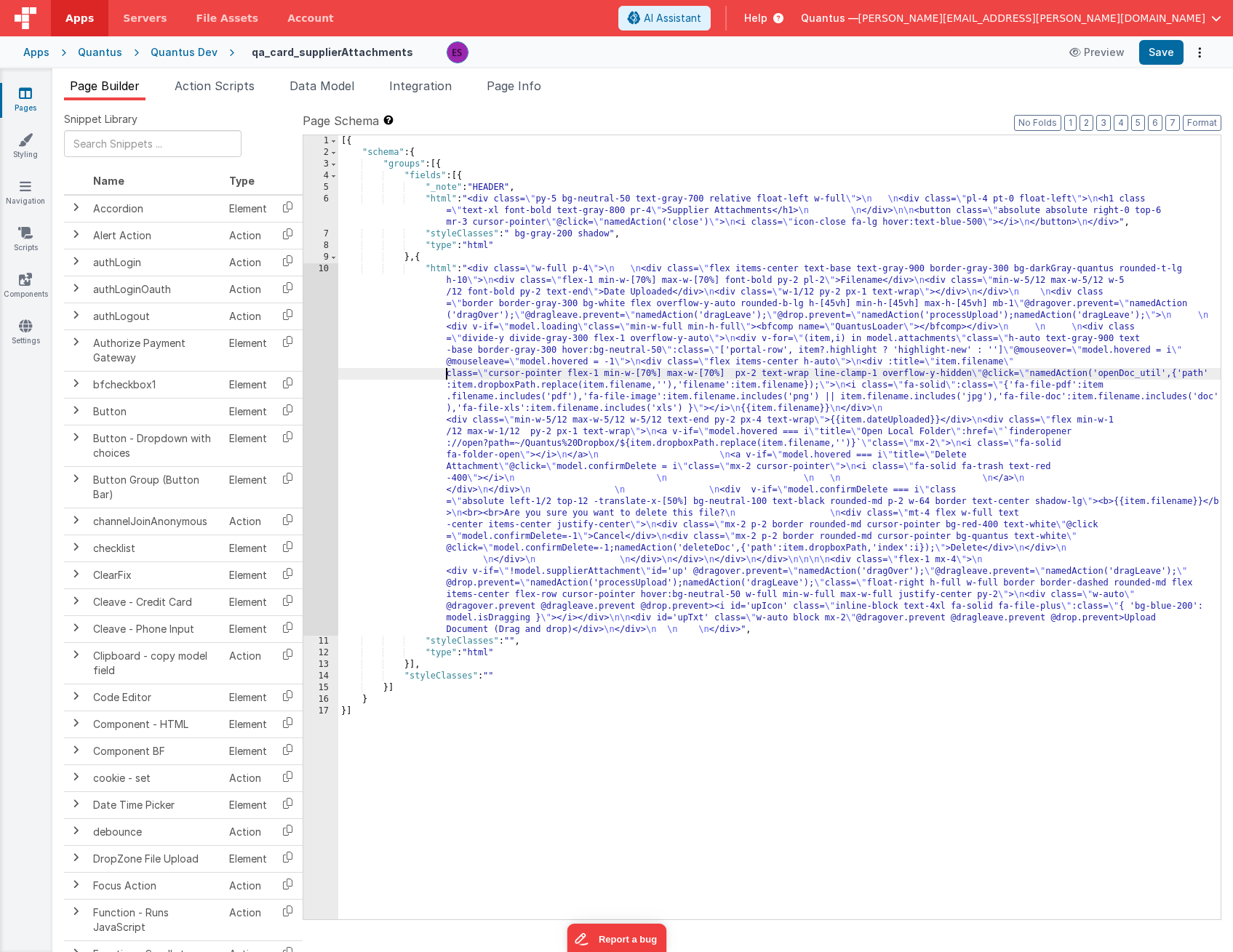
click at [420, 369] on div "[{ "schema" : { "groups" : [{ "fields" : [{ "_note" : "HEADER" , "html" : "<div…" at bounding box center [779, 539] width 882 height 807
click at [326, 408] on div "10" at bounding box center [321, 449] width 35 height 373
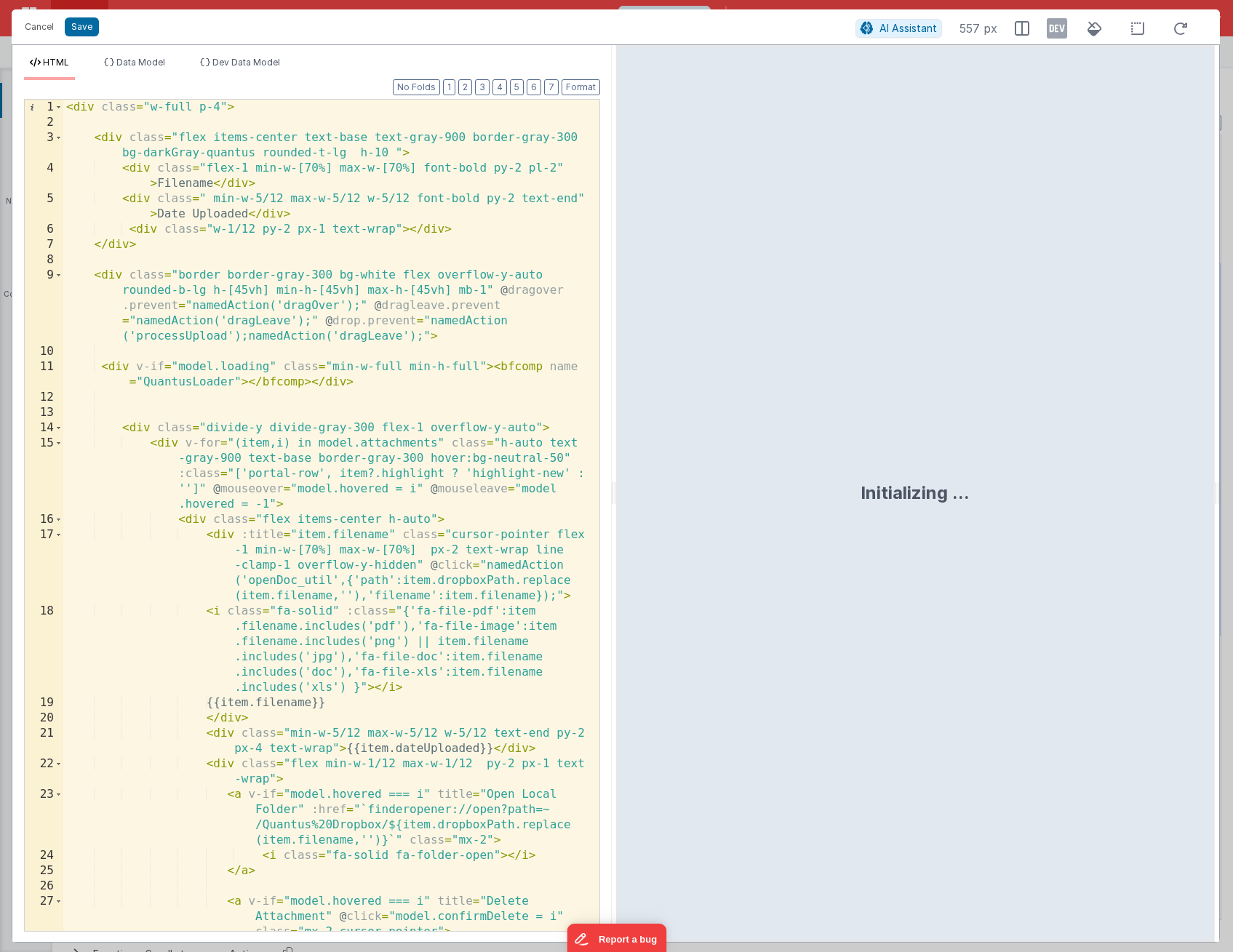
click at [323, 408] on div "< div class = "w-full p-4" > < div class = "flex items-center text-base text-gr…" at bounding box center [325, 530] width 525 height 863
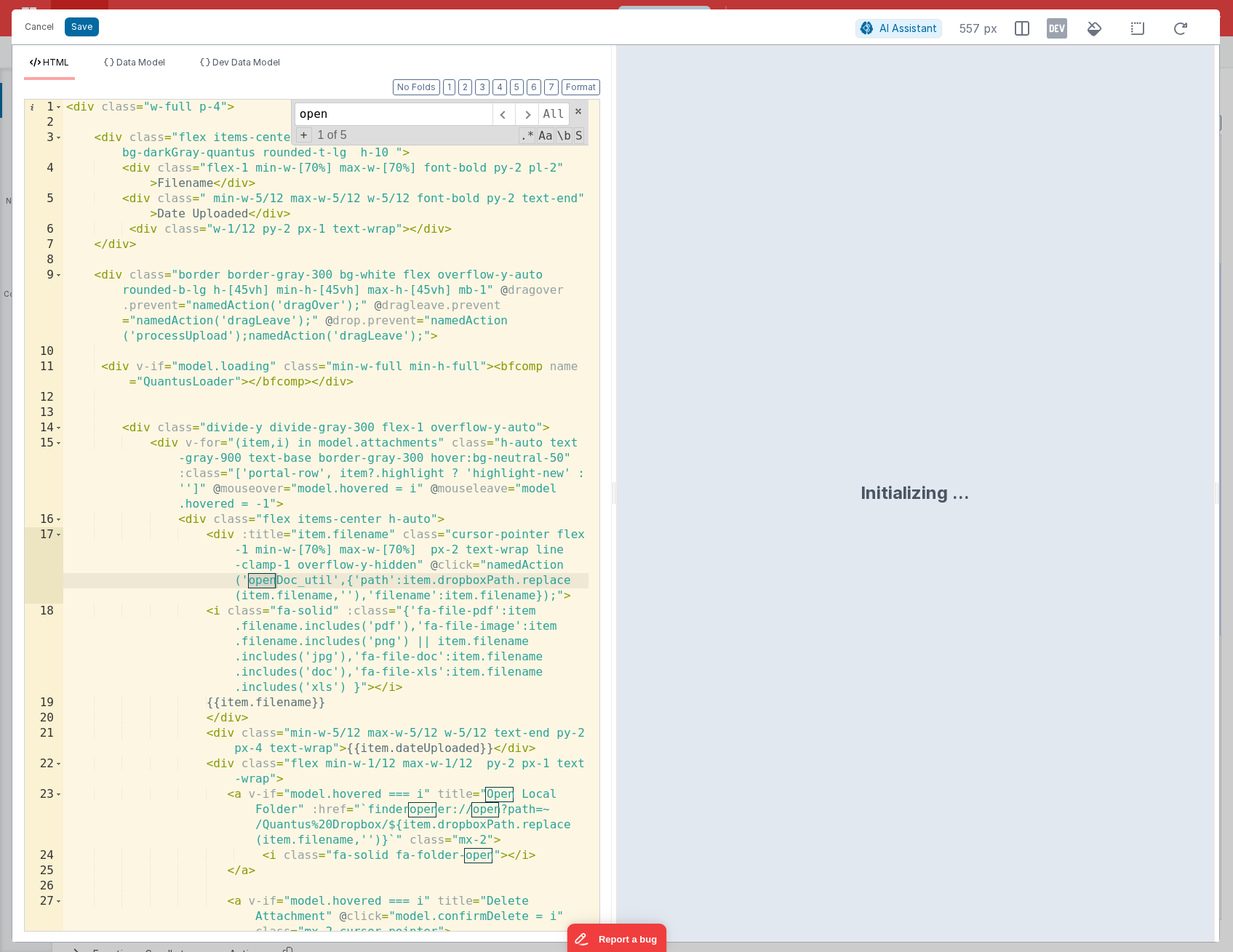
type input "open"
click at [345, 577] on div "< div class = "w-full p-4" > < div class = "flex items-center text-base text-gr…" at bounding box center [325, 530] width 525 height 863
drag, startPoint x: 429, startPoint y: 568, endPoint x: 420, endPoint y: 583, distance: 17.5
click at [420, 583] on div "< div class = "w-full p-4" > < div class = "flex items-center text-base text-gr…" at bounding box center [325, 530] width 525 height 863
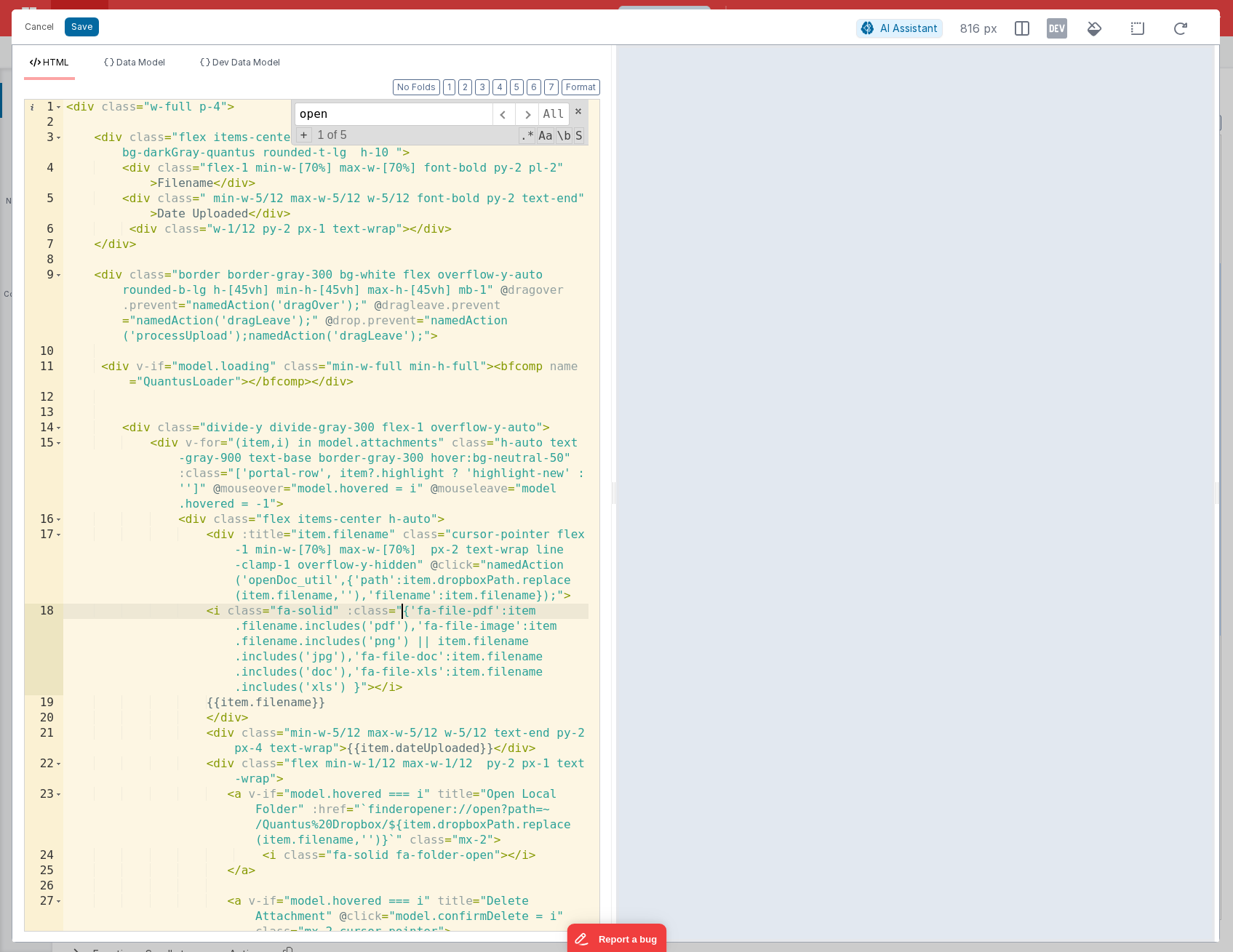
click at [404, 612] on div "< div class = "w-full p-4" > < div class = "flex items-center text-base text-gr…" at bounding box center [325, 530] width 525 height 863
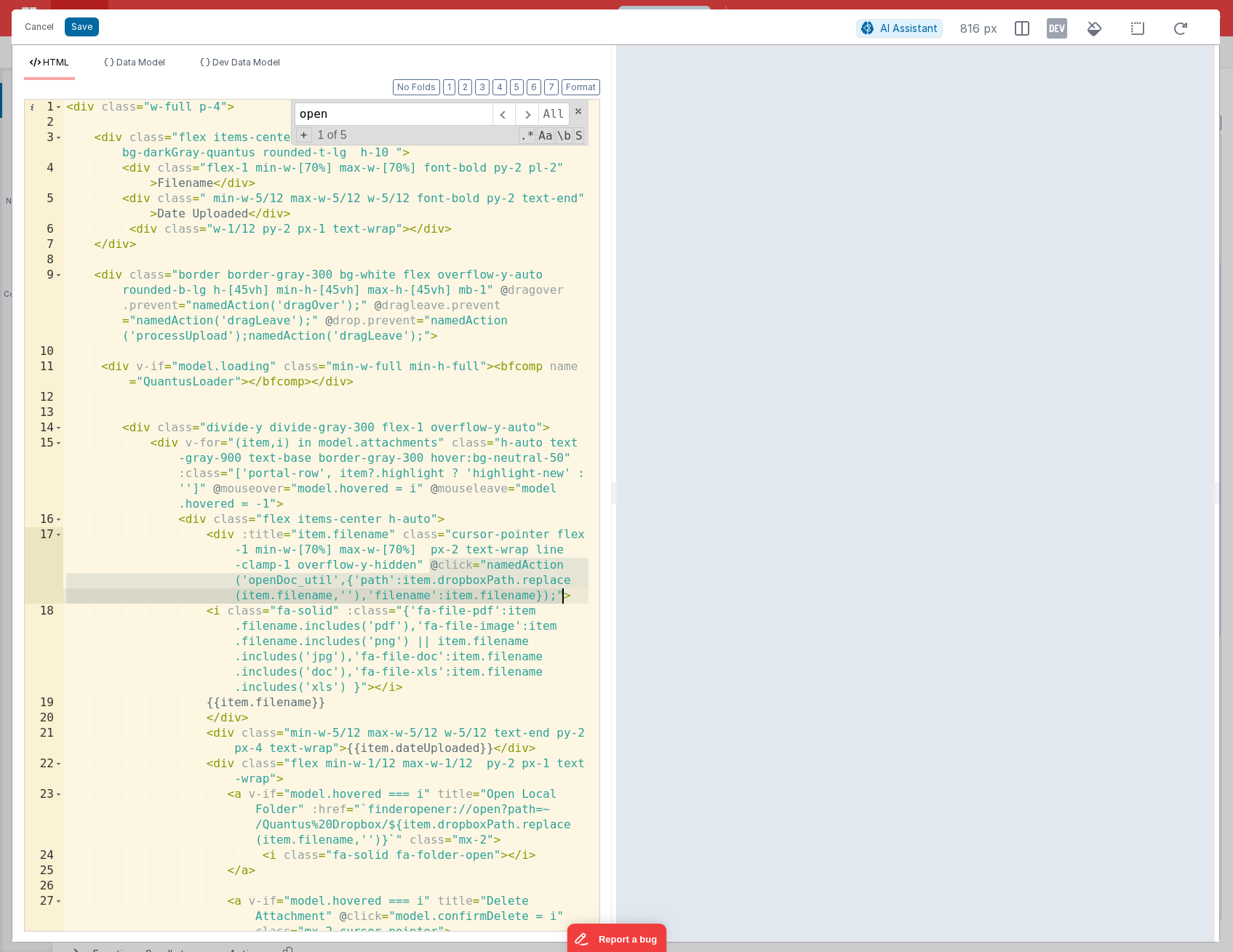
drag, startPoint x: 429, startPoint y: 561, endPoint x: 558, endPoint y: 594, distance: 133.2
click at [558, 594] on div "< div class = "w-full p-4" > < div class = "flex items-center text-base text-gr…" at bounding box center [325, 530] width 525 height 863
click at [45, 33] on button "Cancel" at bounding box center [39, 27] width 43 height 21
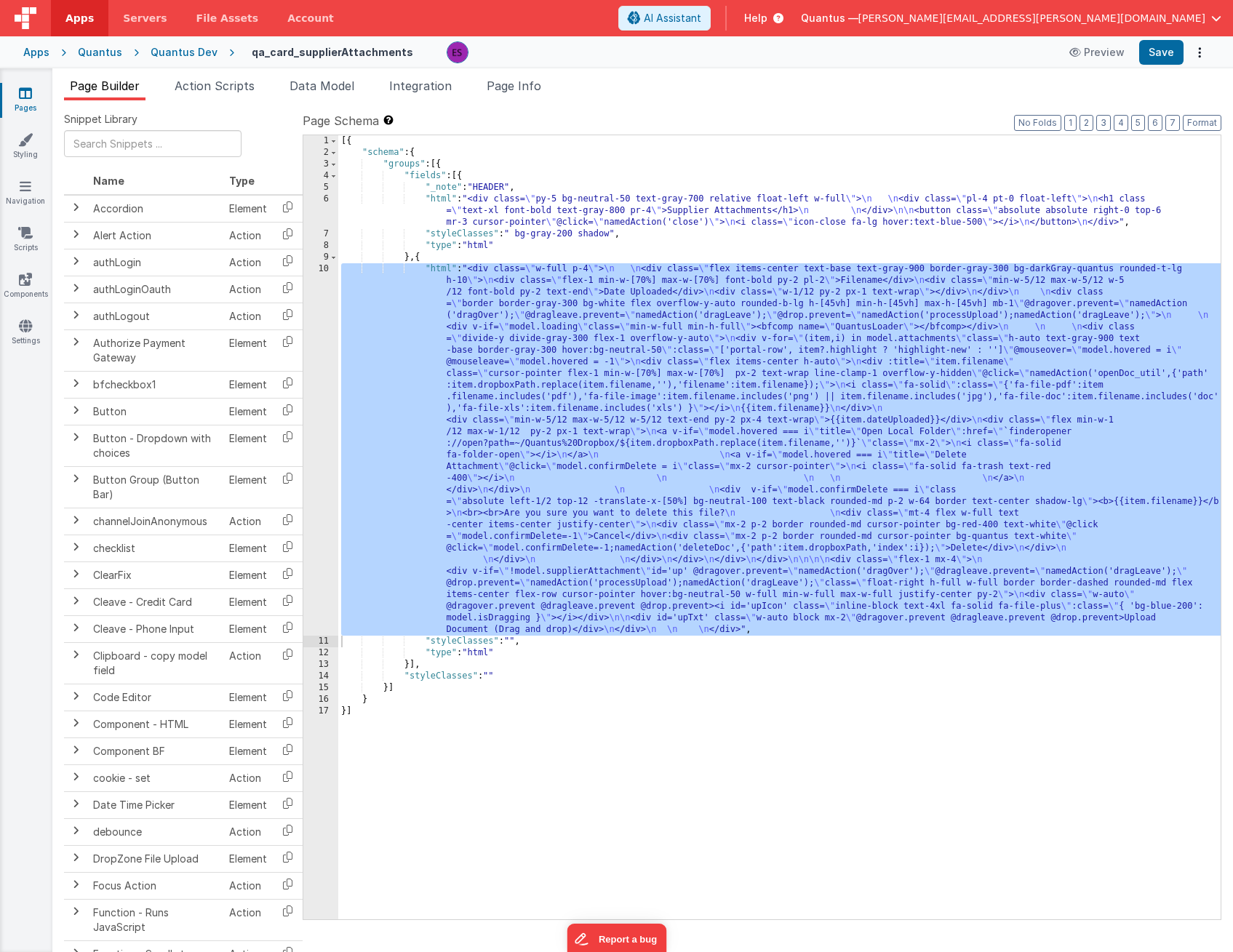
click at [376, 371] on div "[{ "schema" : { "groups" : [{ "fields" : [{ "_note" : "HEADER" , "html" : "<div…" at bounding box center [779, 539] width 882 height 807
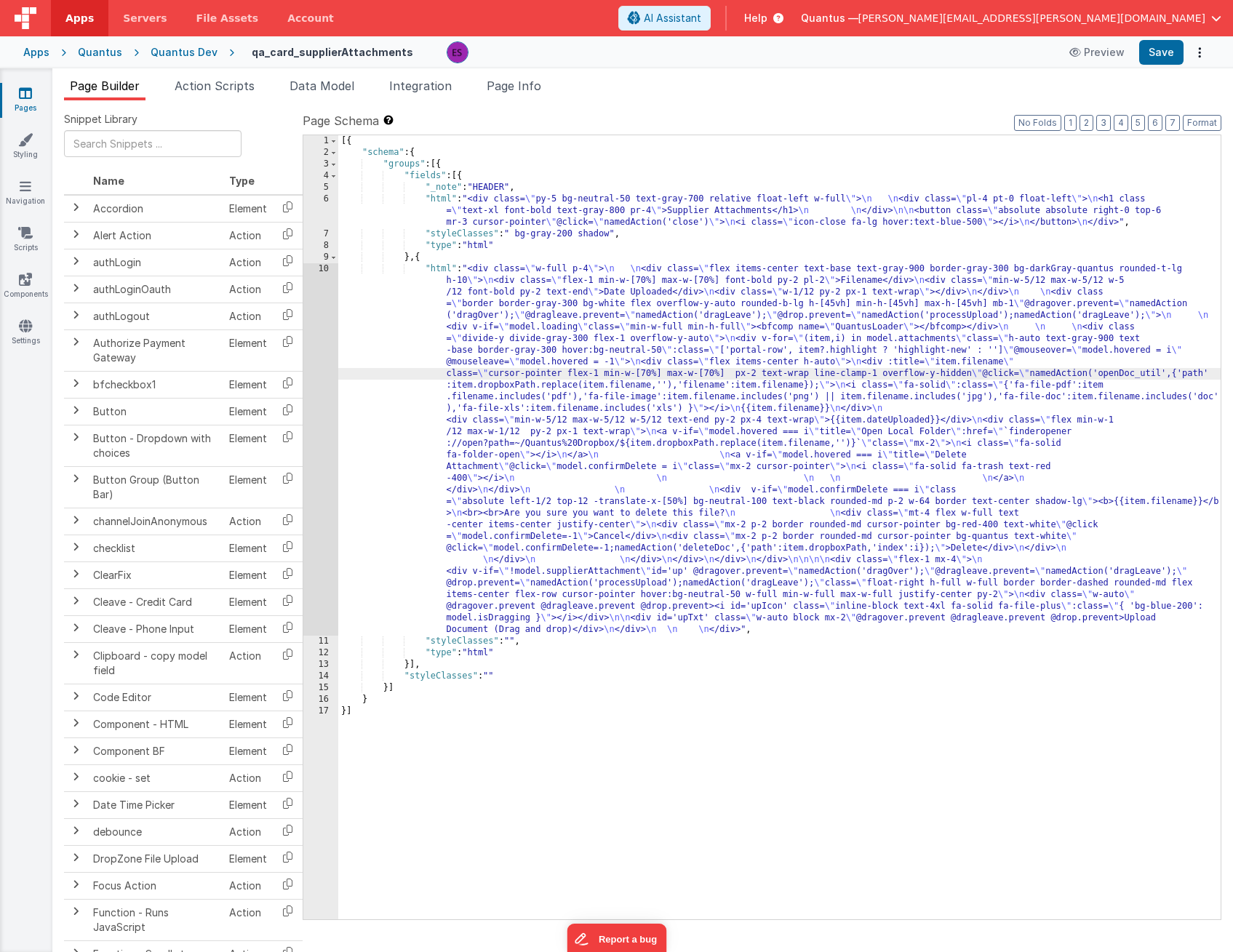
click at [195, 47] on div "Quantus Dev" at bounding box center [184, 52] width 67 height 15
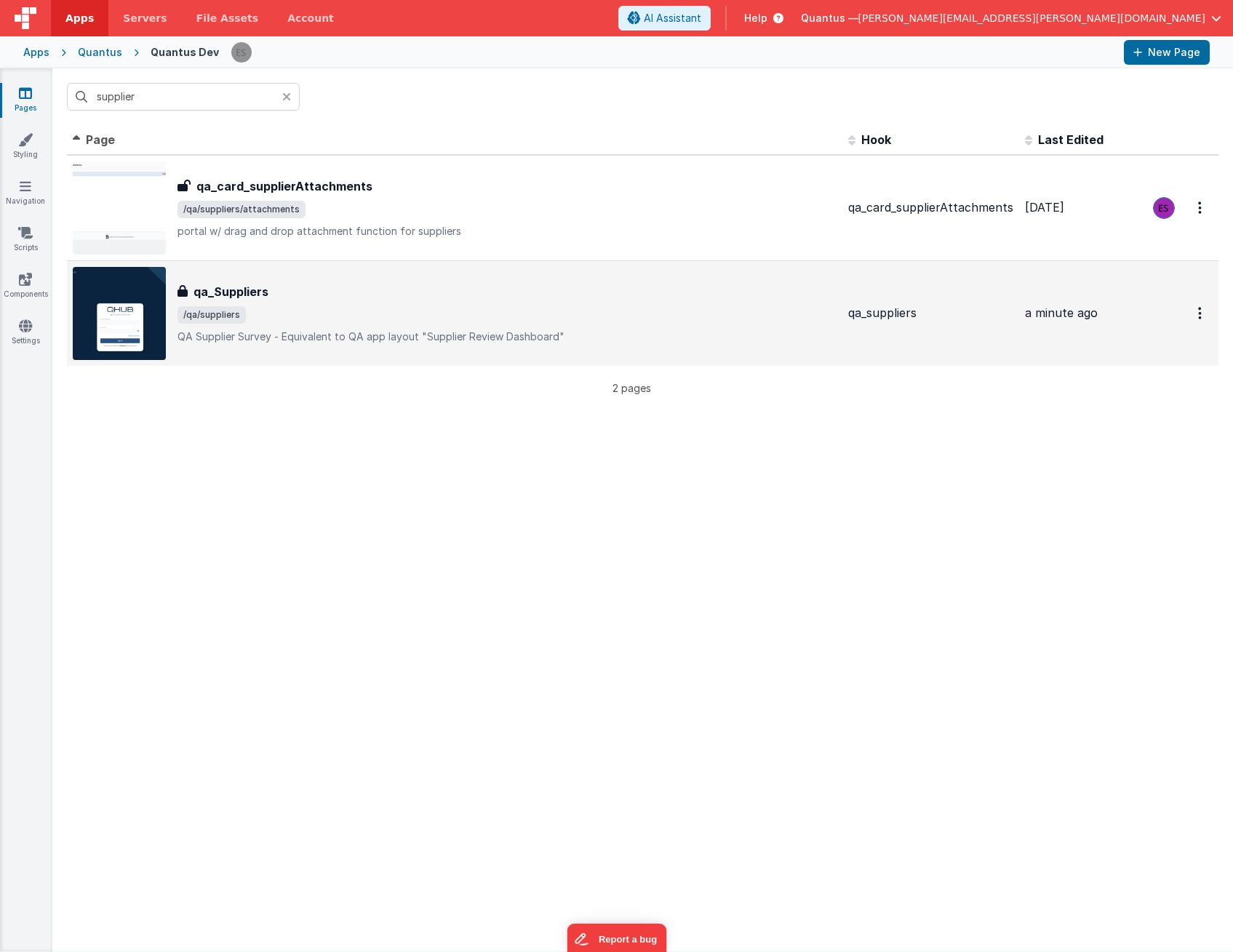
click at [301, 304] on div "qa_Suppliers qa_Suppliers /qa/suppliers QA Supplier Survey - Equivalent to QA a…" at bounding box center [506, 314] width 659 height 61
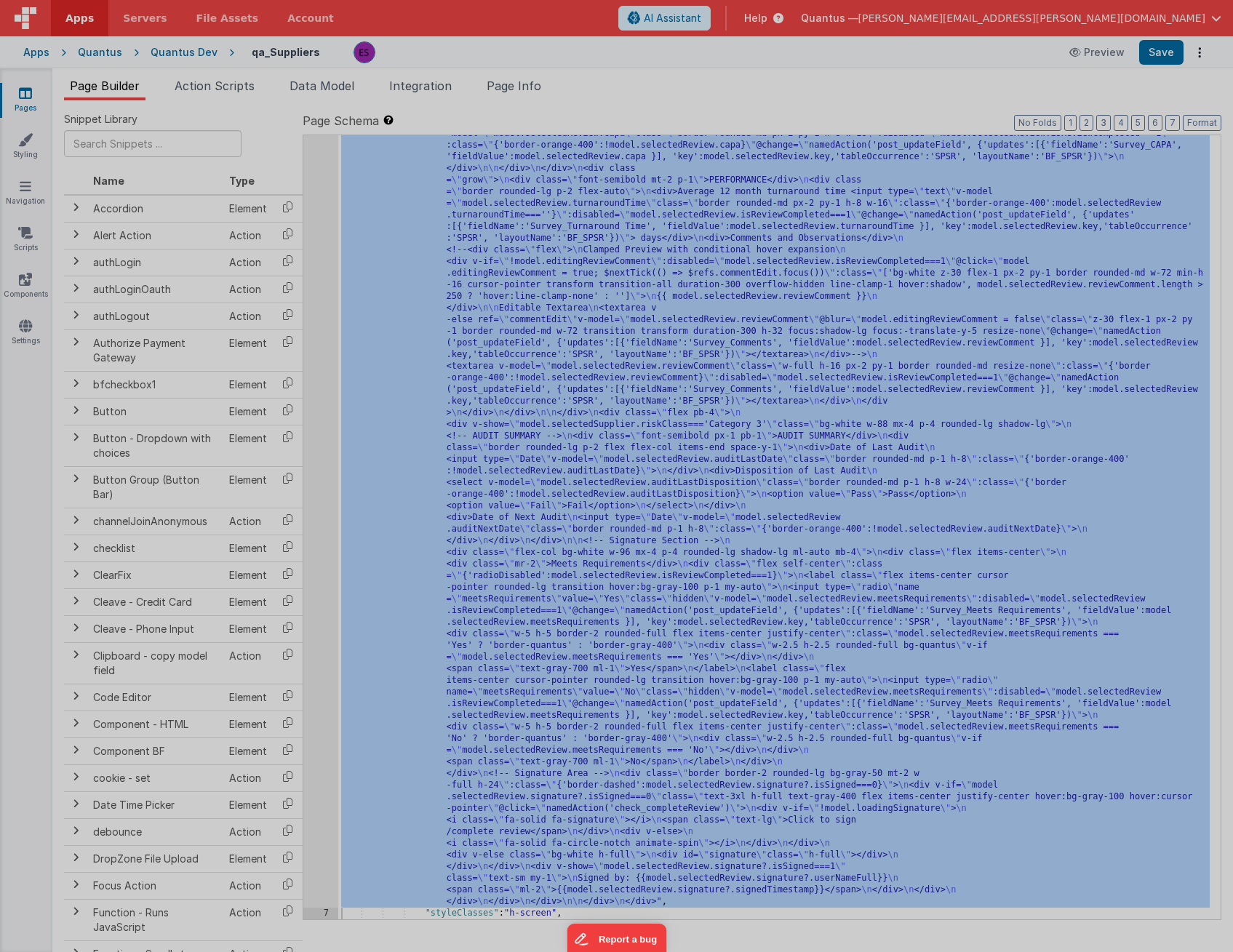
scroll to position [2952, 0]
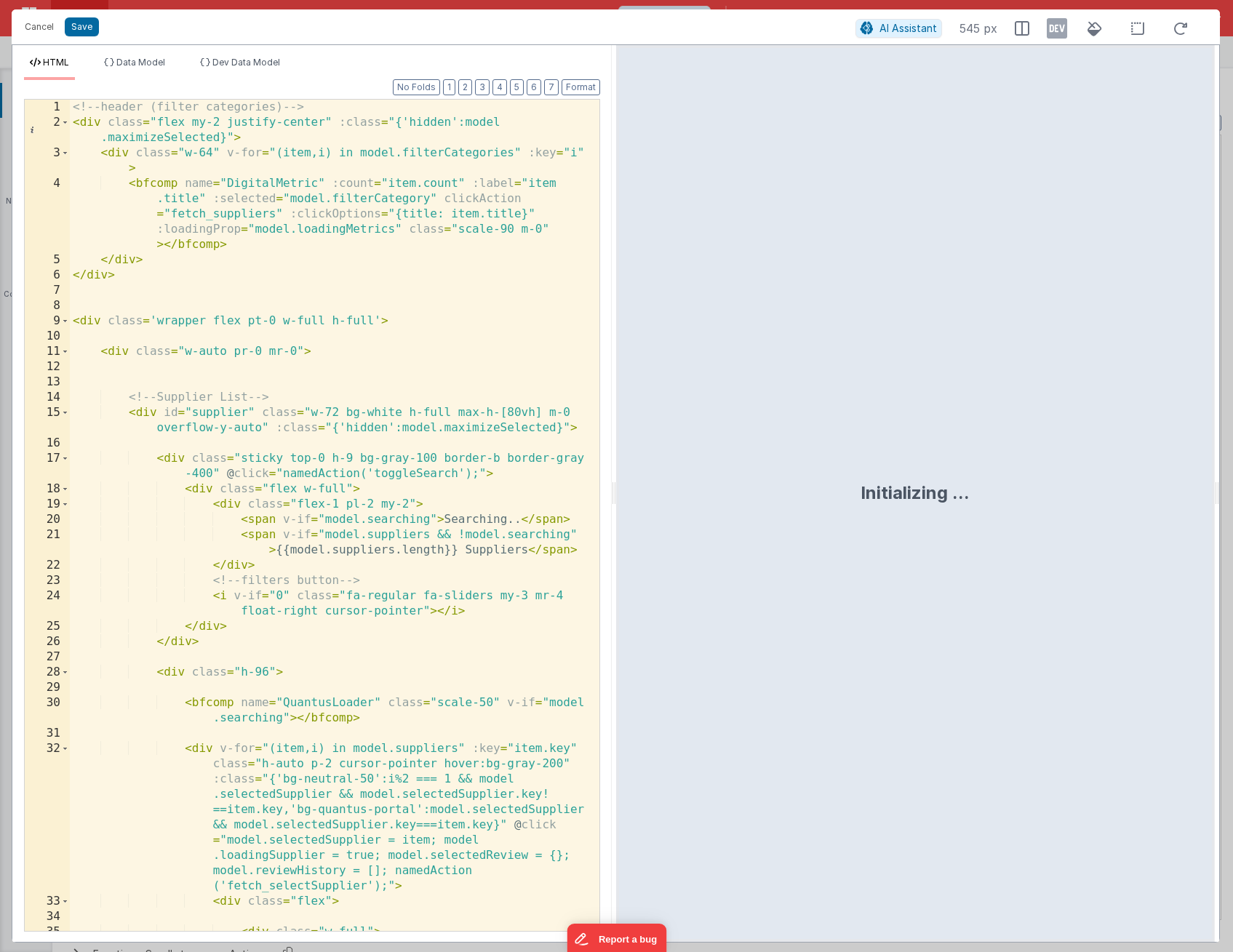
click at [307, 407] on div "<!-- header (filter categories) --> < div class = "flex my-2 justify-center" :c…" at bounding box center [328, 538] width 518 height 877
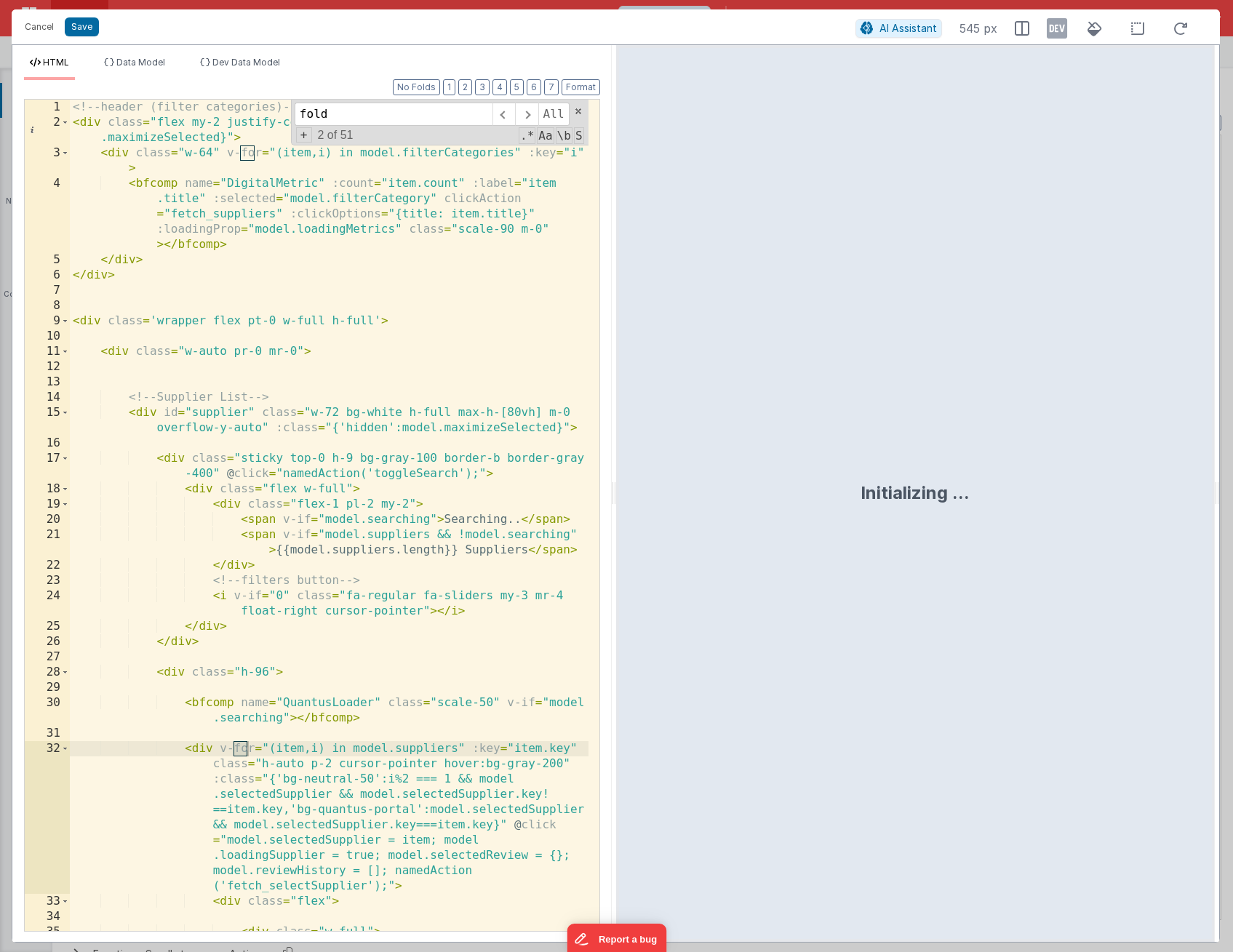
scroll to position [7285, 0]
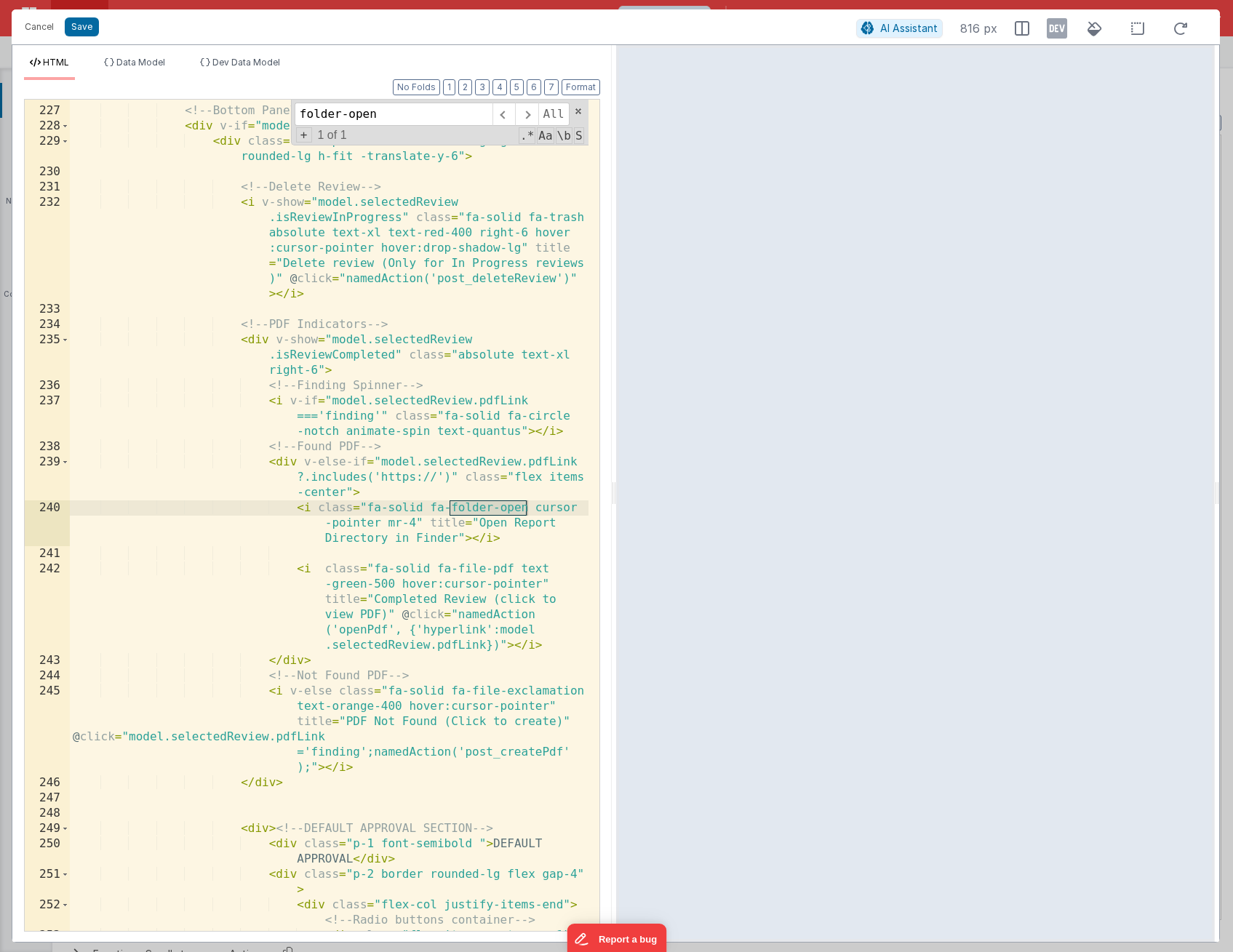
type input "folder-open"
click at [462, 539] on div "<!-- Bottom Panel --> < div v-if = "model.reviewHistory.length > 0" > < div cla…" at bounding box center [328, 535] width 518 height 893
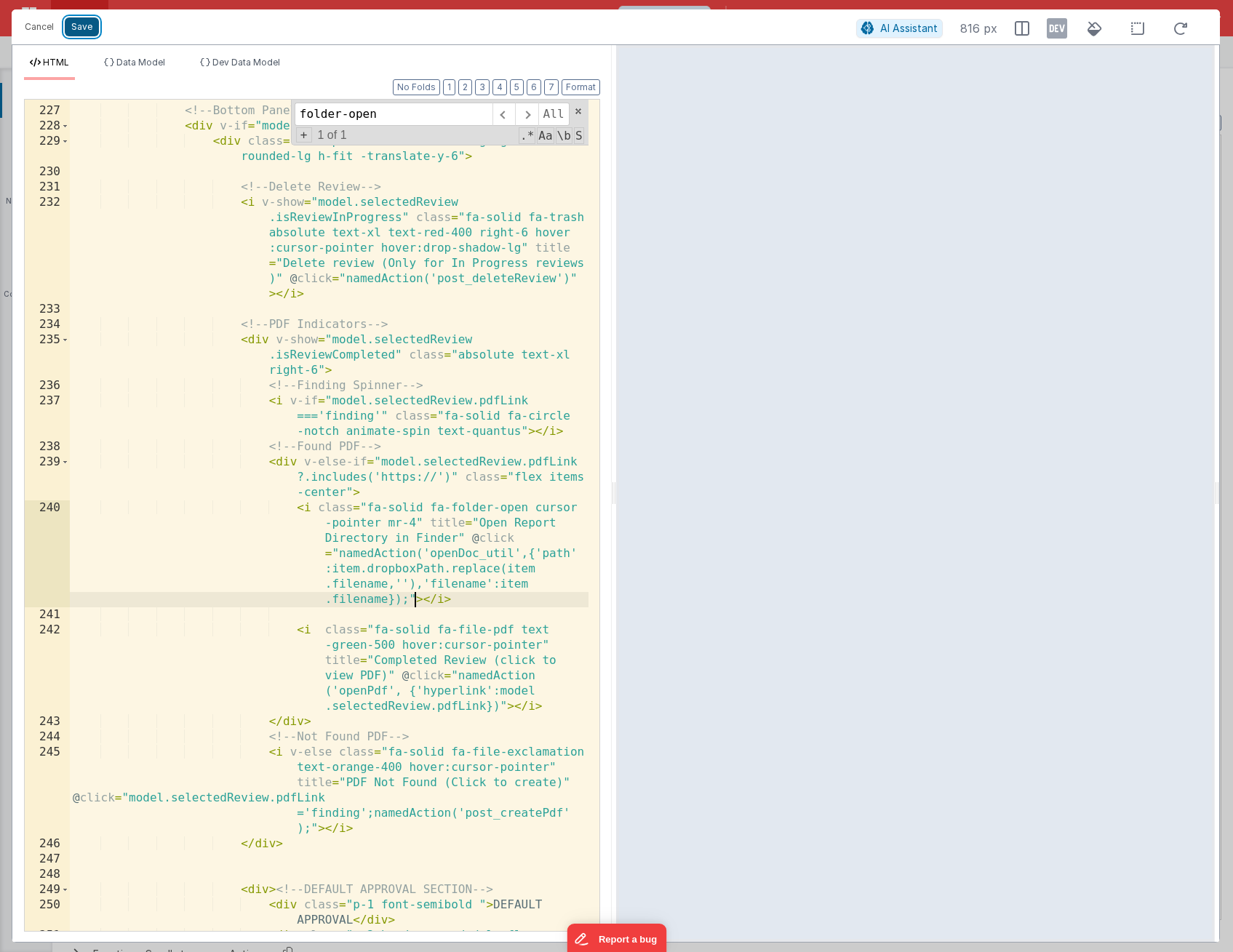
click at [89, 26] on button "Save" at bounding box center [82, 27] width 34 height 19
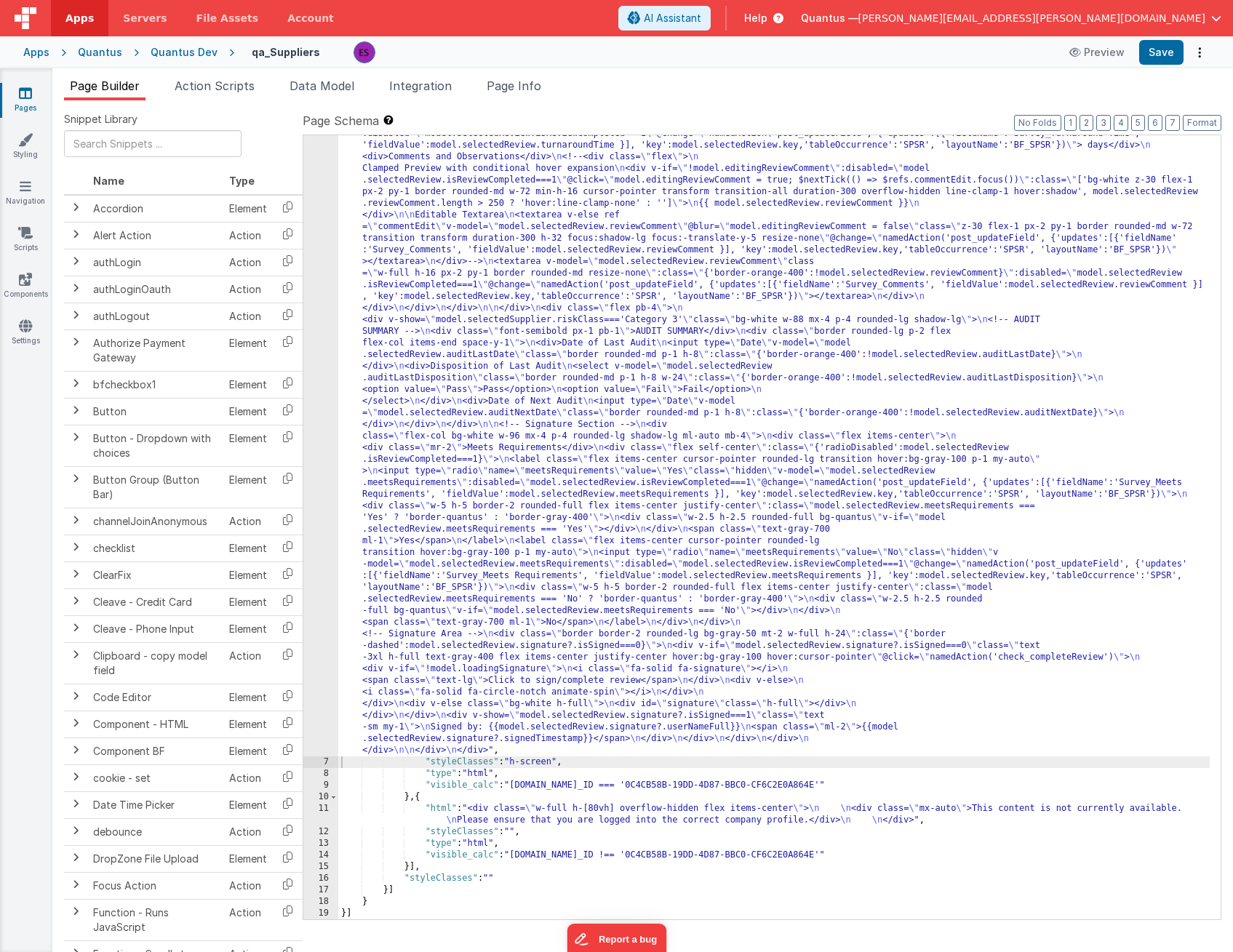
scroll to position [2743, 0]
click at [176, 52] on div "Quantus Dev" at bounding box center [184, 52] width 67 height 15
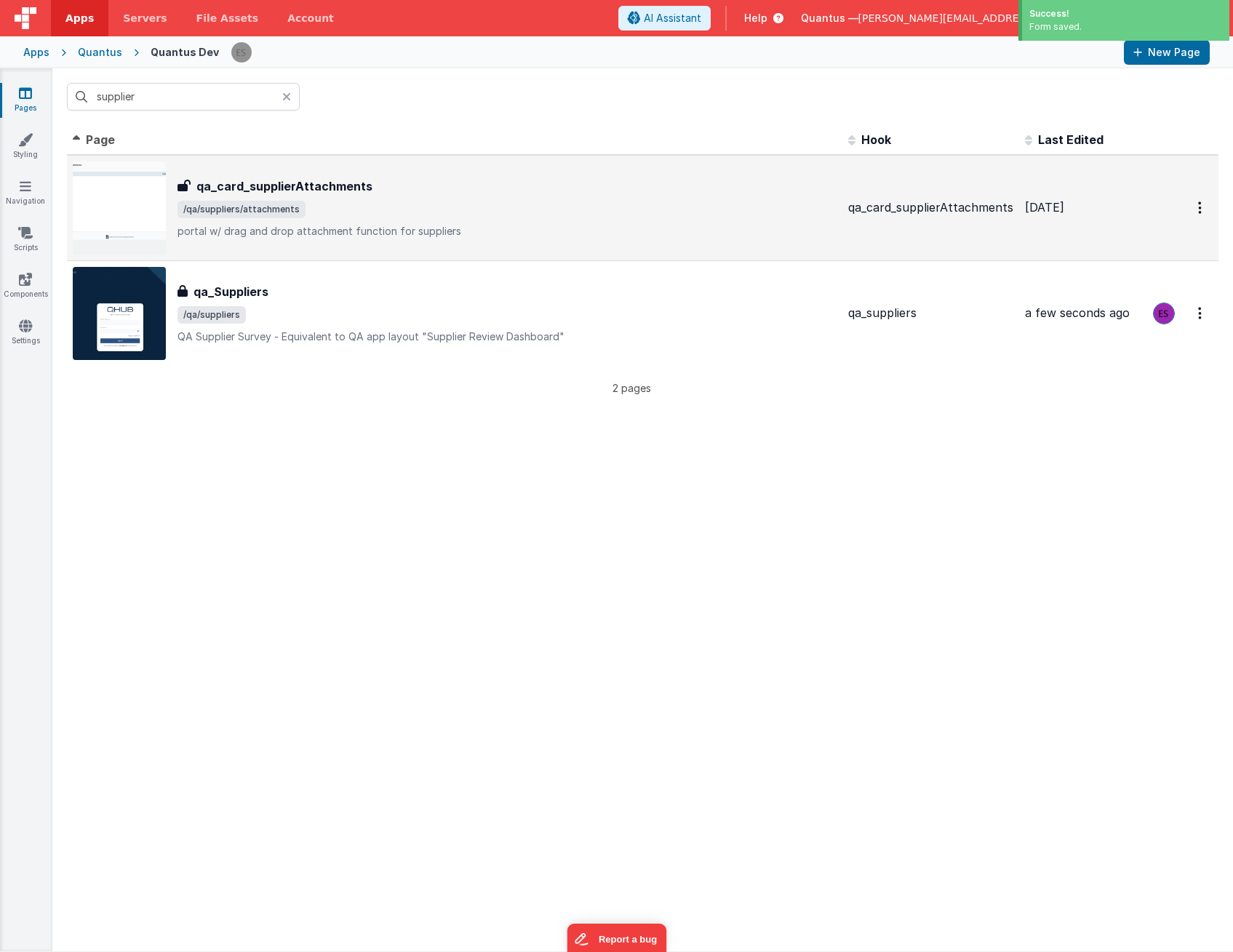
click at [328, 213] on span "/qa/suppliers/attachments" at bounding box center [506, 209] width 659 height 18
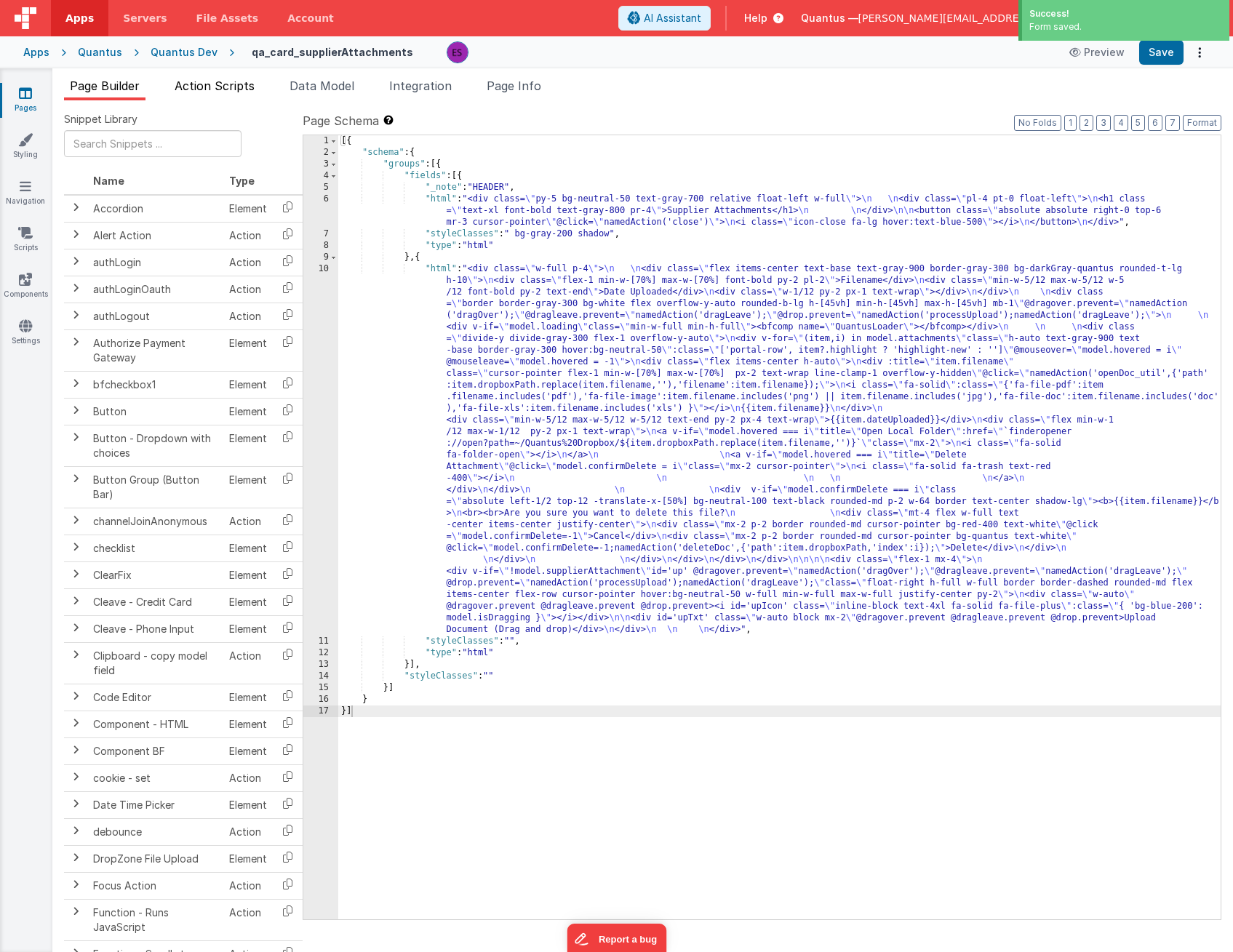
click at [199, 84] on span "Action Scripts" at bounding box center [214, 86] width 80 height 15
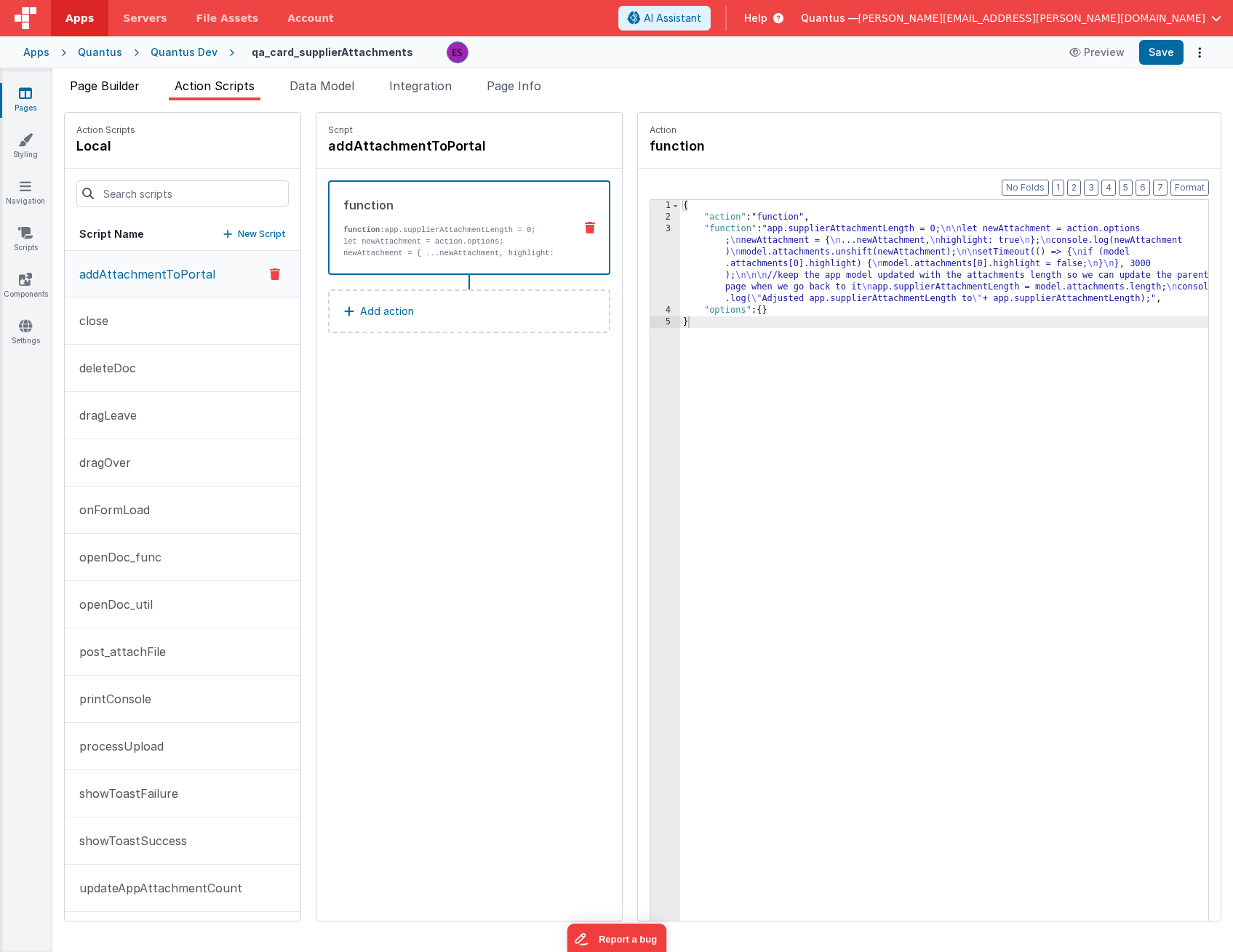
click at [126, 83] on span "Page Builder" at bounding box center [104, 86] width 70 height 15
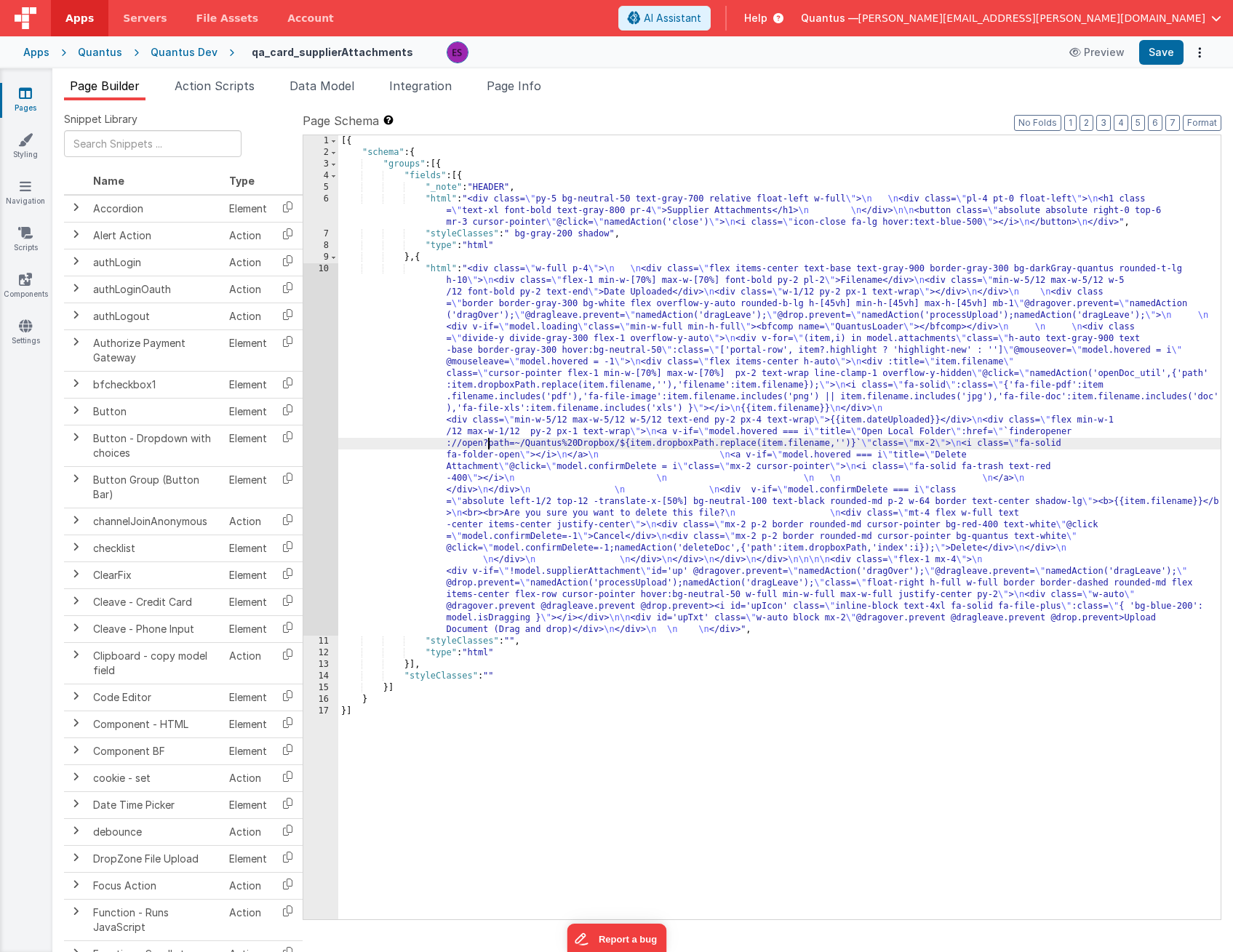
click at [491, 443] on div "[{ "schema" : { "groups" : [{ "fields" : [{ "_note" : "HEADER" , "html" : "<div…" at bounding box center [779, 539] width 882 height 807
click at [317, 435] on div "10" at bounding box center [321, 449] width 35 height 373
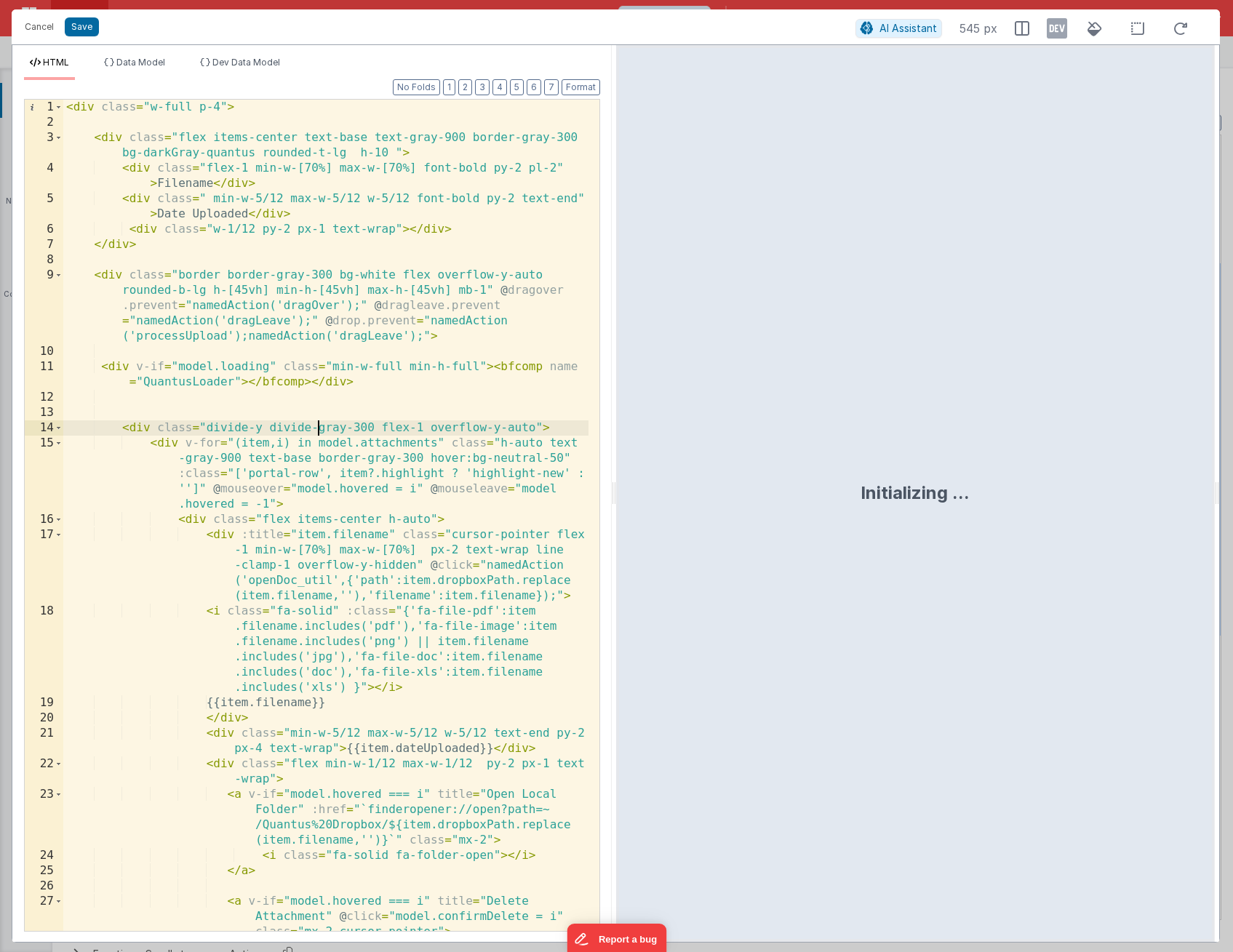
click at [317, 434] on div "< div class = "w-full p-4" > < div class = "flex items-center text-base text-gr…" at bounding box center [325, 530] width 525 height 863
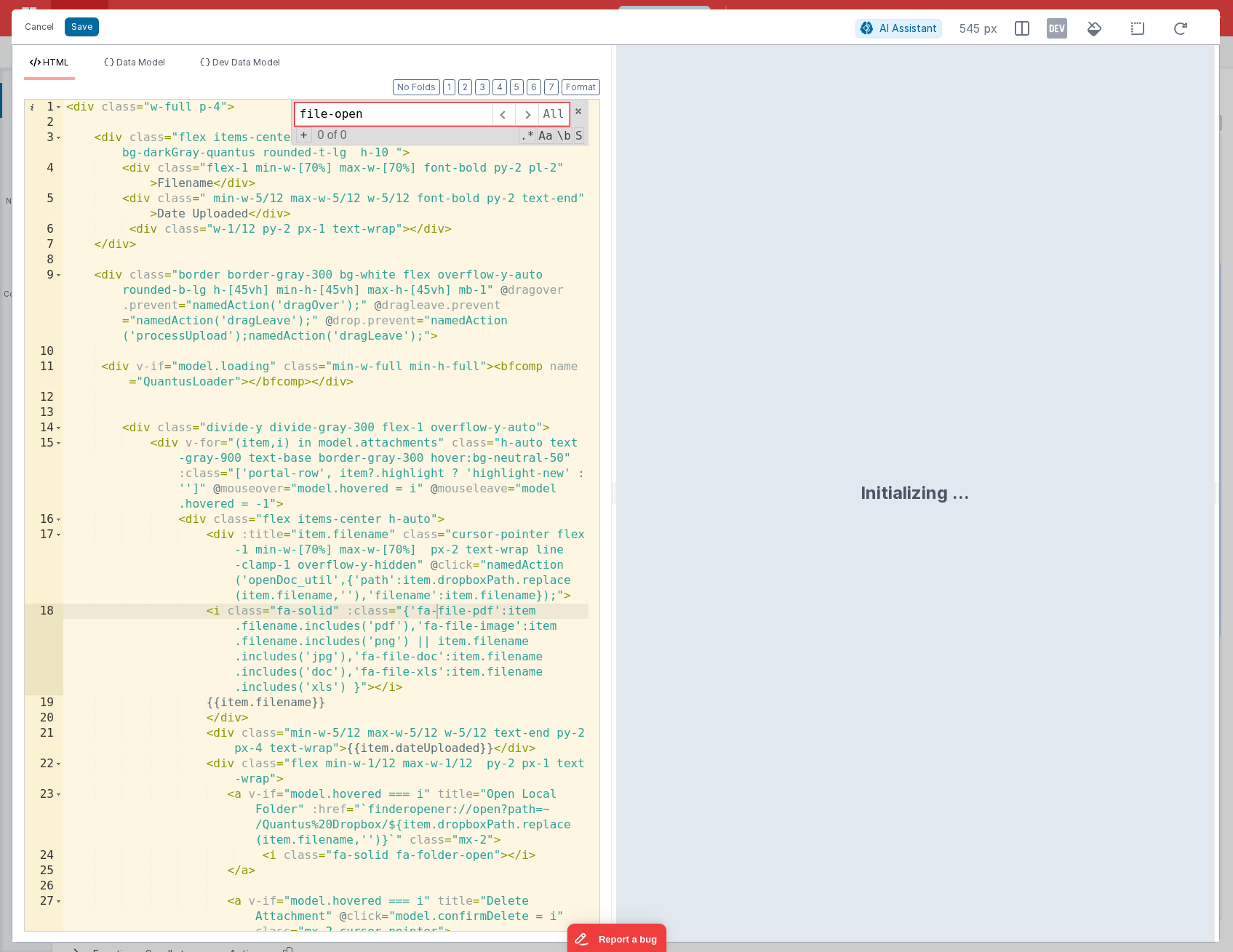
type input "file-open"
click at [378, 636] on div "< div class = "w-full p-4" > < div class = "flex items-center text-base text-gr…" at bounding box center [325, 530] width 525 height 863
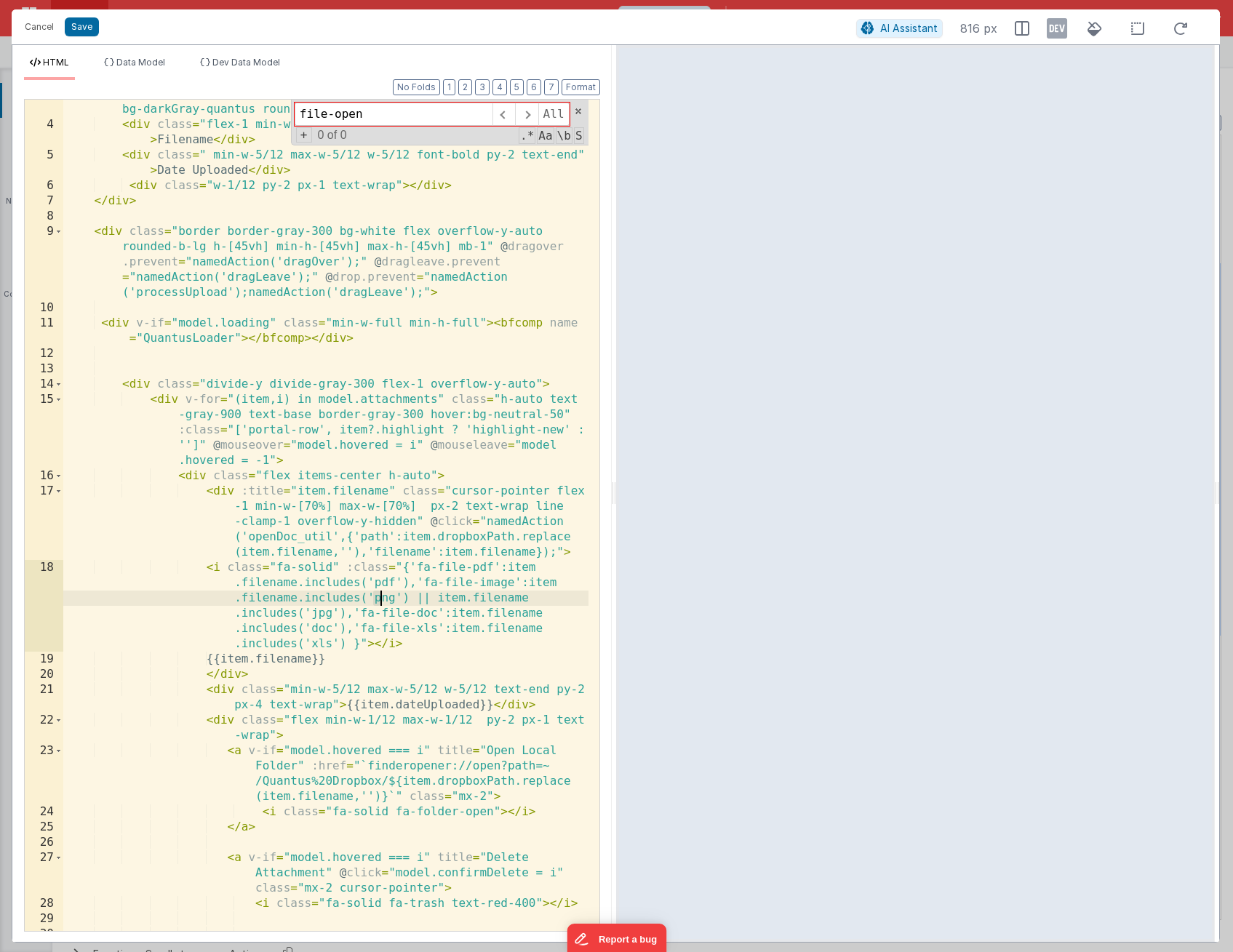
scroll to position [43, 0]
click at [37, 21] on button "Cancel" at bounding box center [39, 27] width 43 height 21
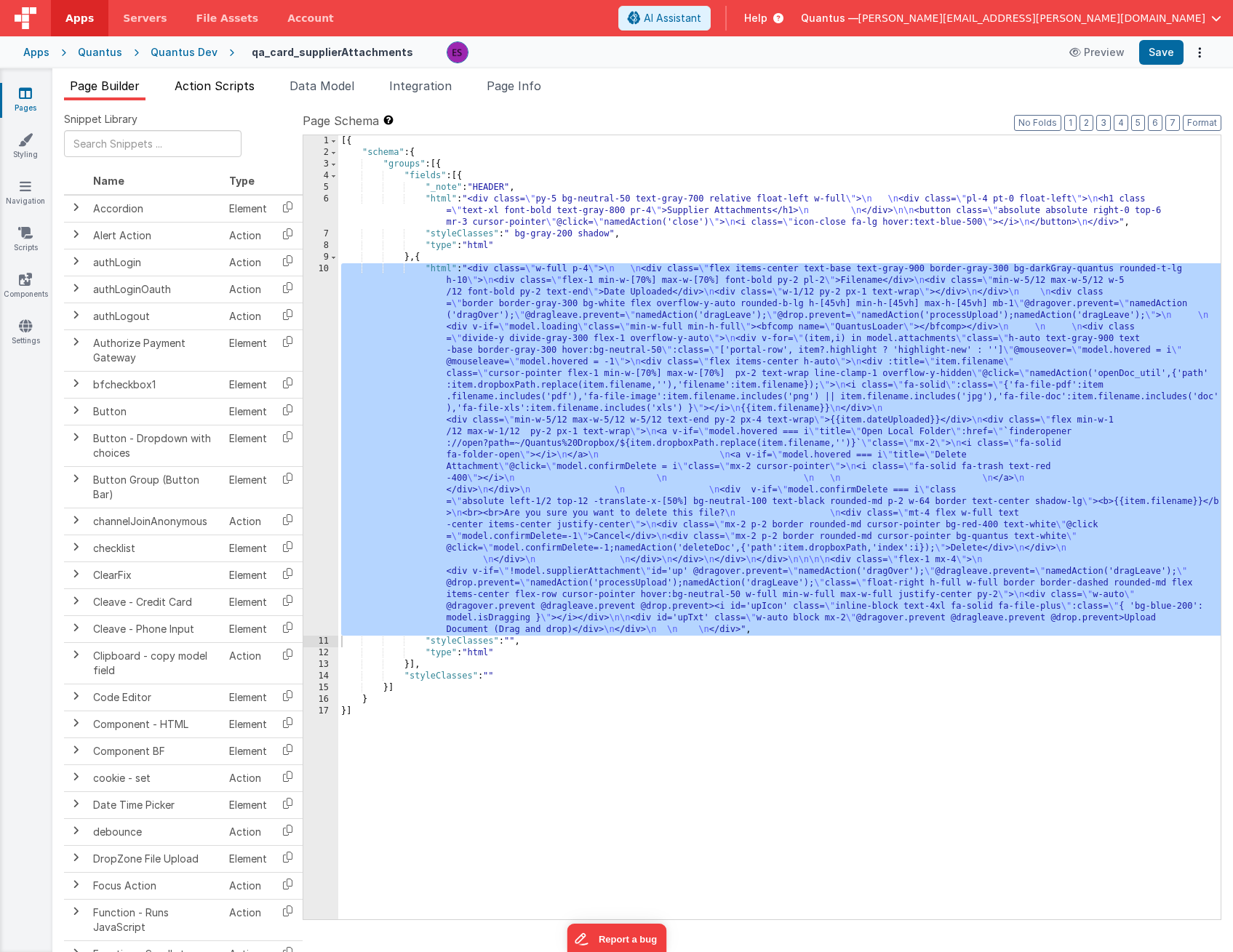
click at [219, 85] on span "Action Scripts" at bounding box center [214, 86] width 80 height 15
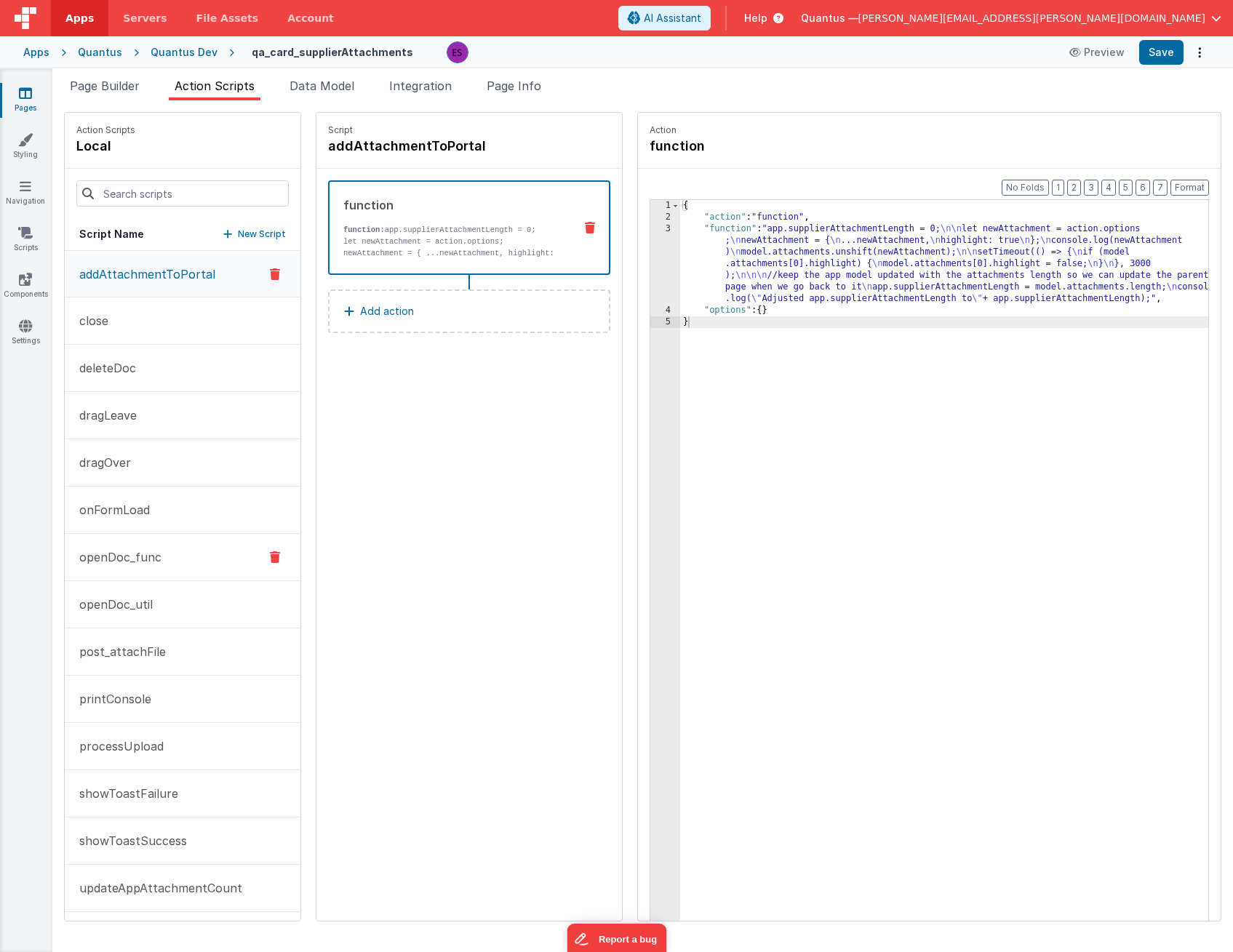
click at [149, 558] on p "openDoc_func" at bounding box center [116, 558] width 90 height 18
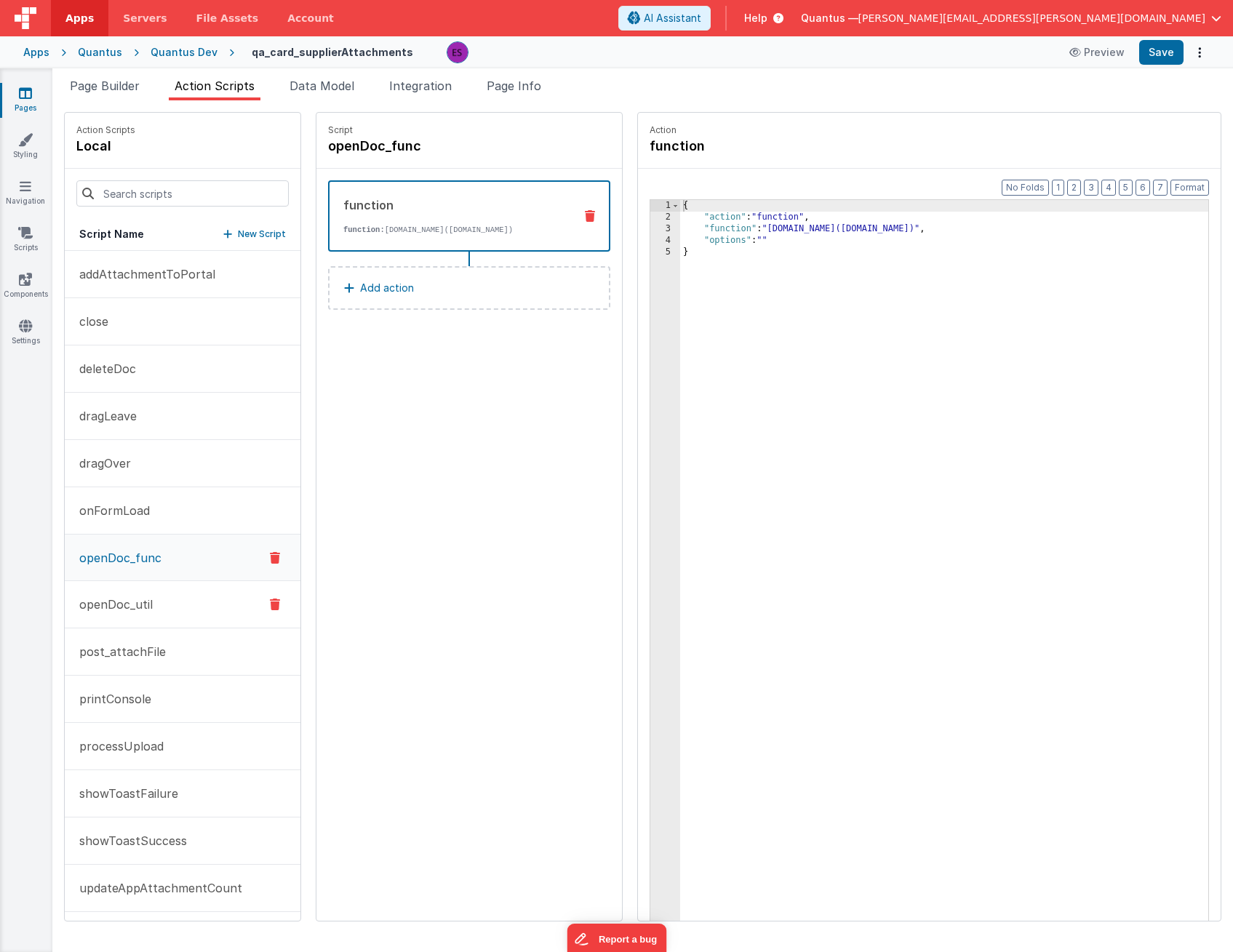
click at [169, 600] on button "openDoc_util" at bounding box center [183, 605] width 236 height 47
click at [127, 81] on span "Page Builder" at bounding box center [104, 86] width 70 height 15
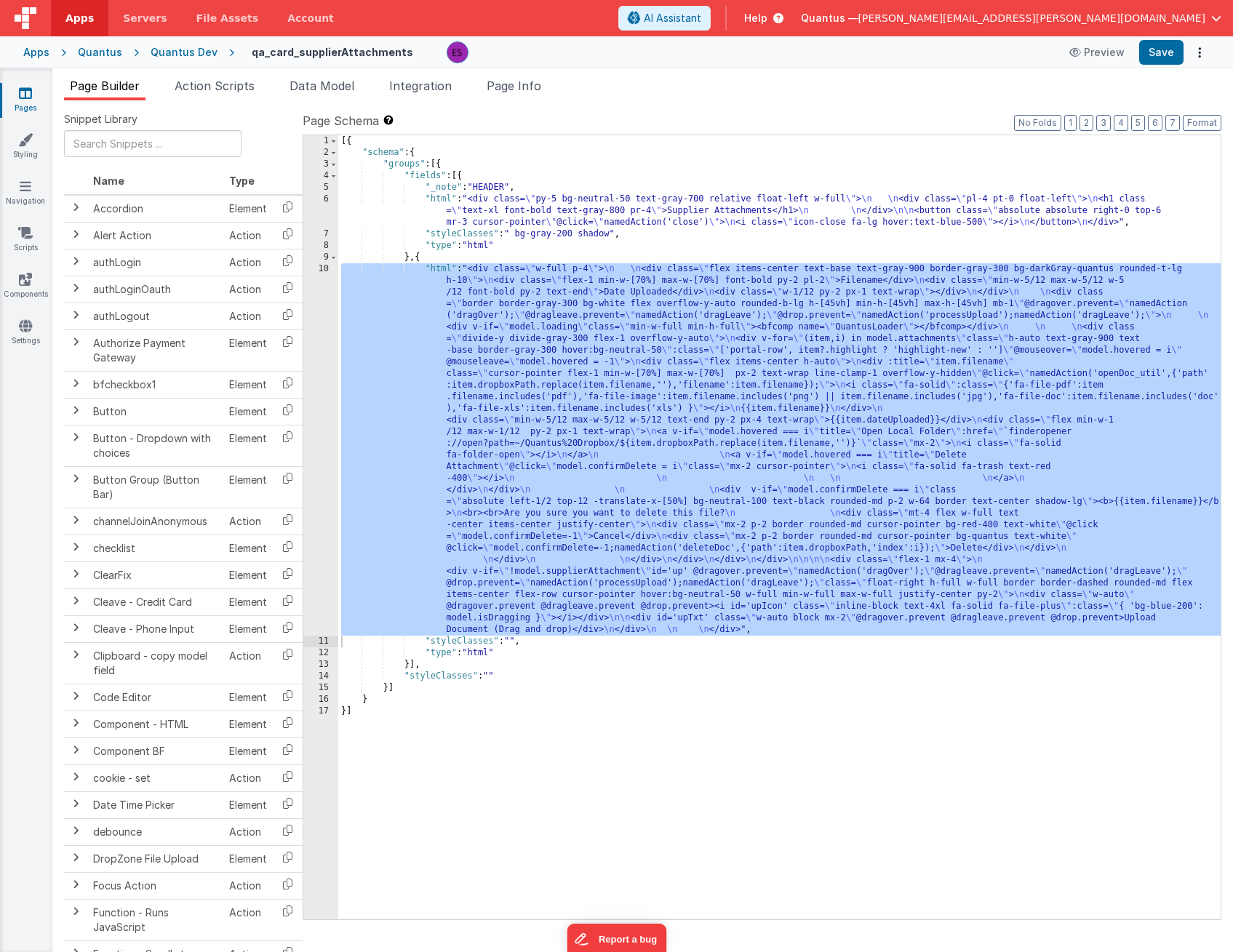
click at [382, 456] on div "[{ "schema" : { "groups" : [{ "fields" : [{ "_note" : "HEADER" , "html" : "<div…" at bounding box center [779, 539] width 882 height 807
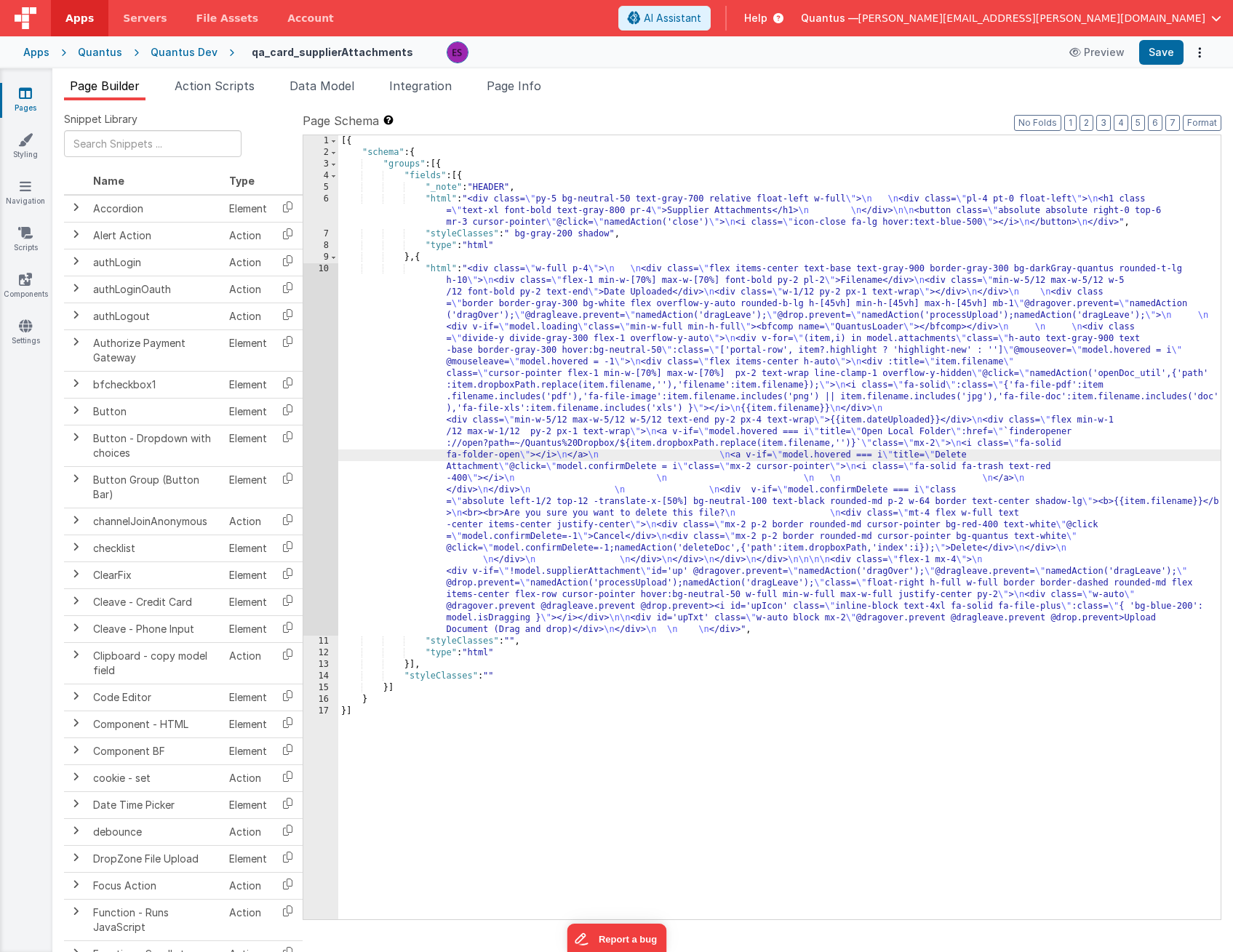
click at [328, 423] on div "10" at bounding box center [321, 449] width 35 height 373
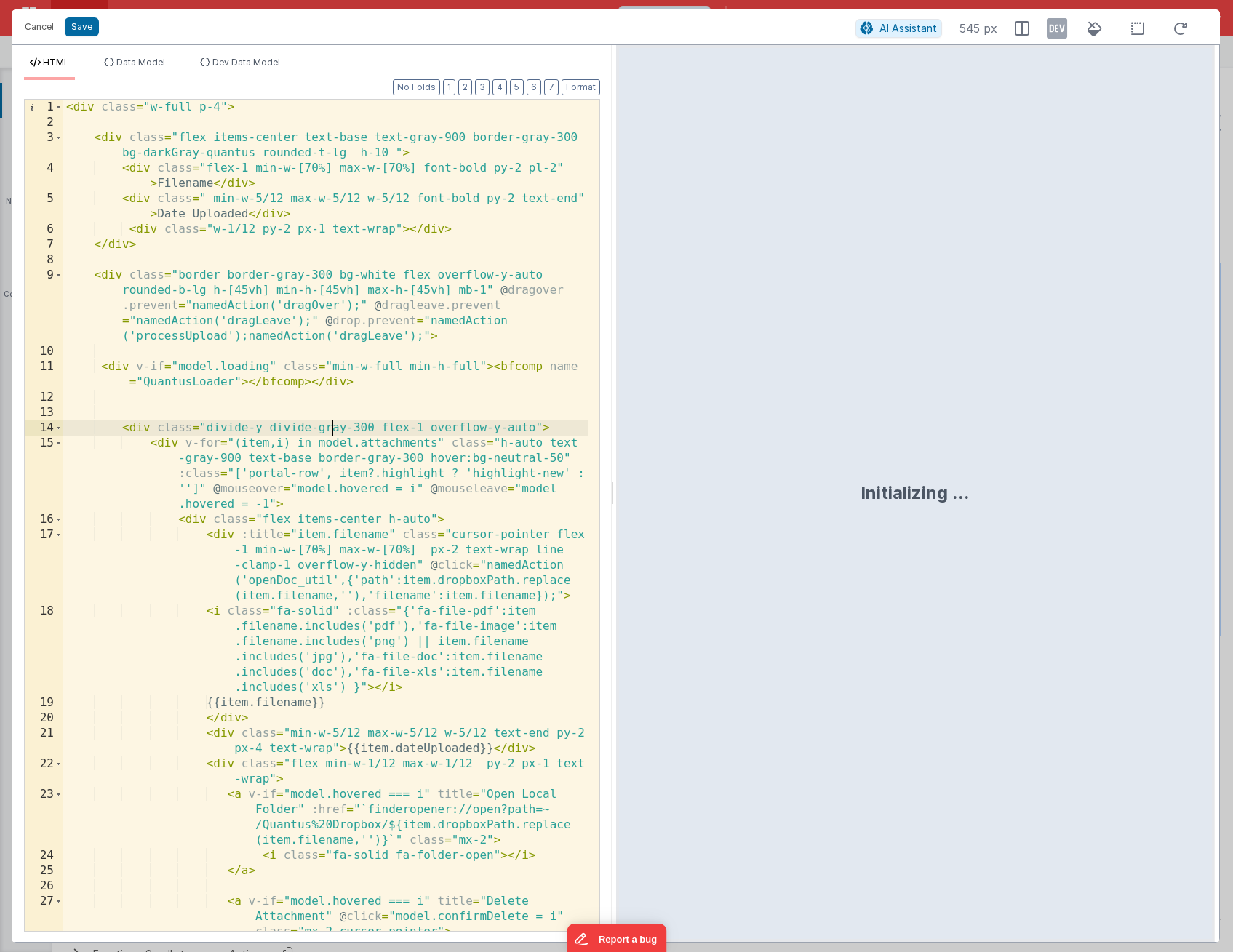
click at [328, 423] on div "< div class = "w-full p-4" > < div class = "flex items-center text-base text-gr…" at bounding box center [325, 530] width 525 height 863
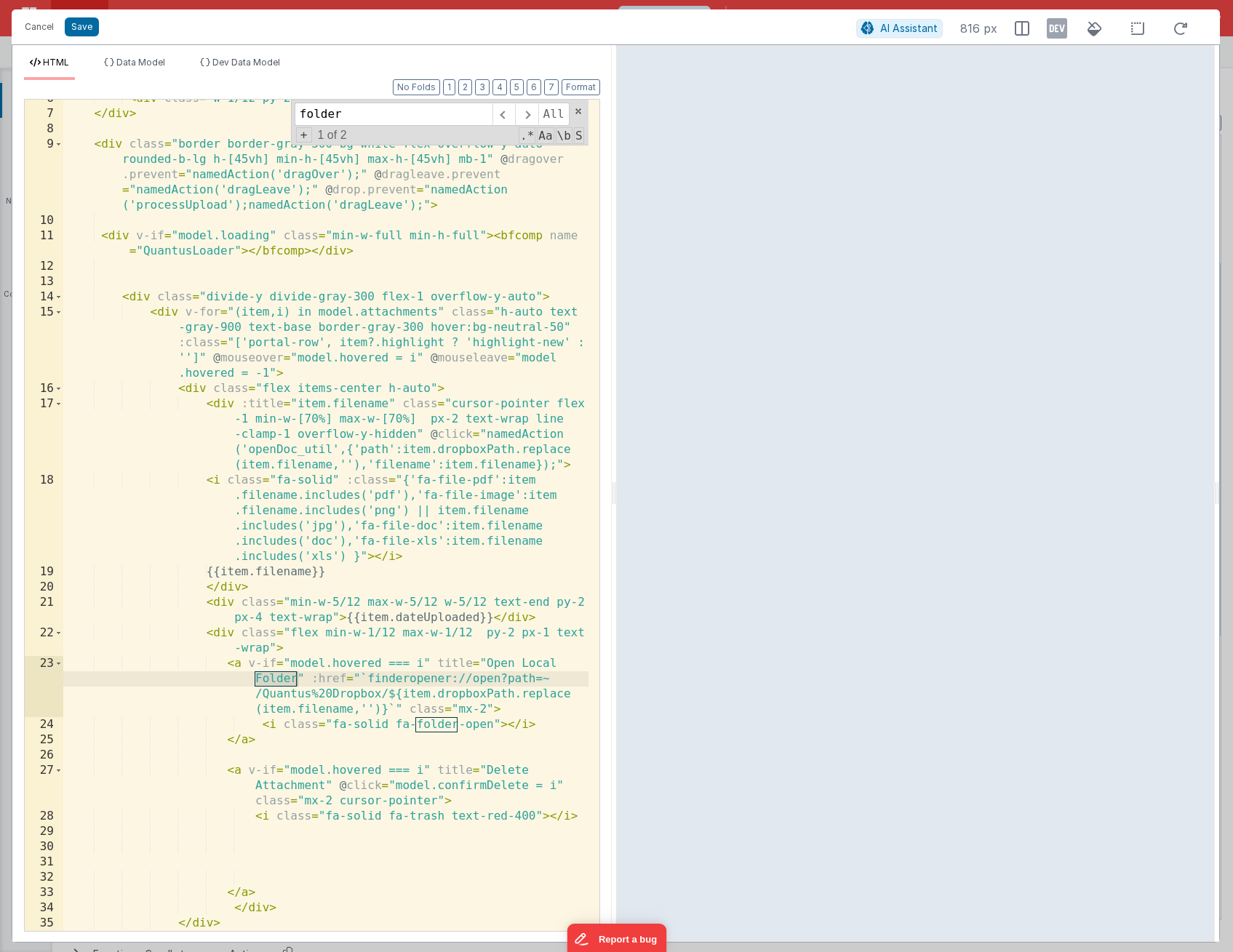
scroll to position [131, 0]
type input "folder"
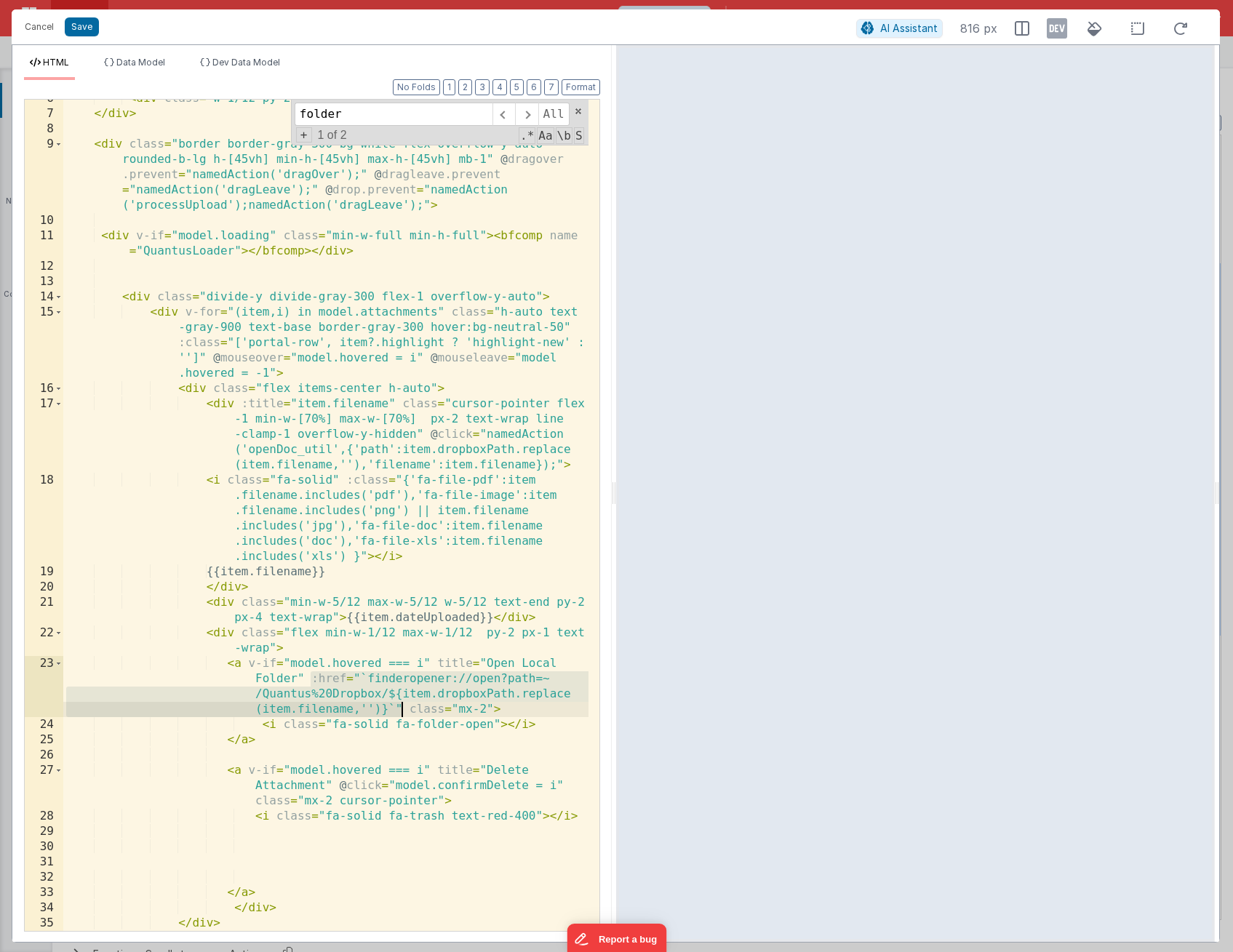
drag, startPoint x: 312, startPoint y: 677, endPoint x: 404, endPoint y: 707, distance: 96.8
click at [404, 707] on div "< div class = "w-1/12 py-2 px-1 text-wrap" > </ div > </ div > < div class = "b…" at bounding box center [325, 521] width 525 height 863
click at [35, 32] on button "Cancel" at bounding box center [39, 27] width 43 height 21
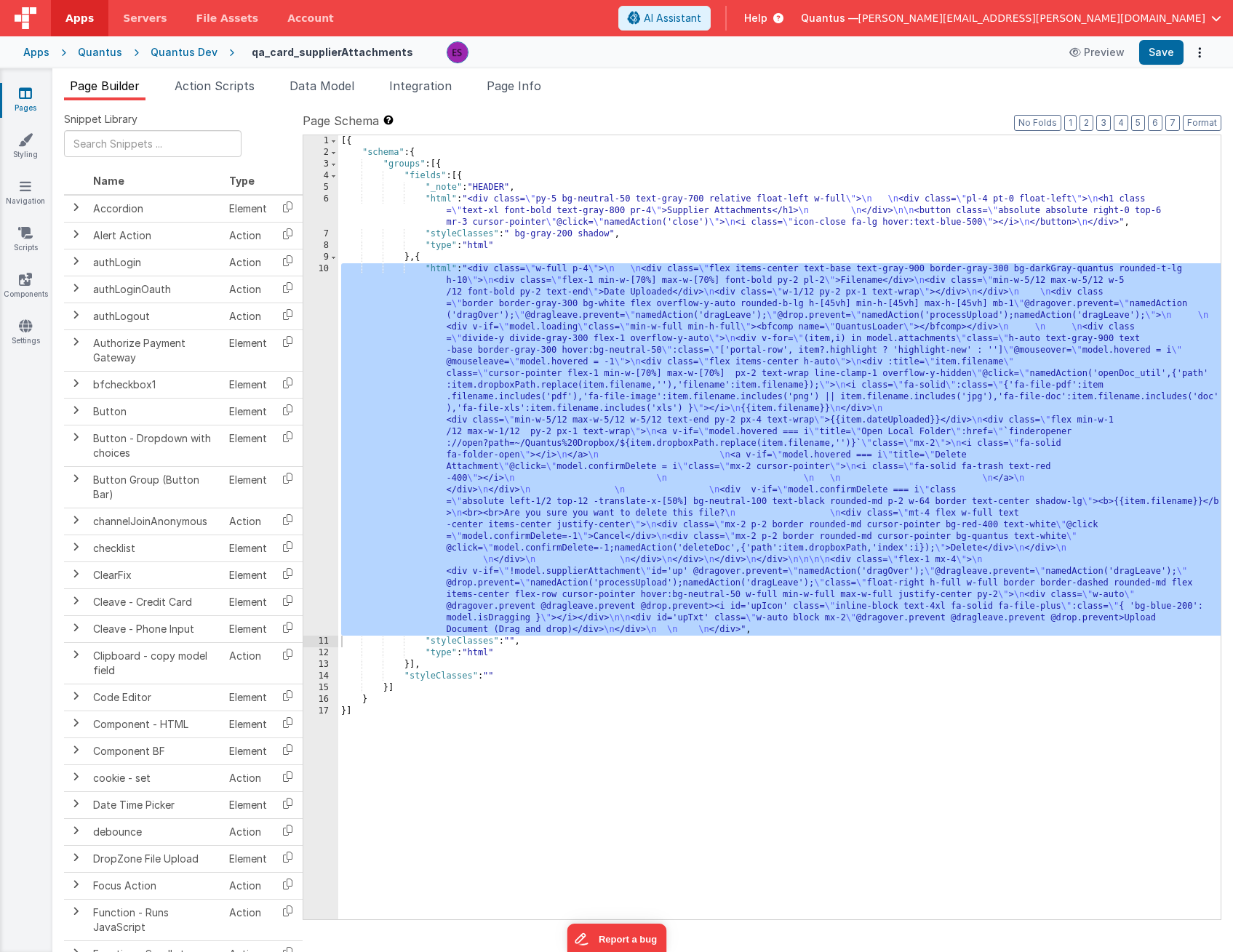
click at [405, 547] on div "[{ "schema" : { "groups" : [{ "fields" : [{ "_note" : "HEADER" , "html" : "<div…" at bounding box center [779, 539] width 882 height 807
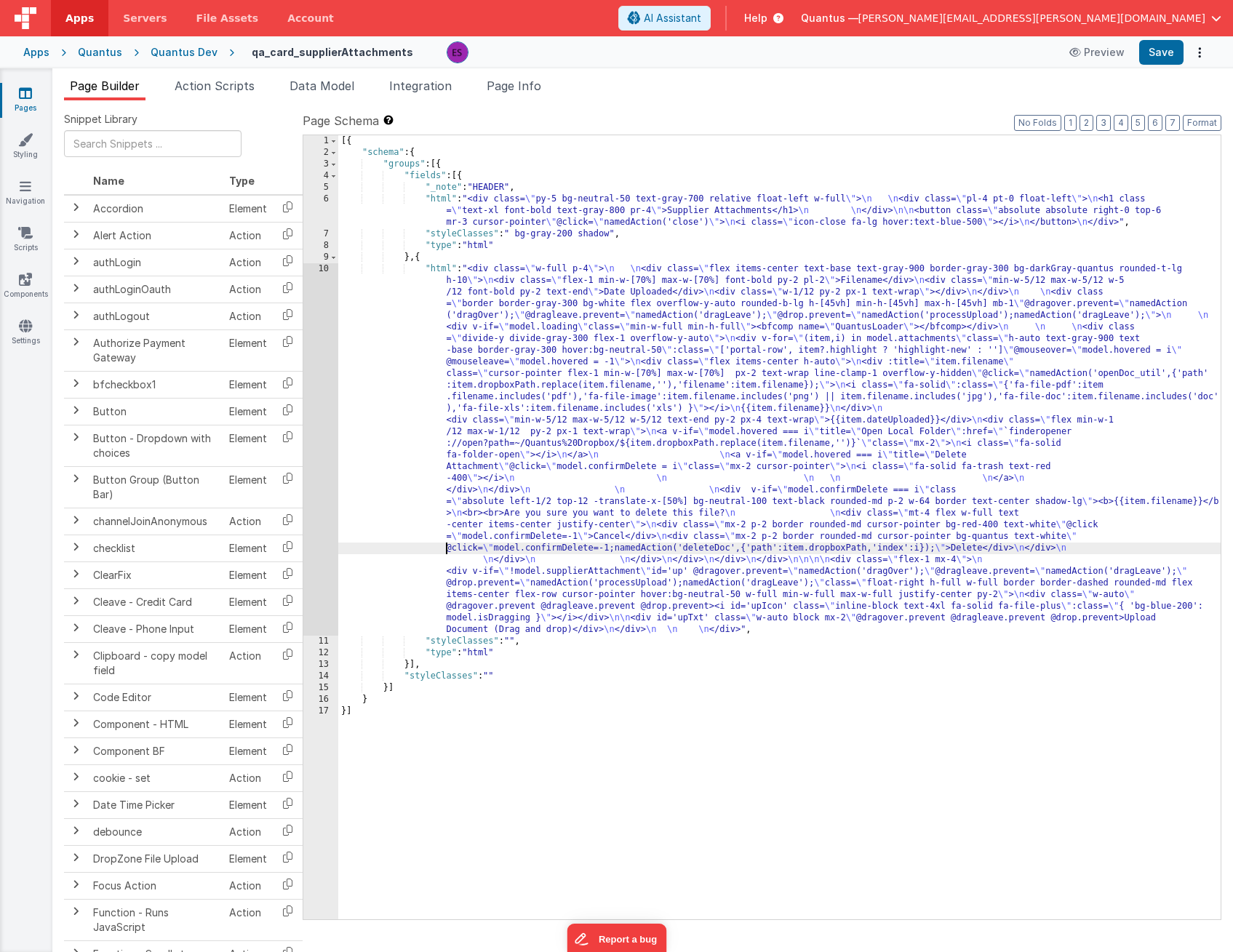
click at [175, 58] on div "Quantus Dev" at bounding box center [184, 52] width 67 height 15
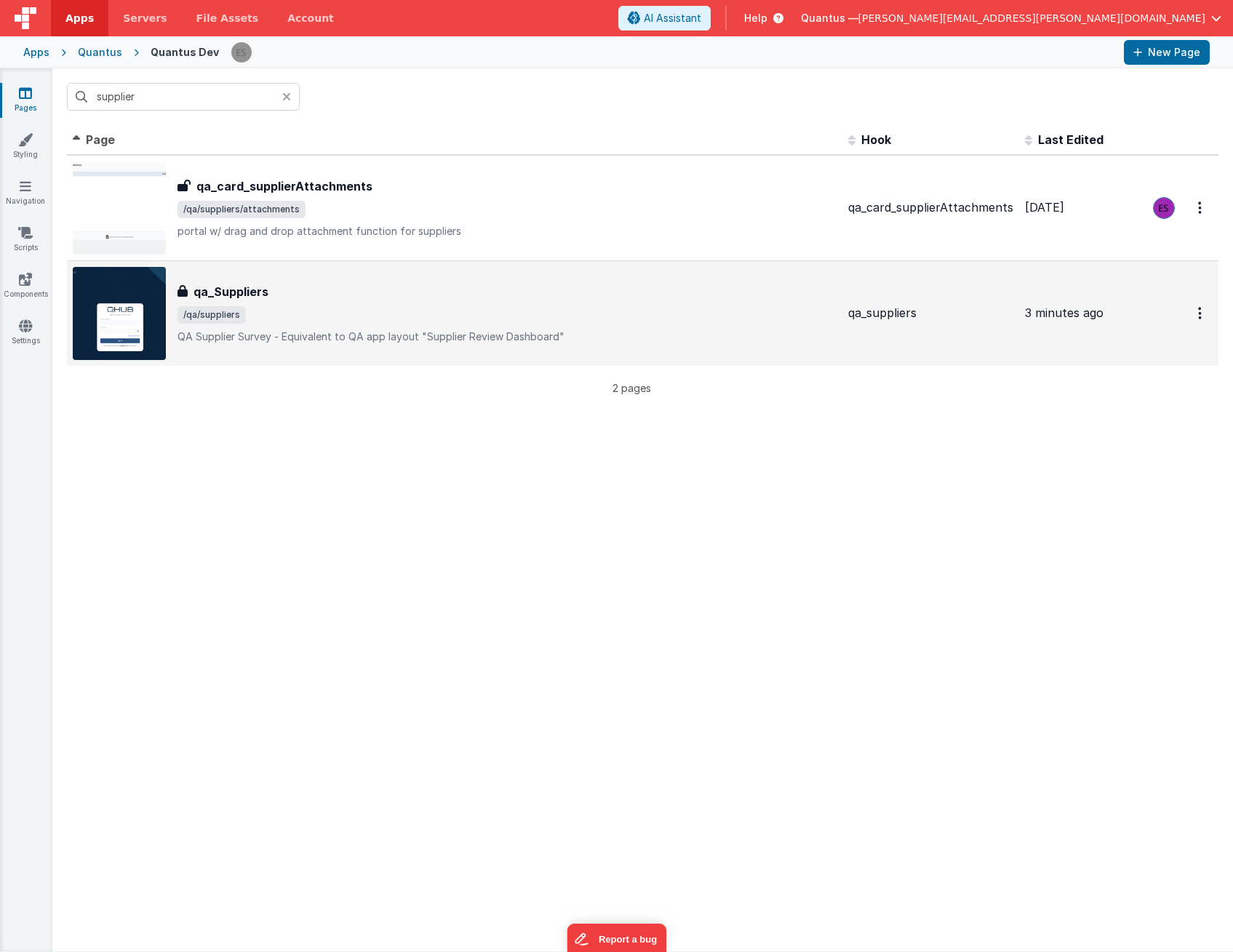
click at [283, 321] on span "/qa/suppliers" at bounding box center [506, 315] width 659 height 18
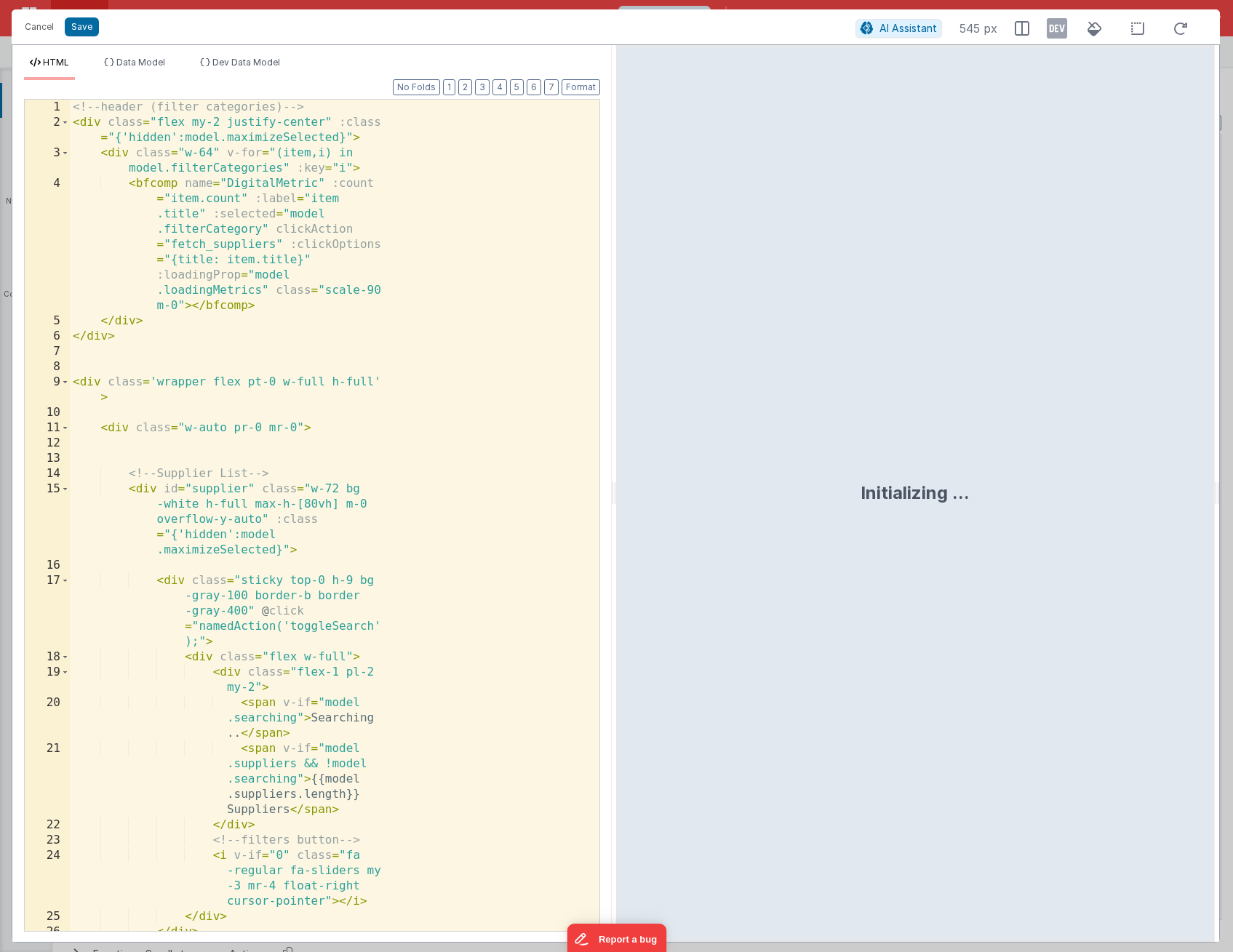
scroll to position [2964, 0]
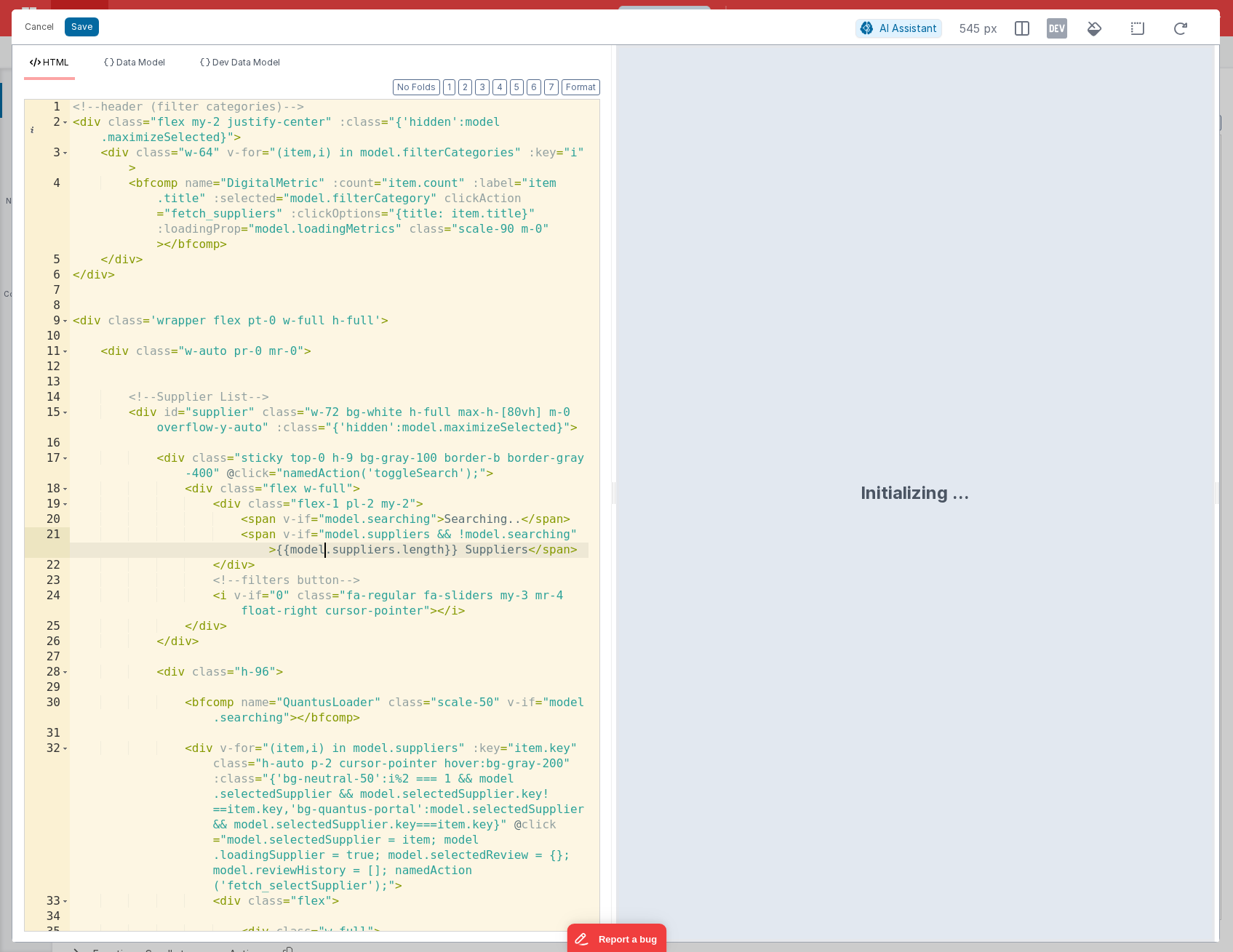
click at [321, 545] on div "<!-- header (filter categories) --> < div class = "flex my-2 justify-center" :c…" at bounding box center [328, 538] width 518 height 877
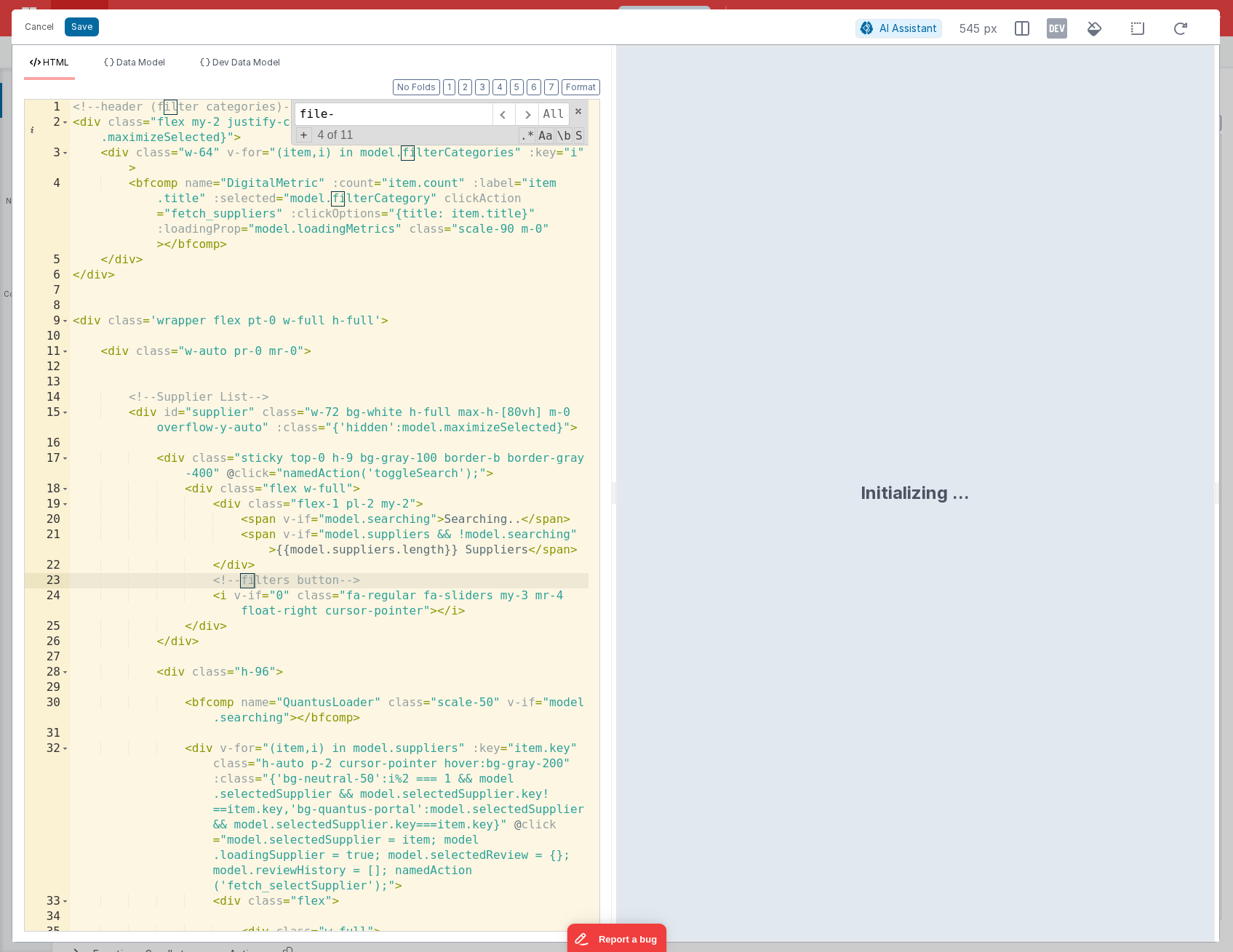
scroll to position [7361, 0]
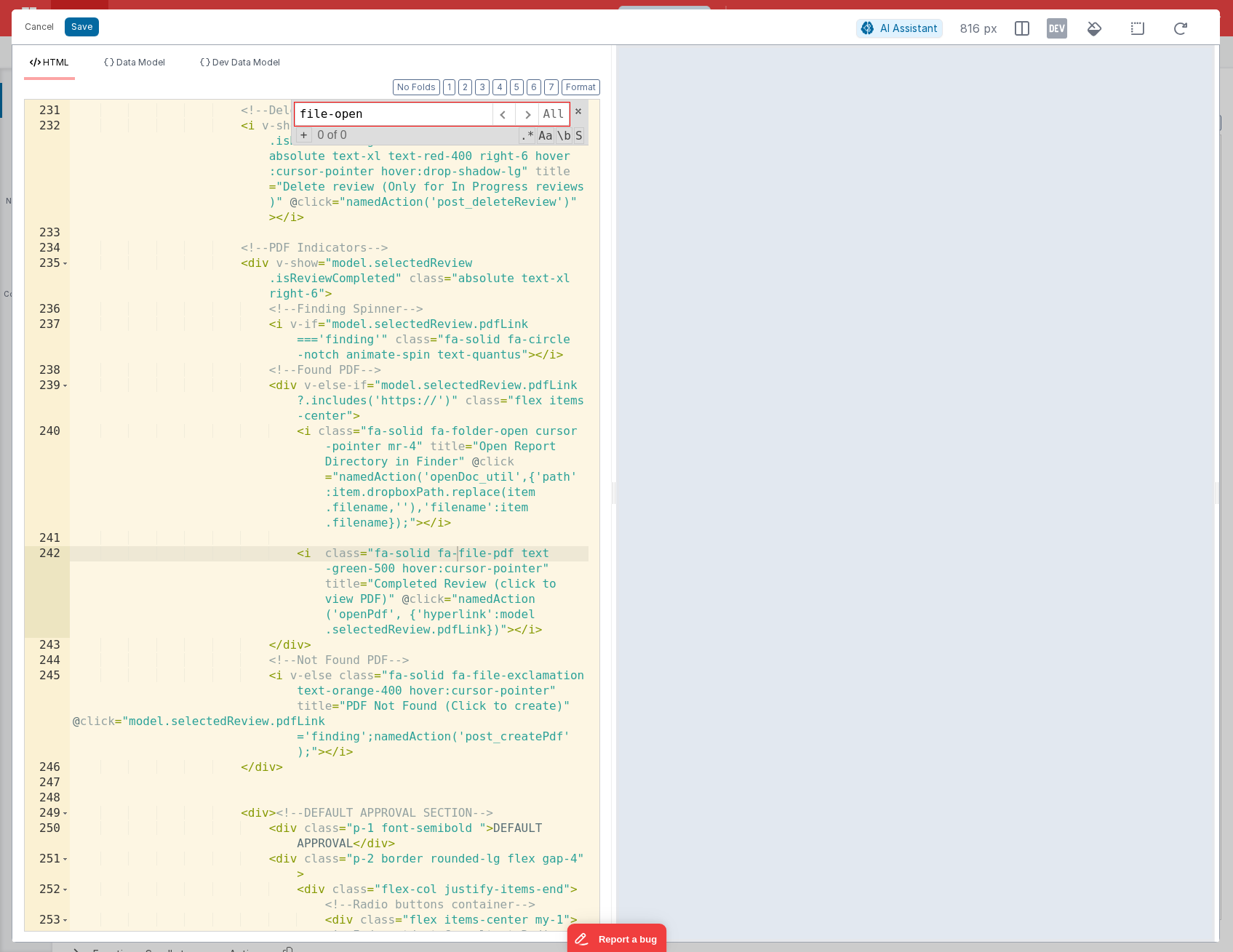
click at [383, 496] on div "<!-- Delete Review --> < i v-show = "model.selectedReview .isReviewInProgress" …" at bounding box center [328, 535] width 518 height 893
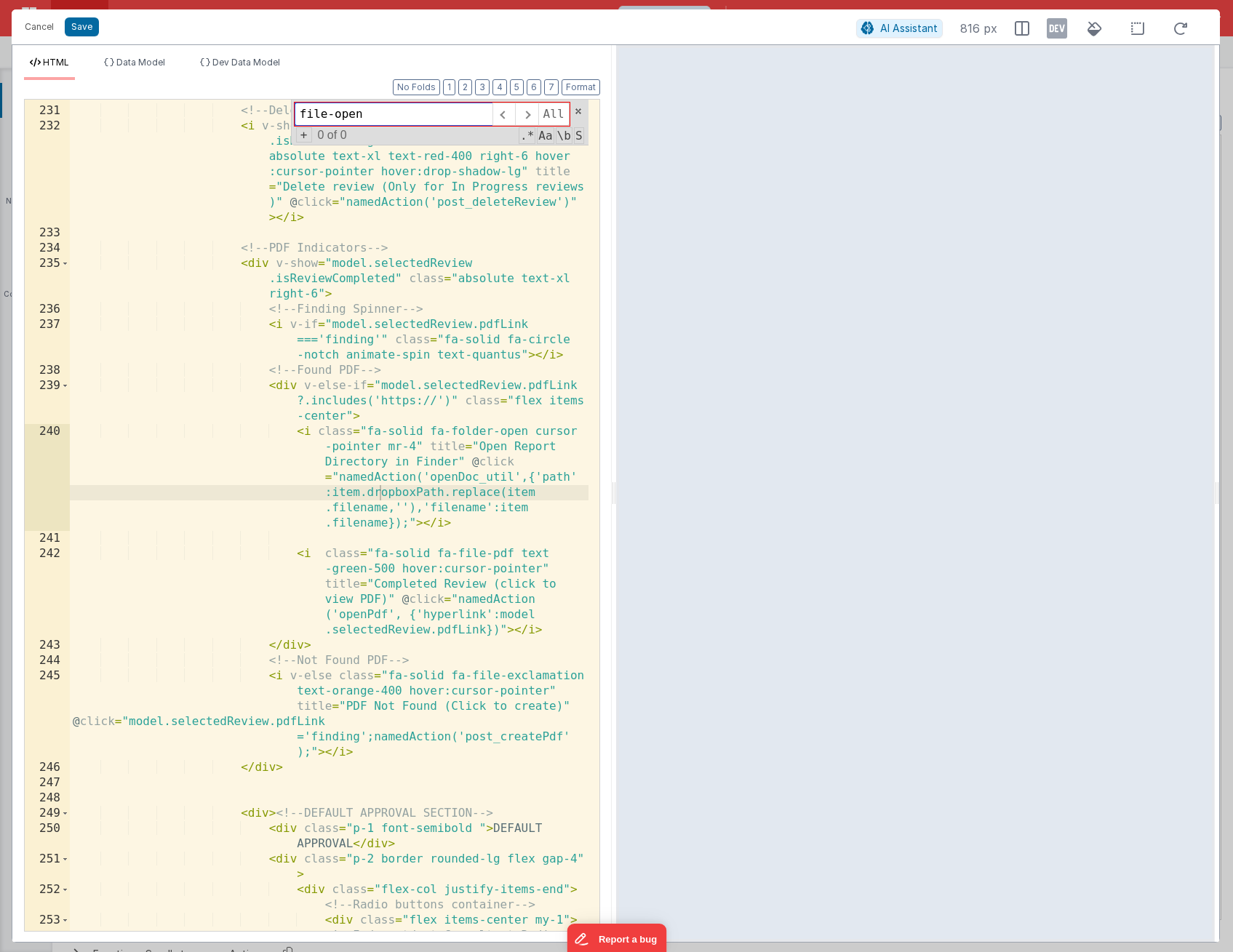
drag, startPoint x: 374, startPoint y: 120, endPoint x: 111, endPoint y: 90, distance: 264.7
click at [111, 90] on div "Format 7 6 5 4 3 2 1 No Folds 230 231 232 233 234 235 236 237 238 239 240 241 2…" at bounding box center [312, 505] width 576 height 851
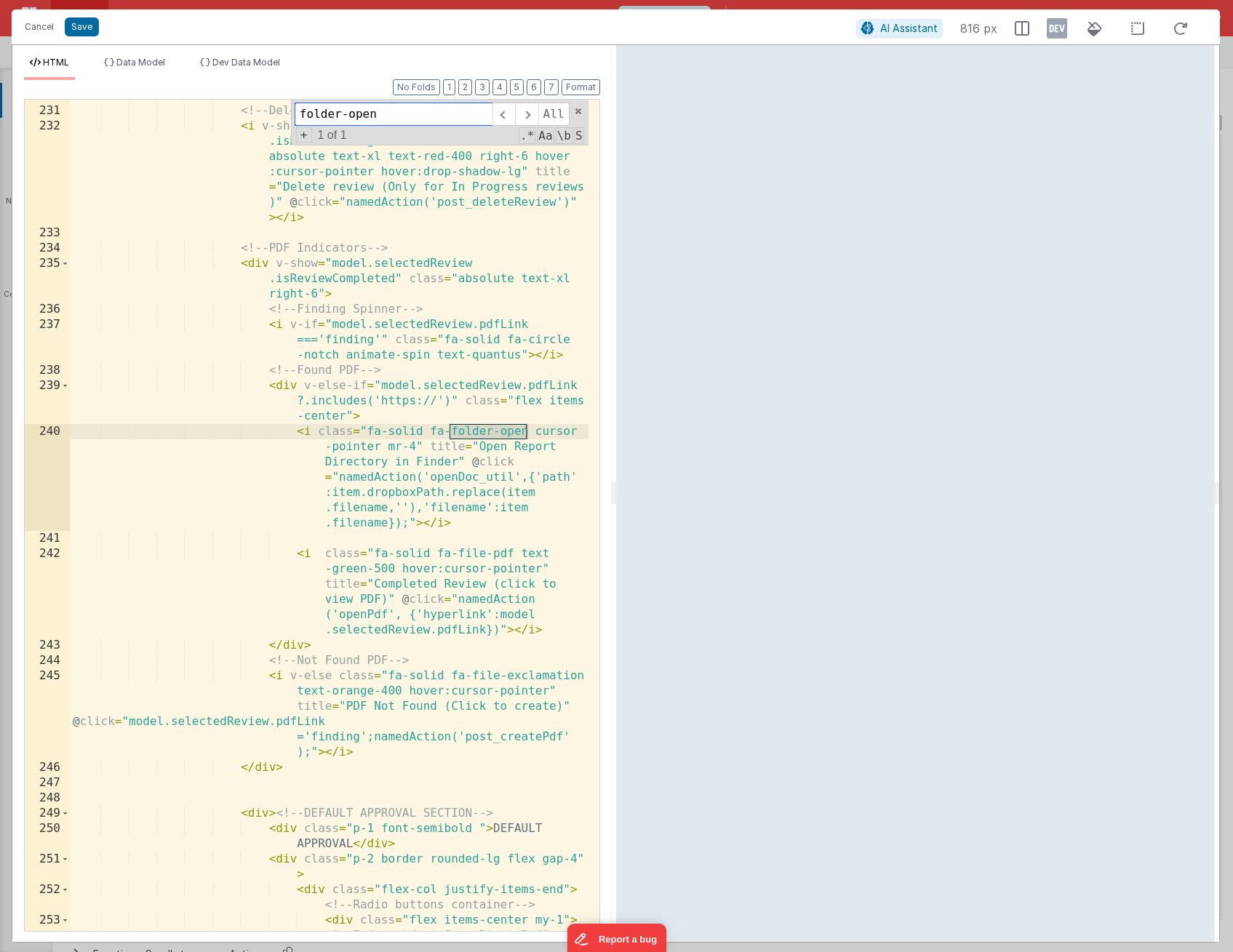
type input "folder-open"
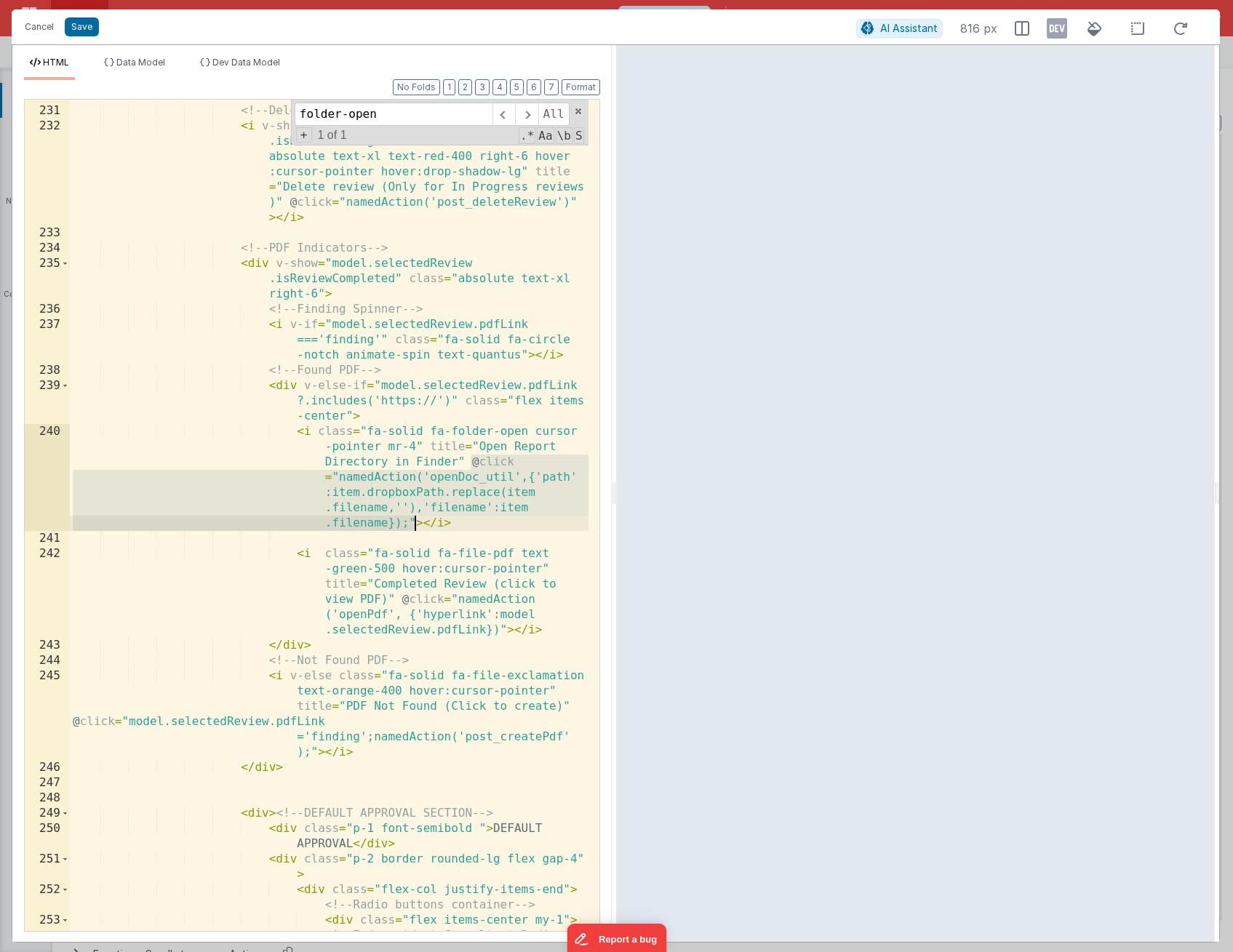
drag, startPoint x: 468, startPoint y: 460, endPoint x: 415, endPoint y: 522, distance: 81.6
click at [415, 522] on div "<!-- Delete Review --> < i v-show = "model.selectedReview .isReviewInProgress" …" at bounding box center [328, 535] width 518 height 893
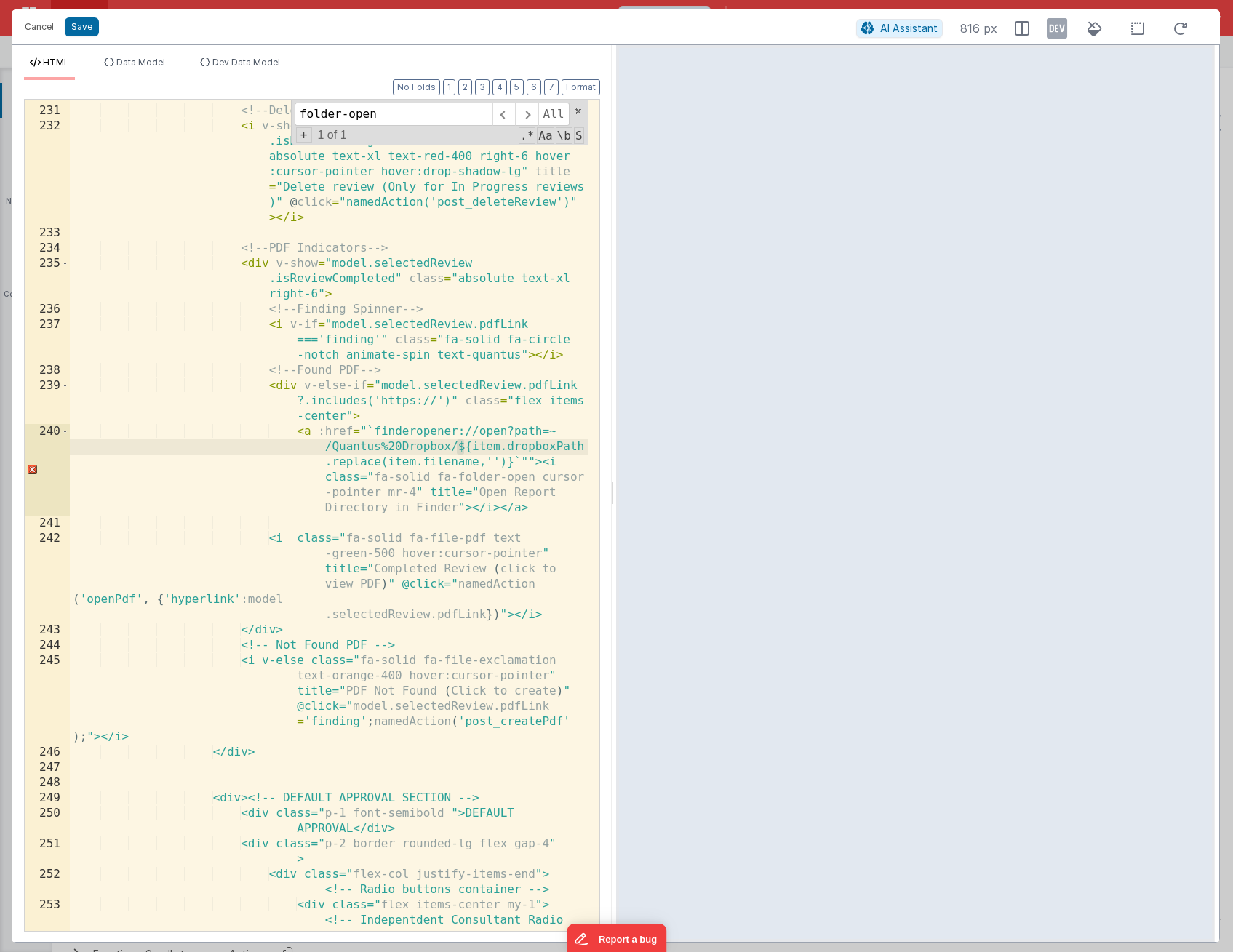
click at [461, 452] on div "<!-- Delete Review --> < i v-show = "model.selectedReview .isReviewInProgress" …" at bounding box center [328, 535] width 518 height 893
drag, startPoint x: 455, startPoint y: 451, endPoint x: 456, endPoint y: 461, distance: 10.0
click at [455, 451] on div "<!-- Delete Review --> < i v-show = "model.selectedReview .isReviewInProgress" …" at bounding box center [328, 535] width 518 height 893
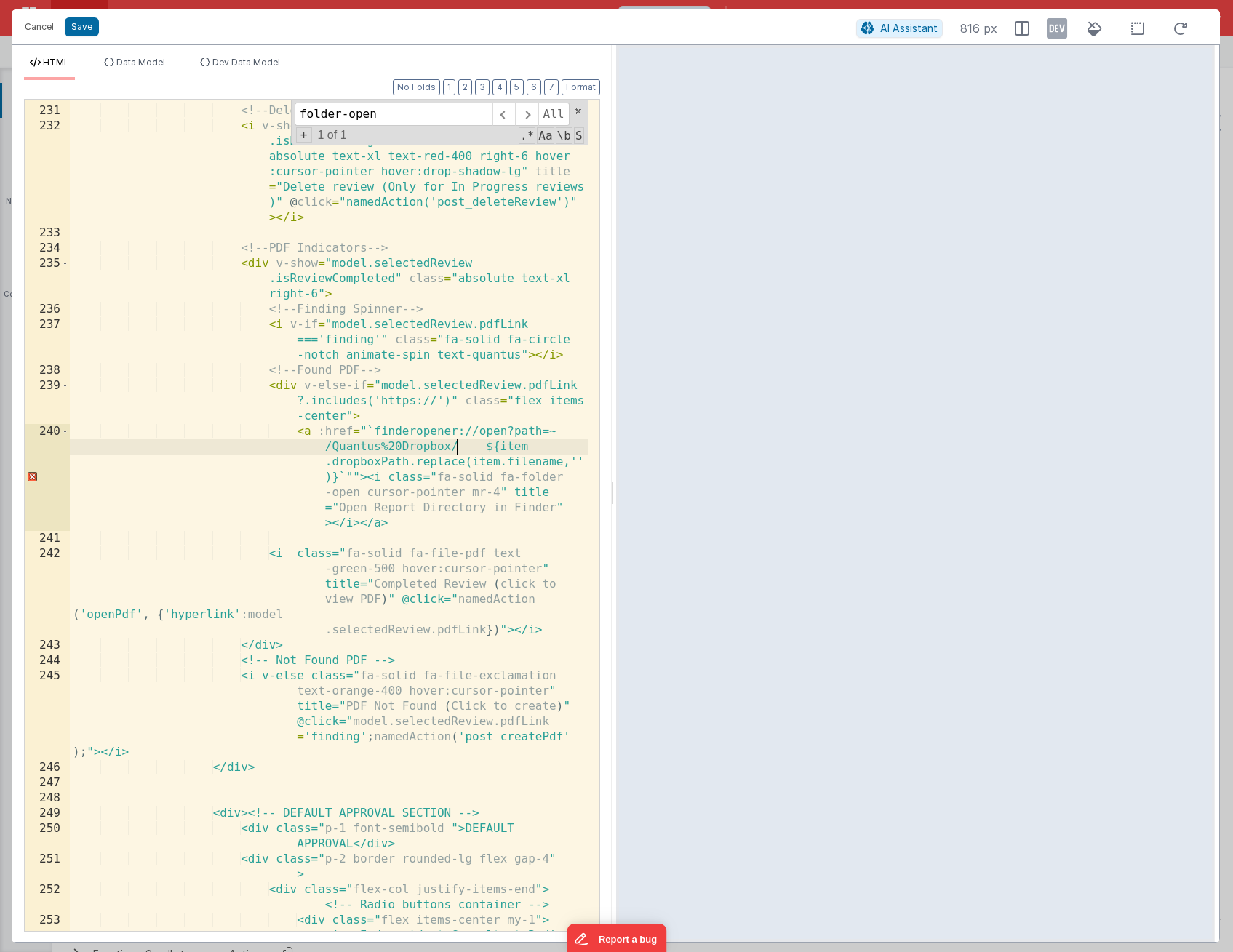
click at [457, 449] on div "<!-- Delete Review --> < i v-show = "model.selectedReview .isReviewInProgress" …" at bounding box center [328, 535] width 518 height 893
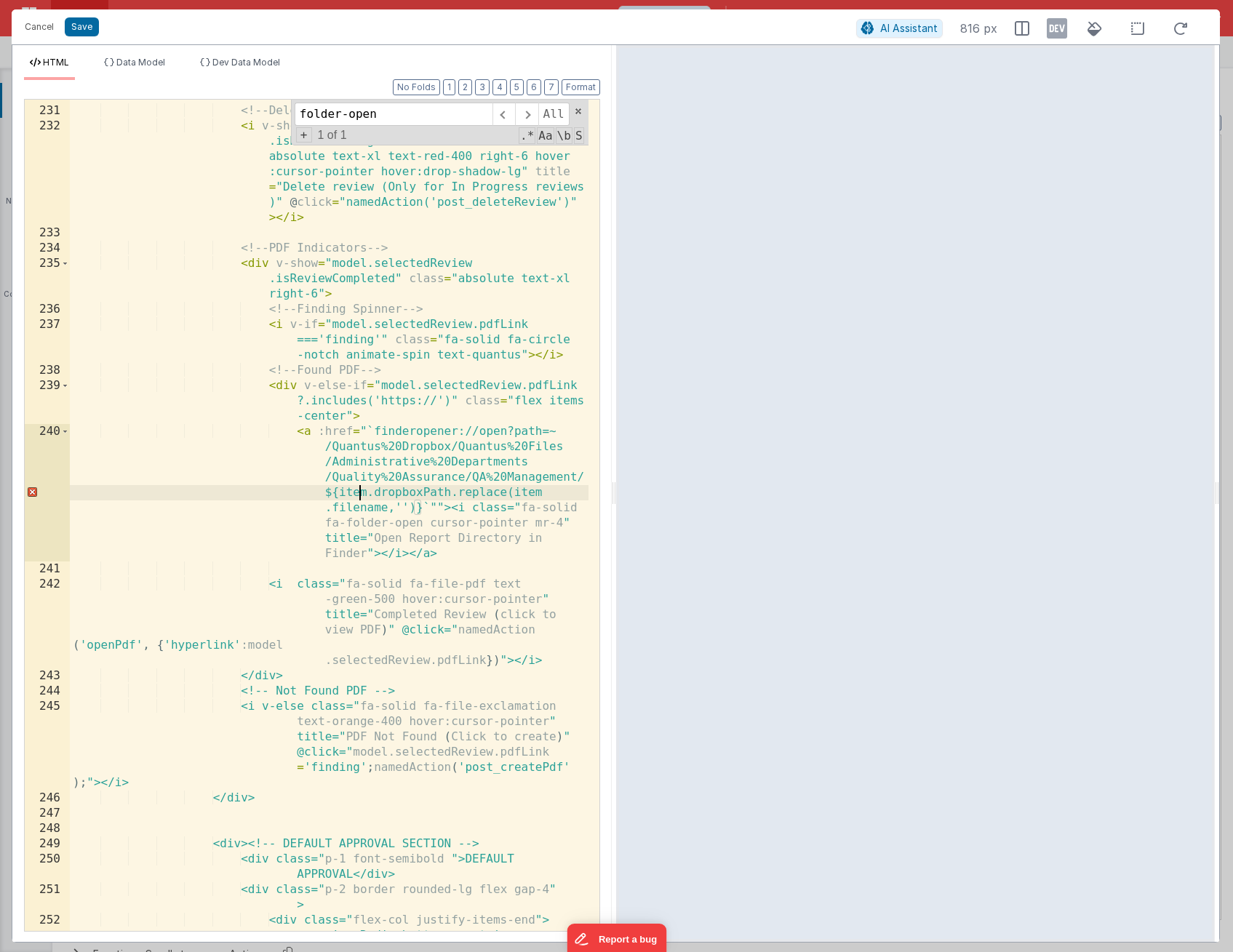
click at [359, 491] on div "<!-- Delete Review --> < i v-show = "model.selectedReview .isReviewInProgress" …" at bounding box center [328, 527] width 518 height 877
click at [353, 554] on div "<!-- Delete Review --> < i v-show = "model.selectedReview .isReviewInProgress" …" at bounding box center [328, 527] width 518 height 877
drag, startPoint x: 358, startPoint y: 493, endPoint x: 431, endPoint y: 488, distance: 73.2
click at [431, 488] on div "<!-- Delete Review --> < i v-show = "model.selectedReview .isReviewInProgress" …" at bounding box center [328, 527] width 518 height 877
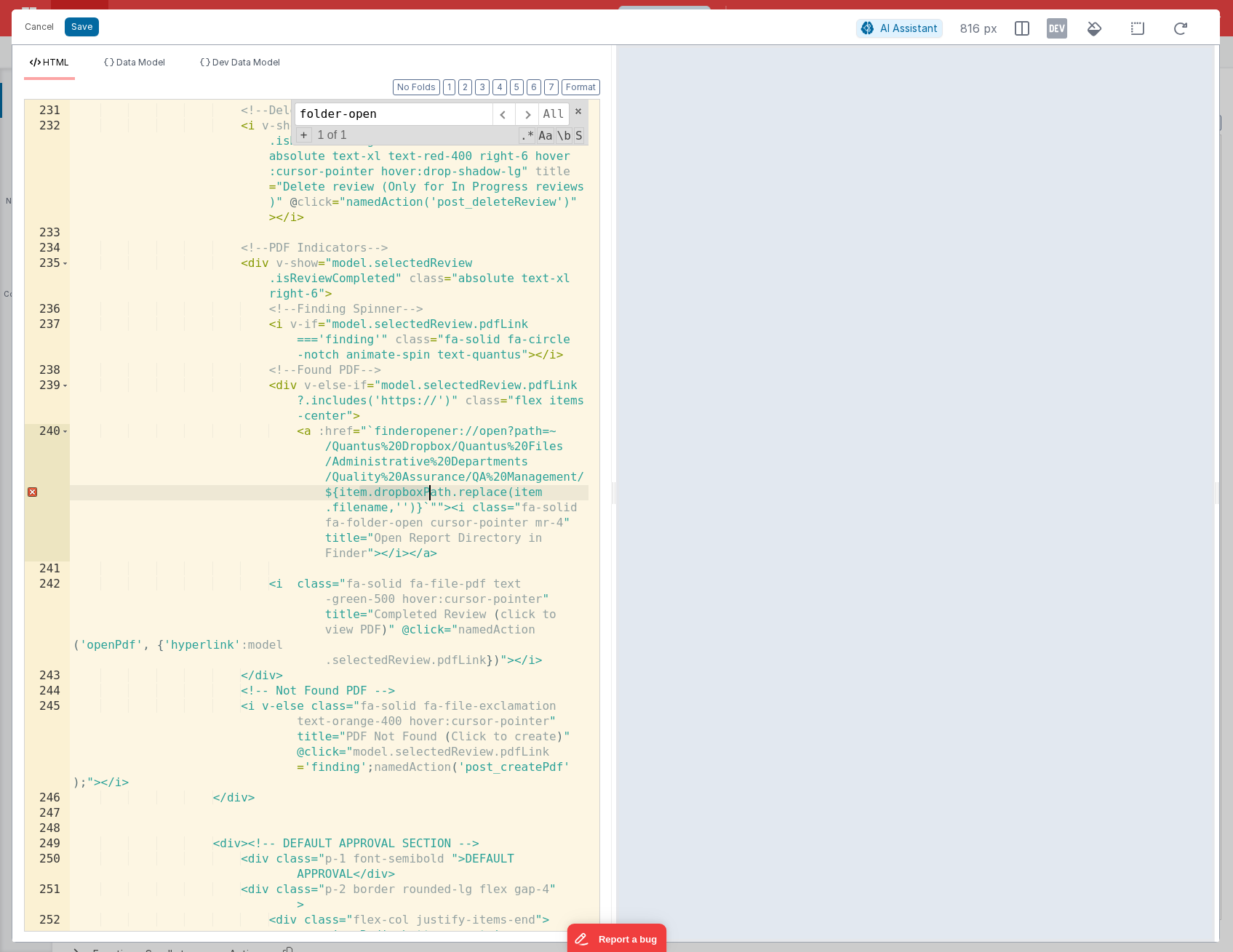
click at [342, 492] on div "<!-- Delete Review --> < i v-show = "model.selectedReview .isReviewInProgress" …" at bounding box center [328, 527] width 518 height 877
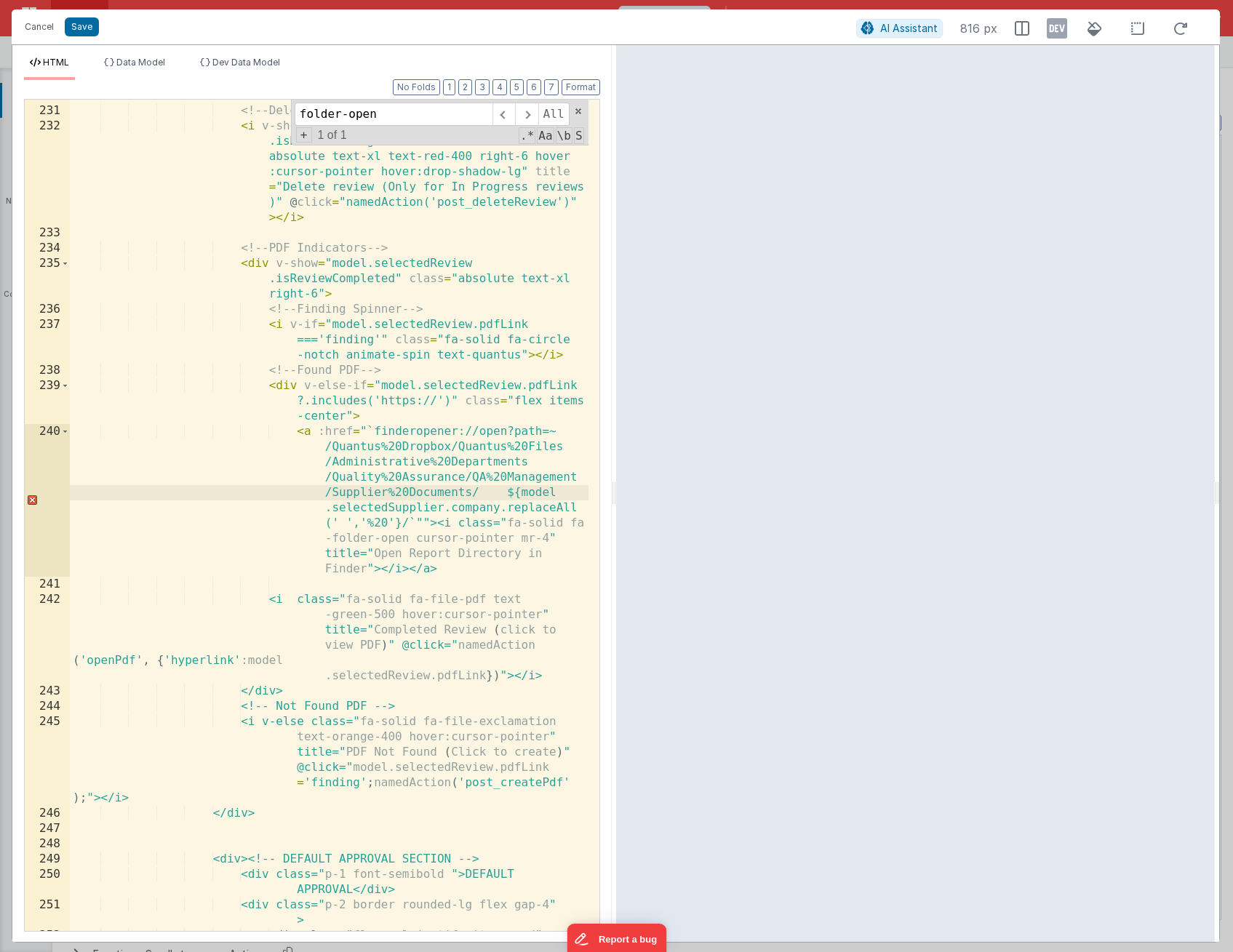
click at [339, 457] on div "<!-- Delete Review --> < i v-show = "model.selectedReview .isReviewInProgress" …" at bounding box center [328, 527] width 518 height 877
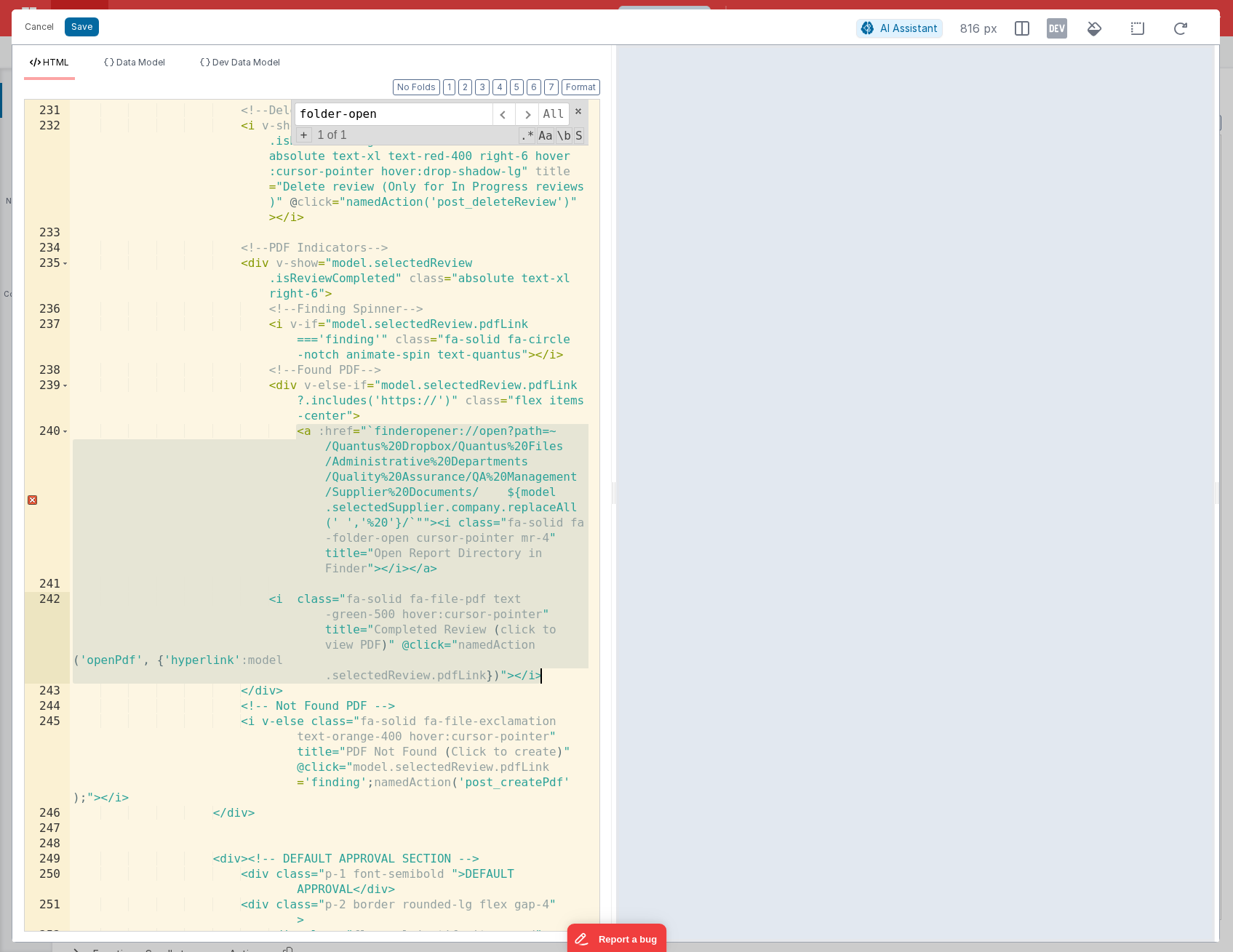
drag, startPoint x: 297, startPoint y: 430, endPoint x: 550, endPoint y: 678, distance: 354.3
click at [550, 678] on div "<!-- Delete Review --> < i v-show = "model.selectedReview .isReviewInProgress" …" at bounding box center [328, 527] width 518 height 877
drag, startPoint x: 544, startPoint y: 675, endPoint x: 529, endPoint y: 658, distance: 22.7
click at [544, 675] on div "<!-- Delete Review --> < i v-show = "model.selectedReview .isReviewInProgress" …" at bounding box center [328, 527] width 518 height 877
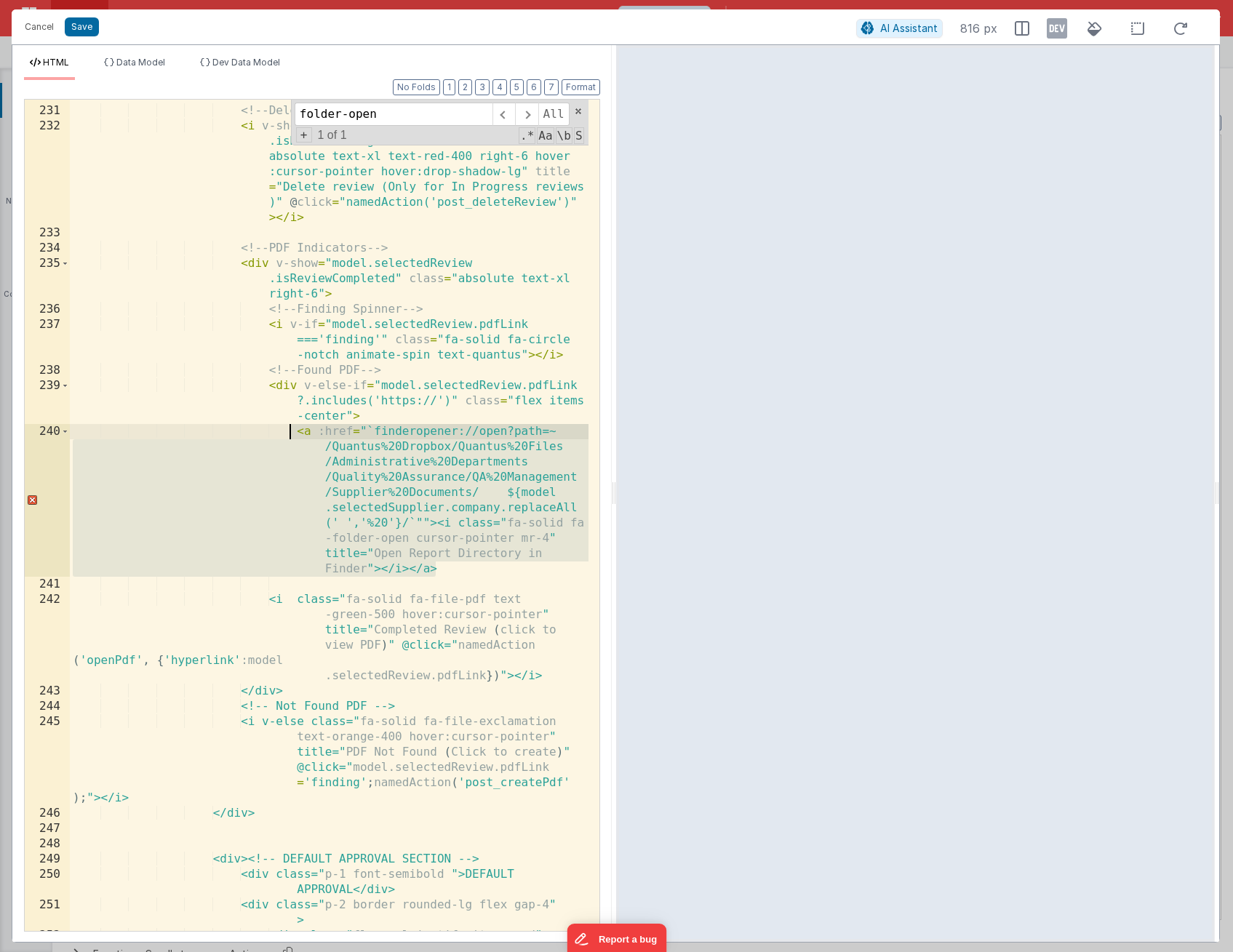
drag, startPoint x: 465, startPoint y: 574, endPoint x: 286, endPoint y: 434, distance: 227.2
click at [286, 434] on div "<!-- Delete Review --> < i v-show = "model.selectedReview .isReviewInProgress" …" at bounding box center [328, 527] width 518 height 877
click at [294, 432] on div "<!-- Delete Review --> < i v-show = "model.selectedReview .isReviewInProgress" …" at bounding box center [328, 527] width 518 height 877
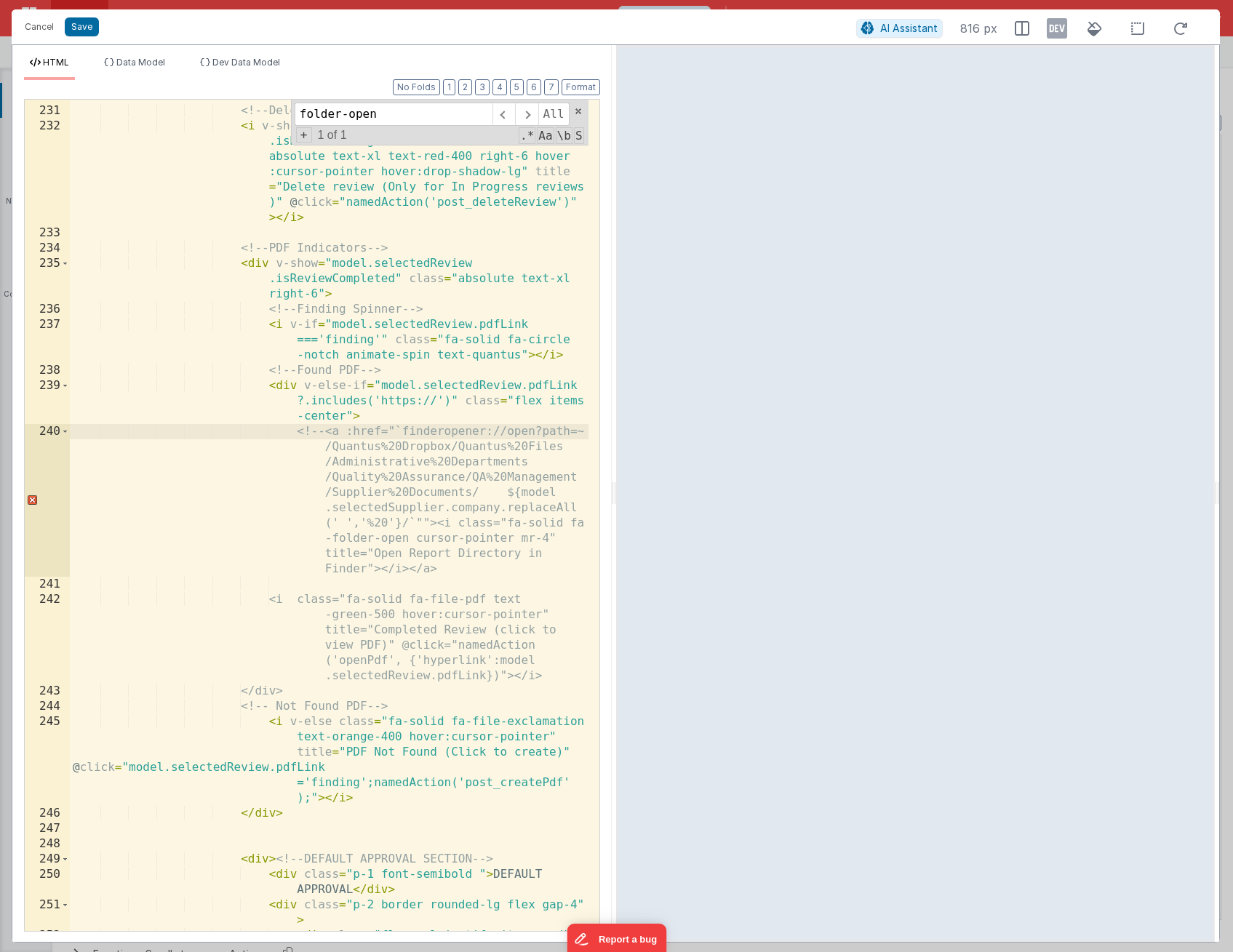
click at [467, 565] on div "<!-- Delete Review --> < i v-show = "model.selectedReview .isReviewInProgress" …" at bounding box center [328, 527] width 518 height 877
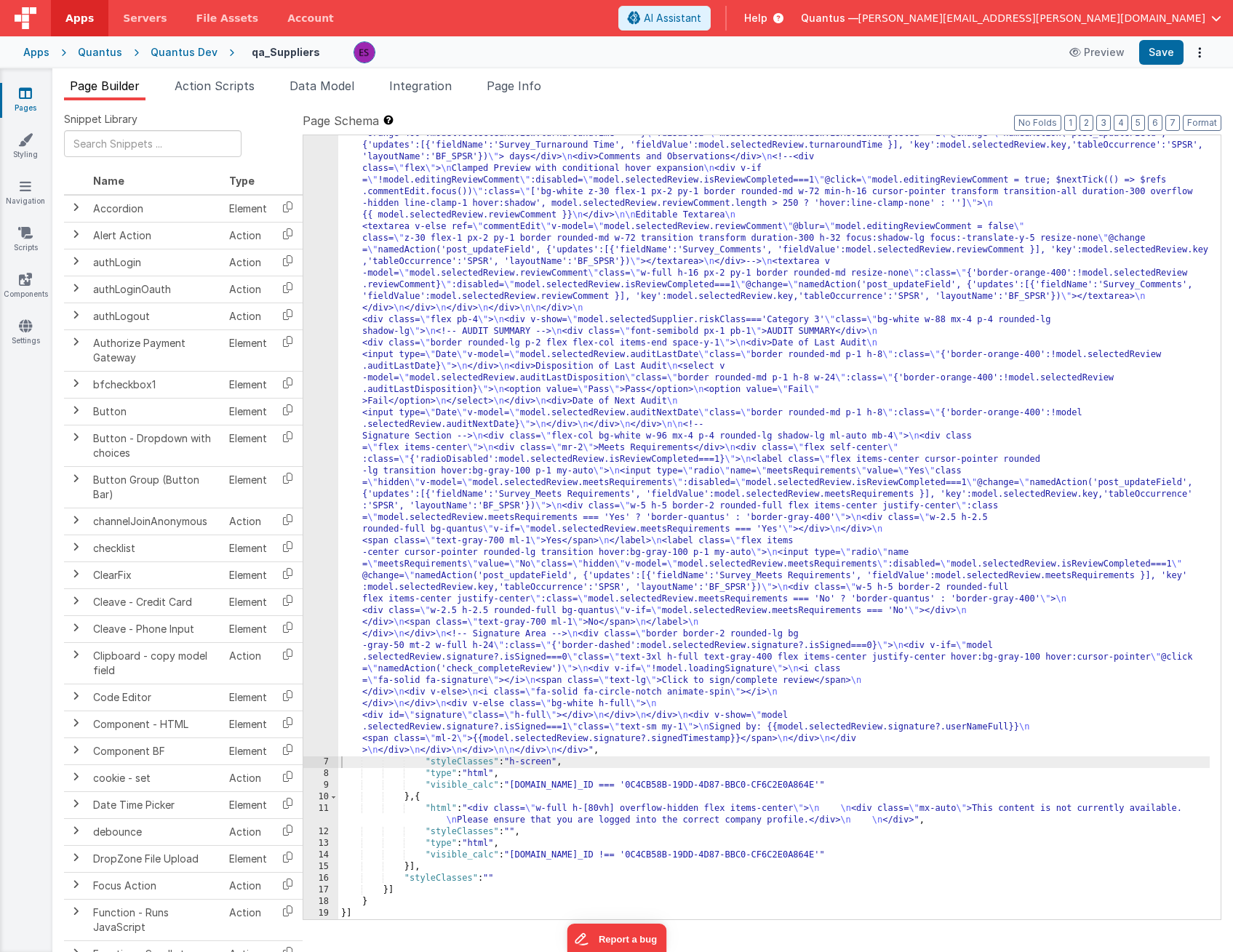
scroll to position [2743, 0]
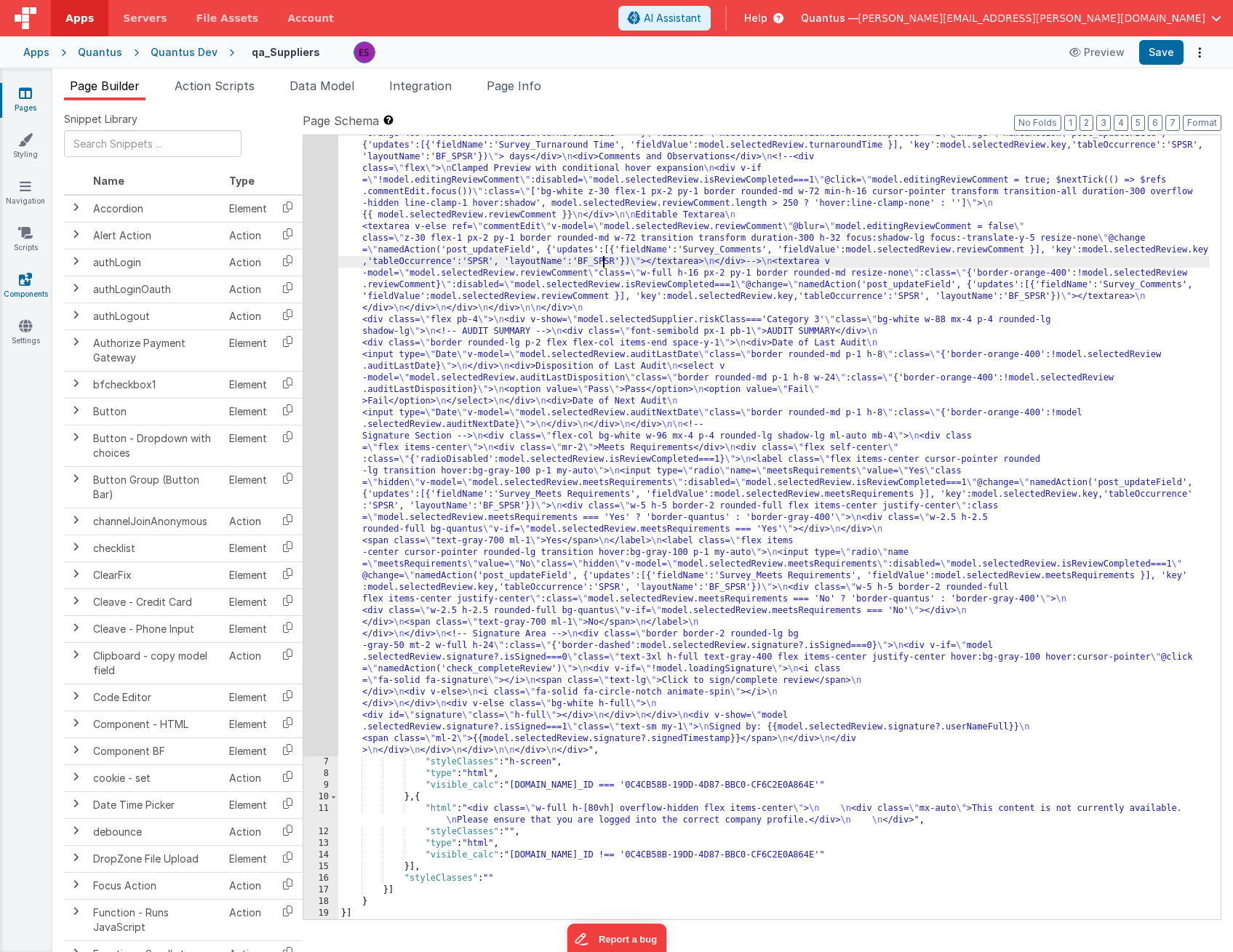
click at [26, 281] on icon at bounding box center [25, 279] width 13 height 15
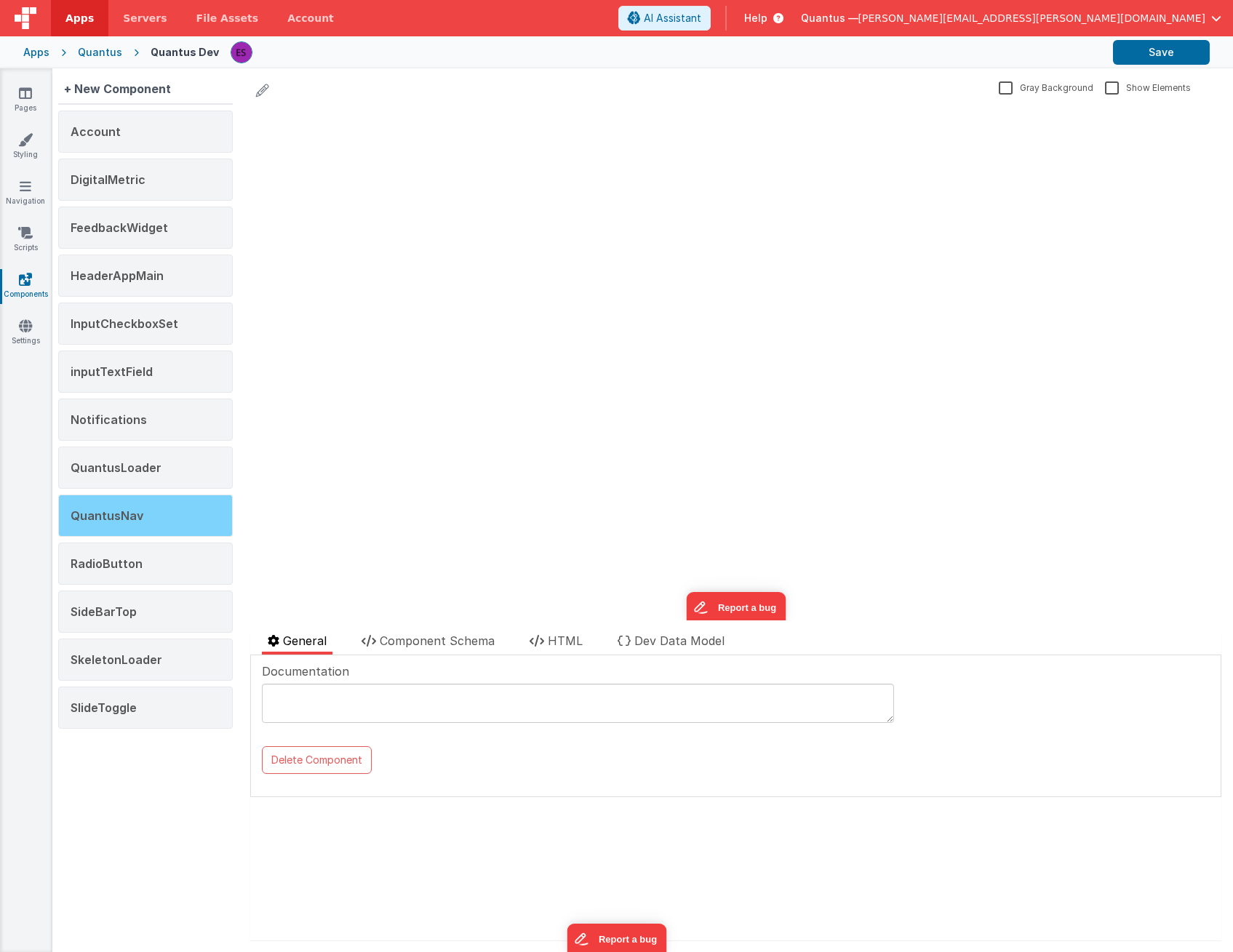
click at [142, 518] on div "QuantusNav" at bounding box center [146, 515] width 175 height 42
click at [438, 640] on span "Component Schema" at bounding box center [437, 640] width 115 height 15
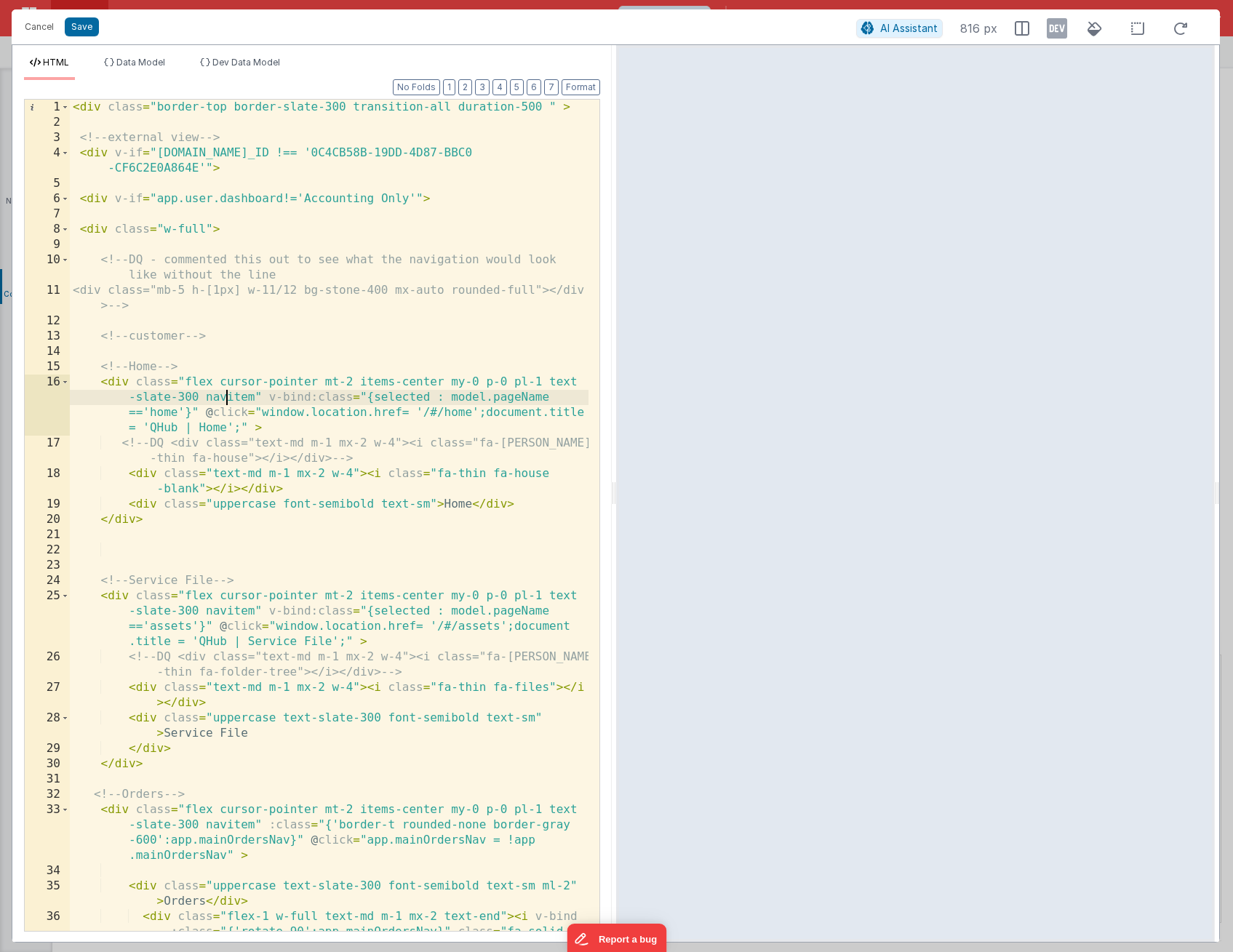
click at [228, 392] on div "< div class = "border-top border-slate-300 transition-all duration-500 " > <!--…" at bounding box center [328, 546] width 518 height 893
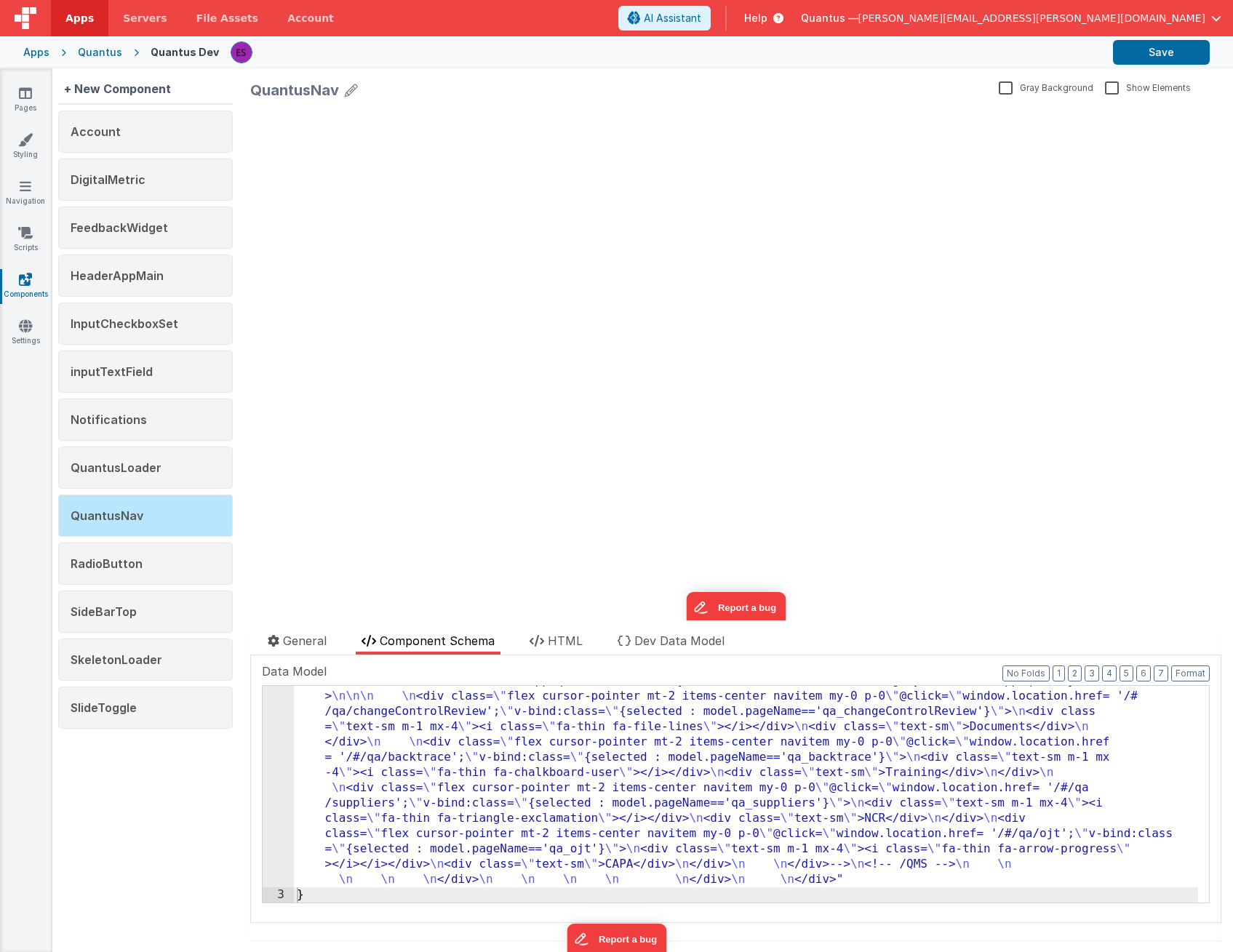
scroll to position [1433, 0]
click at [94, 48] on div "Quantus" at bounding box center [99, 52] width 44 height 15
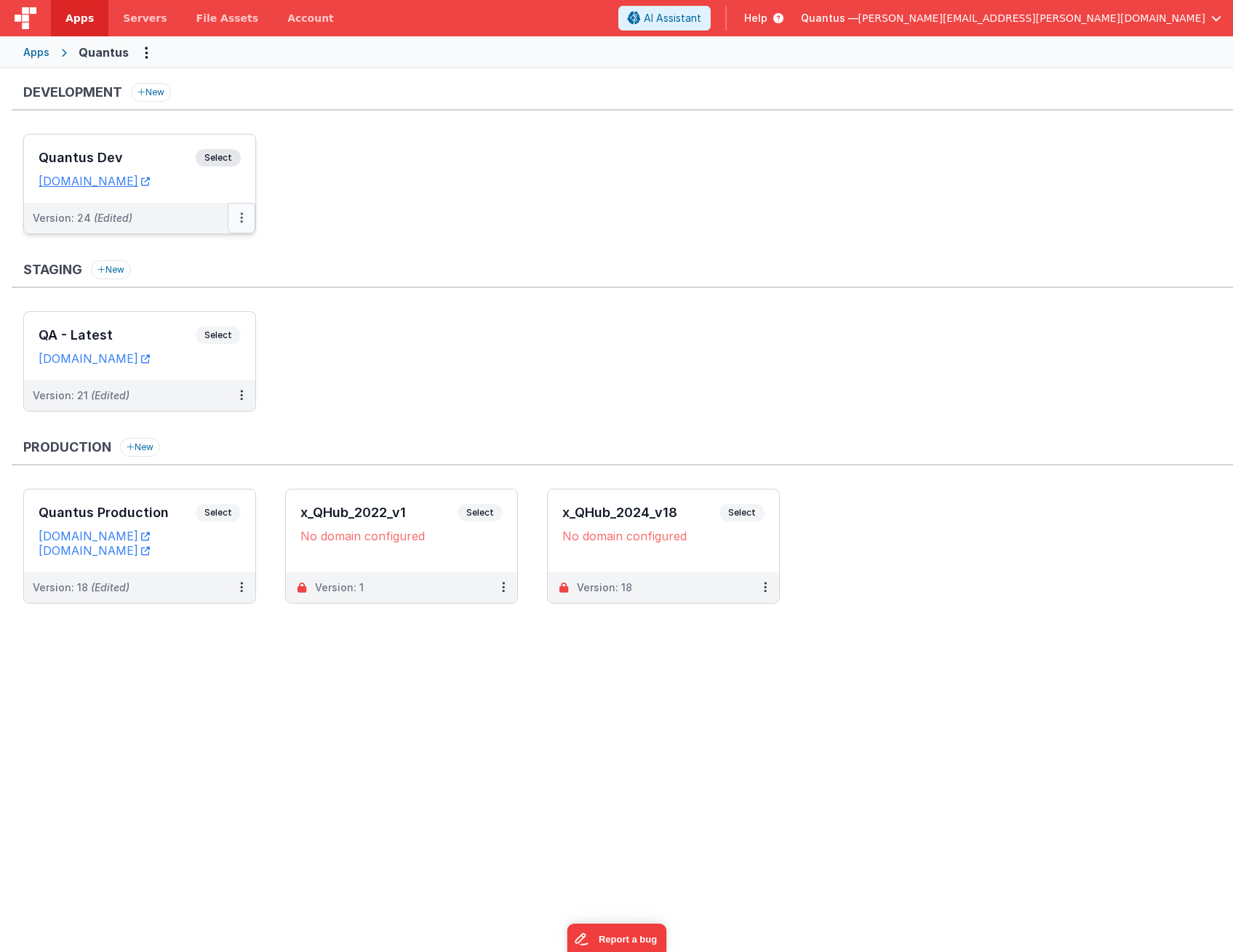
click at [242, 217] on icon at bounding box center [241, 217] width 3 height 1
click at [187, 309] on link "Deploy..." at bounding box center [191, 303] width 128 height 27
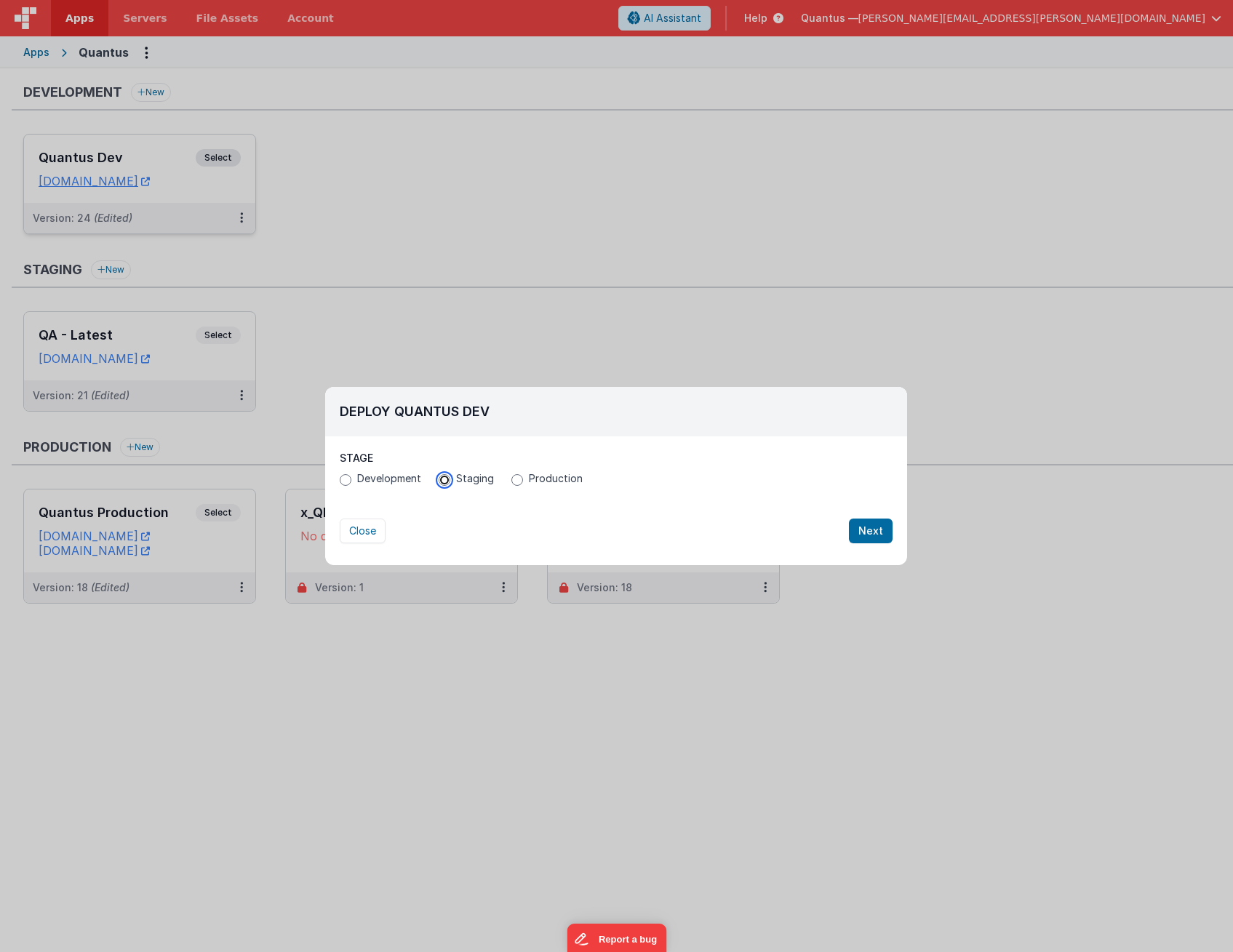
click at [451, 483] on label "Staging" at bounding box center [466, 478] width 55 height 15
click at [450, 483] on input "Staging" at bounding box center [444, 480] width 12 height 12
radio input "true"
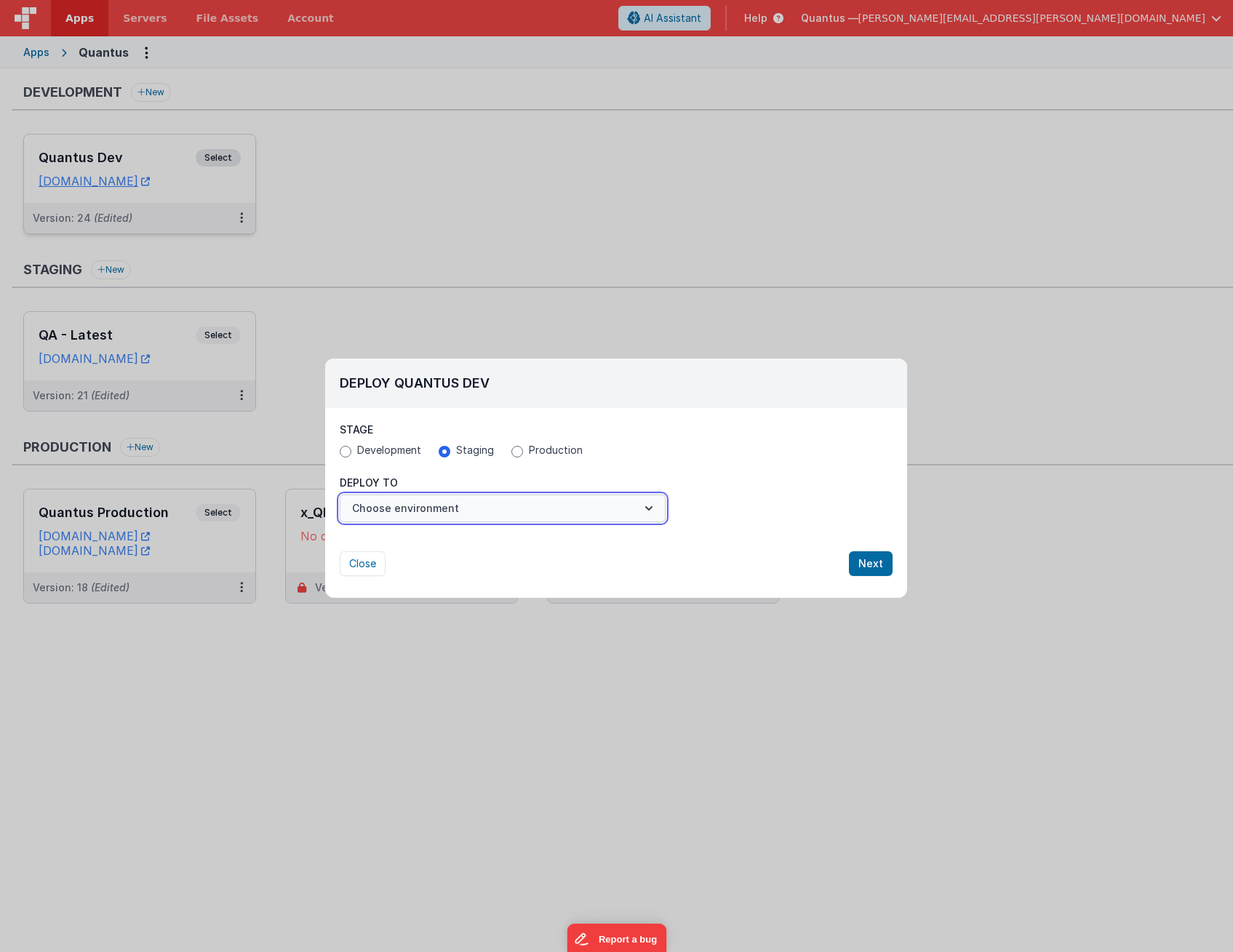
click at [454, 510] on button "Choose environment" at bounding box center [501, 508] width 325 height 28
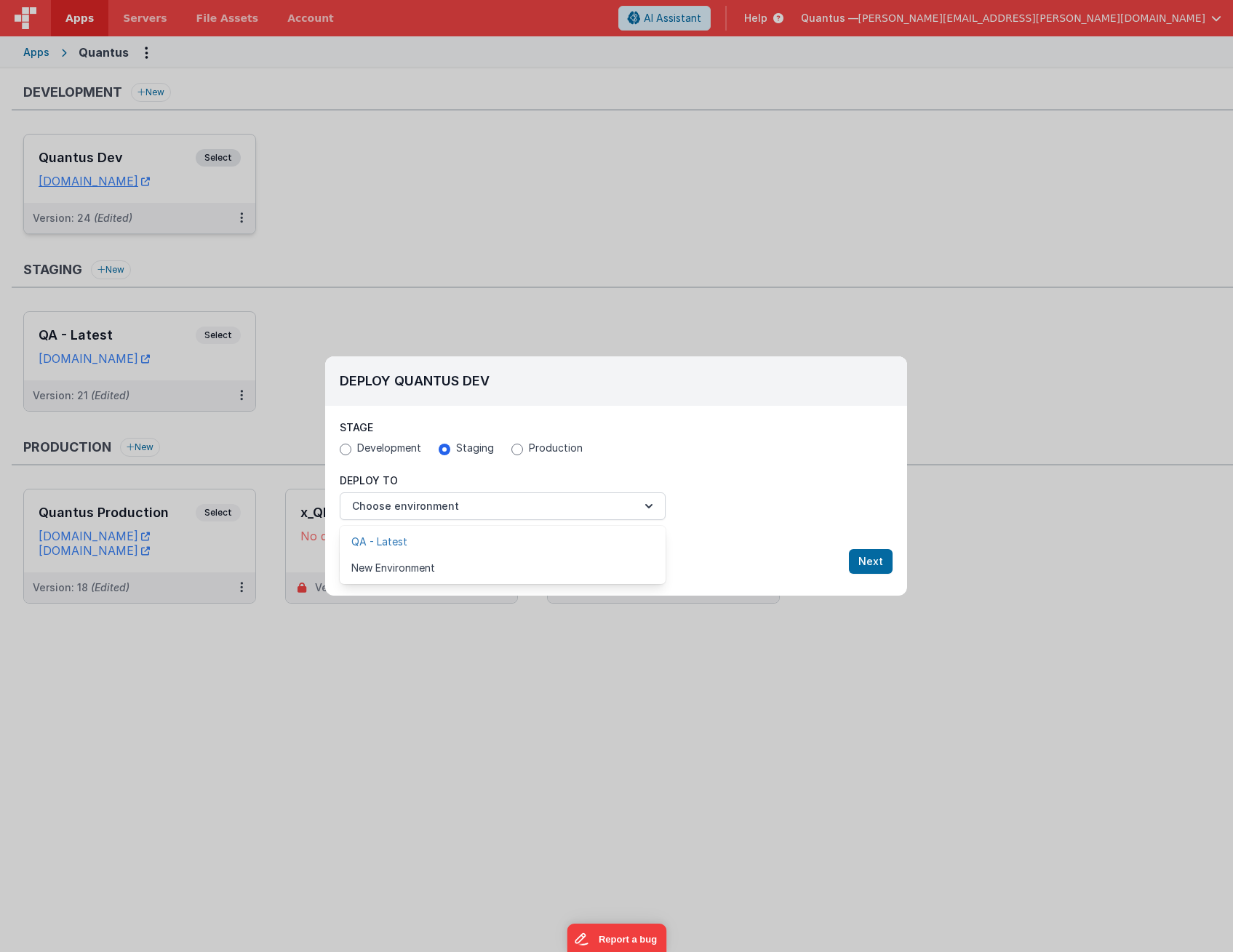
click at [447, 532] on link "QA - Latest" at bounding box center [501, 542] width 325 height 27
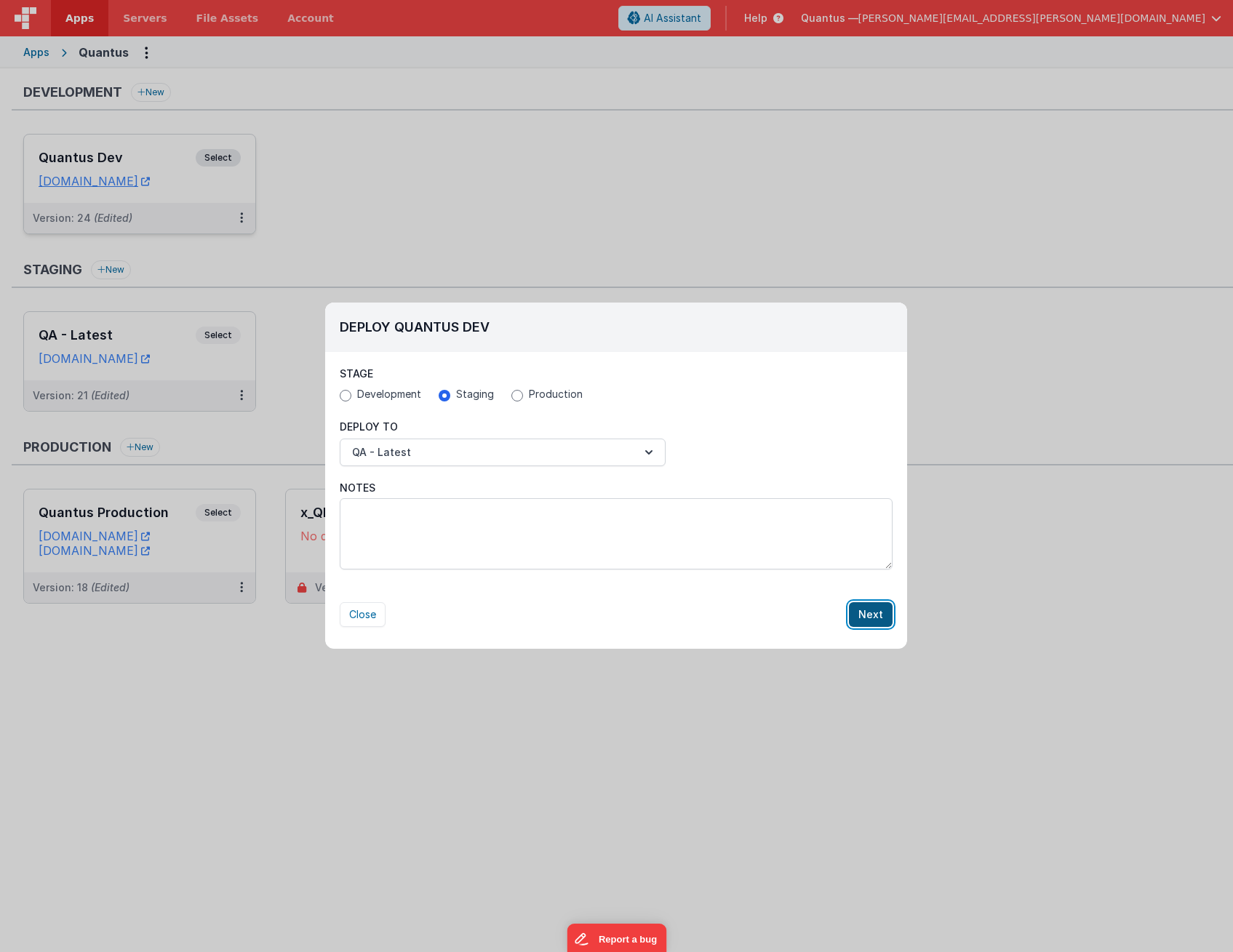
click at [865, 616] on button "Next" at bounding box center [870, 614] width 43 height 25
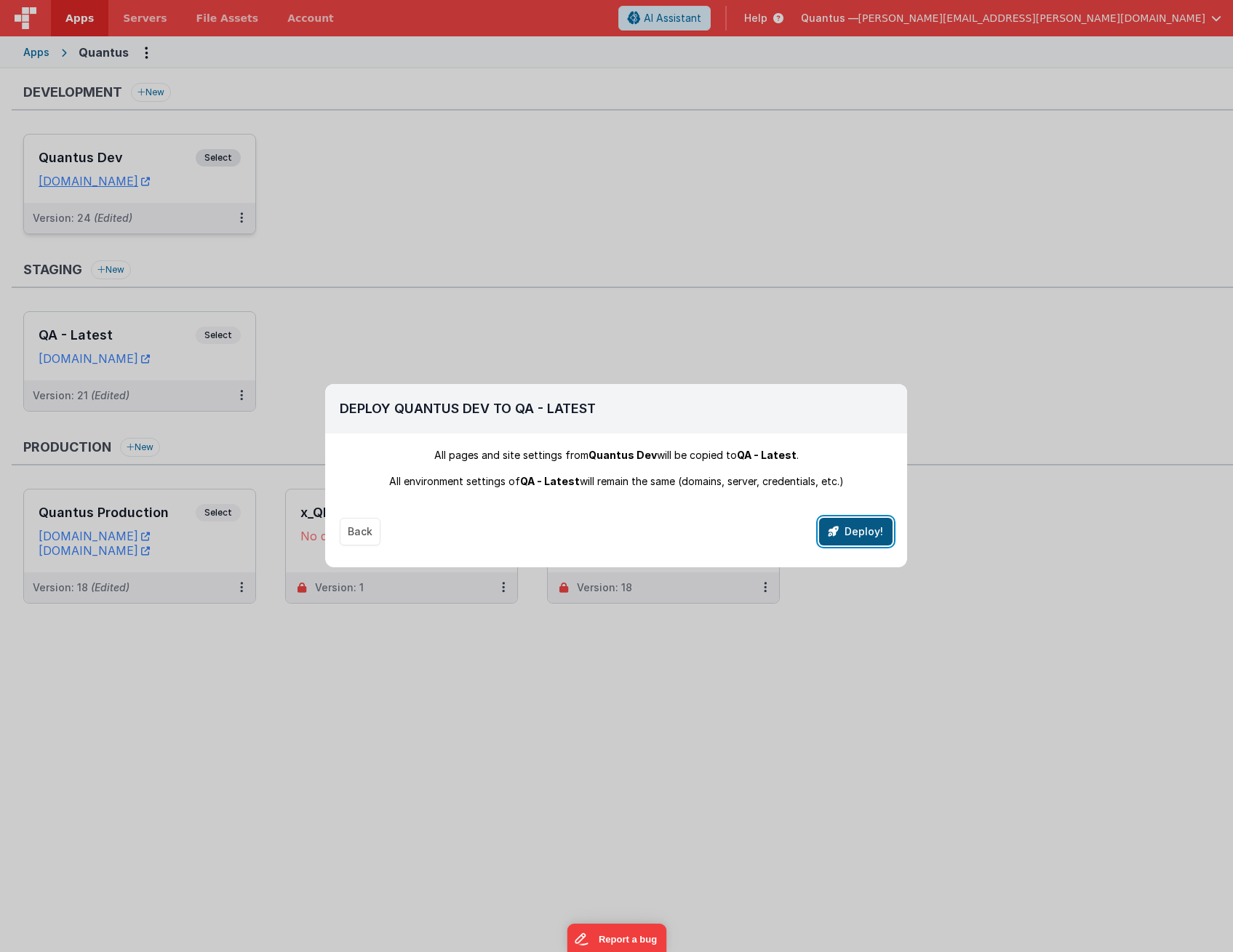
click at [867, 537] on button "Deploy!" at bounding box center [855, 532] width 74 height 28
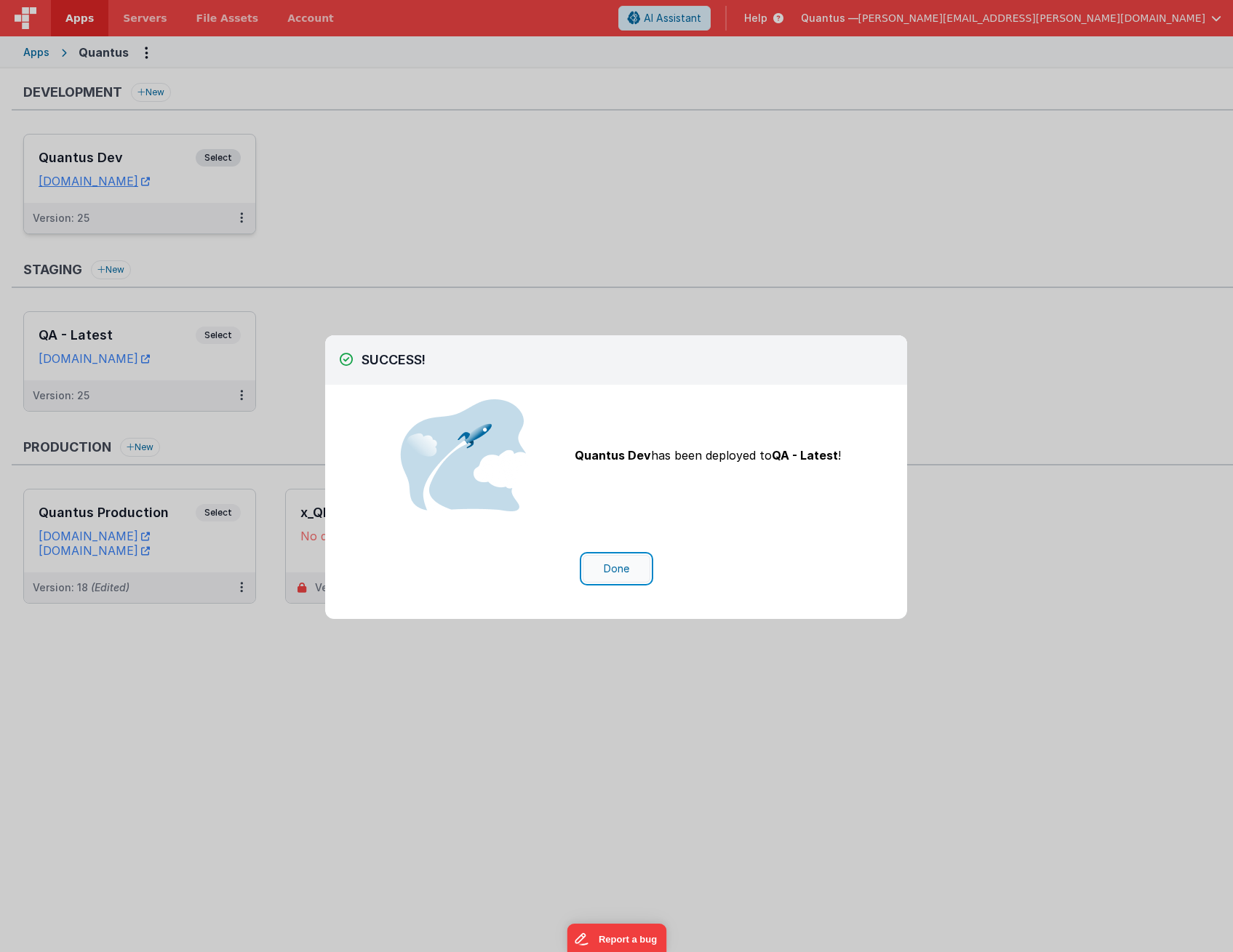
click at [630, 569] on button "Done" at bounding box center [616, 568] width 68 height 28
